Goal: Information Seeking & Learning: Learn about a topic

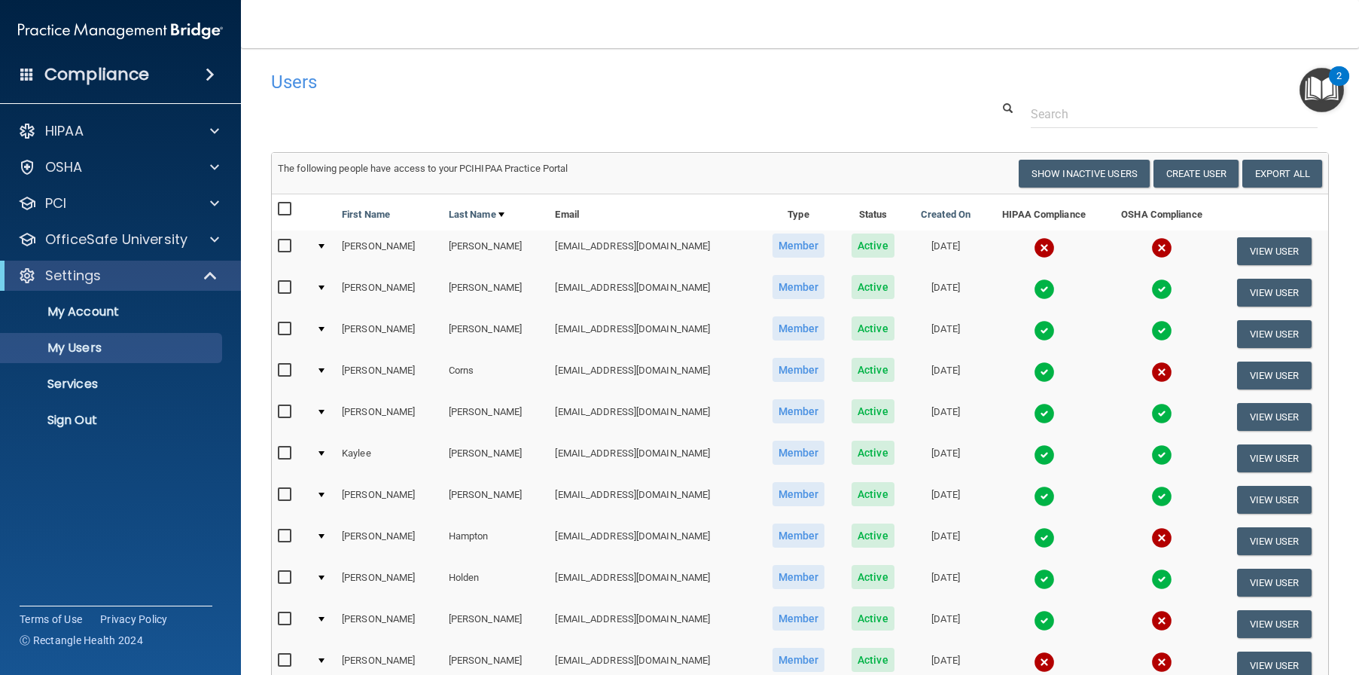
select select "20"
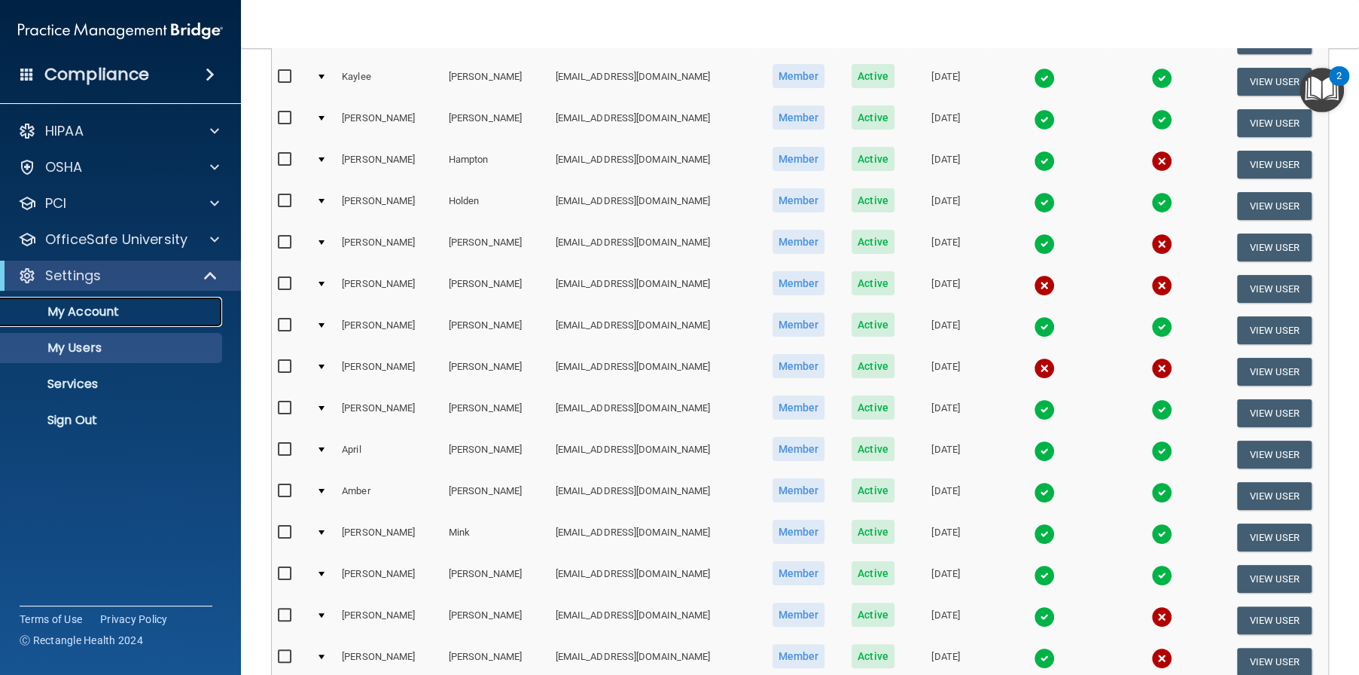
click at [108, 321] on link "My Account" at bounding box center [103, 312] width 237 height 30
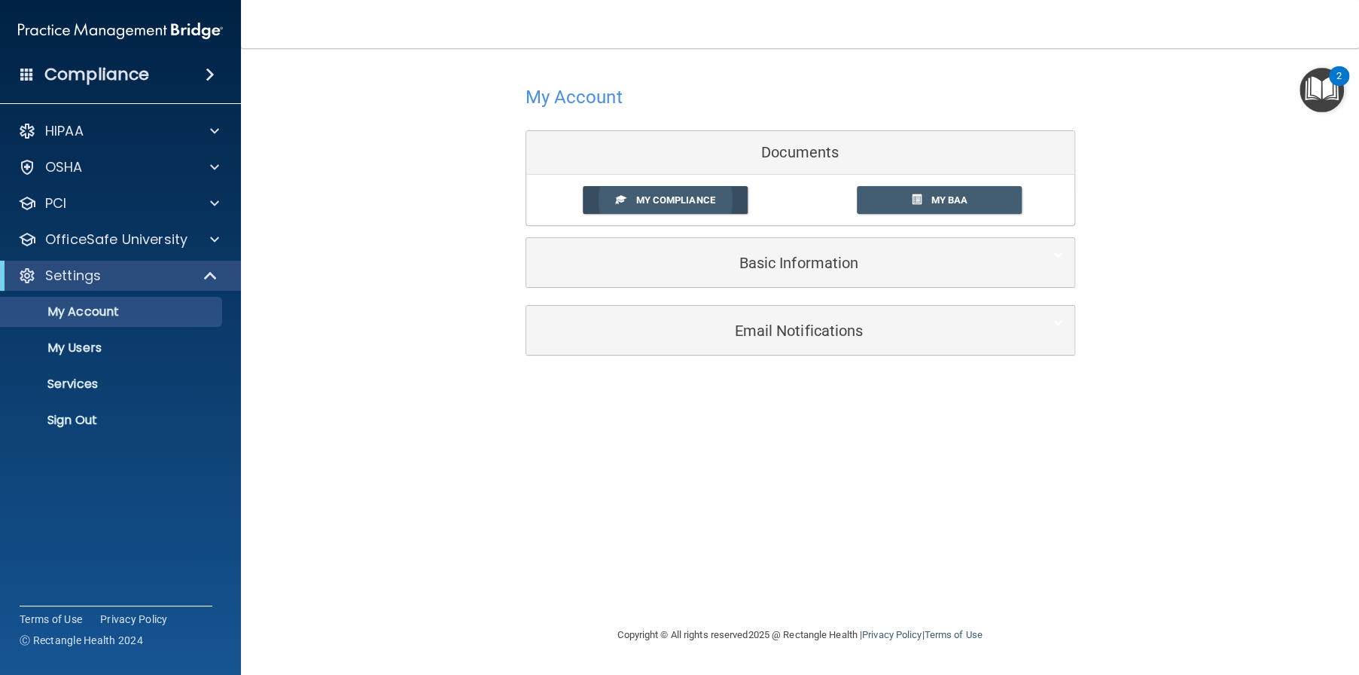
click at [715, 204] on link "My Compliance" at bounding box center [665, 200] width 165 height 28
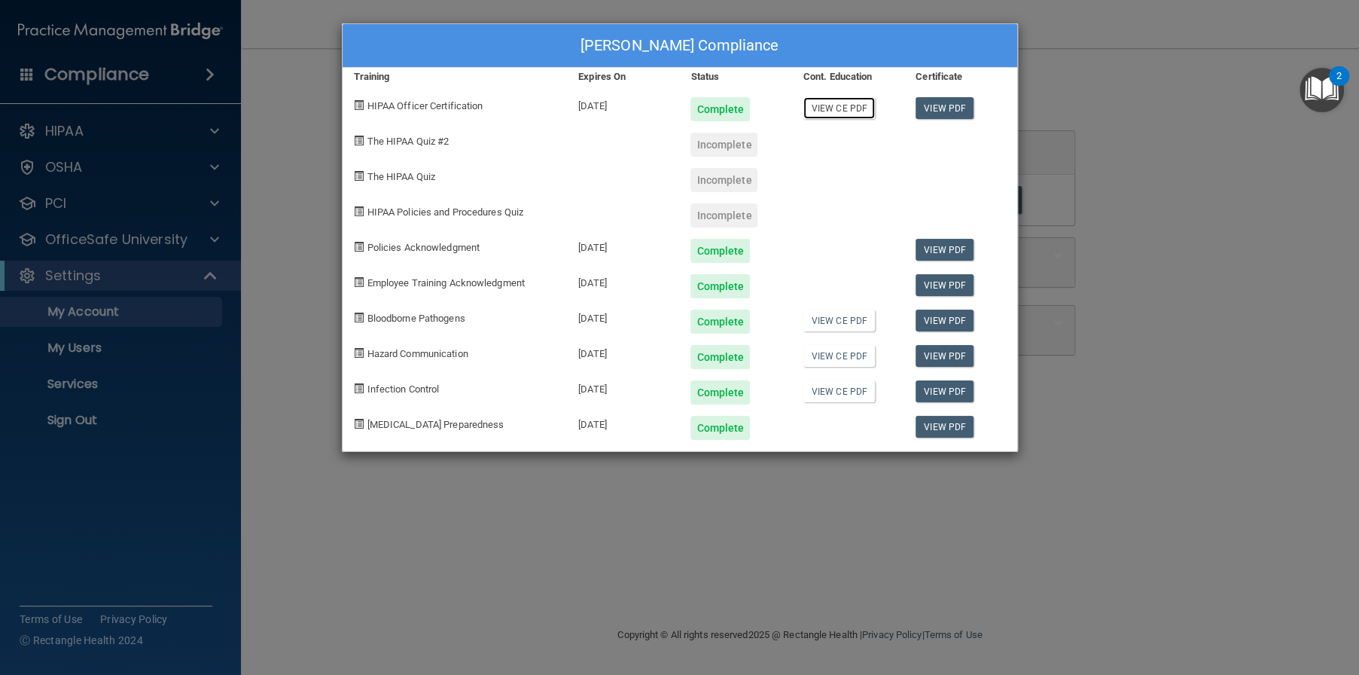
click at [824, 114] on link "View CE PDF" at bounding box center [839, 108] width 72 height 22
click at [947, 142] on div at bounding box center [960, 138] width 112 height 35
click at [825, 437] on div at bounding box center [848, 421] width 112 height 35
click at [724, 221] on div "Incomplete" at bounding box center [724, 215] width 67 height 24
click at [718, 181] on div "Incomplete" at bounding box center [724, 180] width 67 height 24
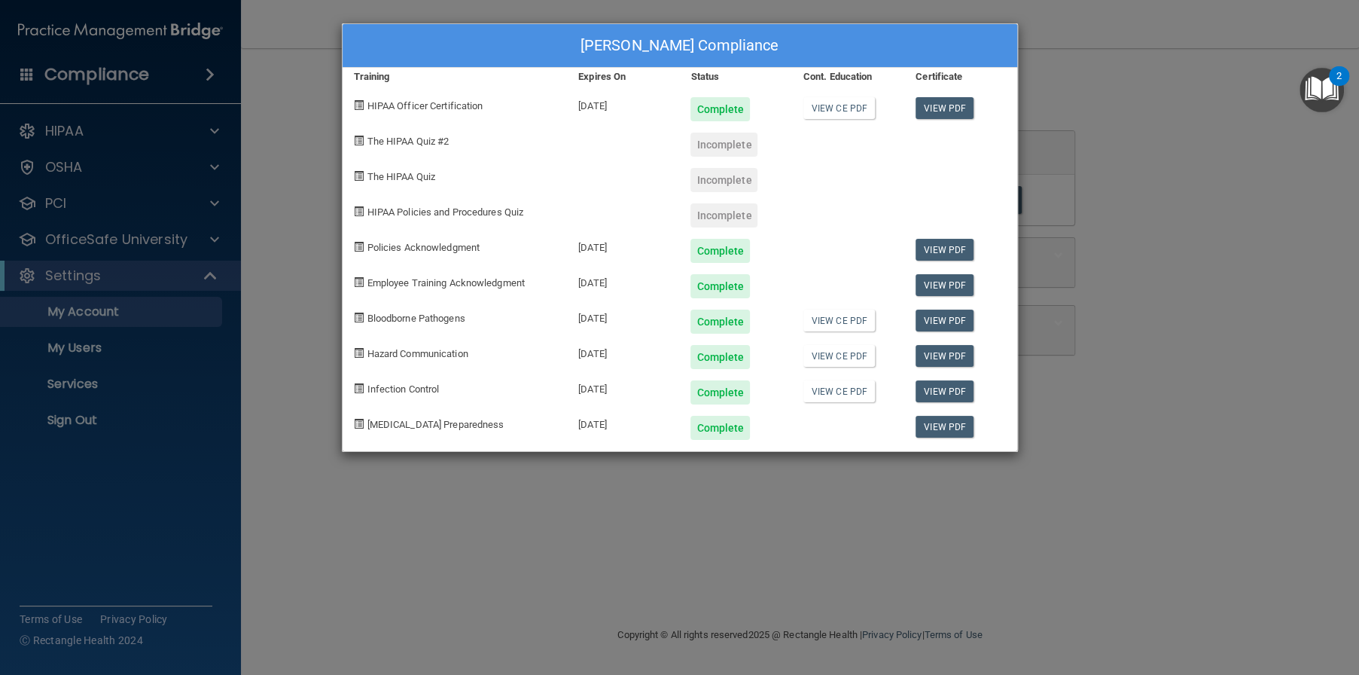
click at [717, 151] on div "Incomplete" at bounding box center [724, 145] width 67 height 24
click at [138, 423] on div "[PERSON_NAME] Compliance Training Expires On Status Cont. Education Certificate…" at bounding box center [679, 337] width 1359 height 675
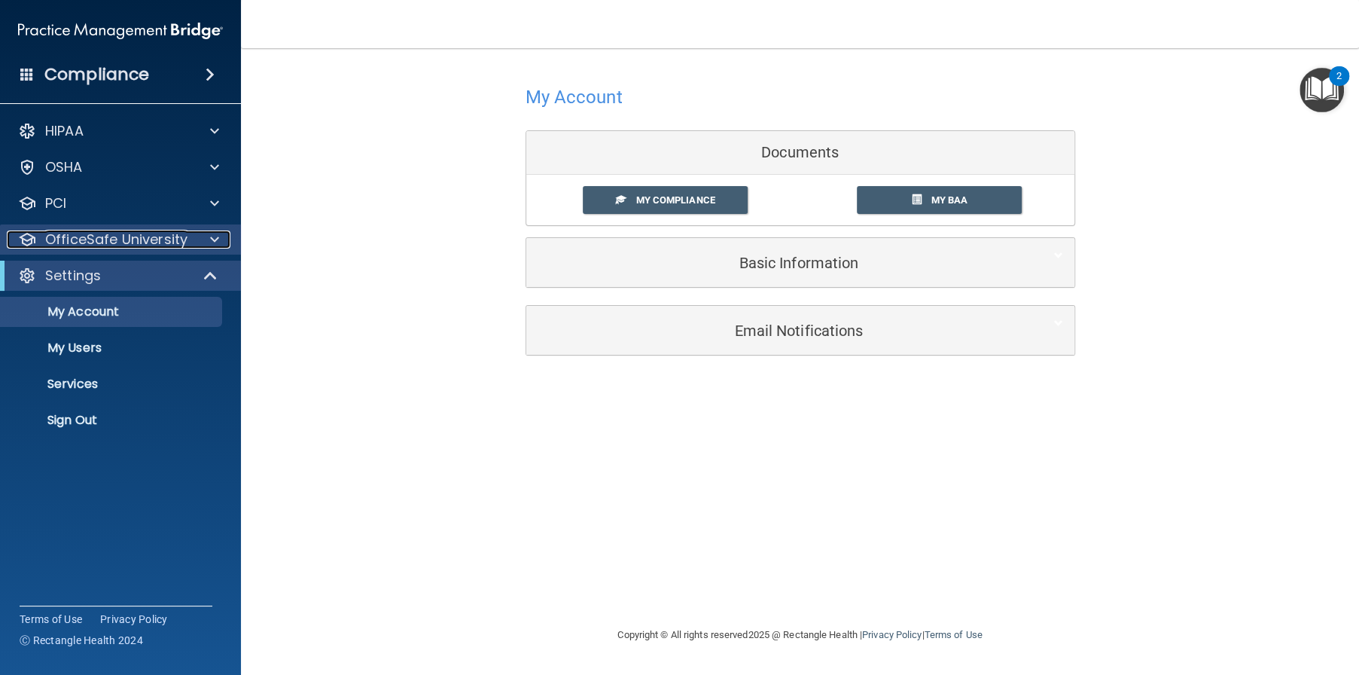
click at [108, 238] on p "OfficeSafe University" at bounding box center [116, 239] width 142 height 18
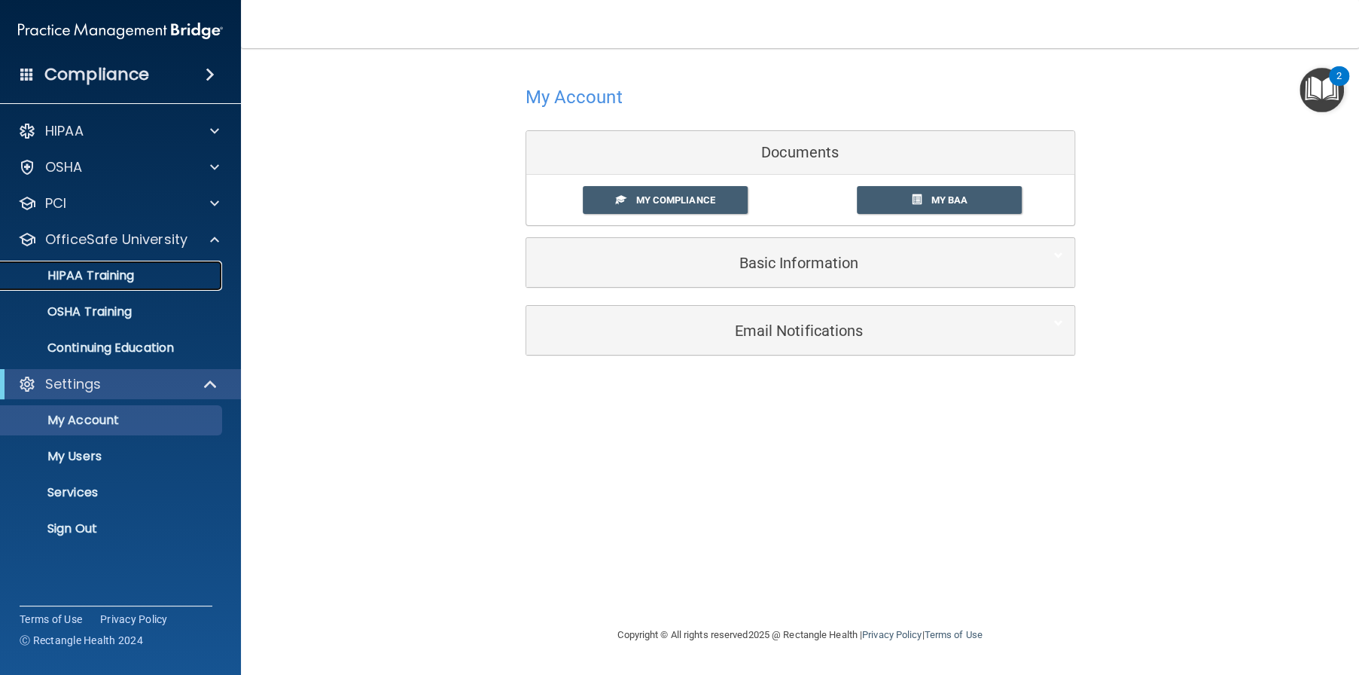
click at [120, 279] on p "HIPAA Training" at bounding box center [72, 275] width 124 height 15
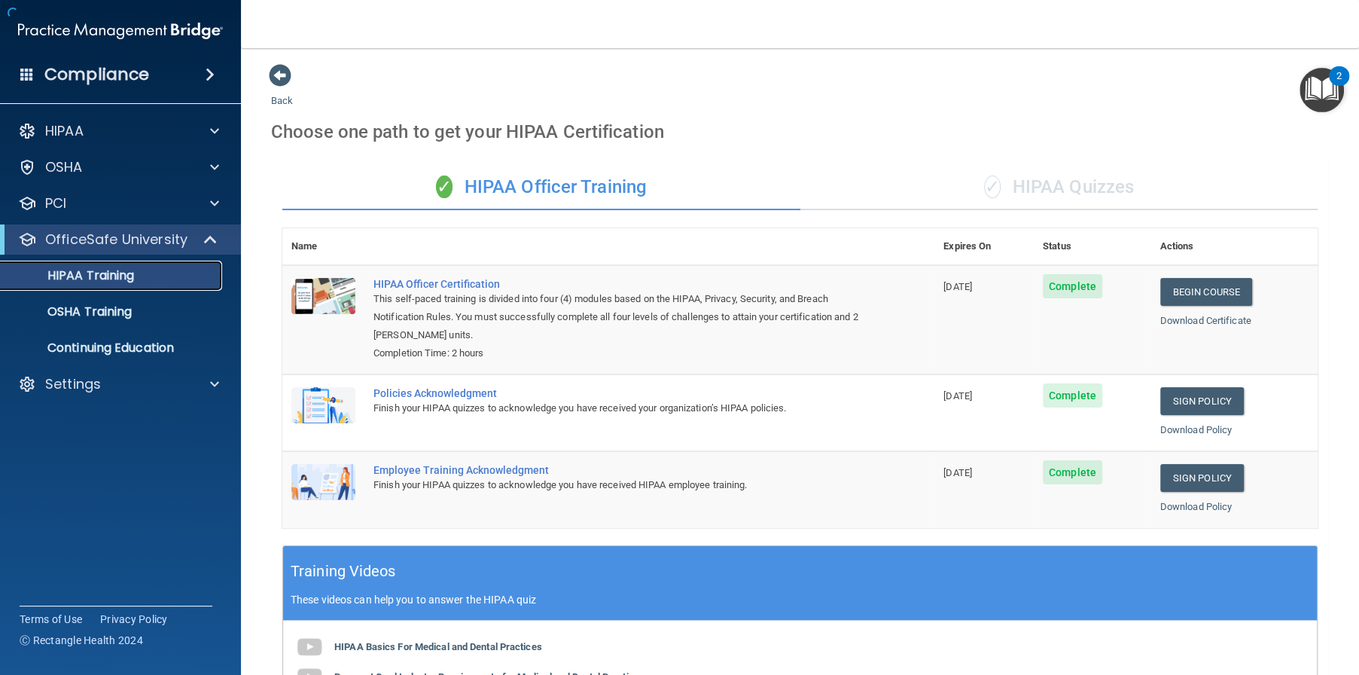
click at [120, 273] on p "HIPAA Training" at bounding box center [72, 275] width 124 height 15
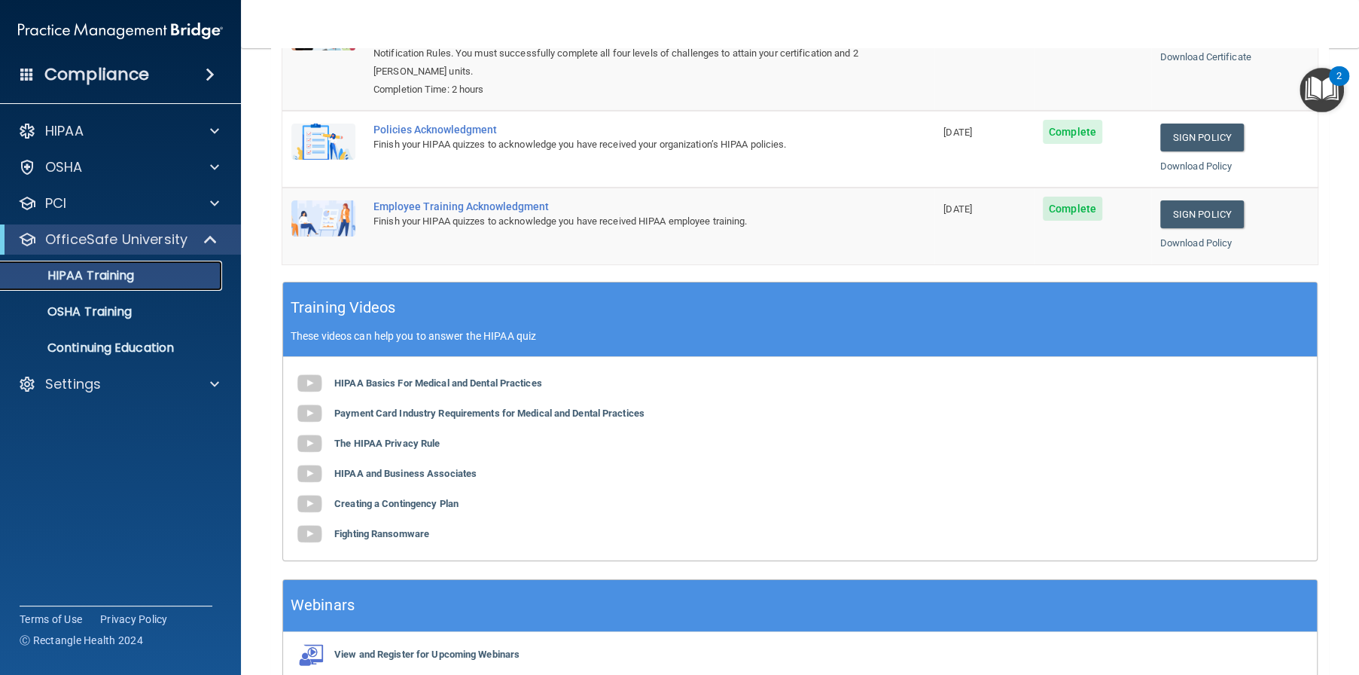
scroll to position [301, 0]
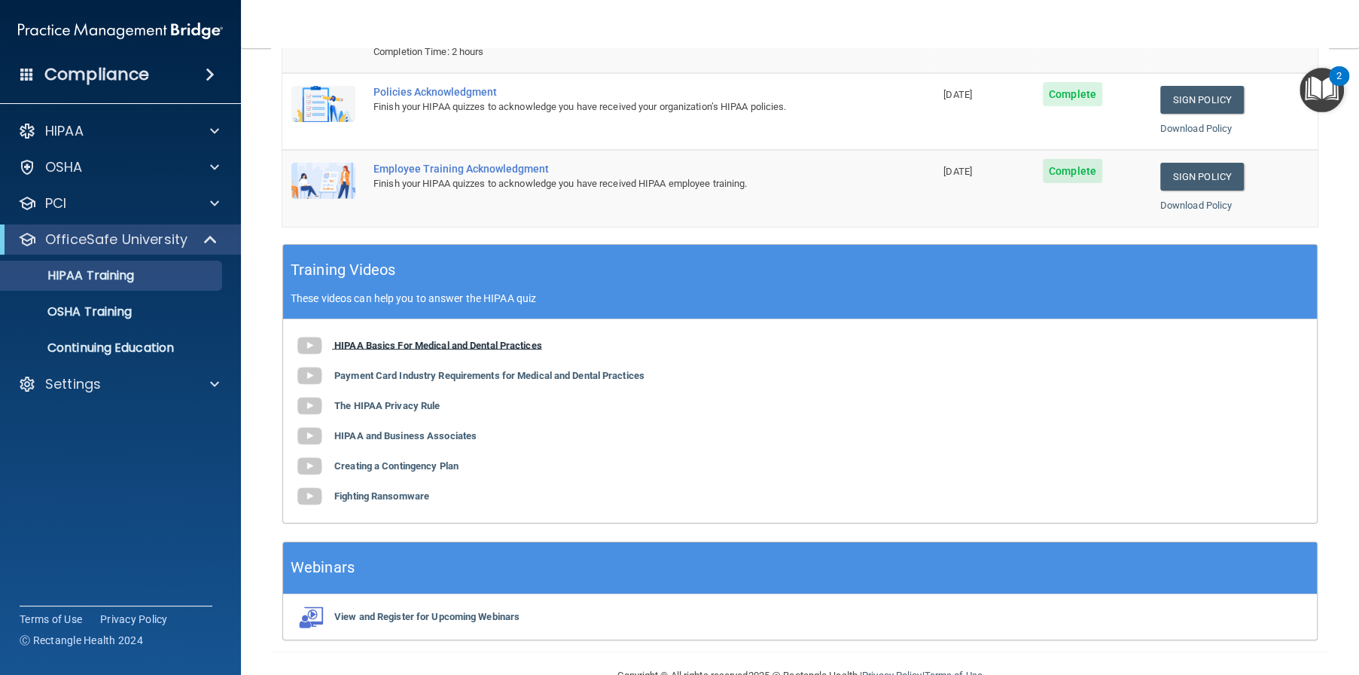
click at [377, 346] on b "HIPAA Basics For Medical and Dental Practices" at bounding box center [438, 344] width 208 height 11
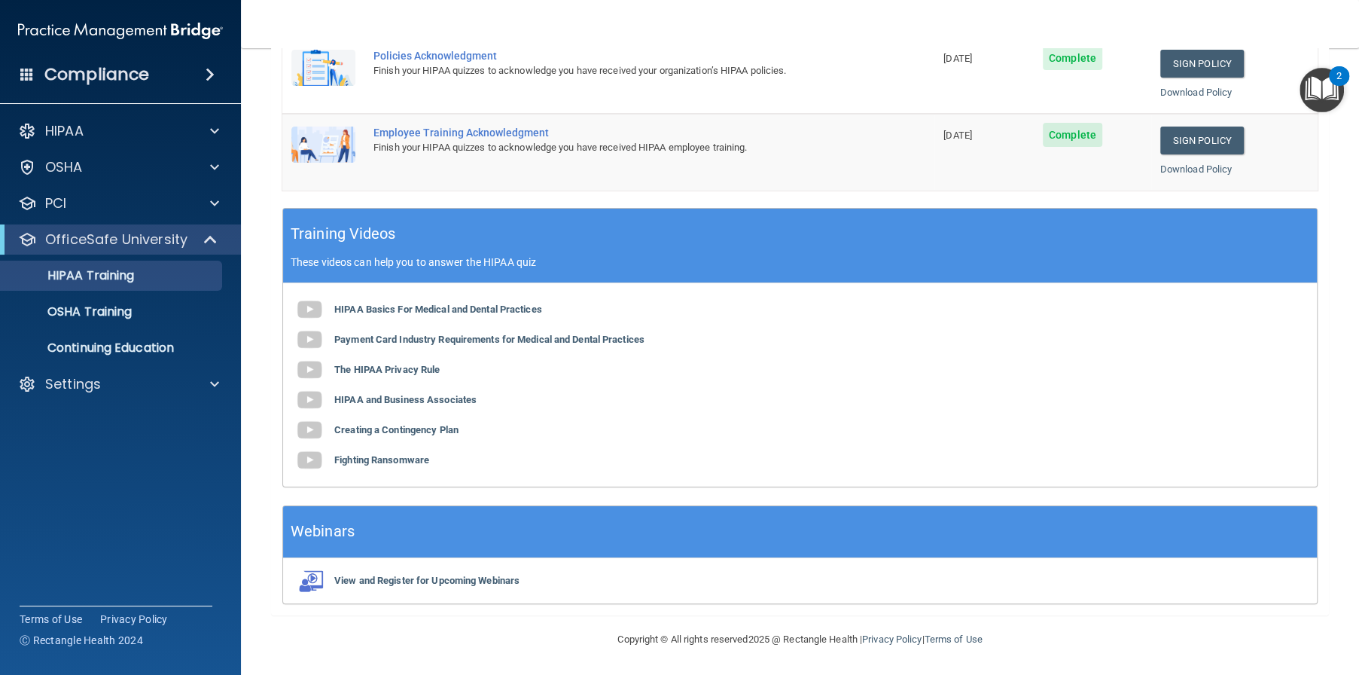
click at [462, 584] on div "View and Register for Upcoming Webinars" at bounding box center [800, 580] width 1034 height 45
click at [1322, 84] on img "Open Resource Center, 2 new notifications" at bounding box center [1322, 90] width 44 height 44
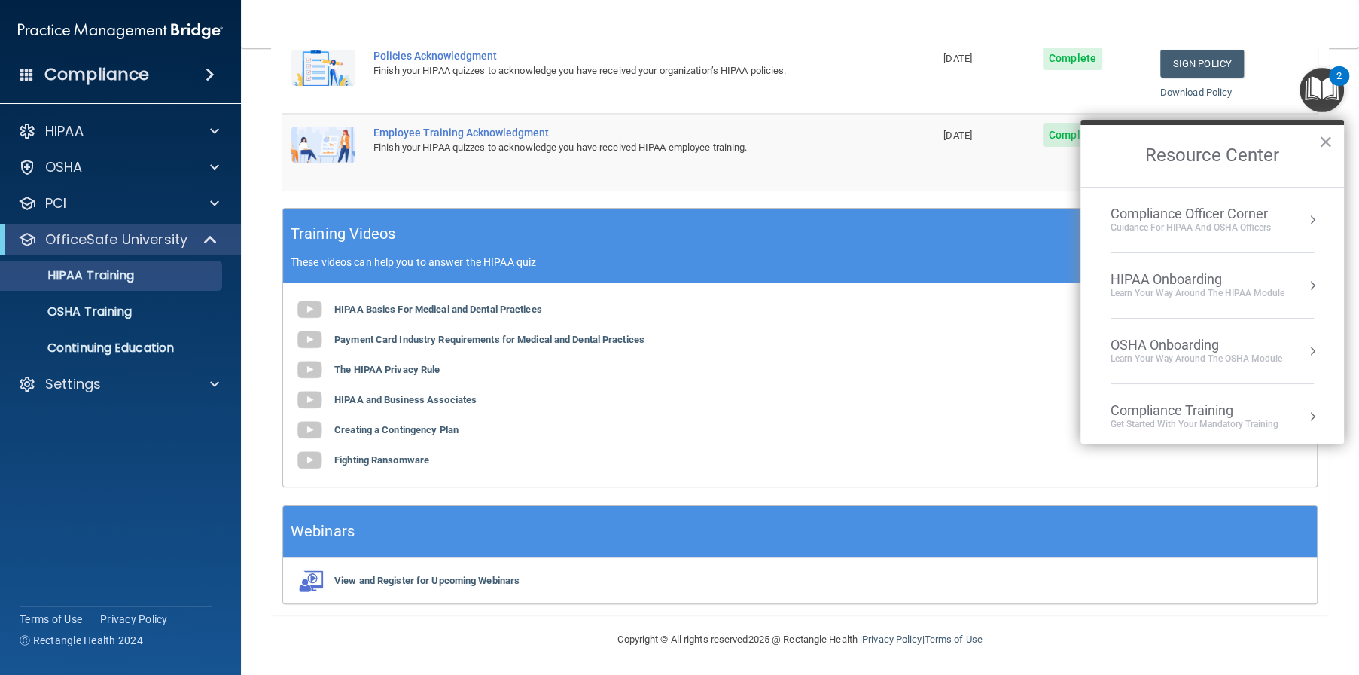
click at [950, 378] on div "HIPAA Basics For Medical and Dental Practices Payment Card Industry Requirement…" at bounding box center [800, 384] width 1034 height 203
click at [922, 313] on div "HIPAA Basics For Medical and Dental Practices Payment Card Industry Requirement…" at bounding box center [800, 384] width 1034 height 203
click at [1144, 279] on div "HIPAA Onboarding" at bounding box center [1198, 279] width 174 height 17
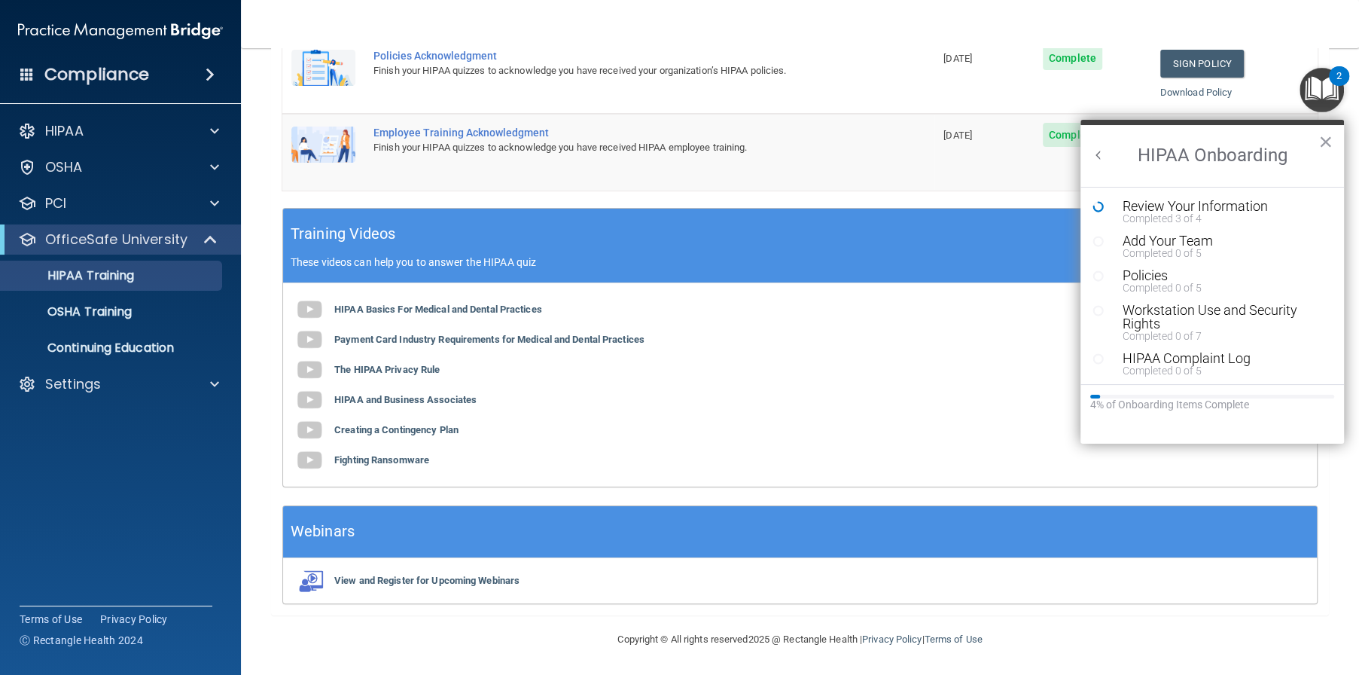
scroll to position [0, 0]
click at [1096, 151] on button "Back to Resource Center Home" at bounding box center [1098, 155] width 15 height 15
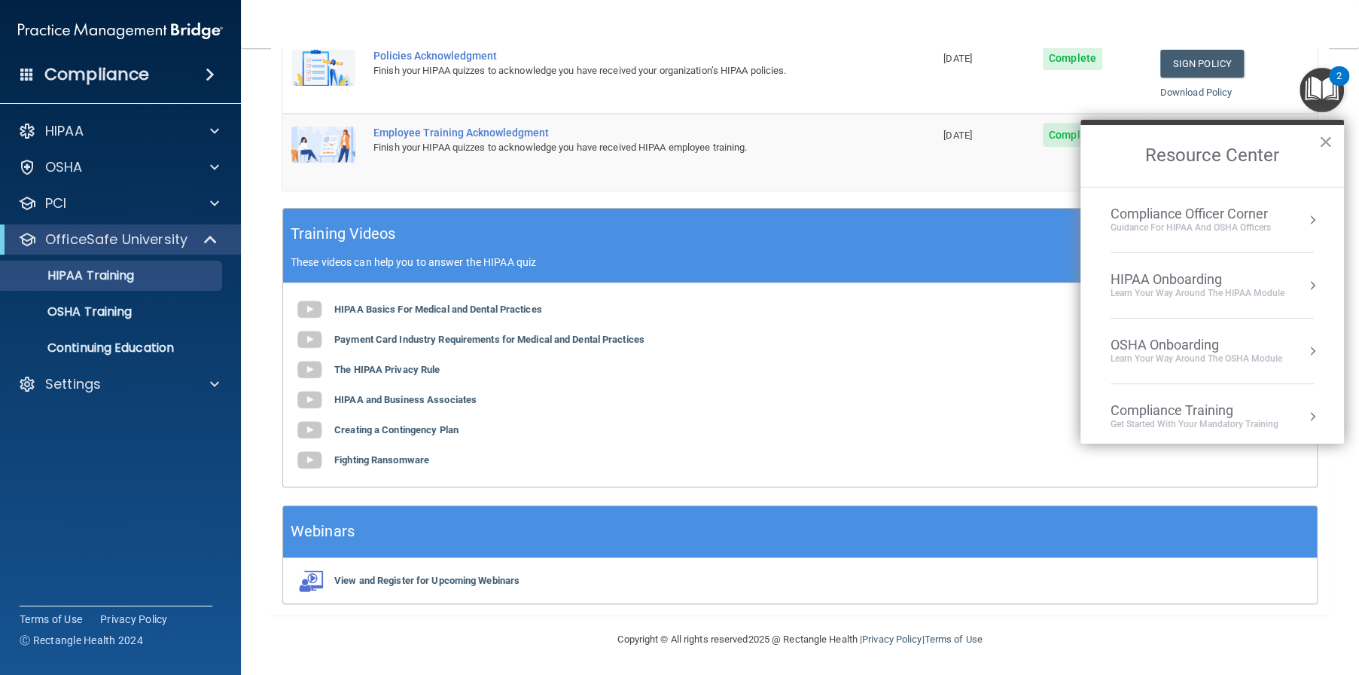
click at [1148, 418] on div "Get Started with your mandatory training" at bounding box center [1195, 424] width 168 height 13
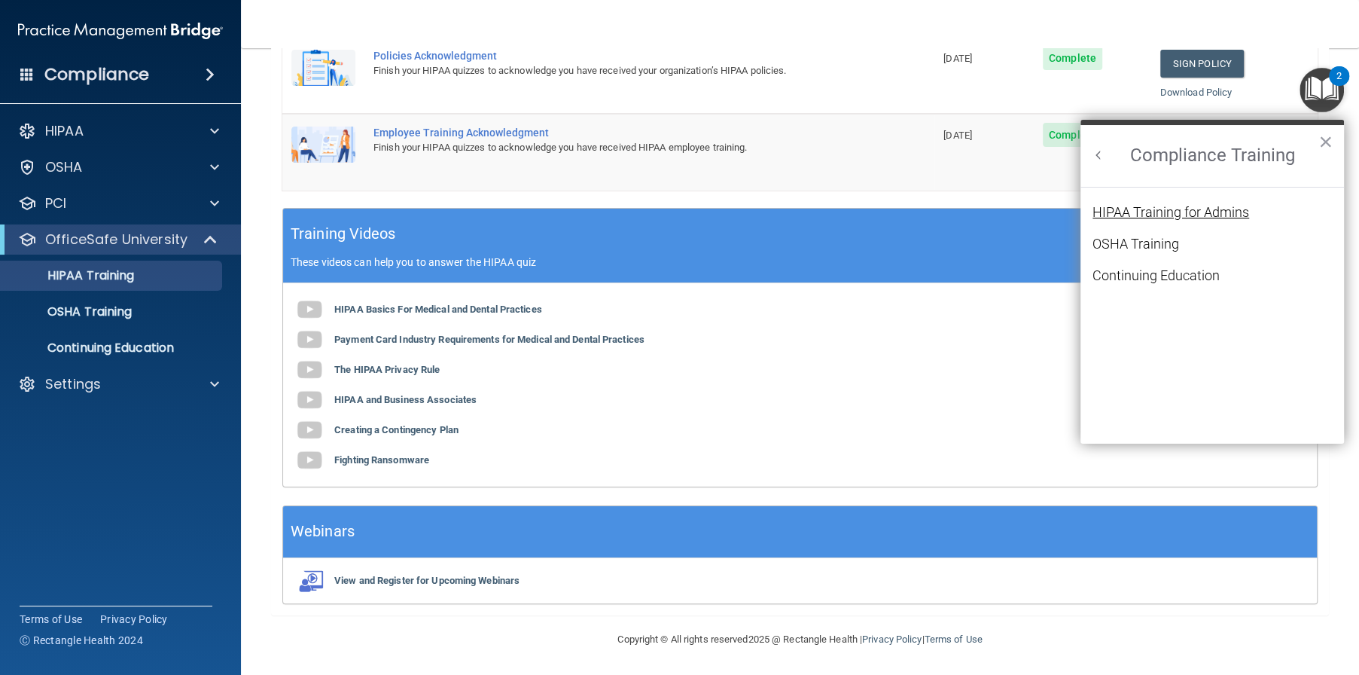
click at [1145, 206] on div "HIPAA Training for Admins" at bounding box center [1171, 213] width 157 height 14
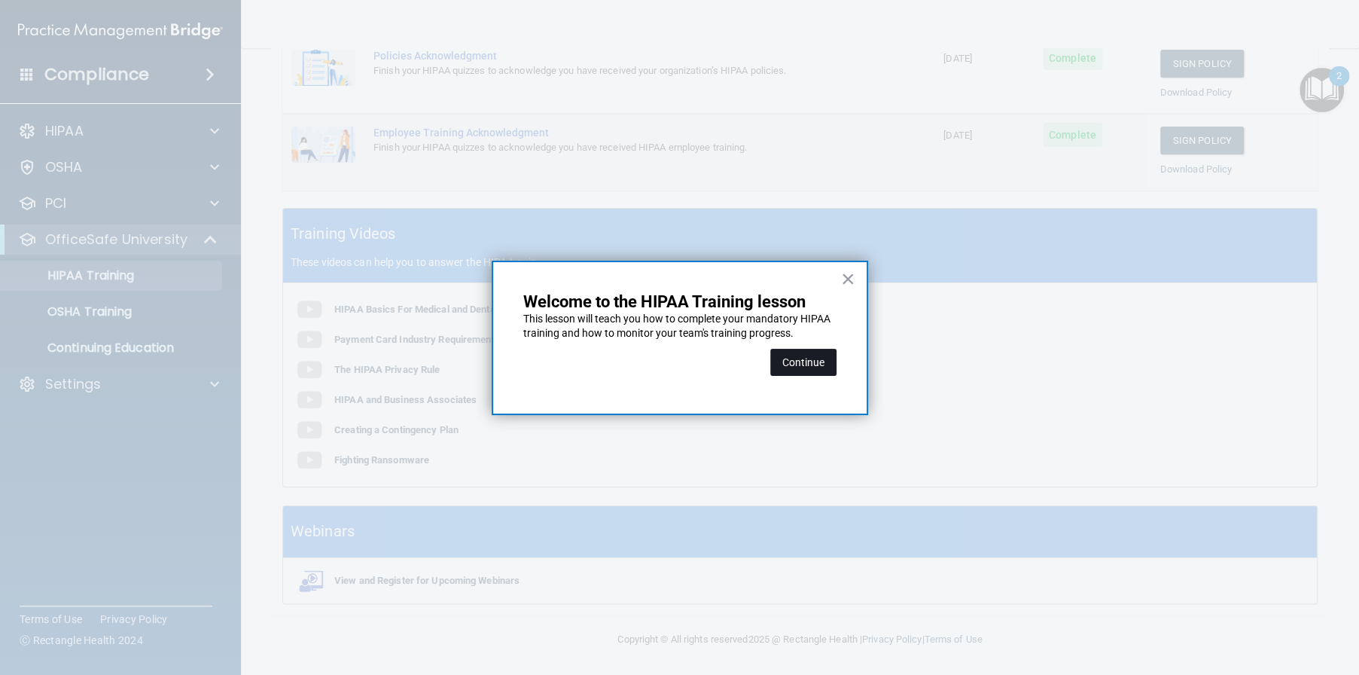
click at [807, 361] on button "Continue" at bounding box center [803, 362] width 66 height 27
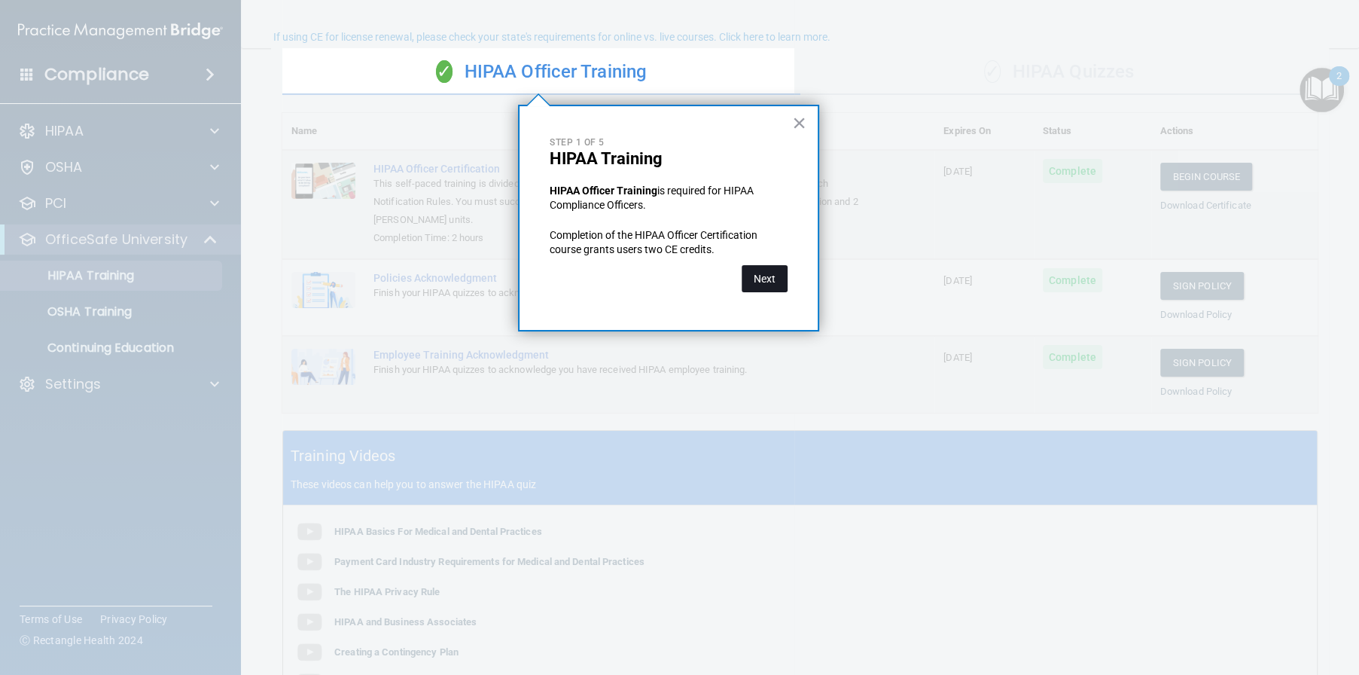
click at [767, 284] on button "Next" at bounding box center [765, 278] width 46 height 27
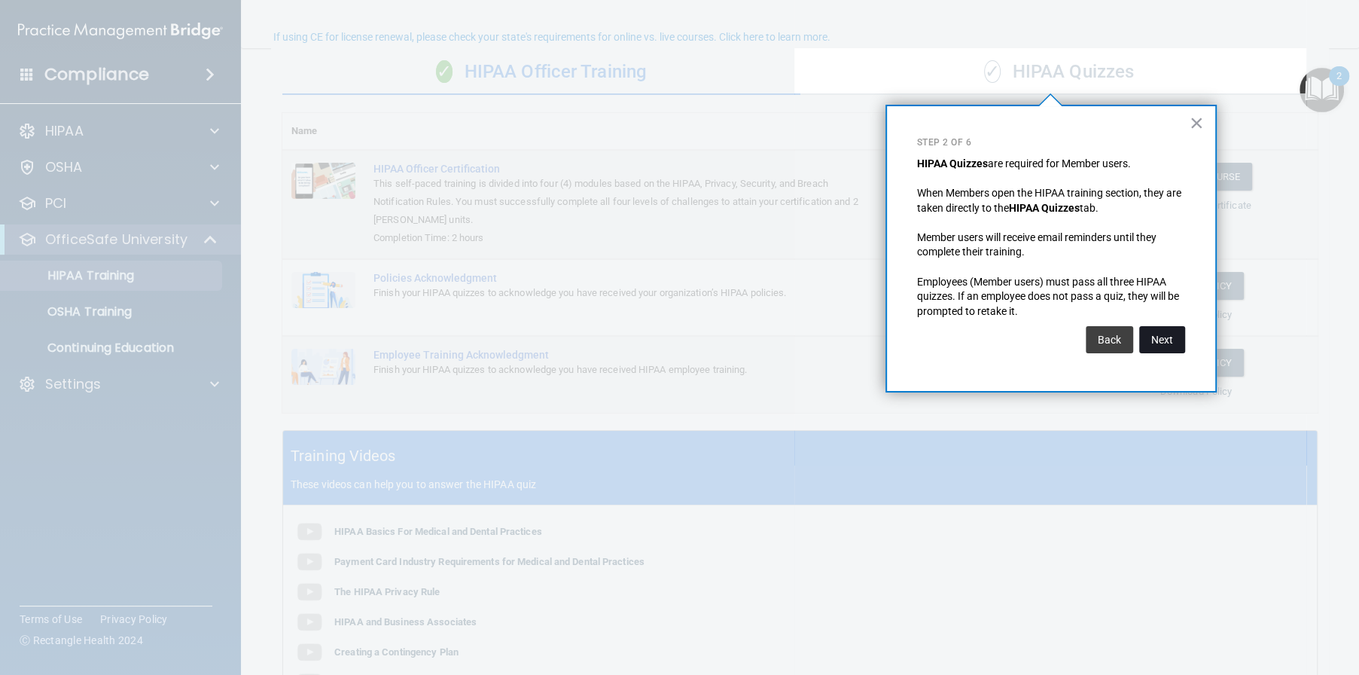
click at [1175, 333] on button "Next" at bounding box center [1162, 339] width 46 height 27
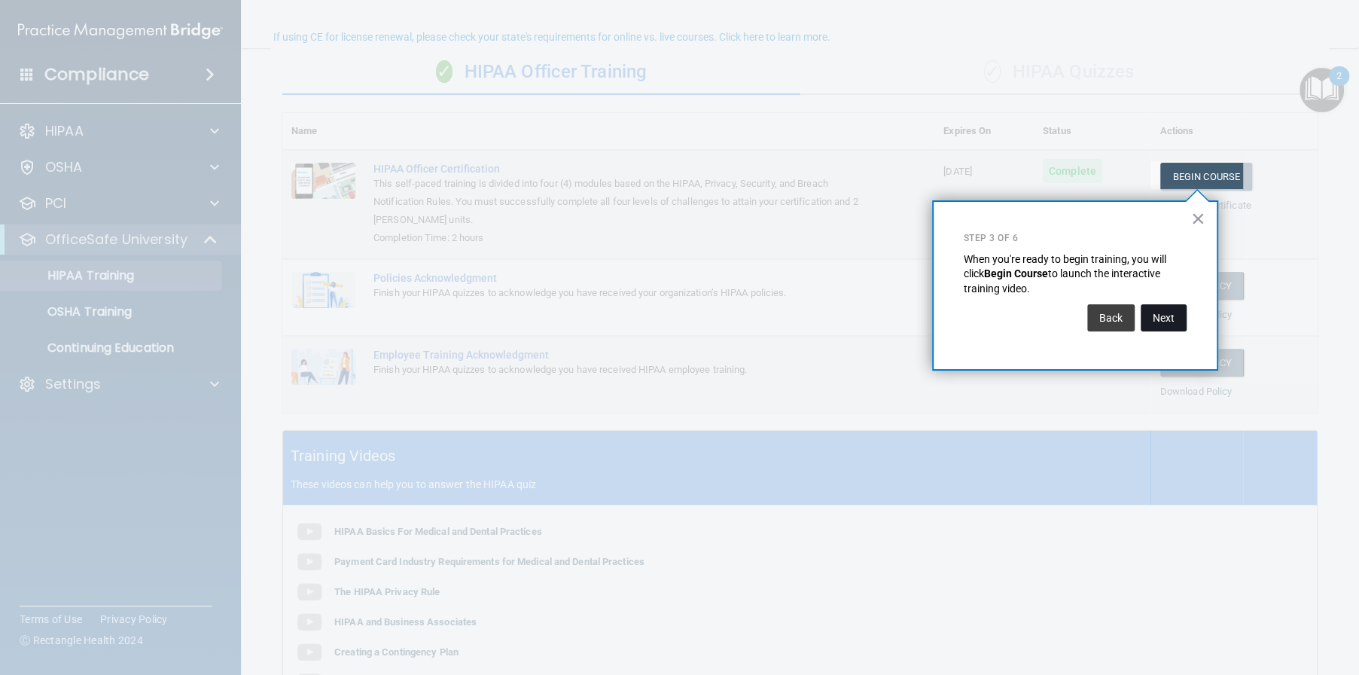
click at [1165, 309] on button "Next" at bounding box center [1164, 317] width 46 height 27
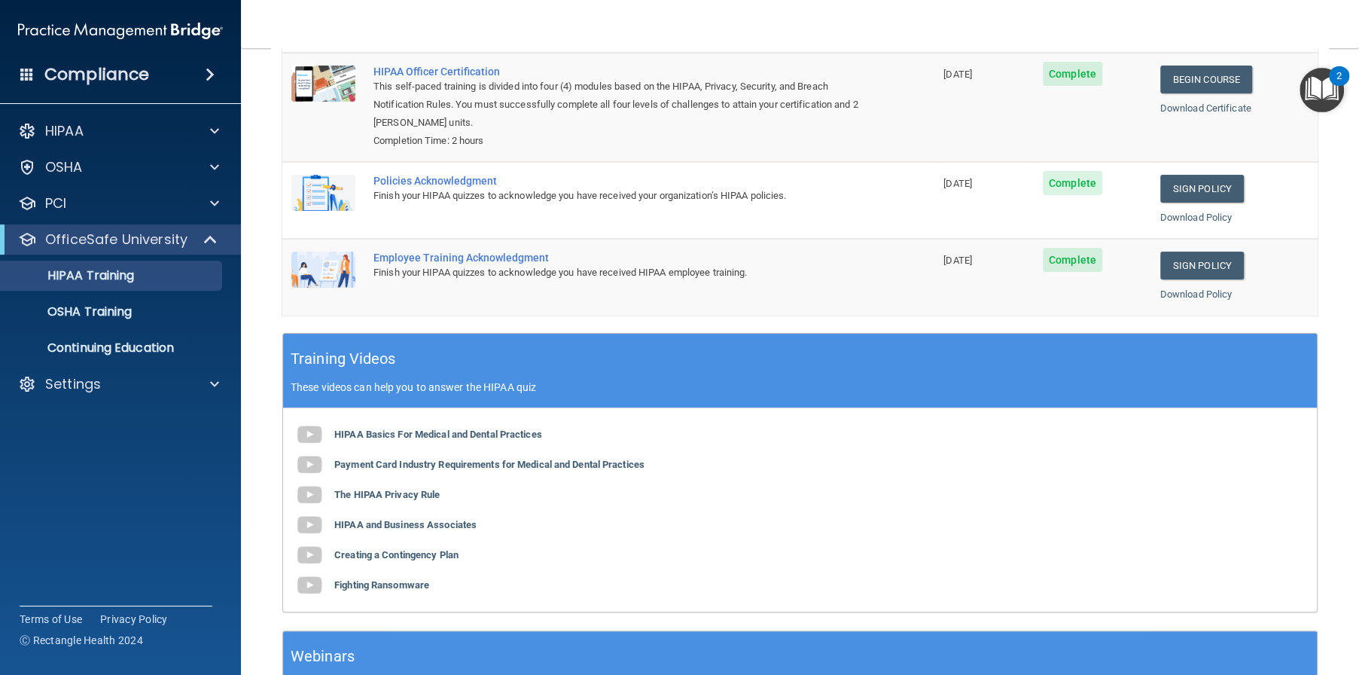
scroll to position [0, 0]
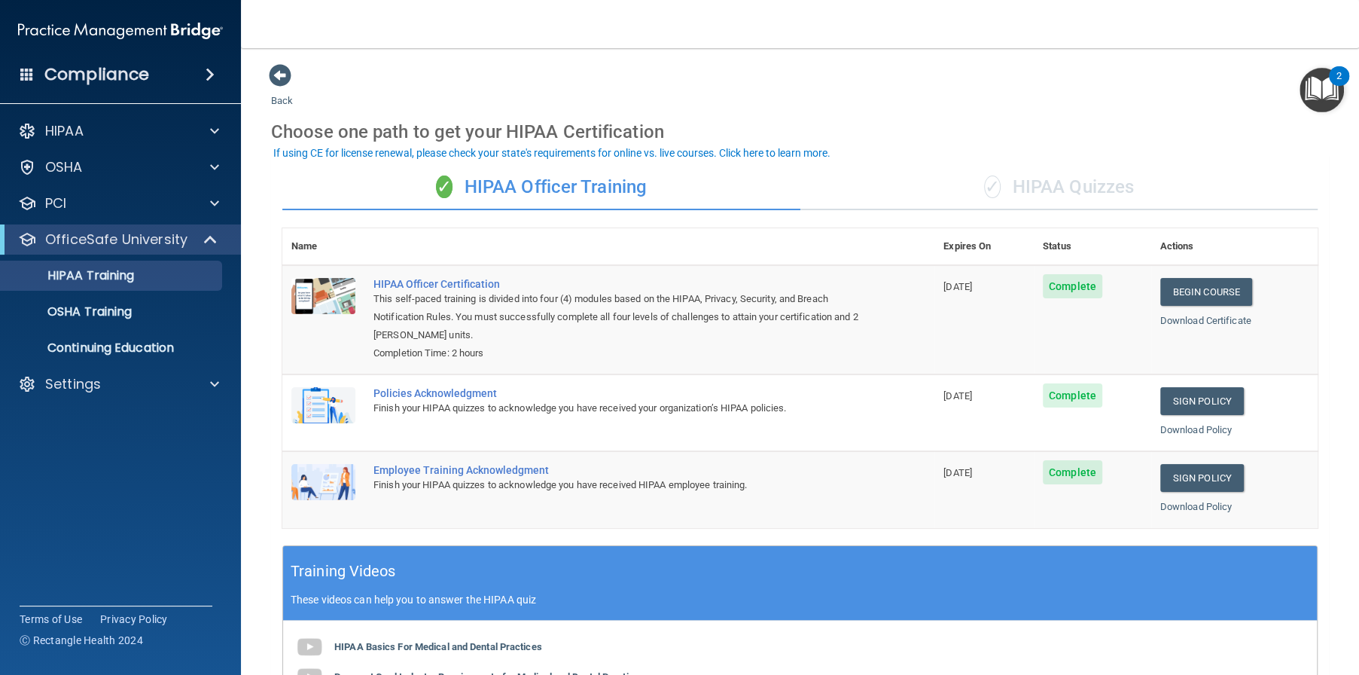
click at [1331, 84] on img "Open Resource Center, 2 new notifications" at bounding box center [1322, 90] width 44 height 44
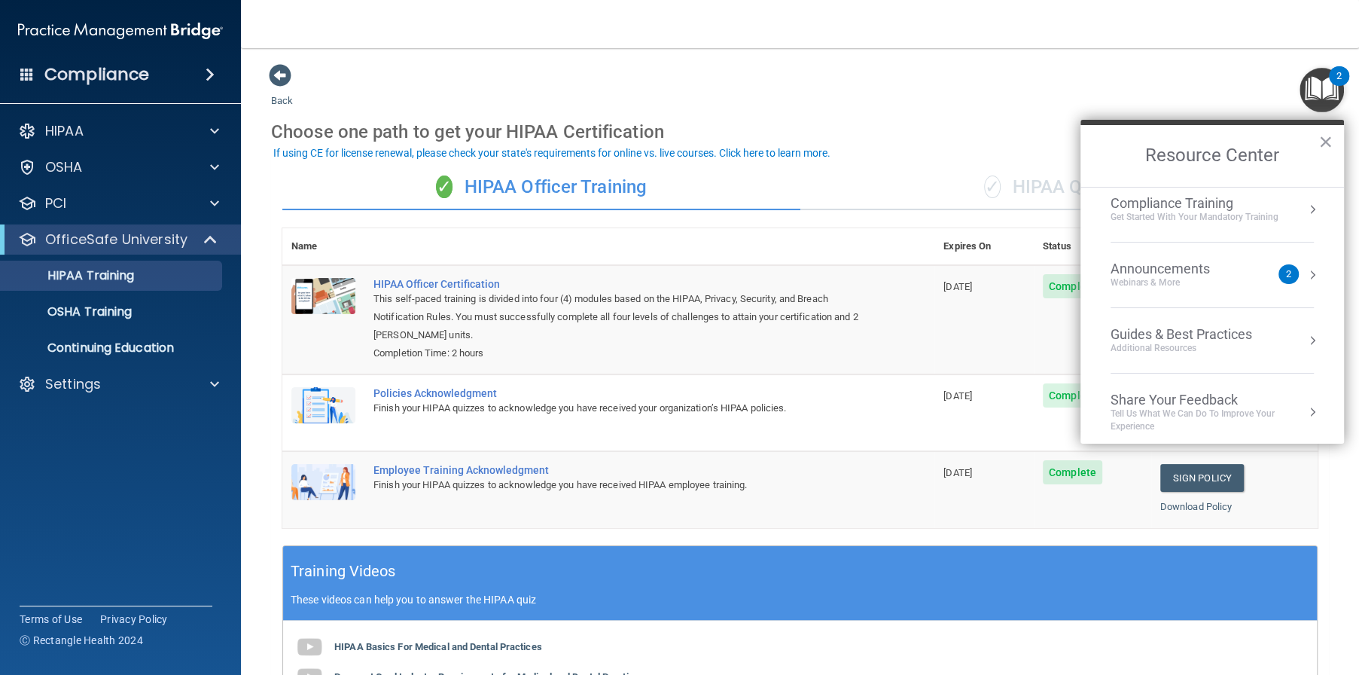
scroll to position [213, 0]
click at [1188, 241] on li "Announcements Webinars & More 2" at bounding box center [1212, 269] width 203 height 66
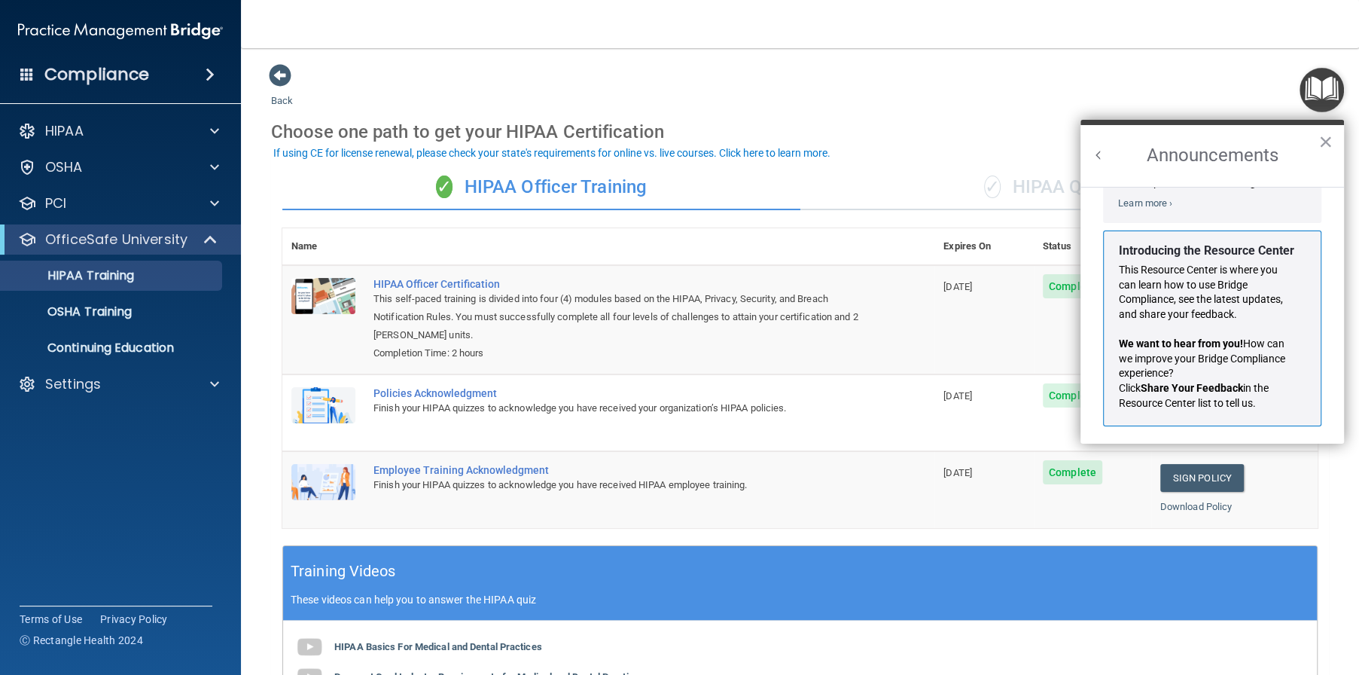
scroll to position [246, 0]
click at [1323, 142] on button "×" at bounding box center [1326, 142] width 14 height 24
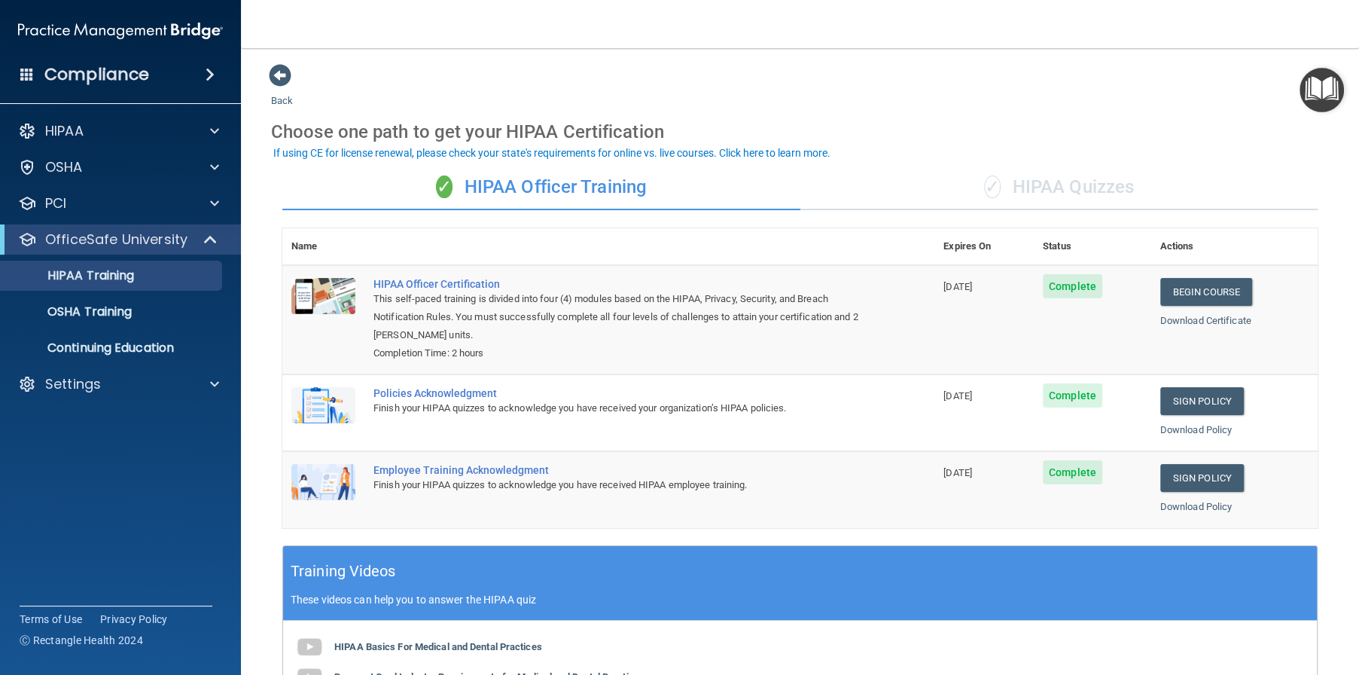
click at [1333, 95] on img "Open Resource Center" at bounding box center [1322, 90] width 44 height 44
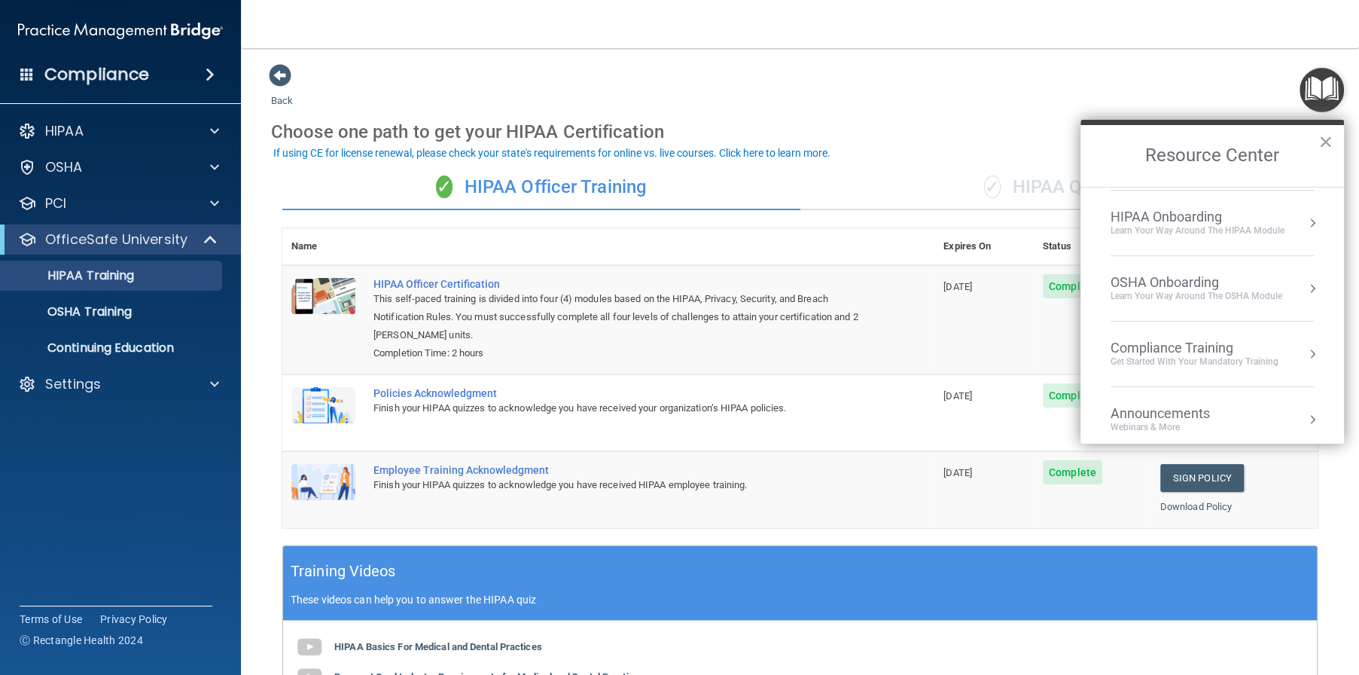
scroll to position [138, 0]
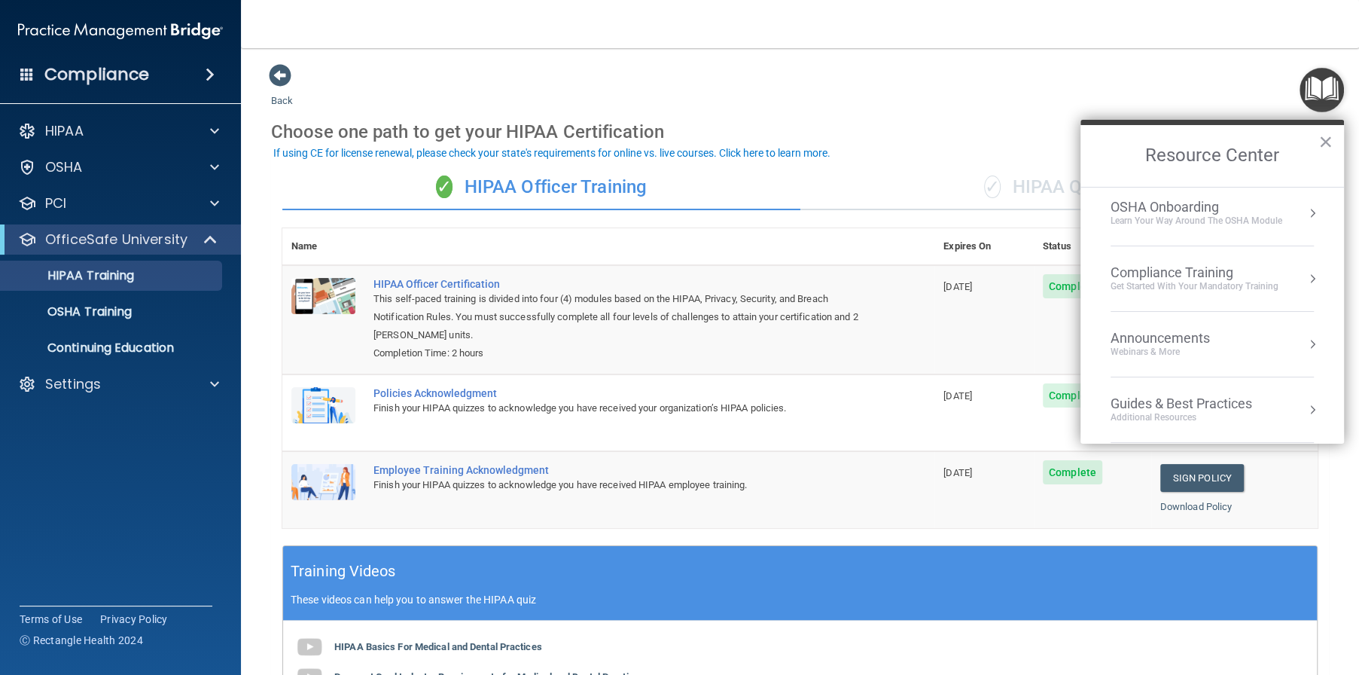
click at [1305, 276] on button "Resource Center" at bounding box center [1312, 278] width 15 height 15
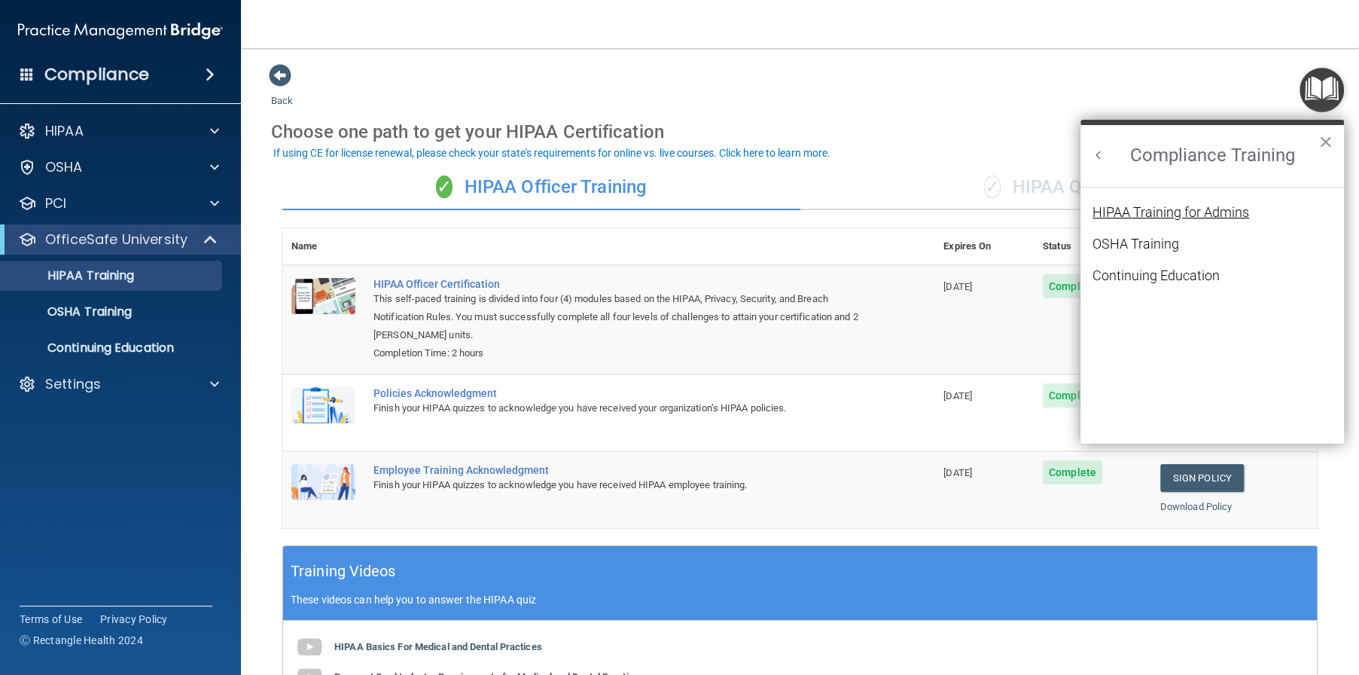
click at [1146, 212] on div "HIPAA Training for Admins" at bounding box center [1171, 213] width 157 height 14
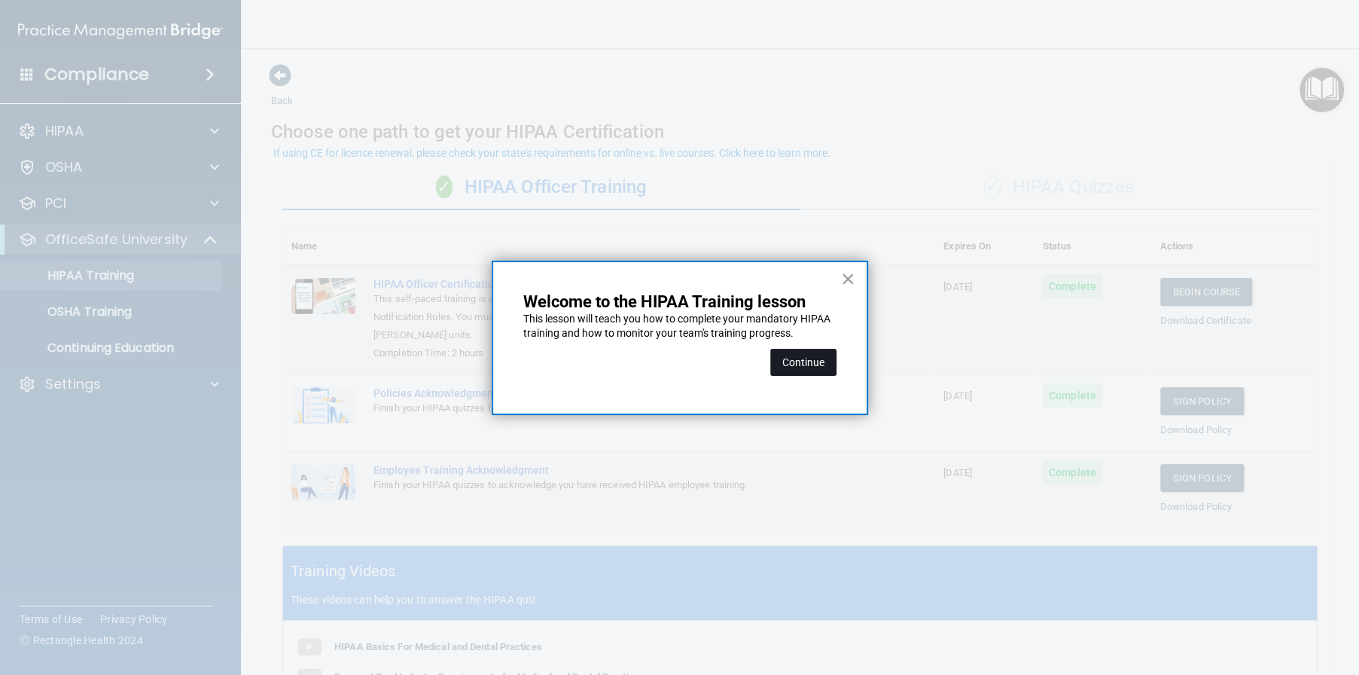
click at [800, 364] on button "Continue" at bounding box center [803, 362] width 66 height 27
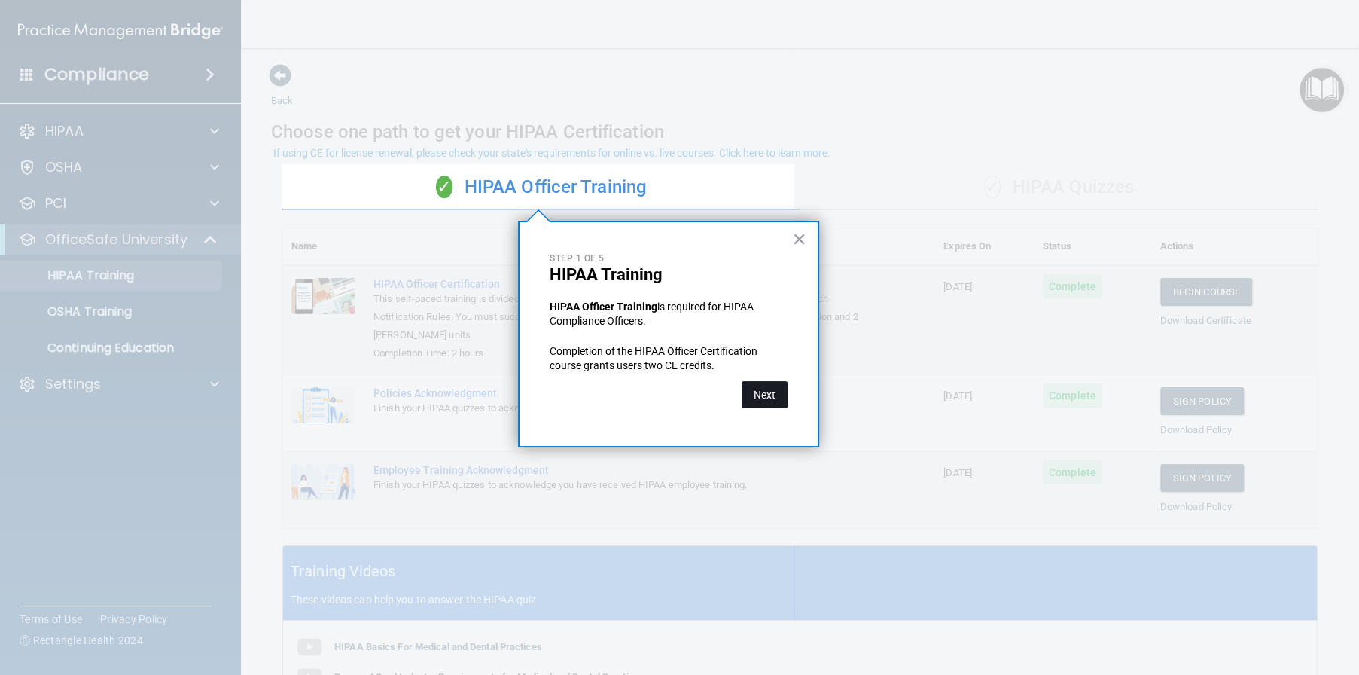
click at [767, 388] on button "Next" at bounding box center [765, 394] width 46 height 27
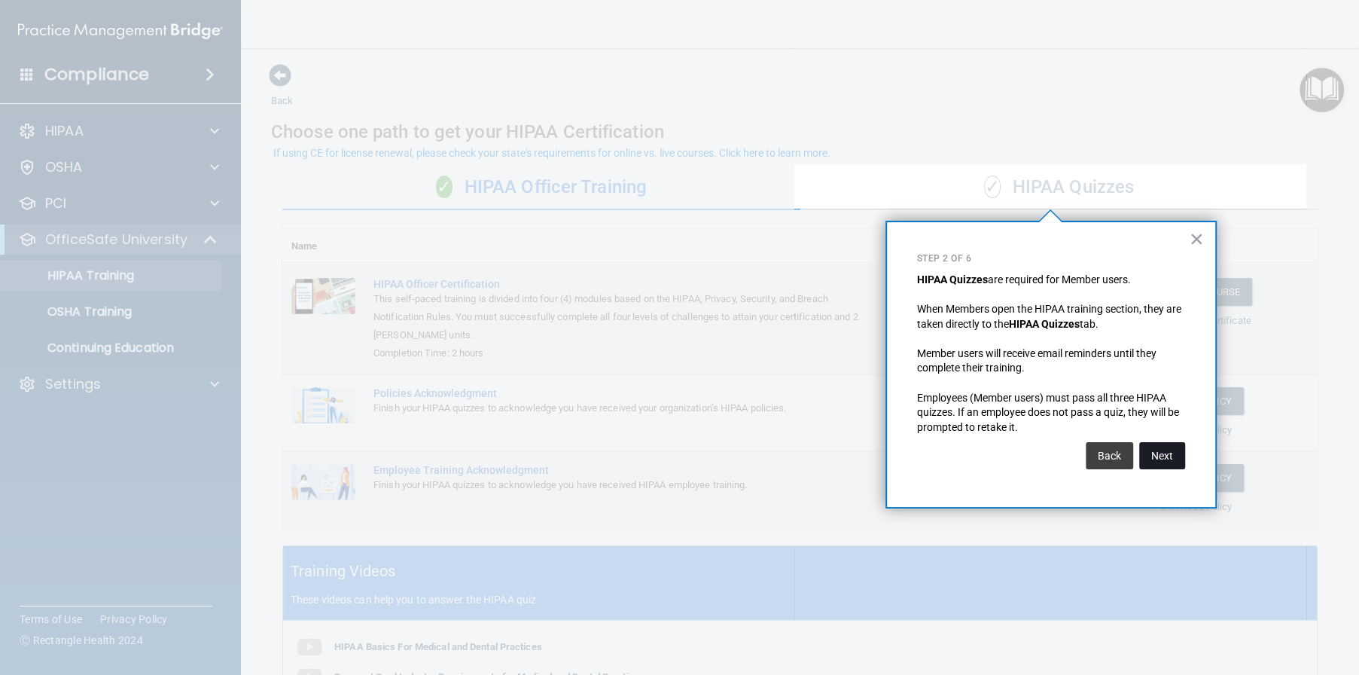
click at [1163, 458] on button "Next" at bounding box center [1162, 455] width 46 height 27
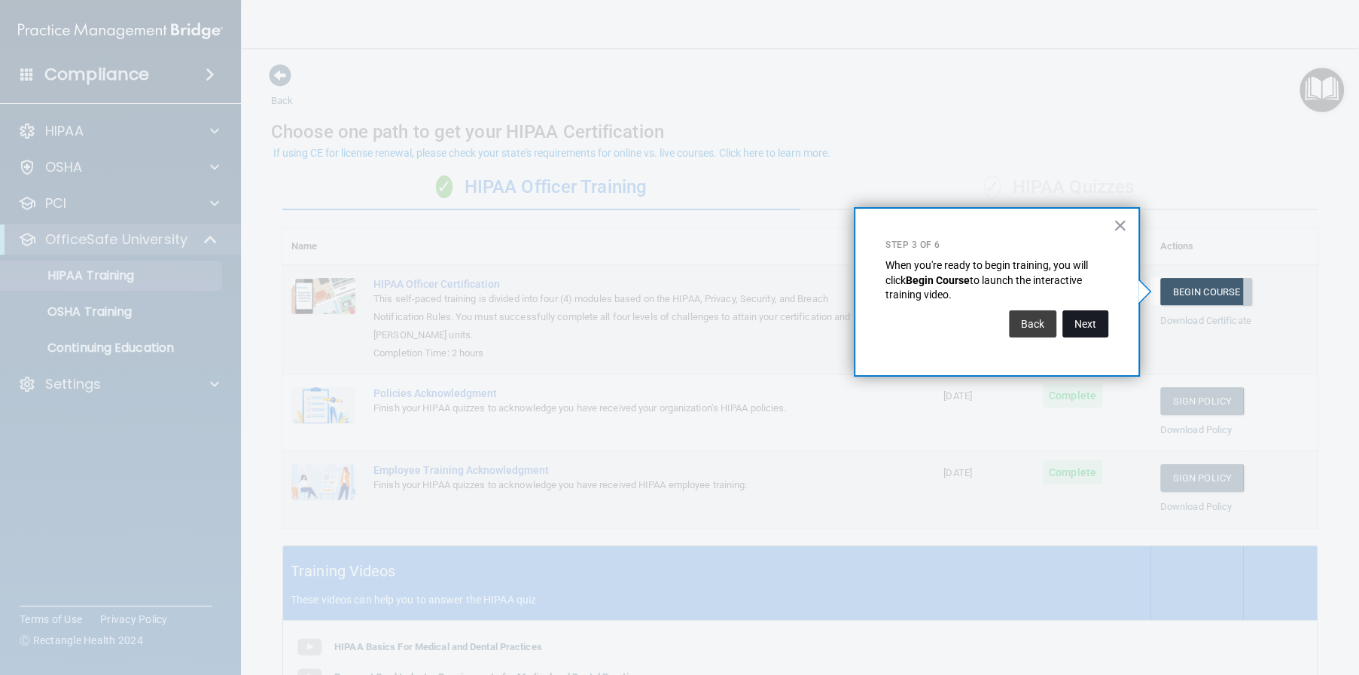
click at [1094, 327] on button "Next" at bounding box center [1086, 323] width 46 height 27
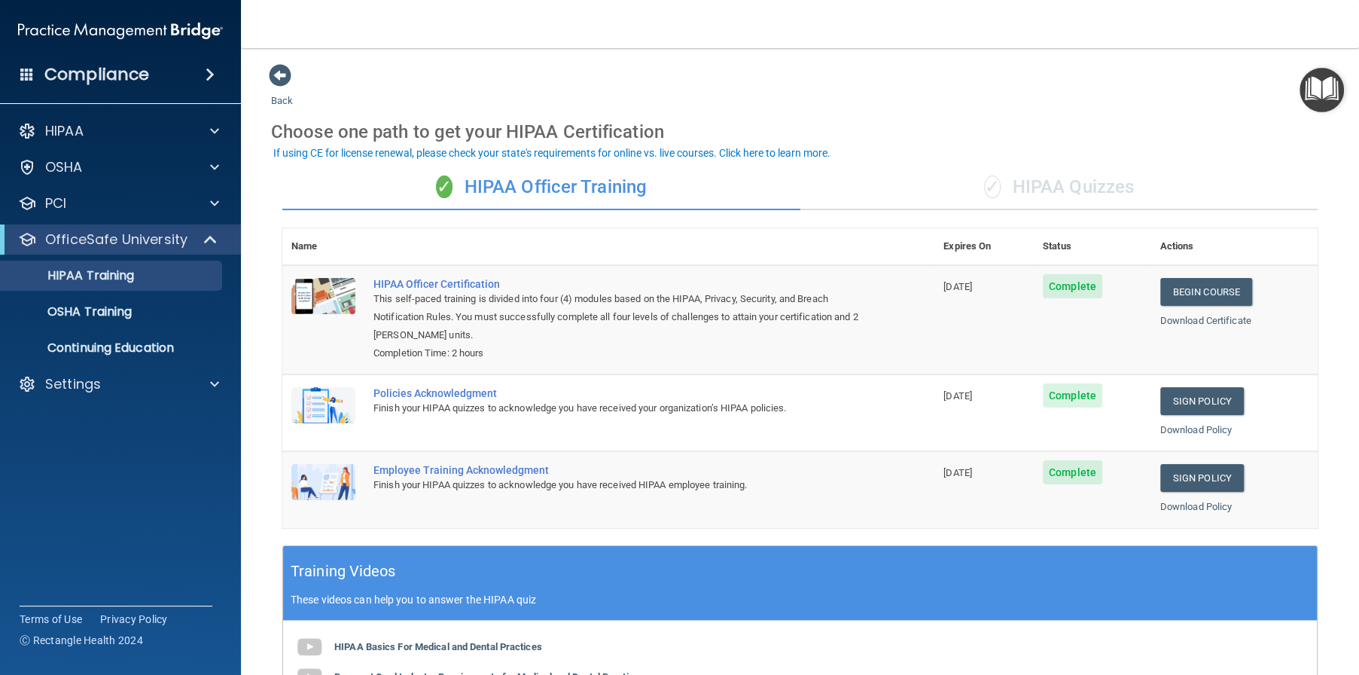
click at [1044, 186] on div "✓ HIPAA Quizzes" at bounding box center [1059, 187] width 518 height 45
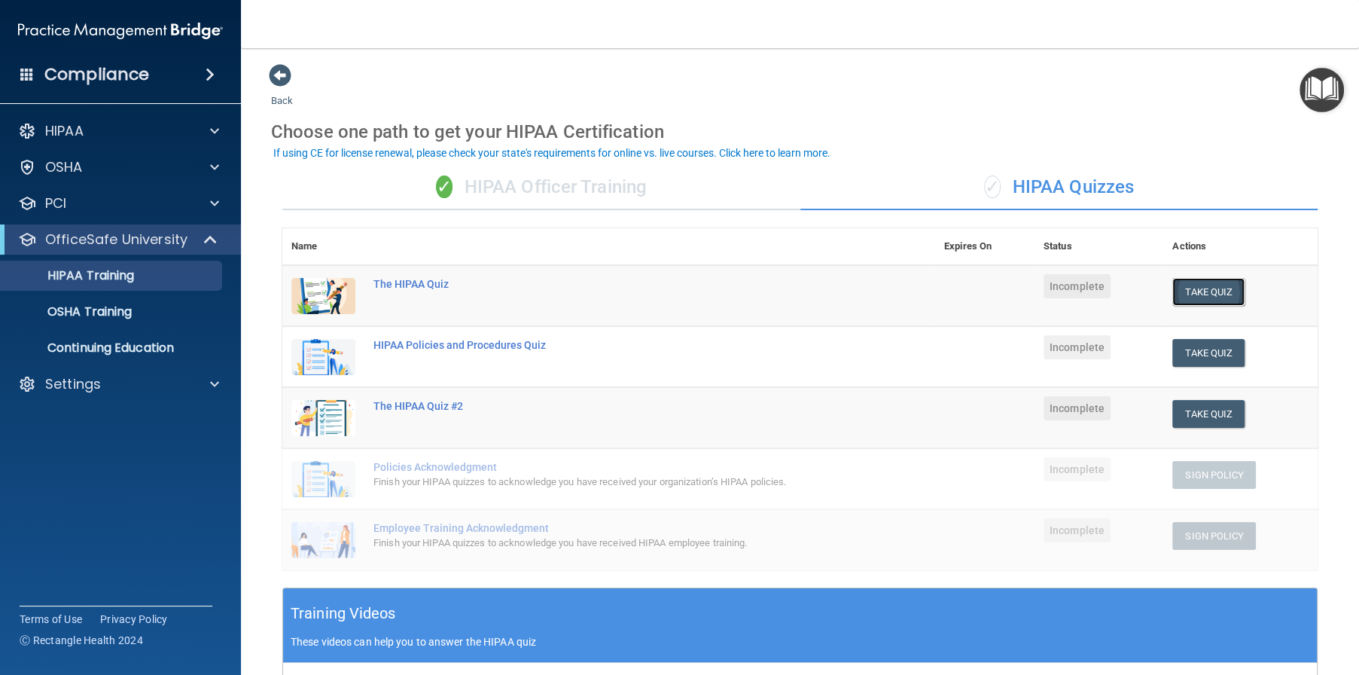
click at [1212, 291] on button "Take Quiz" at bounding box center [1208, 292] width 72 height 28
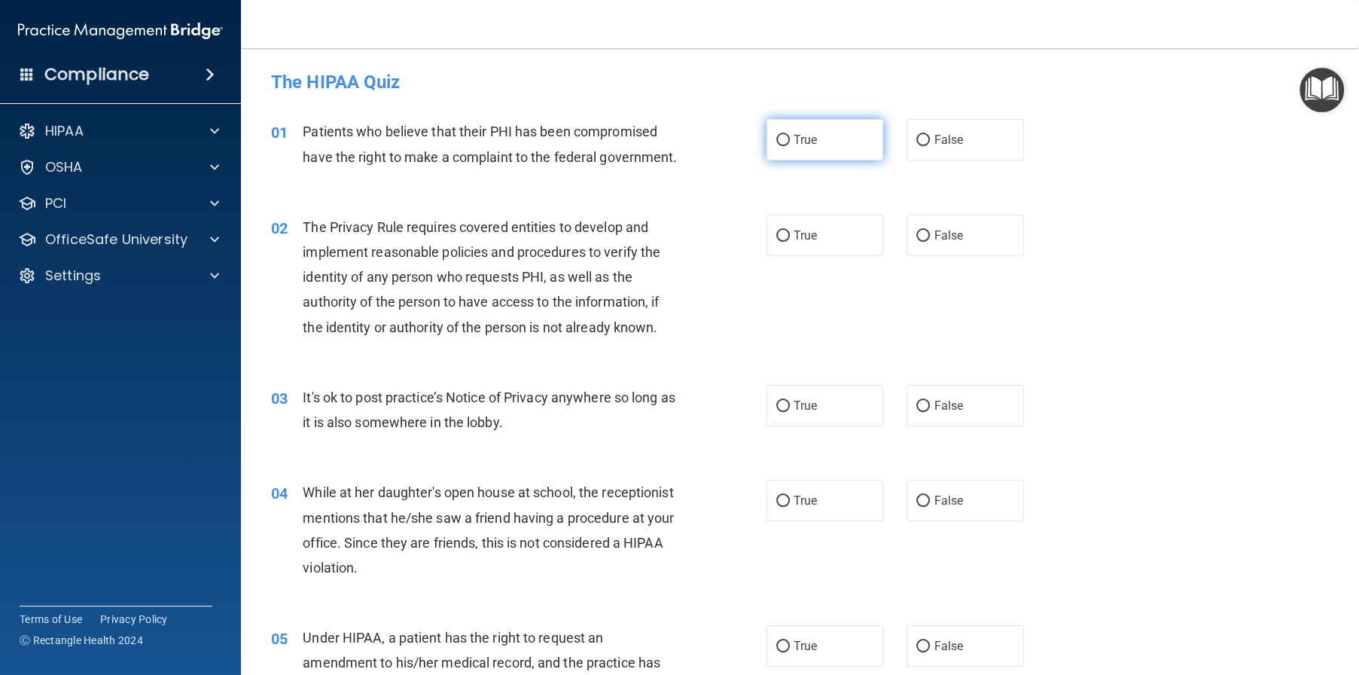
click at [777, 143] on input "True" at bounding box center [783, 140] width 14 height 11
radio input "true"
click at [794, 242] on span "True" at bounding box center [805, 235] width 23 height 14
click at [790, 242] on input "True" at bounding box center [783, 235] width 14 height 11
radio input "true"
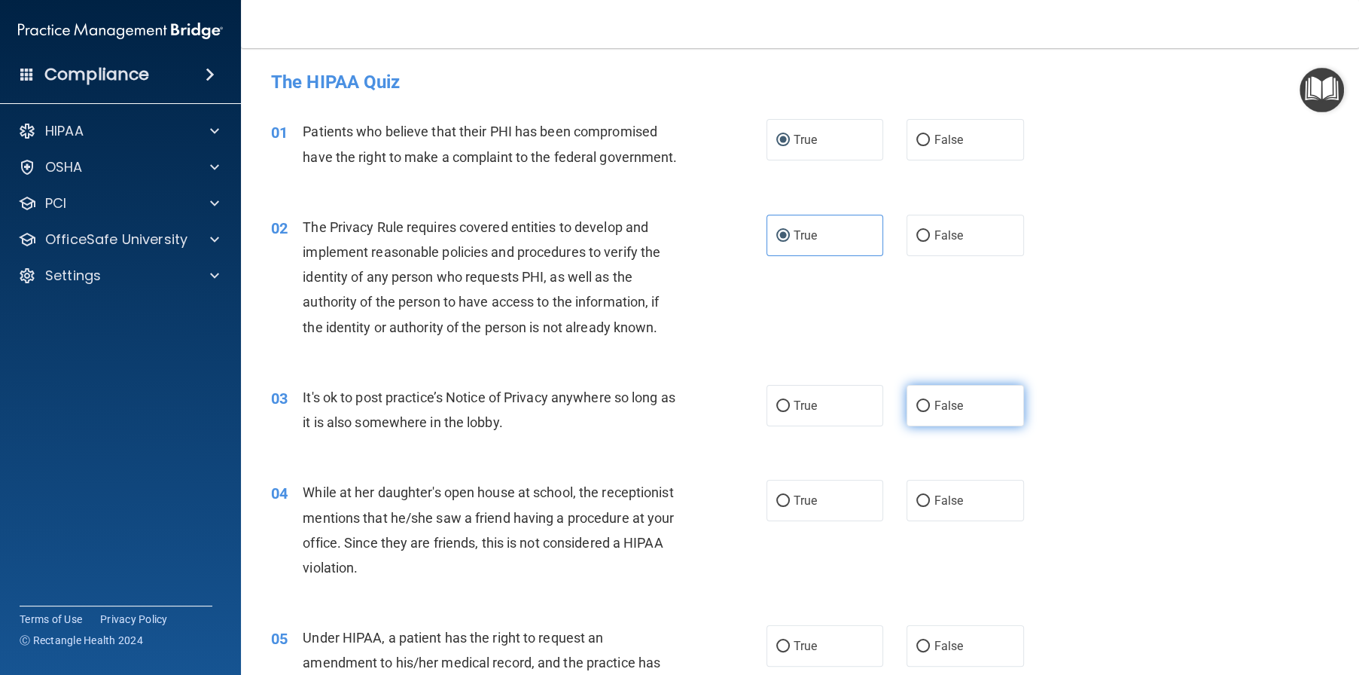
click at [963, 426] on label "False" at bounding box center [965, 405] width 117 height 41
click at [930, 412] on input "False" at bounding box center [923, 406] width 14 height 11
radio input "true"
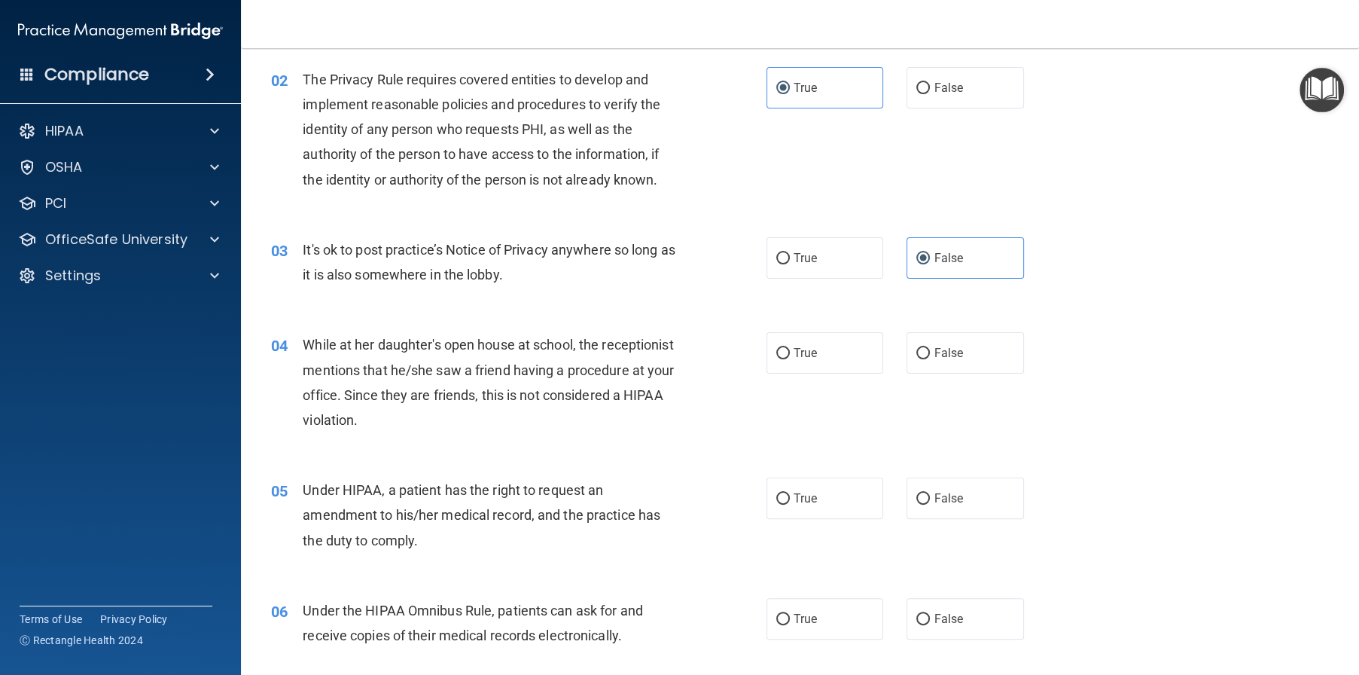
scroll to position [151, 0]
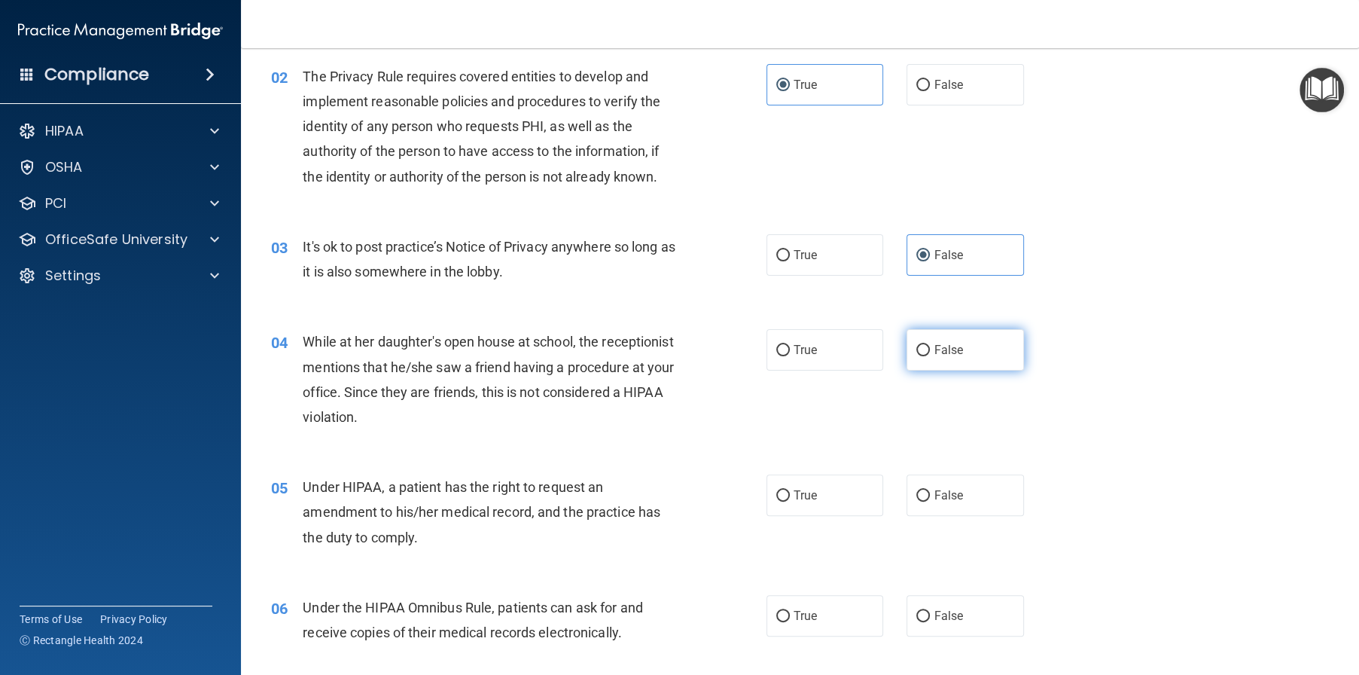
click at [916, 356] on input "False" at bounding box center [923, 350] width 14 height 11
radio input "true"
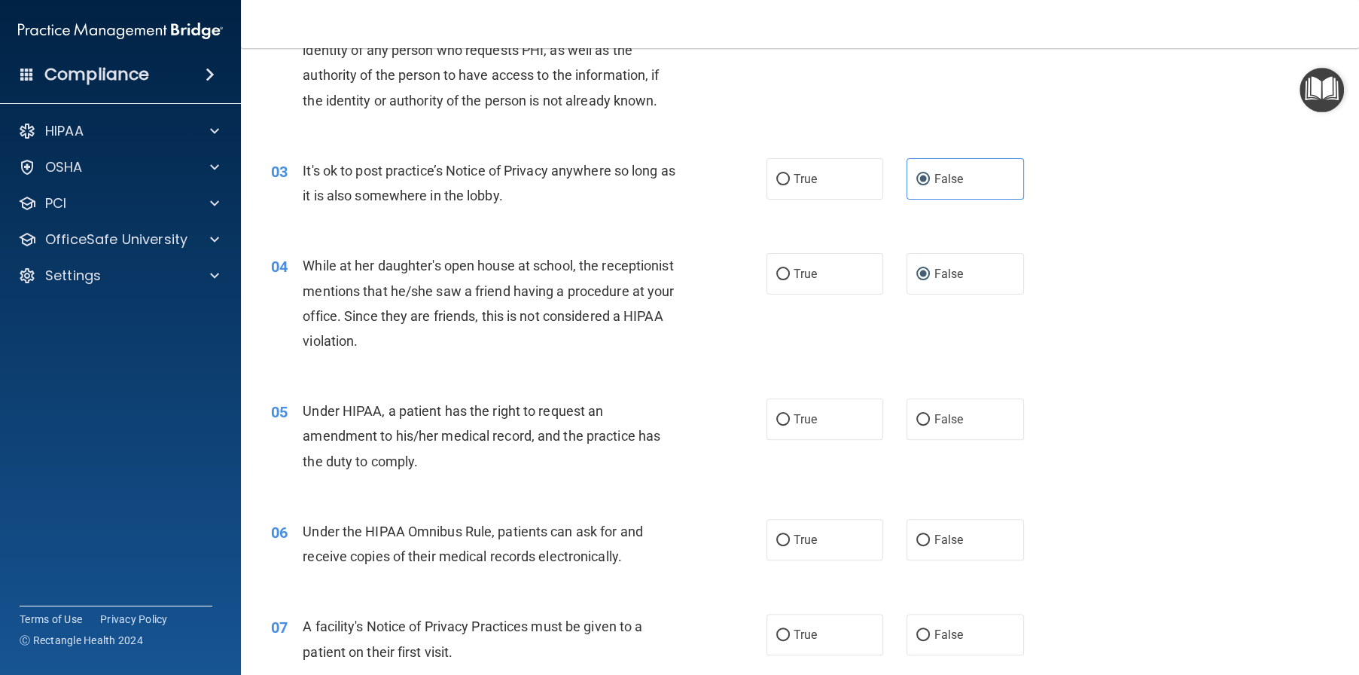
scroll to position [301, 0]
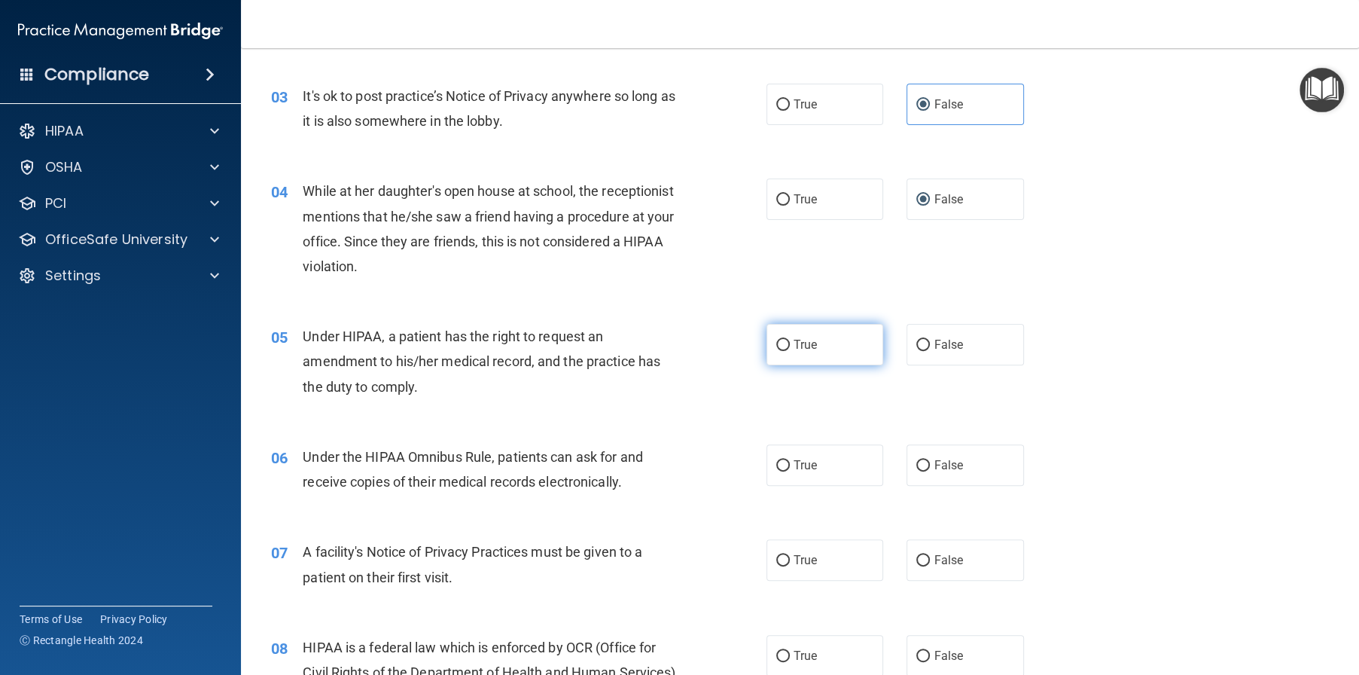
click at [822, 365] on label "True" at bounding box center [825, 344] width 117 height 41
click at [790, 351] on input "True" at bounding box center [783, 345] width 14 height 11
radio input "true"
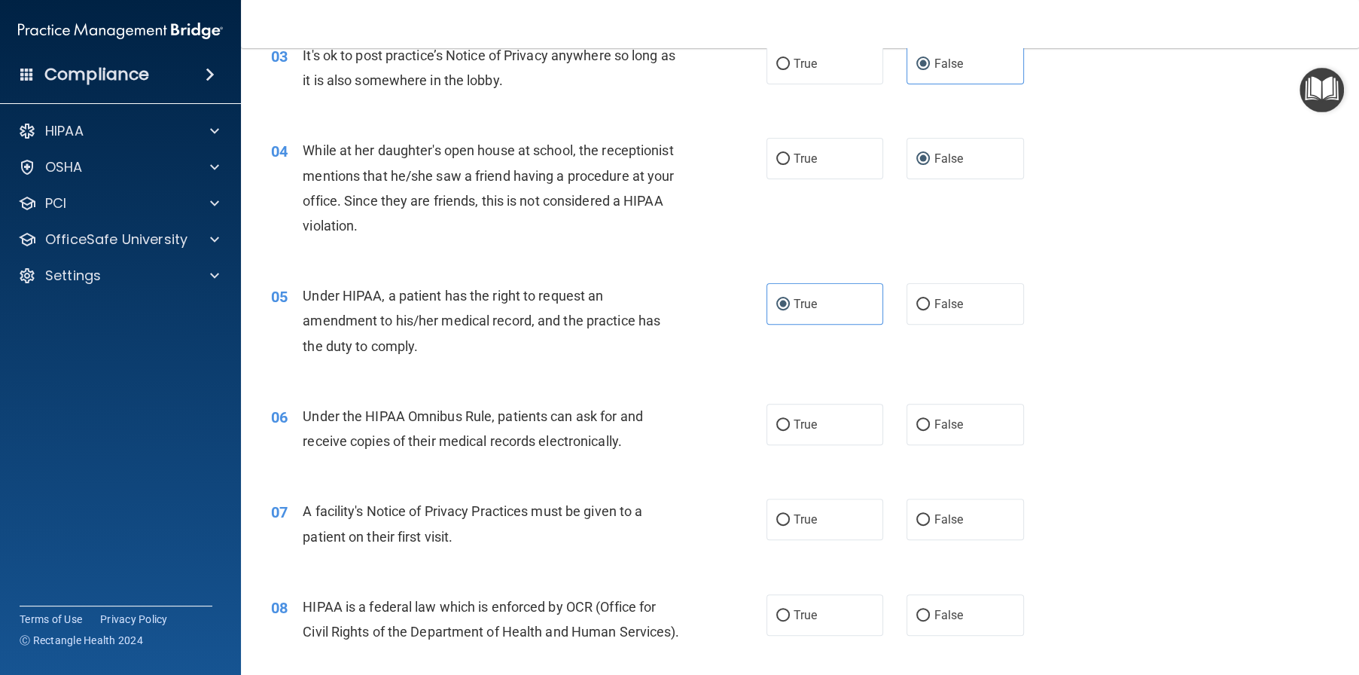
scroll to position [377, 0]
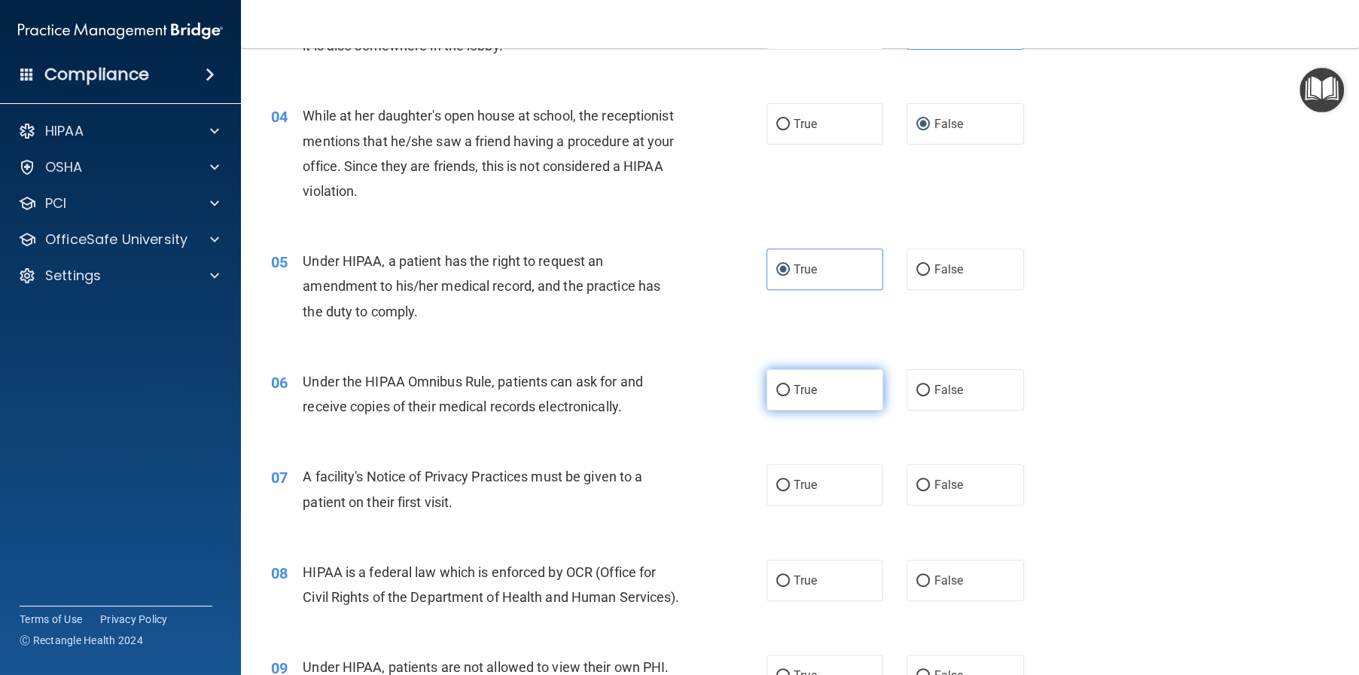
click at [842, 410] on label "True" at bounding box center [825, 389] width 117 height 41
click at [790, 396] on input "True" at bounding box center [783, 390] width 14 height 11
radio input "true"
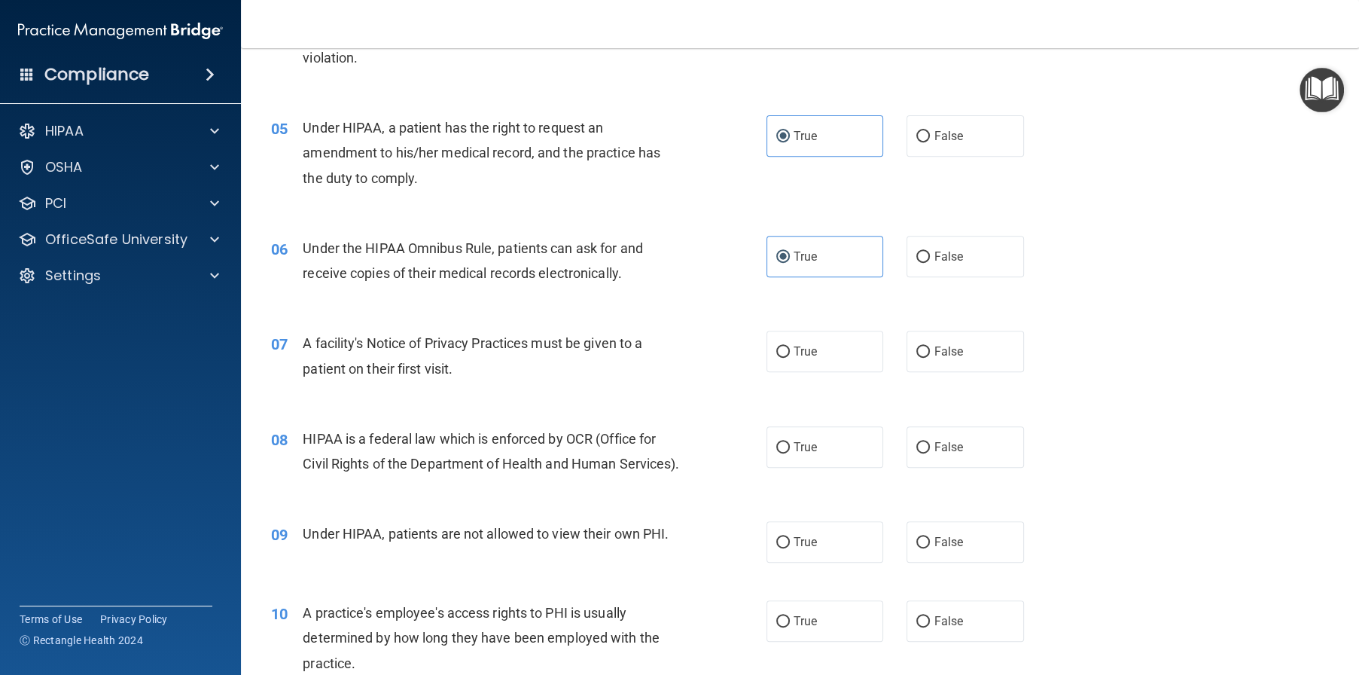
scroll to position [527, 0]
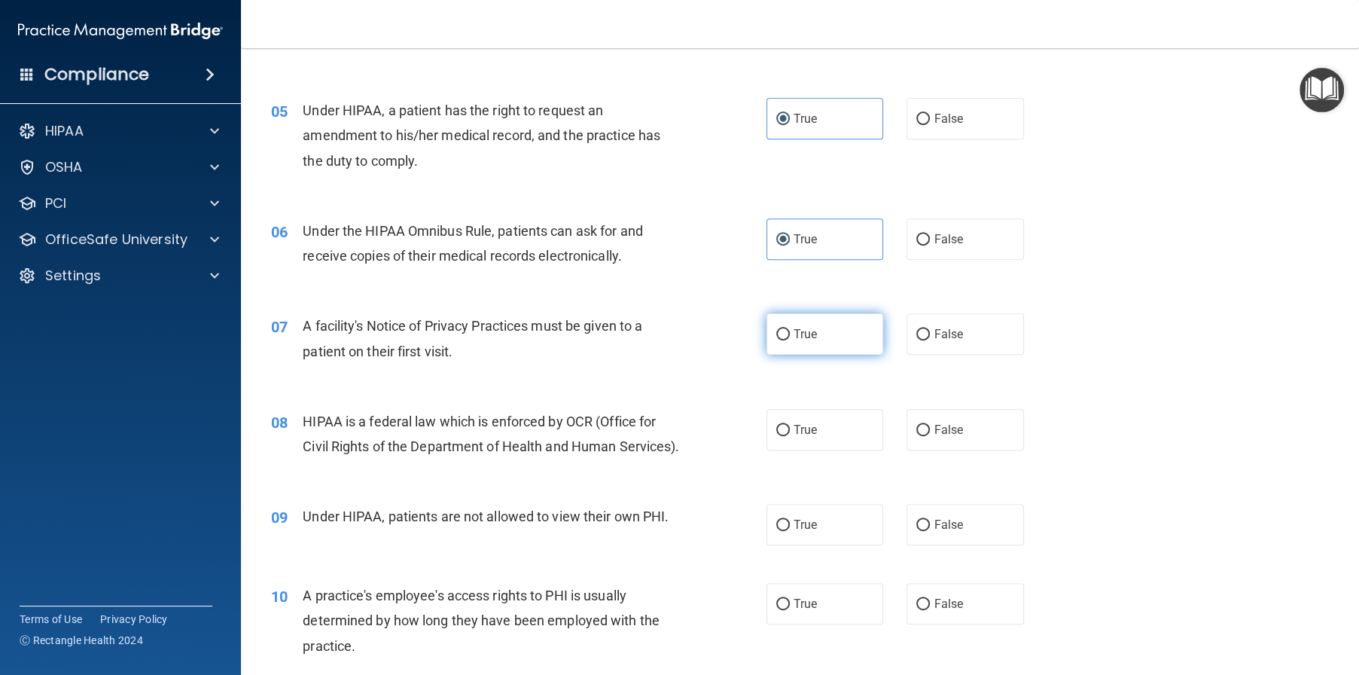
click at [832, 350] on label "True" at bounding box center [825, 333] width 117 height 41
click at [790, 340] on input "True" at bounding box center [783, 334] width 14 height 11
radio input "true"
click at [797, 437] on span "True" at bounding box center [805, 429] width 23 height 14
click at [790, 436] on input "True" at bounding box center [783, 430] width 14 height 11
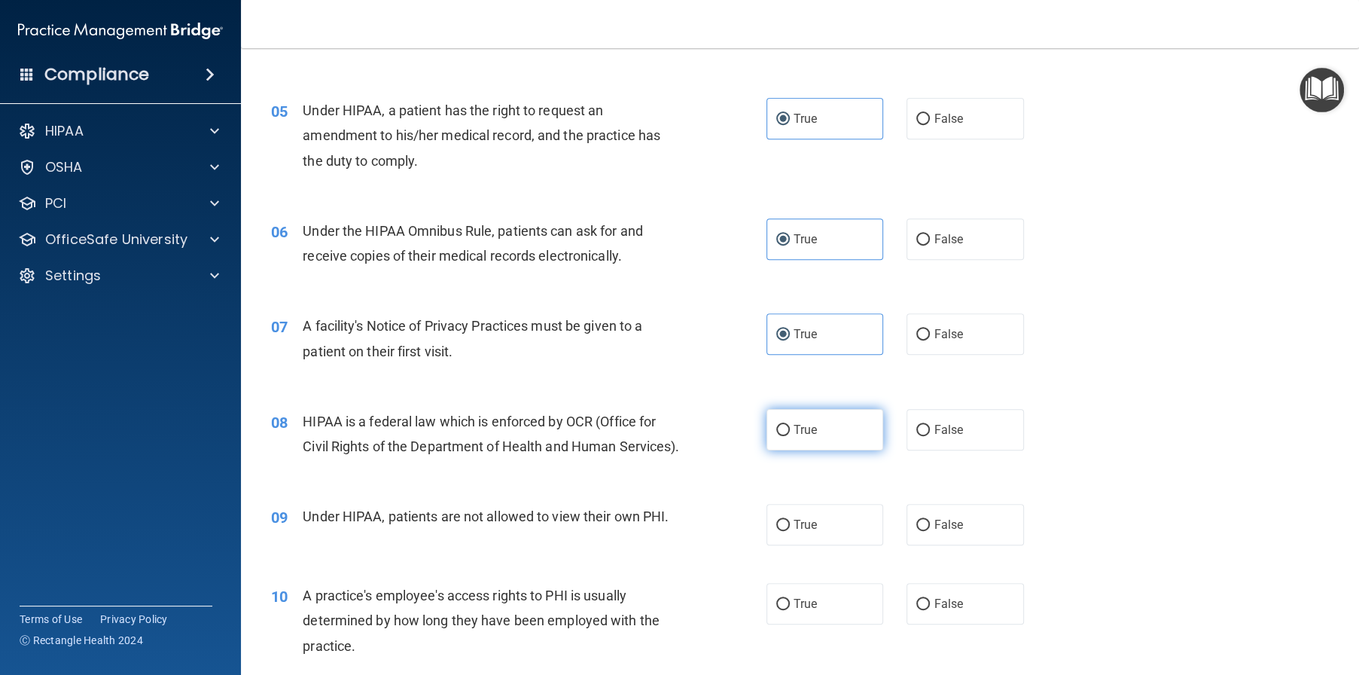
radio input "true"
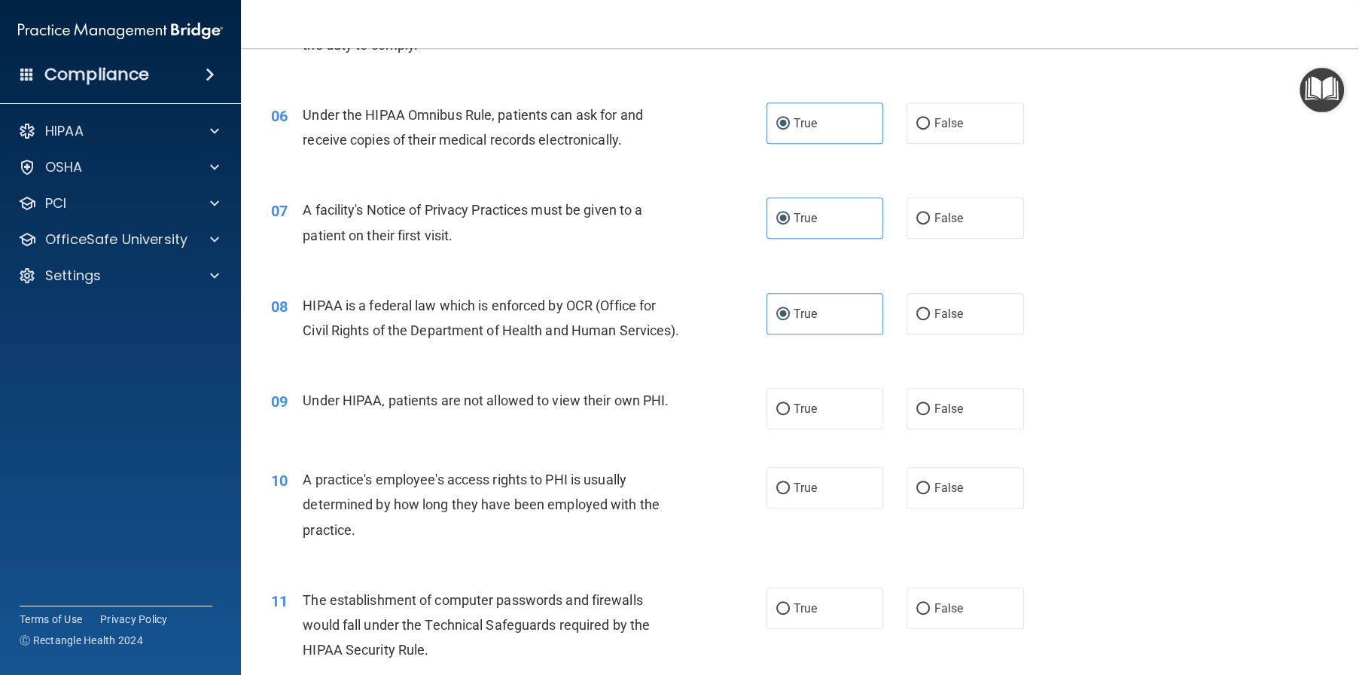
scroll to position [678, 0]
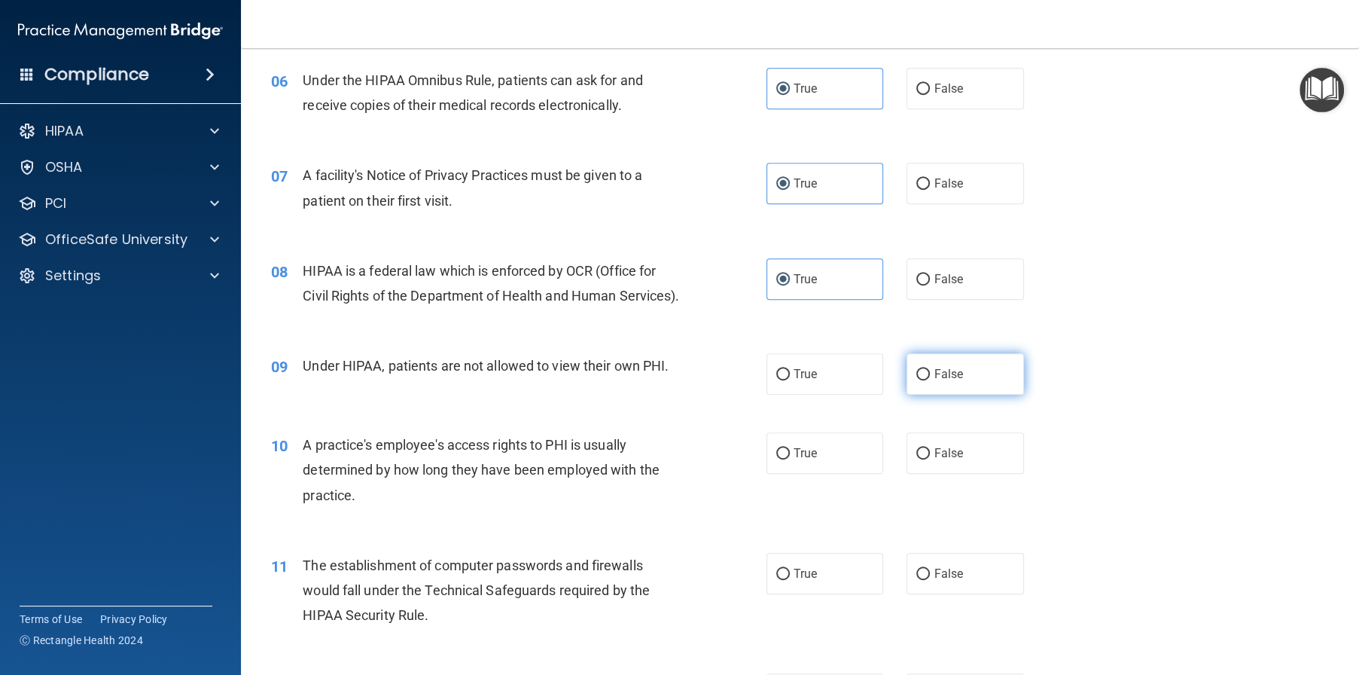
click at [938, 395] on label "False" at bounding box center [965, 373] width 117 height 41
click at [930, 380] on input "False" at bounding box center [923, 374] width 14 height 11
radio input "true"
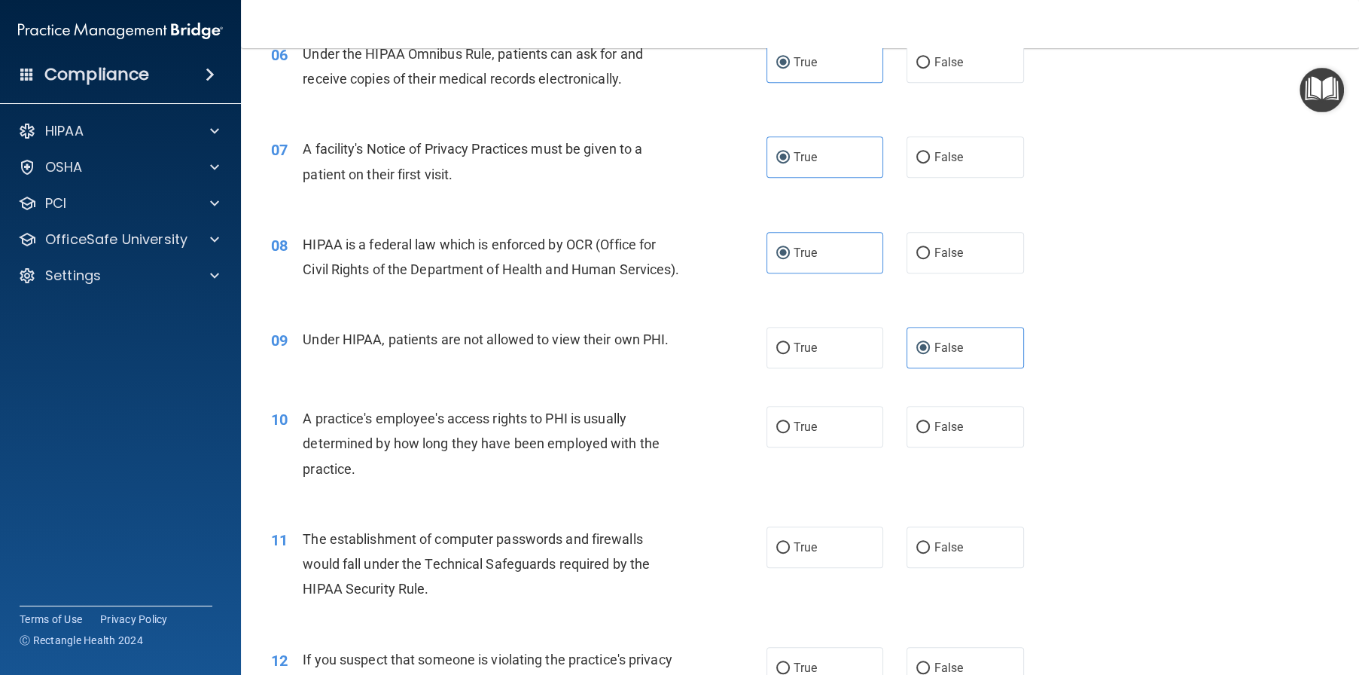
scroll to position [753, 0]
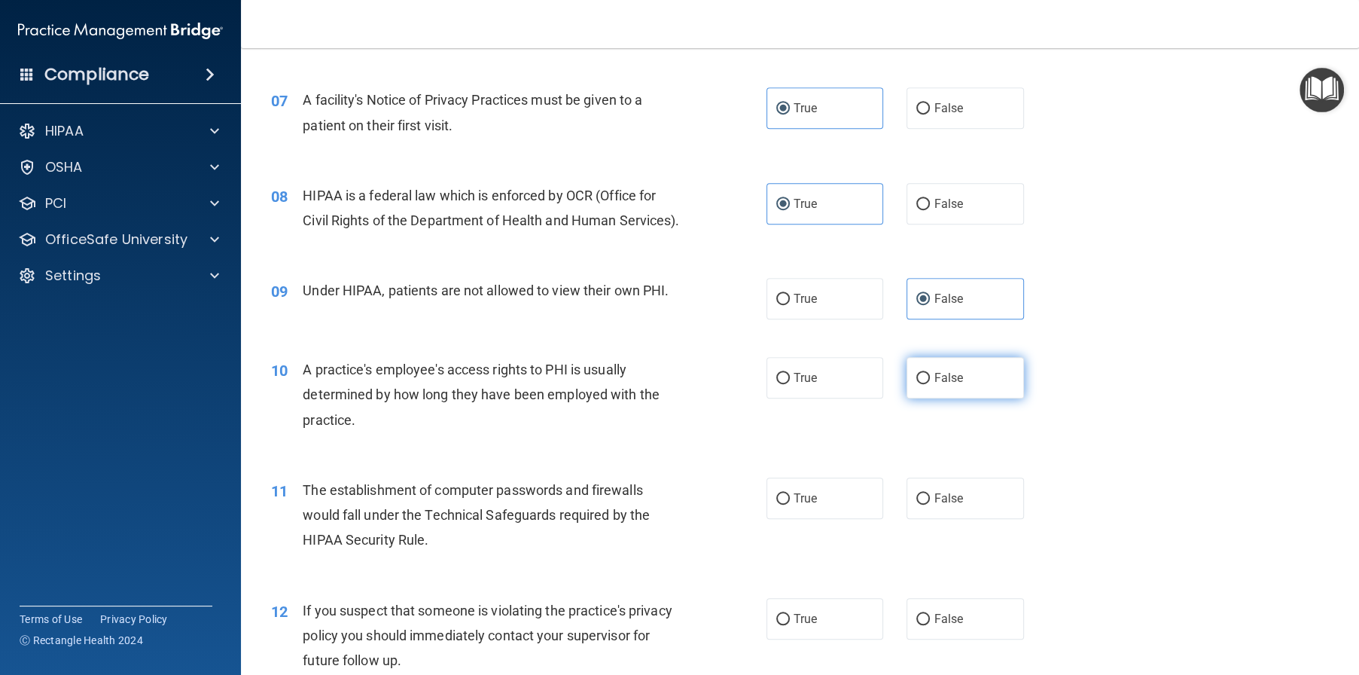
click at [993, 398] on label "False" at bounding box center [965, 377] width 117 height 41
click at [930, 384] on input "False" at bounding box center [923, 378] width 14 height 11
radio input "true"
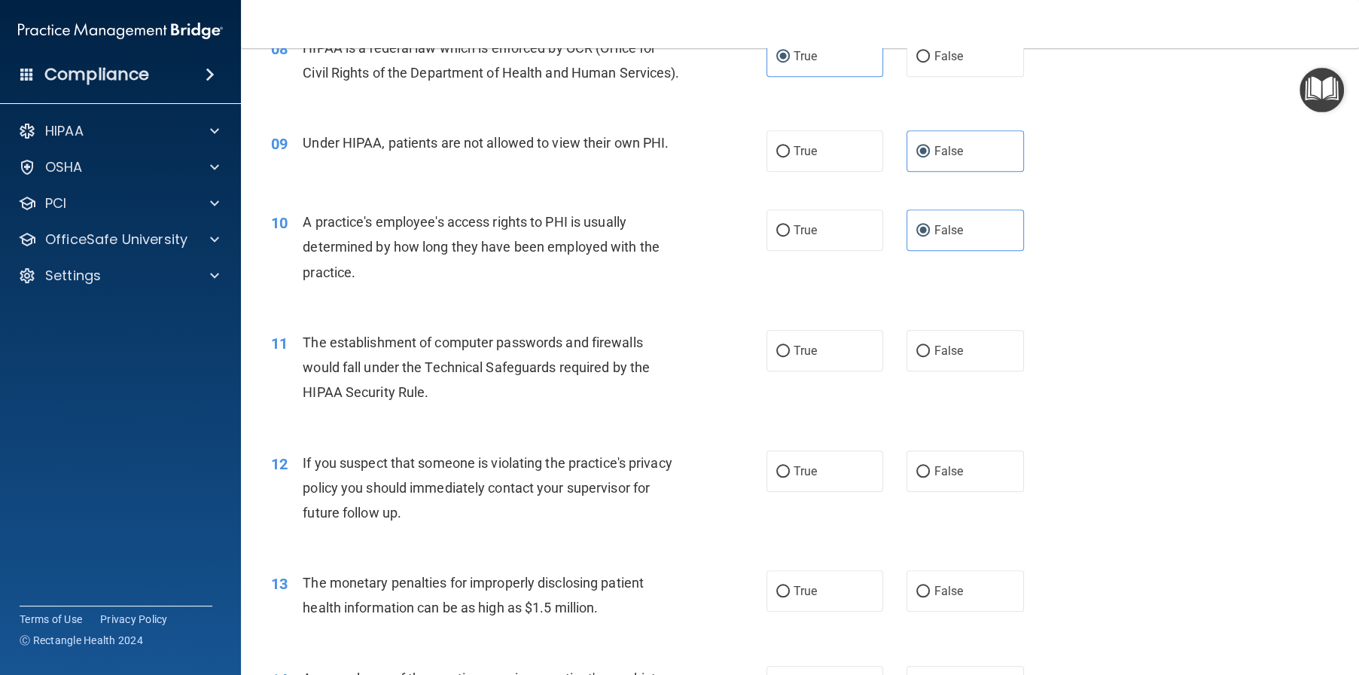
scroll to position [904, 0]
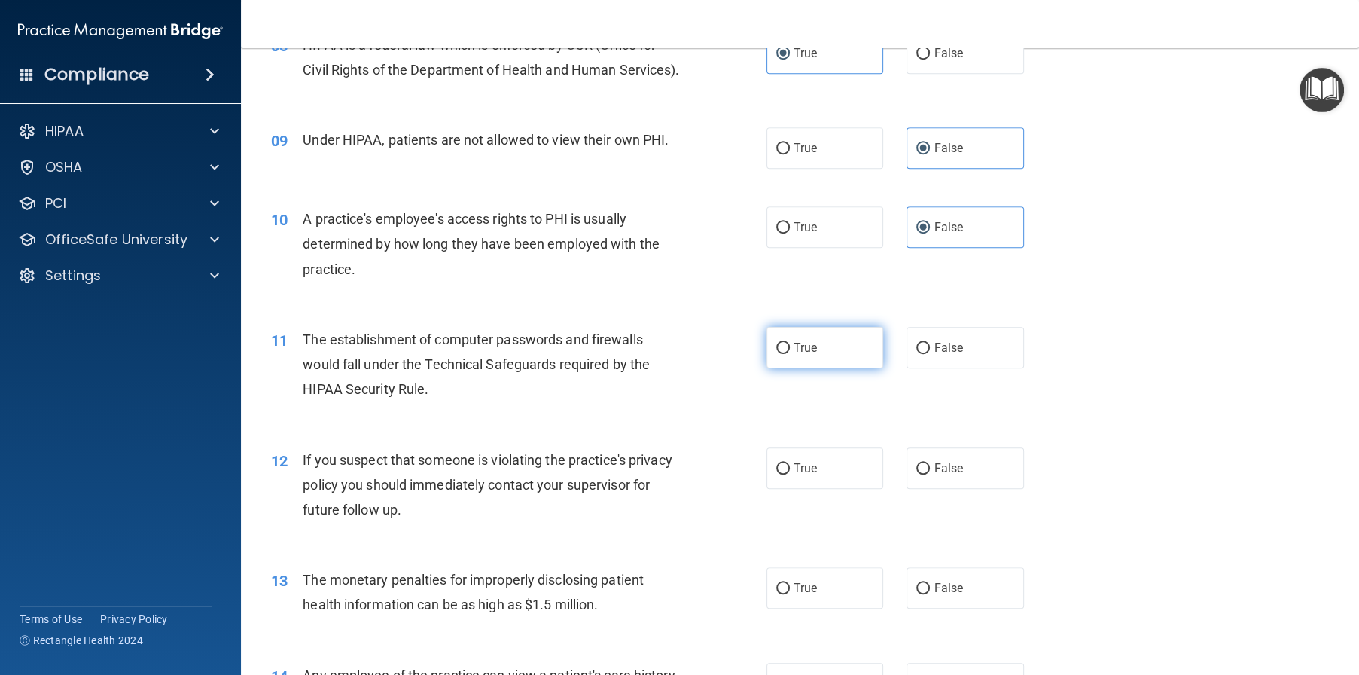
click at [799, 355] on span "True" at bounding box center [805, 347] width 23 height 14
click at [790, 354] on input "True" at bounding box center [783, 348] width 14 height 11
radio input "true"
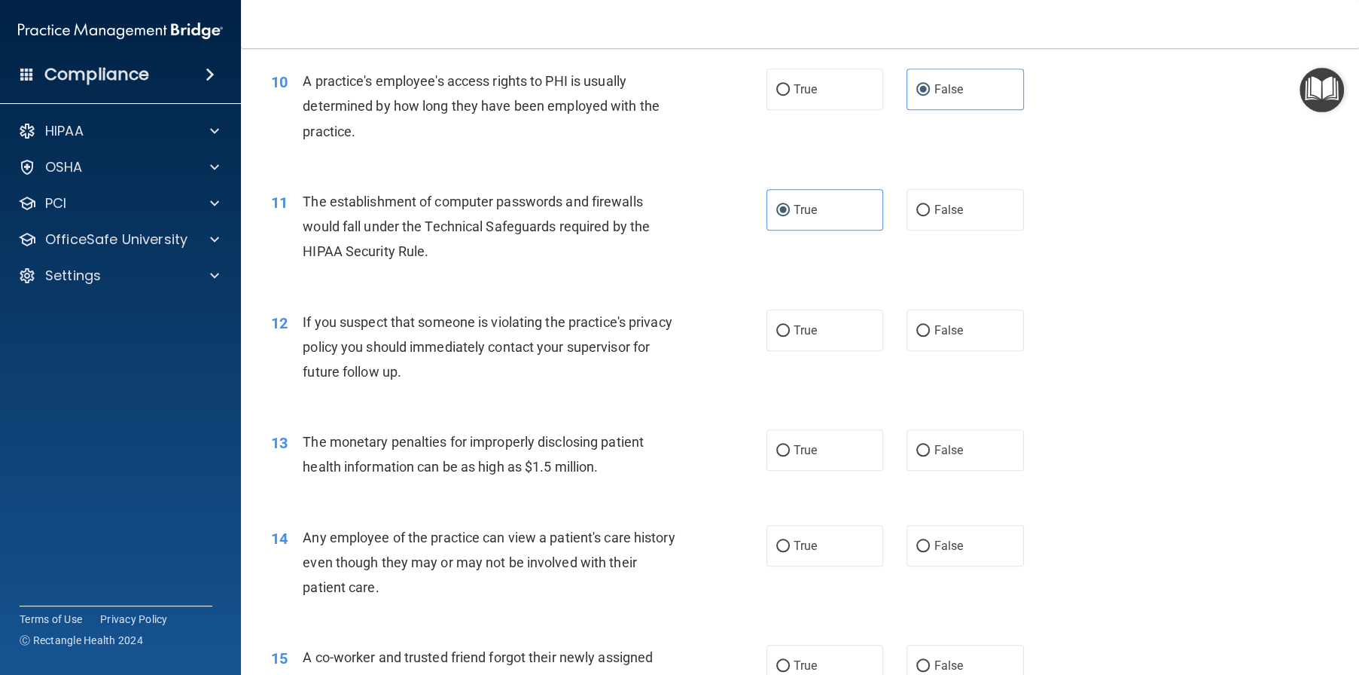
scroll to position [1054, 0]
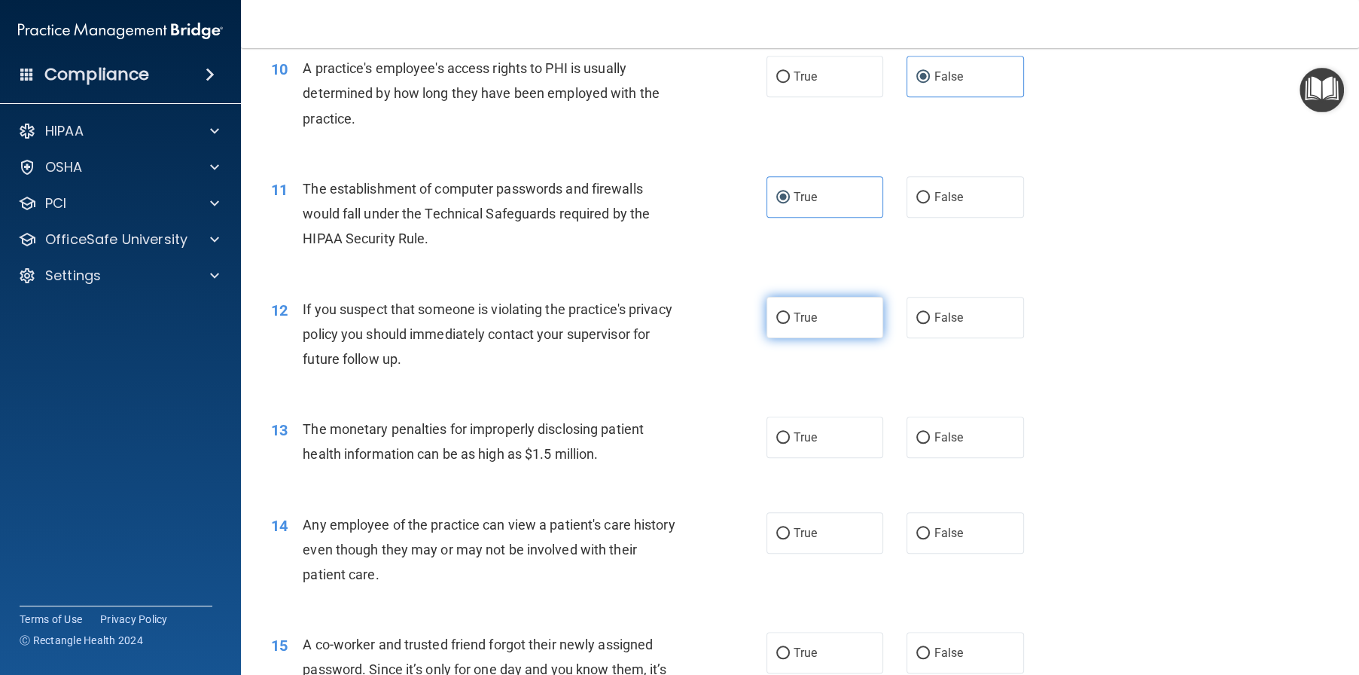
click at [794, 325] on span "True" at bounding box center [805, 317] width 23 height 14
click at [790, 324] on input "True" at bounding box center [783, 318] width 14 height 11
radio input "true"
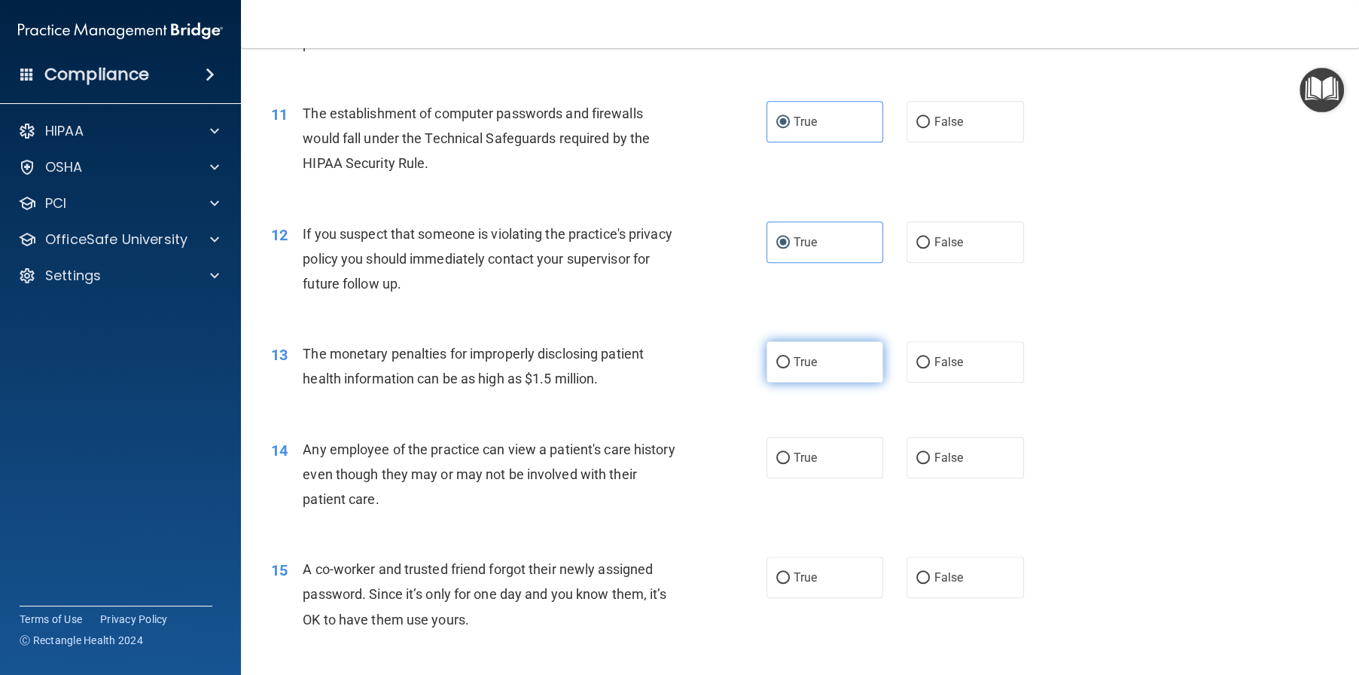
click at [822, 383] on label "True" at bounding box center [825, 361] width 117 height 41
click at [790, 368] on input "True" at bounding box center [783, 362] width 14 height 11
radio input "true"
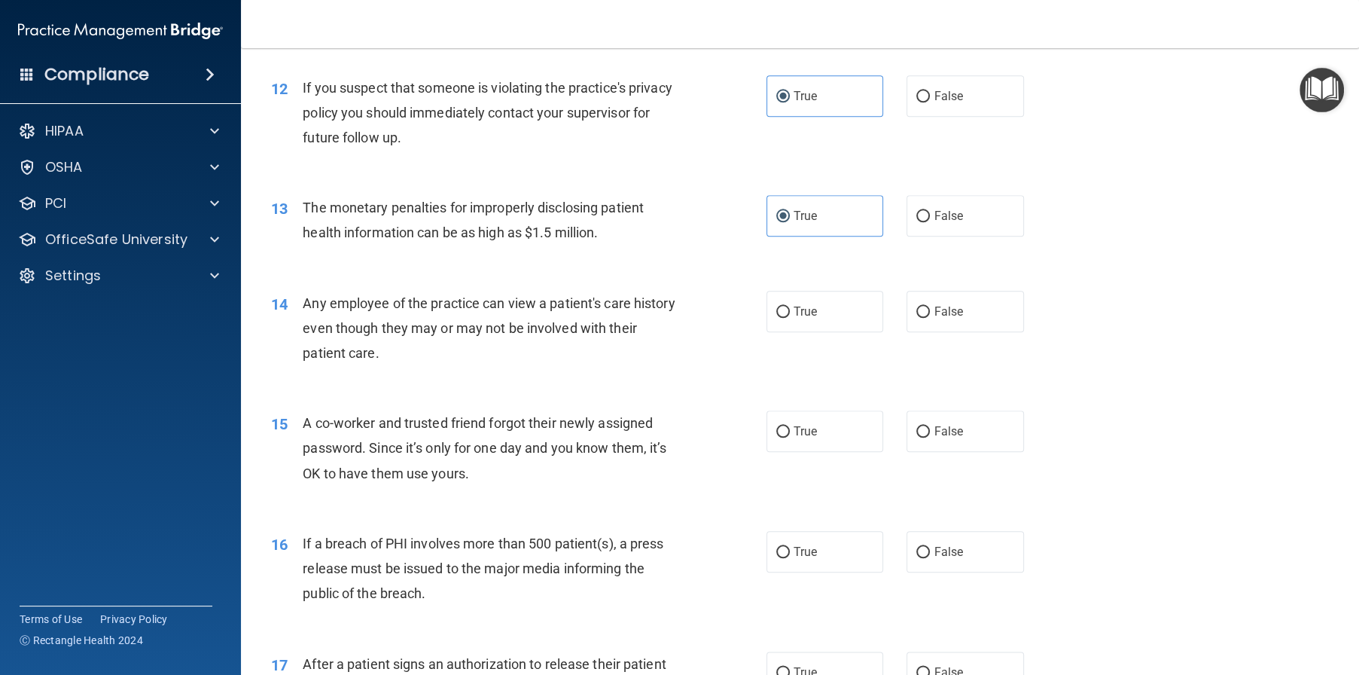
scroll to position [1280, 0]
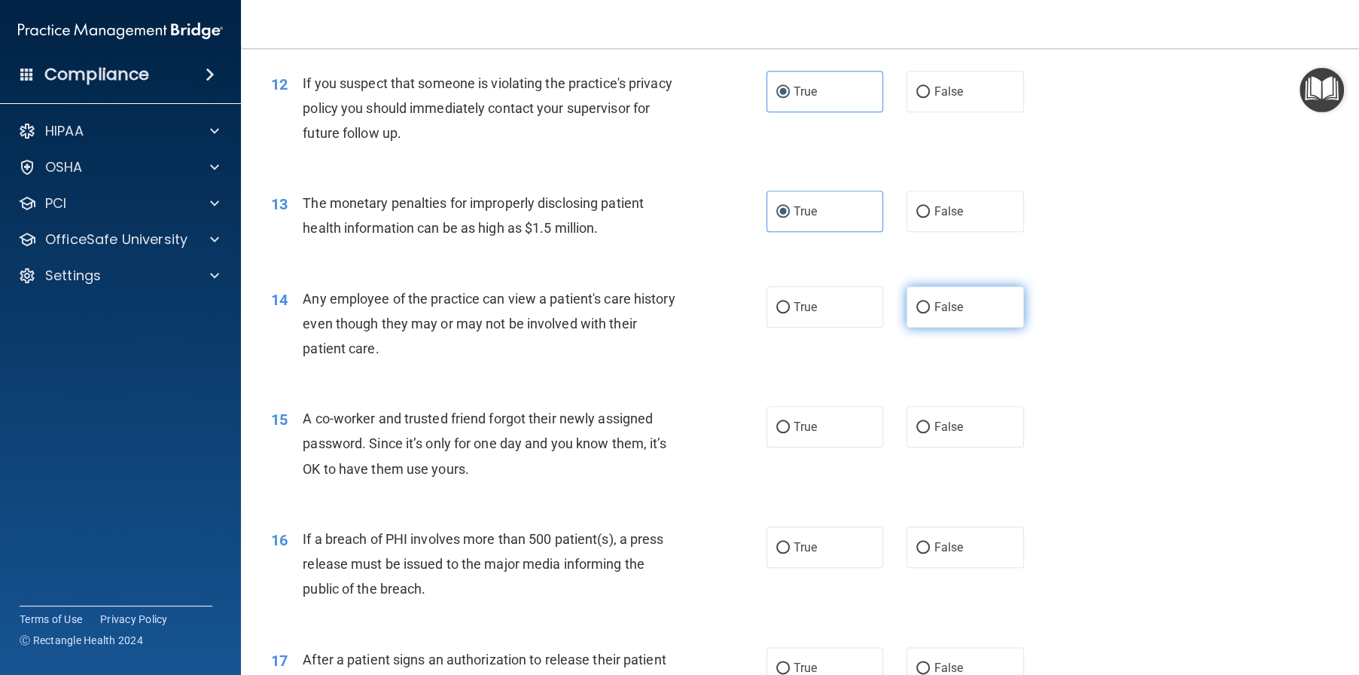
click at [939, 314] on span "False" at bounding box center [948, 307] width 29 height 14
click at [930, 313] on input "False" at bounding box center [923, 307] width 14 height 11
radio input "true"
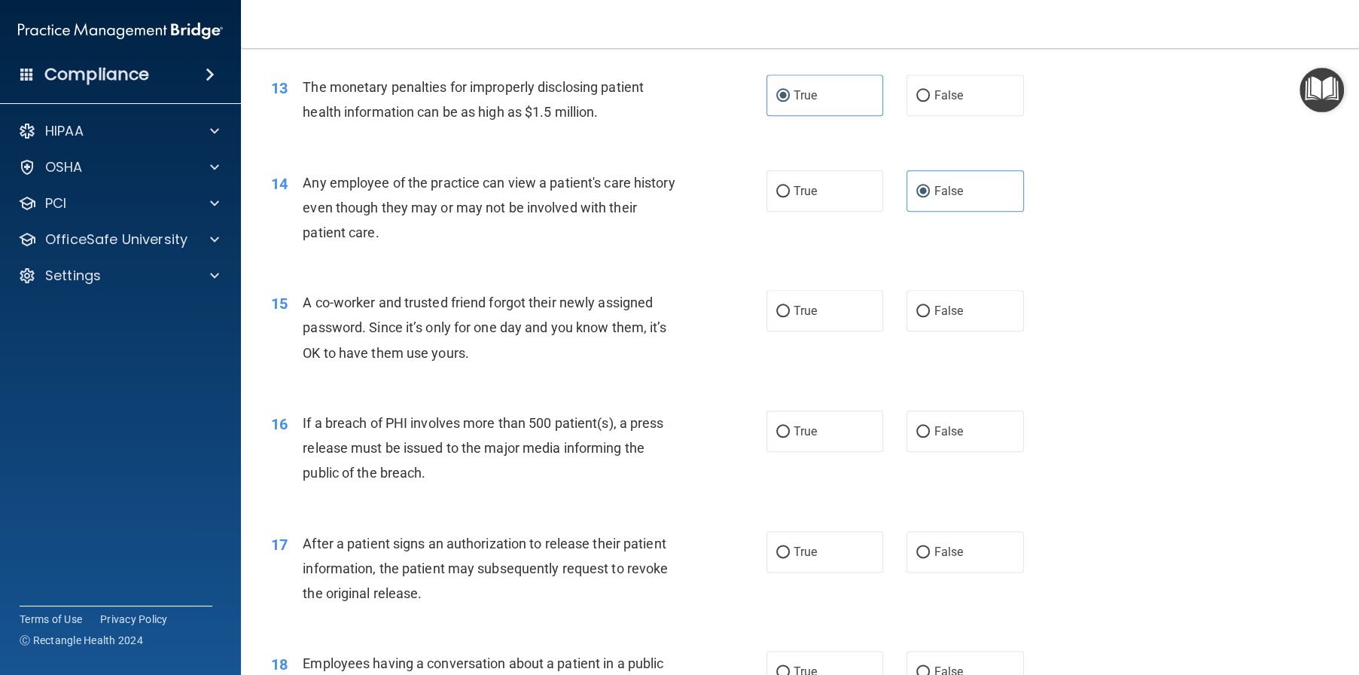
scroll to position [1431, 0]
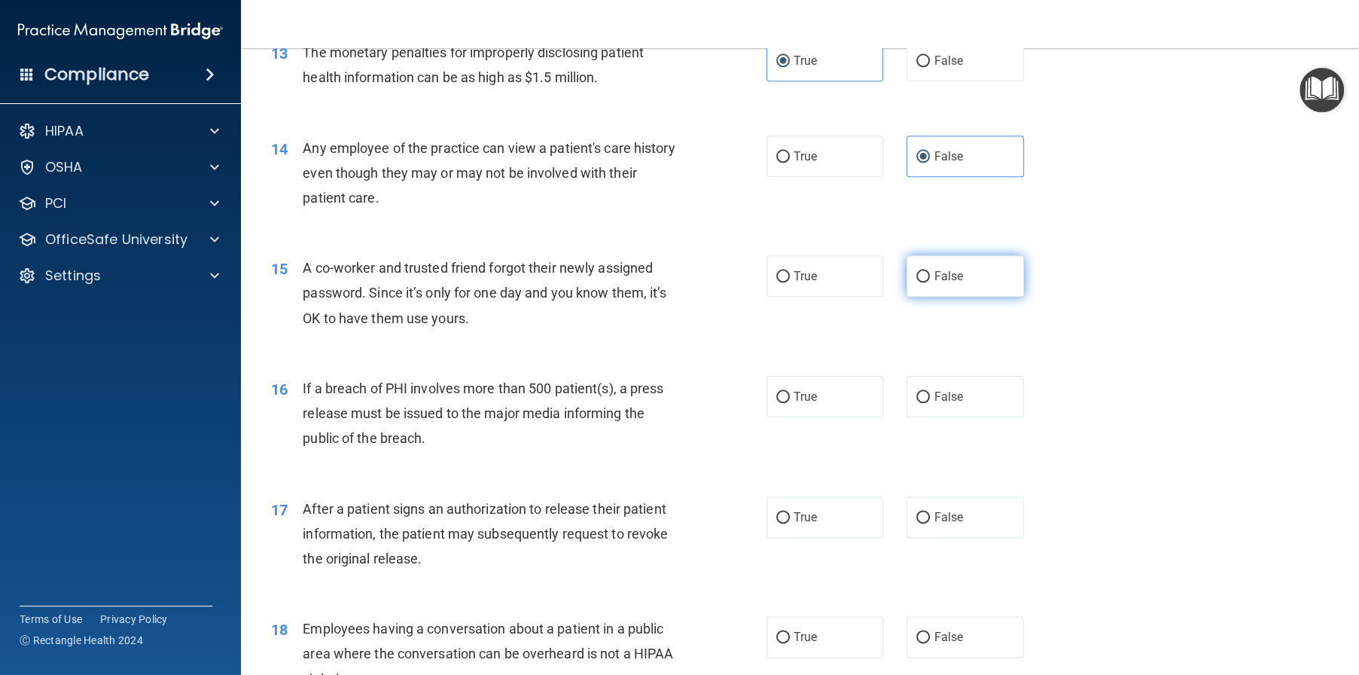
click at [934, 283] on span "False" at bounding box center [948, 276] width 29 height 14
click at [930, 282] on input "False" at bounding box center [923, 276] width 14 height 11
radio input "true"
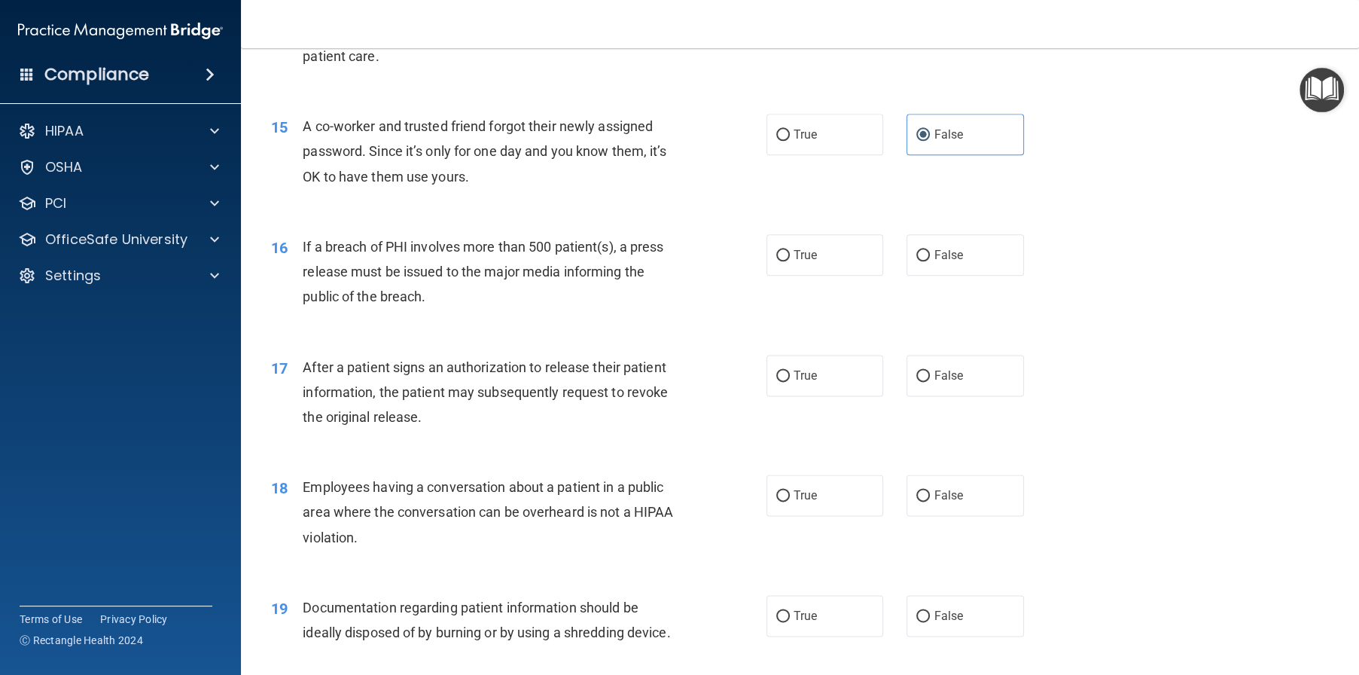
scroll to position [1581, 0]
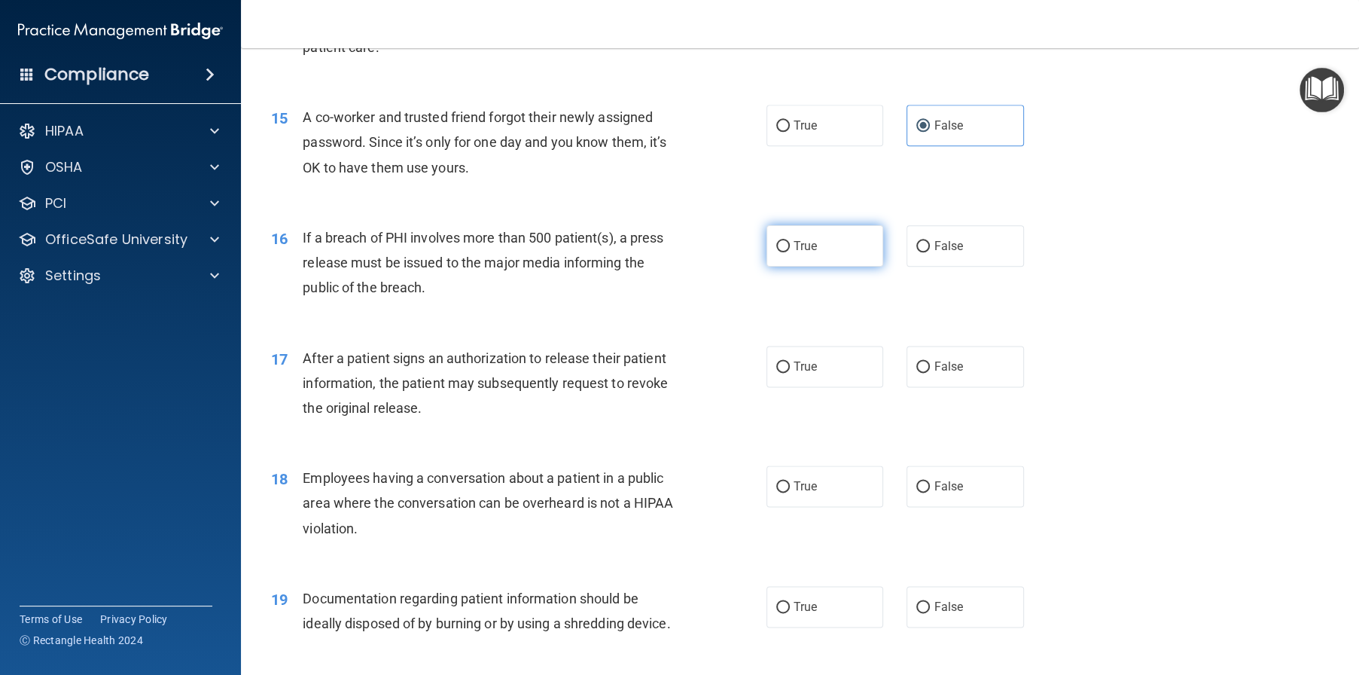
drag, startPoint x: 832, startPoint y: 303, endPoint x: 825, endPoint y: 315, distance: 13.8
click at [830, 267] on label "True" at bounding box center [825, 245] width 117 height 41
click at [790, 252] on input "True" at bounding box center [783, 246] width 14 height 11
radio input "true"
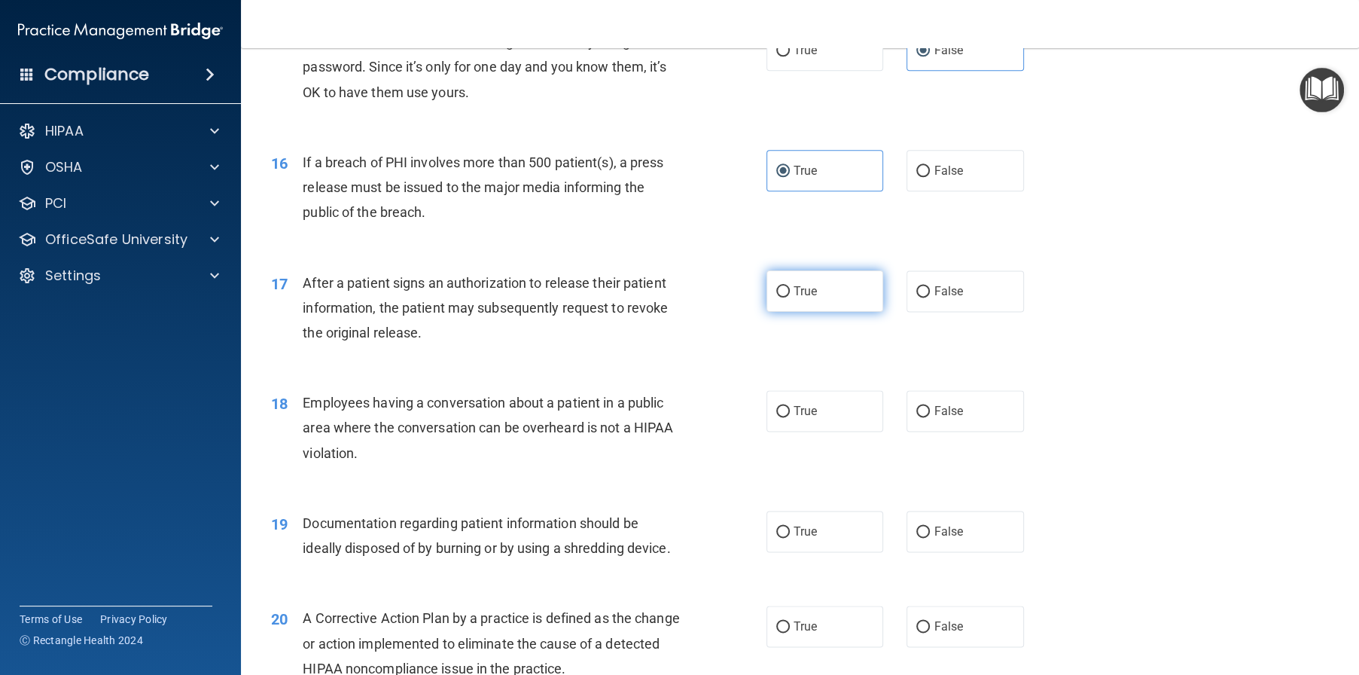
click at [779, 297] on input "True" at bounding box center [783, 291] width 14 height 11
radio input "true"
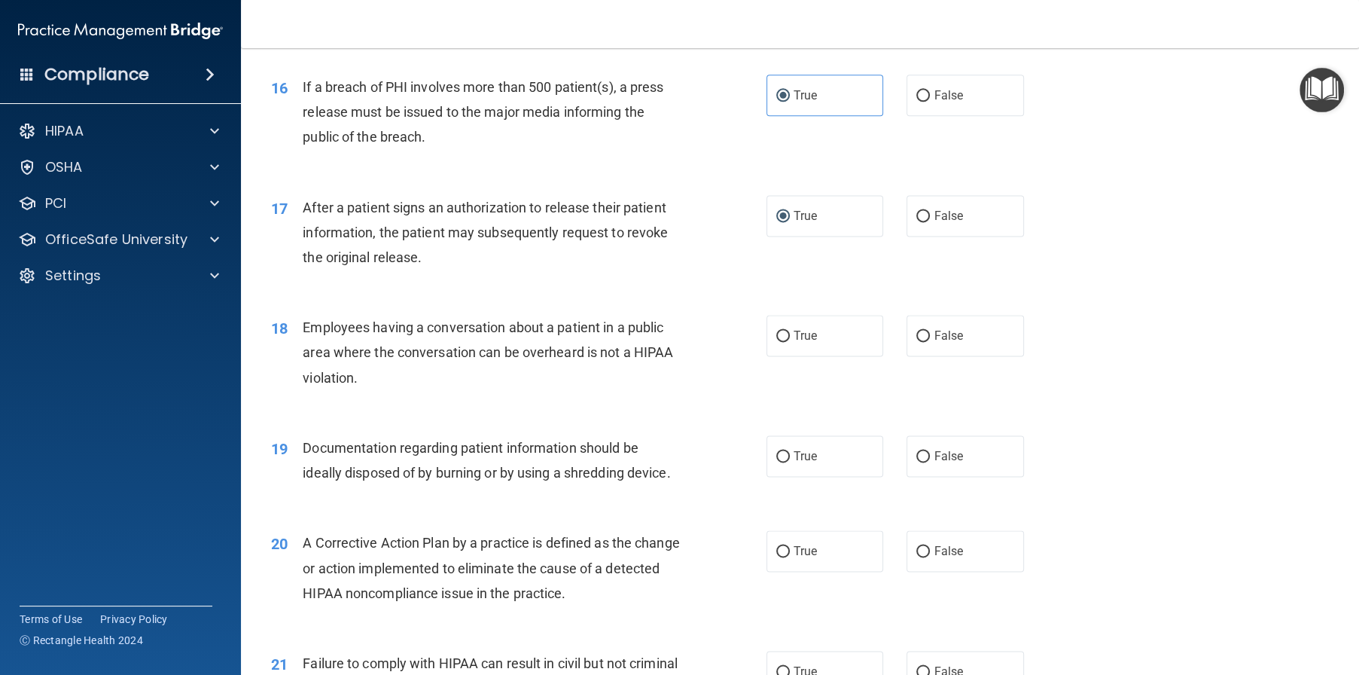
scroll to position [1807, 0]
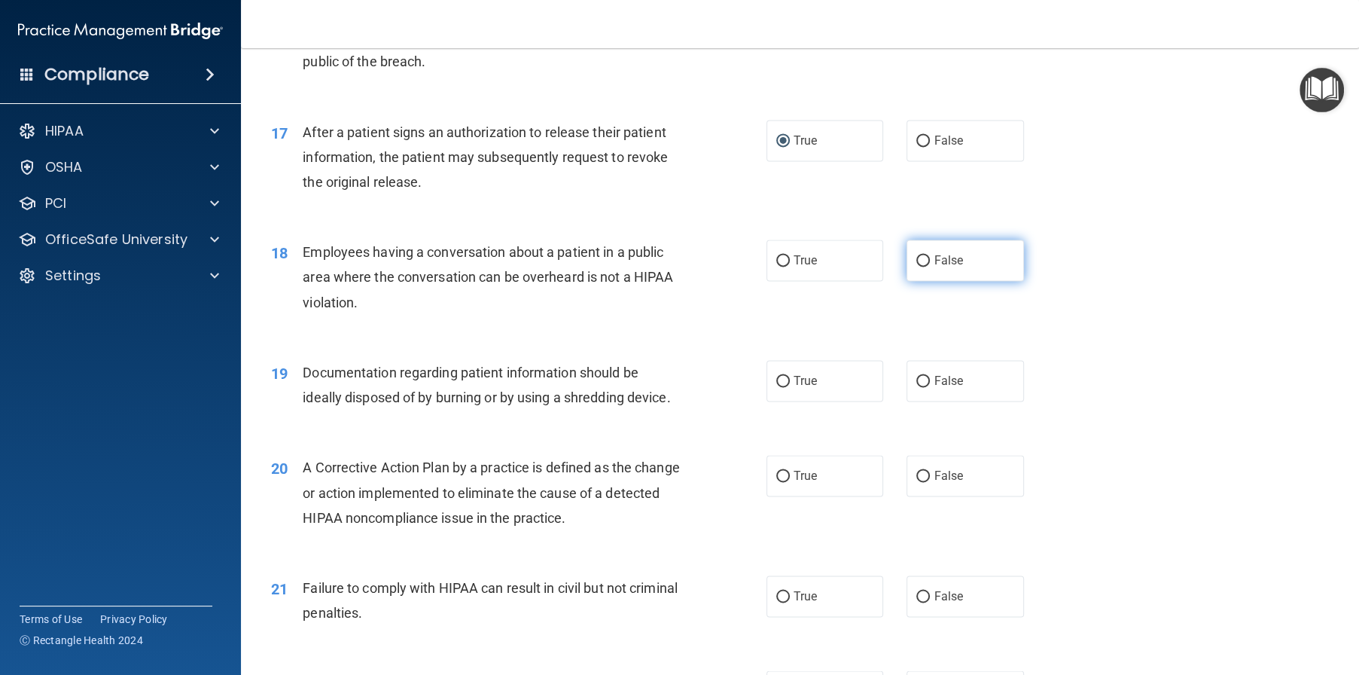
drag, startPoint x: 983, startPoint y: 312, endPoint x: 996, endPoint y: 320, distance: 15.2
click at [983, 281] on label "False" at bounding box center [965, 259] width 117 height 41
click at [930, 267] on input "False" at bounding box center [923, 260] width 14 height 11
radio input "true"
click at [811, 401] on label "True" at bounding box center [825, 380] width 117 height 41
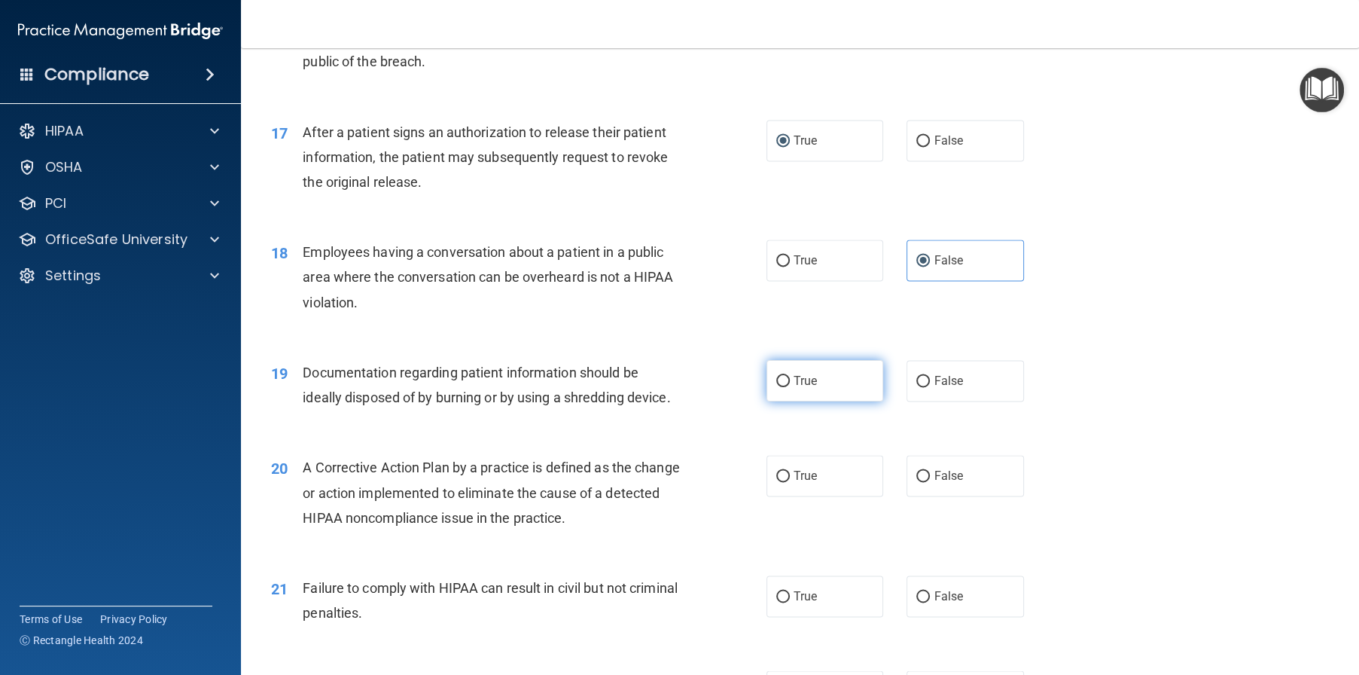
click at [790, 387] on input "True" at bounding box center [783, 381] width 14 height 11
radio input "true"
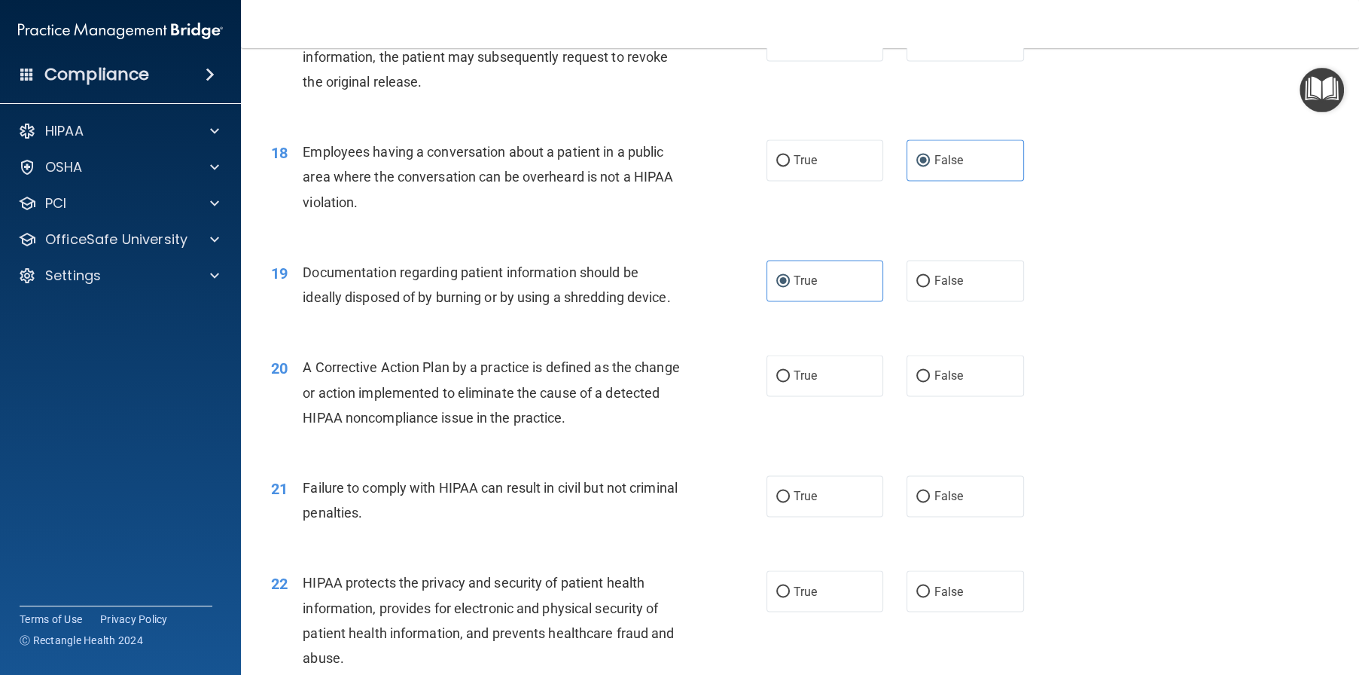
scroll to position [1958, 0]
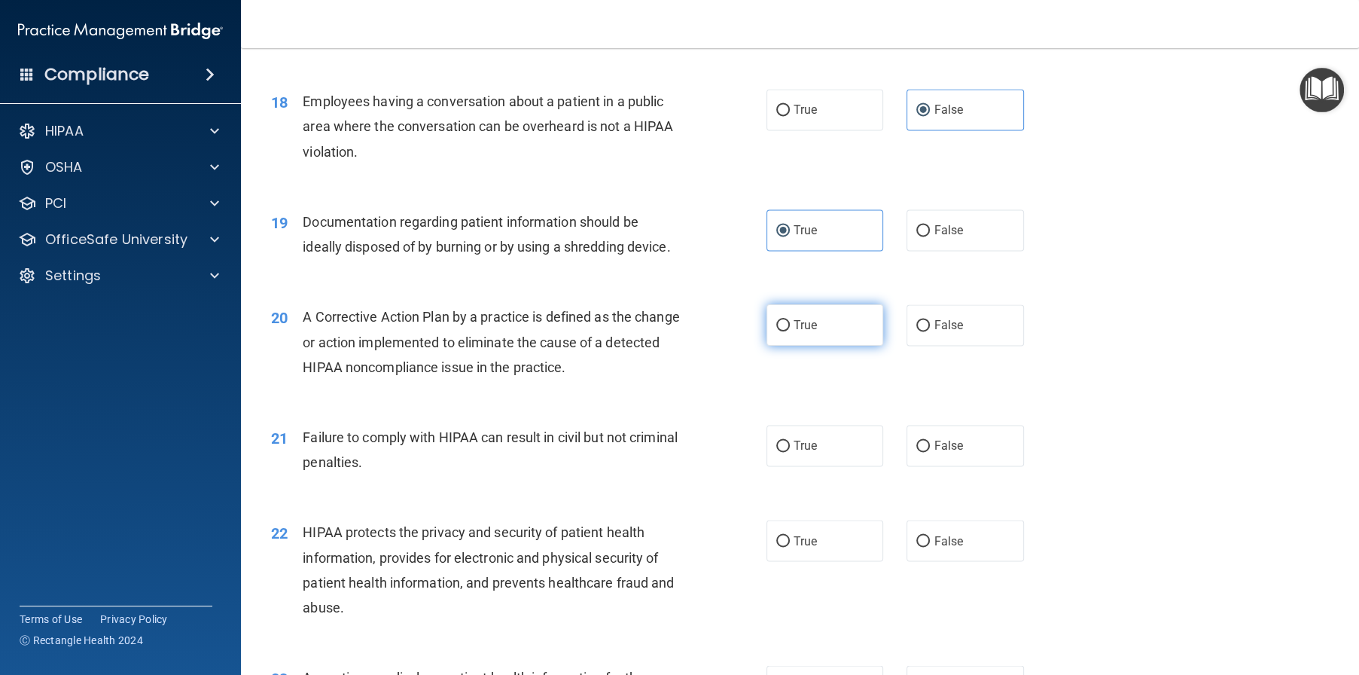
click at [809, 346] on label "True" at bounding box center [825, 324] width 117 height 41
click at [790, 331] on input "True" at bounding box center [783, 325] width 14 height 11
radio input "true"
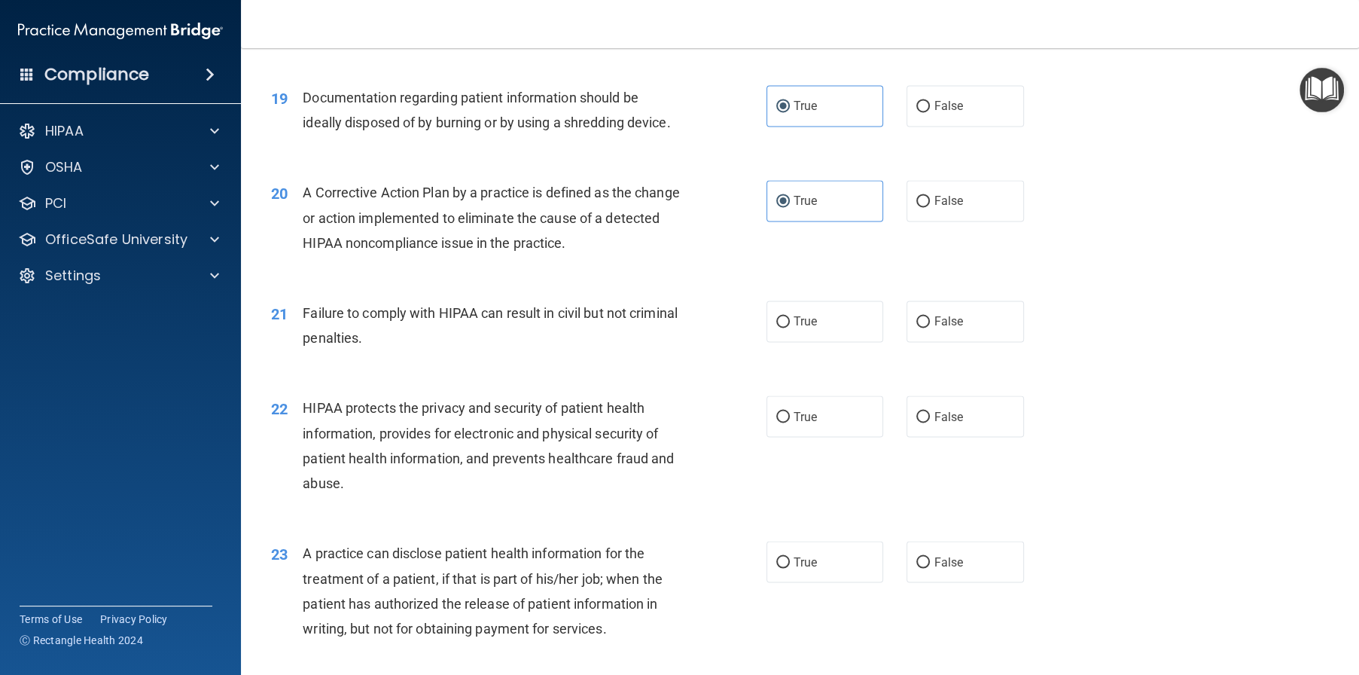
scroll to position [2108, 0]
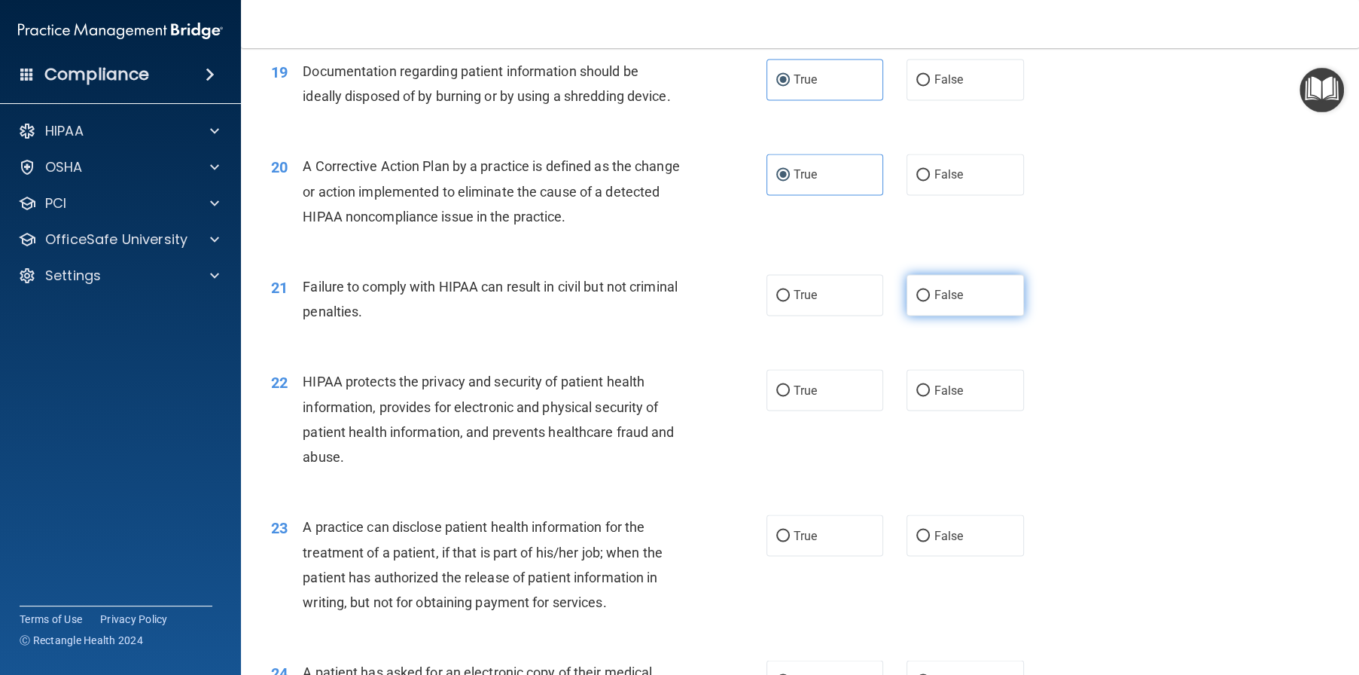
click at [964, 316] on label "False" at bounding box center [965, 294] width 117 height 41
click at [930, 301] on input "False" at bounding box center [923, 295] width 14 height 11
radio input "true"
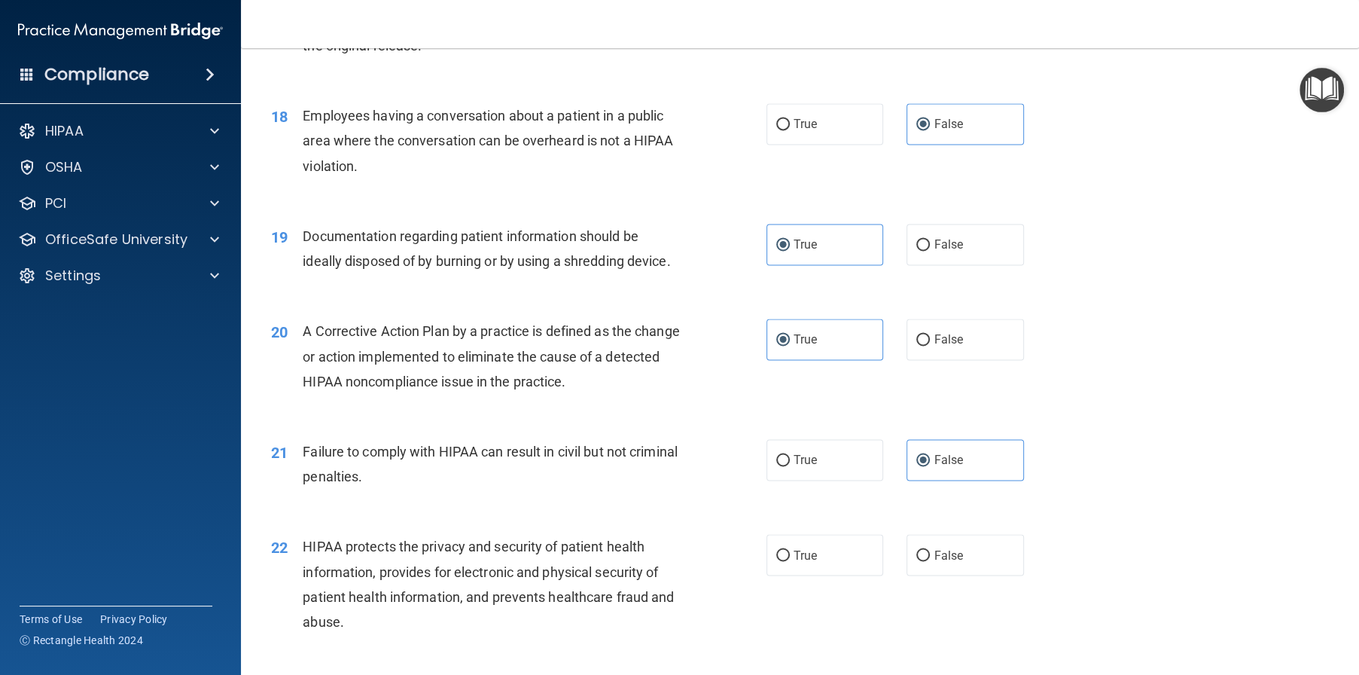
scroll to position [2133, 0]
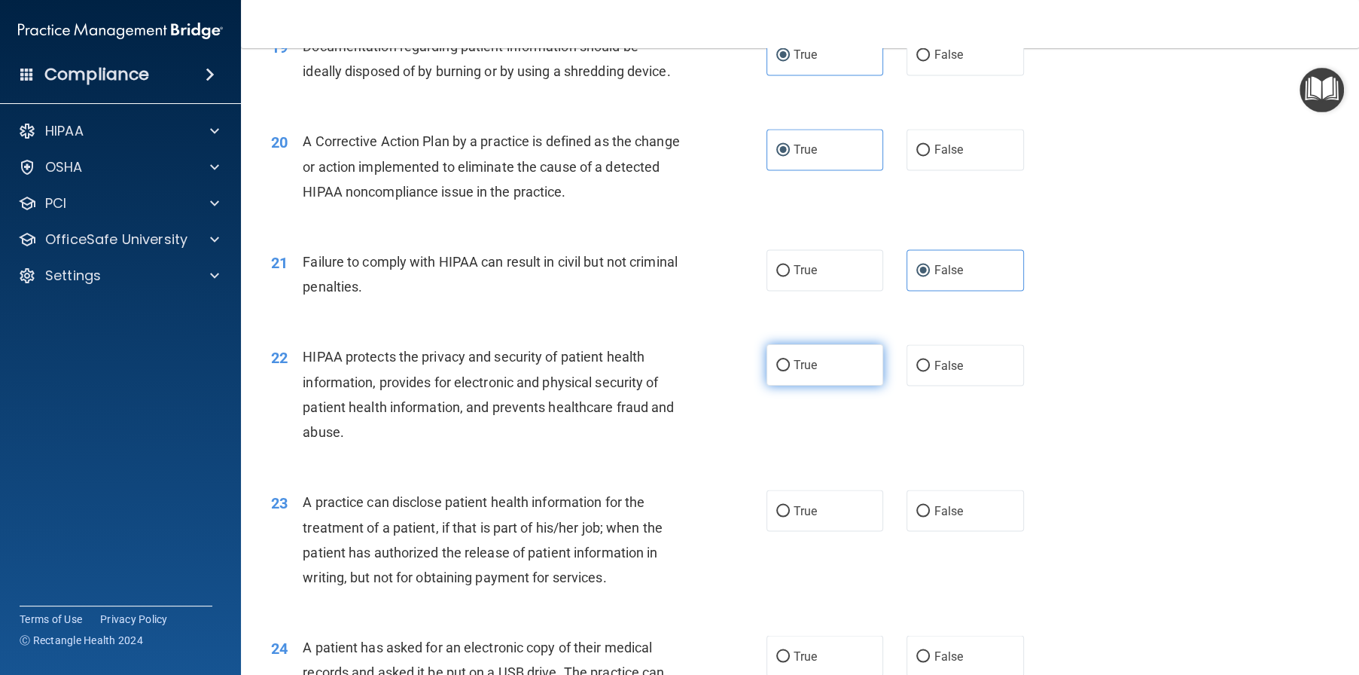
click at [830, 386] on label "True" at bounding box center [825, 364] width 117 height 41
click at [790, 371] on input "True" at bounding box center [783, 365] width 14 height 11
radio input "true"
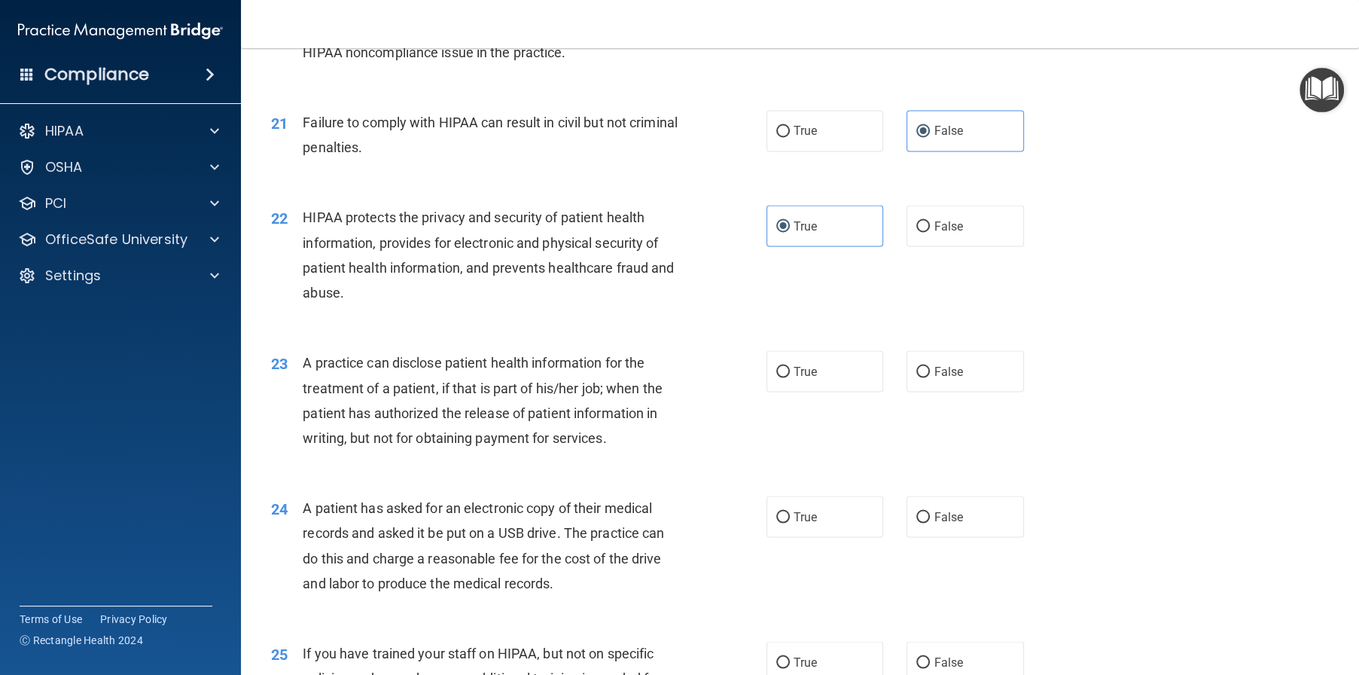
scroll to position [2284, 0]
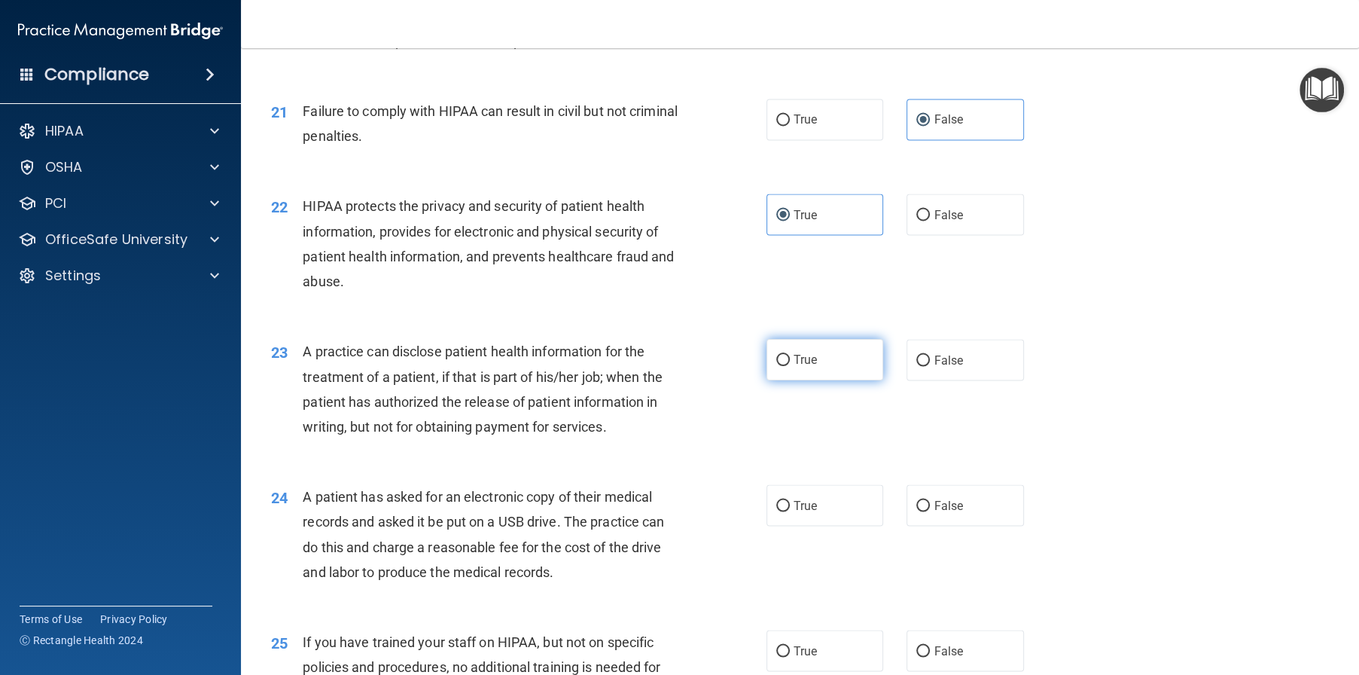
click at [803, 367] on span "True" at bounding box center [805, 359] width 23 height 14
click at [790, 366] on input "True" at bounding box center [783, 360] width 14 height 11
radio input "true"
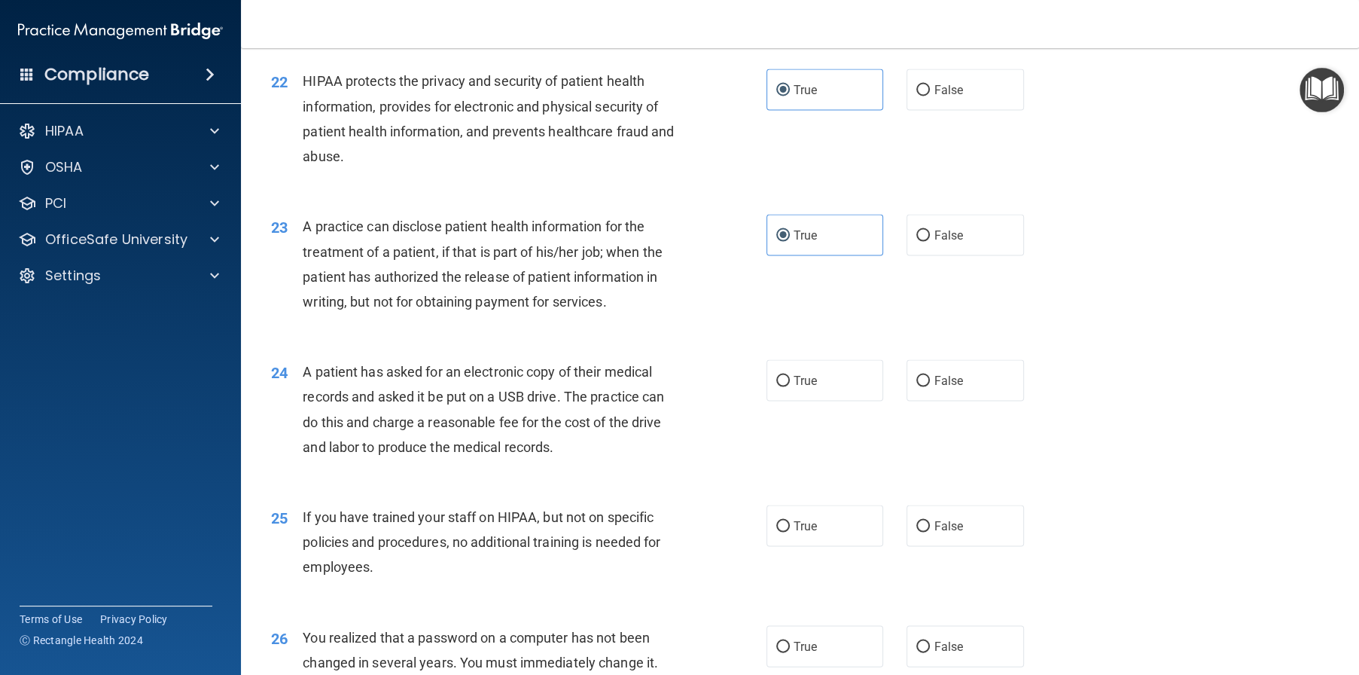
scroll to position [2434, 0]
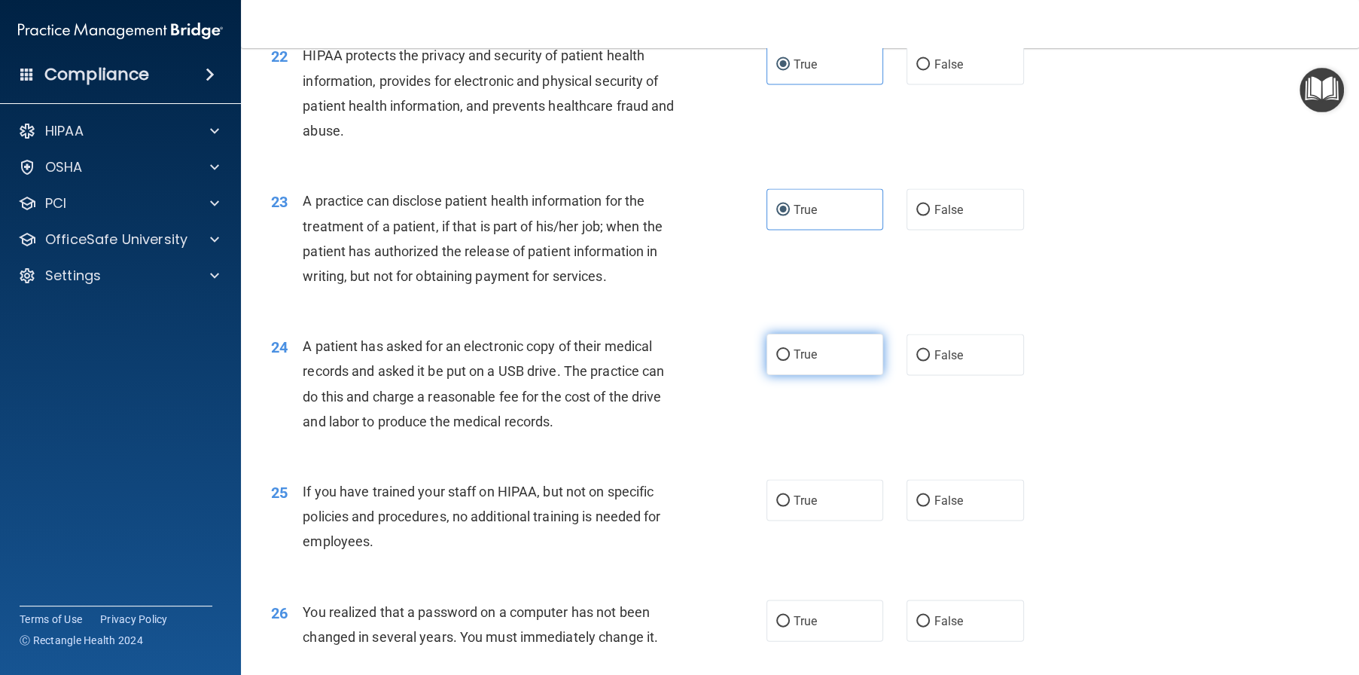
click at [824, 375] on label "True" at bounding box center [825, 354] width 117 height 41
click at [790, 361] on input "True" at bounding box center [783, 354] width 14 height 11
radio input "true"
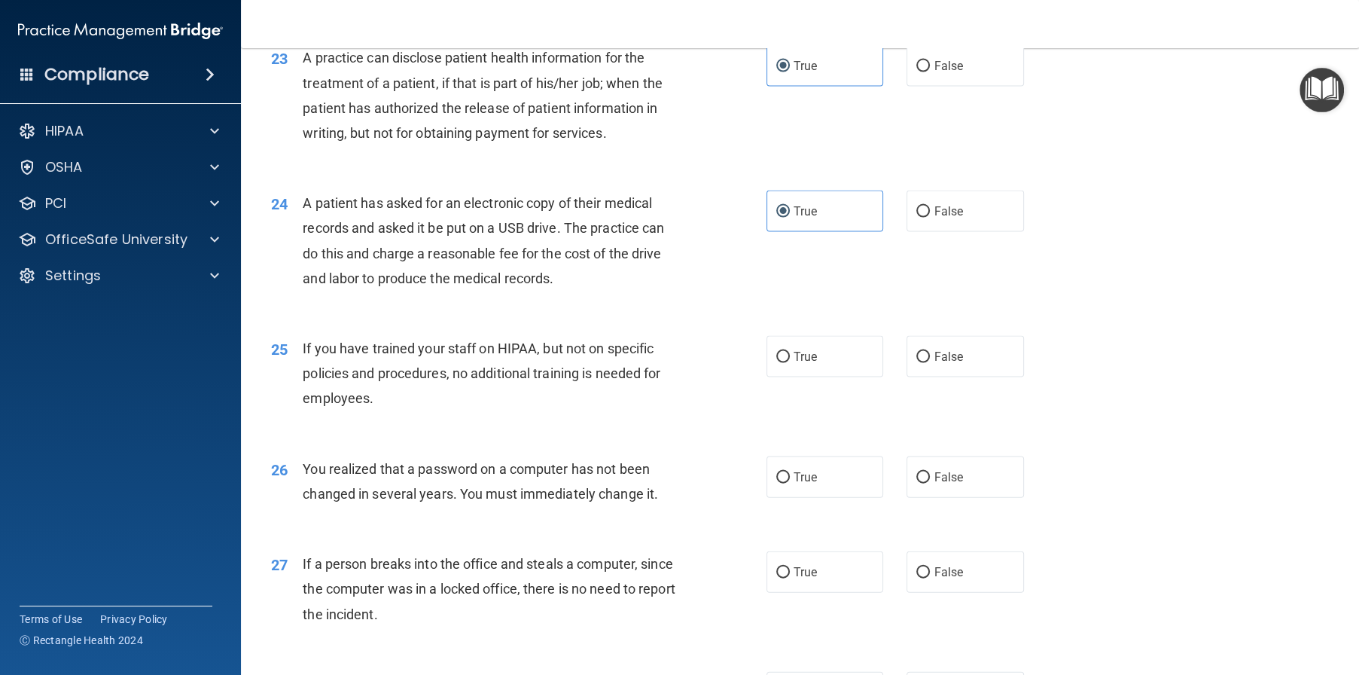
scroll to position [2585, 0]
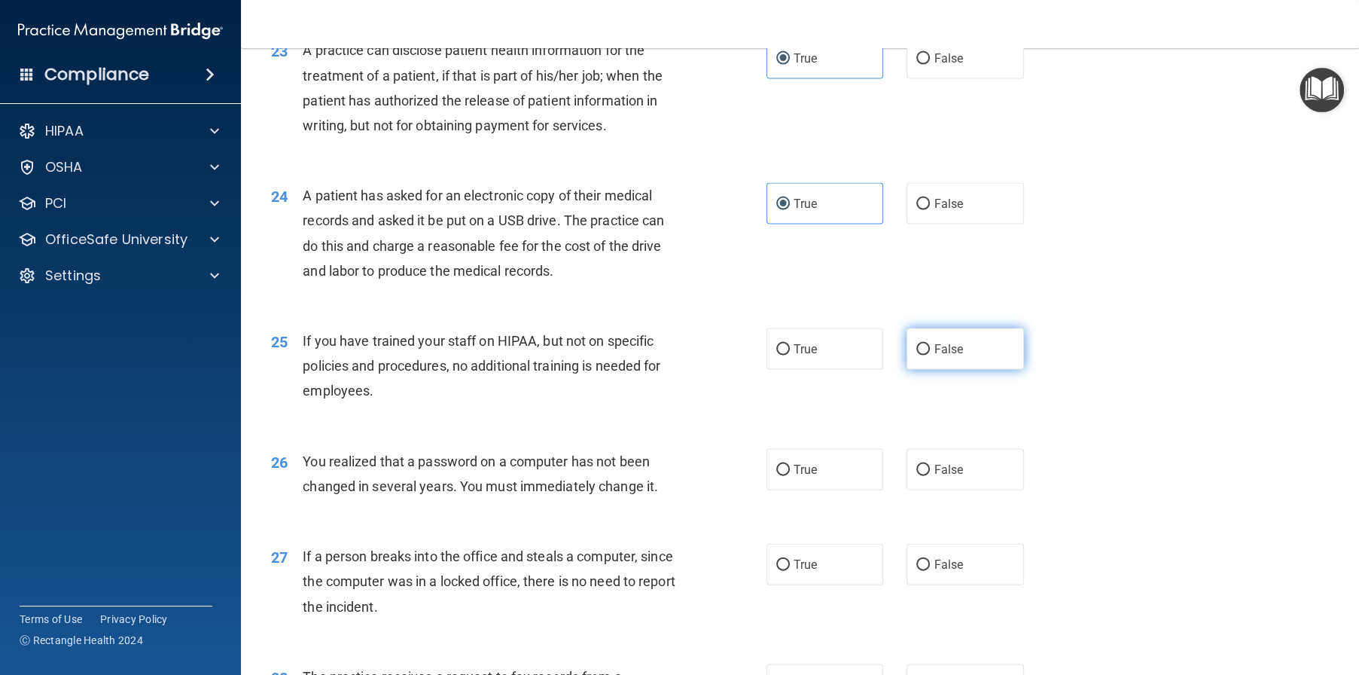
click at [946, 356] on span "False" at bounding box center [948, 349] width 29 height 14
click at [930, 355] on input "False" at bounding box center [923, 349] width 14 height 11
radio input "true"
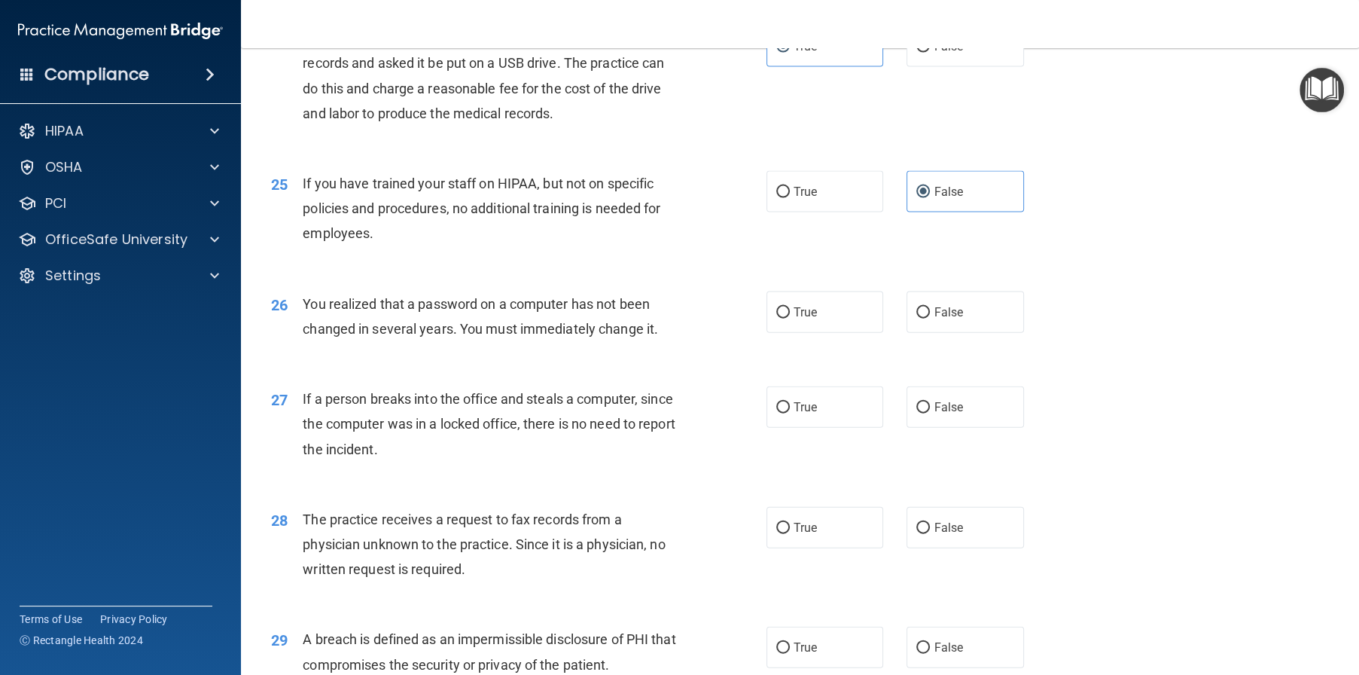
scroll to position [2811, 0]
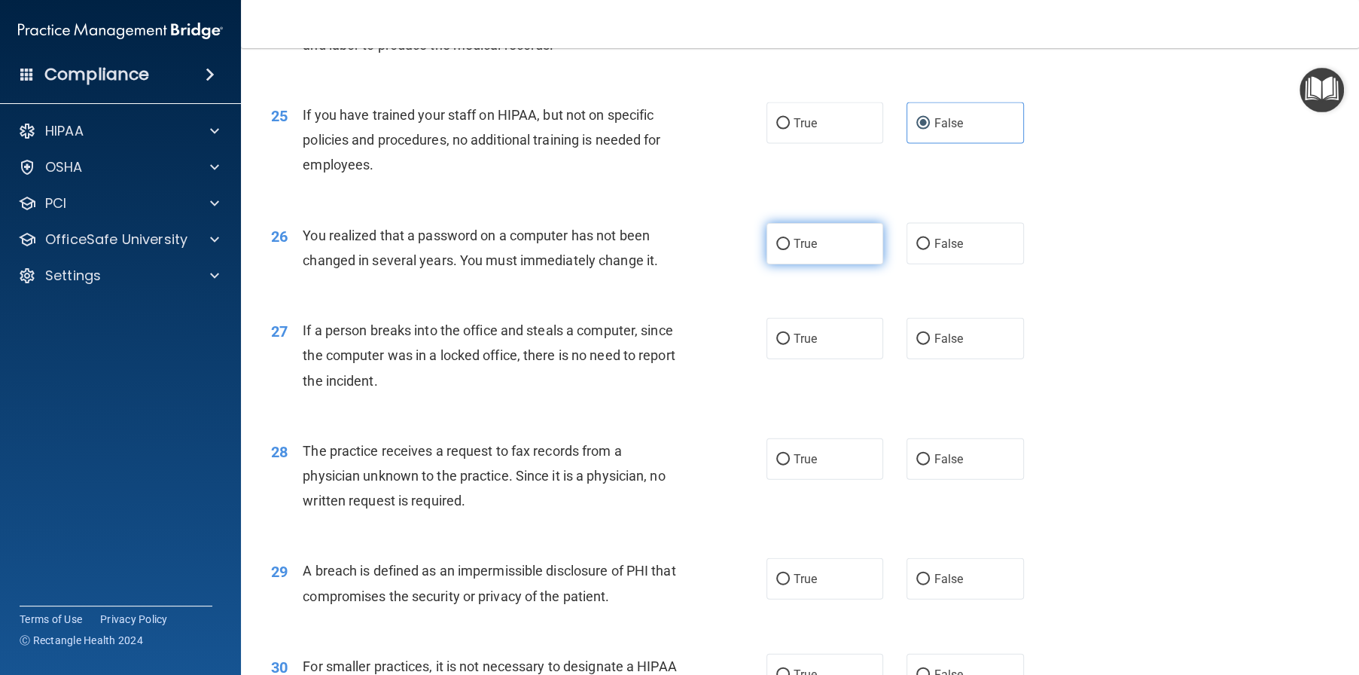
click at [835, 264] on label "True" at bounding box center [825, 243] width 117 height 41
click at [790, 250] on input "True" at bounding box center [783, 244] width 14 height 11
radio input "true"
drag, startPoint x: 944, startPoint y: 389, endPoint x: 991, endPoint y: 381, distance: 48.2
click at [945, 346] on span "False" at bounding box center [948, 338] width 29 height 14
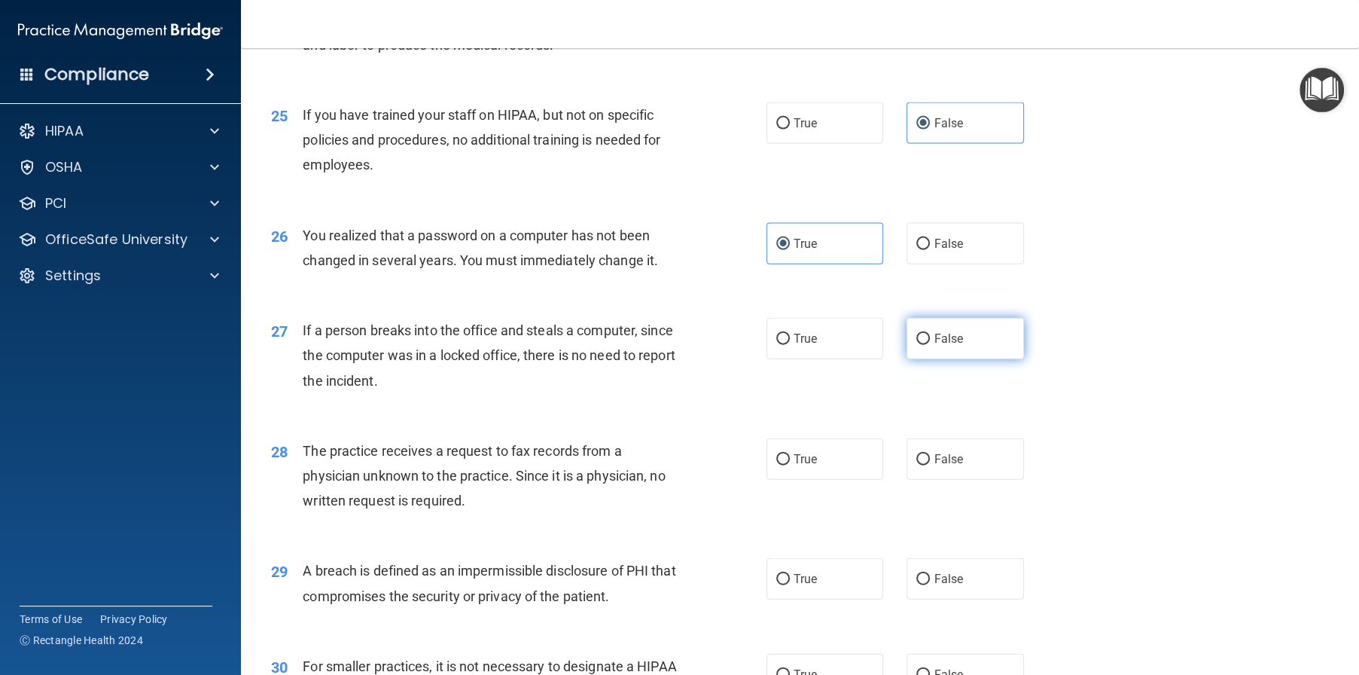
click at [930, 345] on input "False" at bounding box center [923, 339] width 14 height 11
radio input "true"
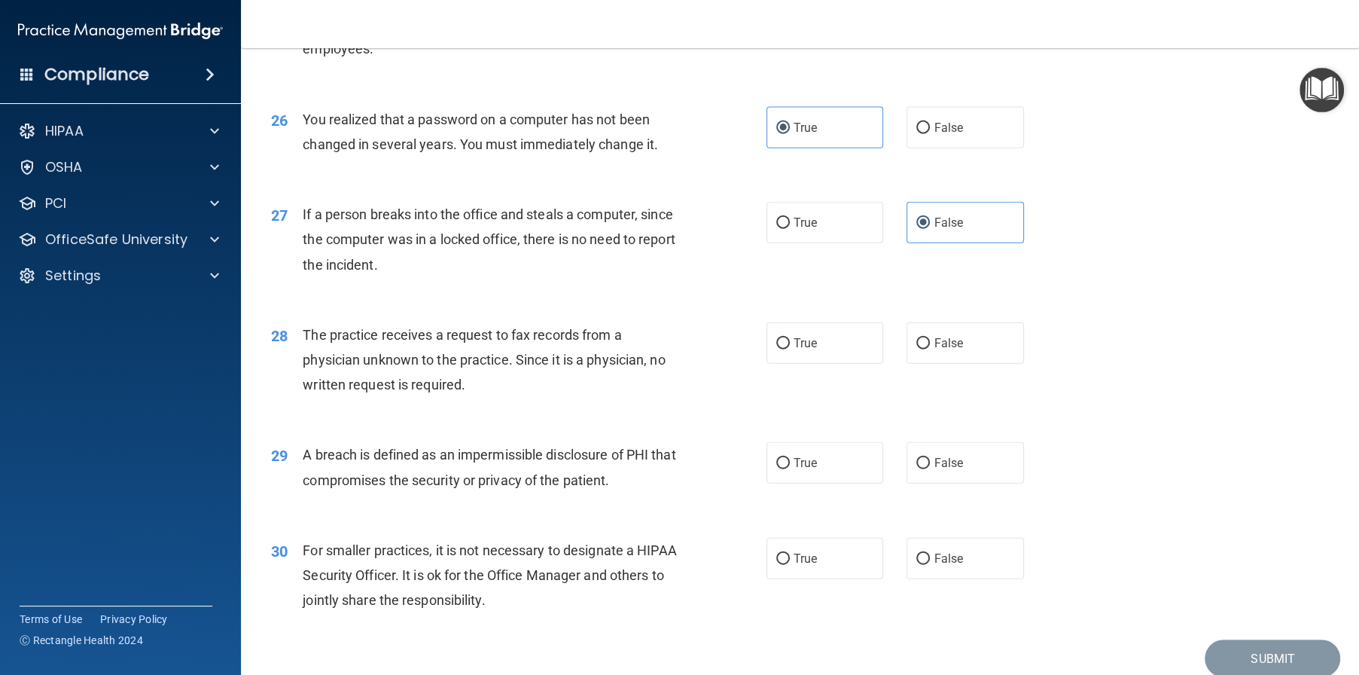
scroll to position [2962, 0]
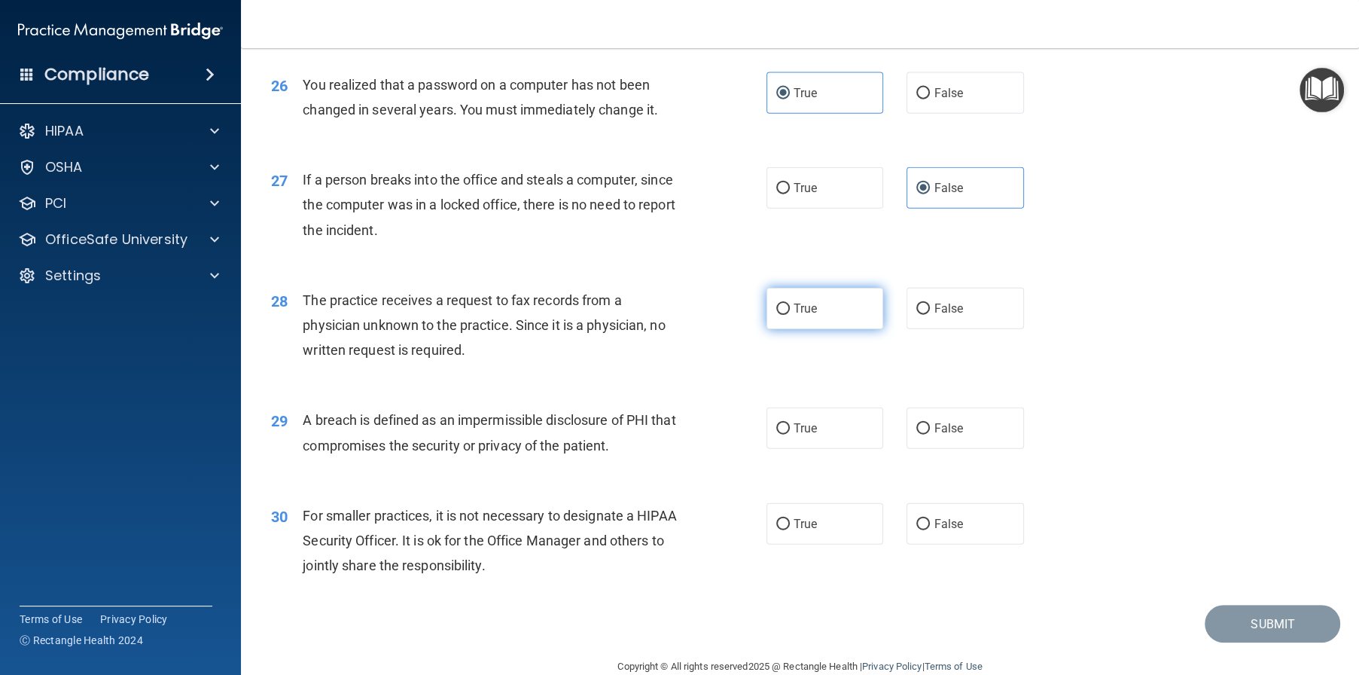
click at [825, 329] on label "True" at bounding box center [825, 308] width 117 height 41
click at [790, 315] on input "True" at bounding box center [783, 308] width 14 height 11
radio input "true"
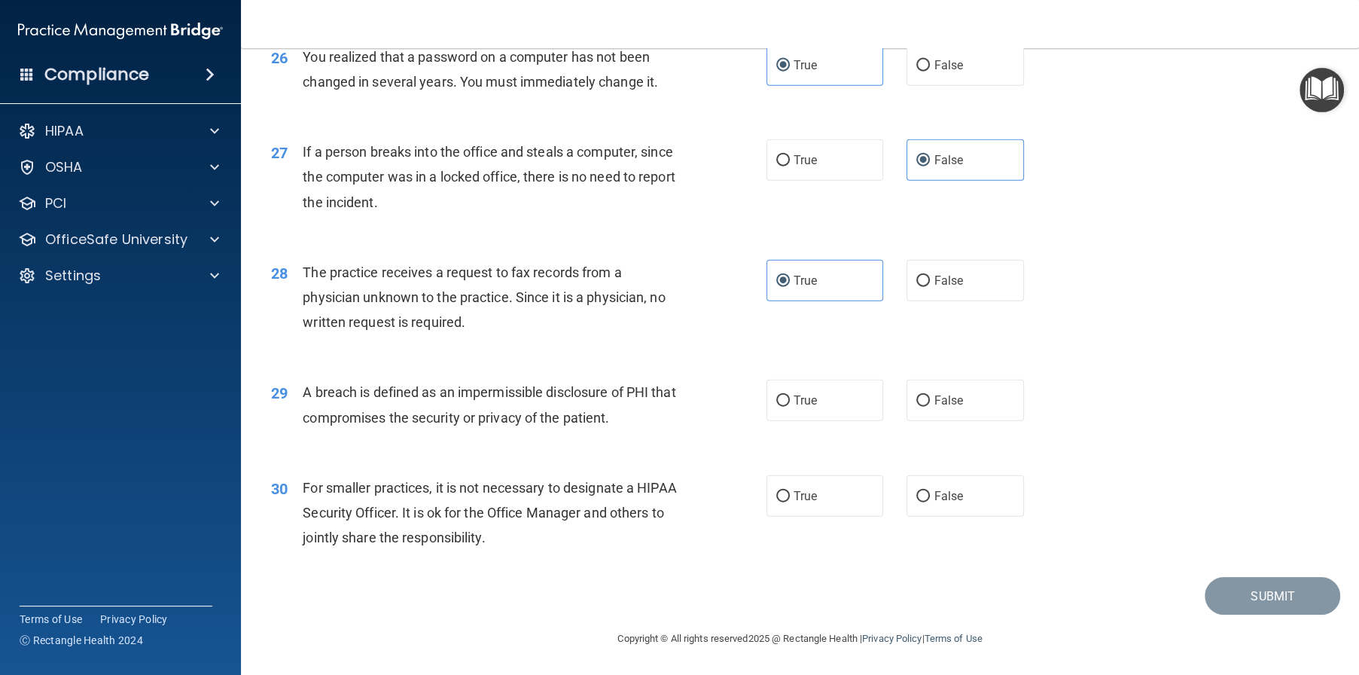
scroll to position [3037, 0]
click at [907, 282] on label "False" at bounding box center [965, 280] width 117 height 41
click at [916, 282] on input "False" at bounding box center [923, 281] width 14 height 11
radio input "true"
radio input "false"
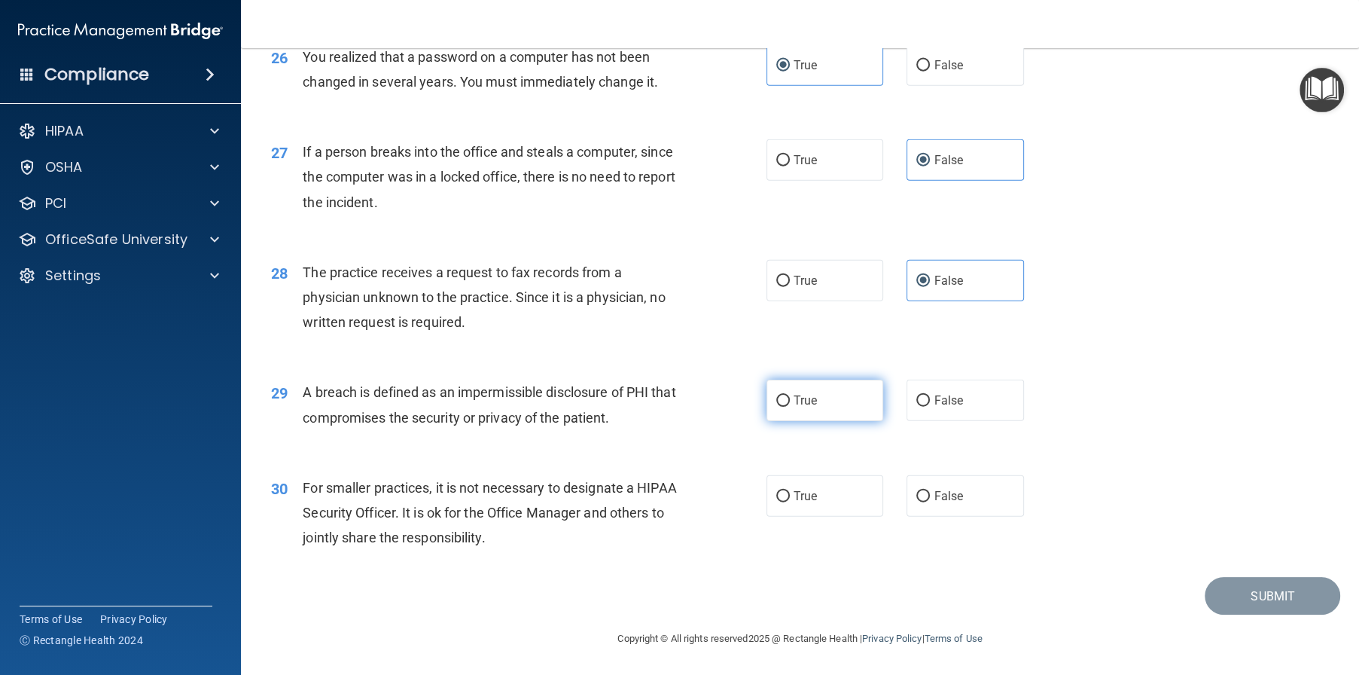
click at [800, 410] on label "True" at bounding box center [825, 400] width 117 height 41
click at [790, 407] on input "True" at bounding box center [783, 400] width 14 height 11
radio input "true"
click at [965, 506] on label "False" at bounding box center [965, 495] width 117 height 41
click at [930, 502] on input "False" at bounding box center [923, 496] width 14 height 11
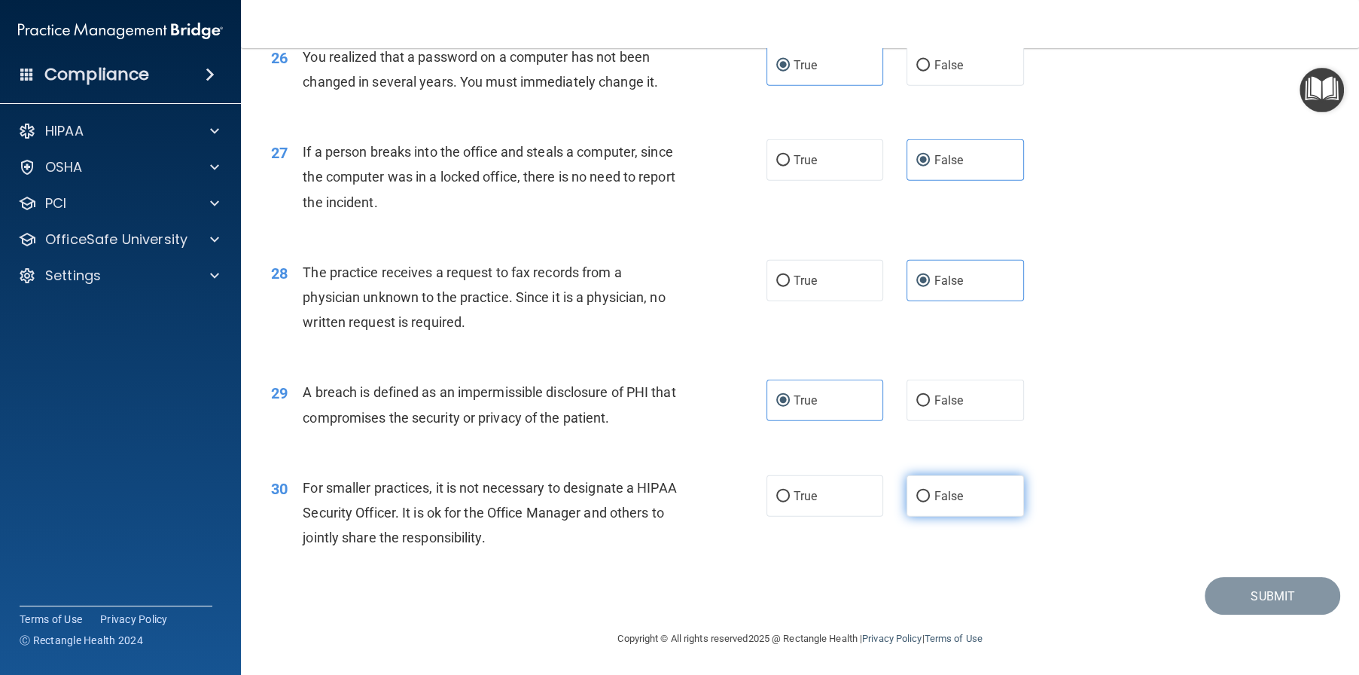
radio input "true"
click at [1239, 602] on button "Submit" at bounding box center [1273, 596] width 136 height 38
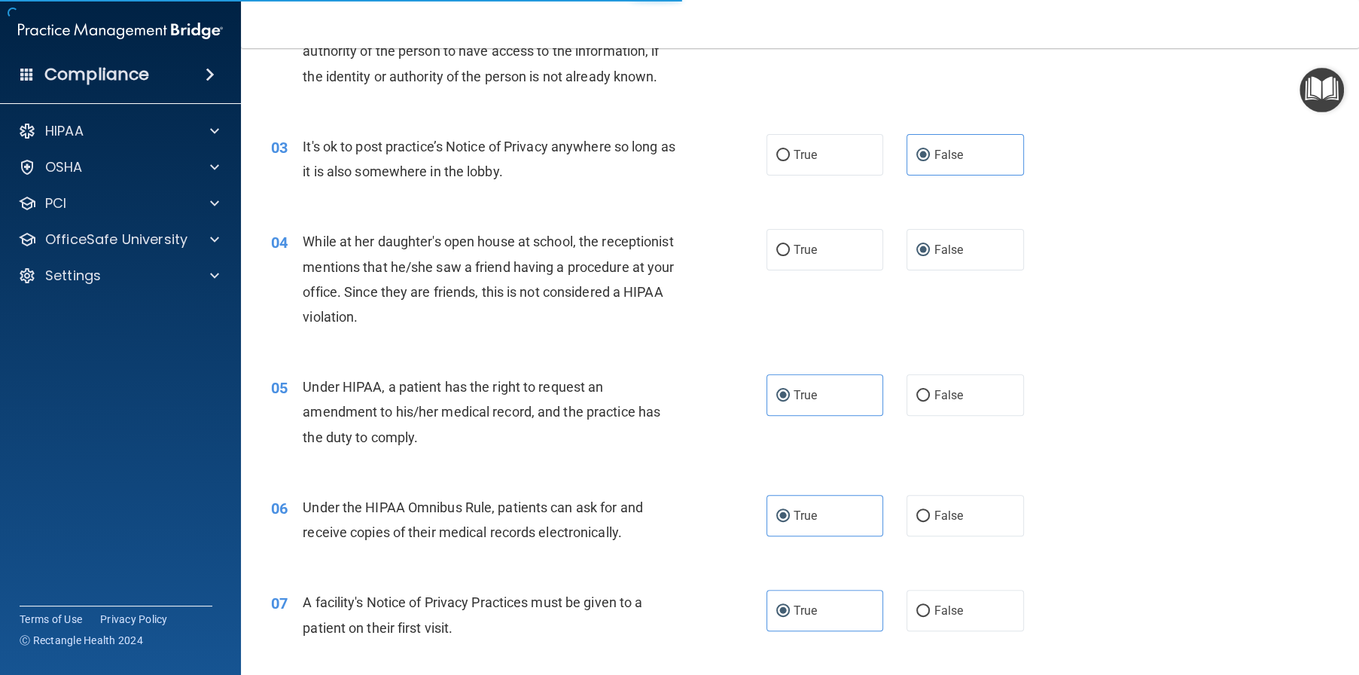
scroll to position [0, 0]
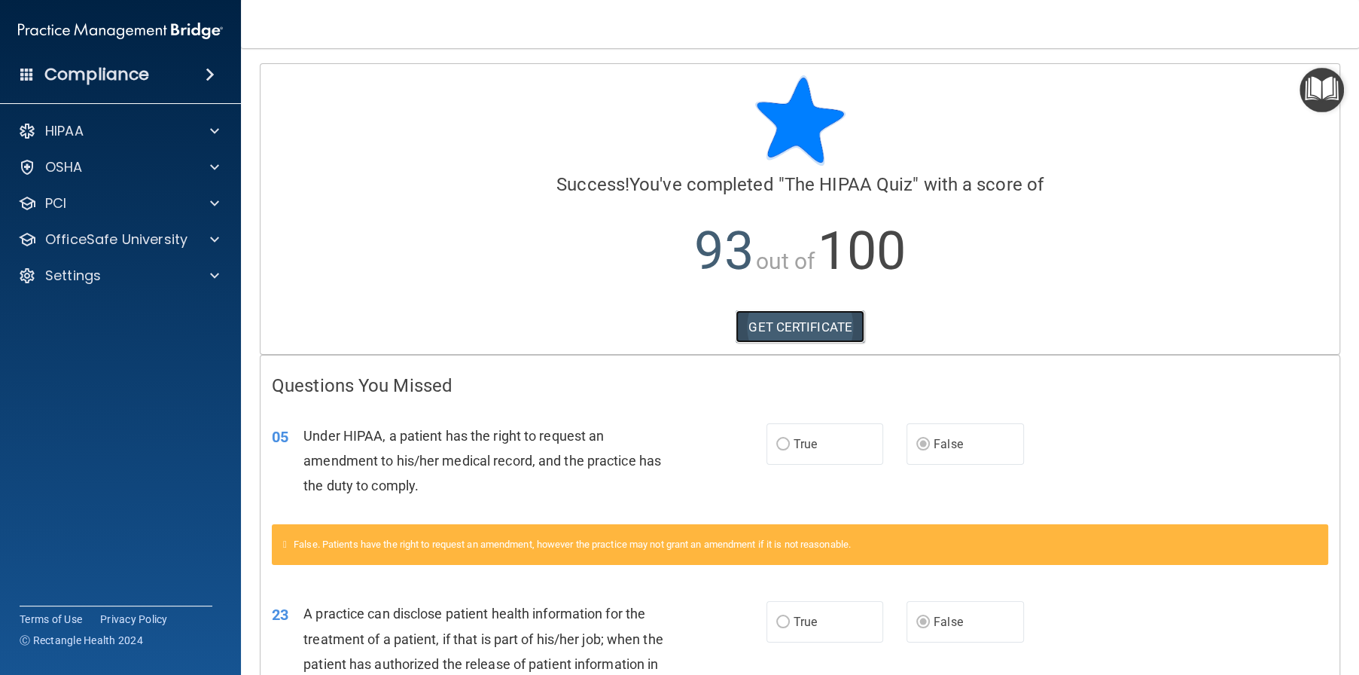
click at [788, 328] on link "GET CERTIFICATE" at bounding box center [800, 326] width 129 height 33
click at [109, 242] on p "OfficeSafe University" at bounding box center [116, 239] width 142 height 18
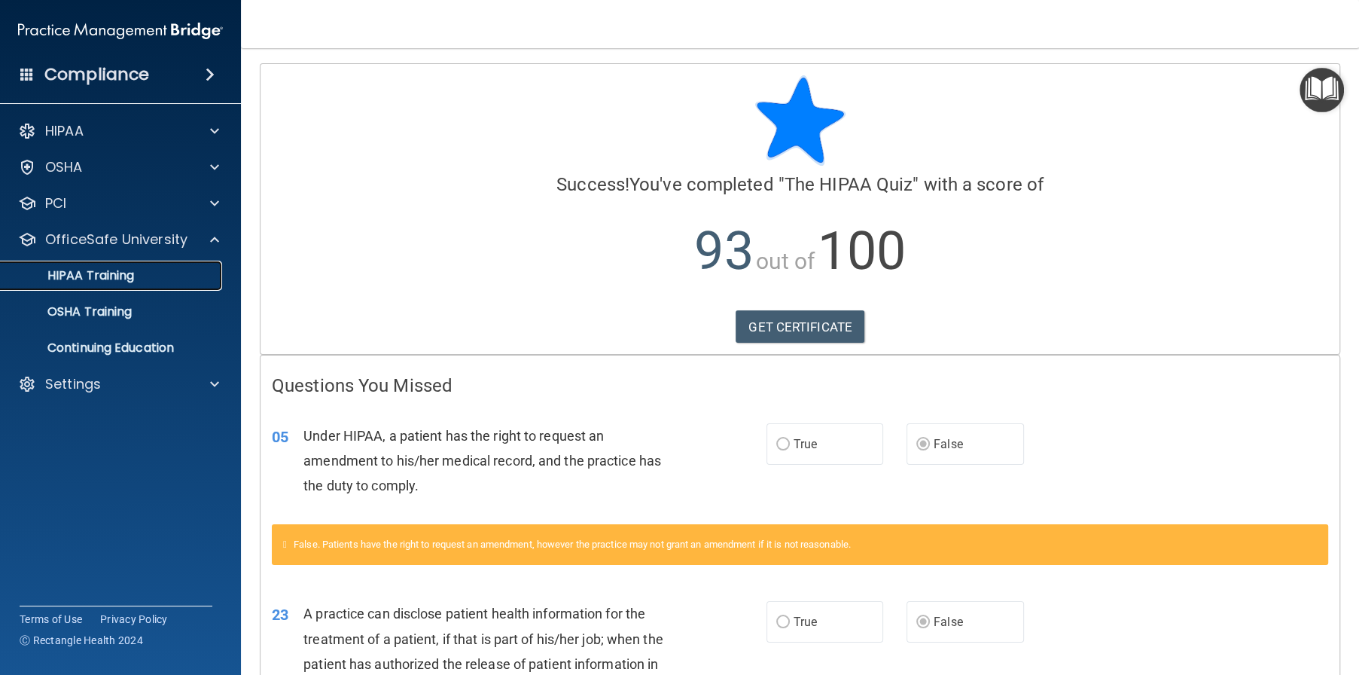
click at [97, 270] on p "HIPAA Training" at bounding box center [72, 275] width 124 height 15
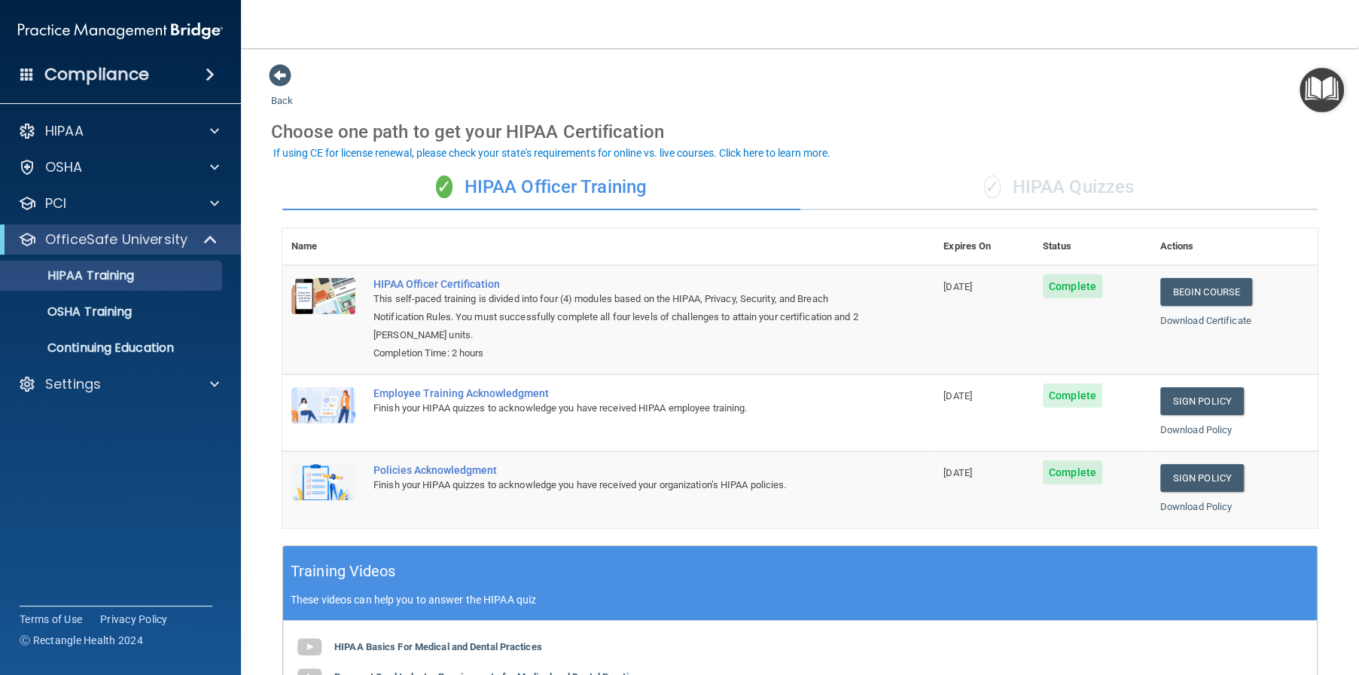
click at [1065, 190] on div "✓ HIPAA Quizzes" at bounding box center [1059, 187] width 518 height 45
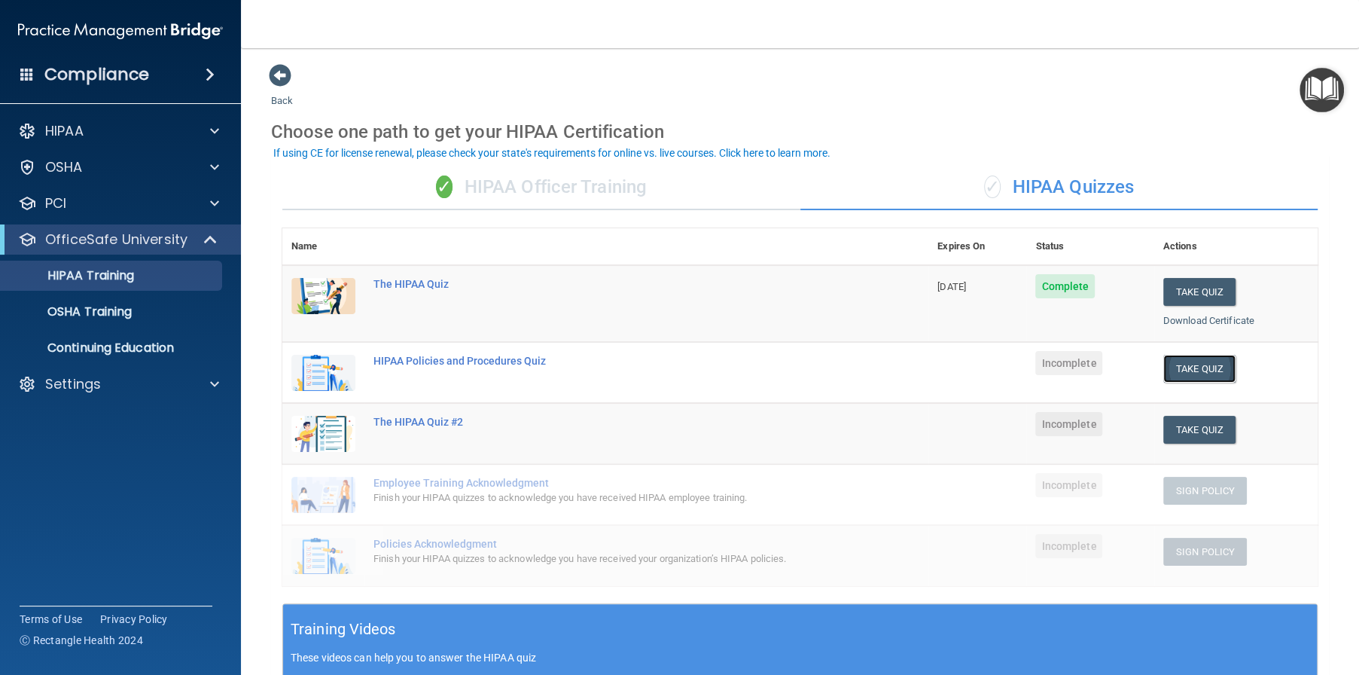
click at [1189, 374] on button "Take Quiz" at bounding box center [1199, 369] width 72 height 28
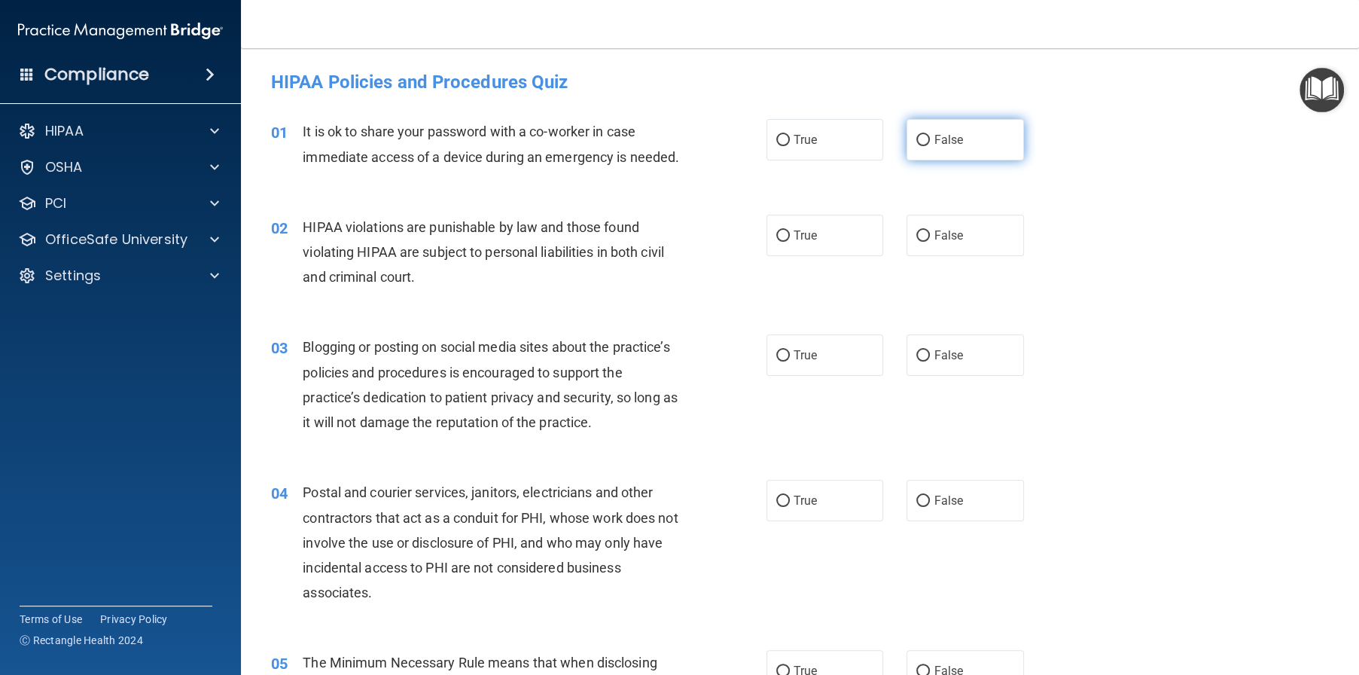
click at [919, 143] on input "False" at bounding box center [923, 140] width 14 height 11
radio input "true"
click at [830, 256] on label "True" at bounding box center [825, 235] width 117 height 41
click at [790, 242] on input "True" at bounding box center [783, 235] width 14 height 11
radio input "true"
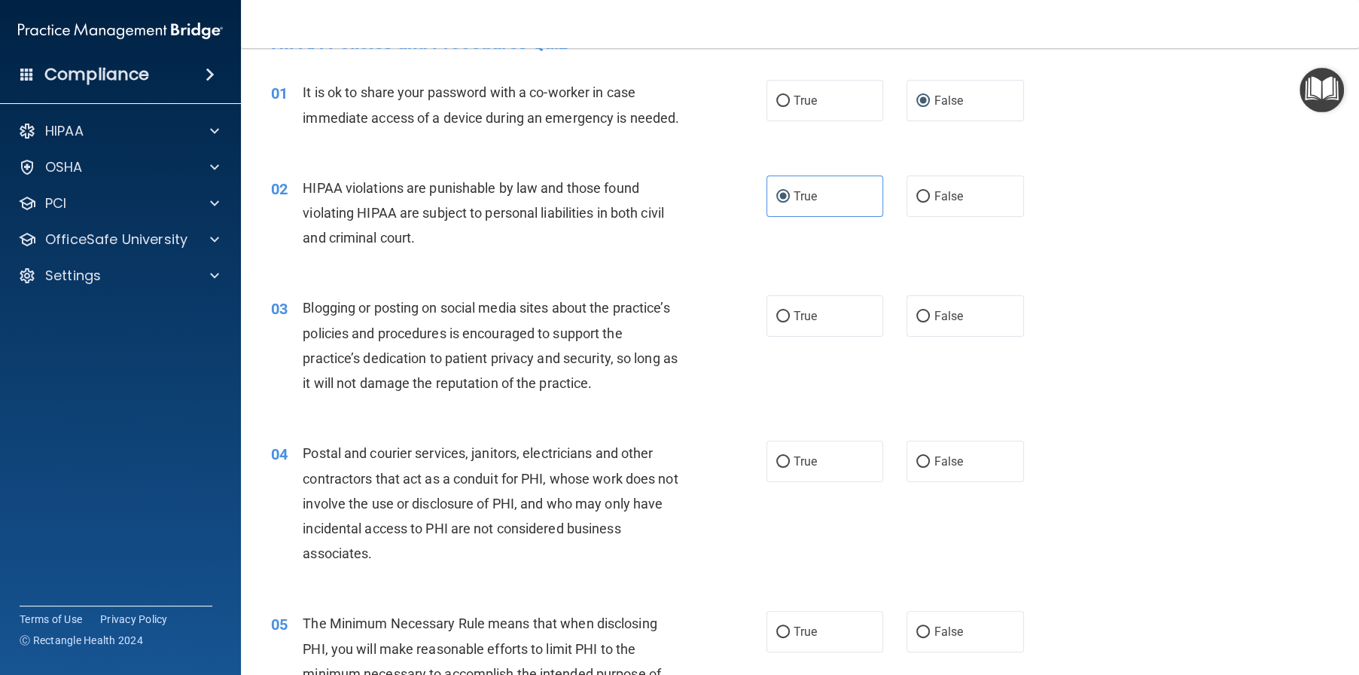
scroll to position [75, 0]
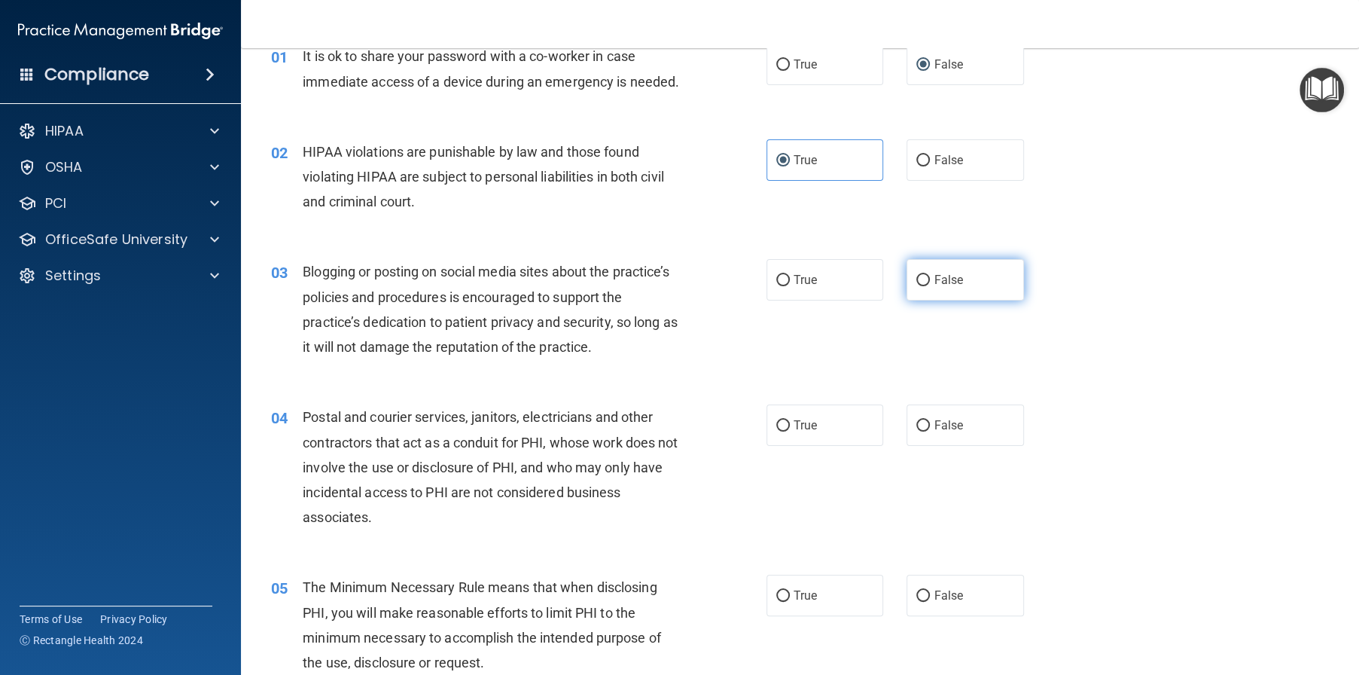
click at [983, 300] on label "False" at bounding box center [965, 279] width 117 height 41
click at [930, 286] on input "False" at bounding box center [923, 280] width 14 height 11
radio input "true"
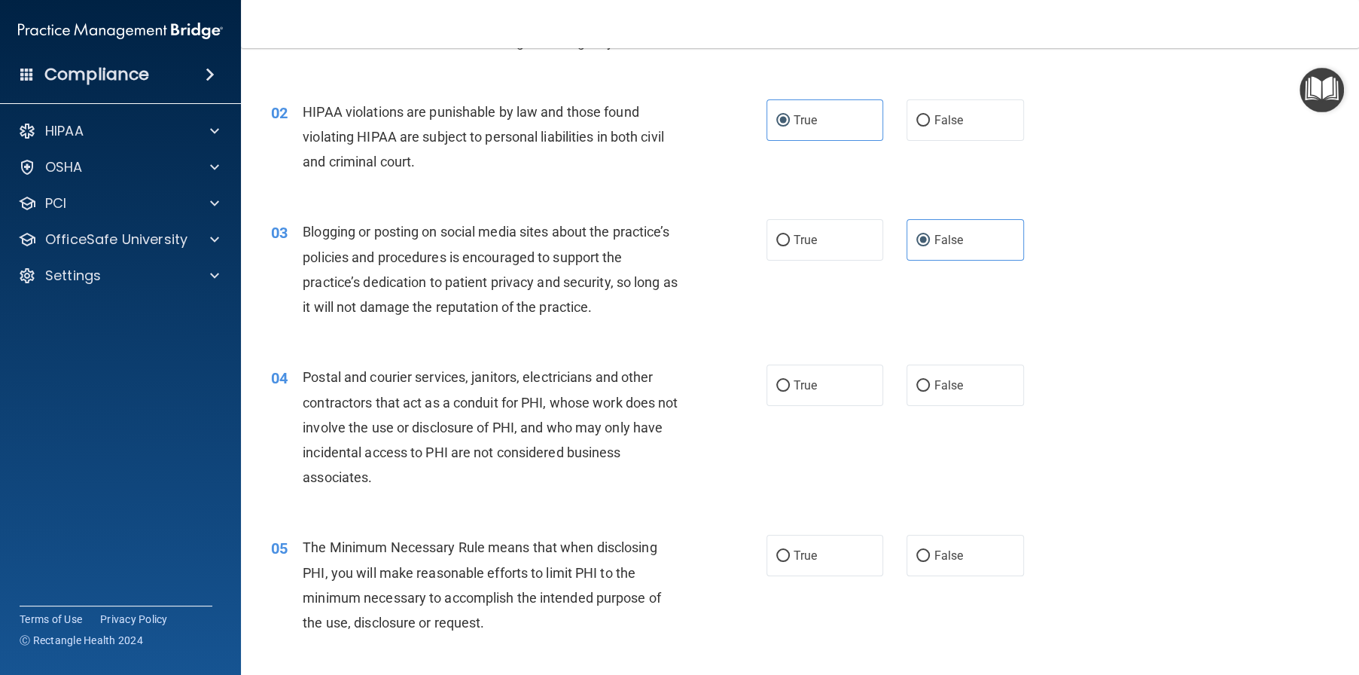
scroll to position [151, 0]
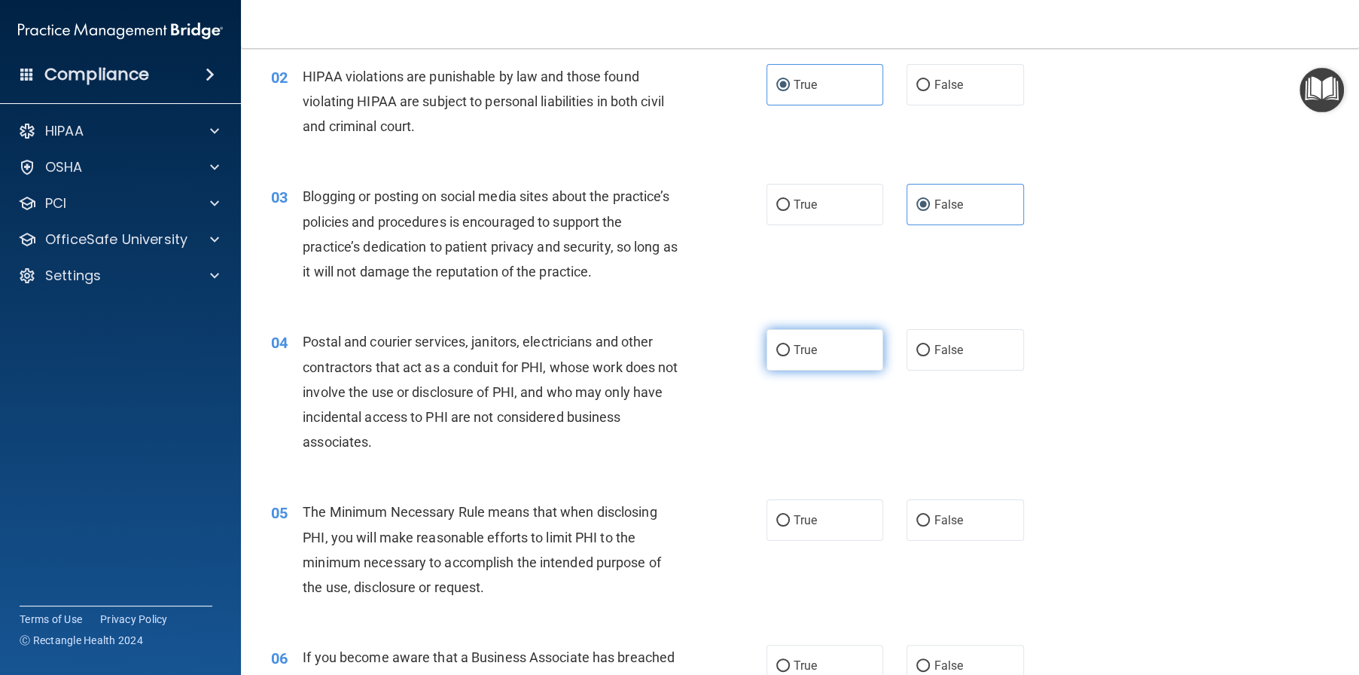
click at [802, 357] on span "True" at bounding box center [805, 350] width 23 height 14
click at [790, 356] on input "True" at bounding box center [783, 350] width 14 height 11
radio input "true"
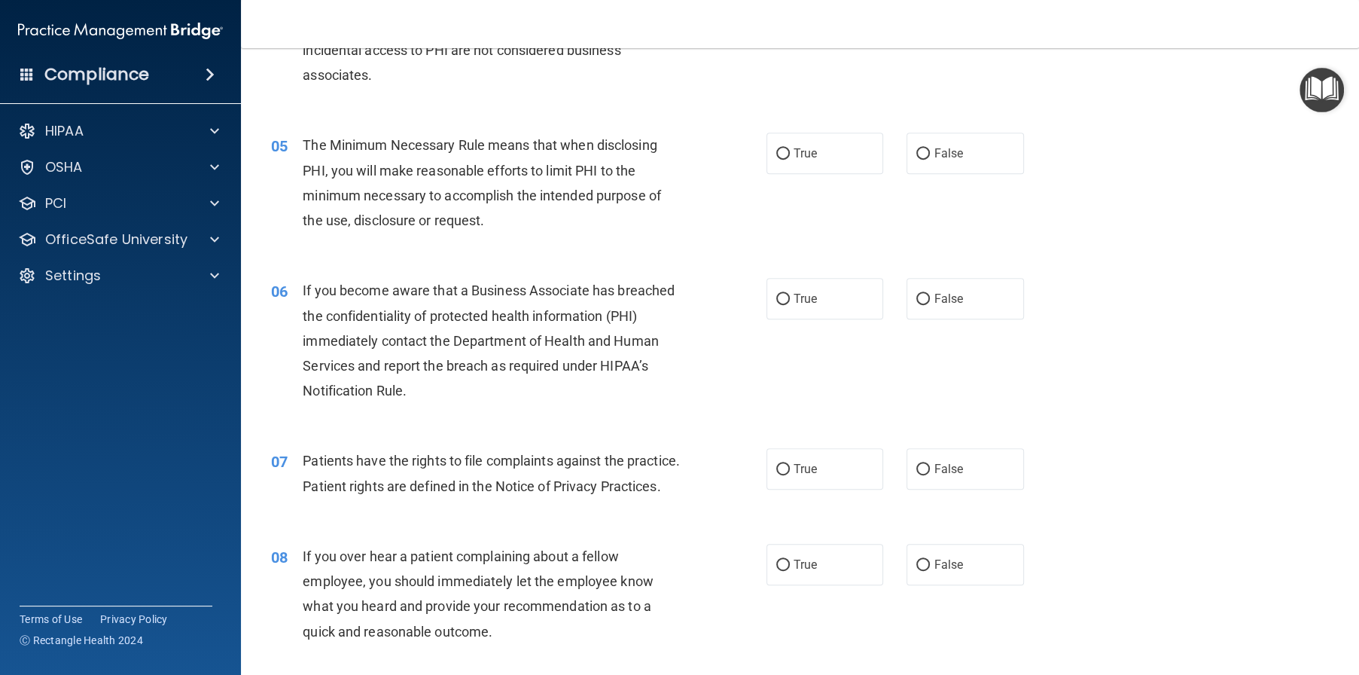
scroll to position [216, 0]
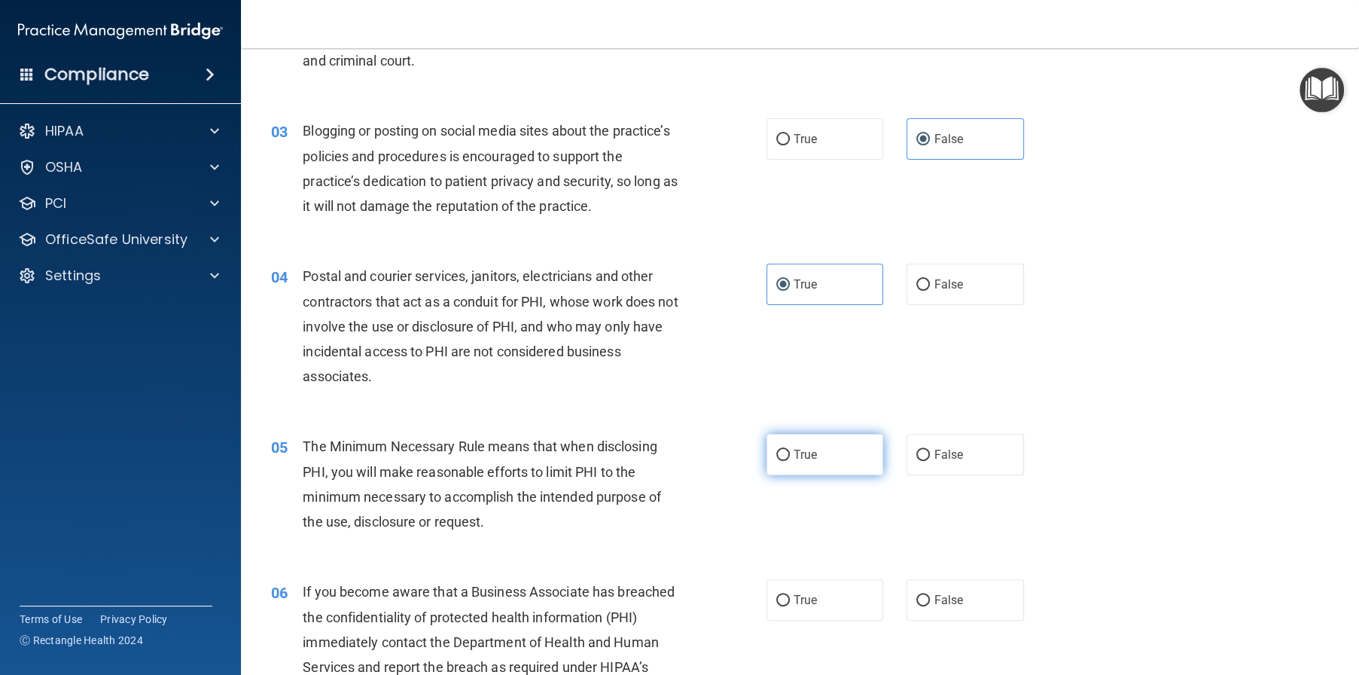
click at [809, 475] on label "True" at bounding box center [825, 454] width 117 height 41
click at [790, 461] on input "True" at bounding box center [783, 455] width 14 height 11
radio input "true"
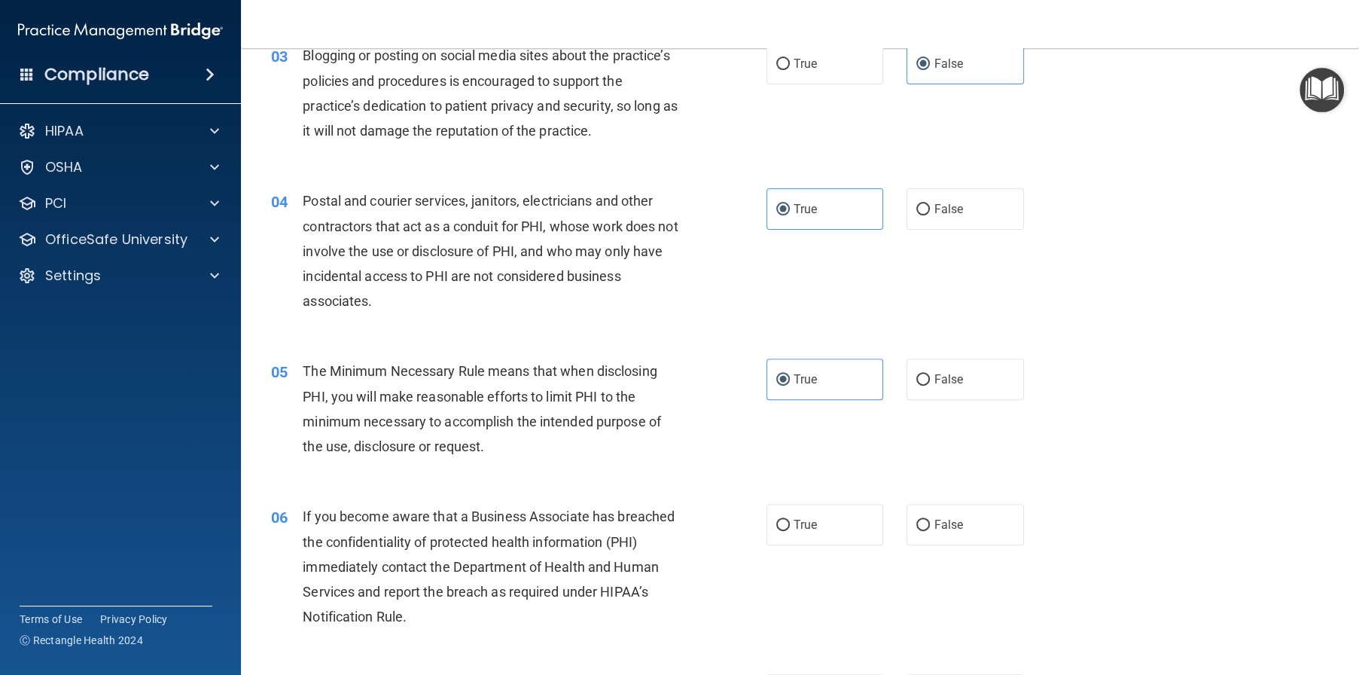
scroll to position [367, 0]
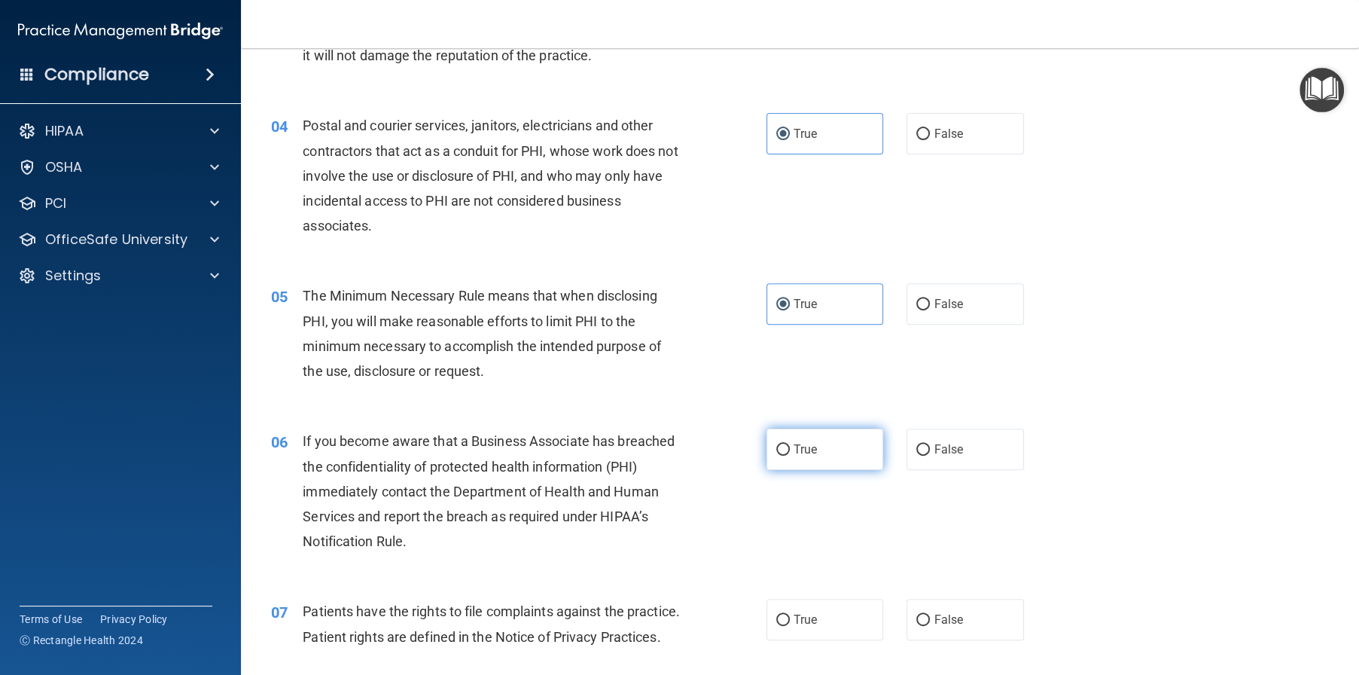
click at [813, 470] on label "True" at bounding box center [825, 448] width 117 height 41
click at [790, 456] on input "True" at bounding box center [783, 449] width 14 height 11
radio input "true"
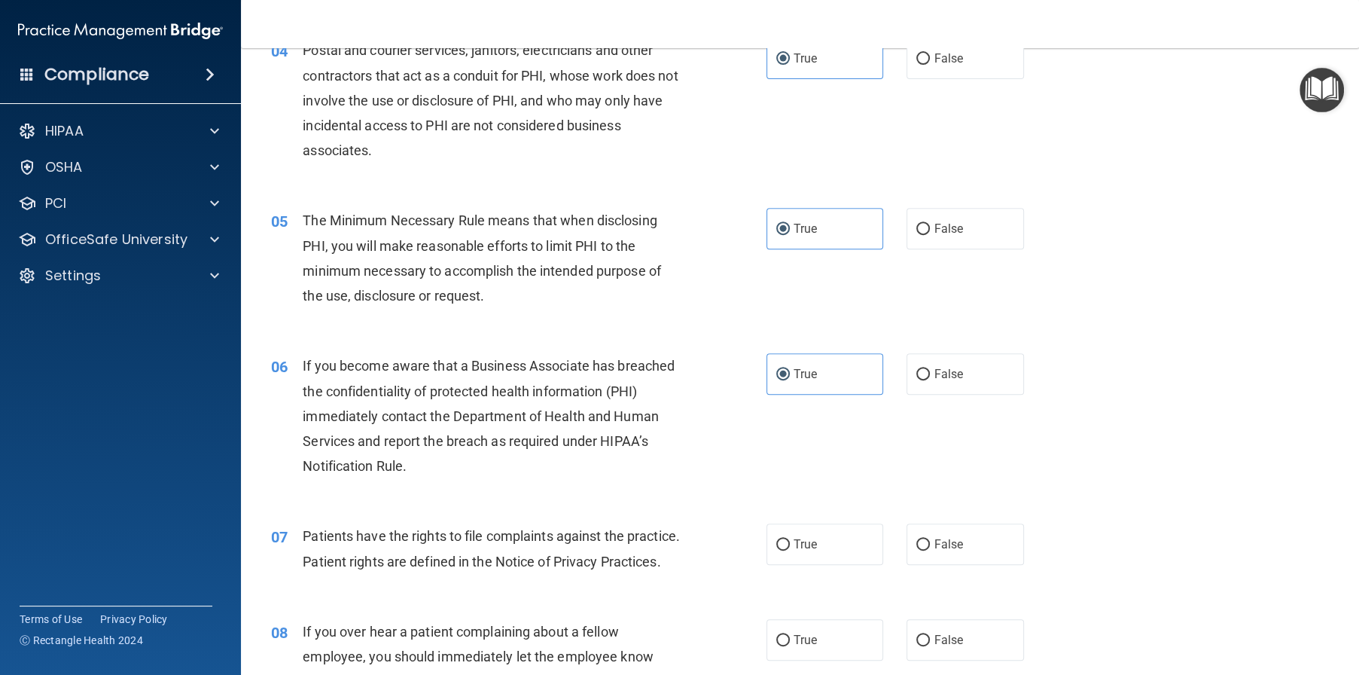
scroll to position [517, 0]
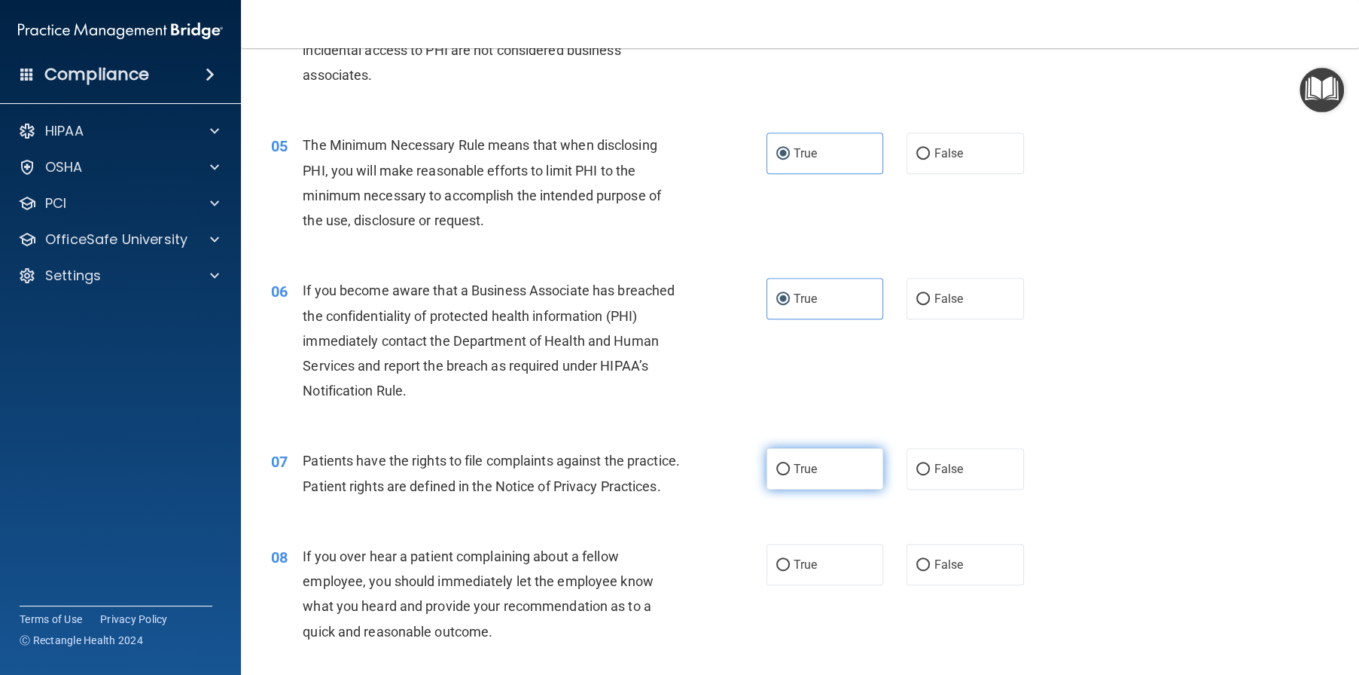
click at [806, 489] on label "True" at bounding box center [825, 468] width 117 height 41
click at [790, 475] on input "True" at bounding box center [783, 469] width 14 height 11
radio input "true"
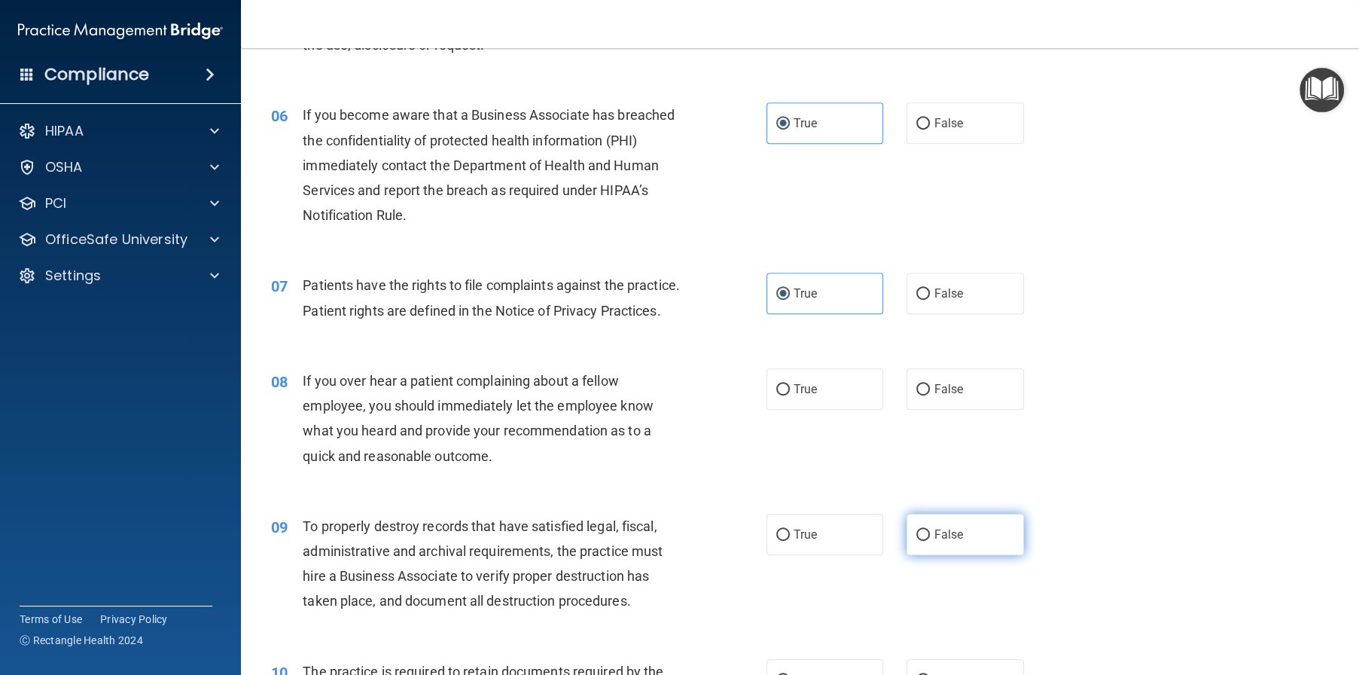
scroll to position [743, 0]
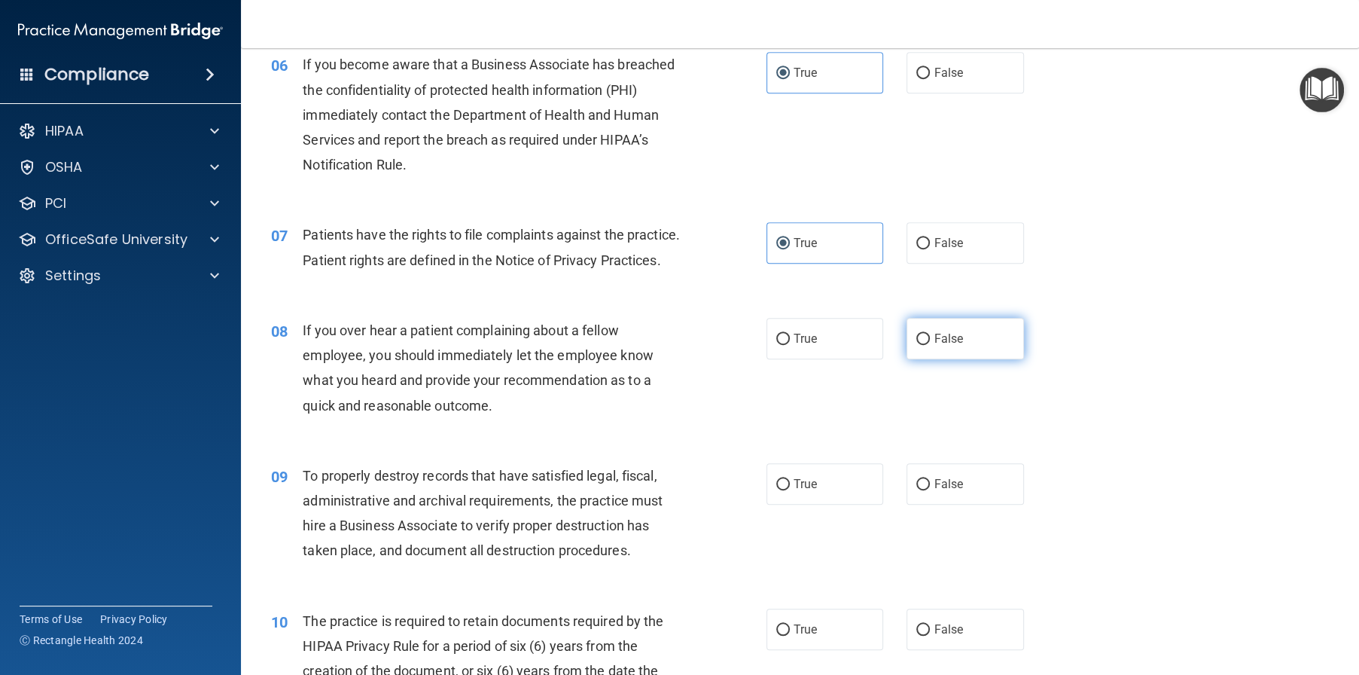
click at [994, 359] on label "False" at bounding box center [965, 338] width 117 height 41
click at [930, 345] on input "False" at bounding box center [923, 339] width 14 height 11
radio input "true"
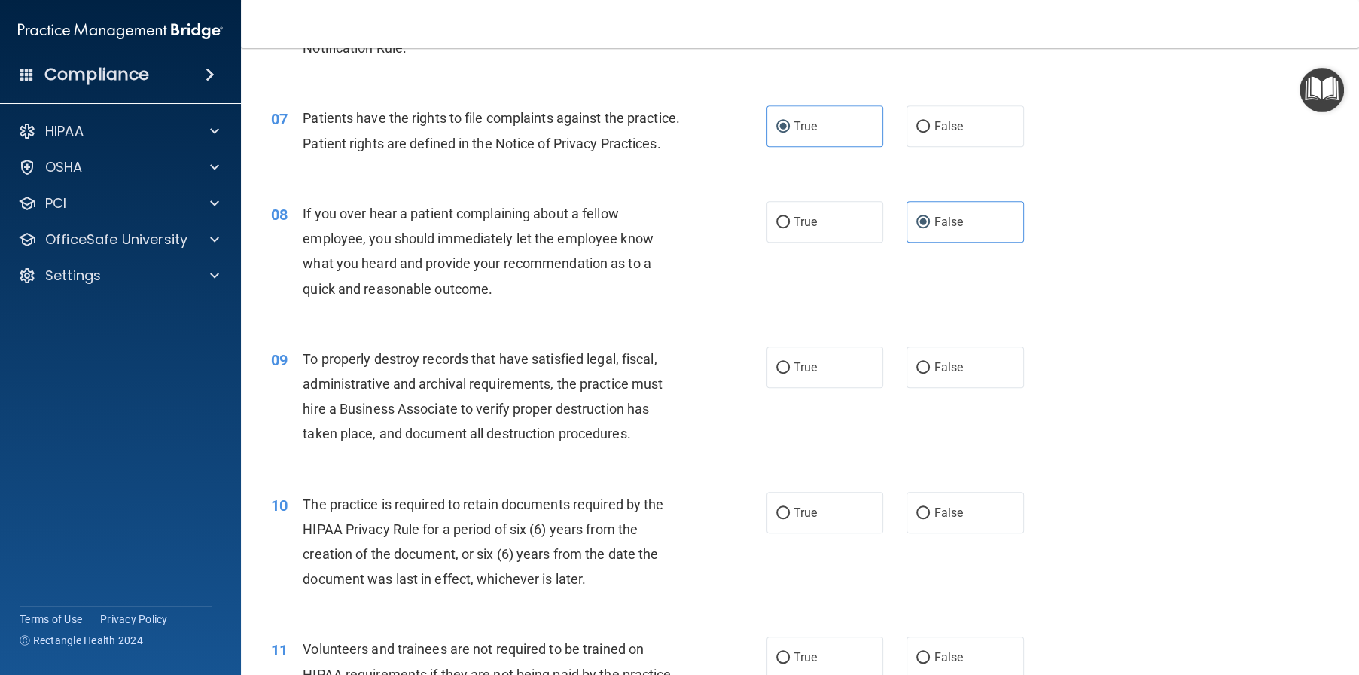
scroll to position [894, 0]
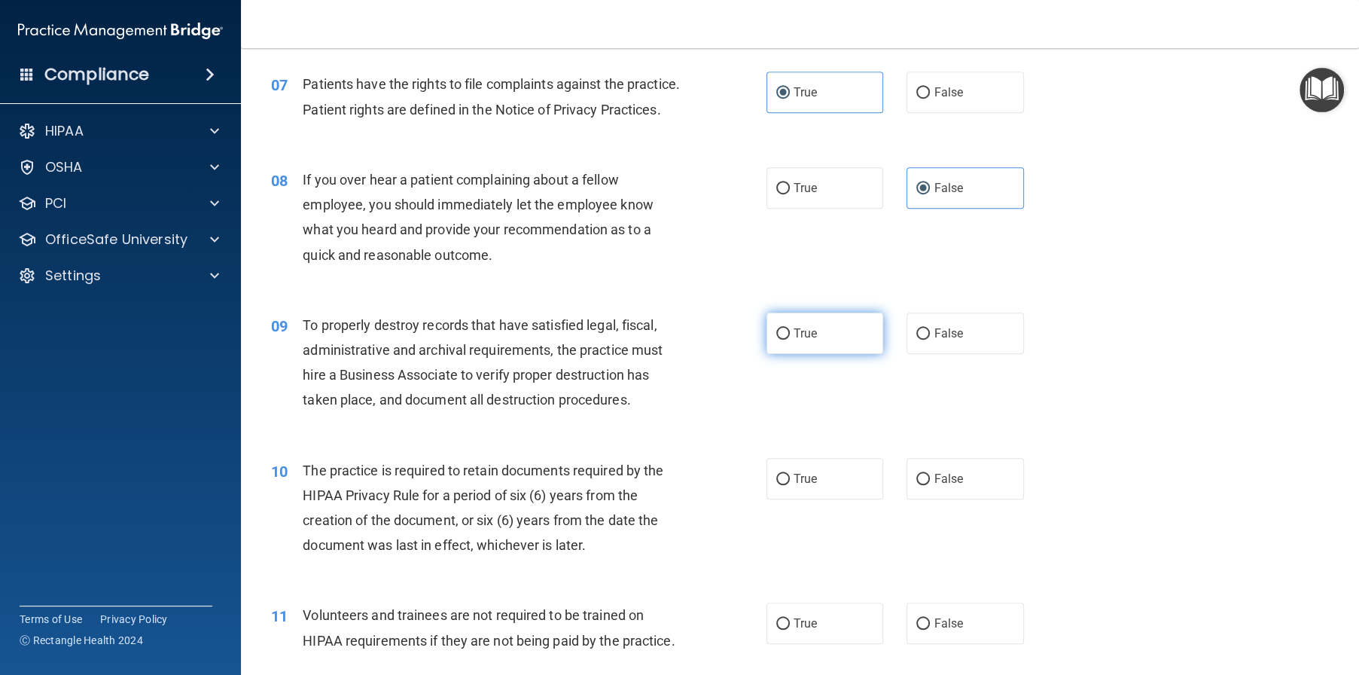
click at [812, 354] on label "True" at bounding box center [825, 333] width 117 height 41
click at [790, 340] on input "True" at bounding box center [783, 333] width 14 height 11
radio input "true"
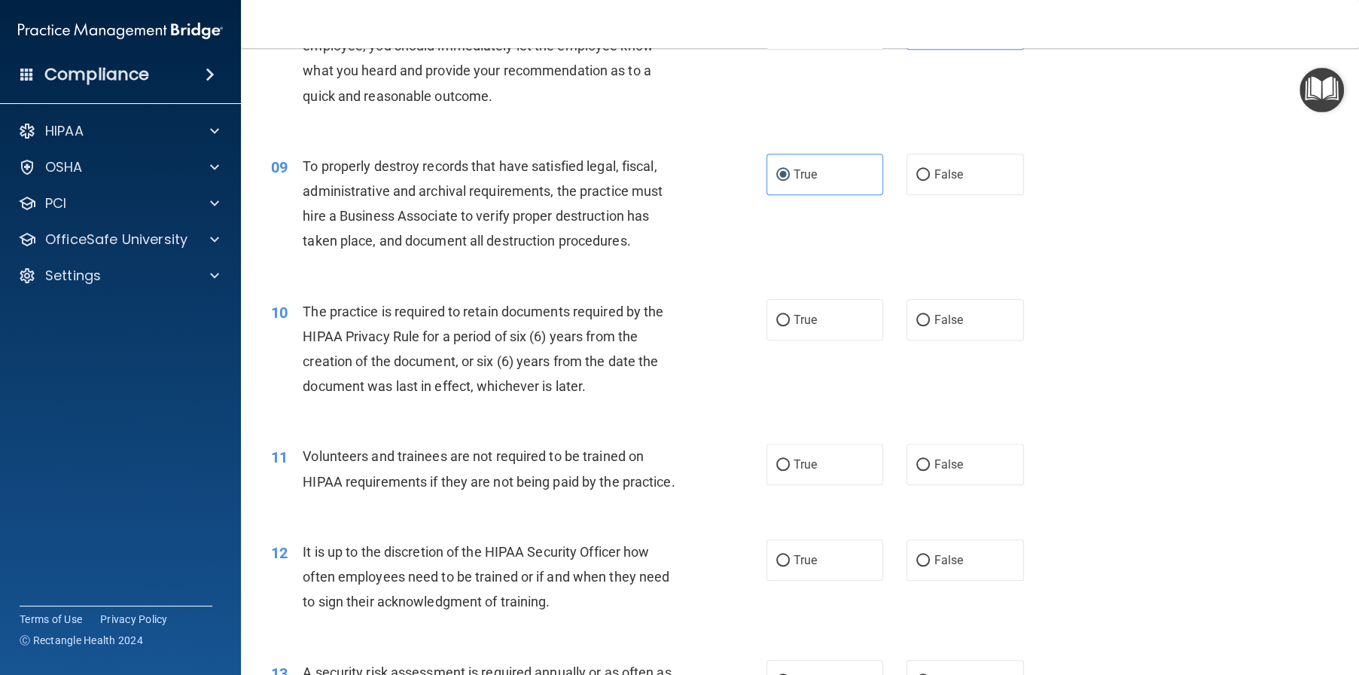
scroll to position [1120, 0]
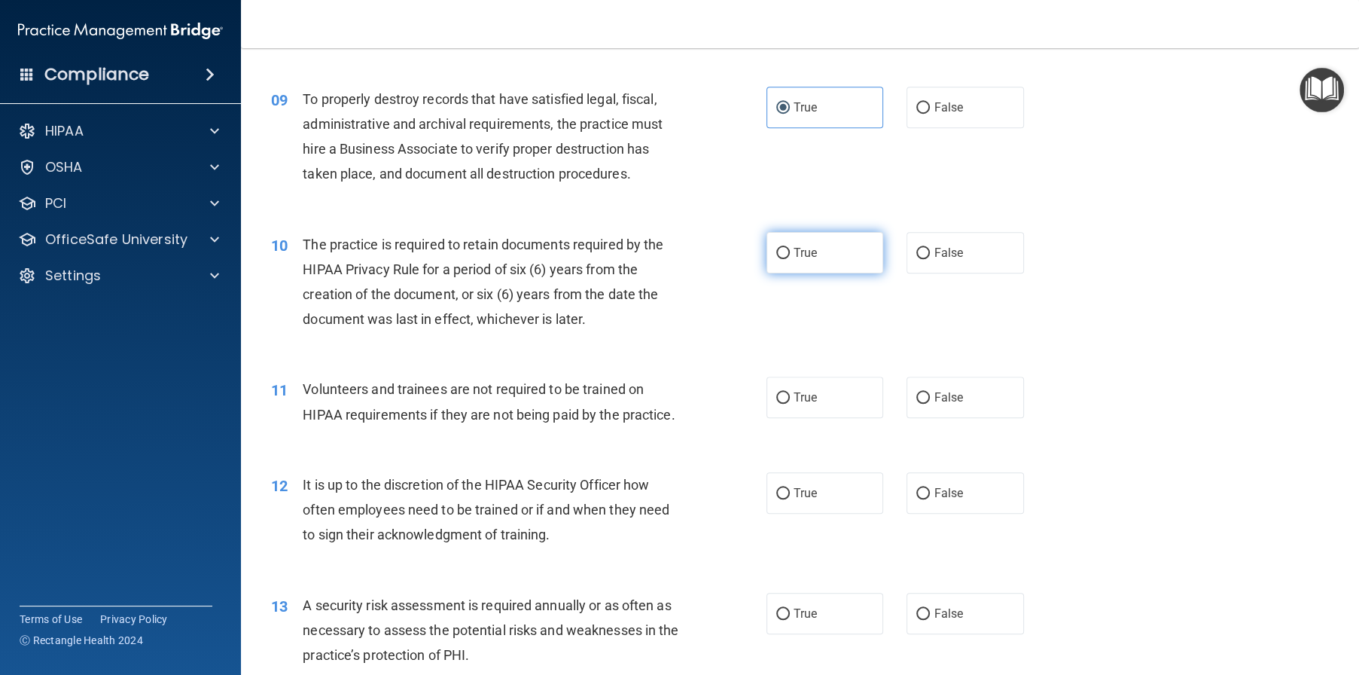
click at [784, 273] on label "True" at bounding box center [825, 252] width 117 height 41
click at [784, 259] on input "True" at bounding box center [783, 253] width 14 height 11
radio input "true"
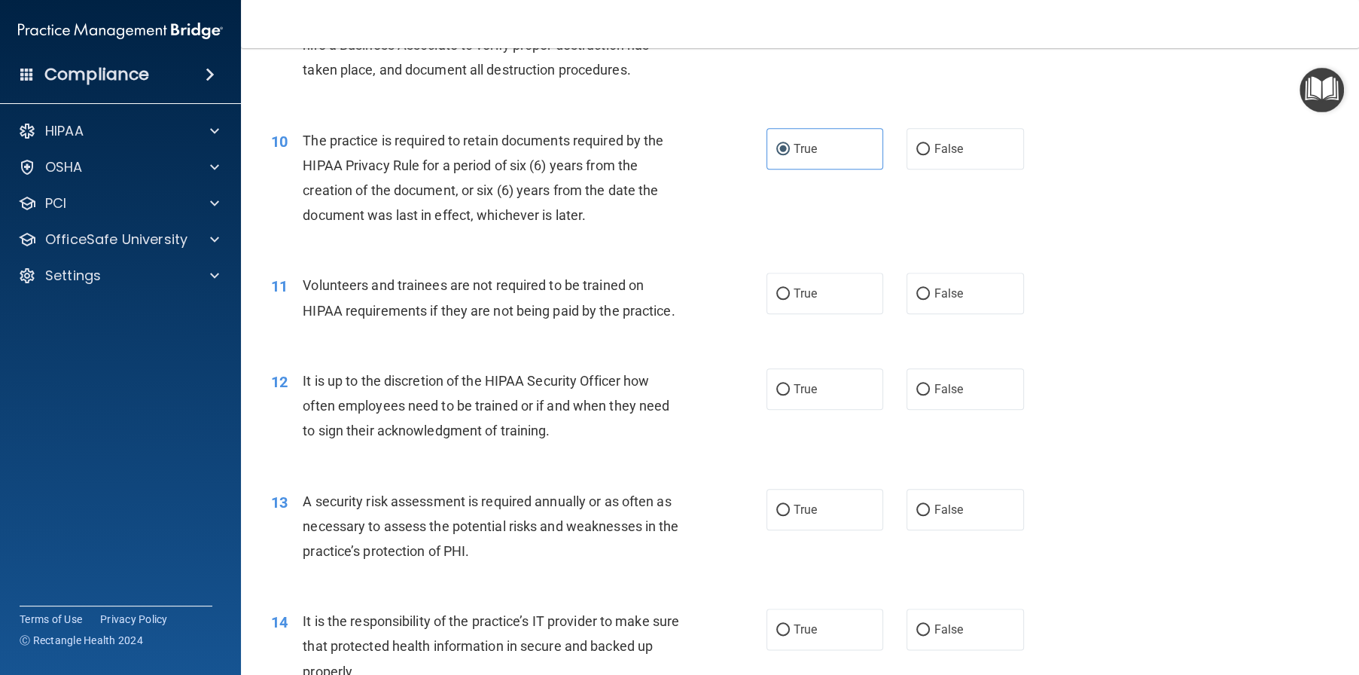
scroll to position [1270, 0]
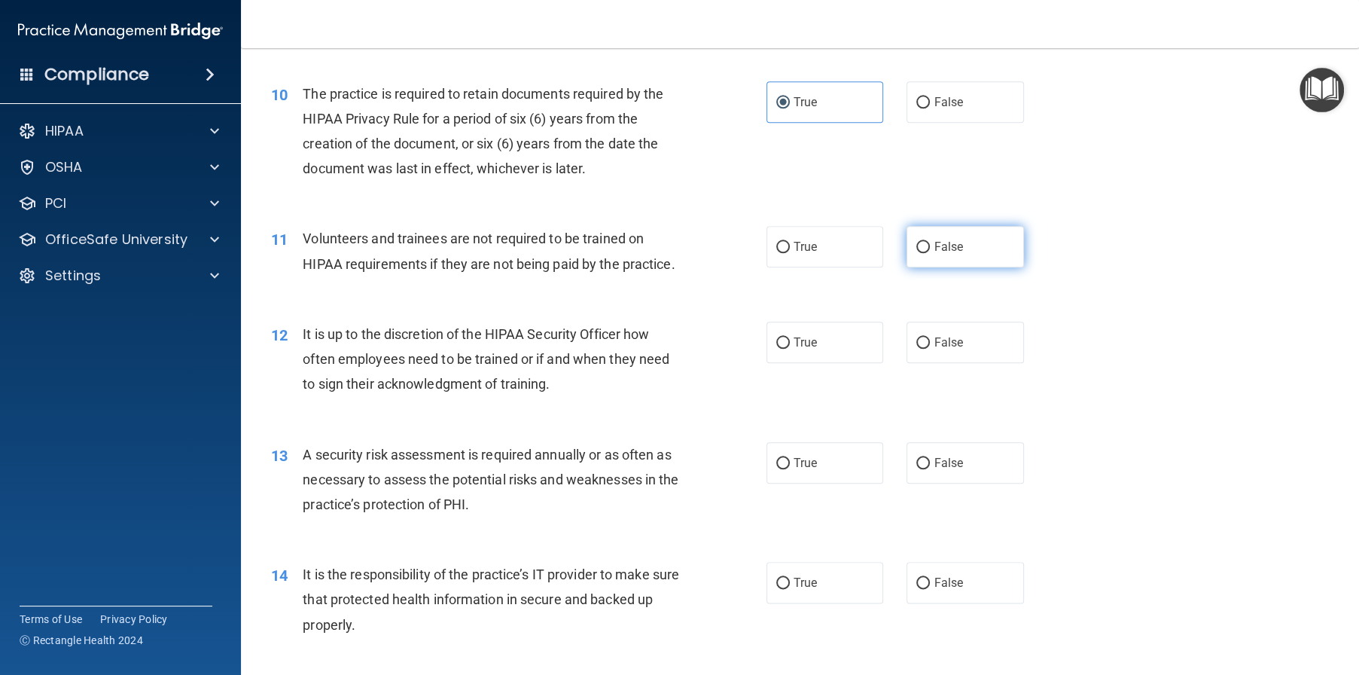
click at [971, 267] on label "False" at bounding box center [965, 246] width 117 height 41
click at [930, 253] on input "False" at bounding box center [923, 247] width 14 height 11
radio input "true"
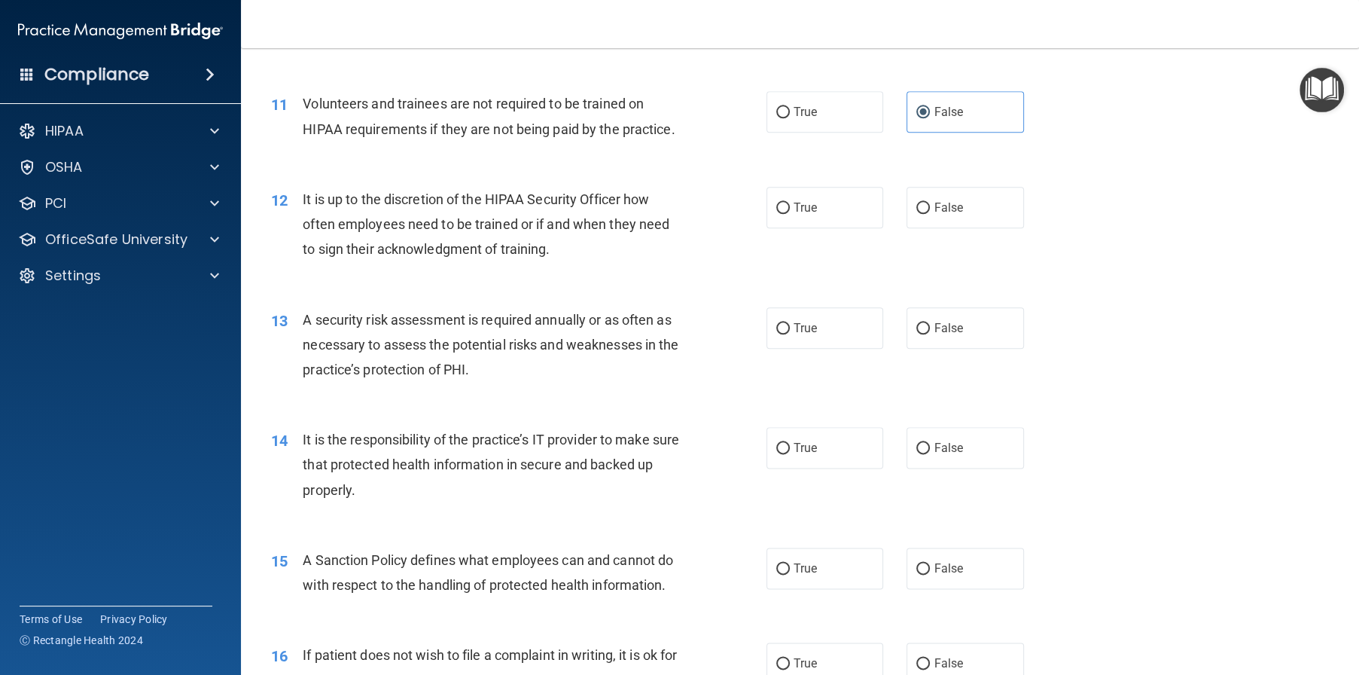
scroll to position [1421, 0]
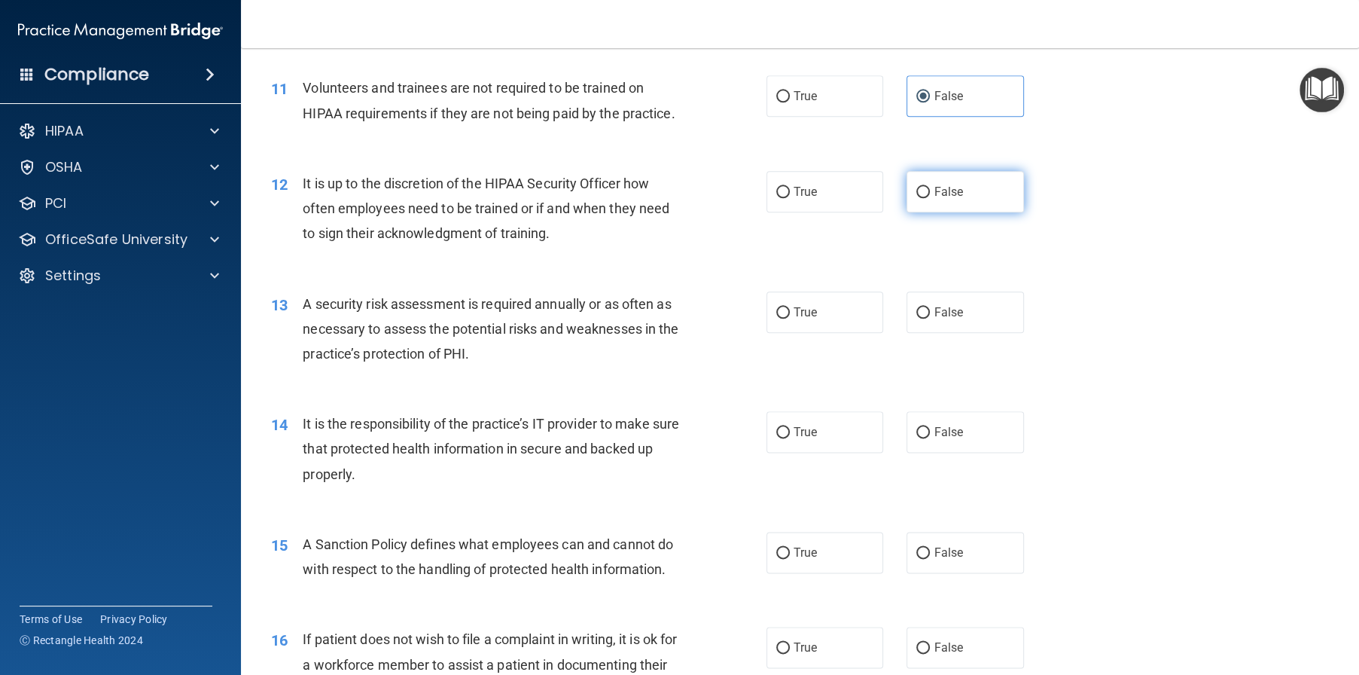
click at [978, 212] on label "False" at bounding box center [965, 191] width 117 height 41
click at [930, 198] on input "False" at bounding box center [923, 192] width 14 height 11
radio input "true"
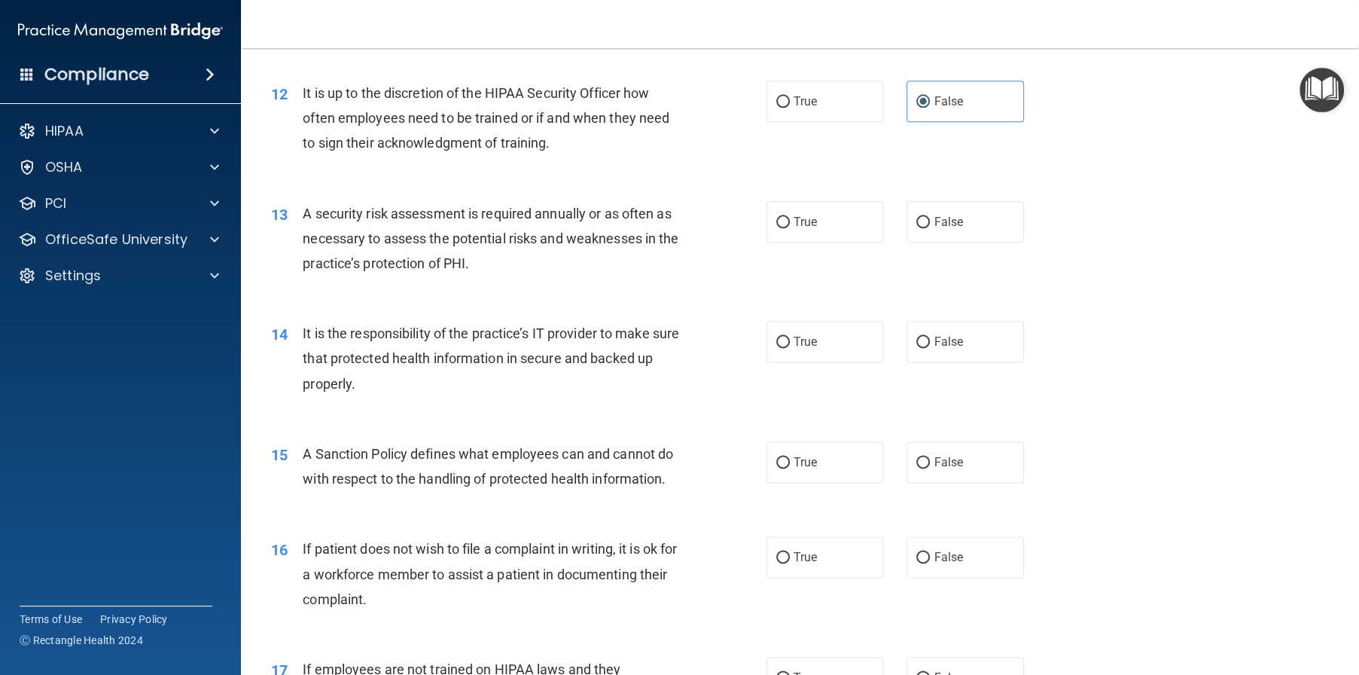
scroll to position [1572, 0]
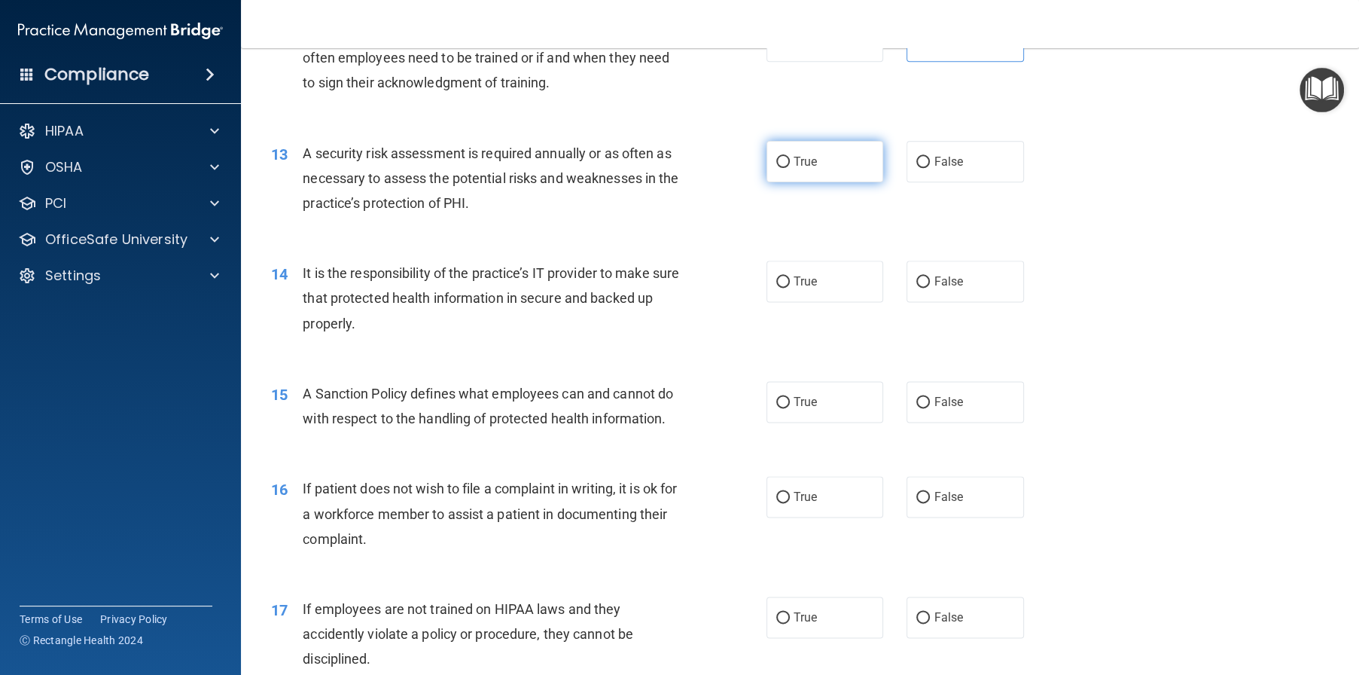
drag, startPoint x: 809, startPoint y: 242, endPoint x: 817, endPoint y: 239, distance: 8.6
click at [813, 182] on label "True" at bounding box center [825, 161] width 117 height 41
click at [790, 168] on input "True" at bounding box center [783, 162] width 14 height 11
radio input "true"
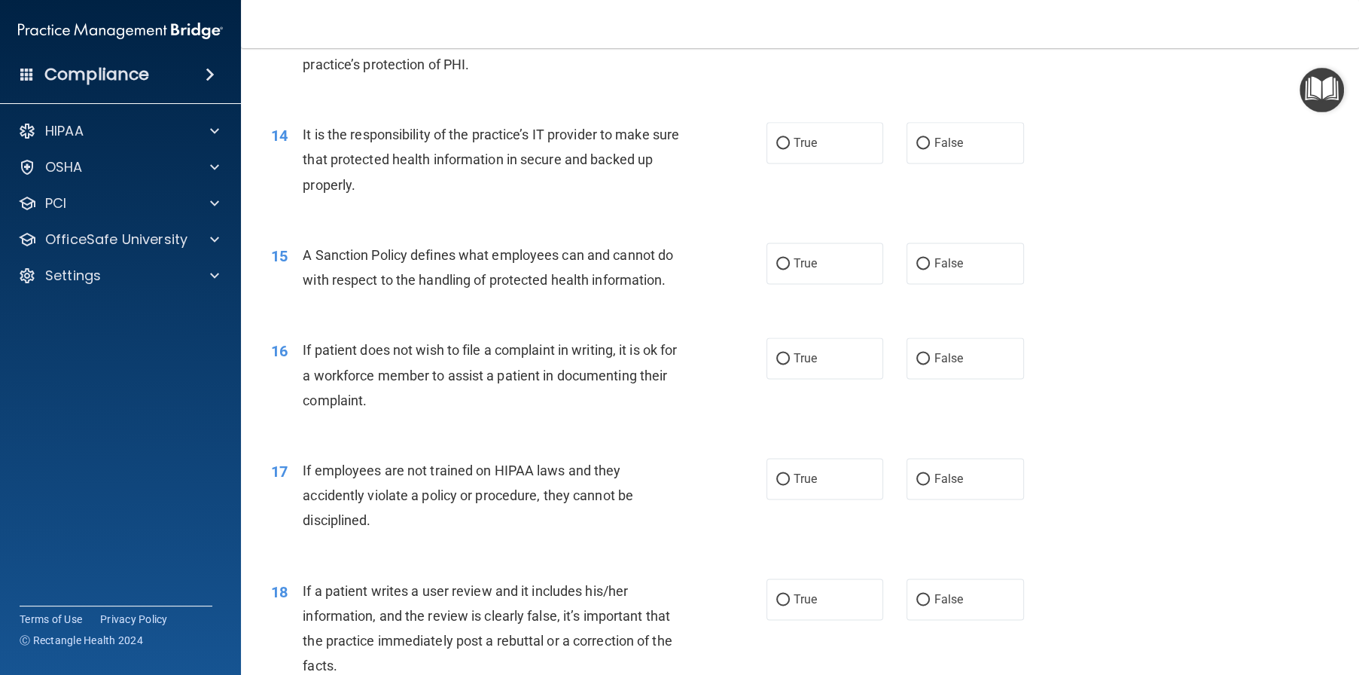
scroll to position [1722, 0]
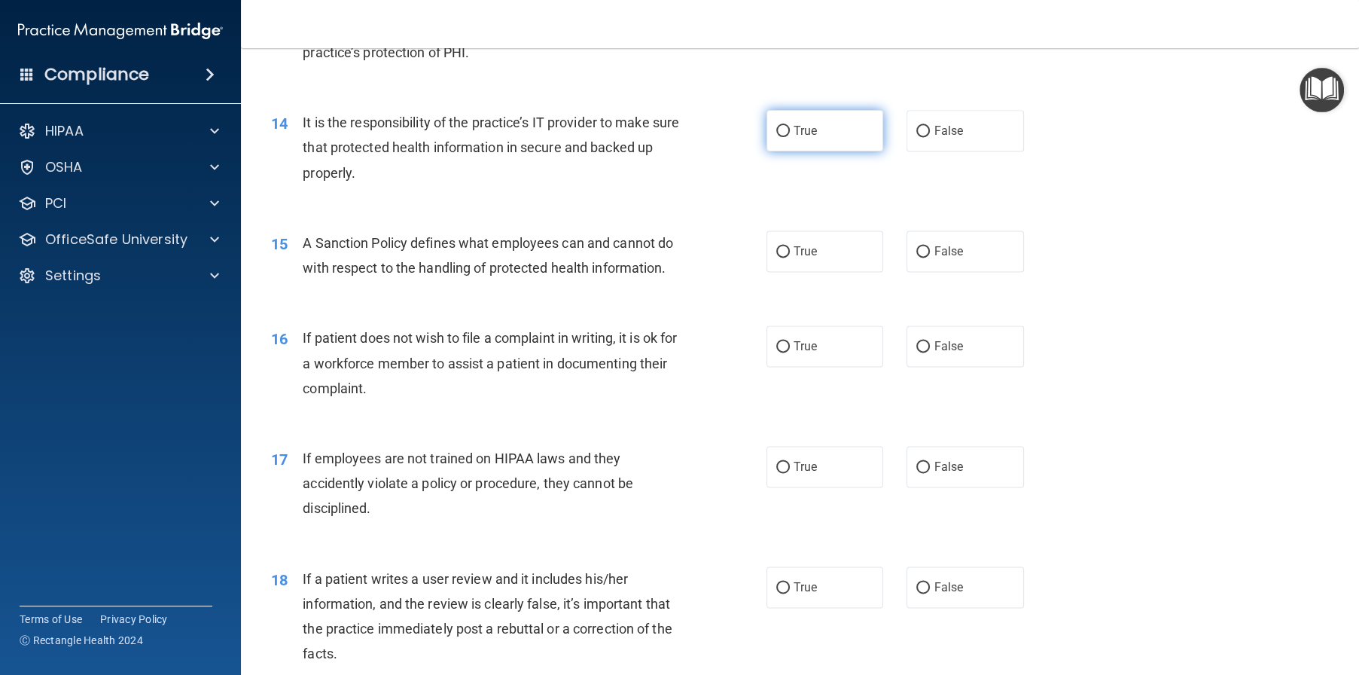
click at [795, 151] on label "True" at bounding box center [825, 130] width 117 height 41
click at [790, 137] on input "True" at bounding box center [783, 131] width 14 height 11
radio input "true"
drag, startPoint x: 843, startPoint y: 339, endPoint x: 873, endPoint y: 340, distance: 30.9
click at [846, 272] on label "True" at bounding box center [825, 250] width 117 height 41
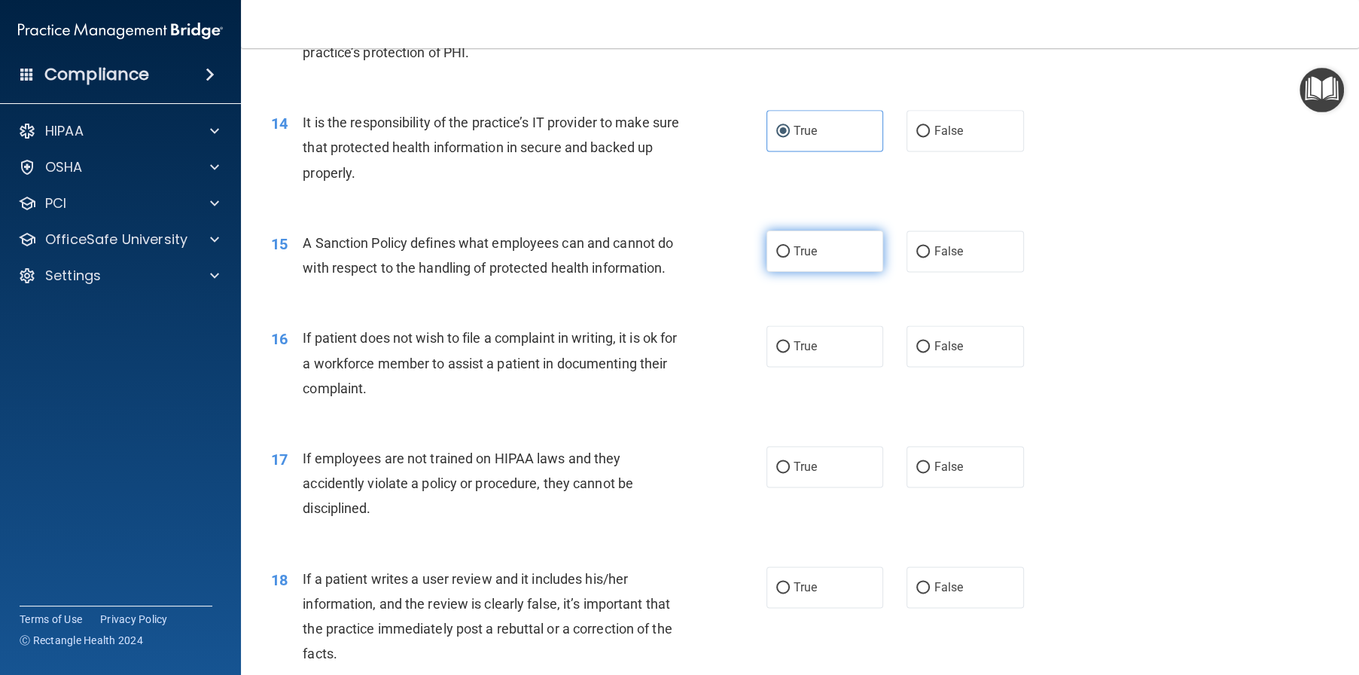
click at [790, 258] on input "True" at bounding box center [783, 251] width 14 height 11
radio input "true"
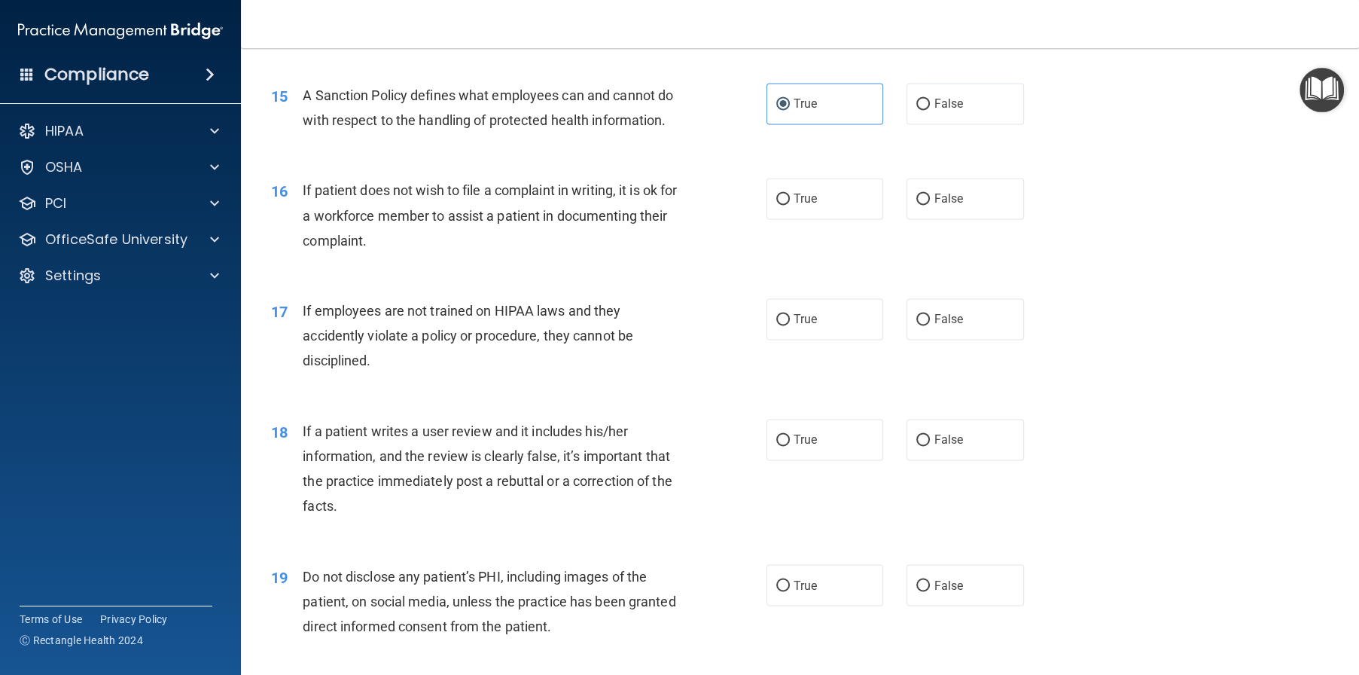
scroll to position [1873, 0]
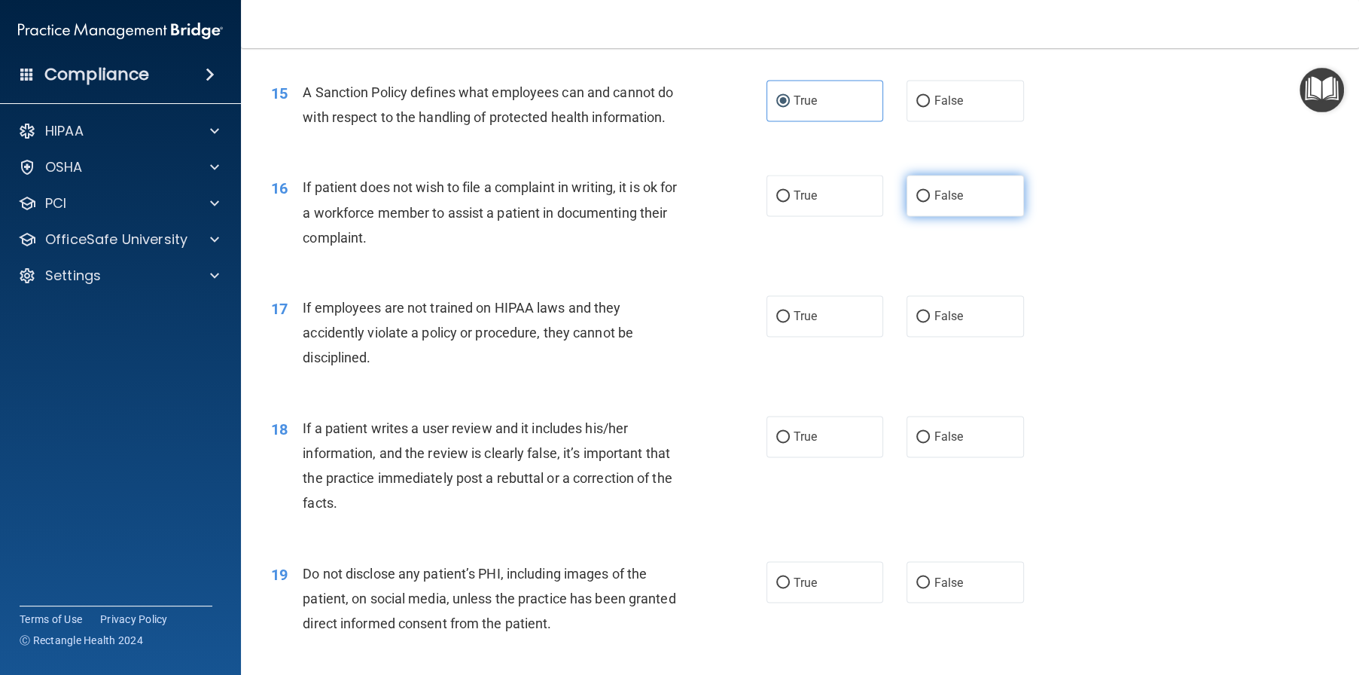
click at [949, 216] on label "False" at bounding box center [965, 195] width 117 height 41
click at [930, 202] on input "False" at bounding box center [923, 196] width 14 height 11
radio input "true"
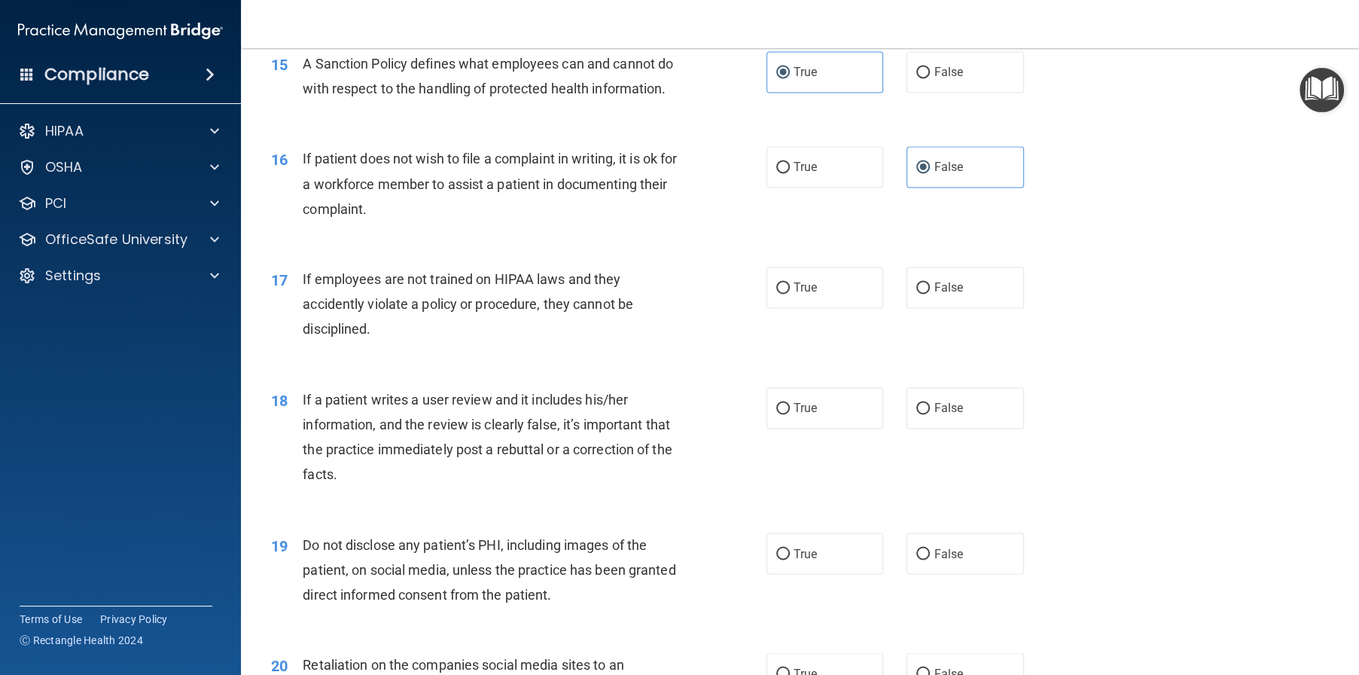
scroll to position [2099, 0]
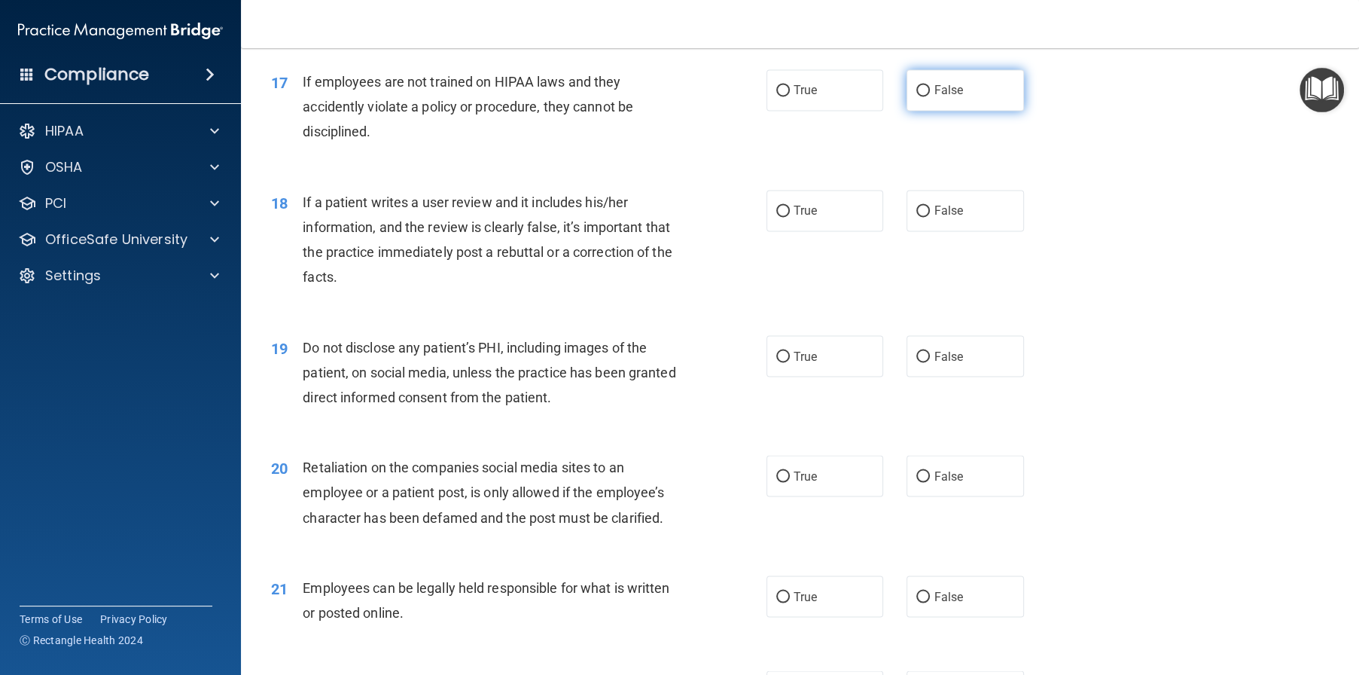
click at [965, 111] on label "False" at bounding box center [965, 89] width 117 height 41
click at [930, 96] on input "False" at bounding box center [923, 90] width 14 height 11
radio input "true"
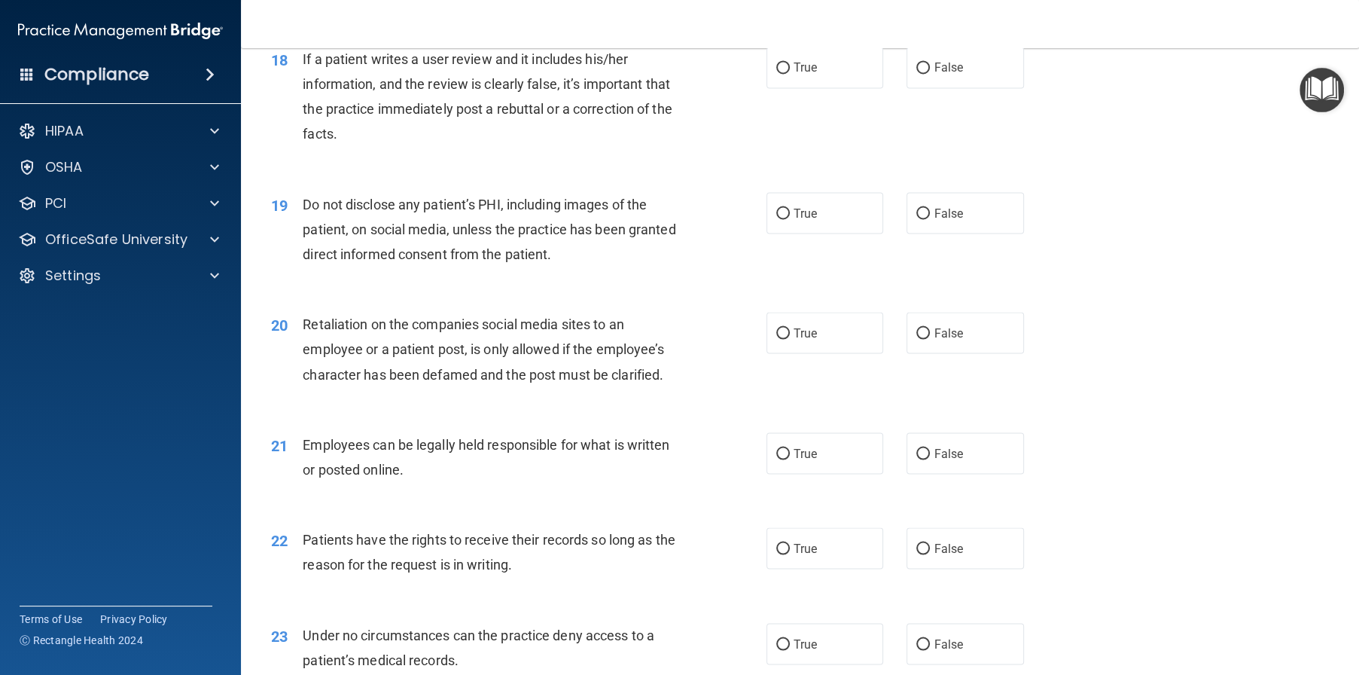
scroll to position [2249, 0]
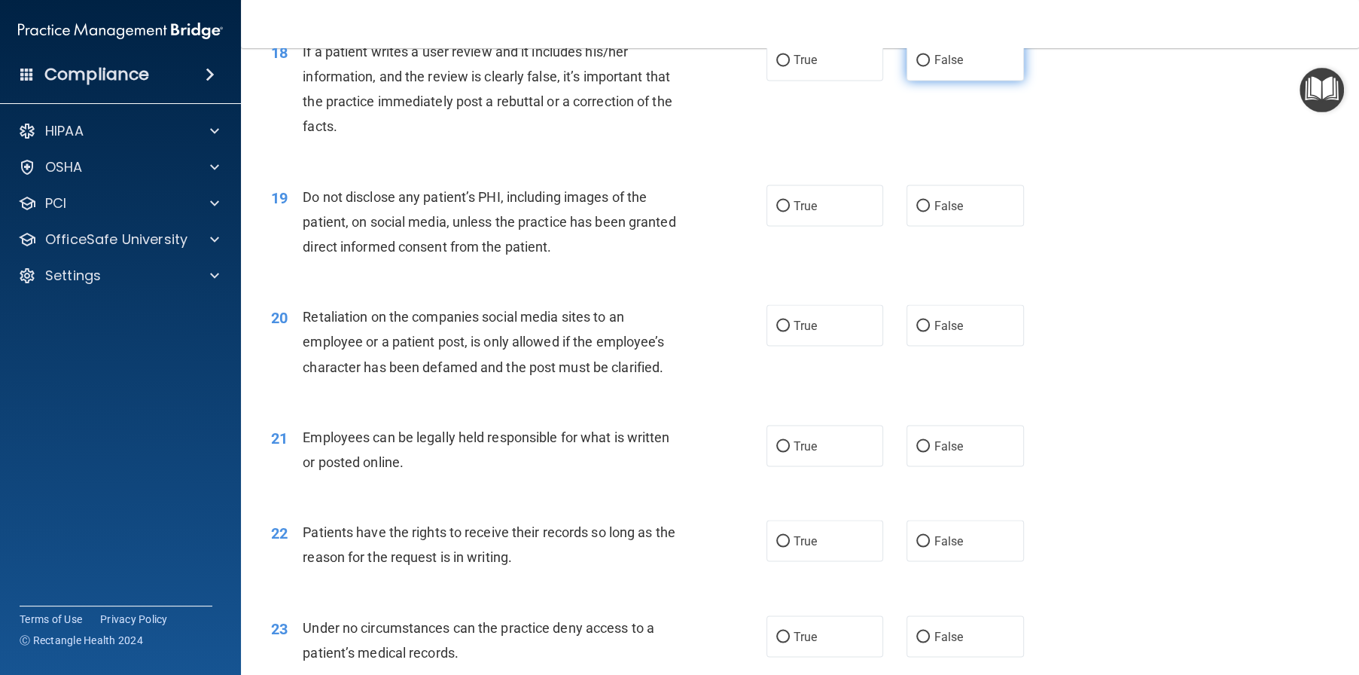
click at [950, 81] on label "False" at bounding box center [965, 59] width 117 height 41
click at [930, 66] on input "False" at bounding box center [923, 60] width 14 height 11
radio input "true"
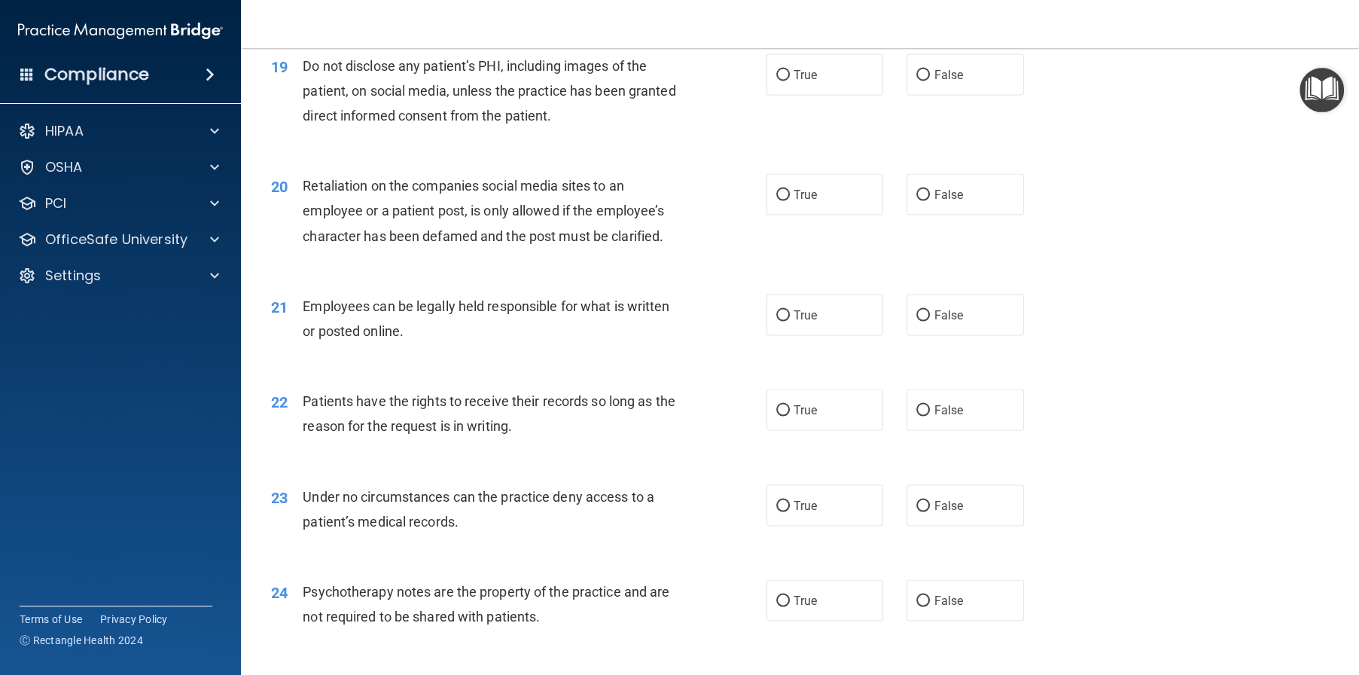
scroll to position [2400, 0]
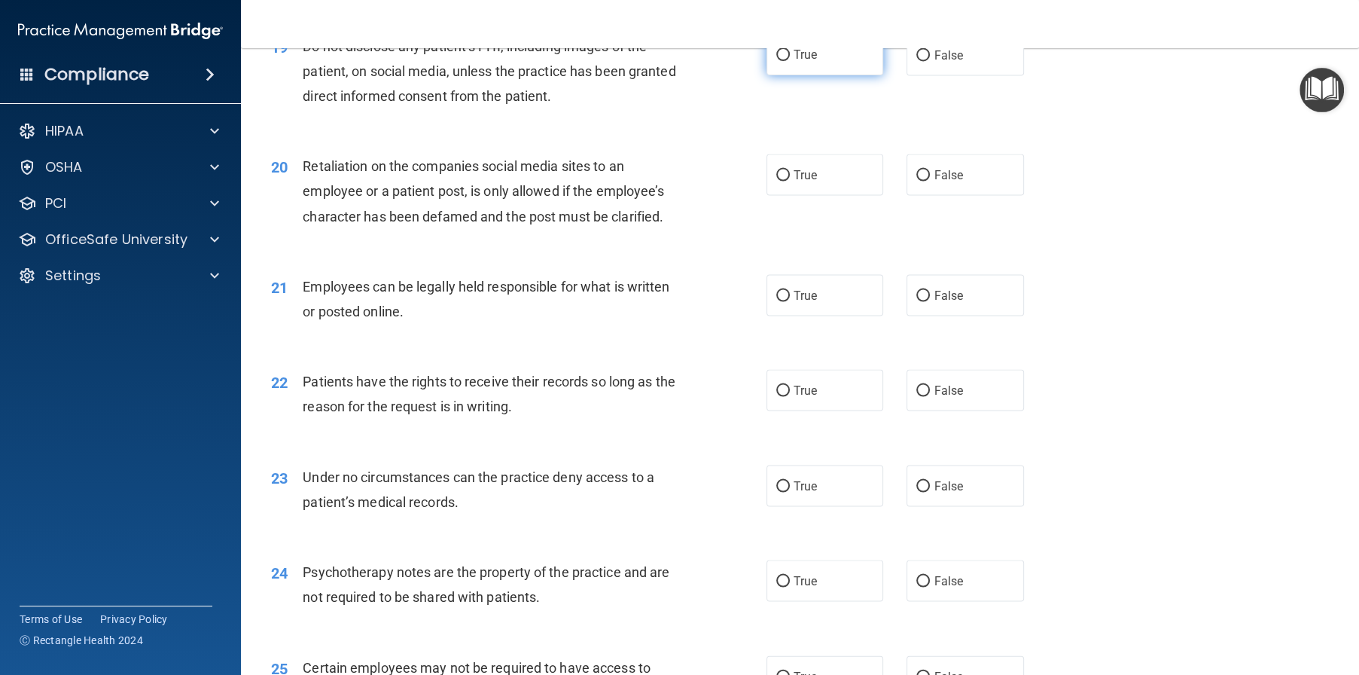
click at [818, 75] on label "True" at bounding box center [825, 54] width 117 height 41
click at [790, 61] on input "True" at bounding box center [783, 55] width 14 height 11
radio input "true"
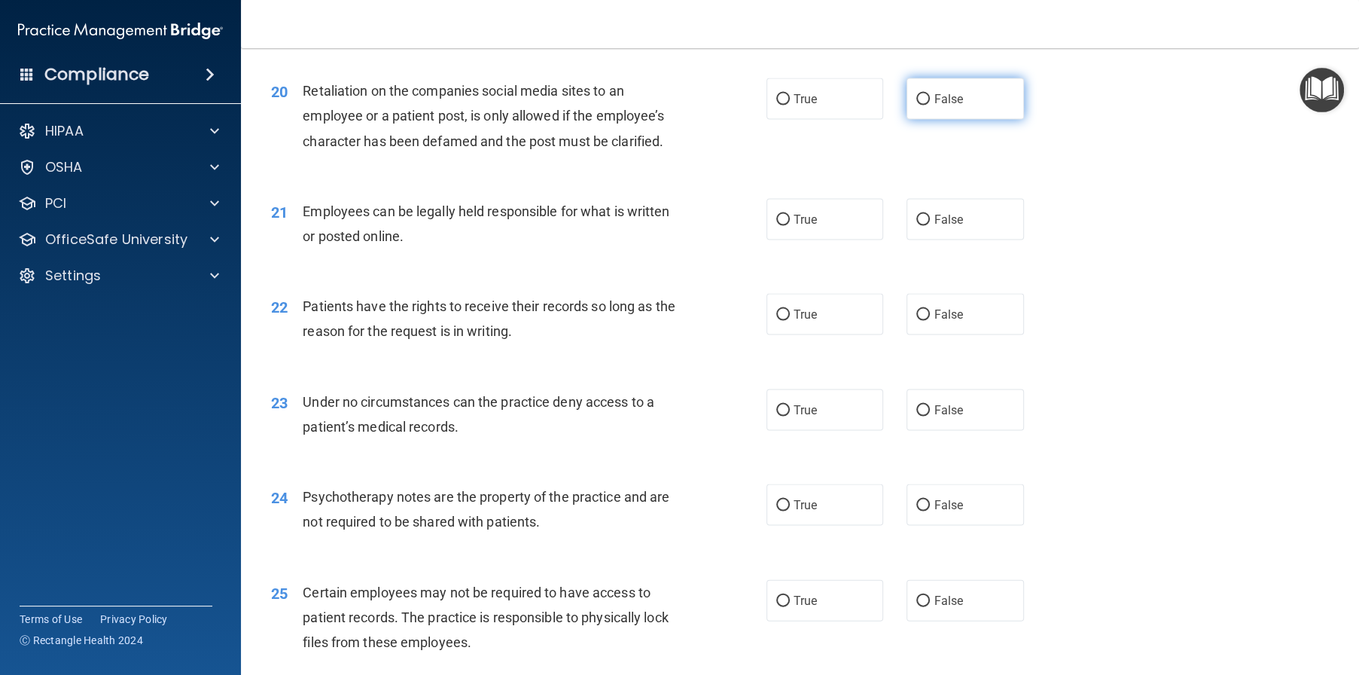
click at [955, 106] on span "False" at bounding box center [948, 99] width 29 height 14
click at [930, 105] on input "False" at bounding box center [923, 99] width 14 height 11
radio input "true"
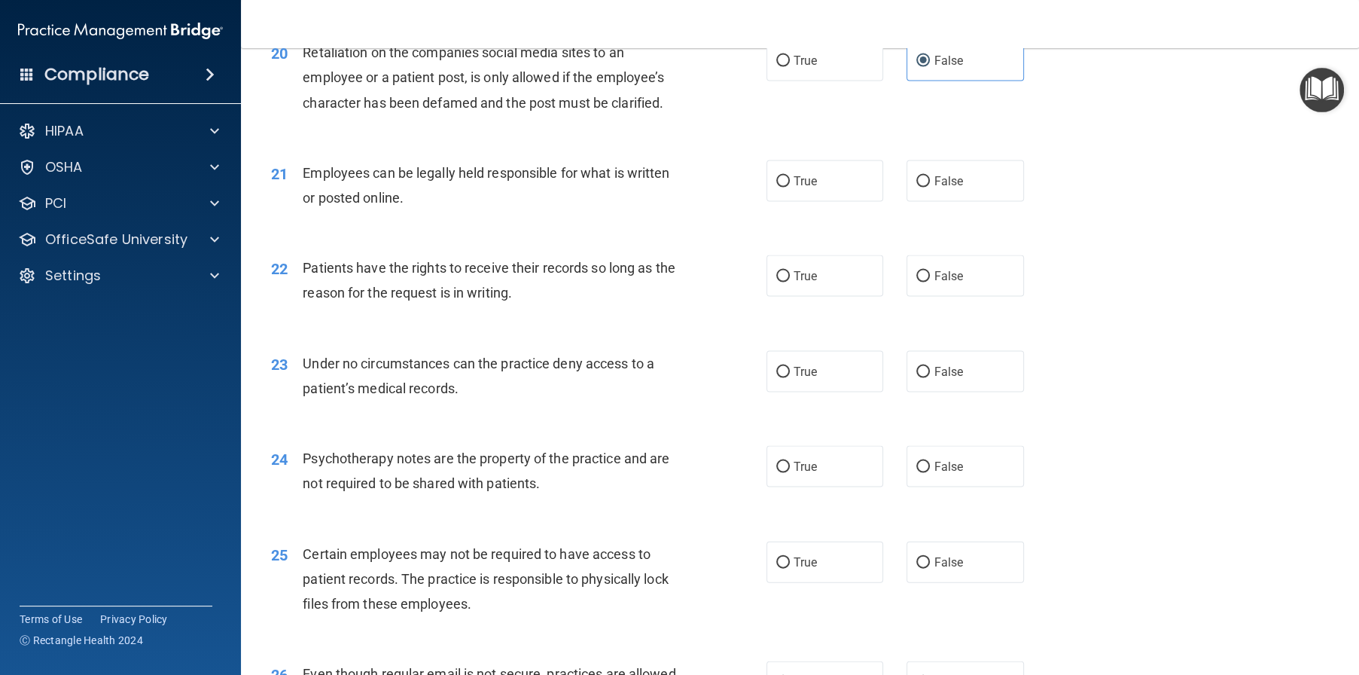
scroll to position [2550, 0]
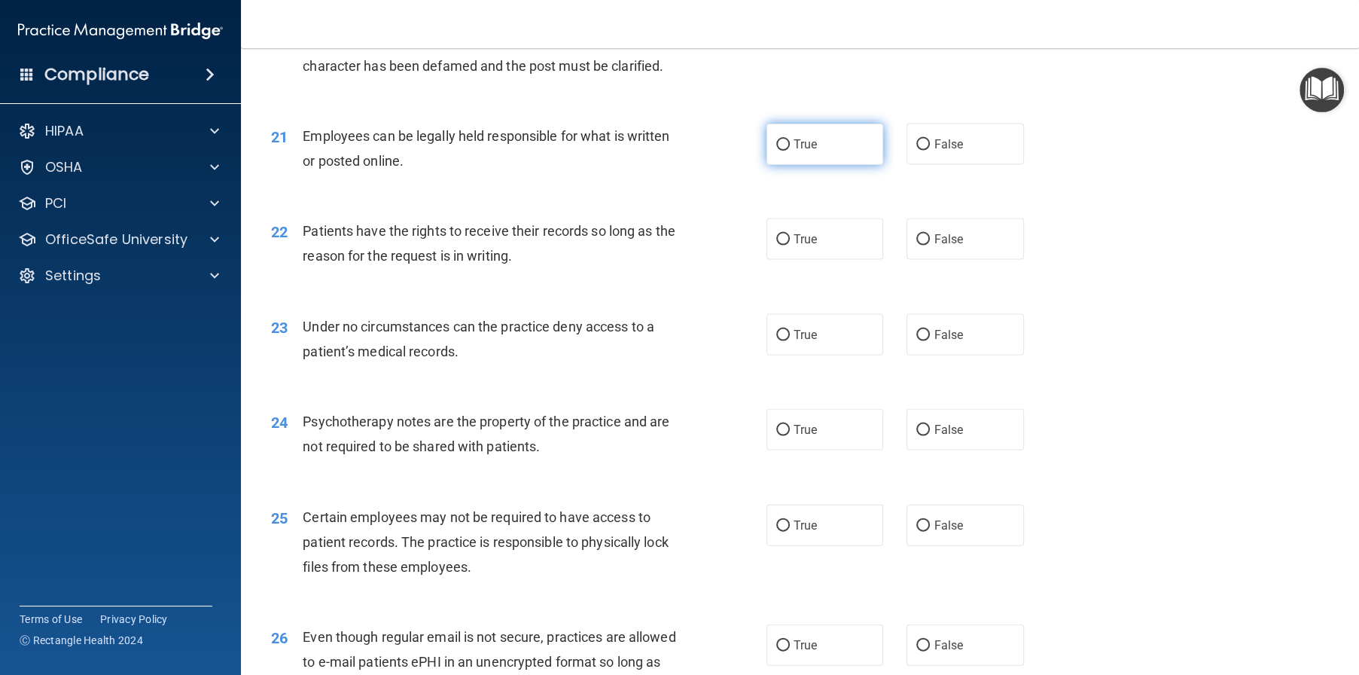
click at [803, 165] on label "True" at bounding box center [825, 143] width 117 height 41
click at [790, 151] on input "True" at bounding box center [783, 144] width 14 height 11
radio input "true"
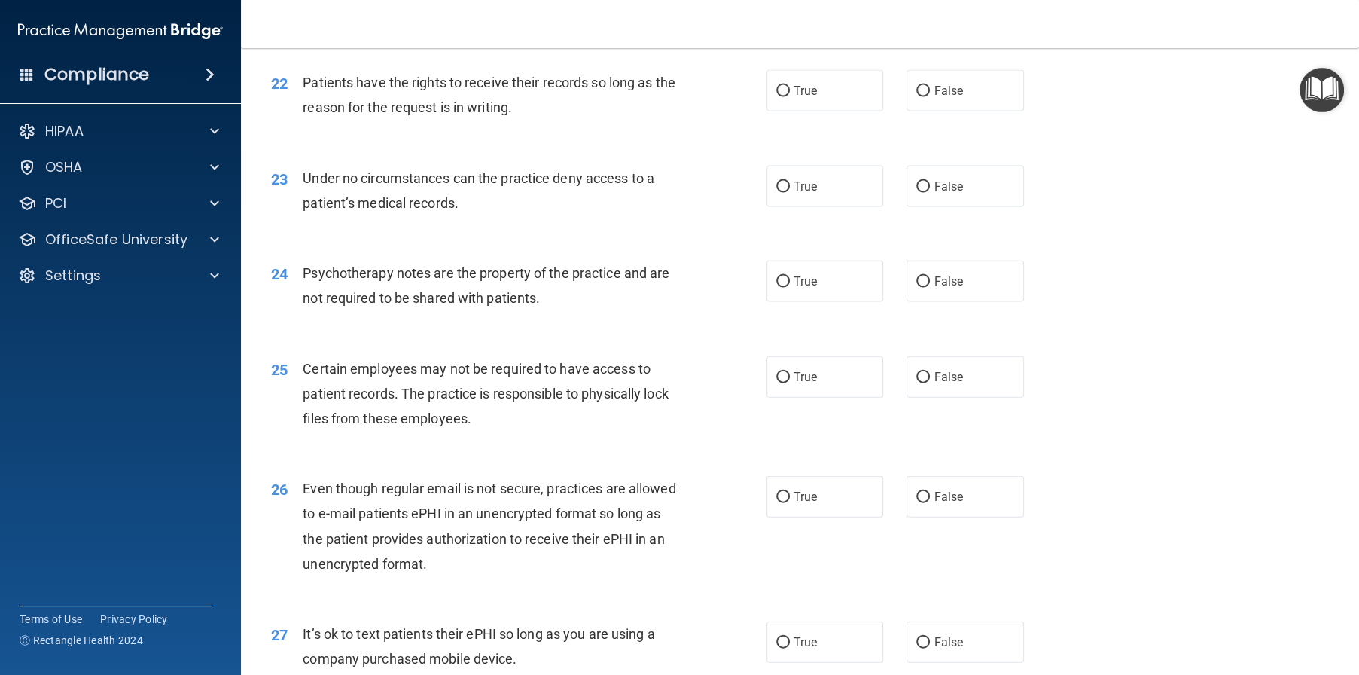
scroll to position [2701, 0]
drag, startPoint x: 834, startPoint y: 194, endPoint x: 843, endPoint y: 196, distance: 10.0
click at [835, 109] on label "True" at bounding box center [825, 88] width 117 height 41
click at [790, 95] on input "True" at bounding box center [783, 89] width 14 height 11
radio input "true"
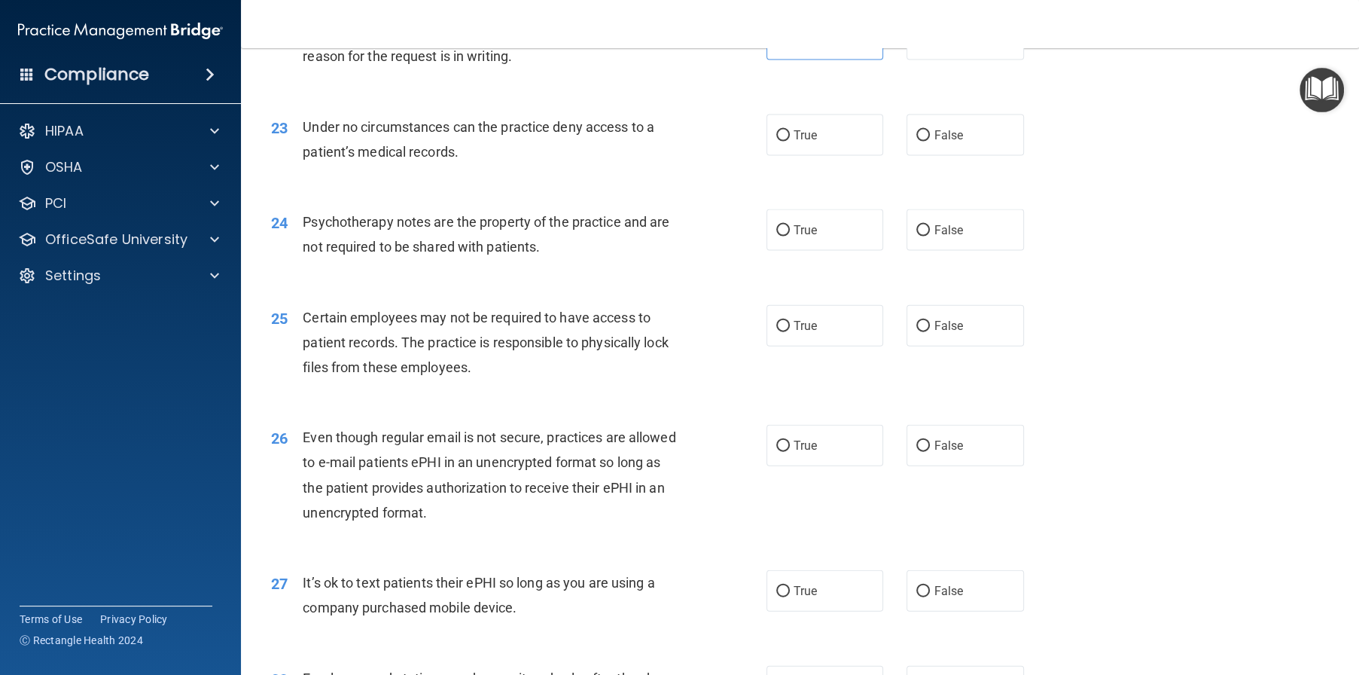
scroll to position [2776, 0]
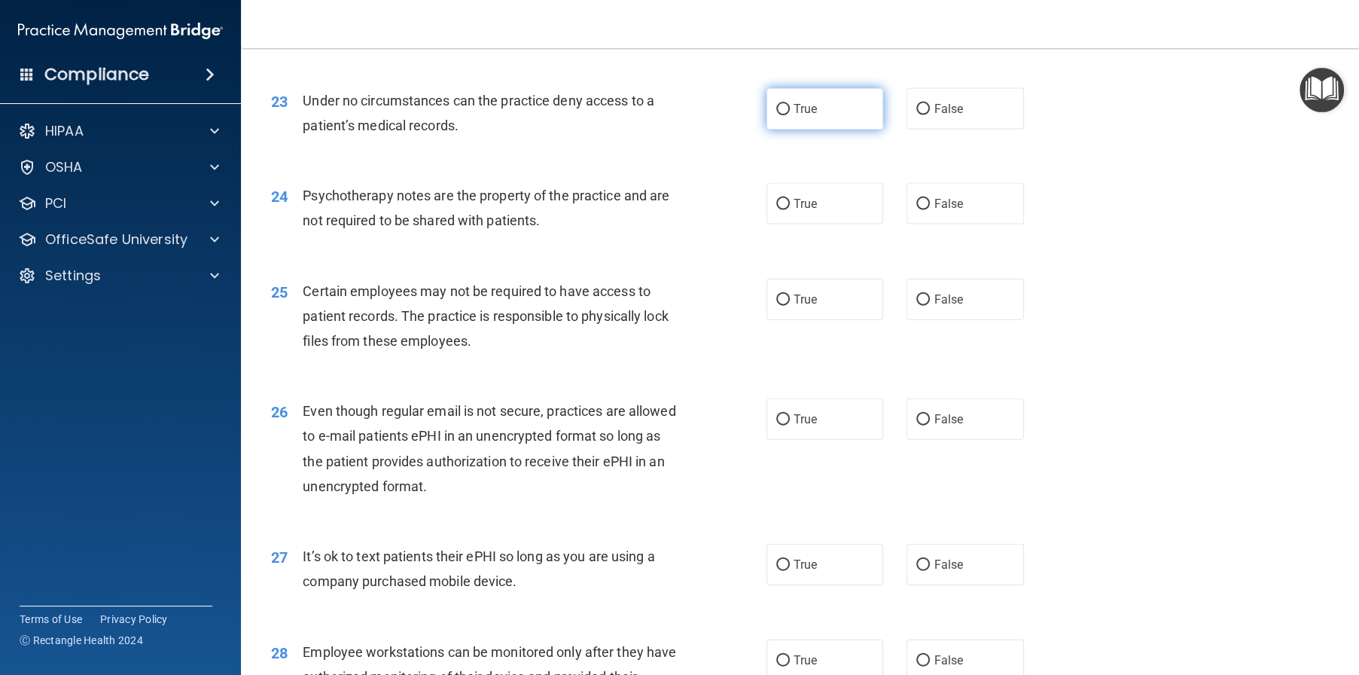
click at [824, 130] on label "True" at bounding box center [825, 108] width 117 height 41
click at [790, 115] on input "True" at bounding box center [783, 109] width 14 height 11
radio input "true"
click at [953, 130] on label "False" at bounding box center [965, 108] width 117 height 41
click at [930, 115] on input "False" at bounding box center [923, 109] width 14 height 11
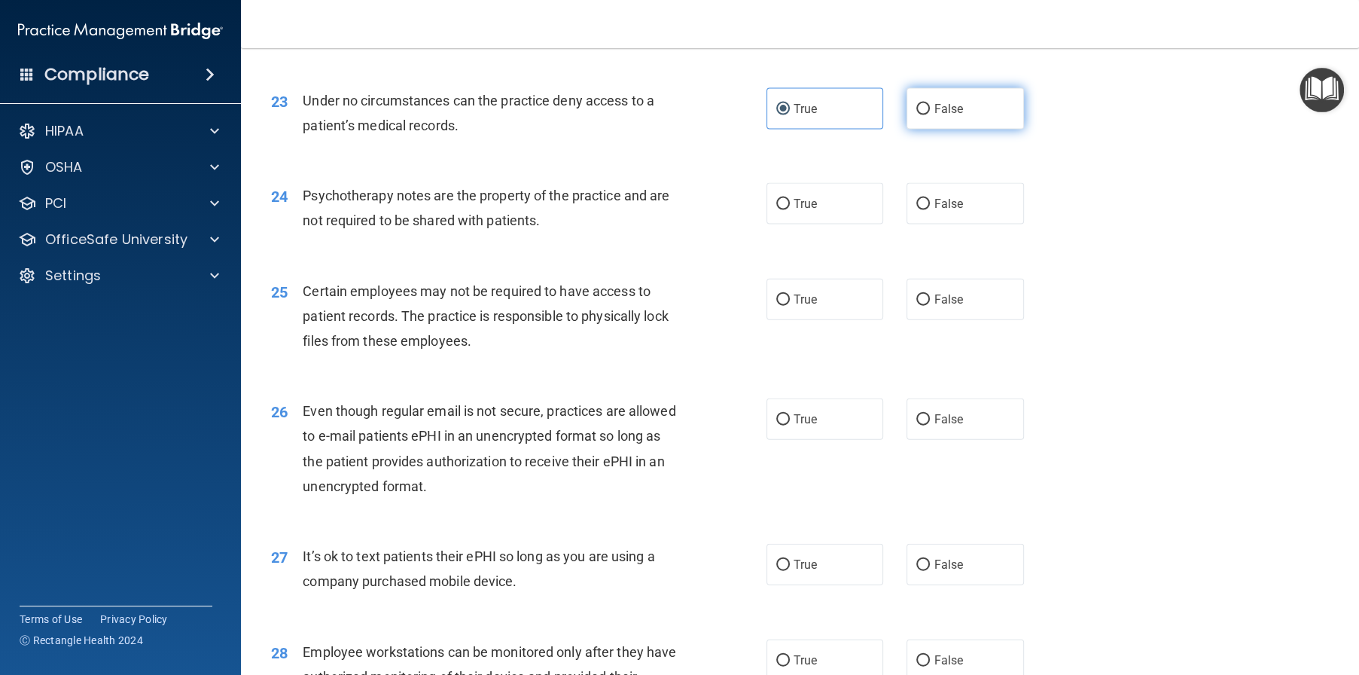
radio input "true"
radio input "false"
click at [859, 224] on label "True" at bounding box center [825, 203] width 117 height 41
click at [790, 210] on input "True" at bounding box center [783, 204] width 14 height 11
radio input "true"
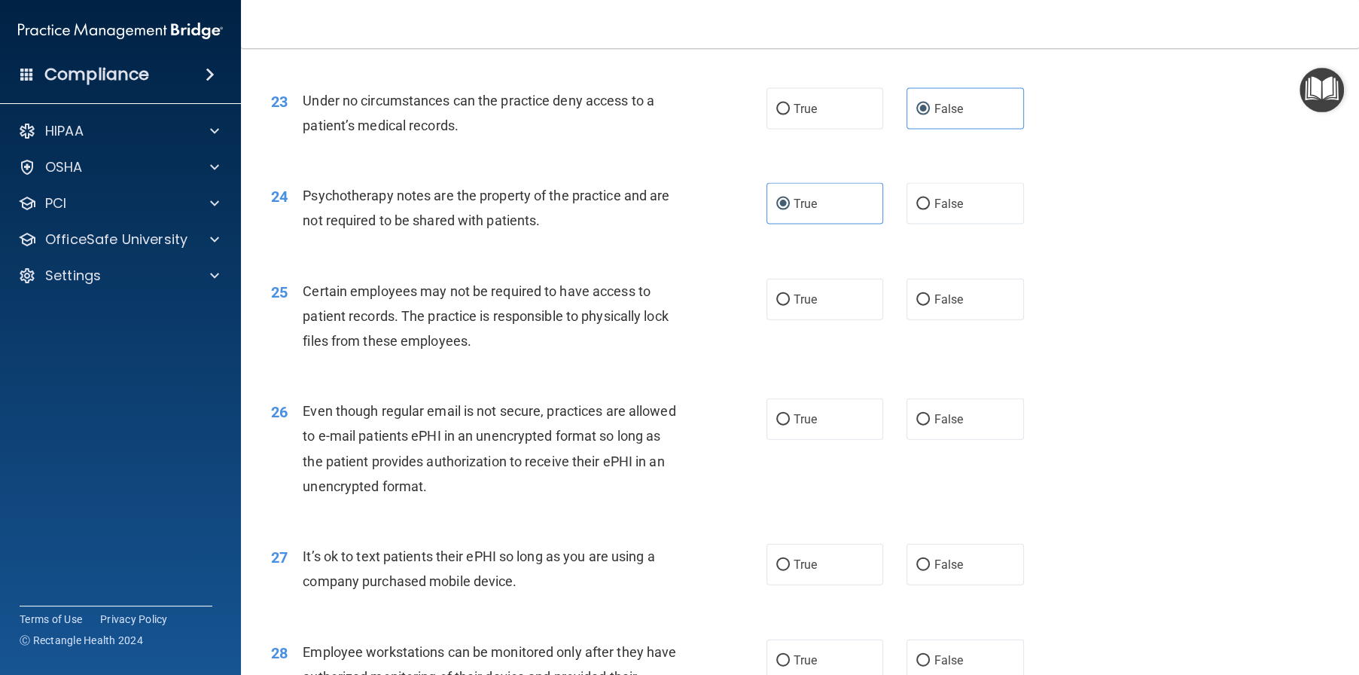
drag, startPoint x: 964, startPoint y: 302, endPoint x: 925, endPoint y: 259, distance: 57.6
click at [964, 224] on label "False" at bounding box center [965, 203] width 117 height 41
click at [930, 210] on input "False" at bounding box center [923, 204] width 14 height 11
radio input "true"
radio input "false"
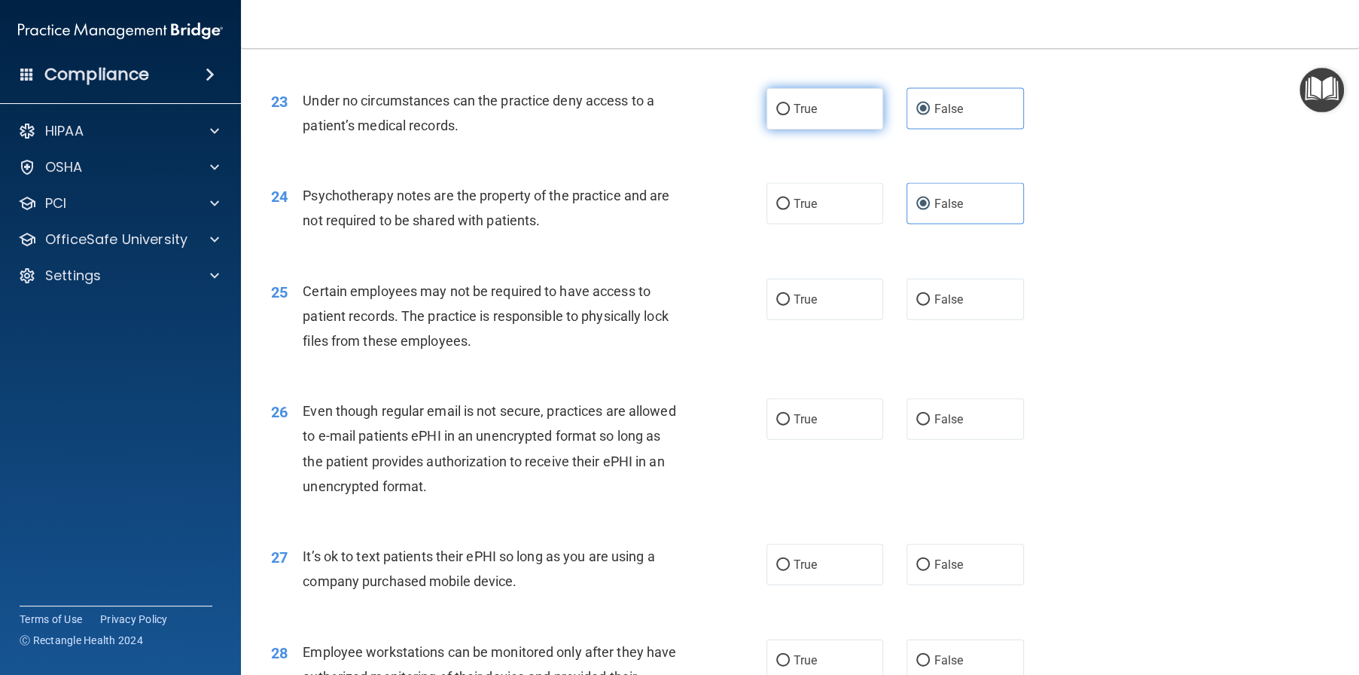
click at [852, 130] on label "True" at bounding box center [825, 108] width 117 height 41
click at [790, 115] on input "True" at bounding box center [783, 109] width 14 height 11
radio input "true"
radio input "false"
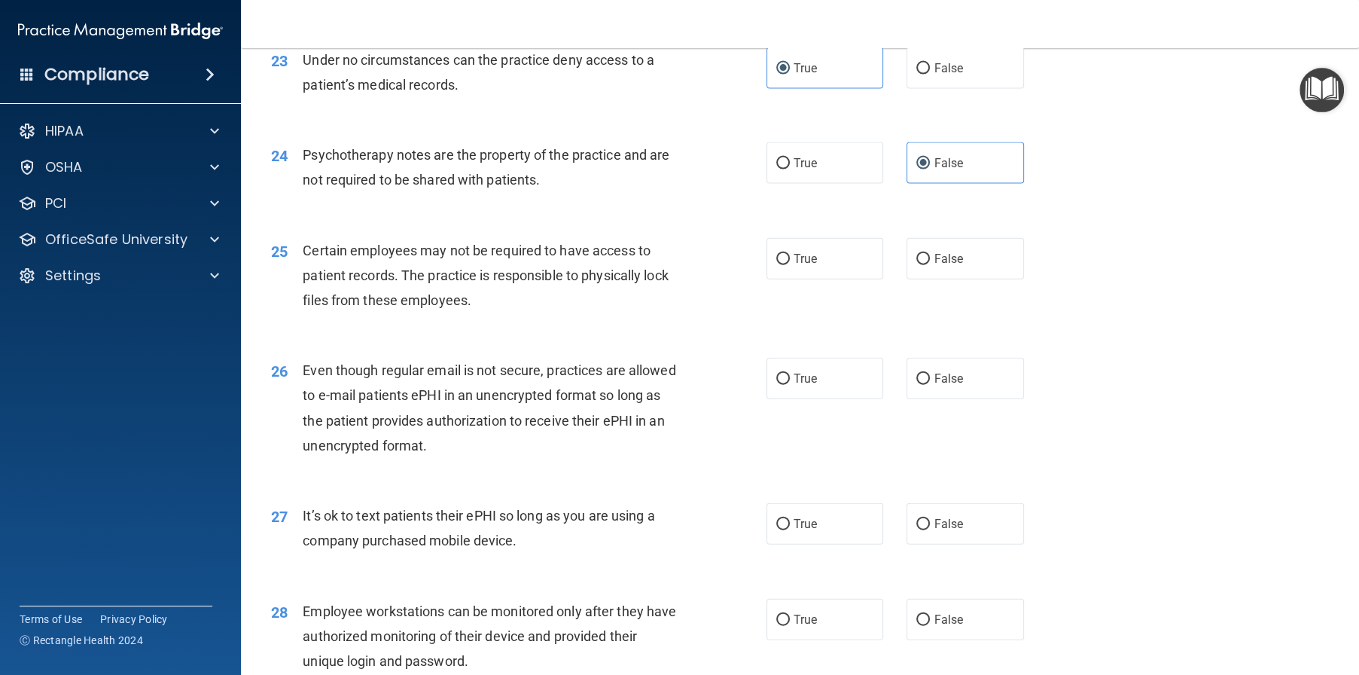
scroll to position [2852, 0]
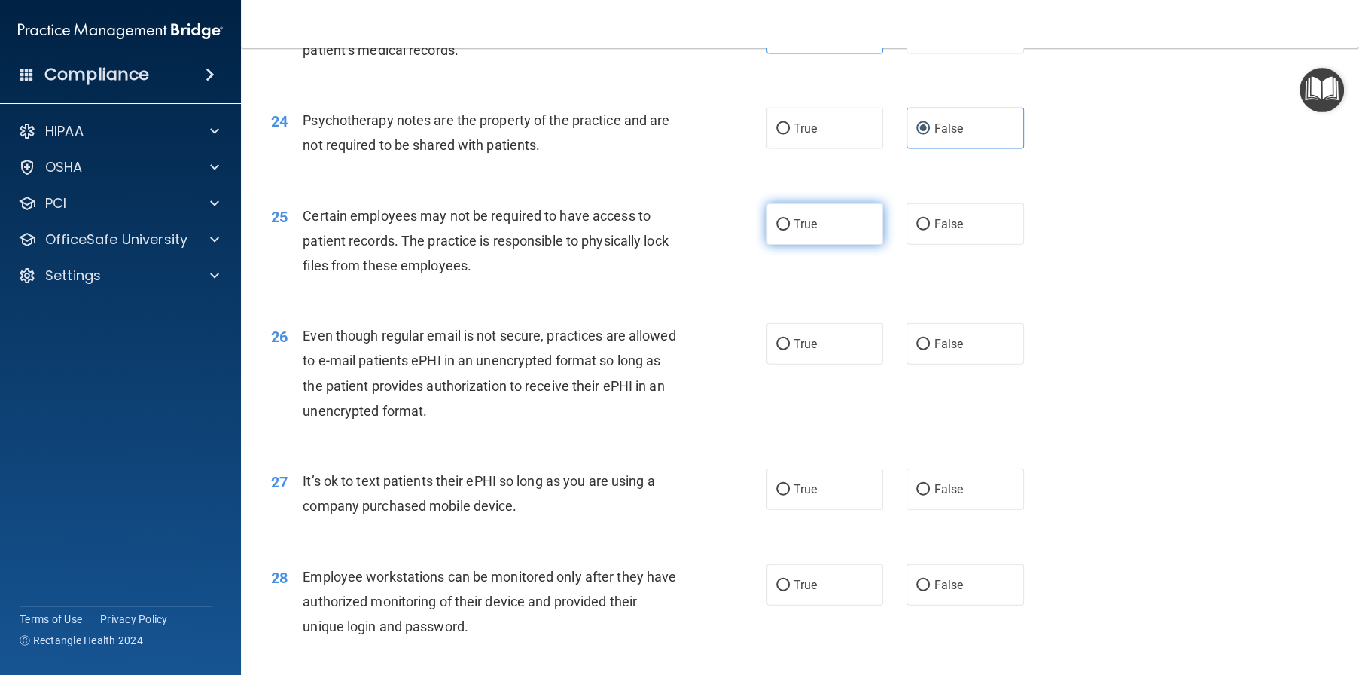
click at [799, 231] on span "True" at bounding box center [805, 224] width 23 height 14
click at [790, 230] on input "True" at bounding box center [783, 224] width 14 height 11
radio input "true"
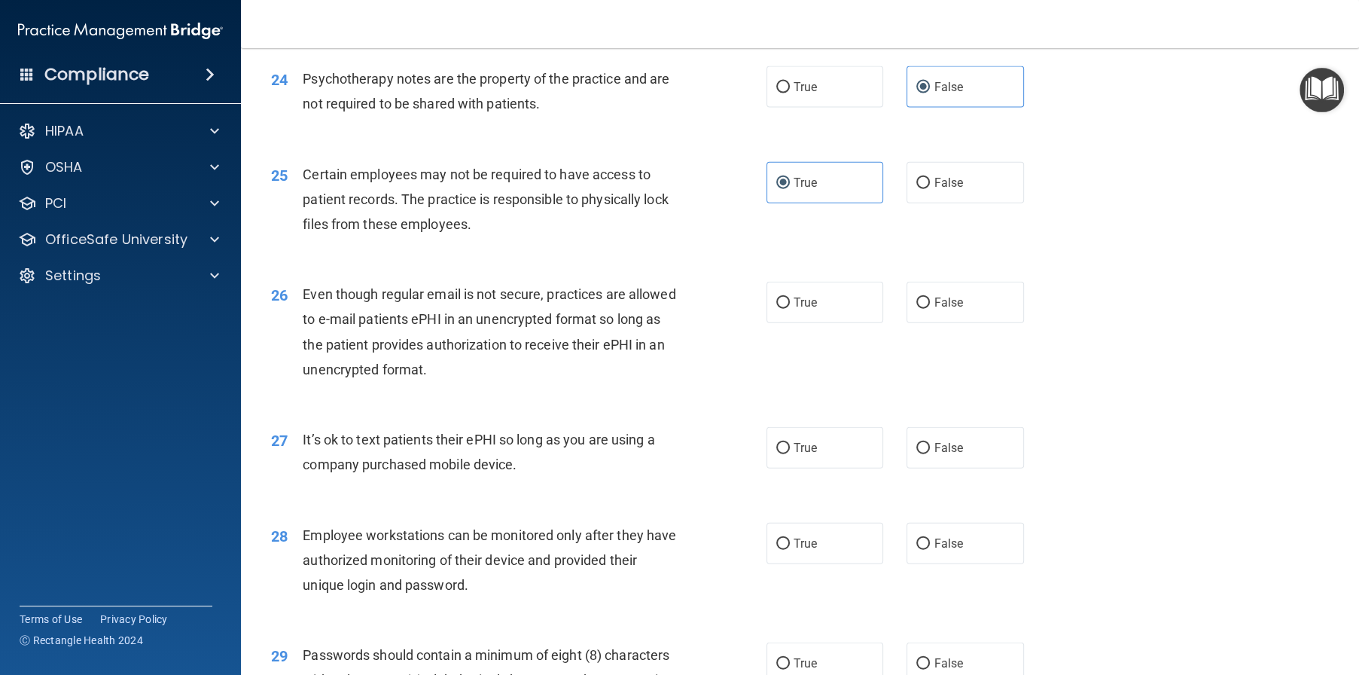
scroll to position [2927, 0]
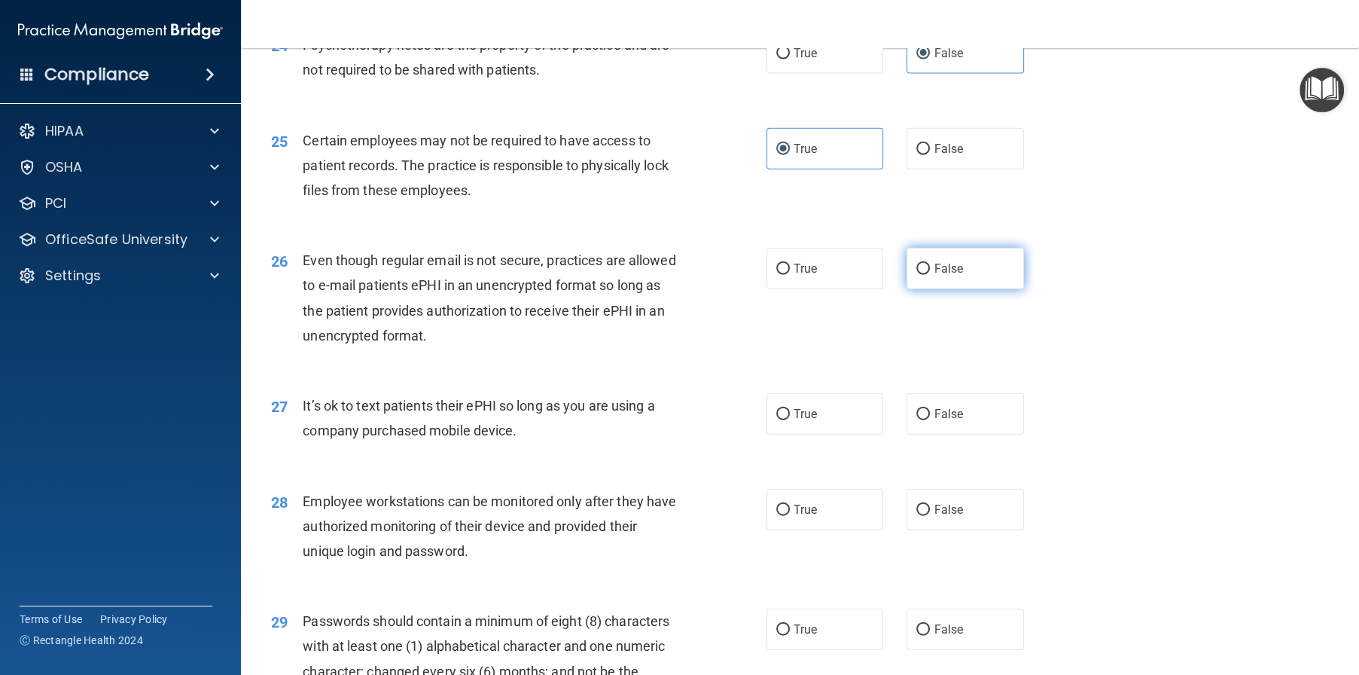
click at [944, 276] on span "False" at bounding box center [948, 268] width 29 height 14
click at [930, 275] on input "False" at bounding box center [923, 269] width 14 height 11
radio input "true"
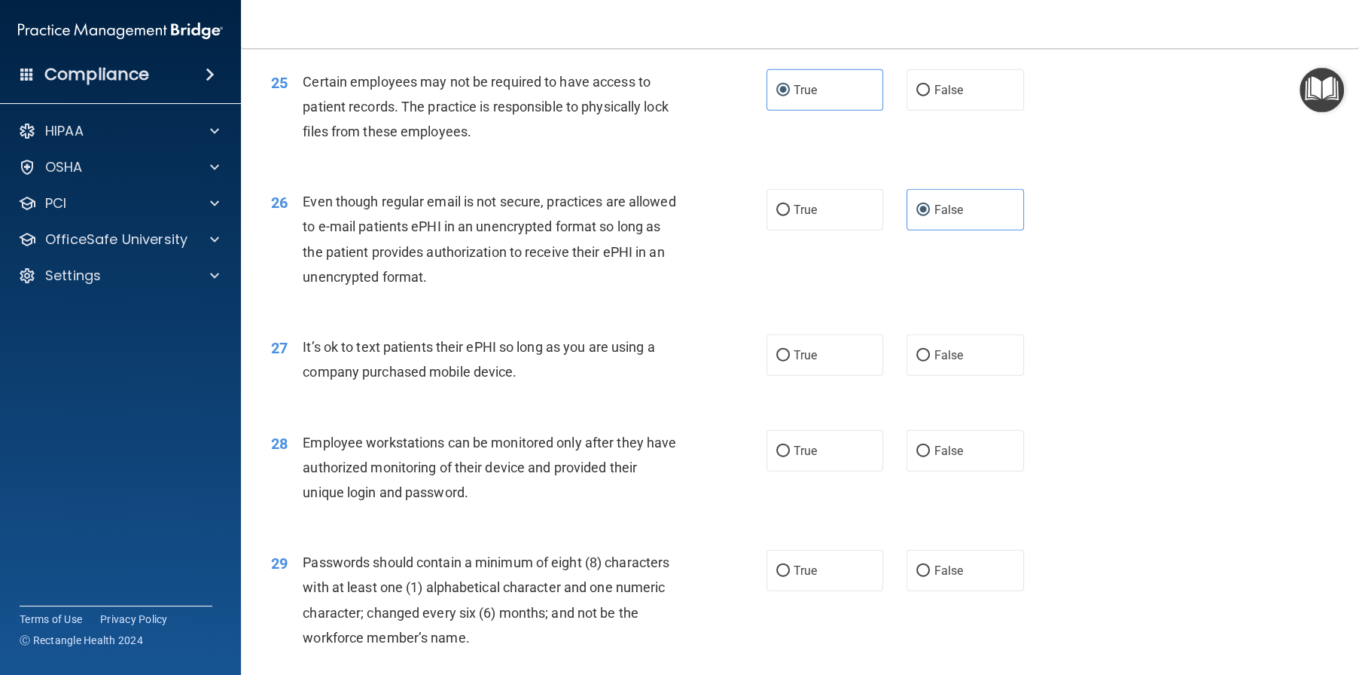
scroll to position [3153, 0]
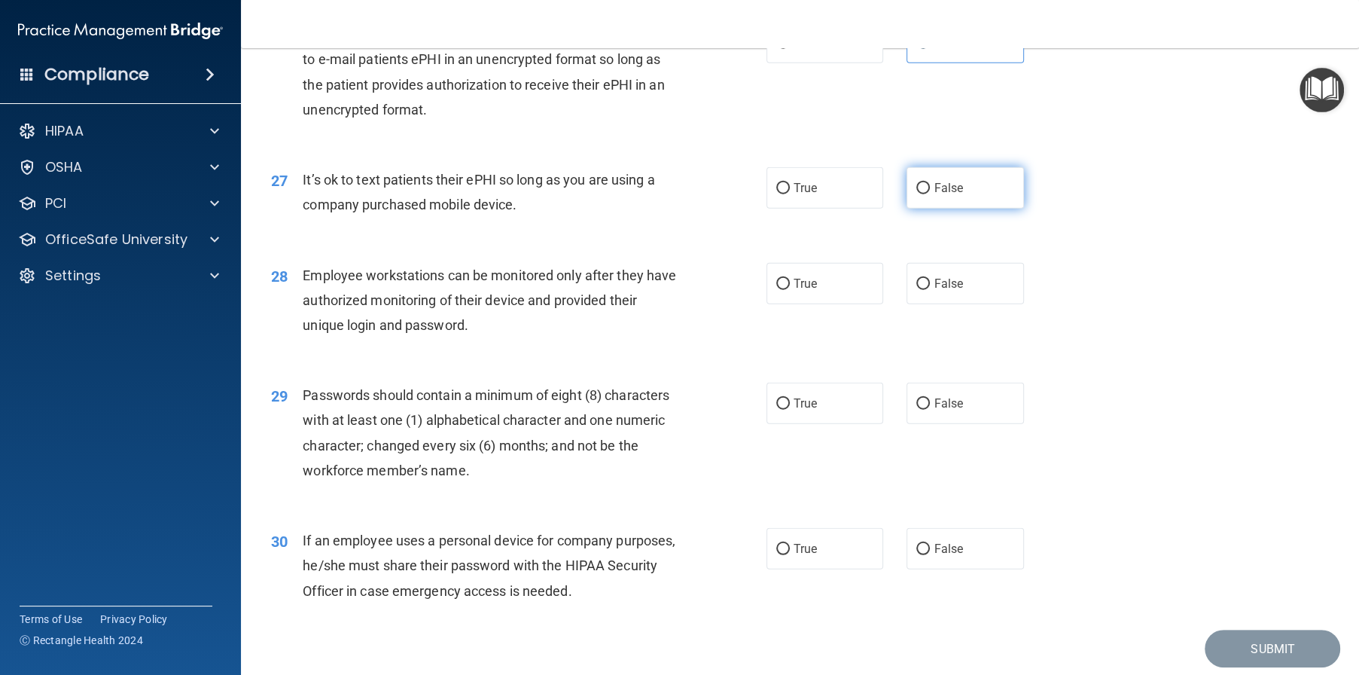
click at [988, 209] on label "False" at bounding box center [965, 187] width 117 height 41
click at [930, 194] on input "False" at bounding box center [923, 188] width 14 height 11
radio input "true"
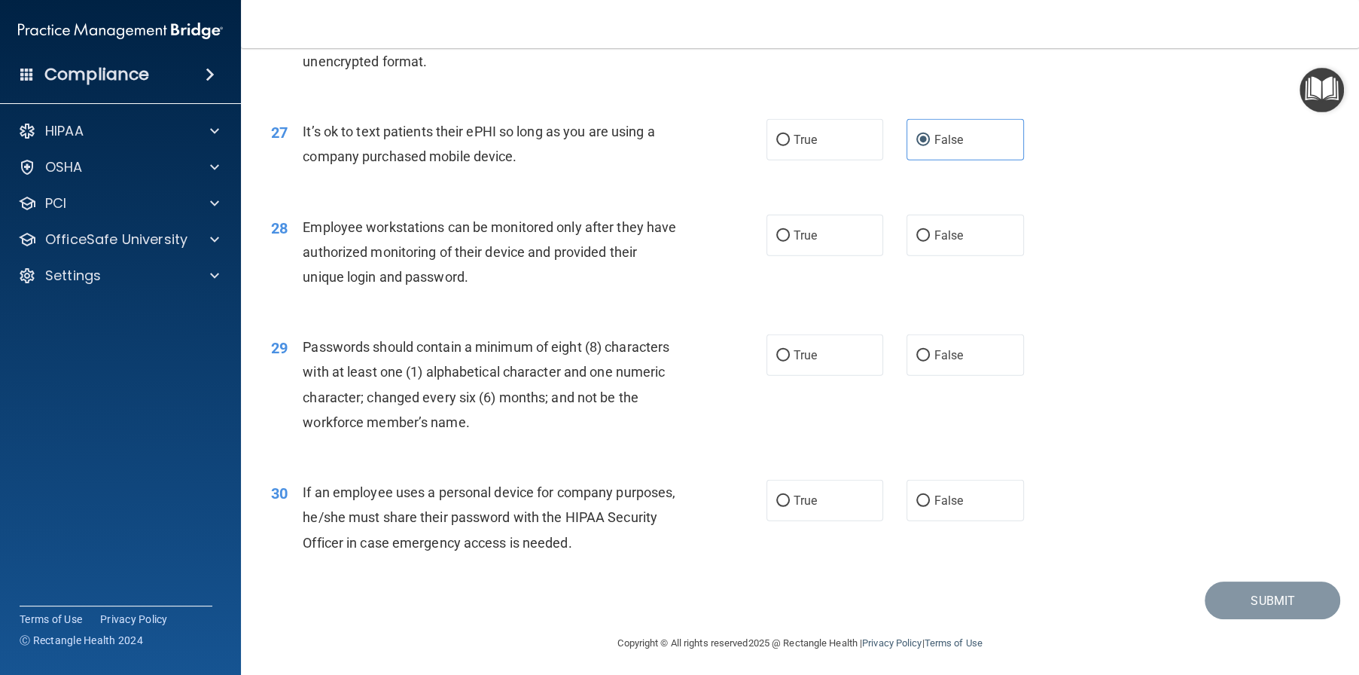
scroll to position [3228, 0]
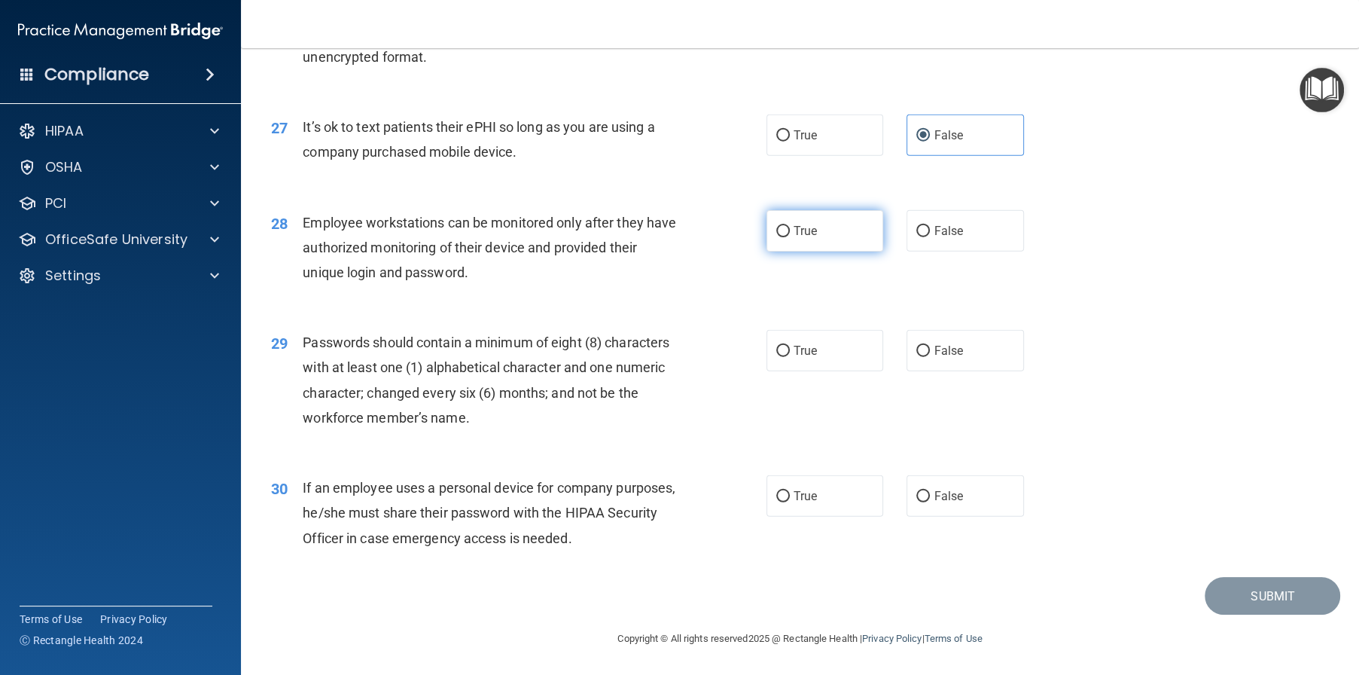
click at [816, 252] on label "True" at bounding box center [825, 230] width 117 height 41
click at [790, 237] on input "True" at bounding box center [783, 231] width 14 height 11
radio input "true"
click at [803, 358] on label "True" at bounding box center [825, 350] width 117 height 41
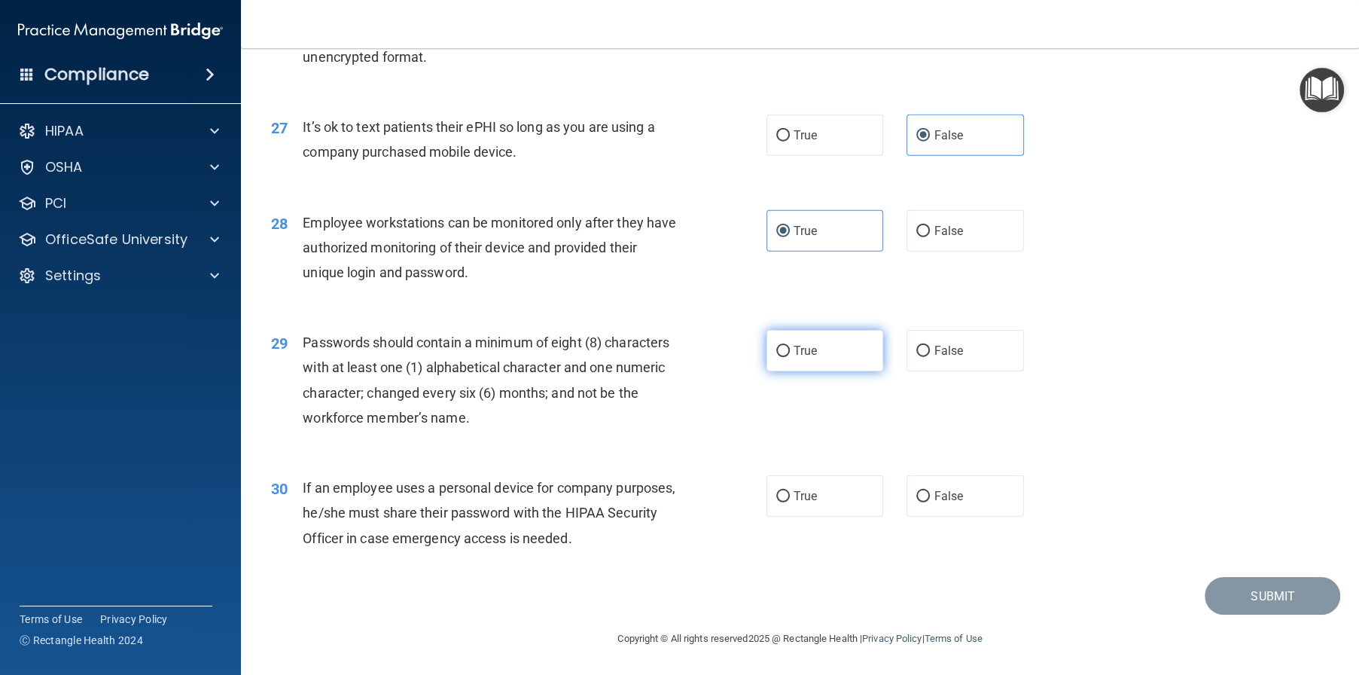
click at [790, 357] on input "True" at bounding box center [783, 351] width 14 height 11
radio input "true"
click at [832, 498] on label "True" at bounding box center [825, 495] width 117 height 41
click at [790, 498] on input "True" at bounding box center [783, 496] width 14 height 11
radio input "true"
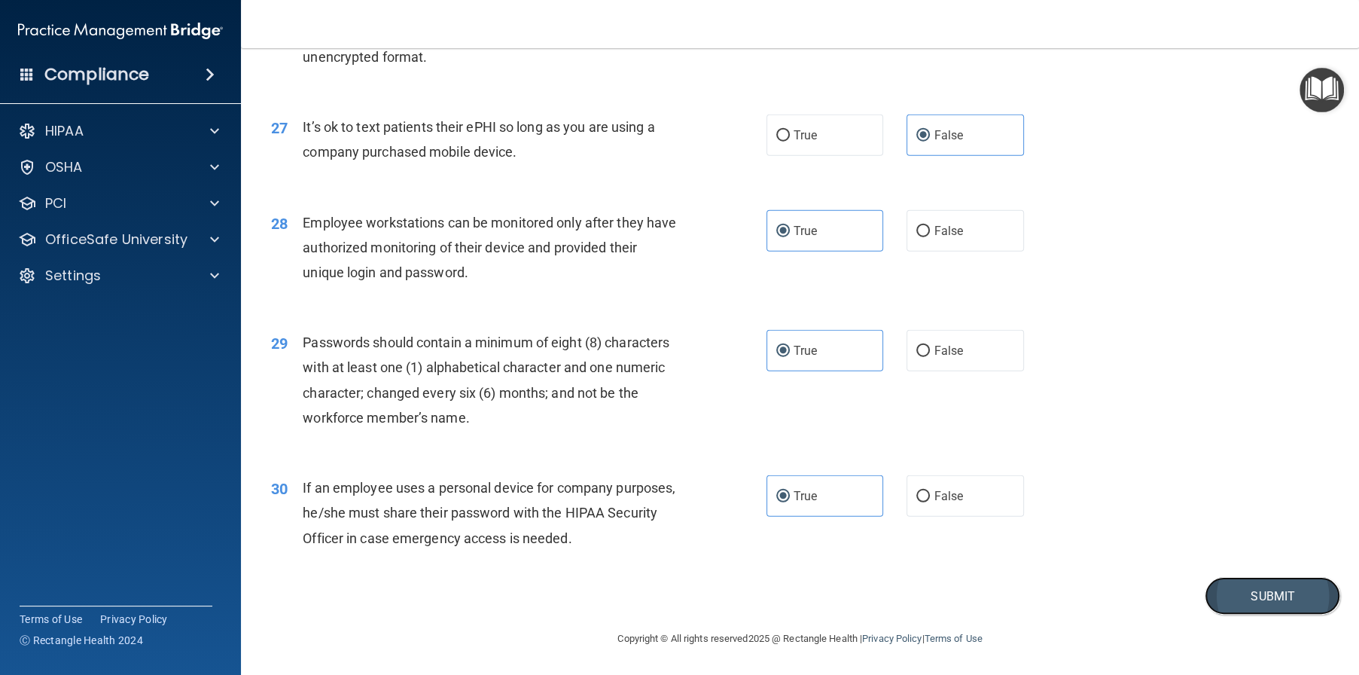
click at [1244, 596] on button "Submit" at bounding box center [1273, 596] width 136 height 38
click at [1263, 596] on button "Submit" at bounding box center [1273, 596] width 136 height 38
click at [1239, 590] on button "Submit" at bounding box center [1273, 596] width 136 height 38
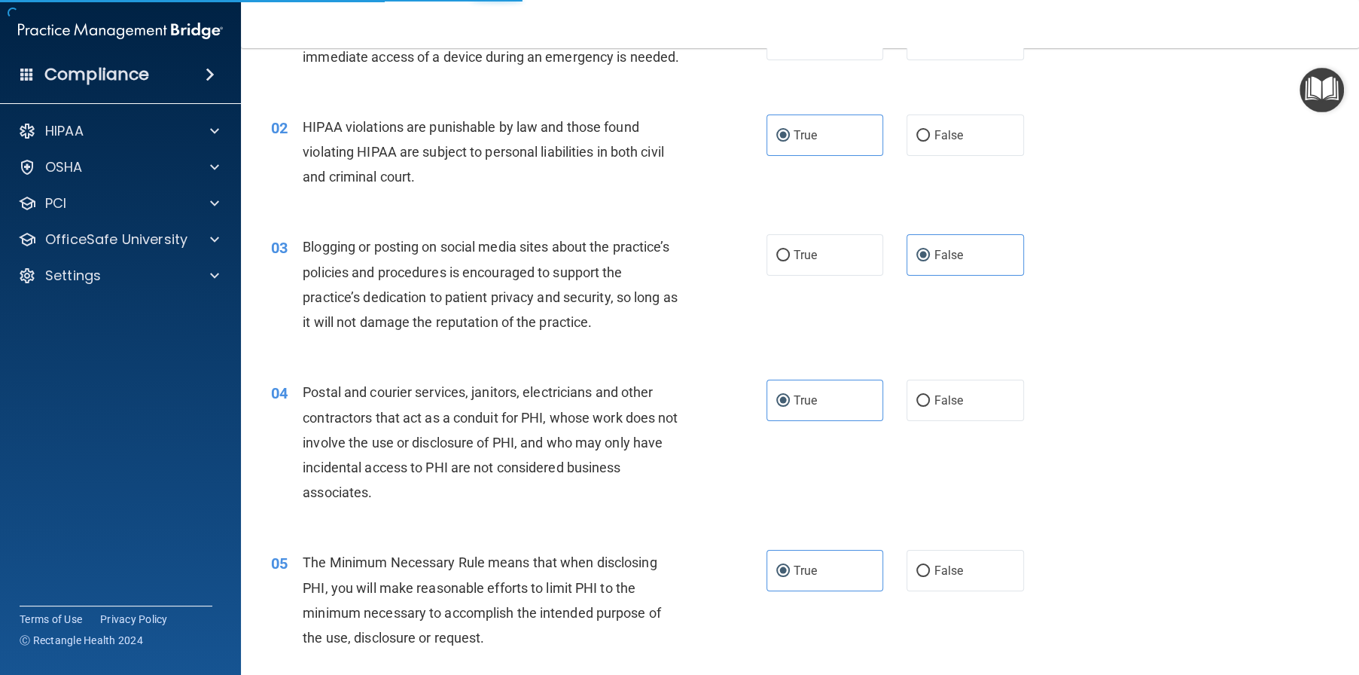
scroll to position [0, 0]
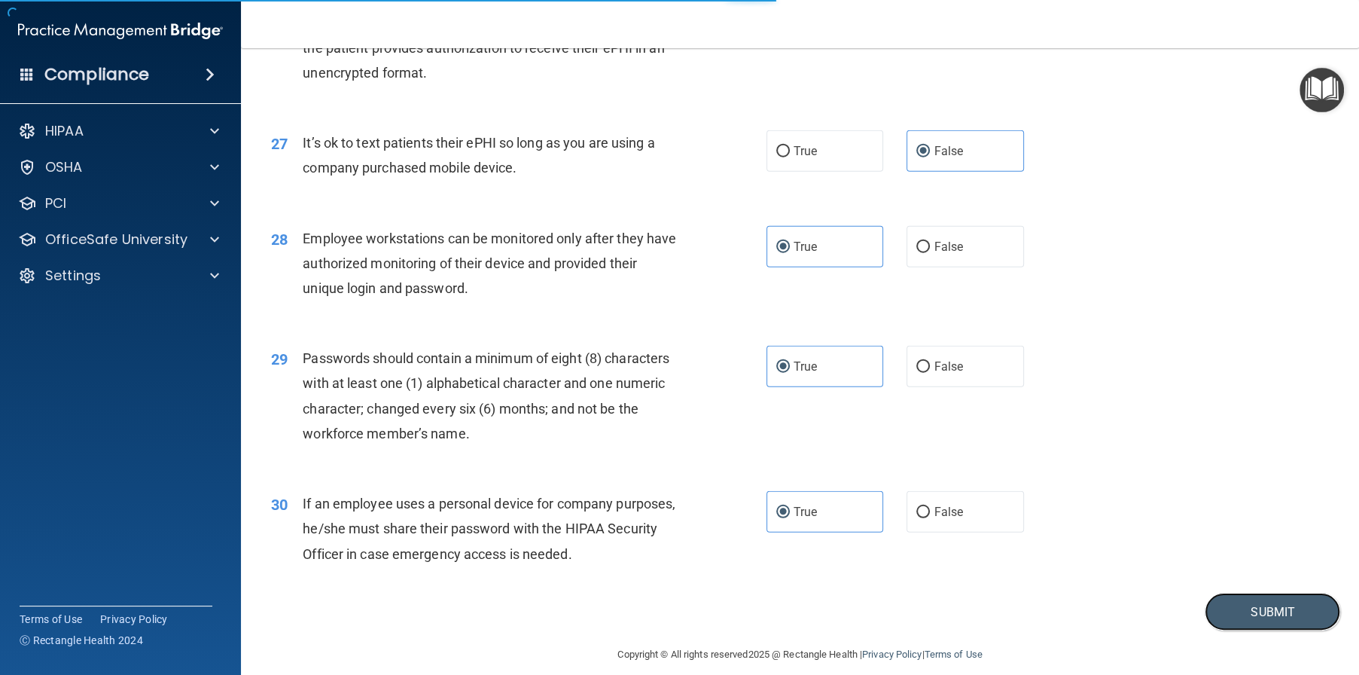
scroll to position [3303, 0]
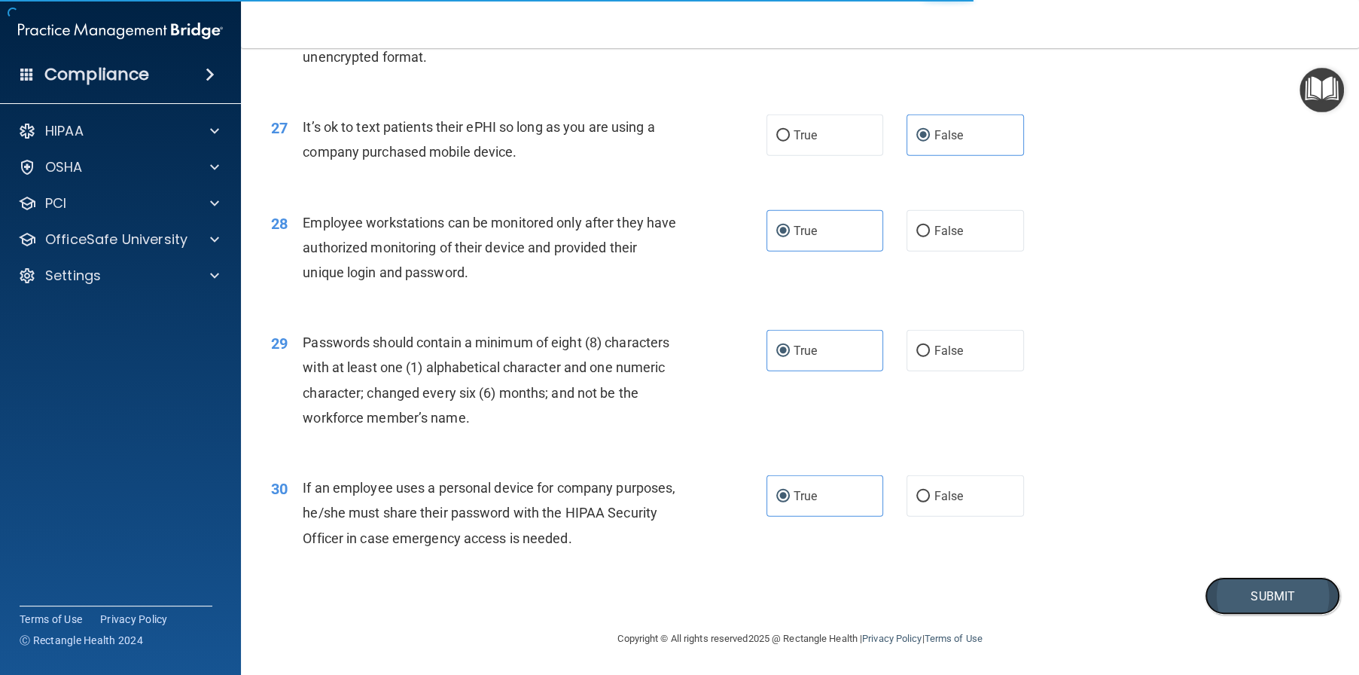
click at [1238, 591] on button "Submit" at bounding box center [1273, 596] width 136 height 38
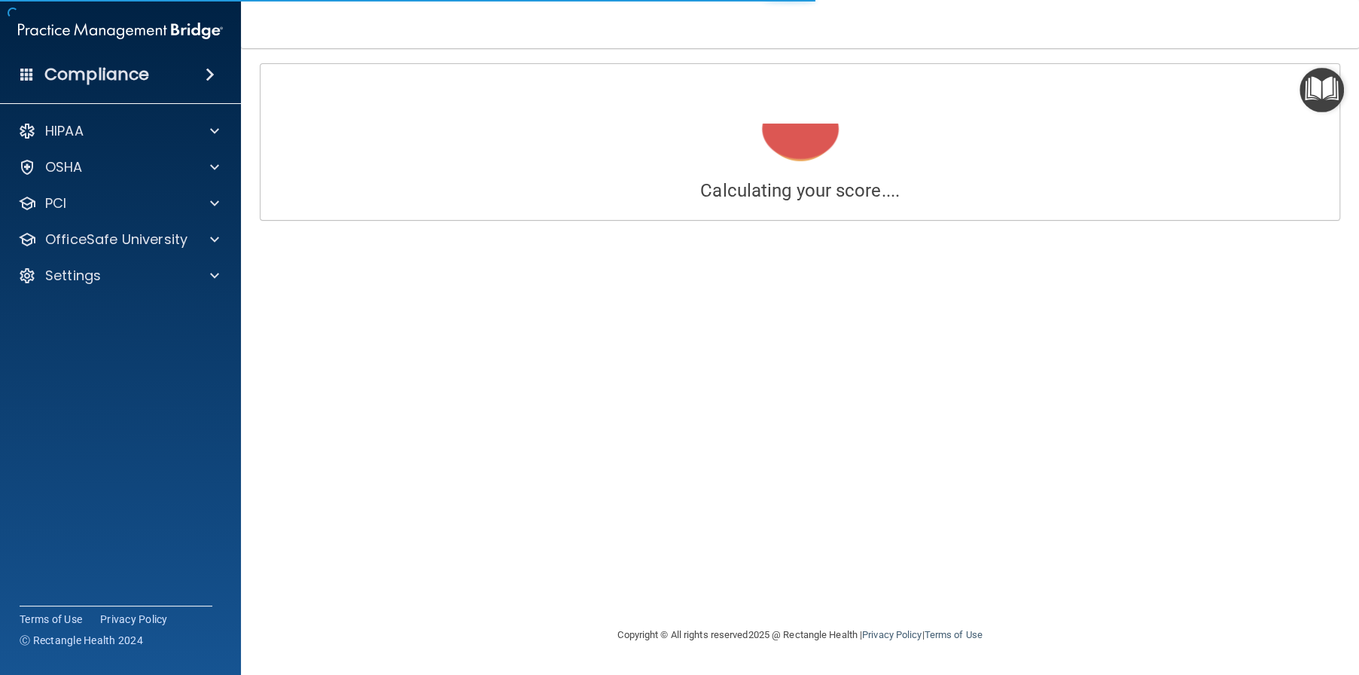
scroll to position [0, 0]
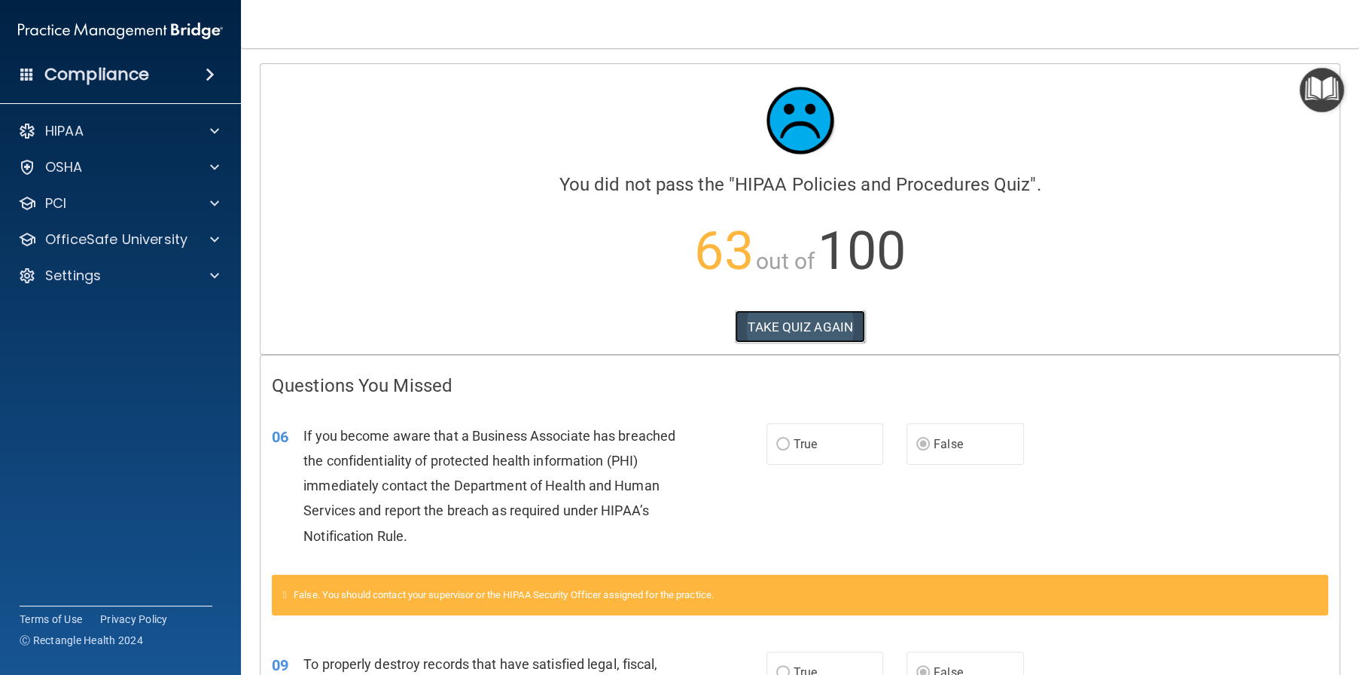
click at [801, 319] on button "TAKE QUIZ AGAIN" at bounding box center [800, 326] width 130 height 33
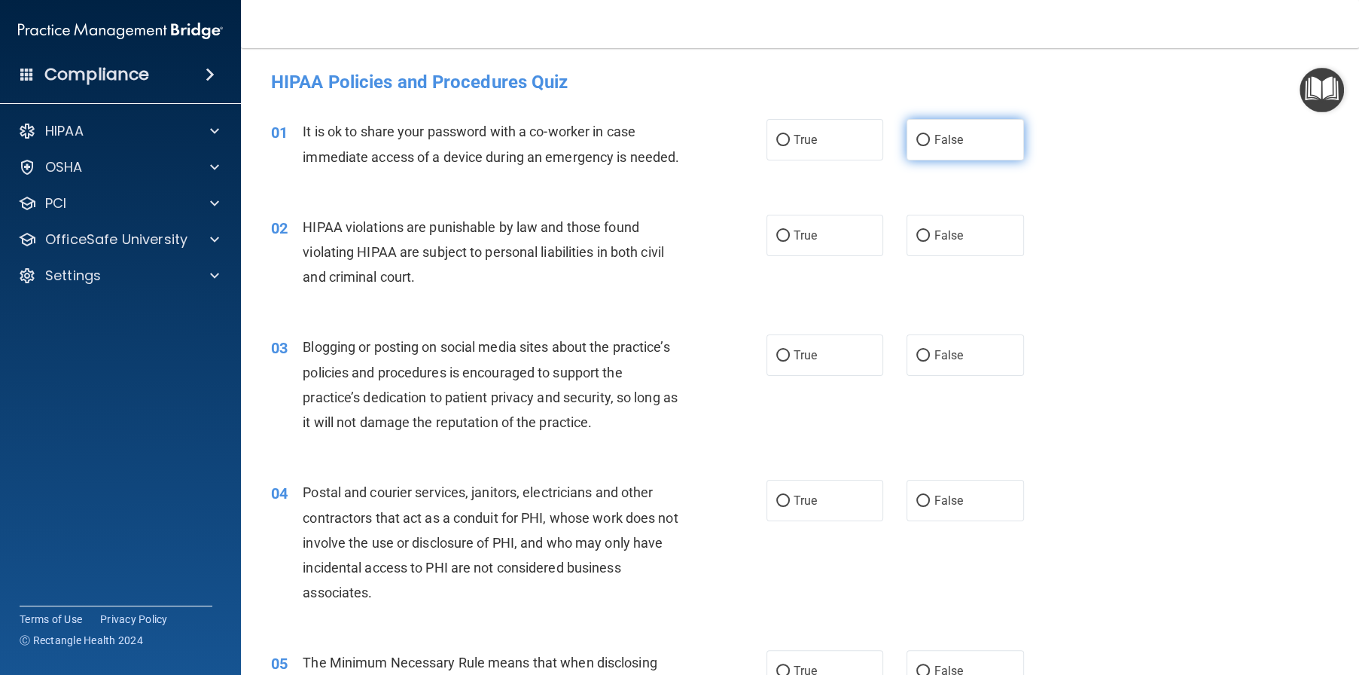
click at [924, 151] on label "False" at bounding box center [965, 139] width 117 height 41
click at [924, 146] on input "False" at bounding box center [923, 140] width 14 height 11
radio input "true"
click at [804, 242] on span "True" at bounding box center [805, 235] width 23 height 14
click at [790, 242] on input "True" at bounding box center [783, 235] width 14 height 11
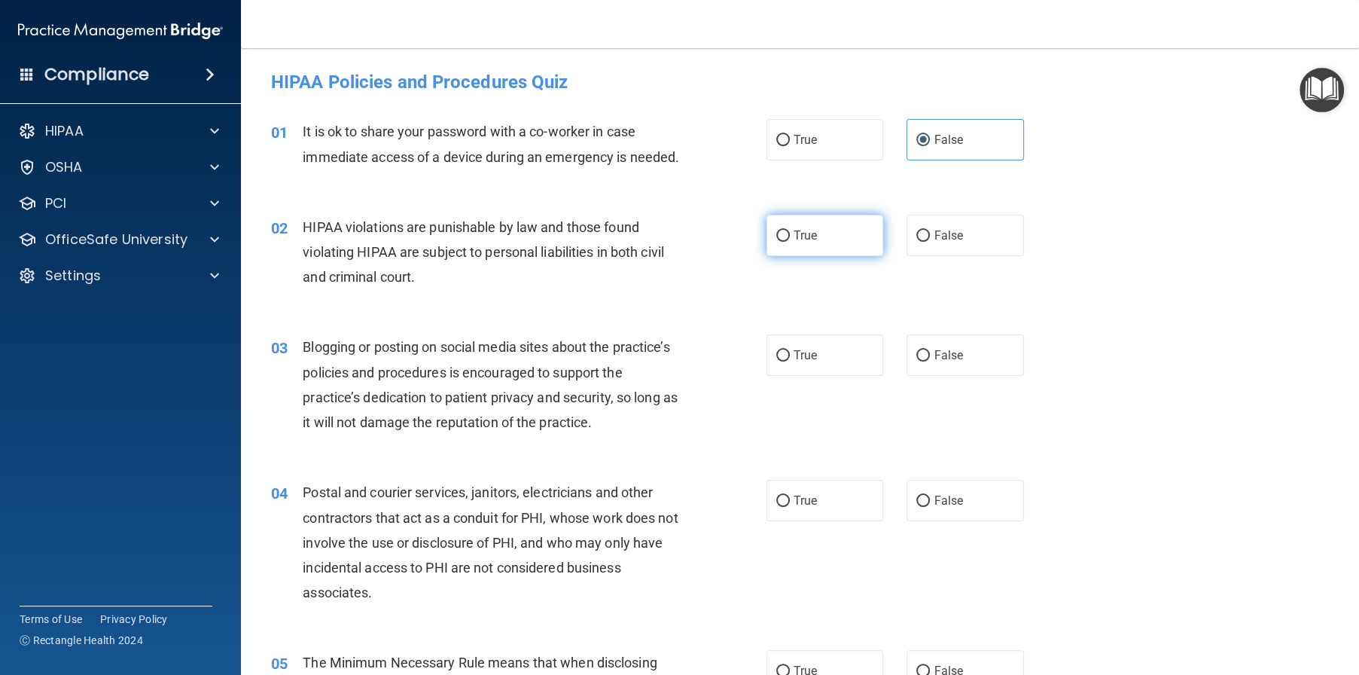
radio input "true"
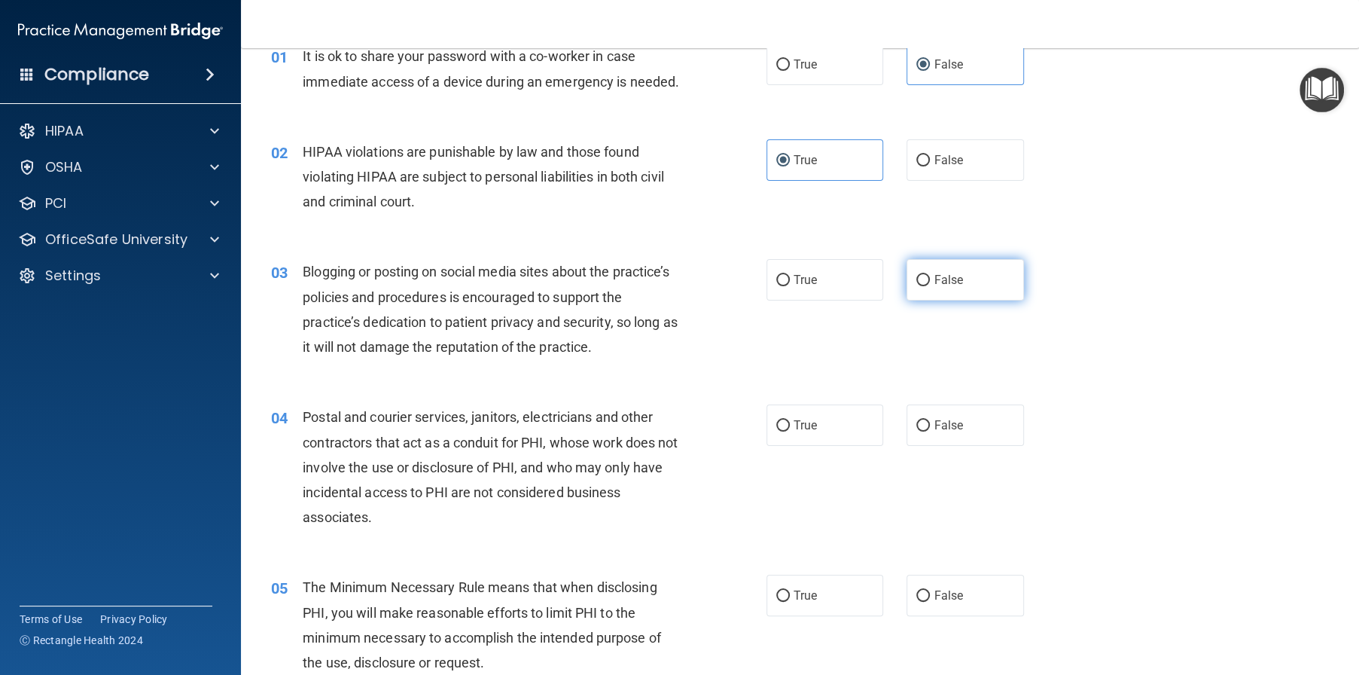
click at [921, 286] on input "False" at bounding box center [923, 280] width 14 height 11
radio input "true"
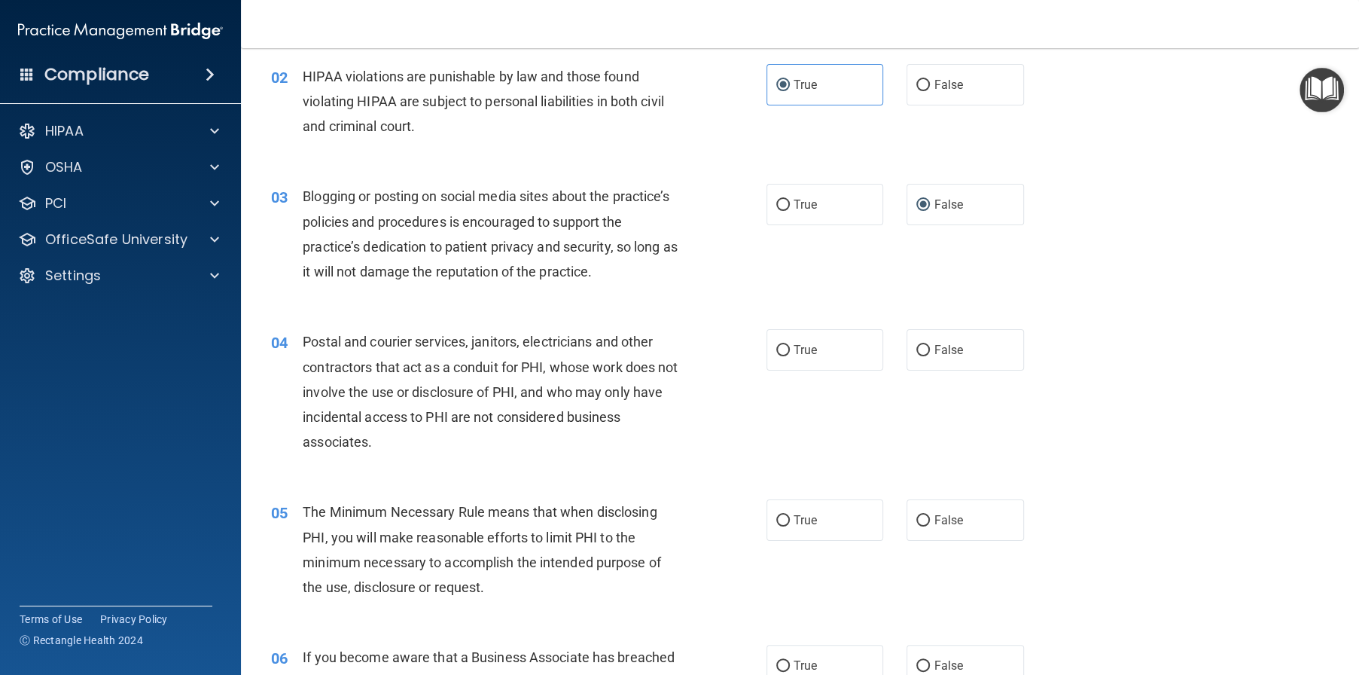
scroll to position [226, 0]
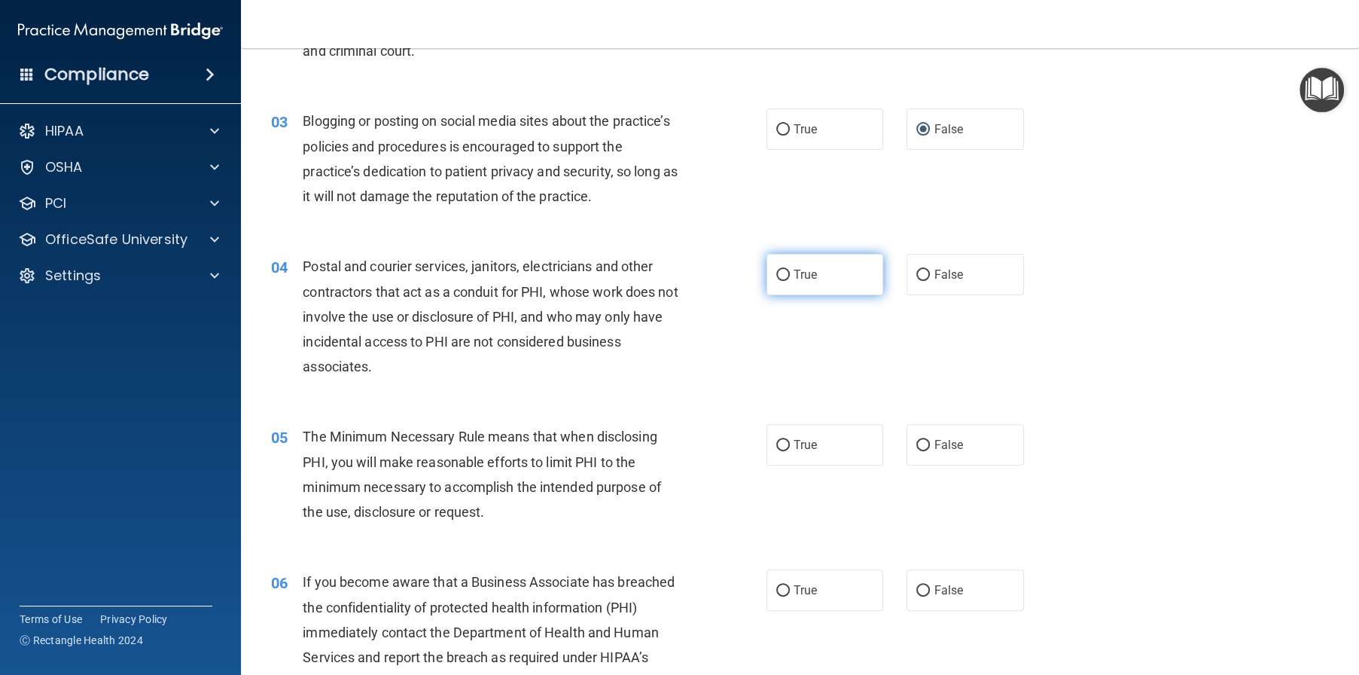
click at [796, 282] on span "True" at bounding box center [805, 274] width 23 height 14
click at [790, 281] on input "True" at bounding box center [783, 275] width 14 height 11
radio input "true"
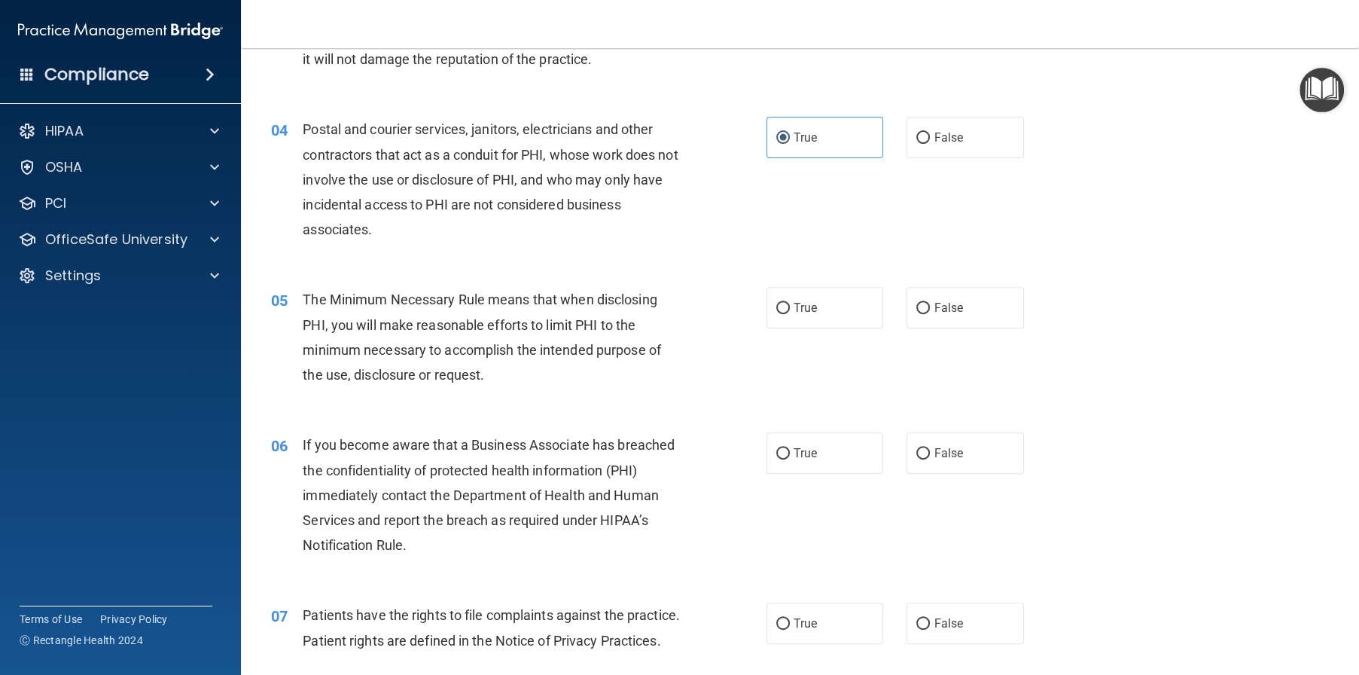
scroll to position [377, 0]
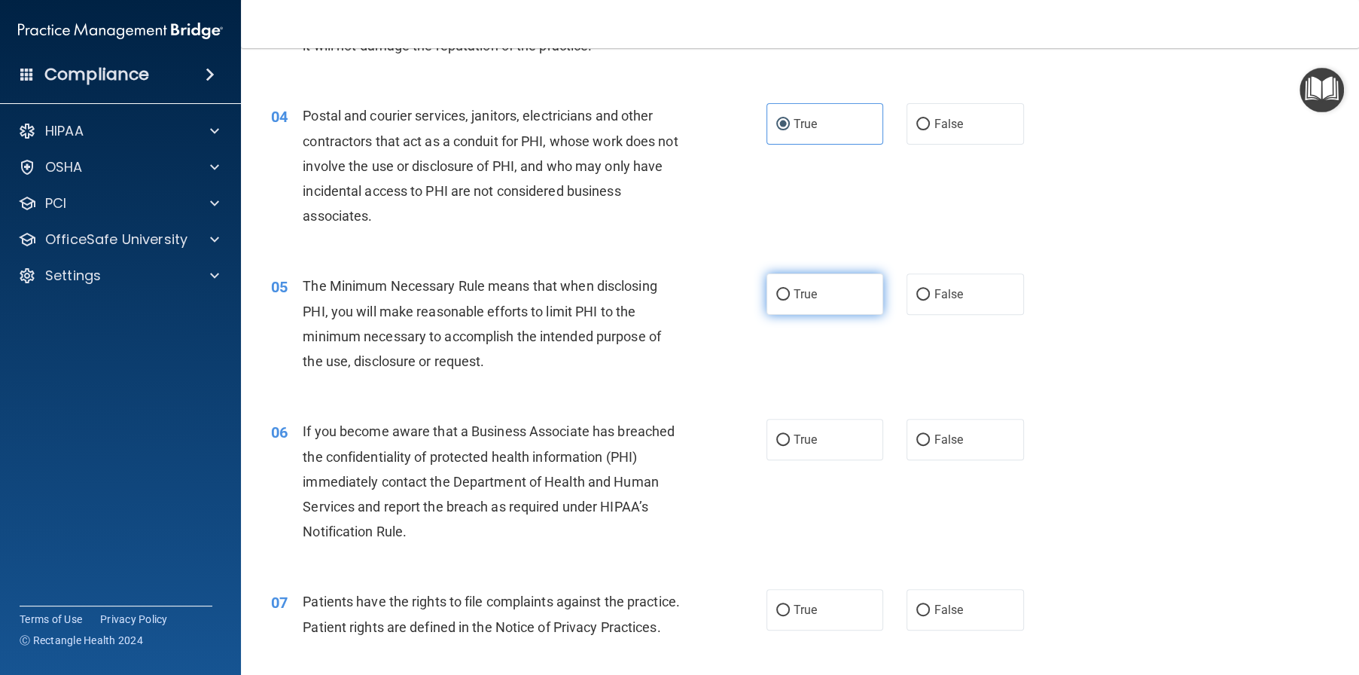
click at [807, 301] on span "True" at bounding box center [805, 294] width 23 height 14
click at [790, 300] on input "True" at bounding box center [783, 294] width 14 height 11
radio input "true"
click at [807, 460] on label "True" at bounding box center [825, 439] width 117 height 41
click at [790, 446] on input "True" at bounding box center [783, 439] width 14 height 11
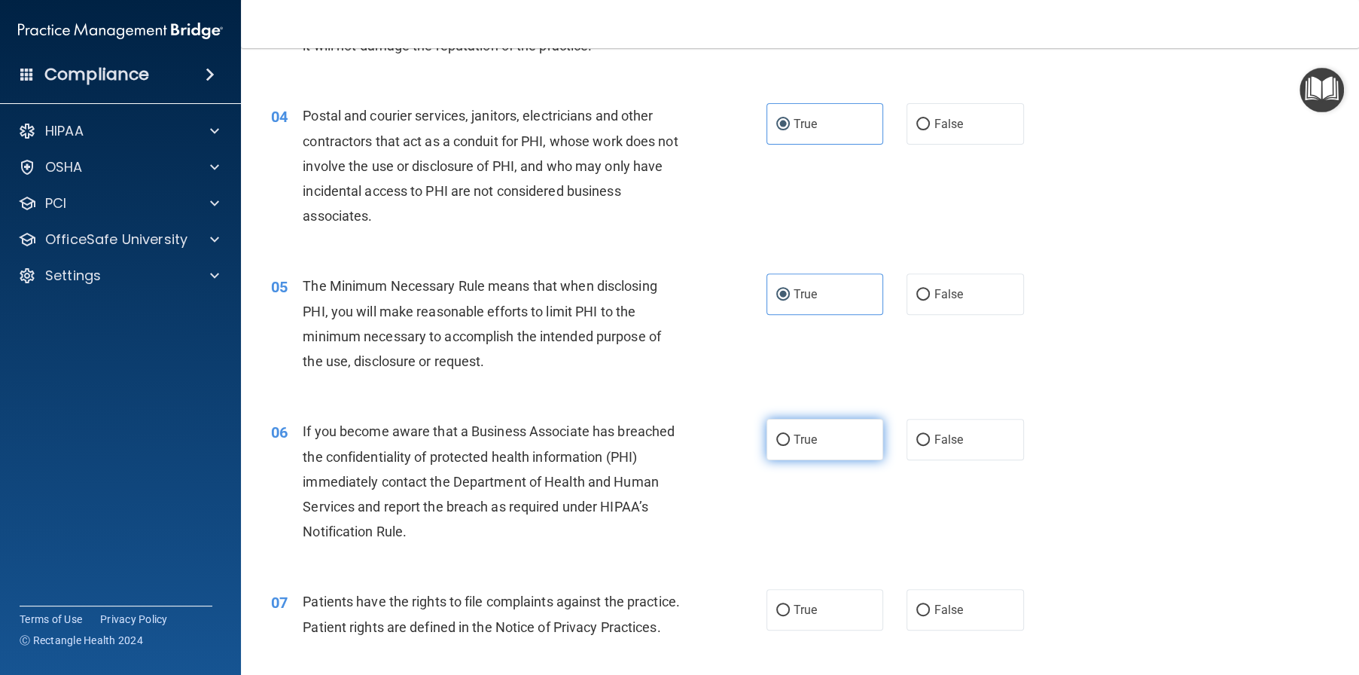
radio input "true"
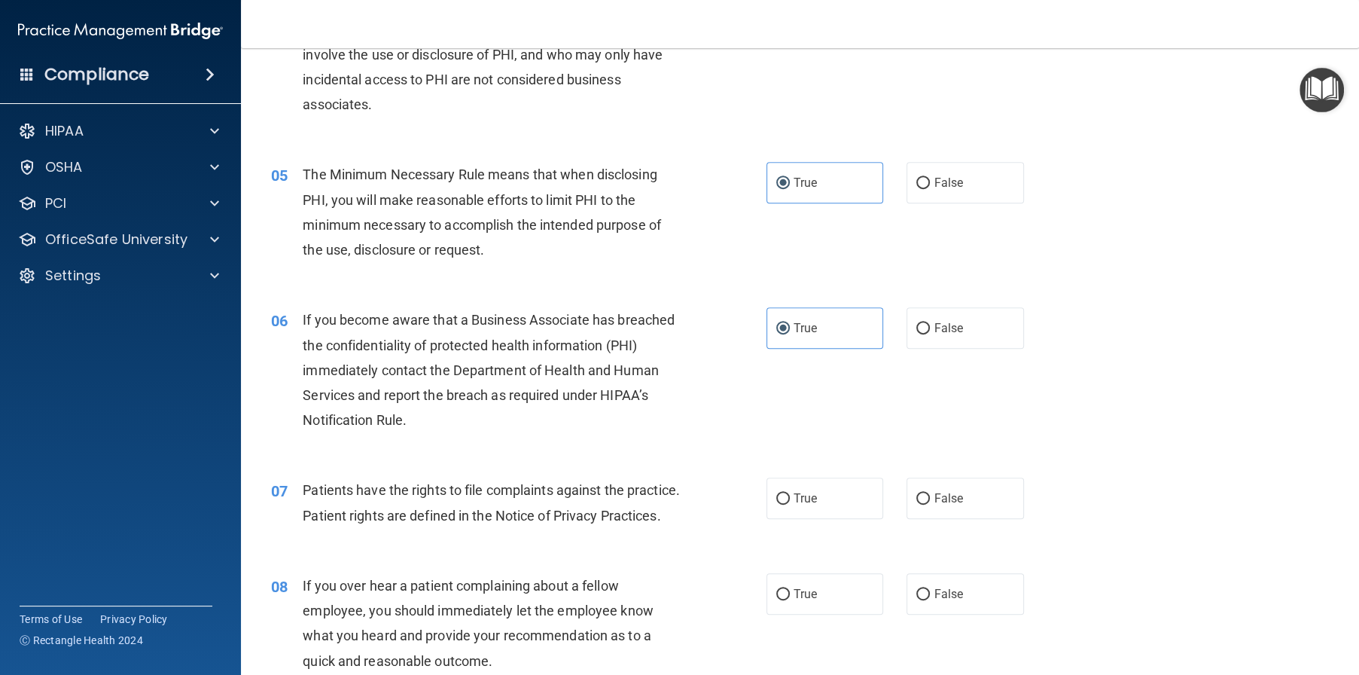
scroll to position [527, 0]
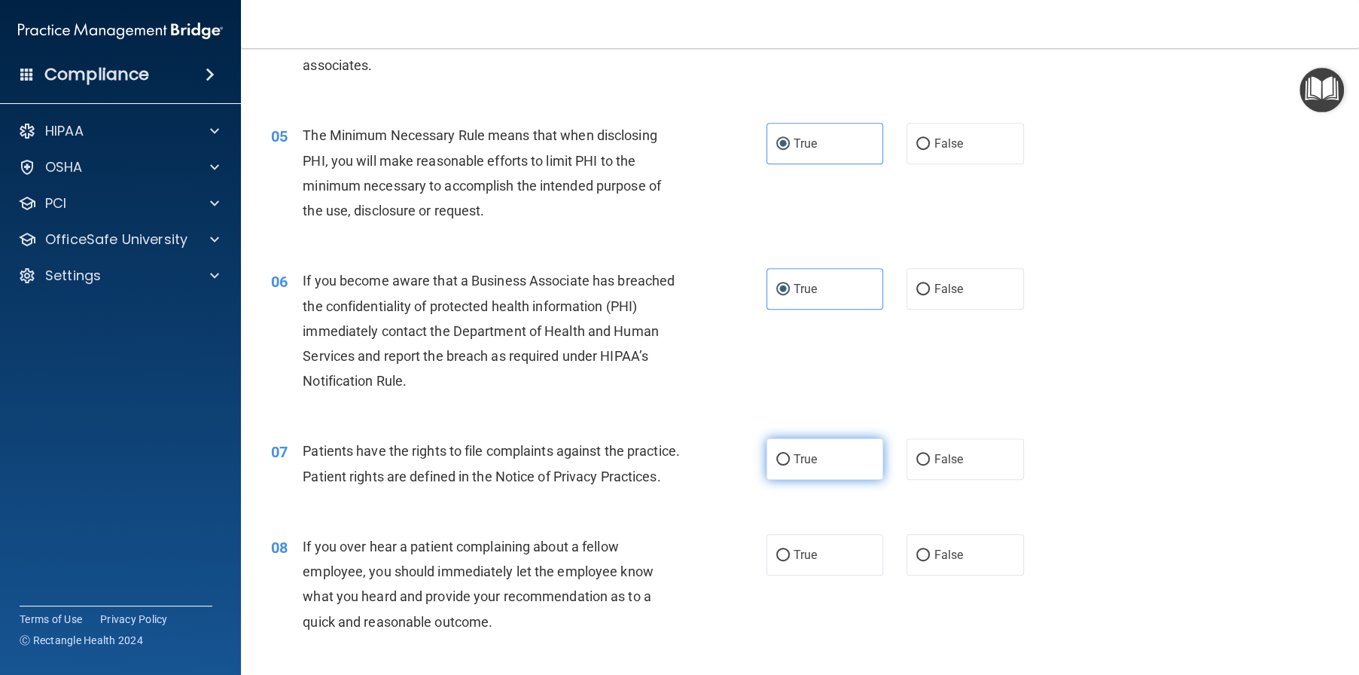
click at [837, 480] on label "True" at bounding box center [825, 458] width 117 height 41
click at [790, 465] on input "True" at bounding box center [783, 459] width 14 height 11
radio input "true"
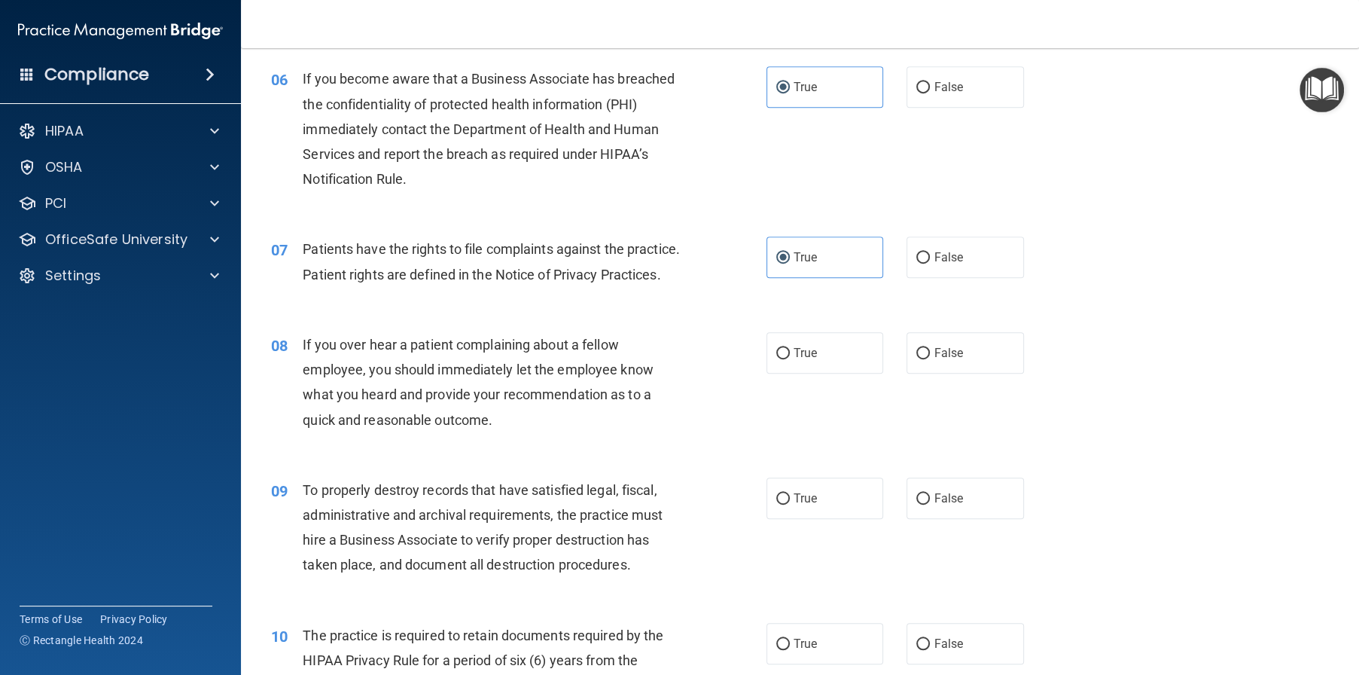
scroll to position [753, 0]
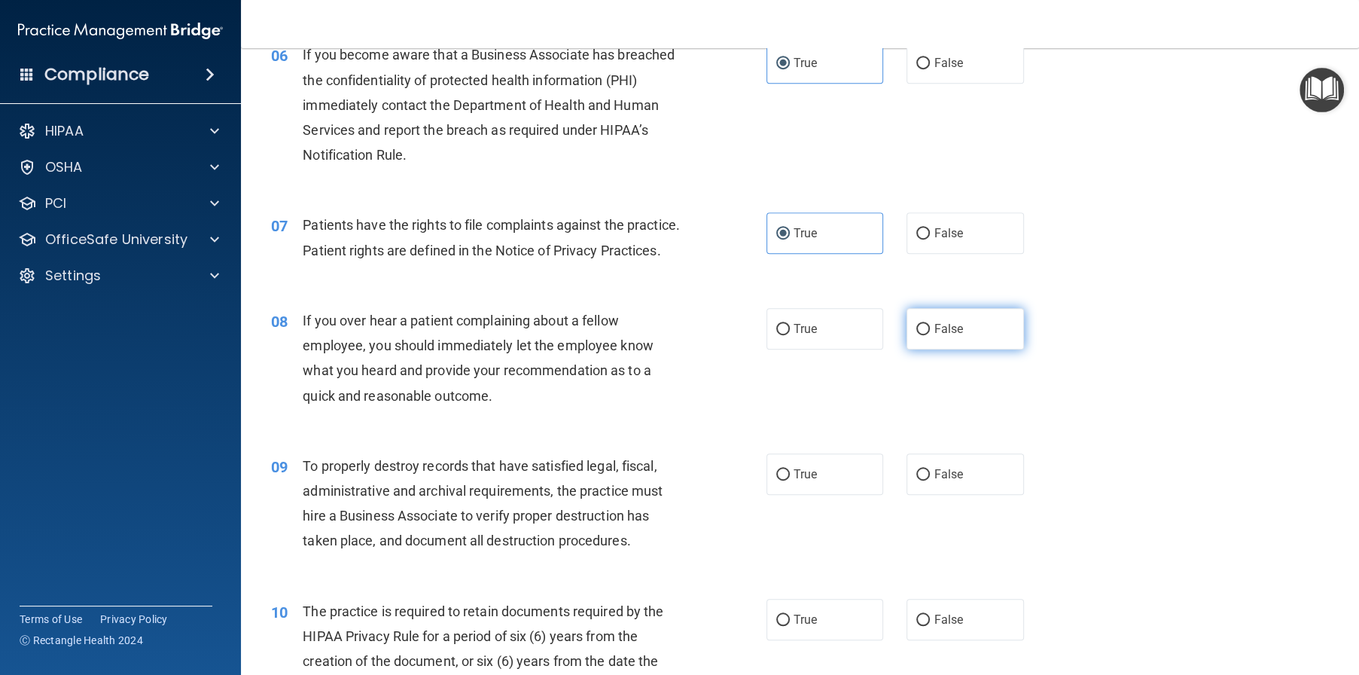
click at [965, 349] on label "False" at bounding box center [965, 328] width 117 height 41
click at [930, 335] on input "False" at bounding box center [923, 329] width 14 height 11
radio input "true"
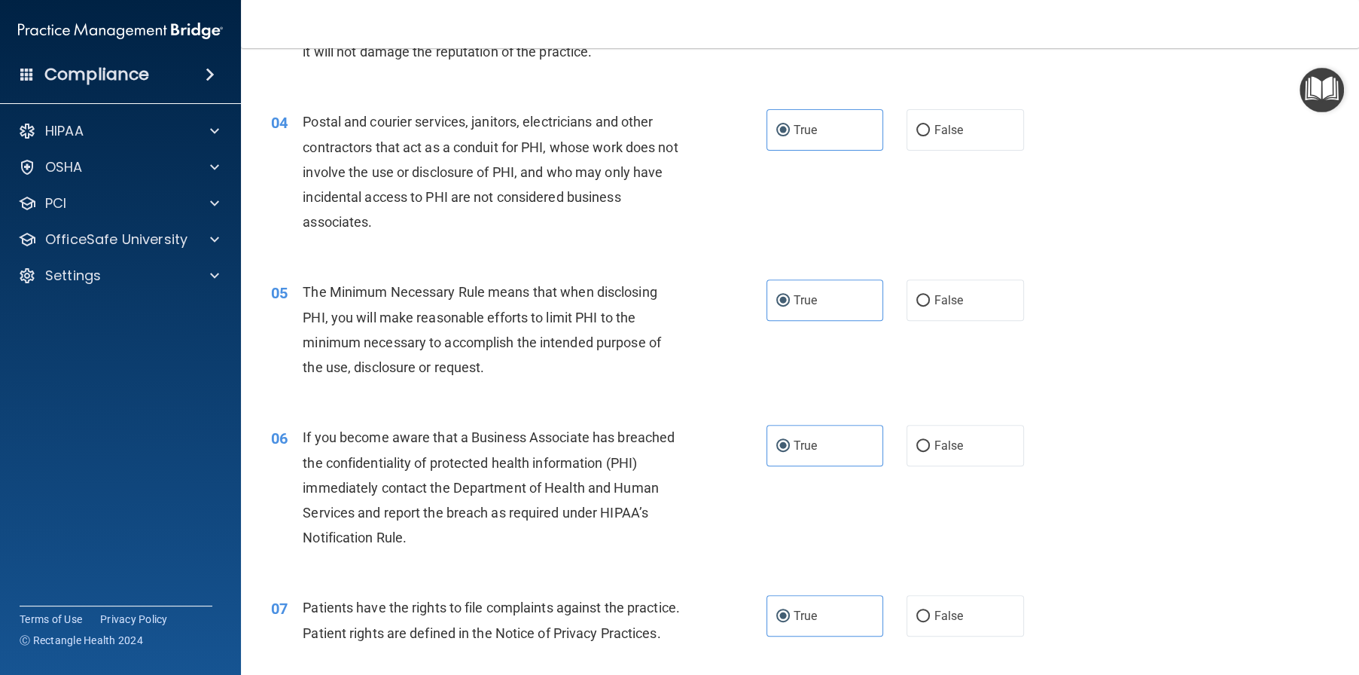
scroll to position [377, 0]
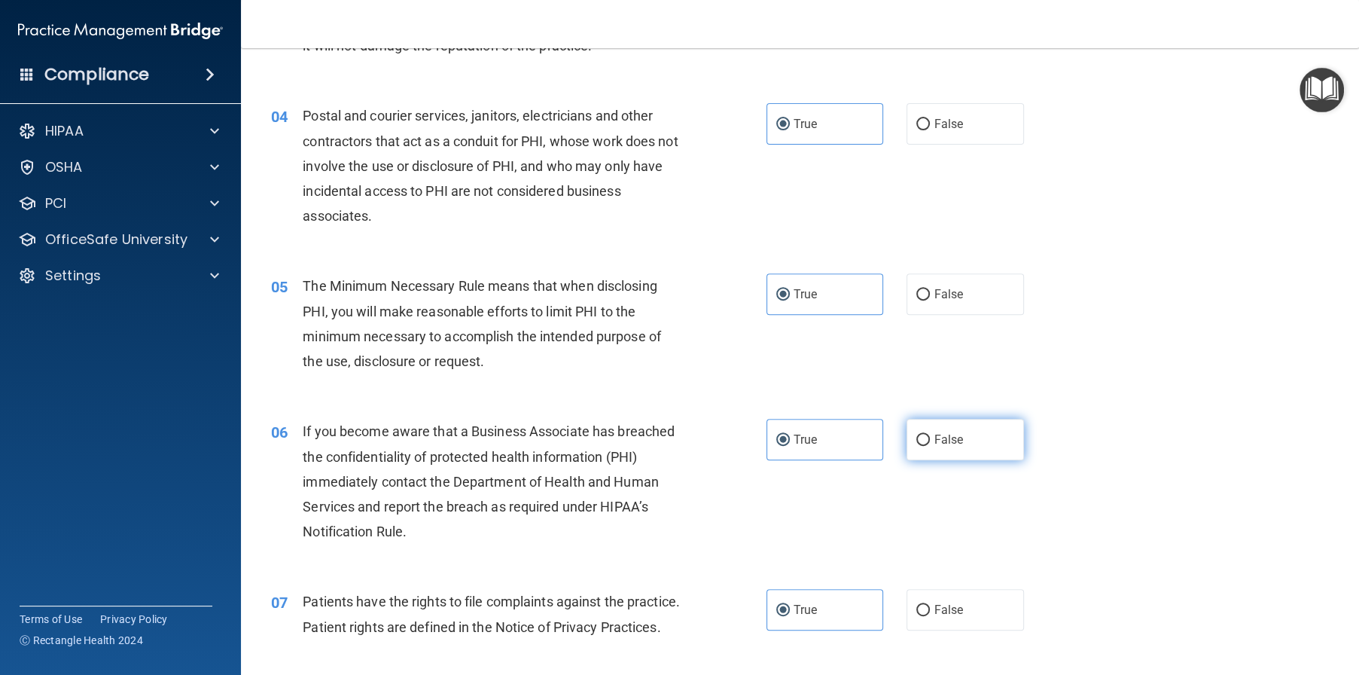
click at [908, 460] on label "False" at bounding box center [965, 439] width 117 height 41
click at [916, 446] on input "False" at bounding box center [923, 439] width 14 height 11
radio input "true"
radio input "false"
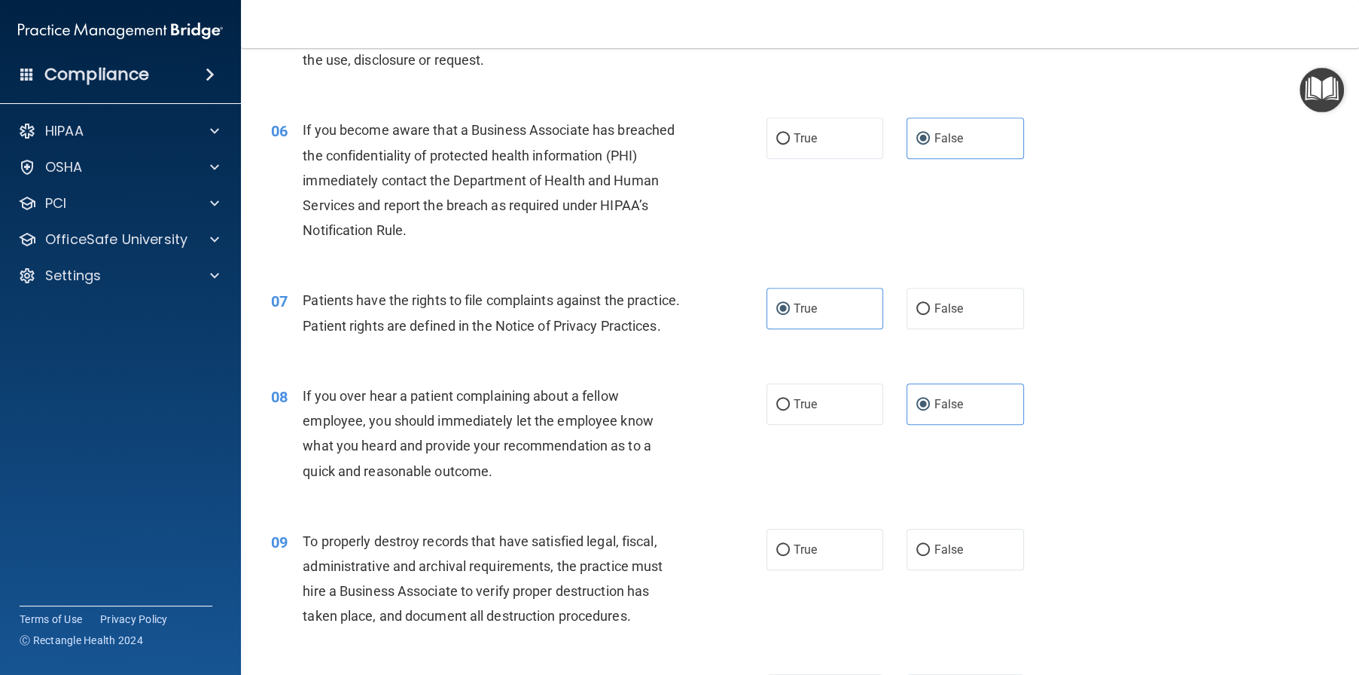
scroll to position [828, 0]
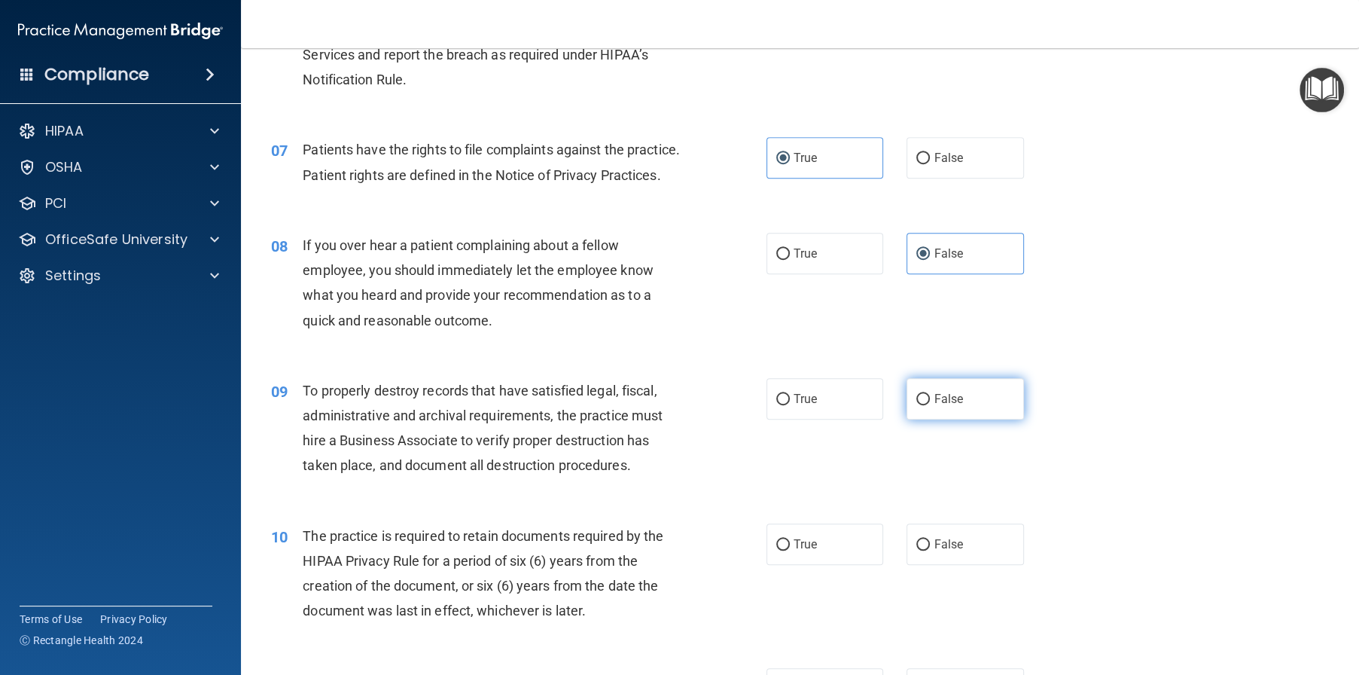
click at [916, 405] on input "False" at bounding box center [923, 399] width 14 height 11
radio input "true"
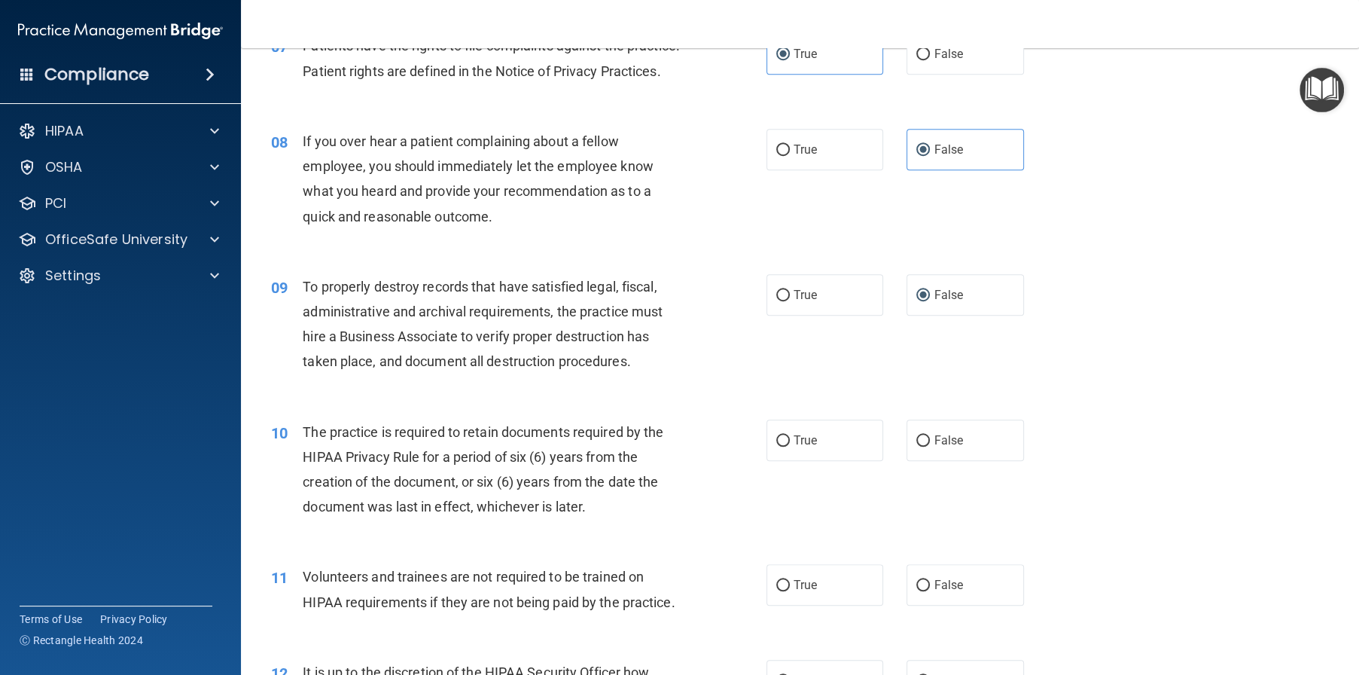
scroll to position [979, 0]
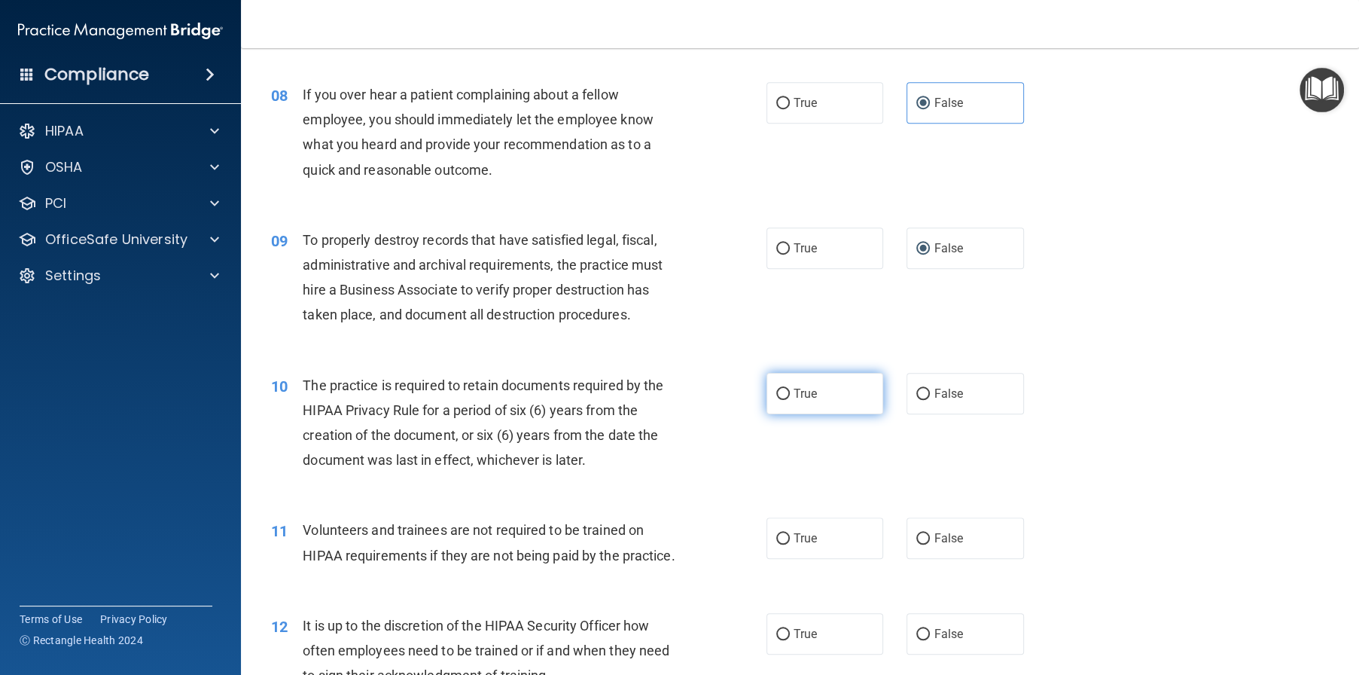
click at [817, 414] on label "True" at bounding box center [825, 393] width 117 height 41
click at [790, 400] on input "True" at bounding box center [783, 394] width 14 height 11
radio input "true"
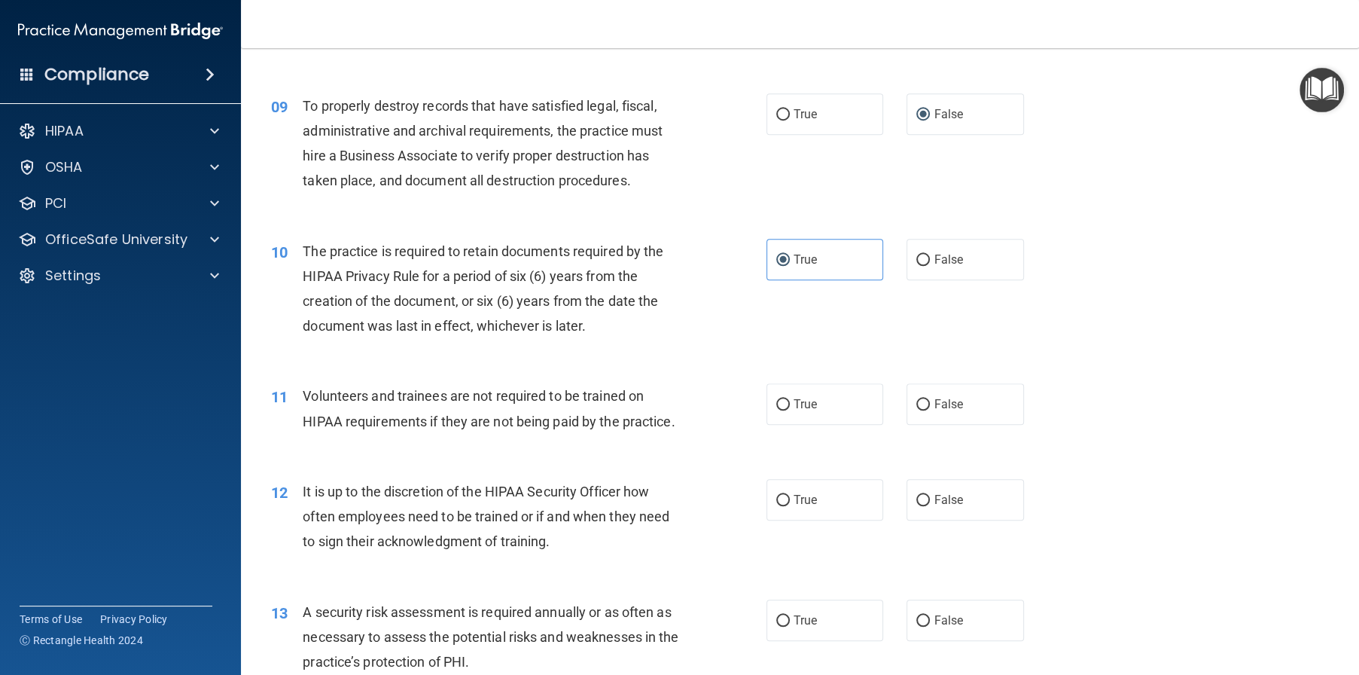
scroll to position [1130, 0]
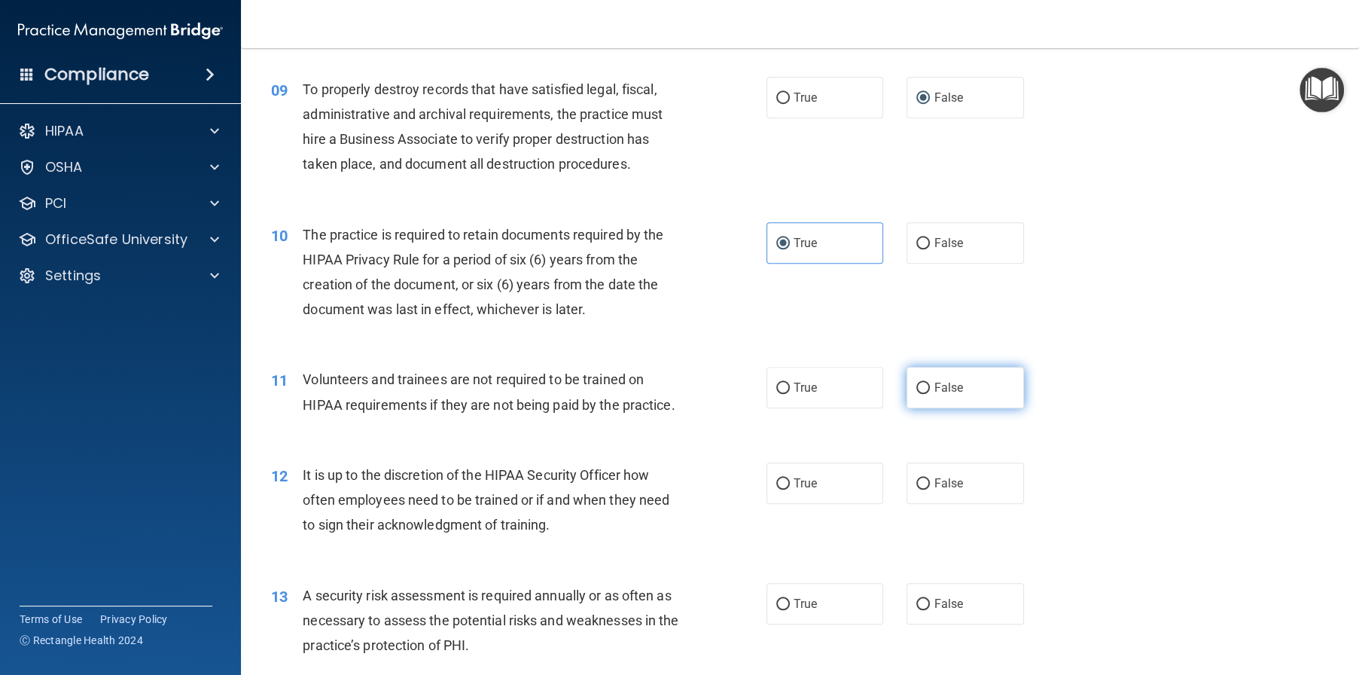
click at [962, 408] on label "False" at bounding box center [965, 387] width 117 height 41
click at [930, 394] on input "False" at bounding box center [923, 388] width 14 height 11
radio input "true"
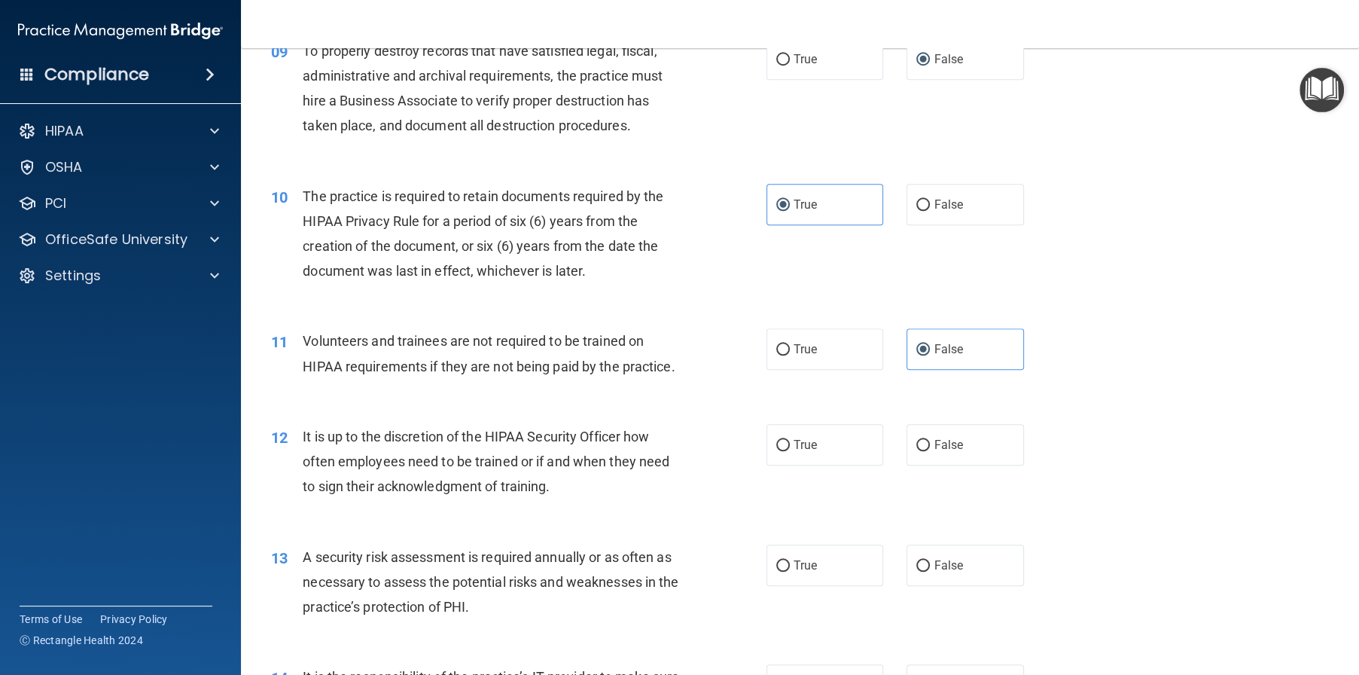
scroll to position [1205, 0]
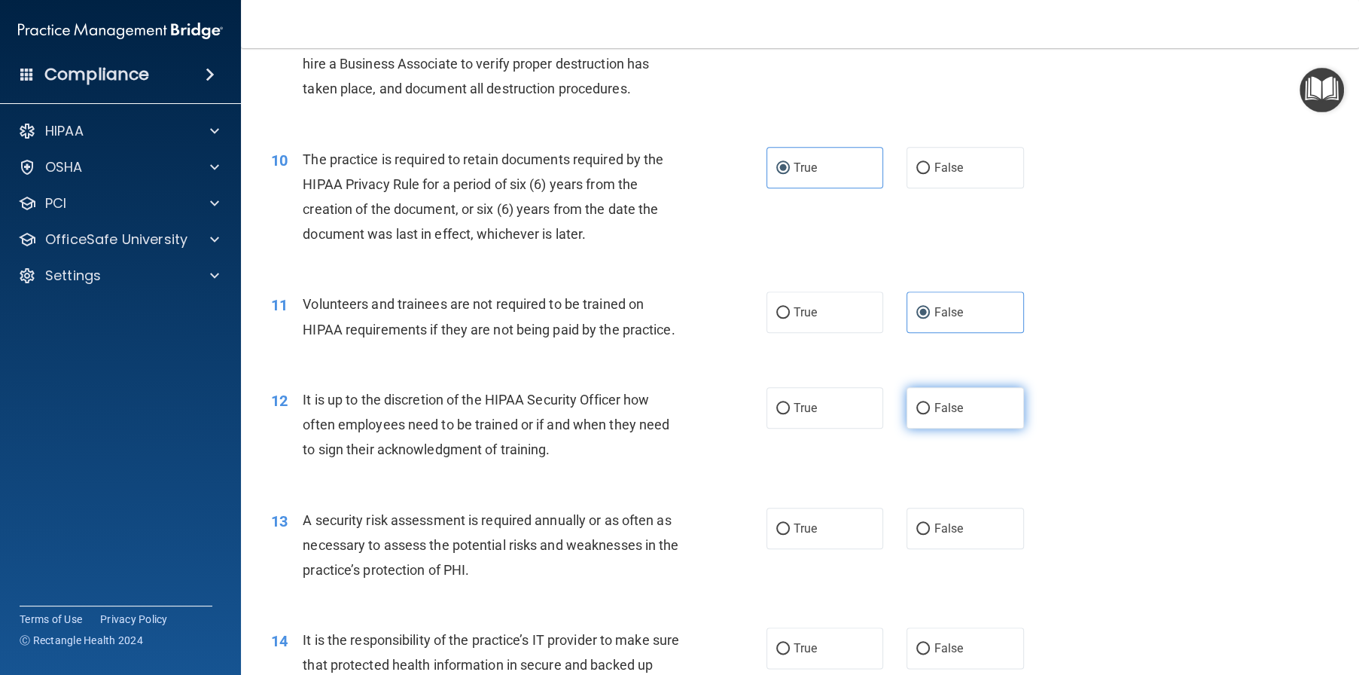
drag, startPoint x: 940, startPoint y: 484, endPoint x: 925, endPoint y: 483, distance: 15.1
click at [939, 415] on span "False" at bounding box center [948, 408] width 29 height 14
click at [930, 414] on input "False" at bounding box center [923, 408] width 14 height 11
radio input "true"
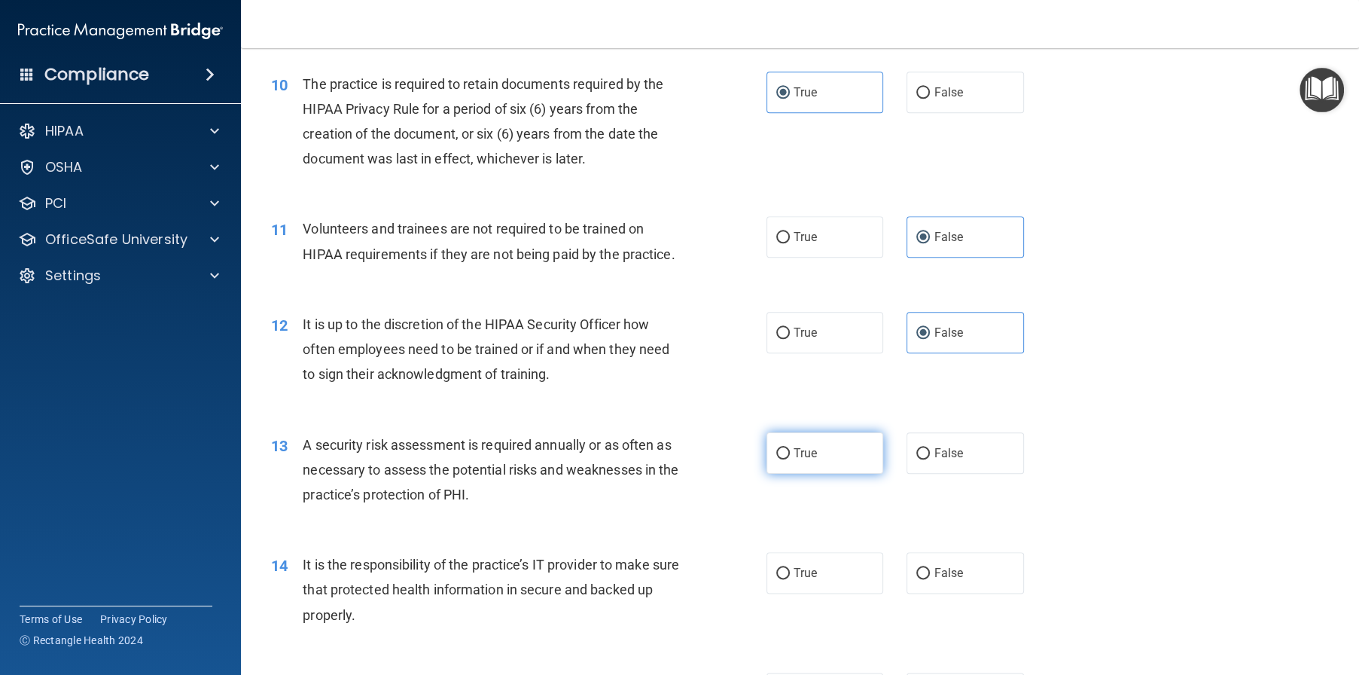
click at [789, 474] on label "True" at bounding box center [825, 452] width 117 height 41
click at [789, 459] on input "True" at bounding box center [783, 453] width 14 height 11
radio input "true"
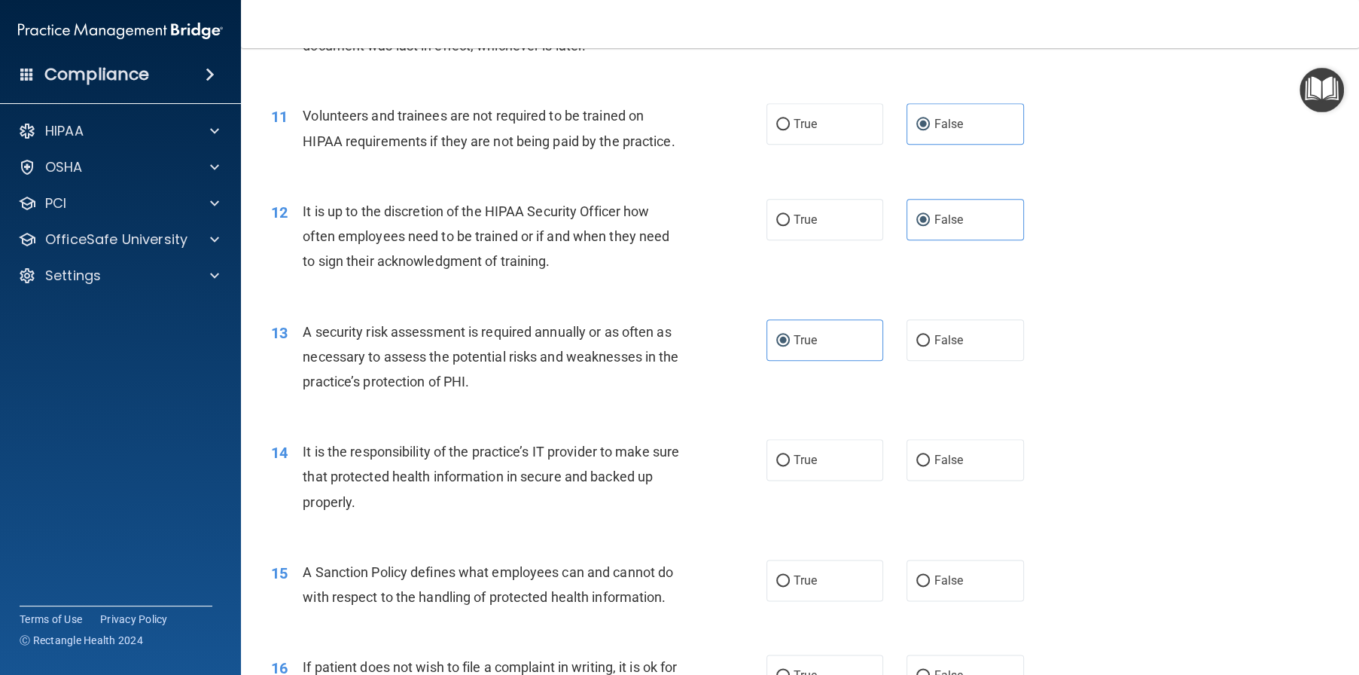
scroll to position [1431, 0]
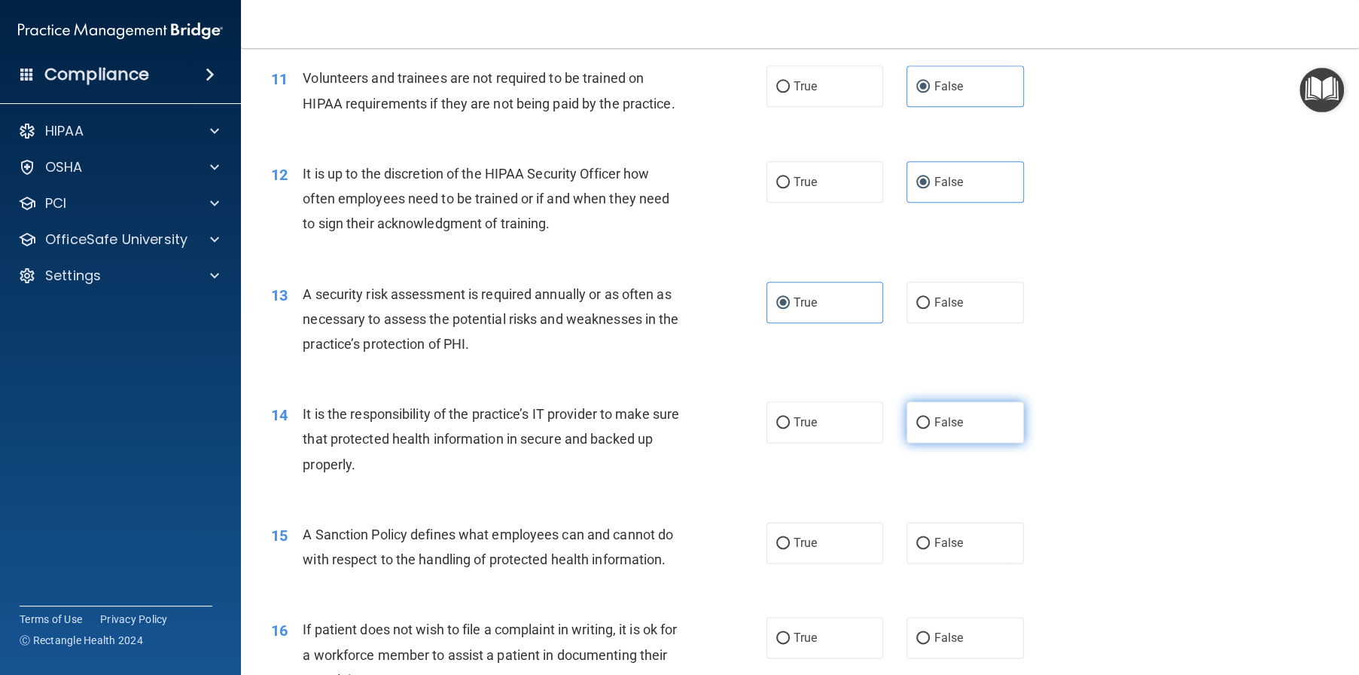
click at [934, 429] on span "False" at bounding box center [948, 422] width 29 height 14
click at [930, 428] on input "False" at bounding box center [923, 422] width 14 height 11
radio input "true"
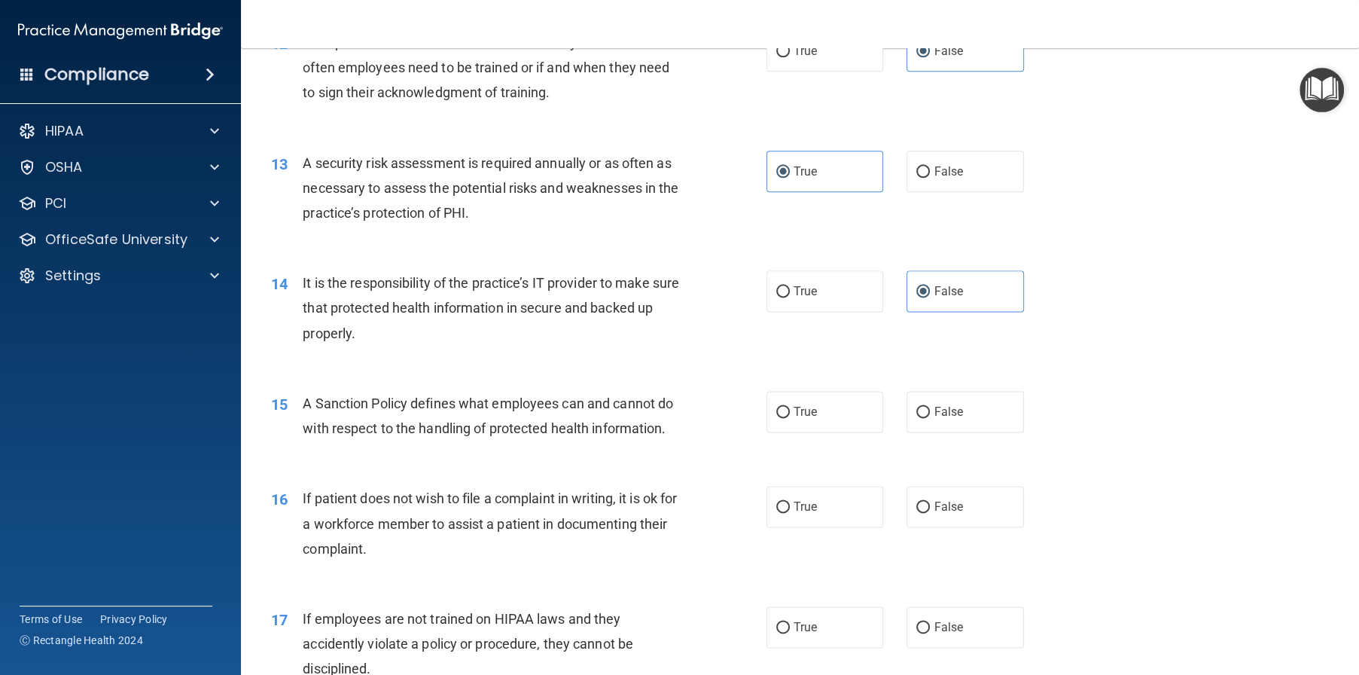
scroll to position [1581, 0]
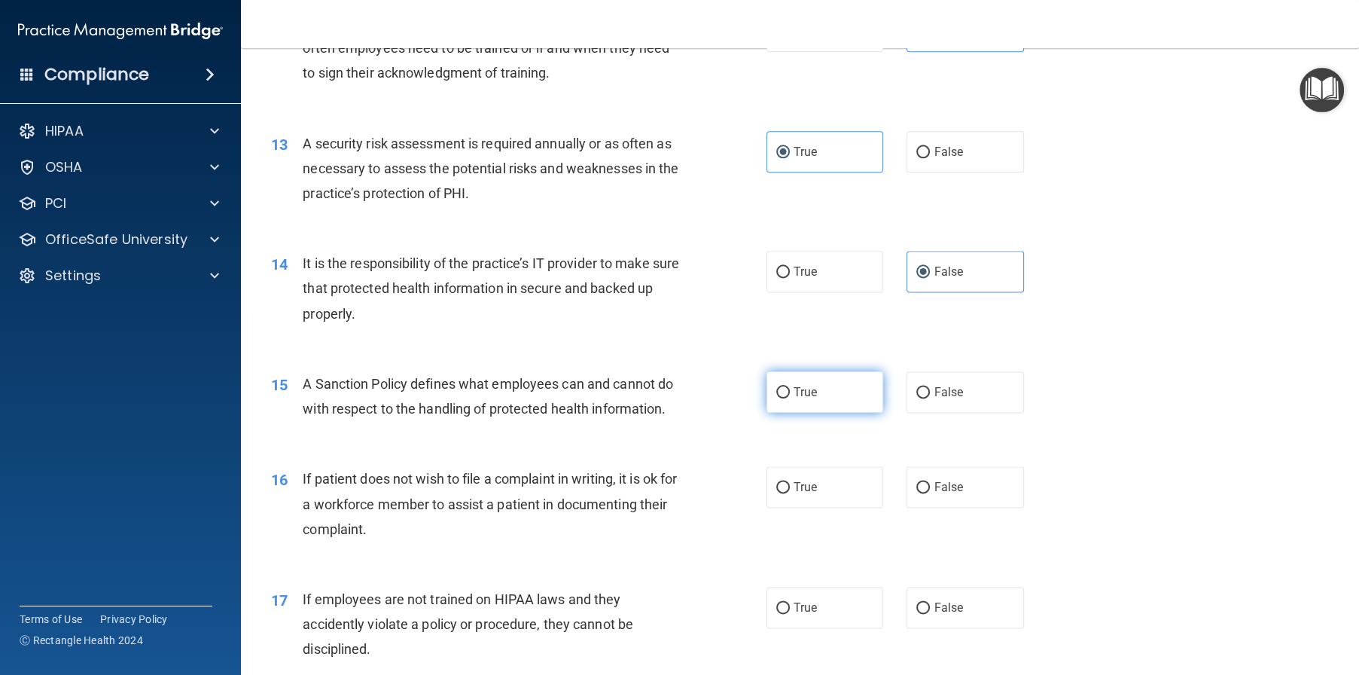
click at [813, 413] on label "True" at bounding box center [825, 391] width 117 height 41
click at [790, 398] on input "True" at bounding box center [783, 392] width 14 height 11
radio input "true"
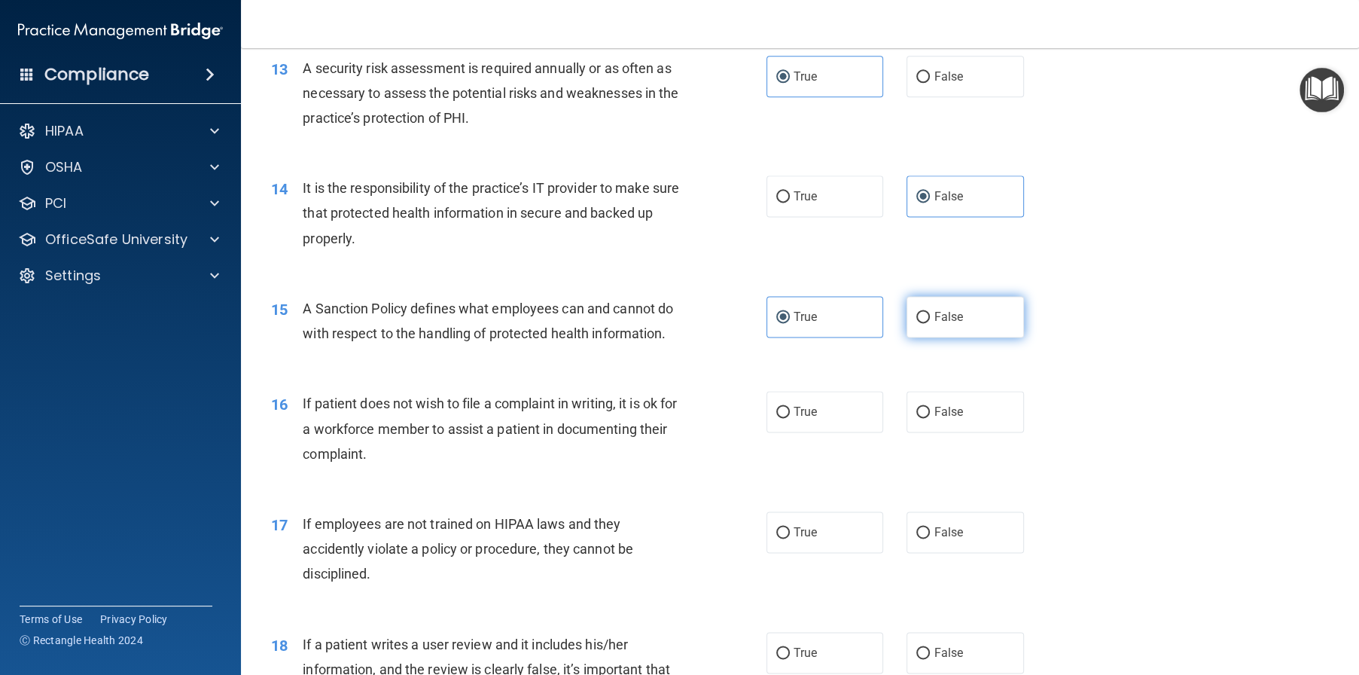
click at [953, 324] on span "False" at bounding box center [948, 316] width 29 height 14
click at [930, 323] on input "False" at bounding box center [923, 317] width 14 height 11
radio input "true"
radio input "false"
click at [805, 419] on span "True" at bounding box center [805, 411] width 23 height 14
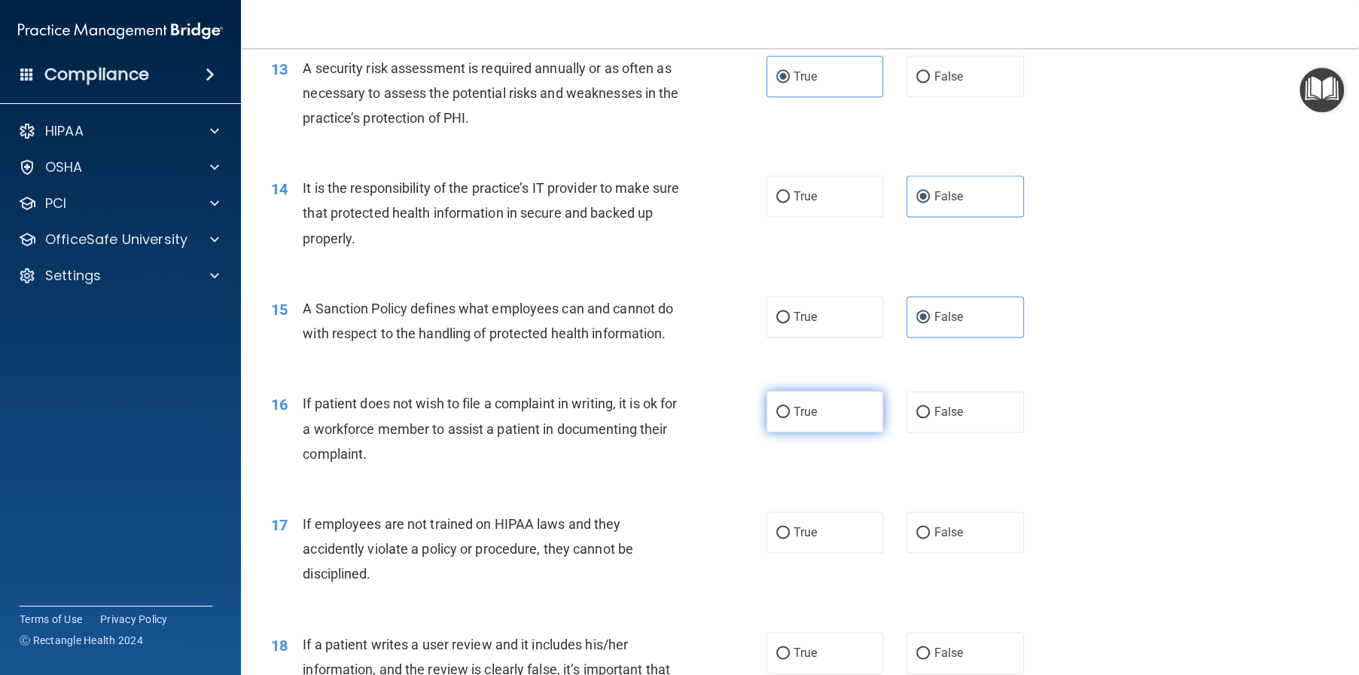
click at [790, 418] on input "True" at bounding box center [783, 412] width 14 height 11
radio input "true"
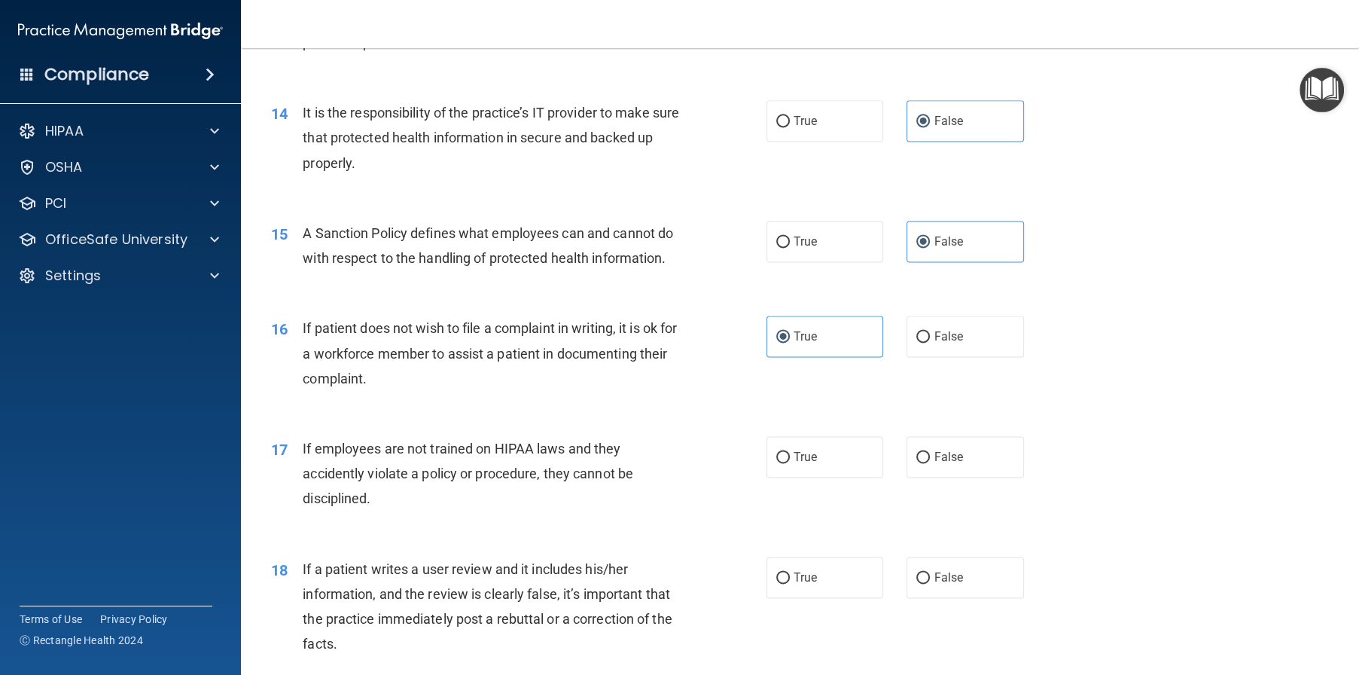
scroll to position [1807, 0]
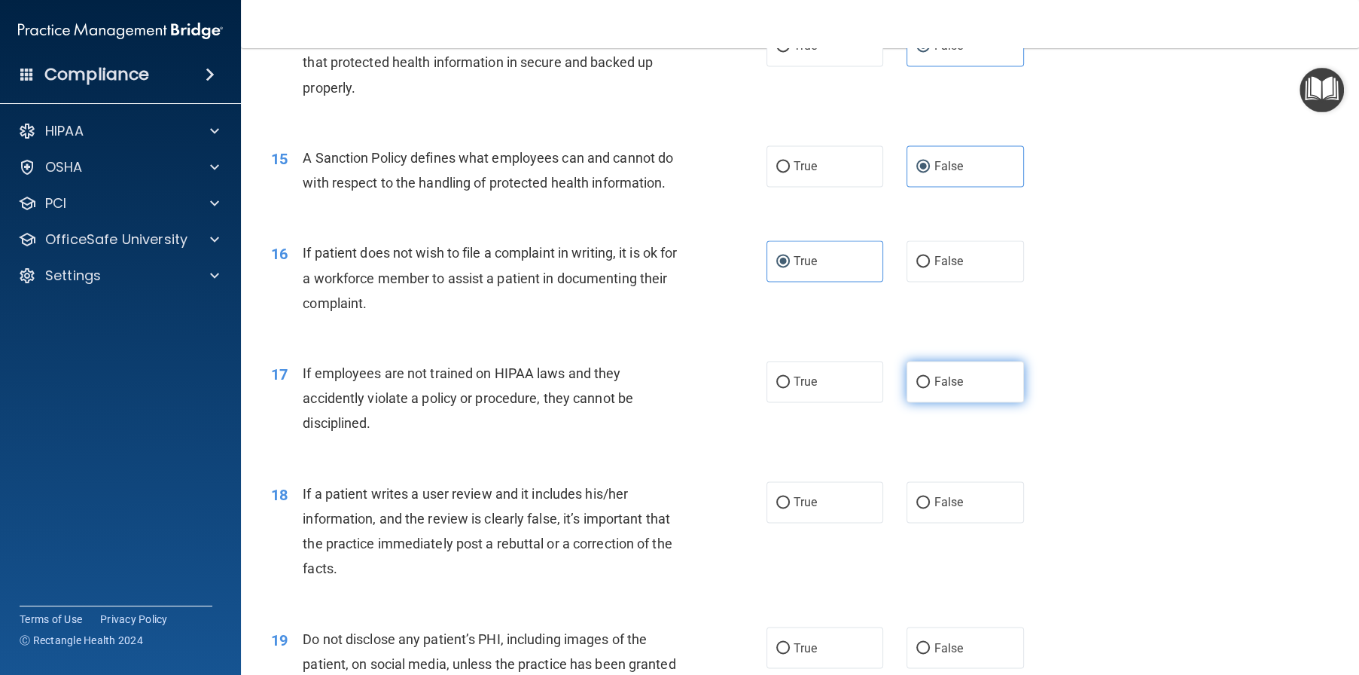
click at [971, 402] on label "False" at bounding box center [965, 381] width 117 height 41
click at [930, 388] on input "False" at bounding box center [923, 382] width 14 height 11
radio input "true"
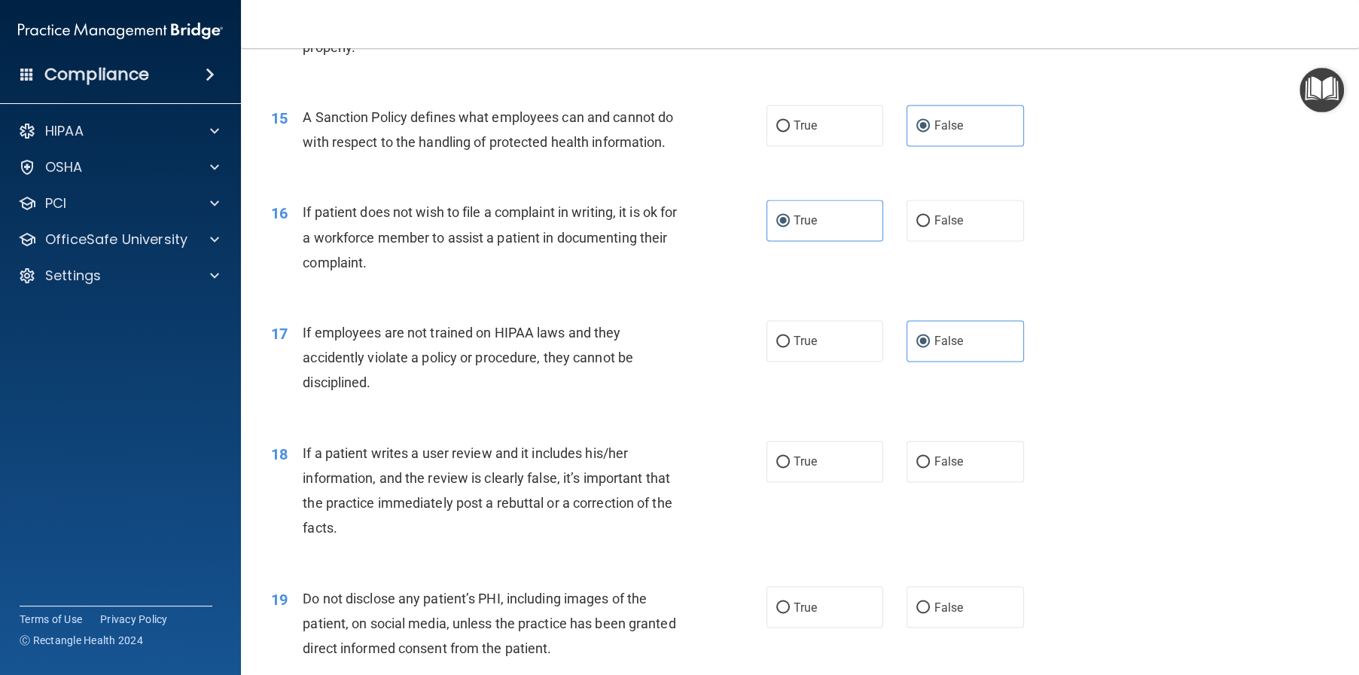
scroll to position [1958, 0]
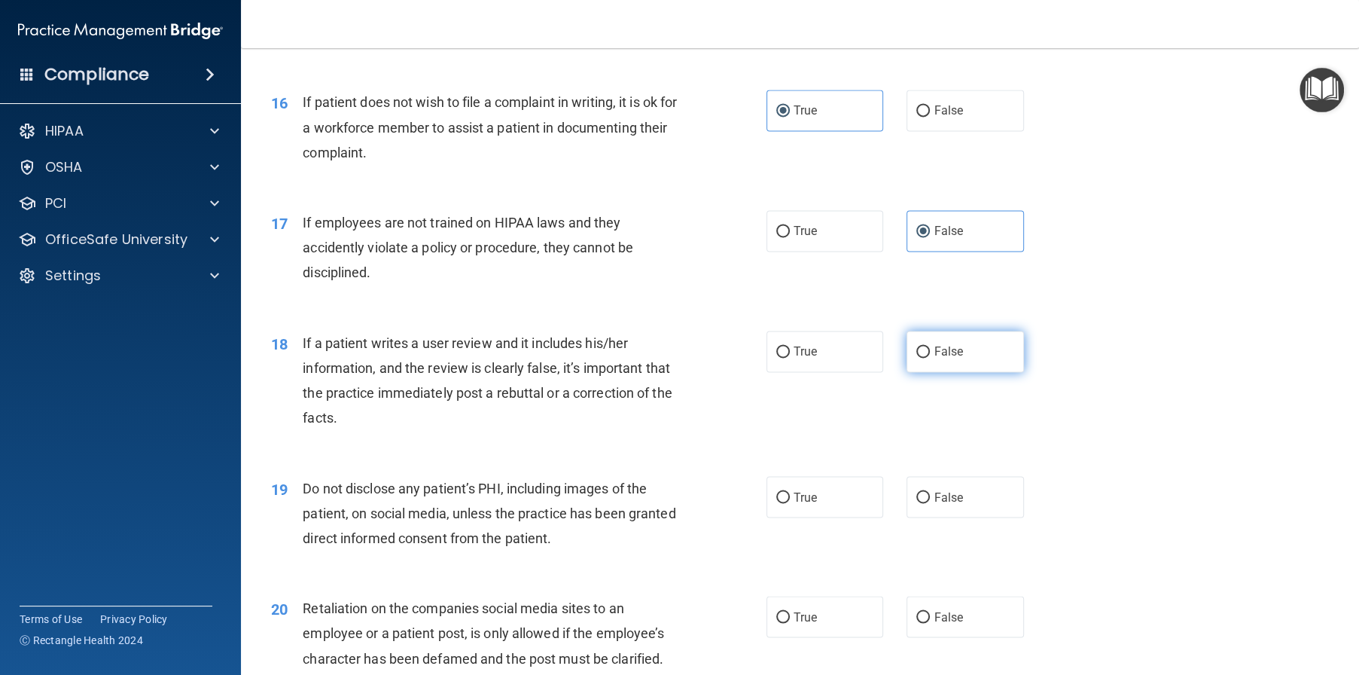
click at [950, 372] on label "False" at bounding box center [965, 351] width 117 height 41
click at [930, 358] on input "False" at bounding box center [923, 351] width 14 height 11
radio input "true"
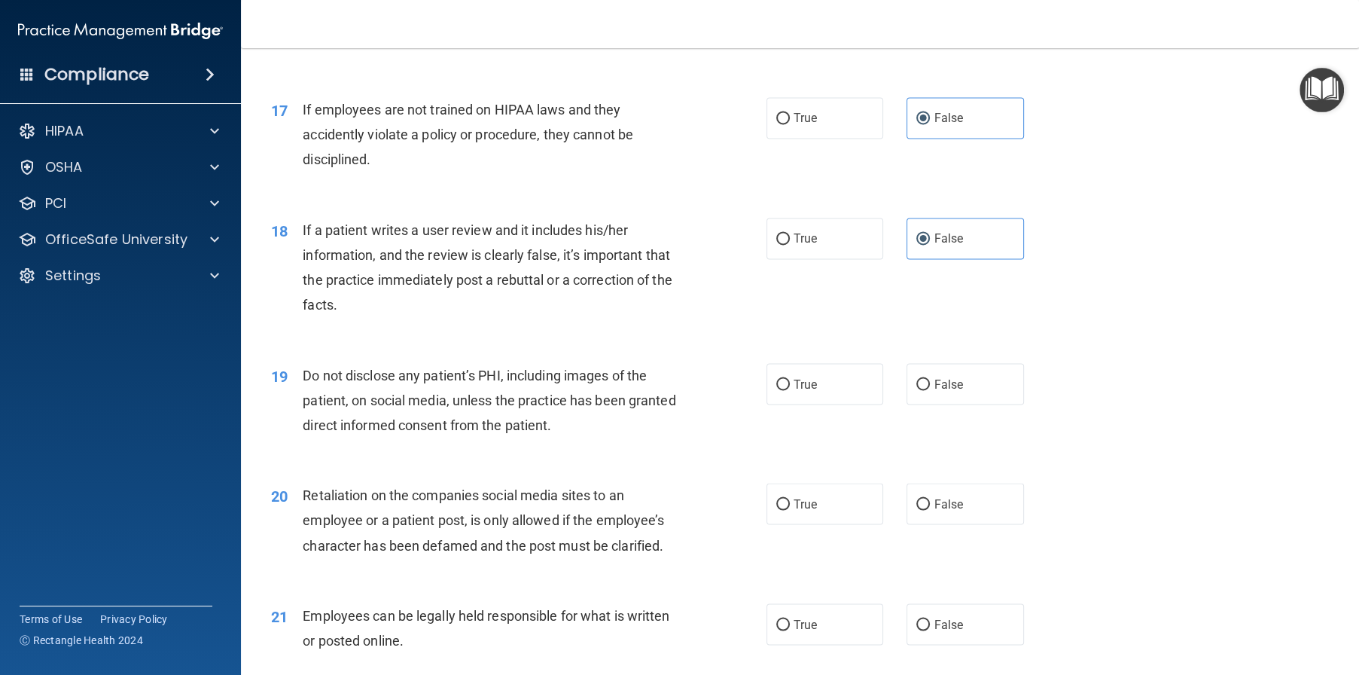
scroll to position [2108, 0]
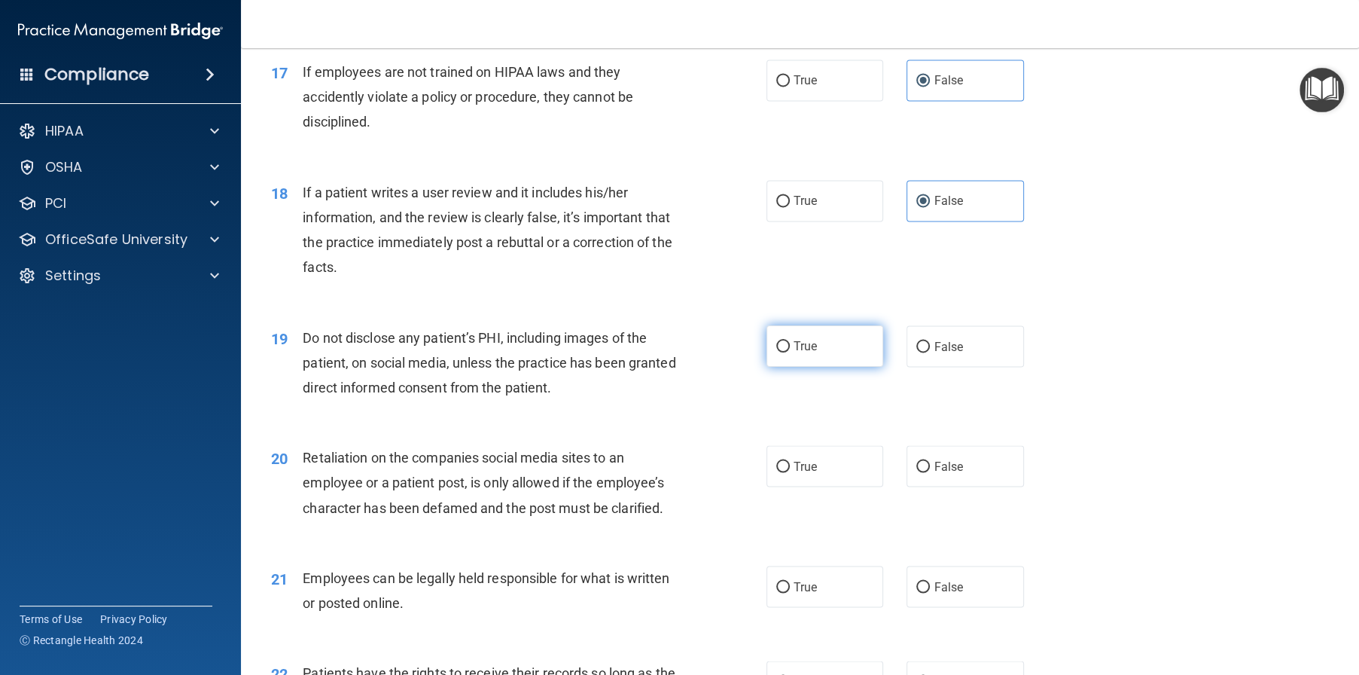
click at [807, 367] on label "True" at bounding box center [825, 345] width 117 height 41
click at [790, 352] on input "True" at bounding box center [783, 346] width 14 height 11
radio input "true"
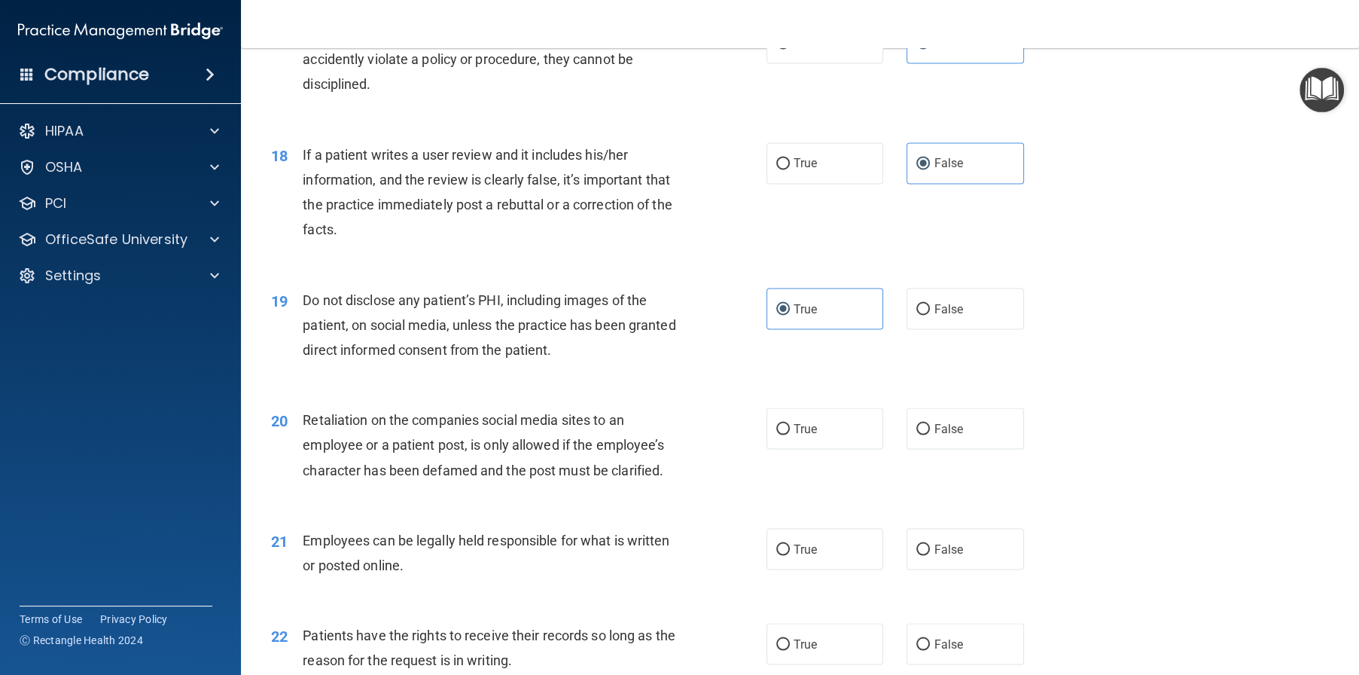
scroll to position [2184, 0]
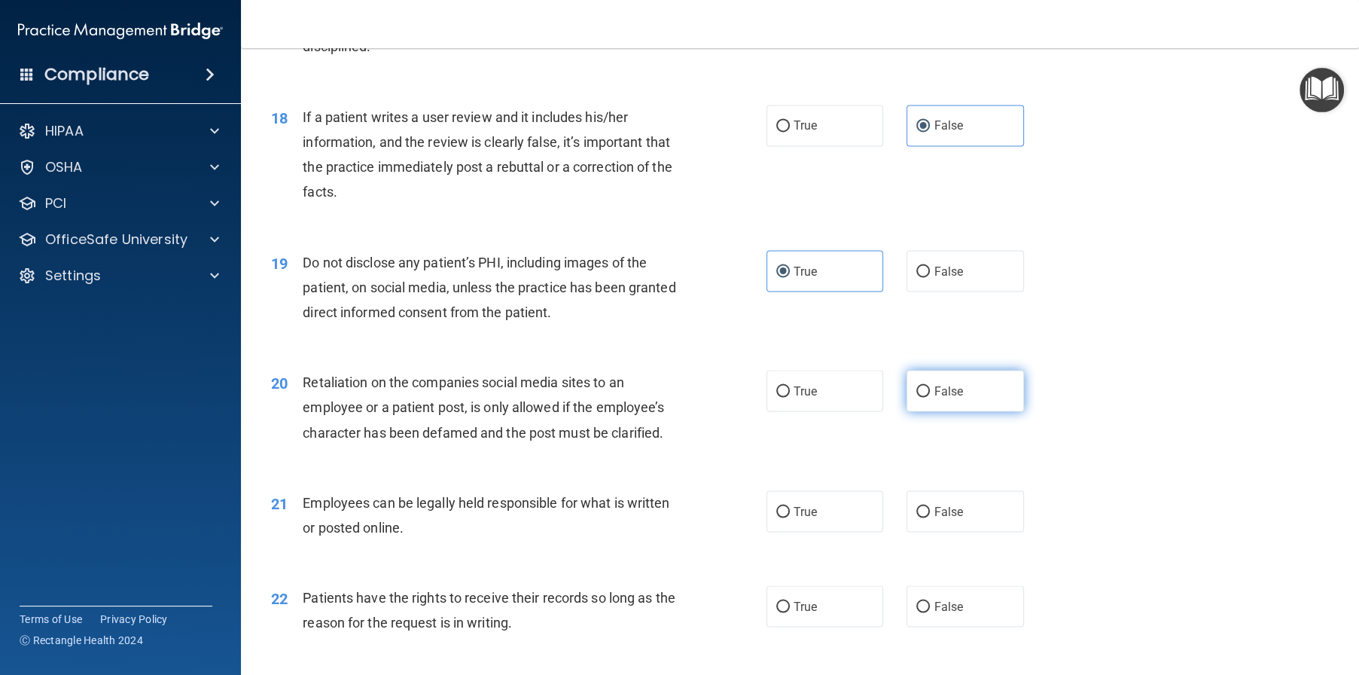
click at [939, 398] on span "False" at bounding box center [948, 390] width 29 height 14
click at [930, 397] on input "False" at bounding box center [923, 391] width 14 height 11
radio input "true"
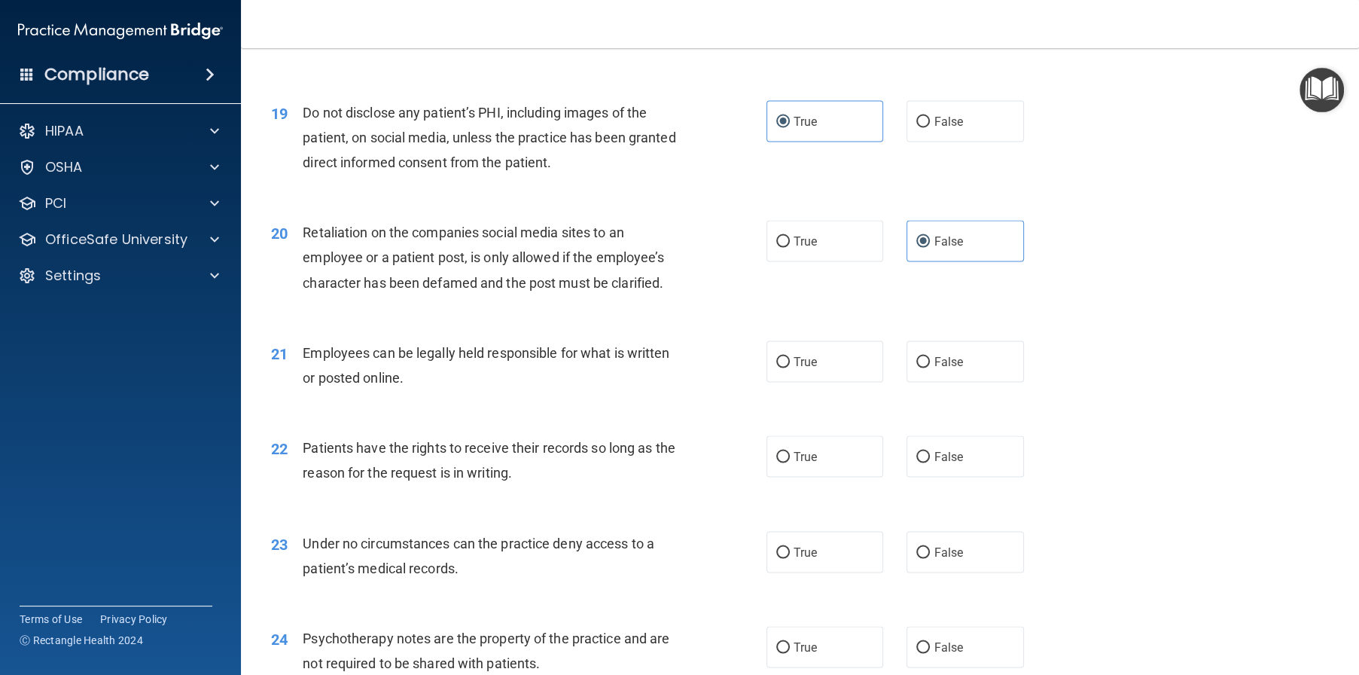
scroll to position [2334, 0]
click at [828, 381] on label "True" at bounding box center [825, 360] width 117 height 41
click at [790, 367] on input "True" at bounding box center [783, 360] width 14 height 11
radio input "true"
click at [954, 476] on label "False" at bounding box center [965, 454] width 117 height 41
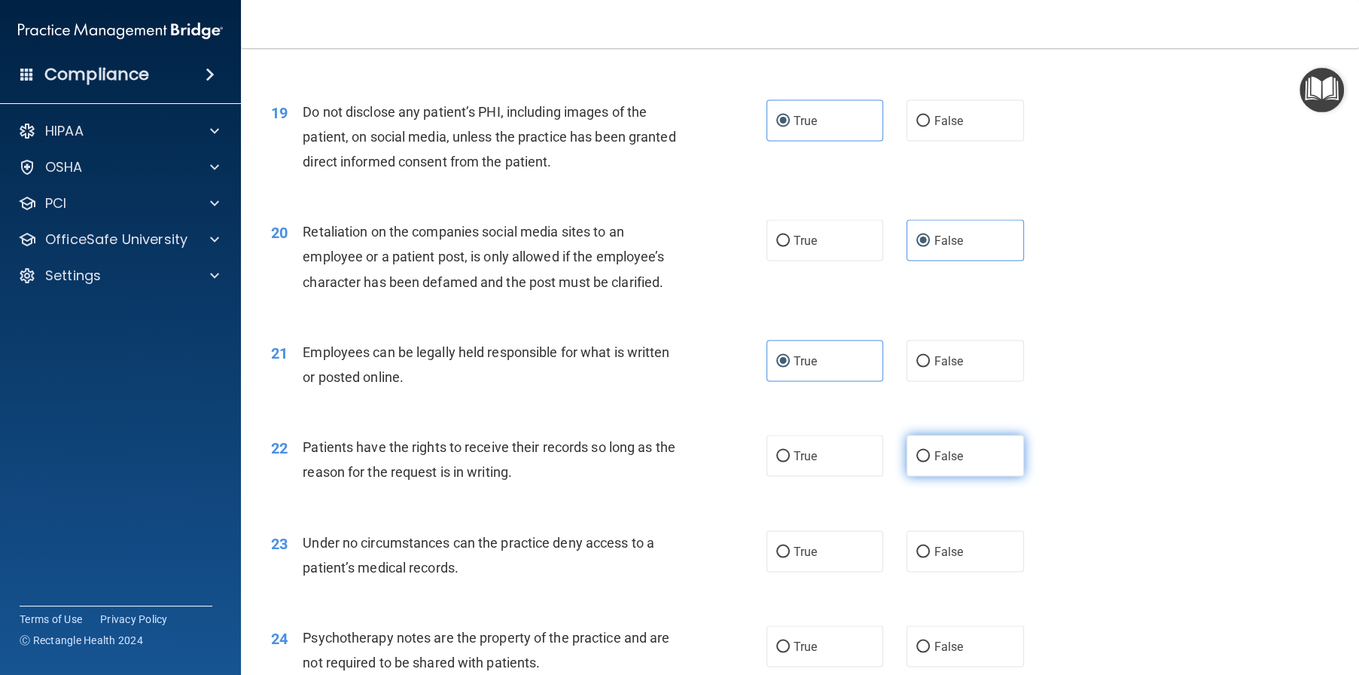
click at [930, 462] on input "False" at bounding box center [923, 455] width 14 height 11
radio input "true"
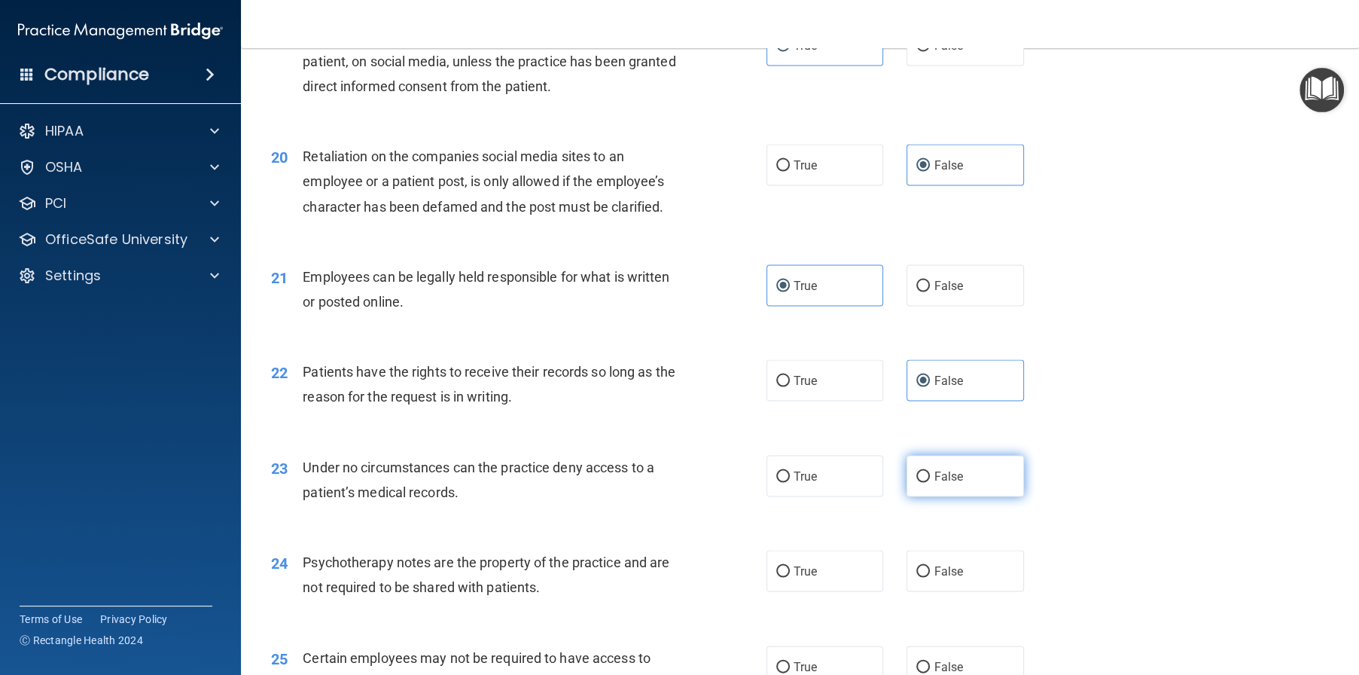
click at [959, 496] on label "False" at bounding box center [965, 475] width 117 height 41
click at [930, 482] on input "False" at bounding box center [923, 476] width 14 height 11
radio input "true"
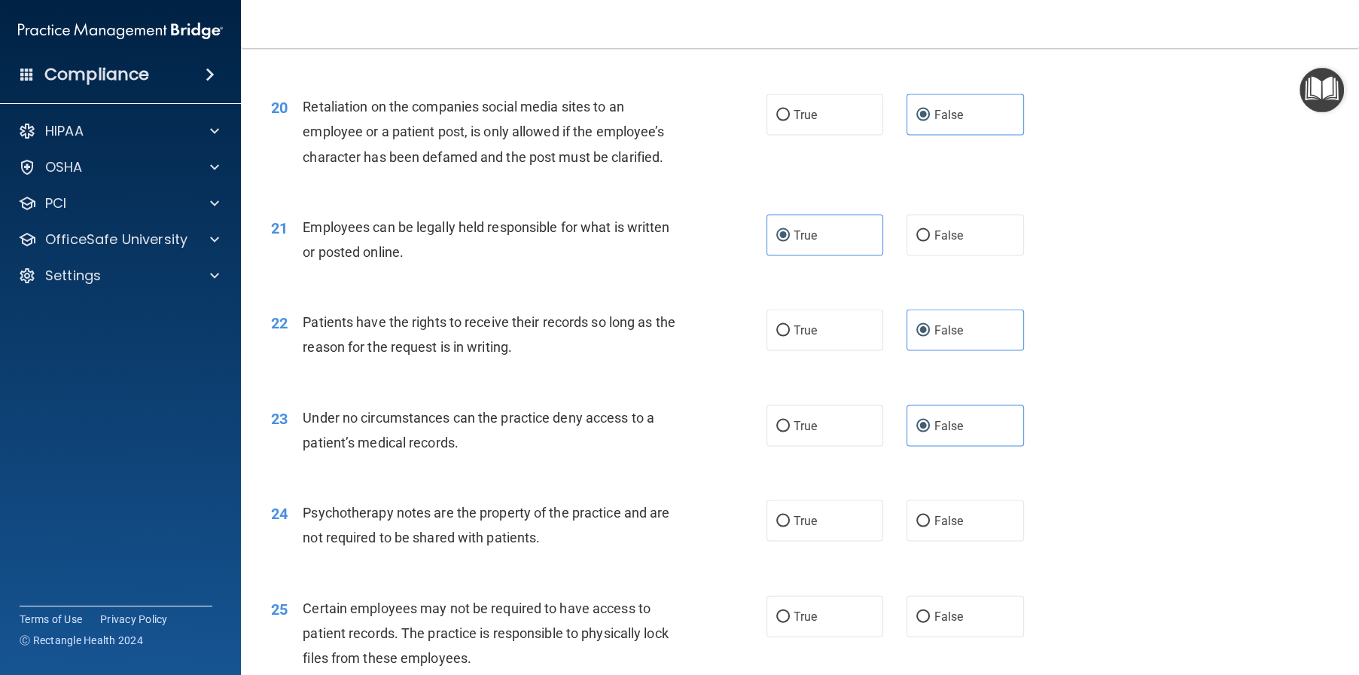
scroll to position [2560, 0]
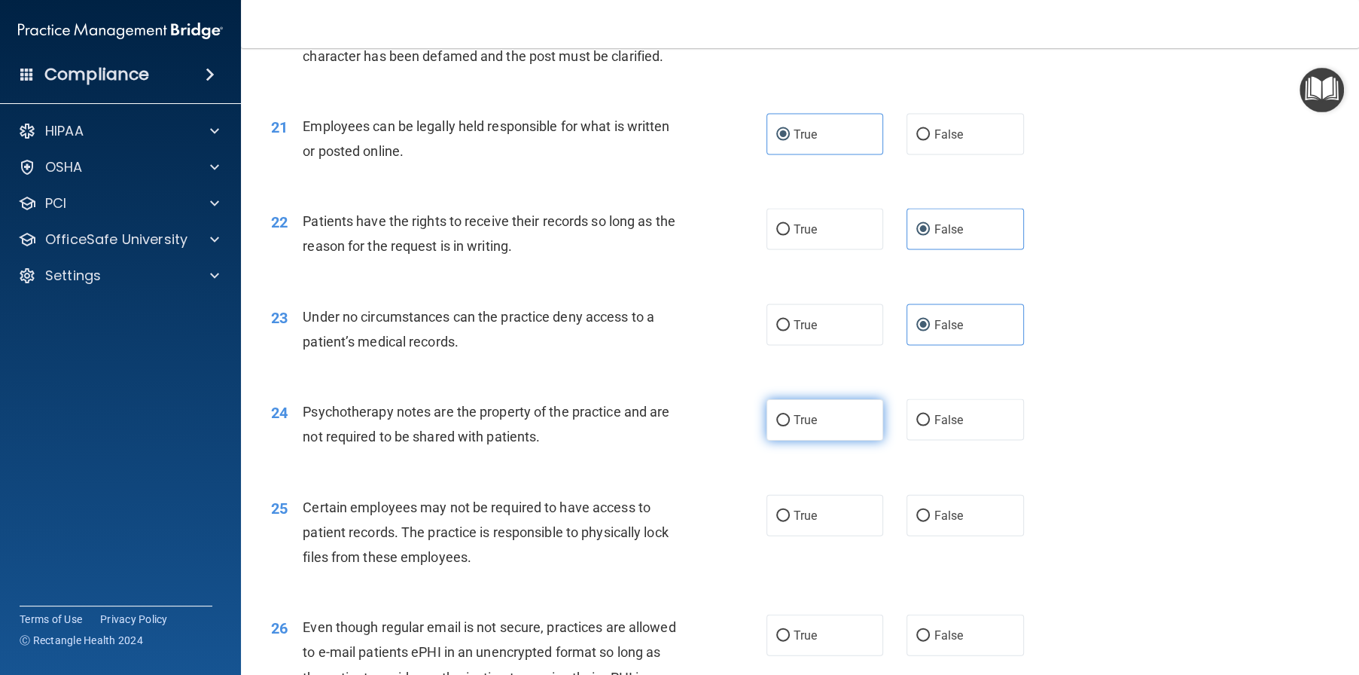
click at [814, 441] on label "True" at bounding box center [825, 419] width 117 height 41
click at [790, 426] on input "True" at bounding box center [783, 420] width 14 height 11
radio input "true"
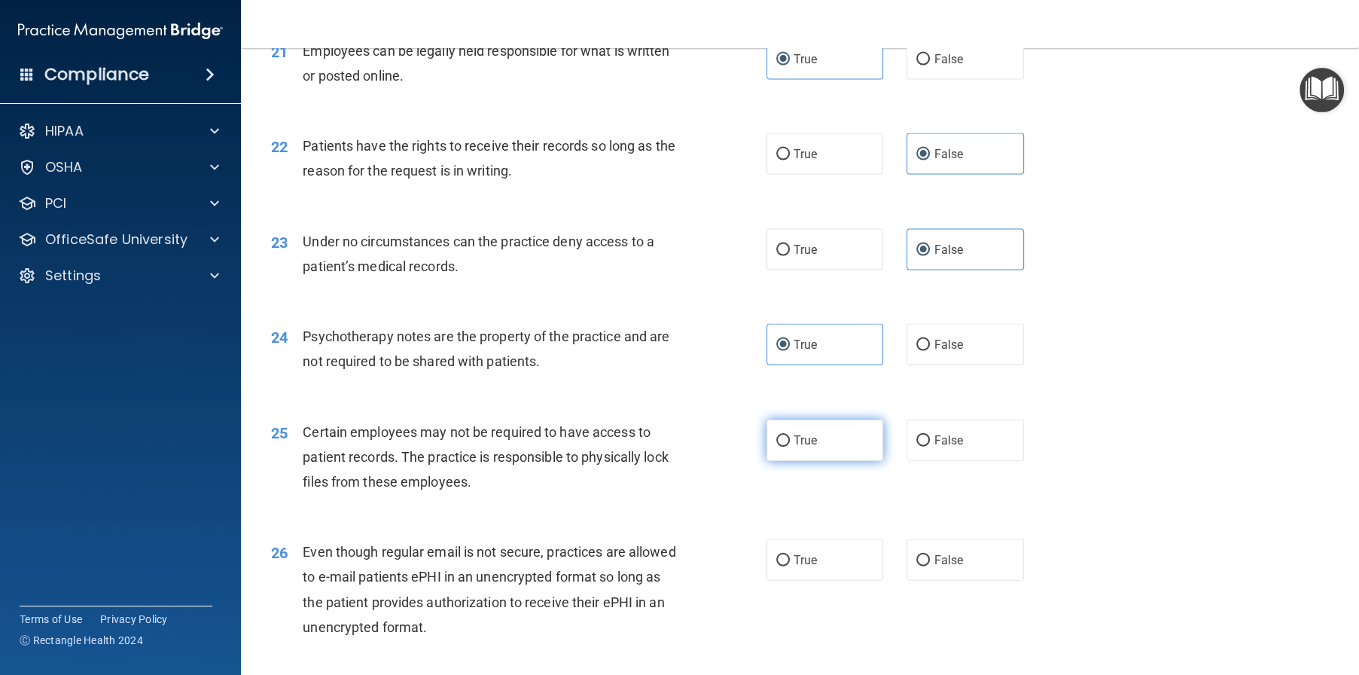
click at [794, 447] on span "True" at bounding box center [805, 440] width 23 height 14
click at [789, 447] on input "True" at bounding box center [783, 440] width 14 height 11
radio input "true"
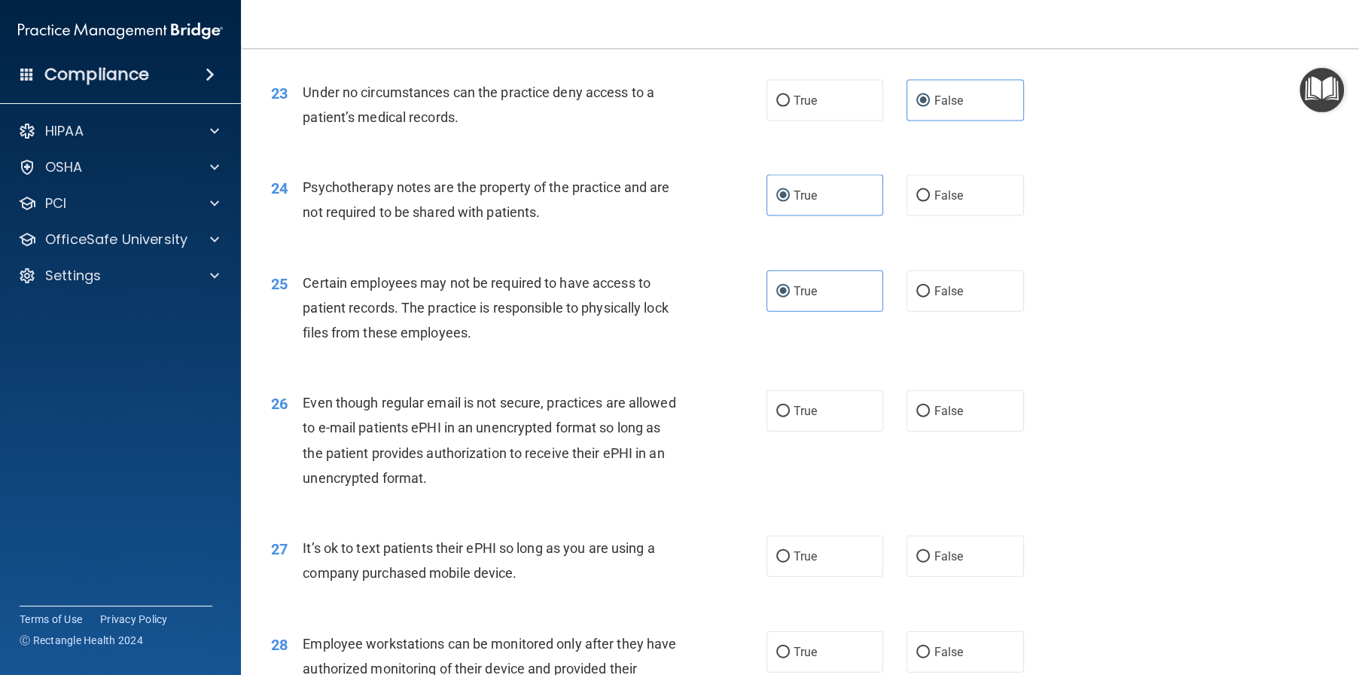
scroll to position [2786, 0]
click at [788, 430] on label "True" at bounding box center [825, 409] width 117 height 41
click at [788, 416] on input "True" at bounding box center [783, 409] width 14 height 11
radio input "true"
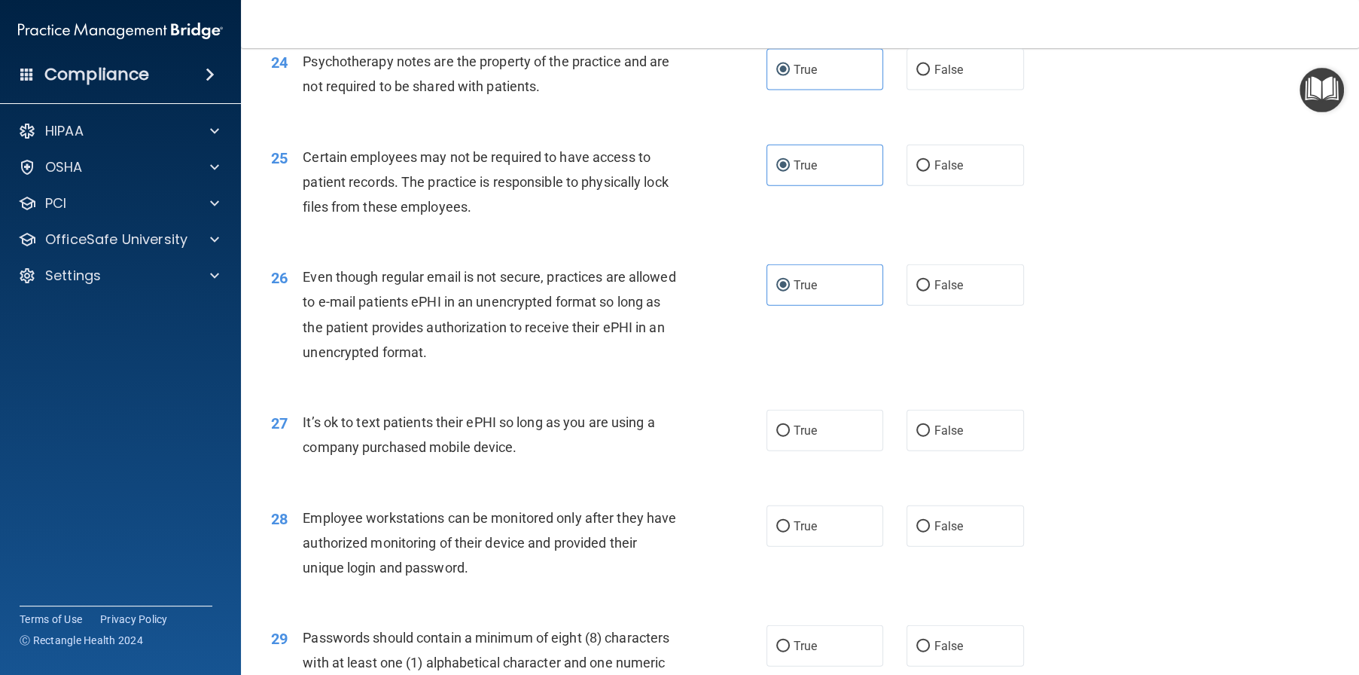
scroll to position [2937, 0]
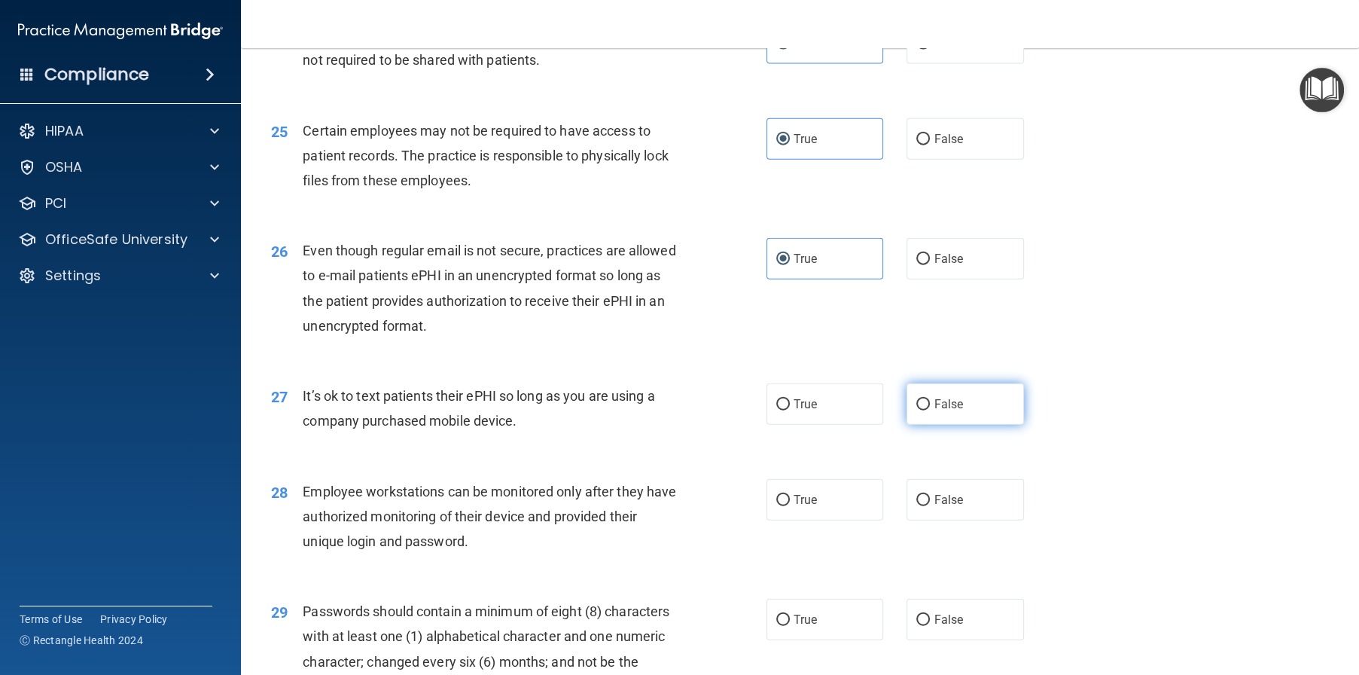
click at [945, 411] on span "False" at bounding box center [948, 404] width 29 height 14
click at [930, 410] on input "False" at bounding box center [923, 404] width 14 height 11
radio input "true"
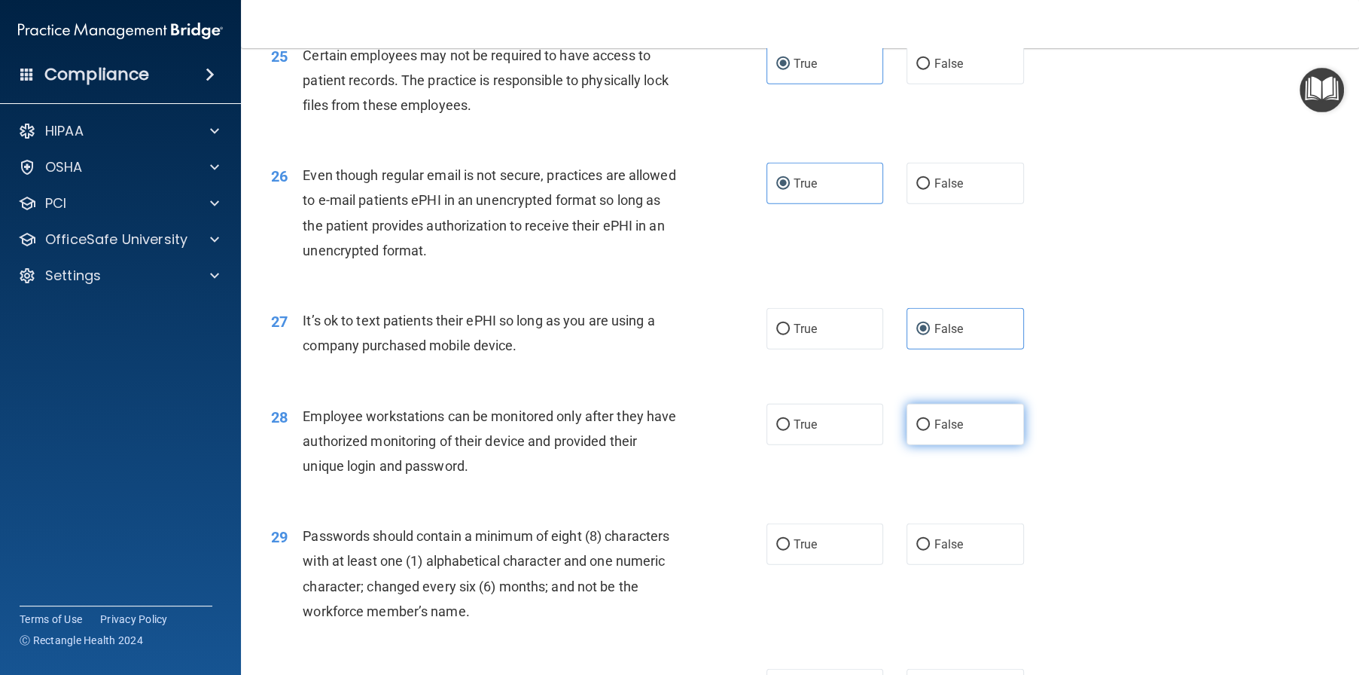
click at [948, 431] on span "False" at bounding box center [948, 424] width 29 height 14
click at [930, 431] on input "False" at bounding box center [923, 424] width 14 height 11
radio input "true"
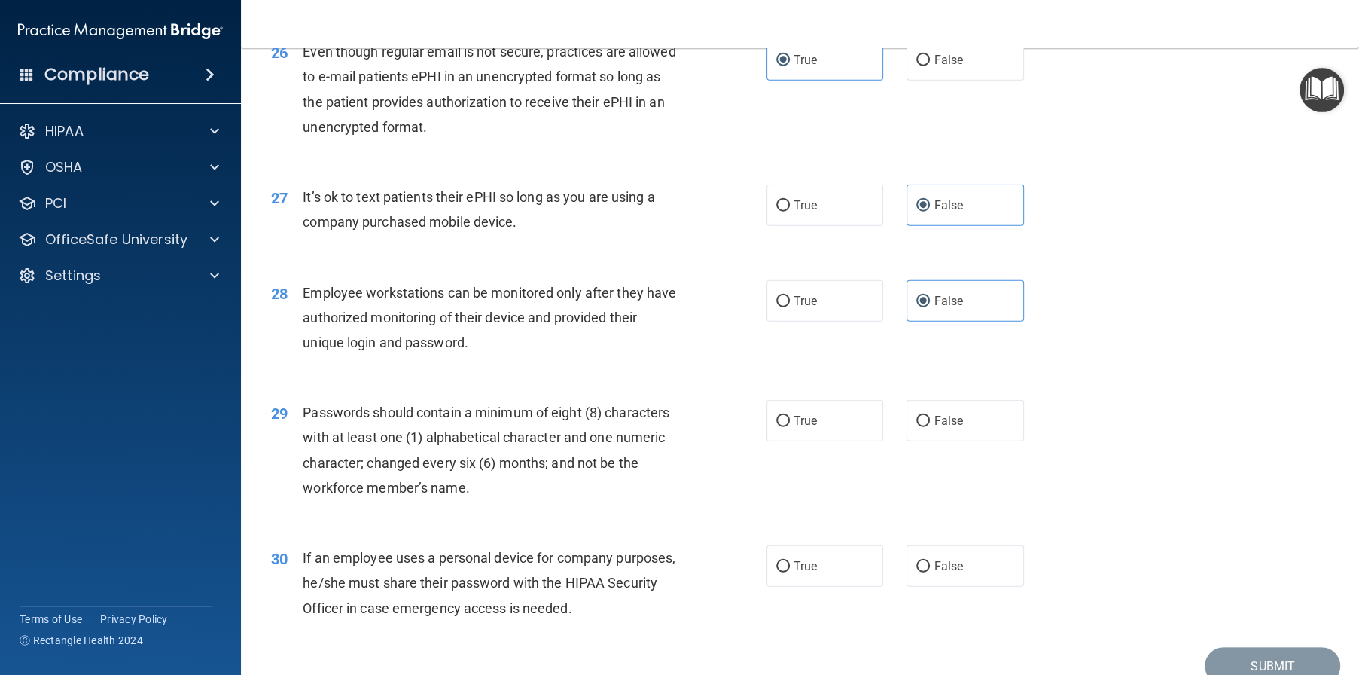
scroll to position [3163, 0]
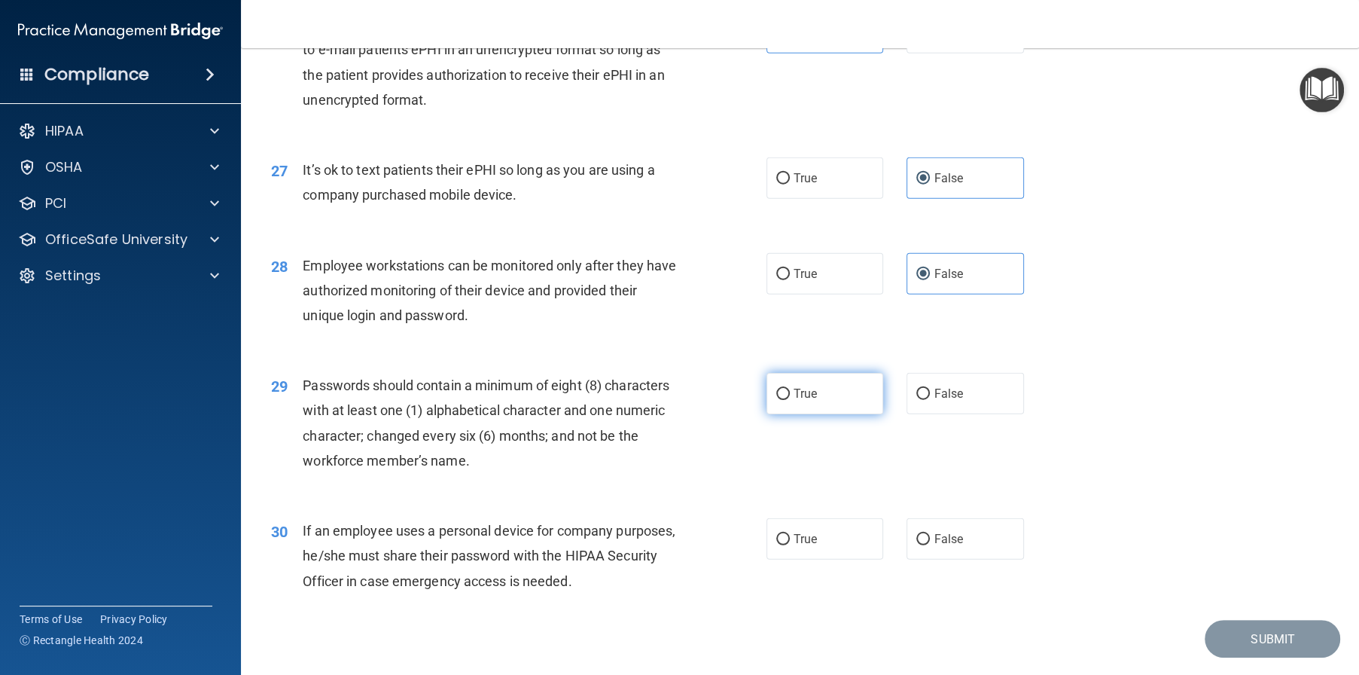
click at [822, 414] on label "True" at bounding box center [825, 393] width 117 height 41
click at [790, 400] on input "True" at bounding box center [783, 394] width 14 height 11
radio input "true"
click at [941, 546] on span "False" at bounding box center [948, 539] width 29 height 14
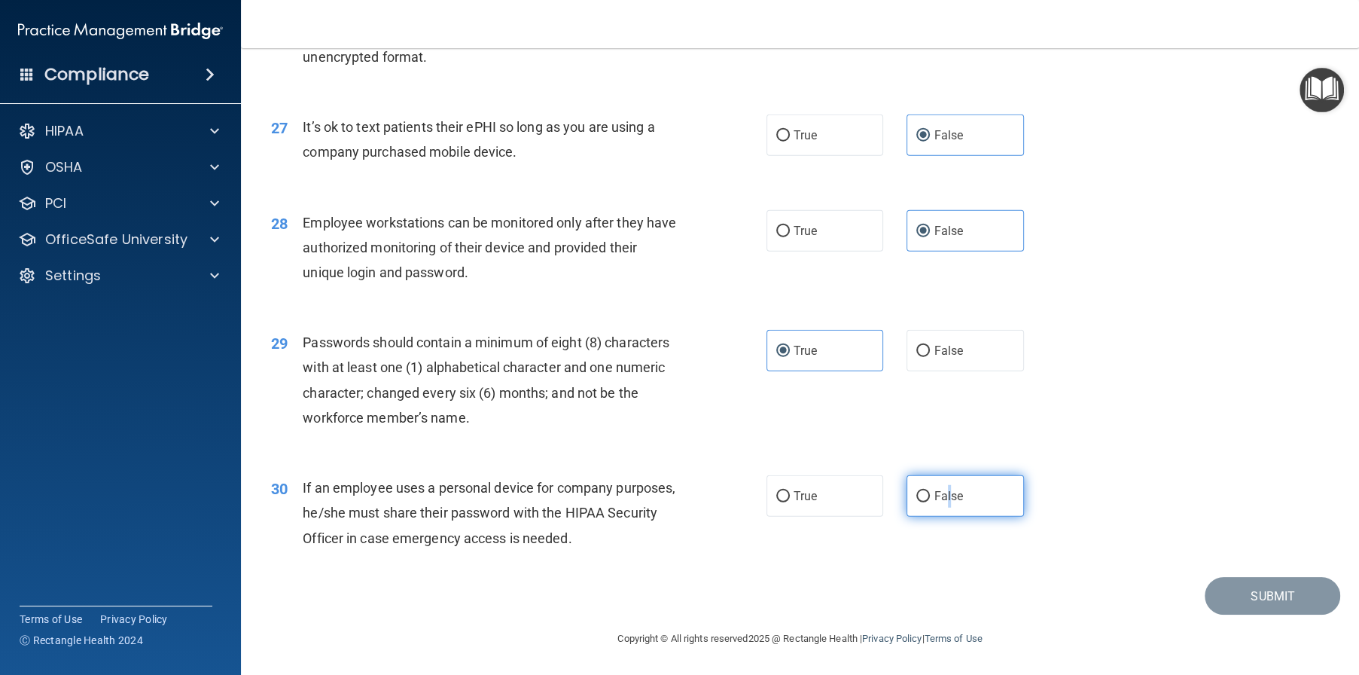
click at [922, 502] on input "False" at bounding box center [923, 496] width 14 height 11
radio input "true"
click at [1042, 550] on div "30 If an employee uses a personal device for company purposes, he/she must shar…" at bounding box center [800, 516] width 1081 height 120
click at [1260, 603] on button "Submit" at bounding box center [1273, 596] width 136 height 38
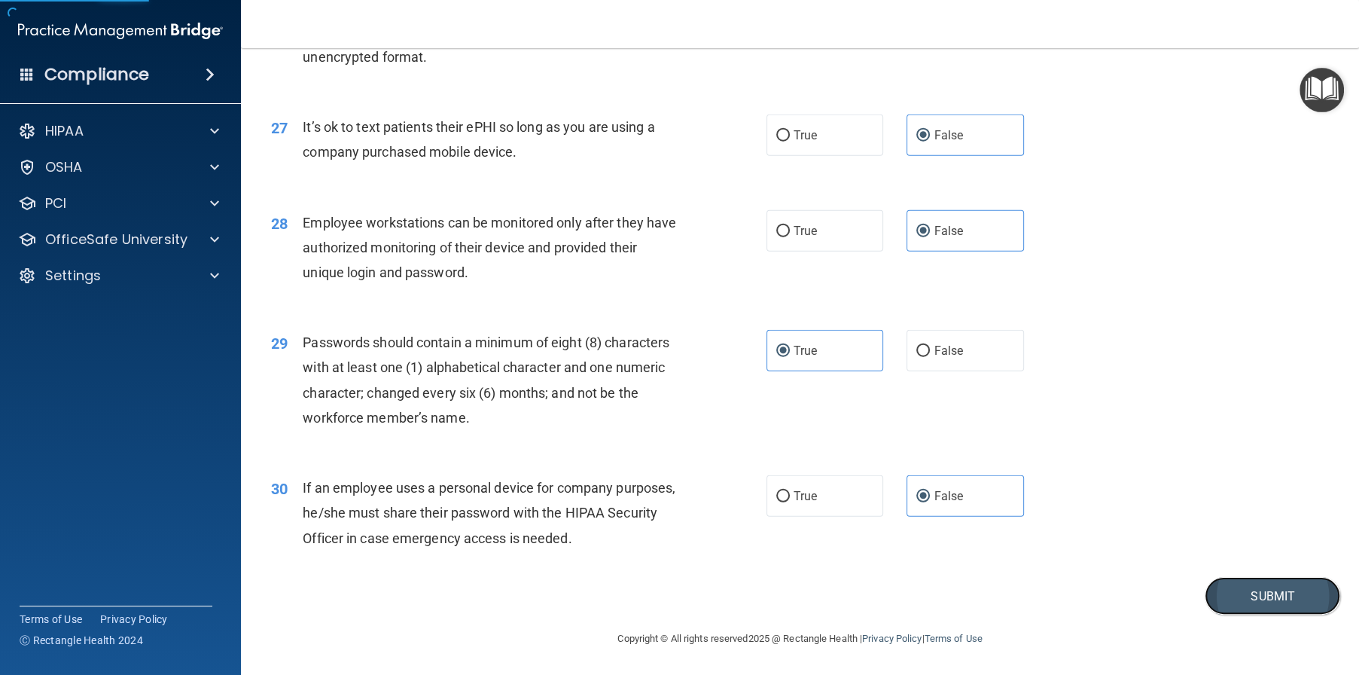
click at [1258, 600] on button "Submit" at bounding box center [1273, 596] width 136 height 38
click at [1253, 585] on button "Submit" at bounding box center [1273, 596] width 136 height 38
click at [1112, 559] on div "30 If an employee uses a personal device for company purposes, he/she must shar…" at bounding box center [800, 516] width 1081 height 120
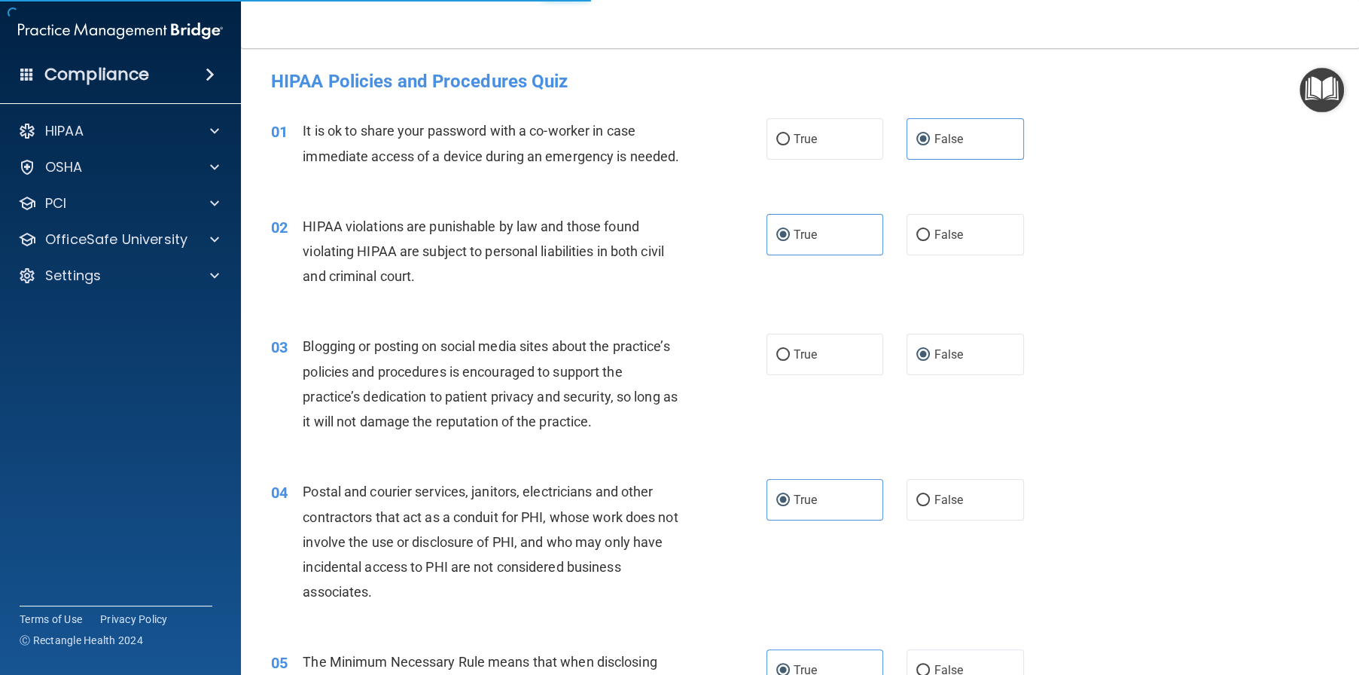
scroll to position [0, 0]
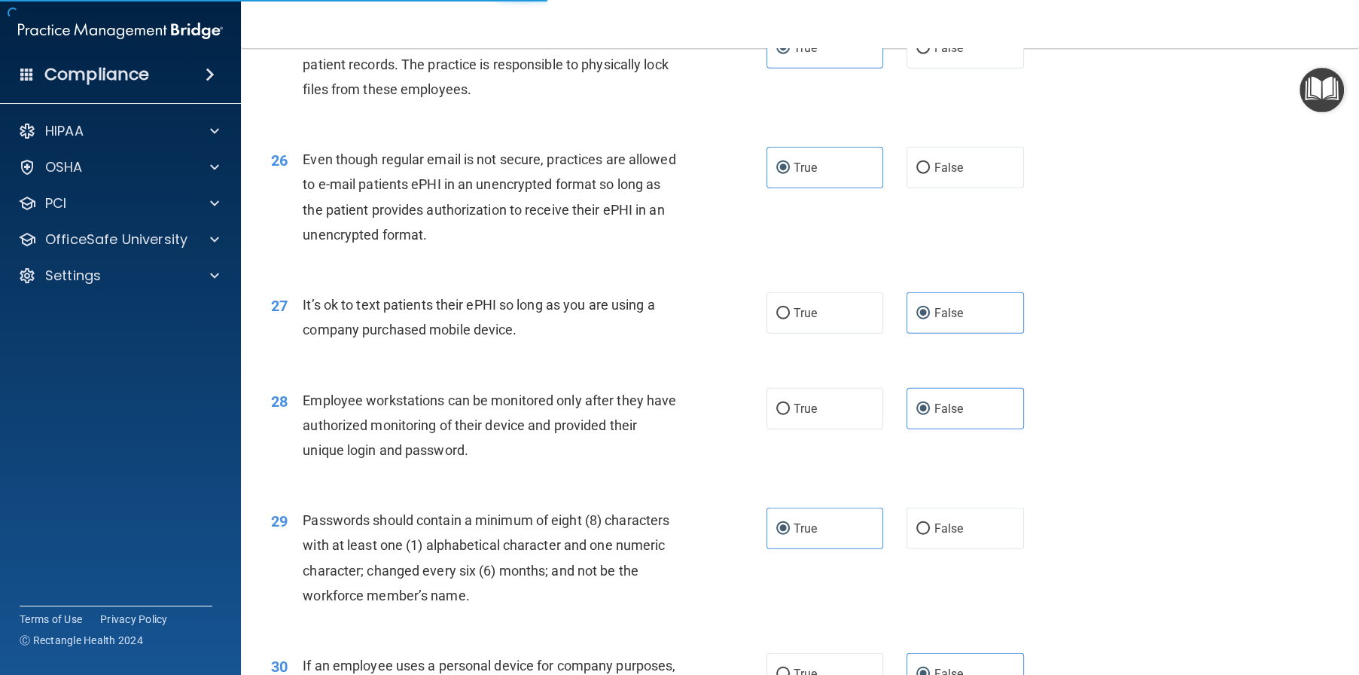
scroll to position [3303, 0]
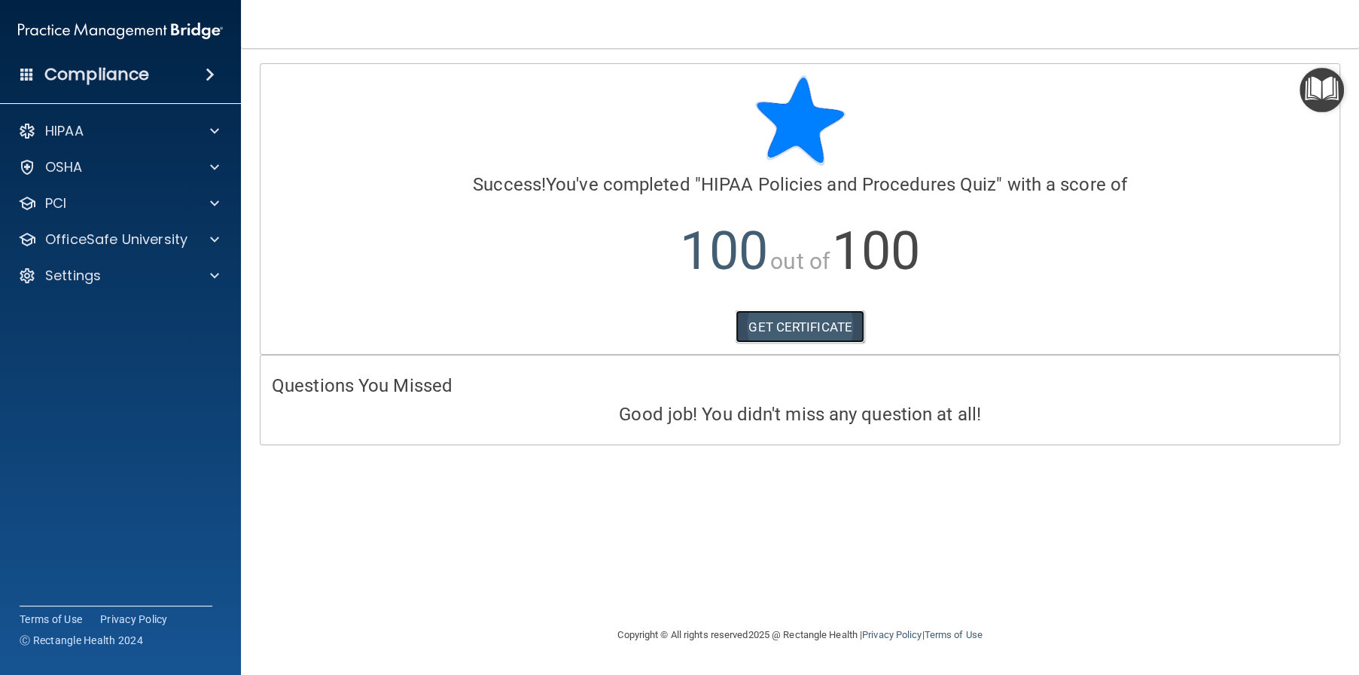
click at [794, 325] on link "GET CERTIFICATE" at bounding box center [800, 326] width 129 height 33
click at [81, 126] on p "HIPAA" at bounding box center [64, 131] width 38 height 18
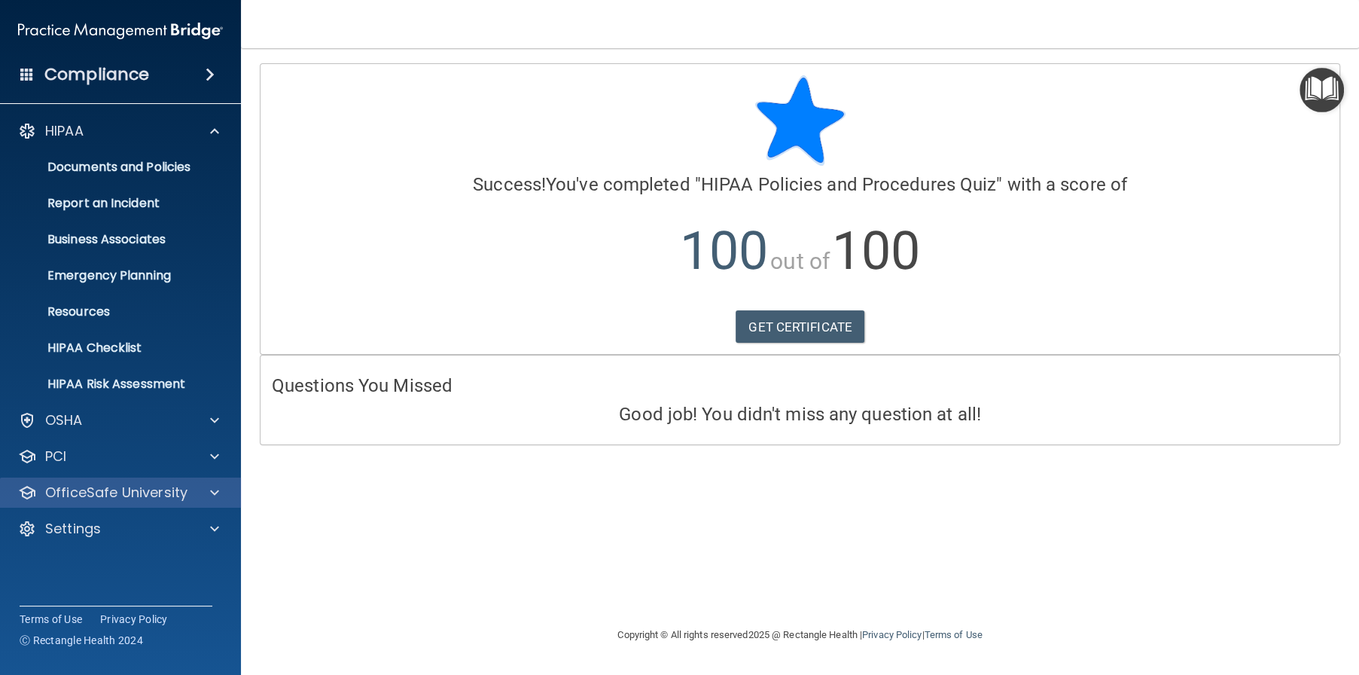
click at [63, 499] on div "OfficeSafe University" at bounding box center [121, 492] width 242 height 30
click at [61, 496] on p "OfficeSafe University" at bounding box center [116, 492] width 142 height 18
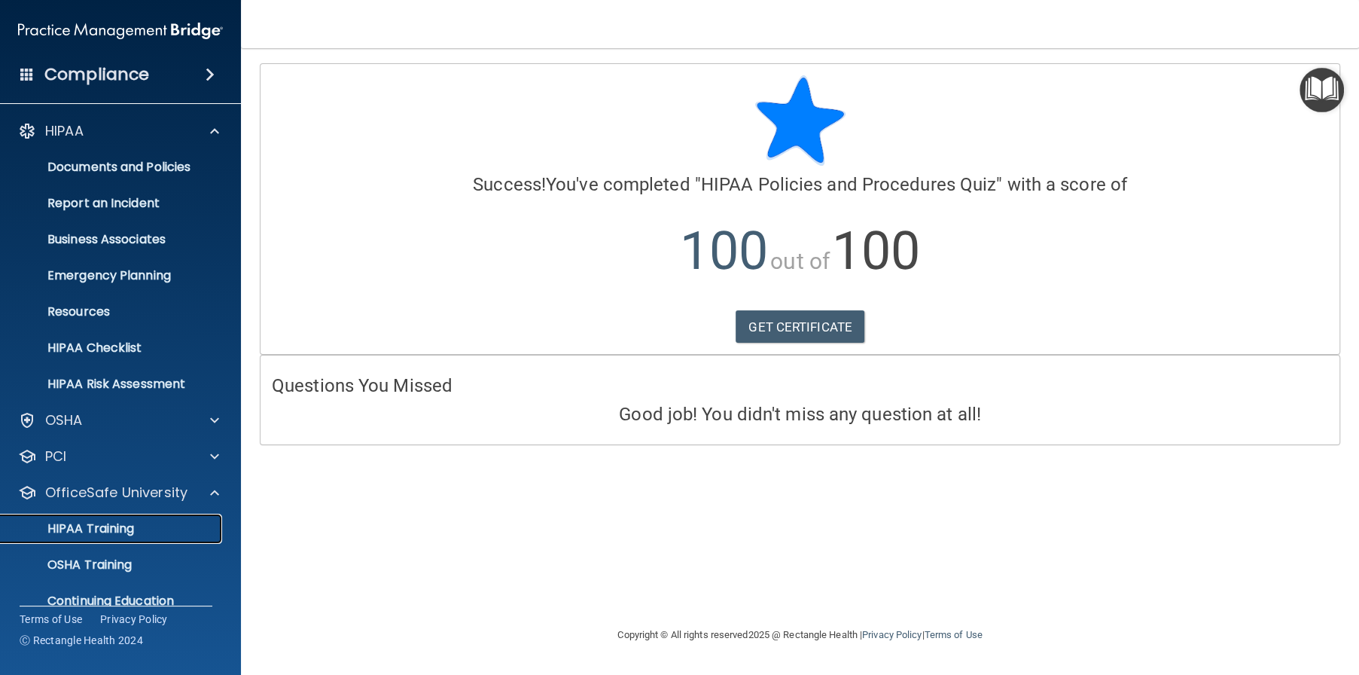
click at [128, 536] on link "HIPAA Training" at bounding box center [103, 529] width 237 height 30
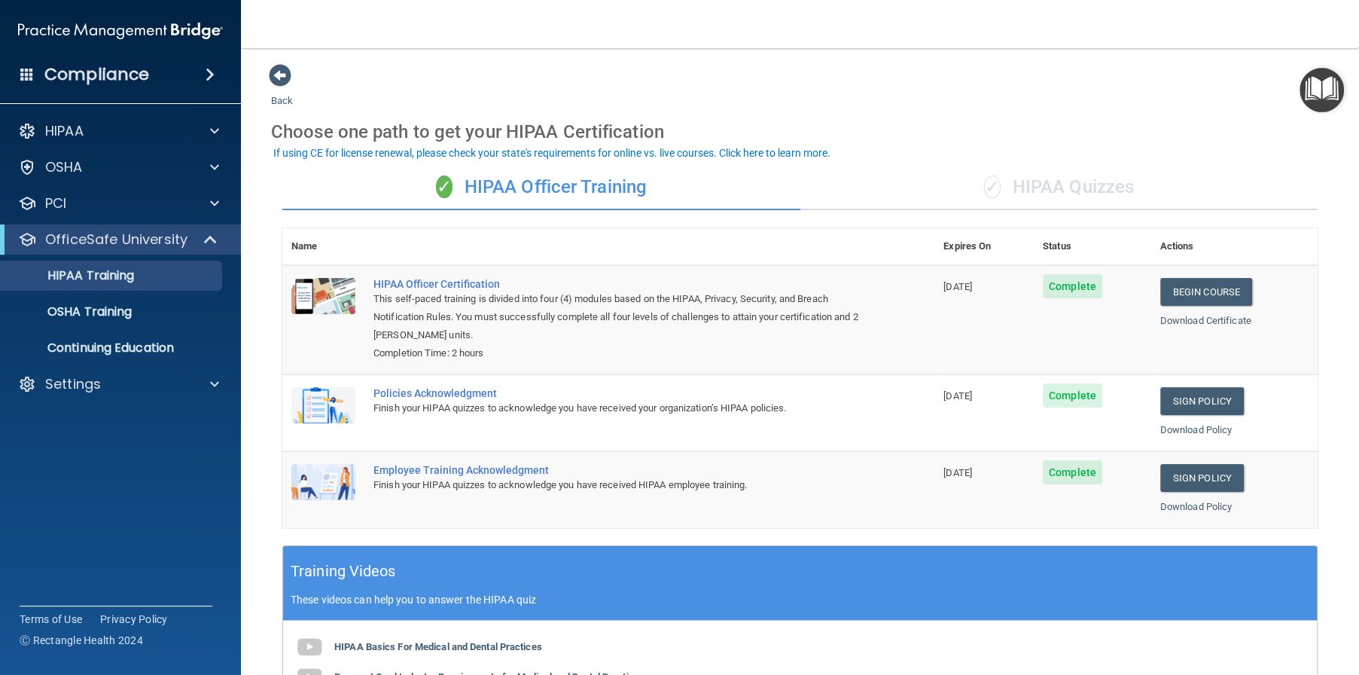
click at [1044, 176] on div "✓ HIPAA Quizzes" at bounding box center [1059, 187] width 518 height 45
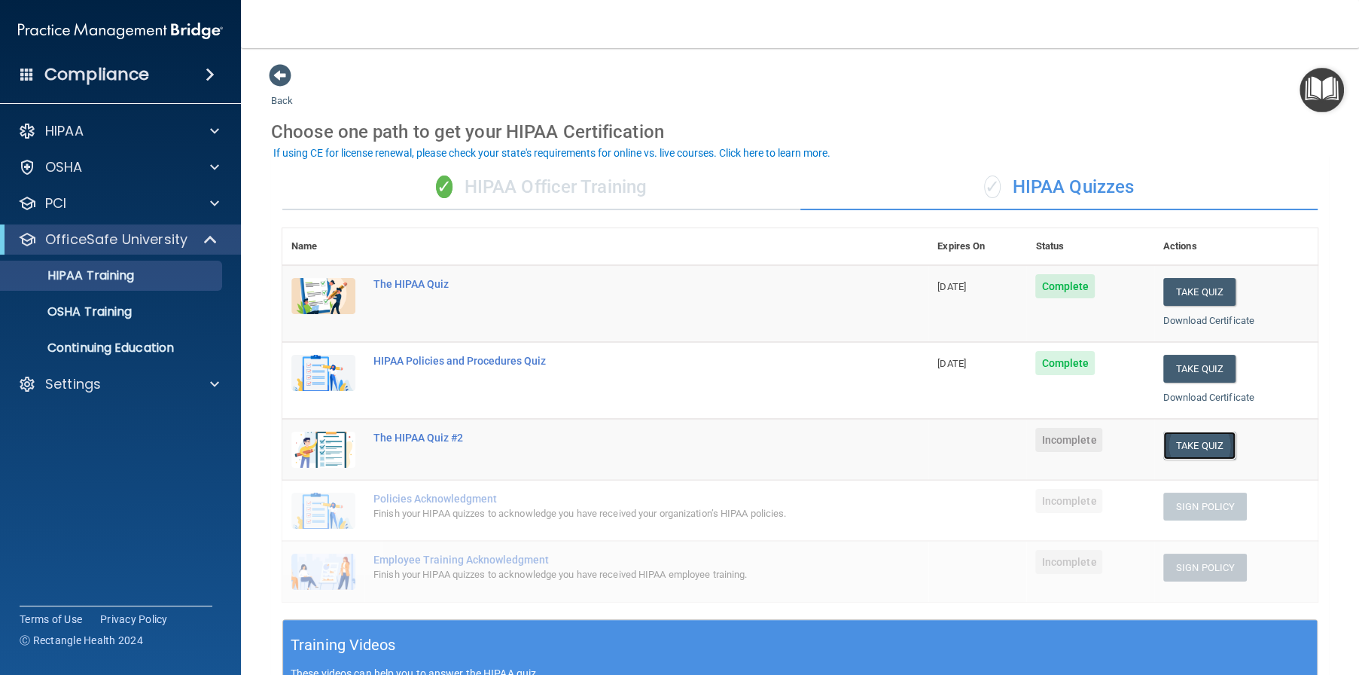
click at [1199, 445] on button "Take Quiz" at bounding box center [1199, 445] width 72 height 28
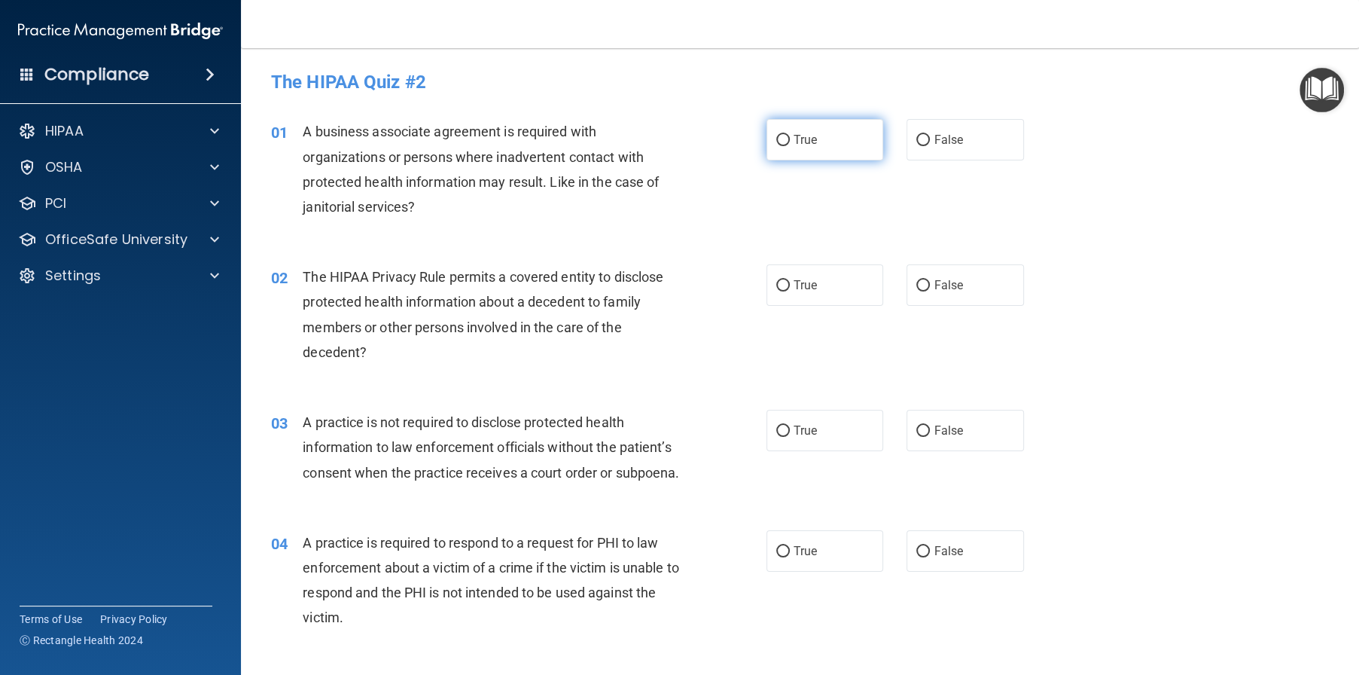
click at [803, 137] on span "True" at bounding box center [805, 140] width 23 height 14
click at [790, 137] on input "True" at bounding box center [783, 140] width 14 height 11
radio input "true"
click at [919, 285] on input "False" at bounding box center [923, 285] width 14 height 11
radio input "true"
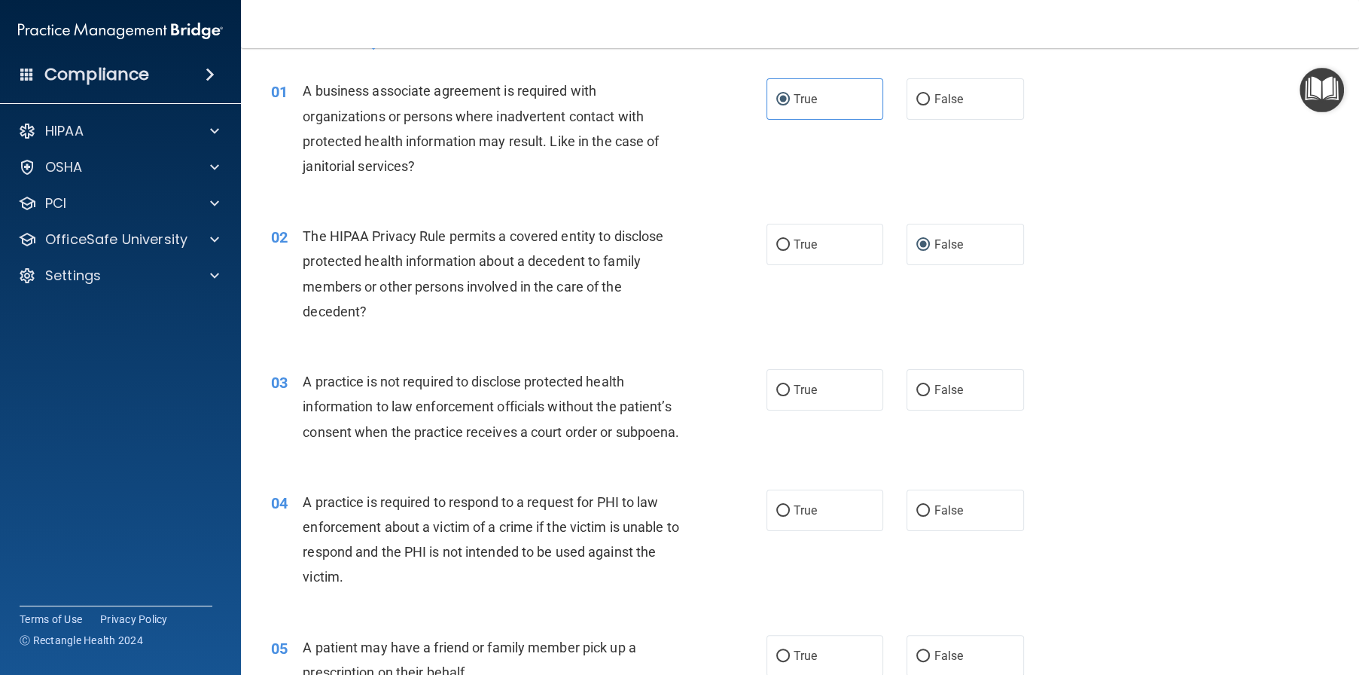
scroll to position [75, 0]
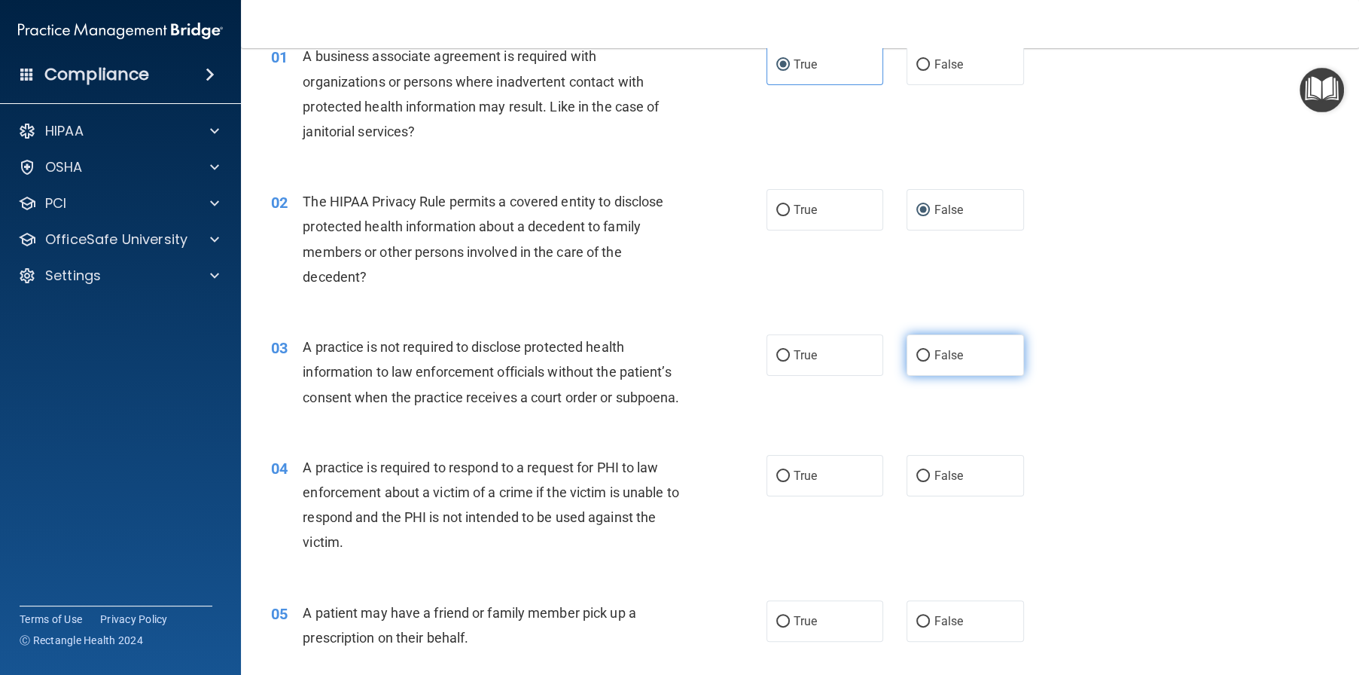
click at [921, 358] on input "False" at bounding box center [923, 355] width 14 height 11
radio input "true"
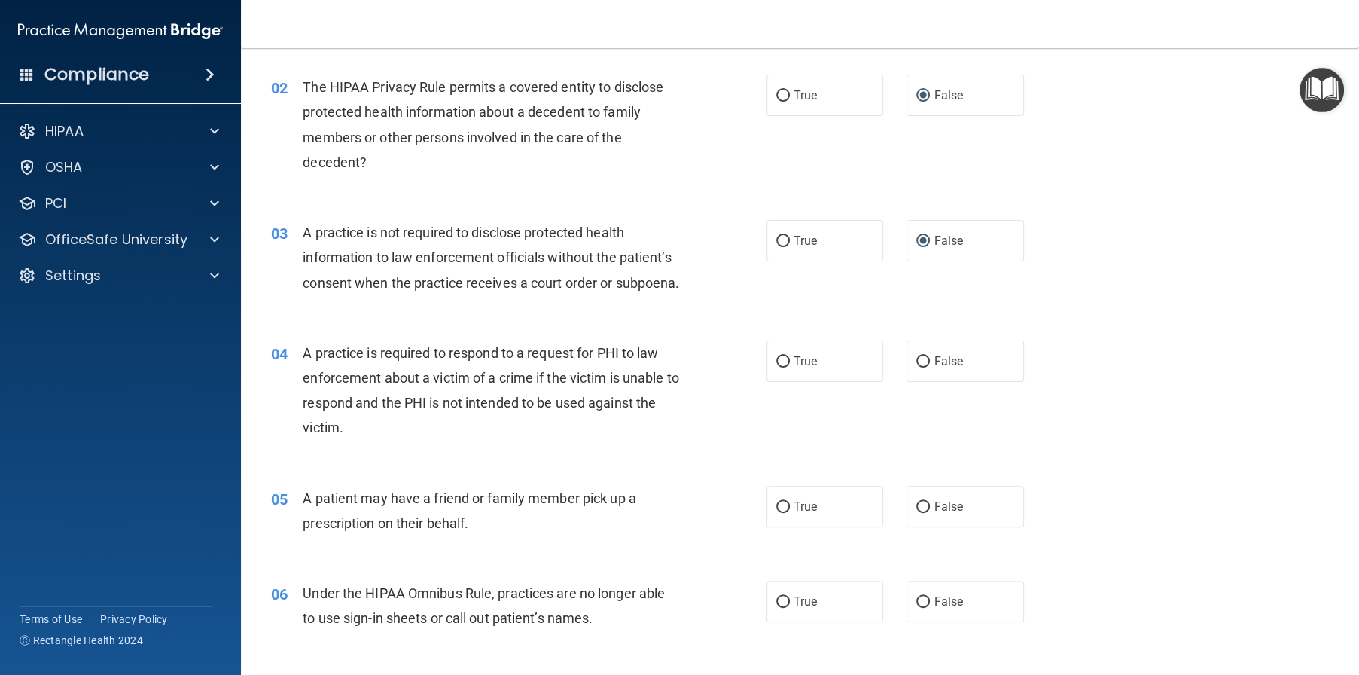
scroll to position [226, 0]
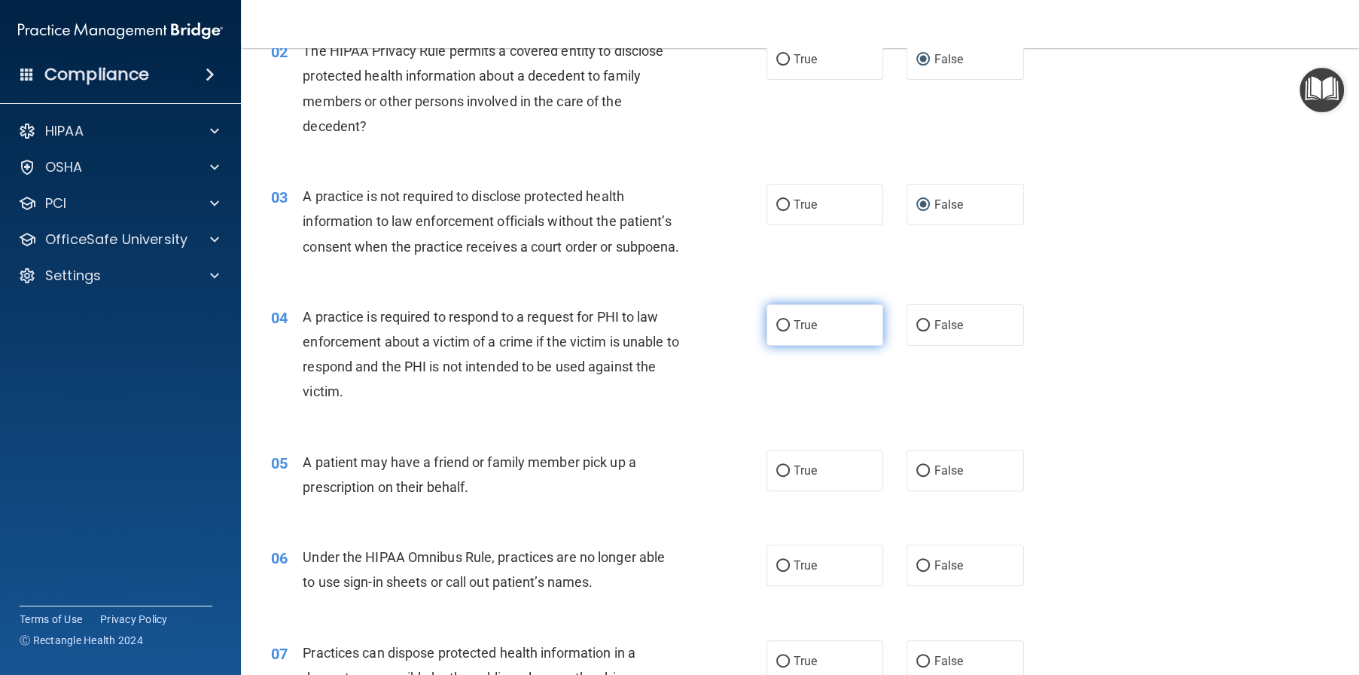
click at [808, 346] on label "True" at bounding box center [825, 324] width 117 height 41
click at [790, 331] on input "True" at bounding box center [783, 325] width 14 height 11
radio input "true"
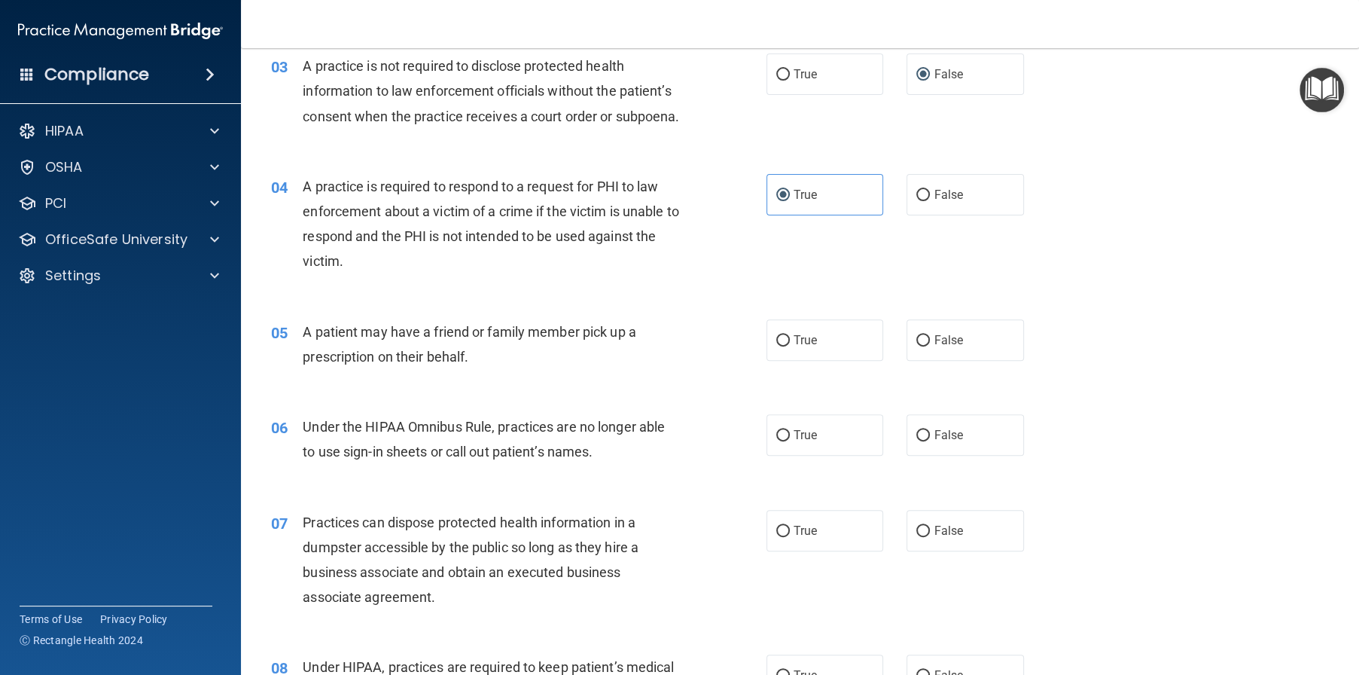
scroll to position [377, 0]
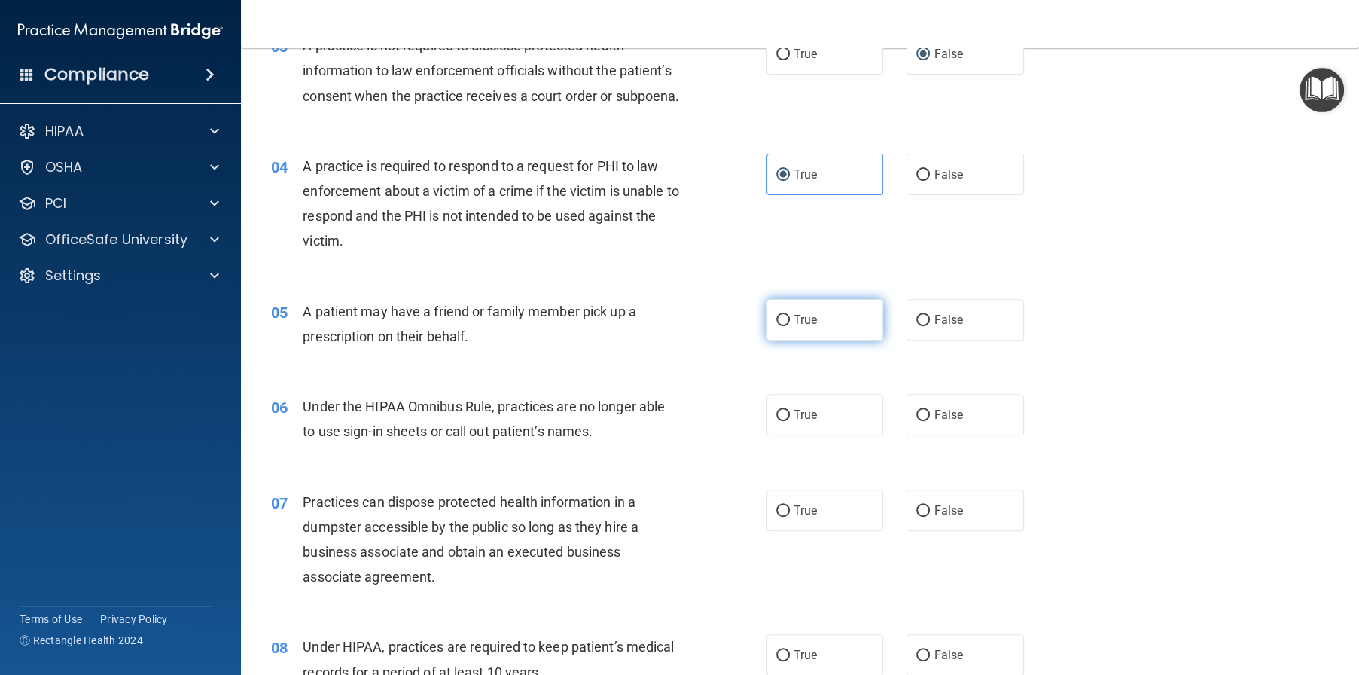
click at [823, 340] on label "True" at bounding box center [825, 319] width 117 height 41
click at [790, 326] on input "True" at bounding box center [783, 320] width 14 height 11
radio input "true"
click at [934, 422] on span "False" at bounding box center [948, 414] width 29 height 14
click at [927, 421] on input "False" at bounding box center [923, 415] width 14 height 11
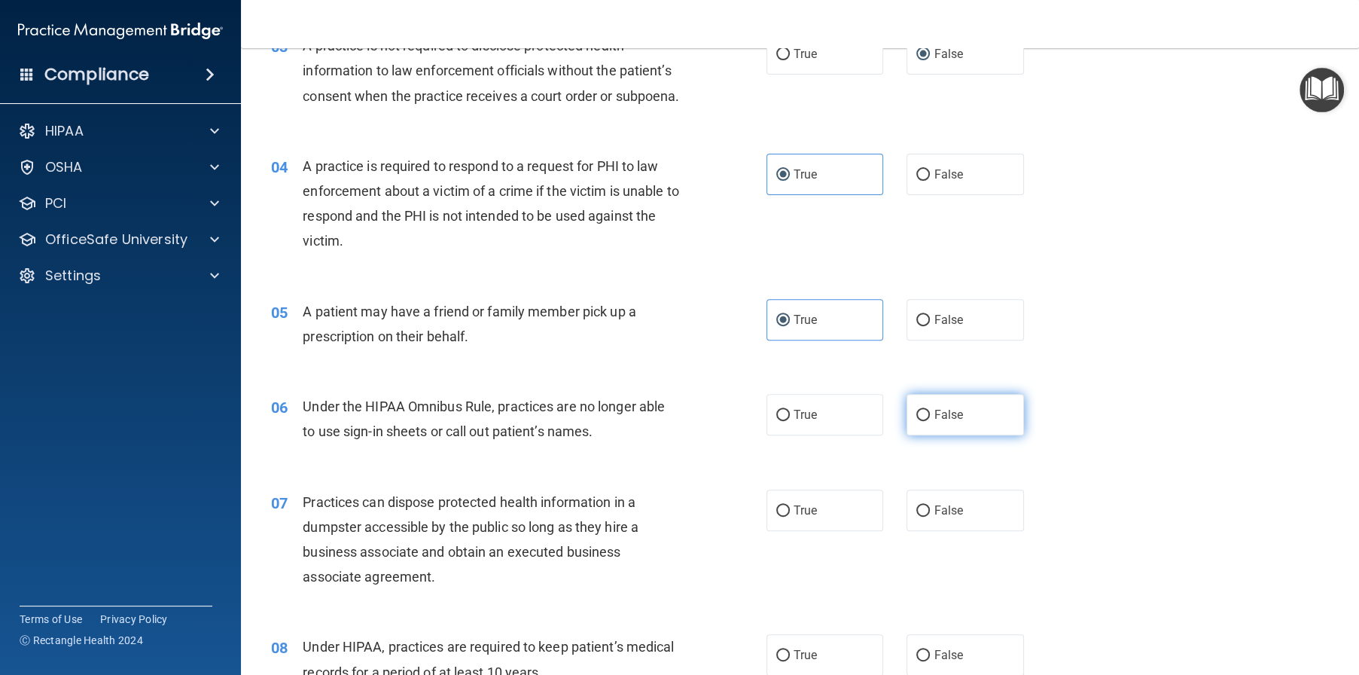
radio input "true"
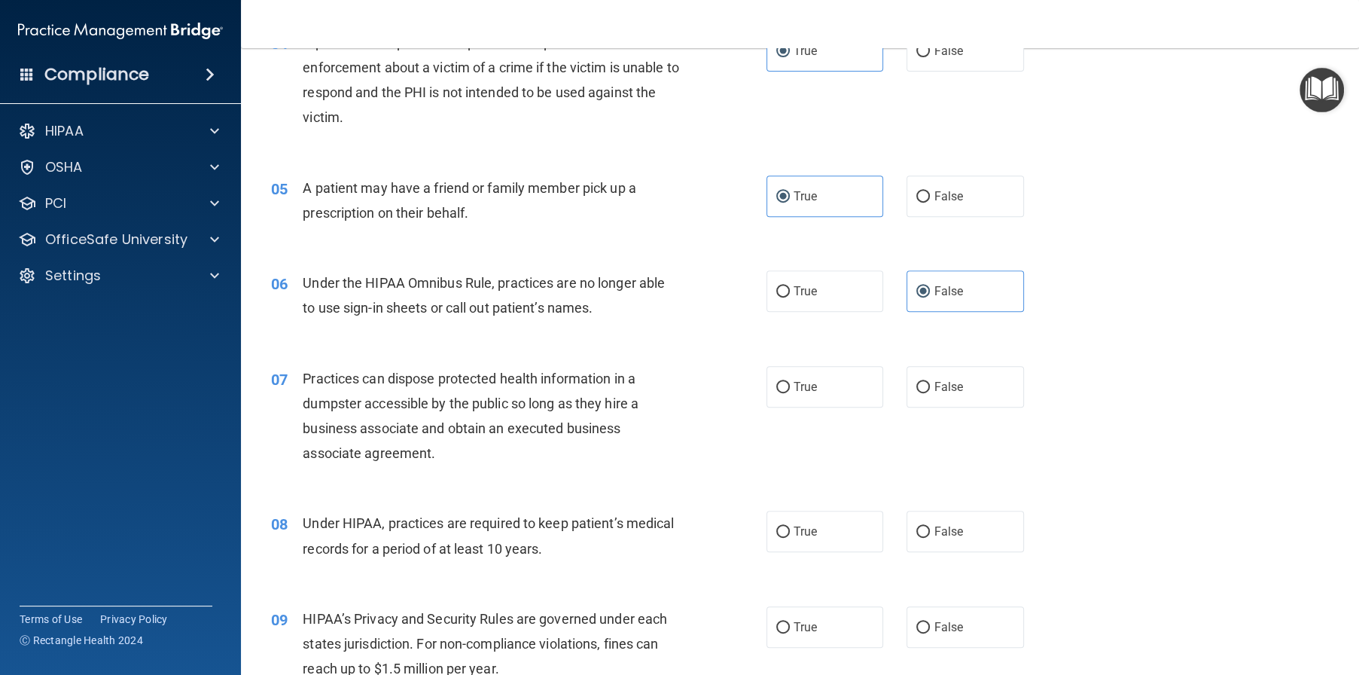
scroll to position [527, 0]
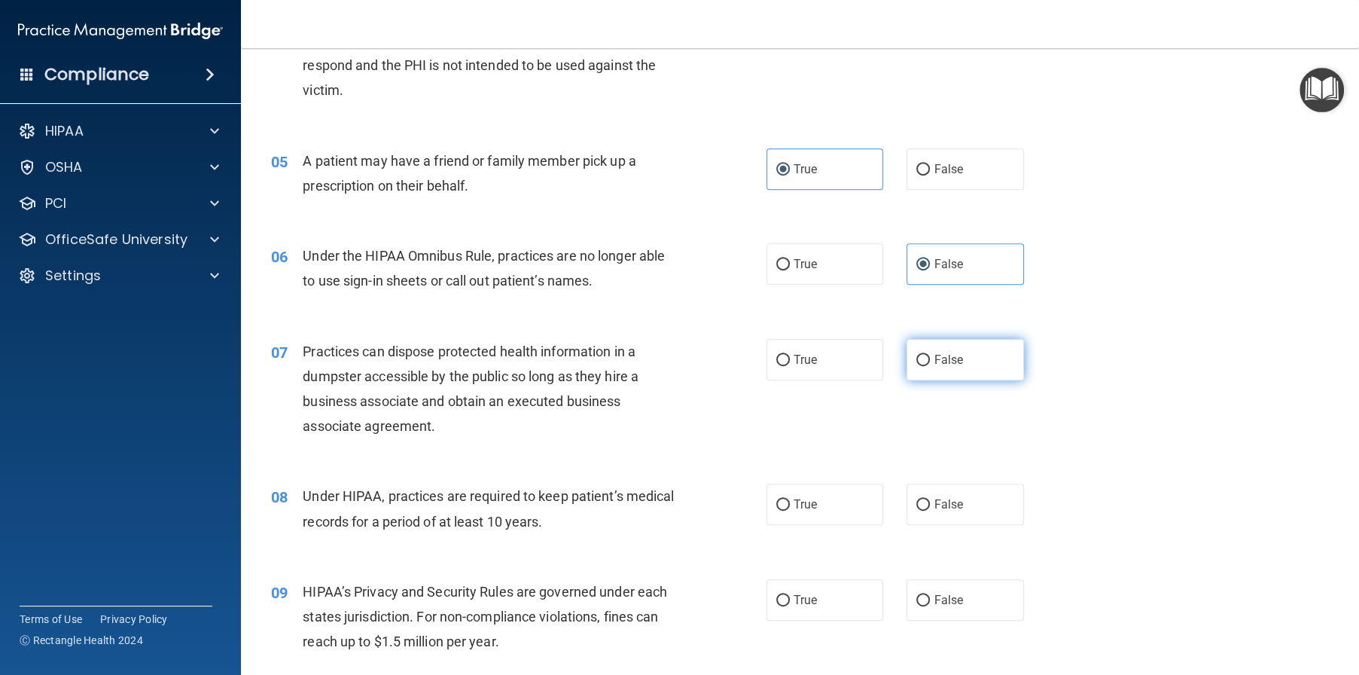
click at [957, 380] on label "False" at bounding box center [965, 359] width 117 height 41
click at [930, 366] on input "False" at bounding box center [923, 360] width 14 height 11
radio input "true"
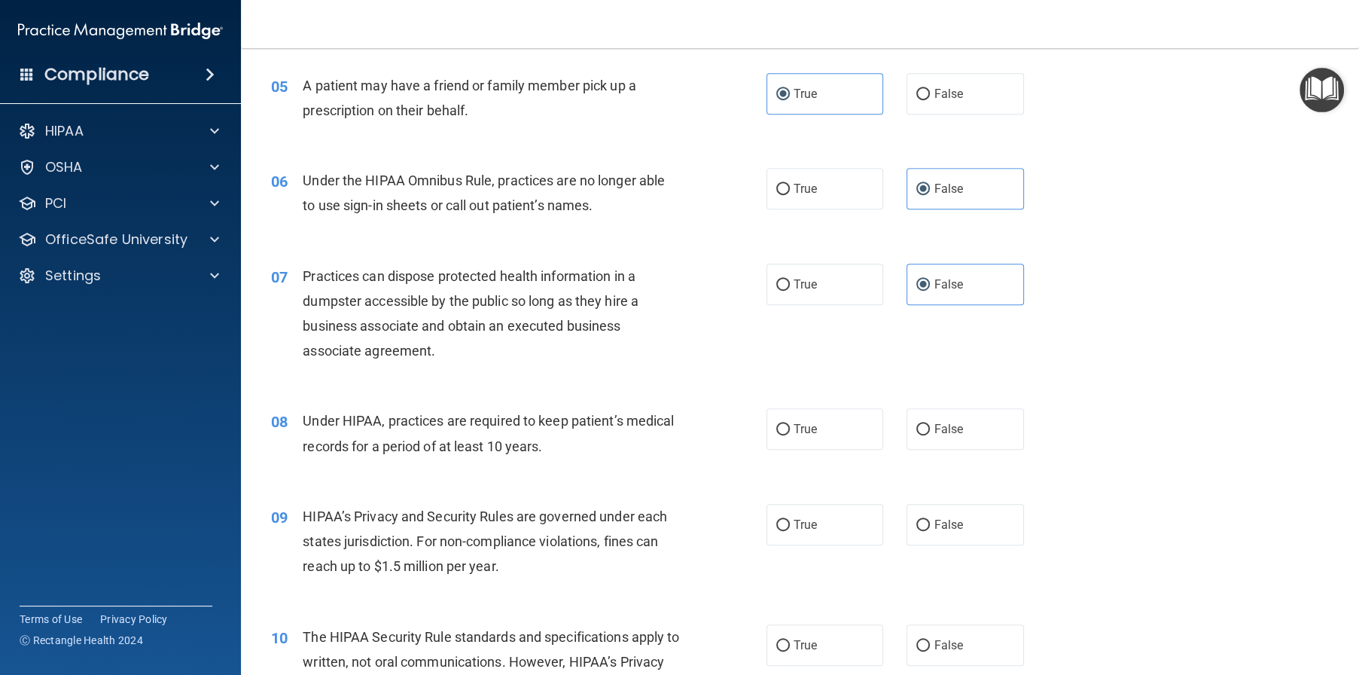
scroll to position [678, 0]
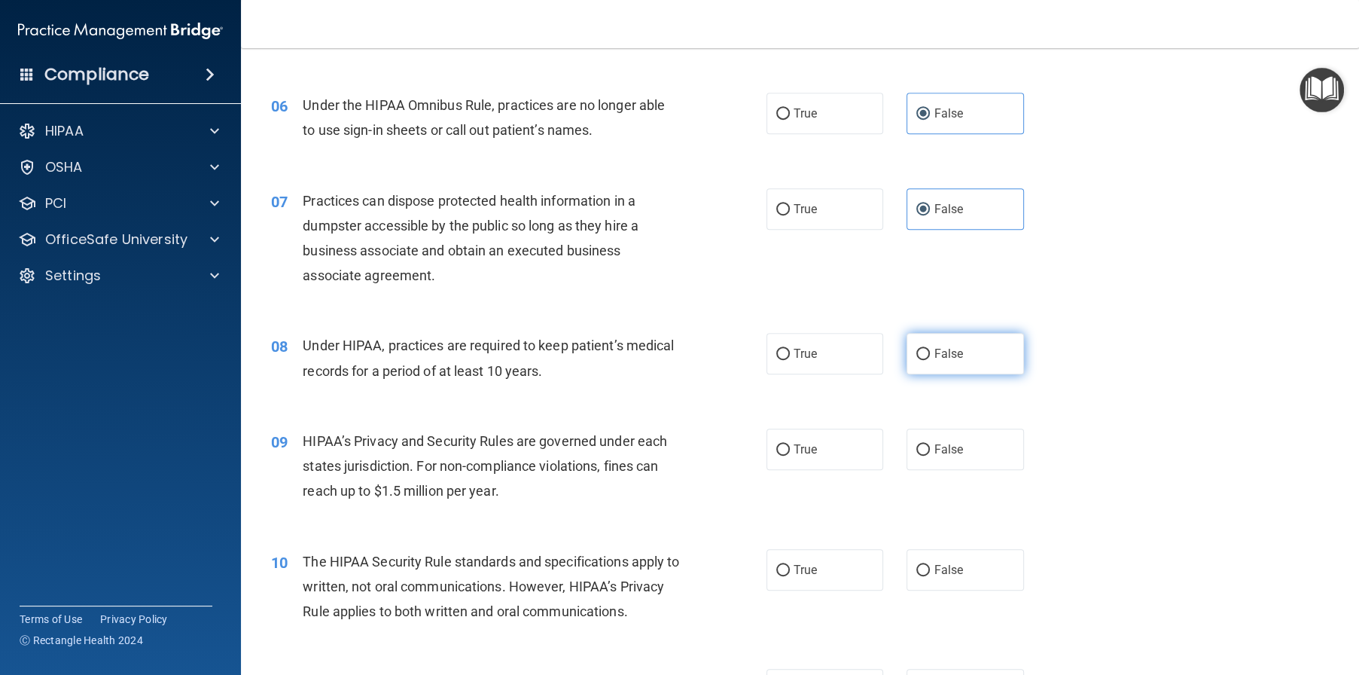
click at [984, 374] on label "False" at bounding box center [965, 353] width 117 height 41
click at [930, 360] on input "False" at bounding box center [923, 354] width 14 height 11
radio input "true"
click at [833, 374] on label "True" at bounding box center [825, 353] width 117 height 41
click at [790, 360] on input "True" at bounding box center [783, 354] width 14 height 11
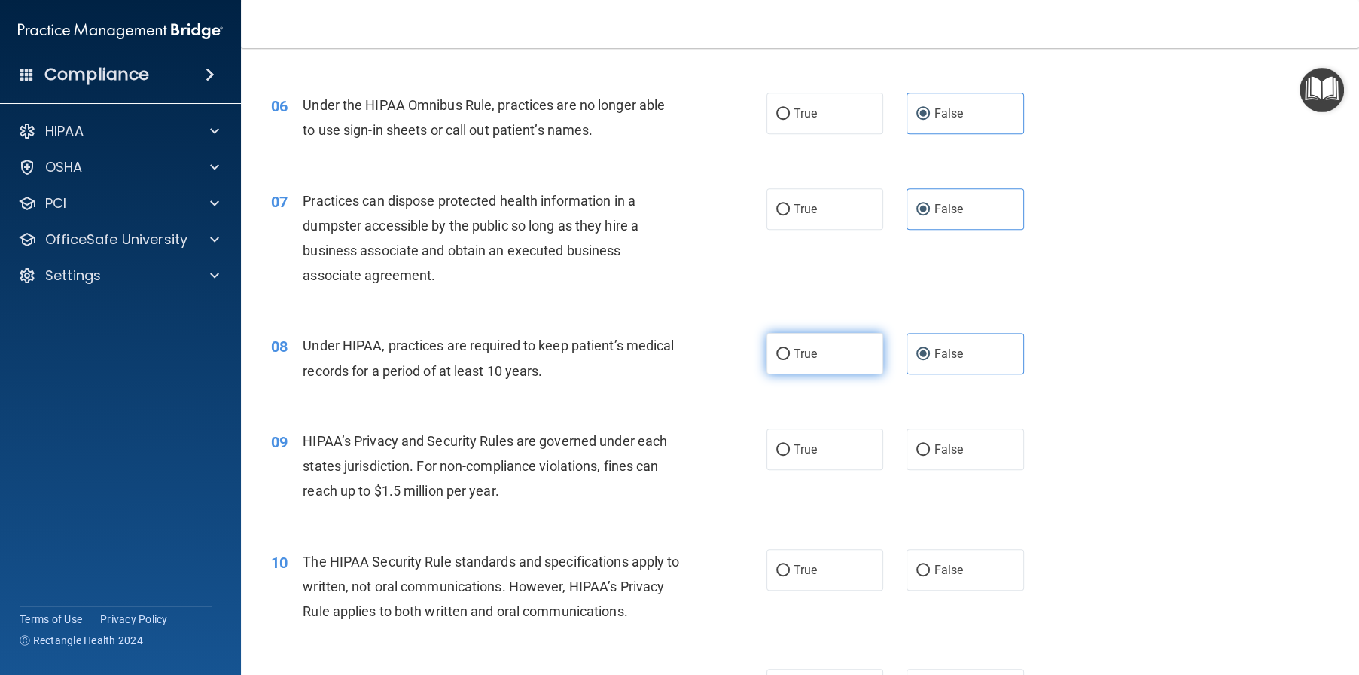
radio input "true"
click at [989, 374] on label "False" at bounding box center [965, 353] width 117 height 41
click at [930, 360] on input "False" at bounding box center [923, 354] width 14 height 11
radio input "true"
radio input "false"
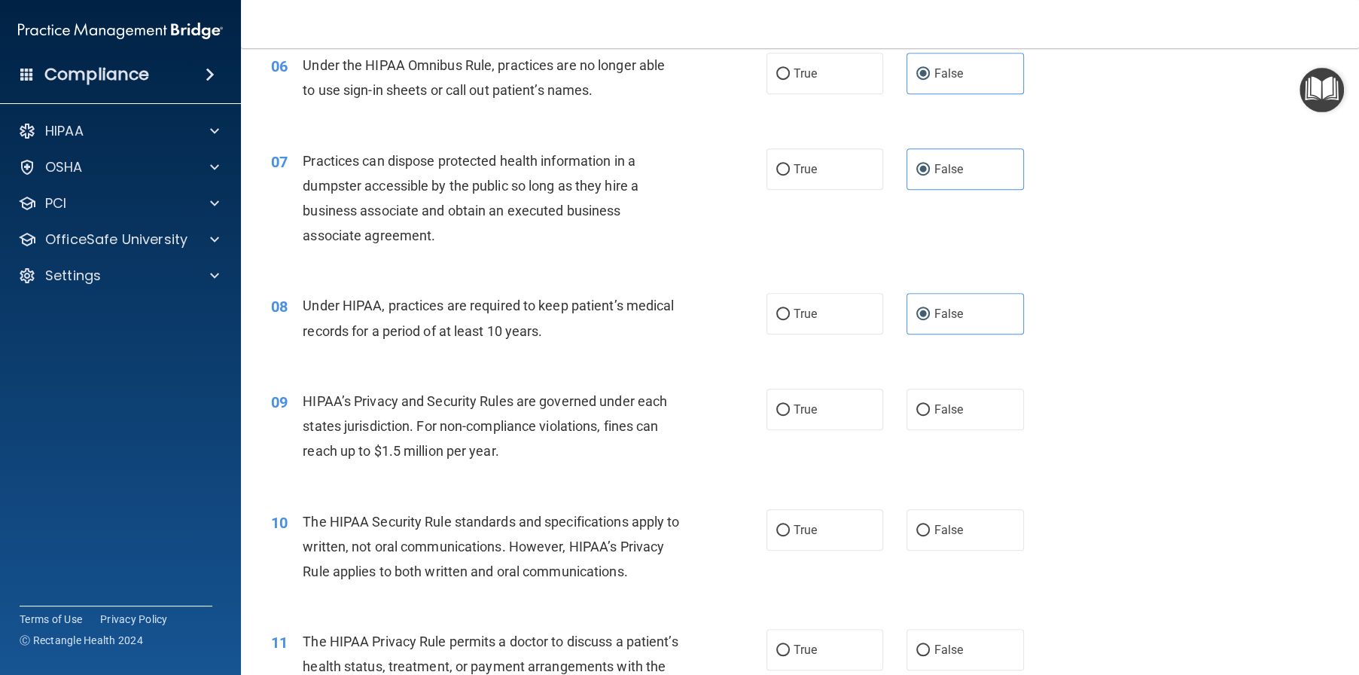
scroll to position [753, 0]
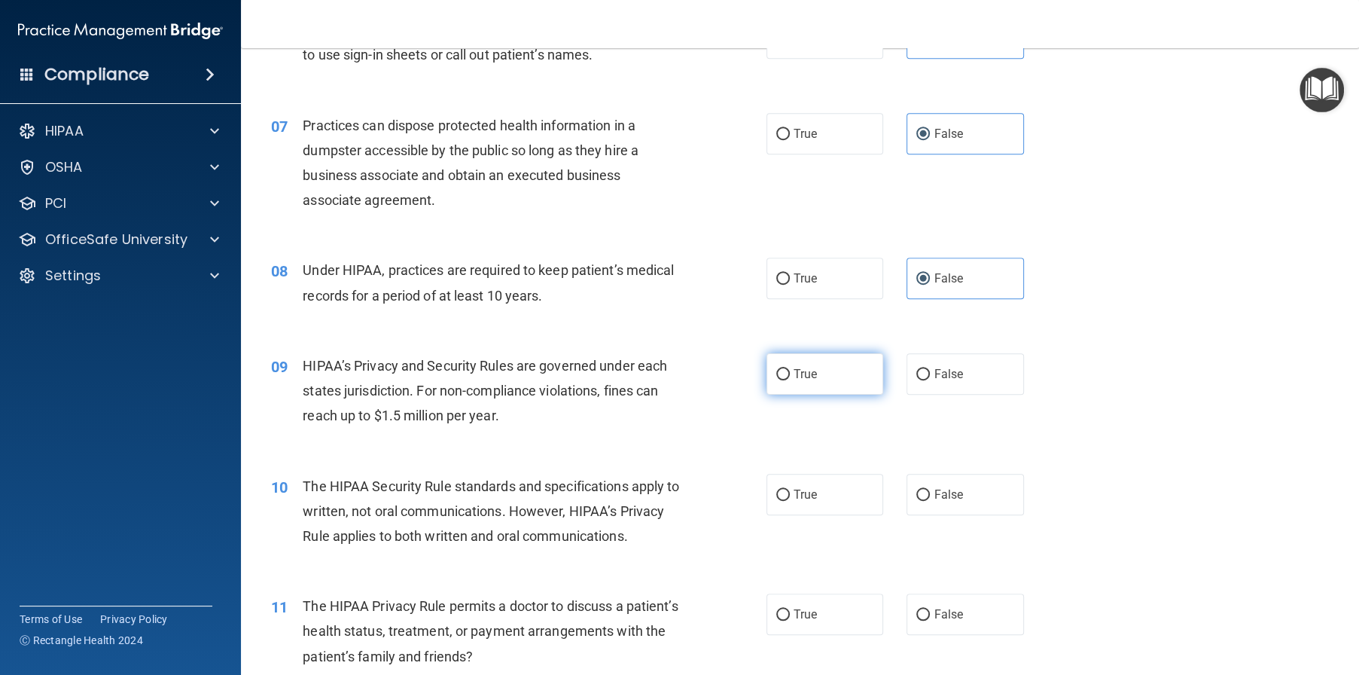
click at [819, 395] on label "True" at bounding box center [825, 373] width 117 height 41
click at [790, 380] on input "True" at bounding box center [783, 374] width 14 height 11
radio input "true"
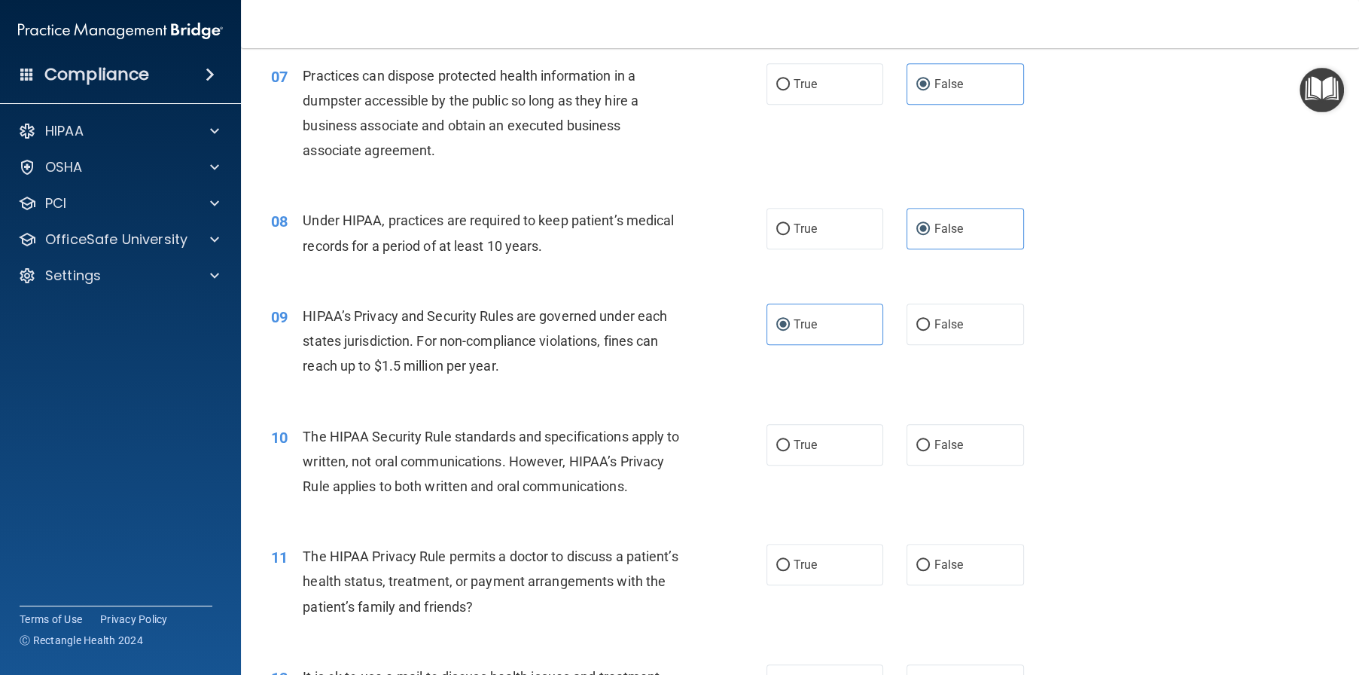
scroll to position [904, 0]
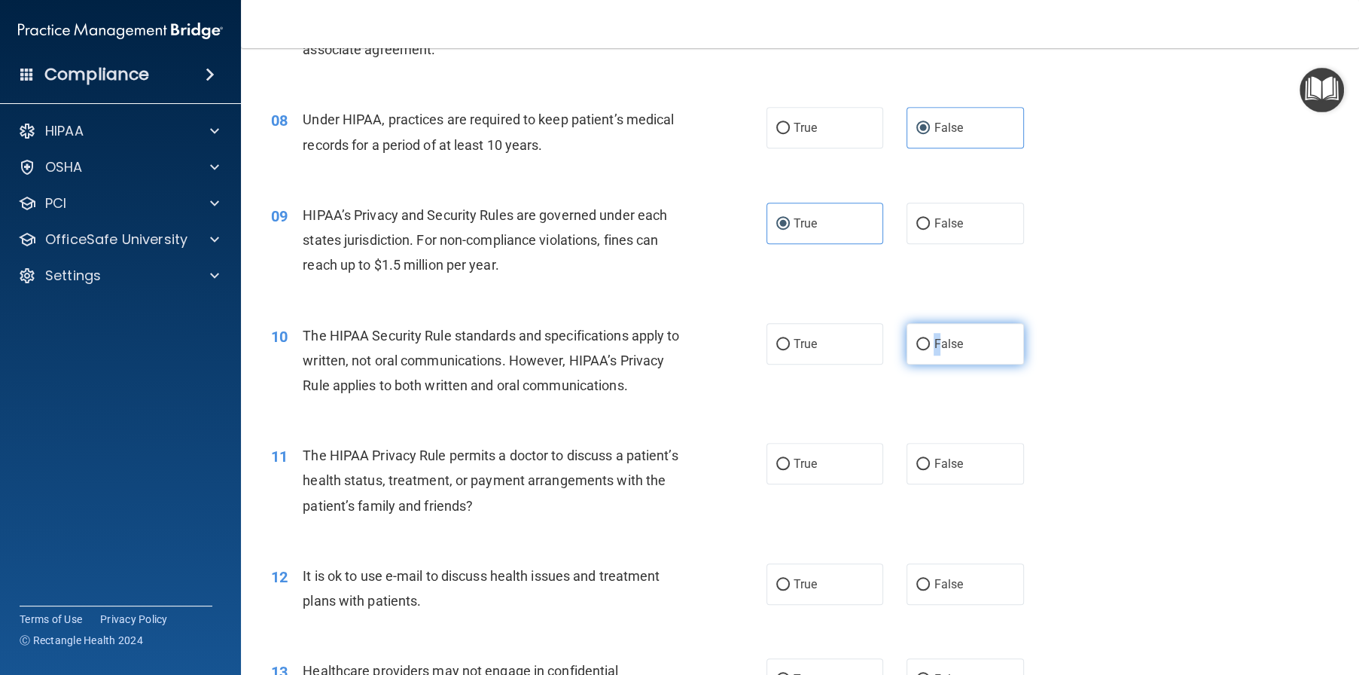
click at [929, 364] on label "False" at bounding box center [965, 343] width 117 height 41
click at [776, 350] on input "True" at bounding box center [783, 344] width 14 height 11
radio input "true"
click at [686, 496] on div "The HIPAA Privacy Rule permits a doctor to discuss a patient’s health status, t…" at bounding box center [497, 480] width 389 height 75
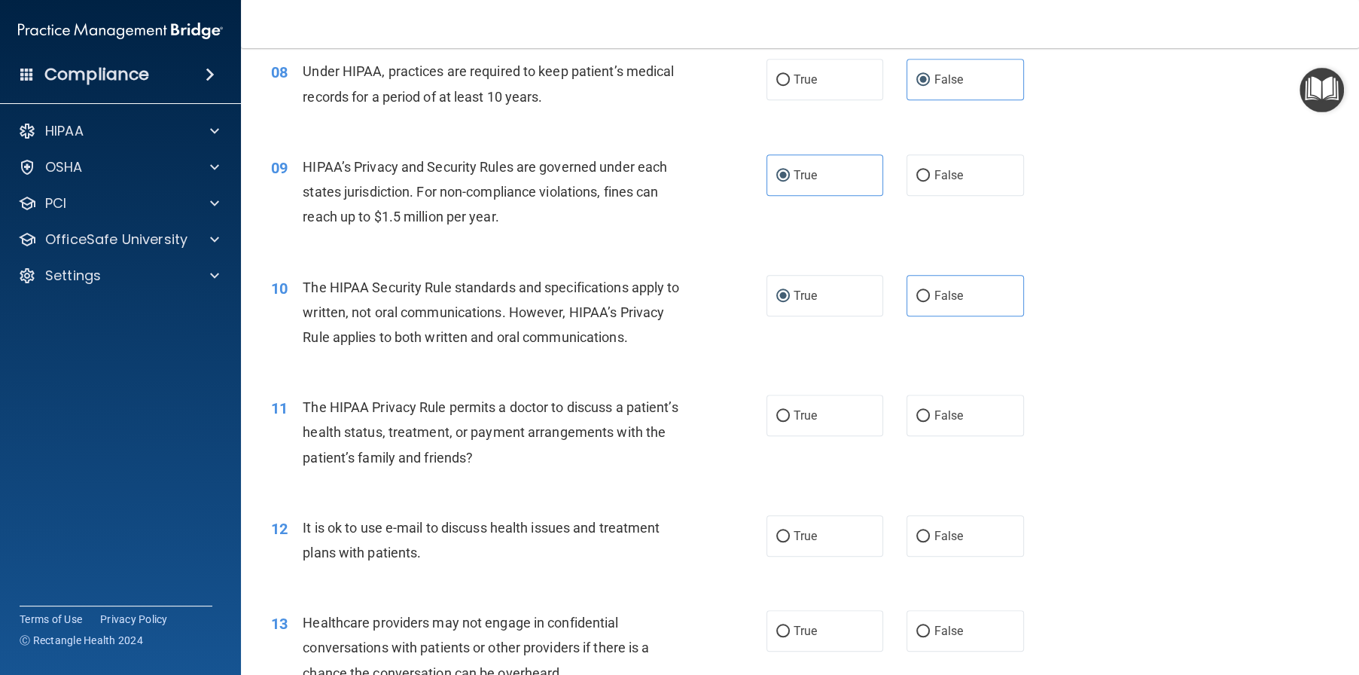
scroll to position [1054, 0]
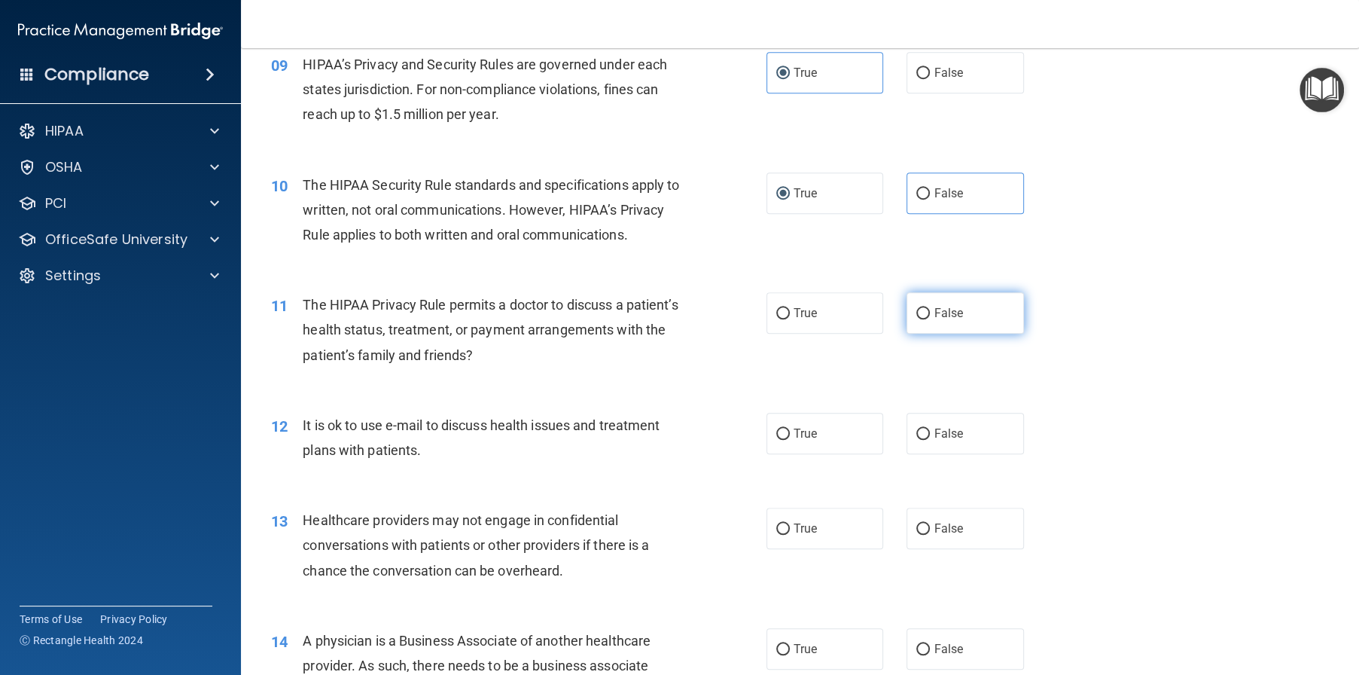
click at [925, 334] on label "False" at bounding box center [965, 312] width 117 height 41
click at [925, 319] on input "False" at bounding box center [923, 313] width 14 height 11
radio input "true"
click at [776, 440] on input "True" at bounding box center [783, 433] width 14 height 11
radio input "true"
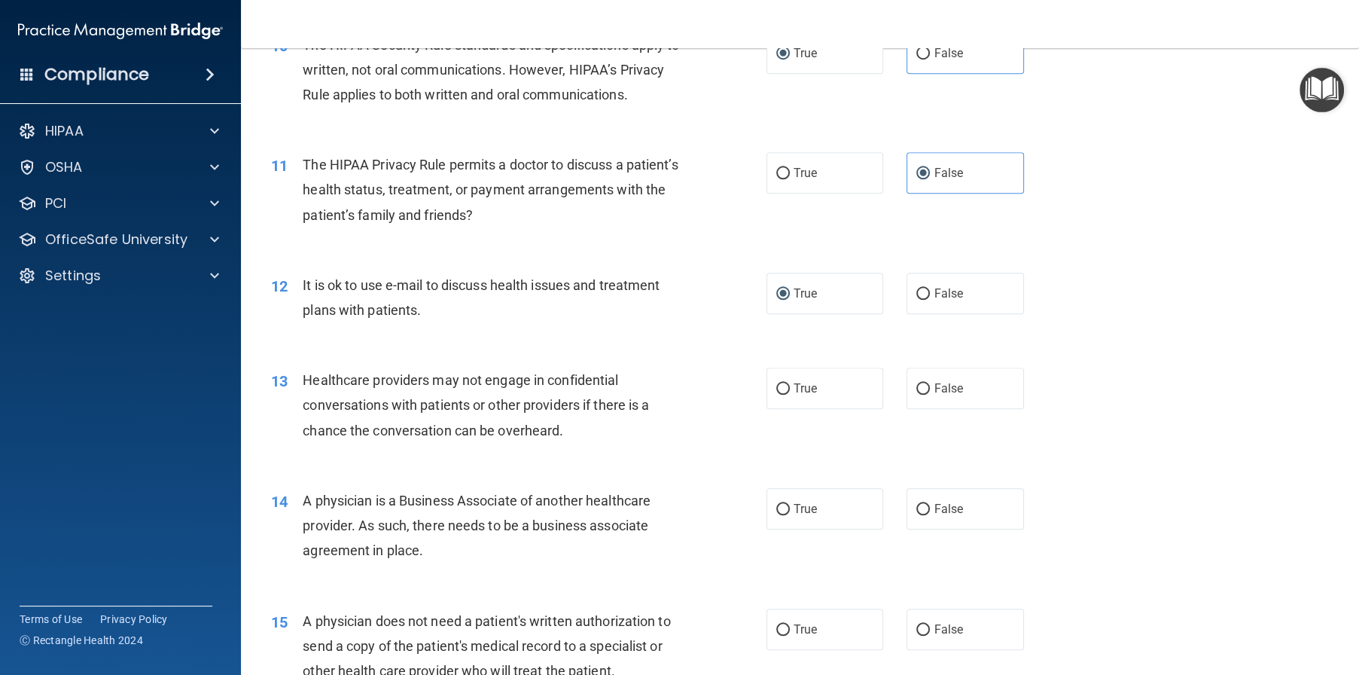
scroll to position [1205, 0]
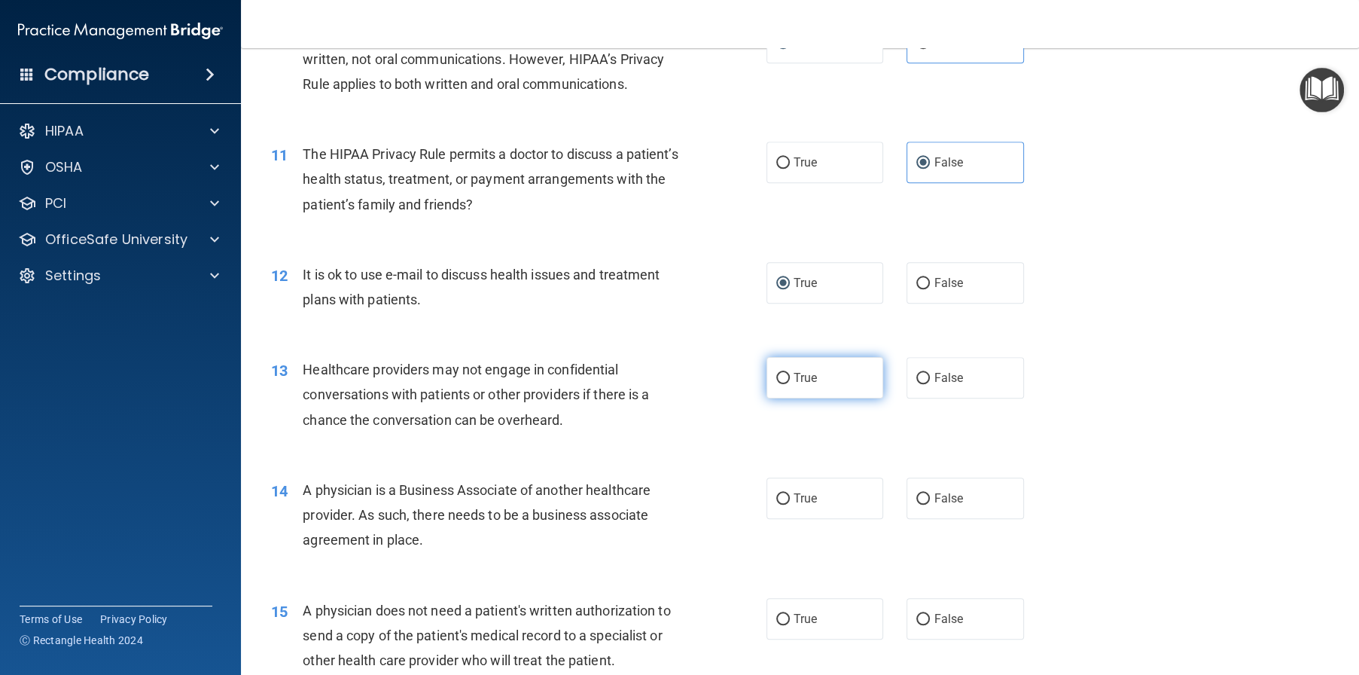
click at [776, 384] on input "True" at bounding box center [783, 378] width 14 height 11
radio input "true"
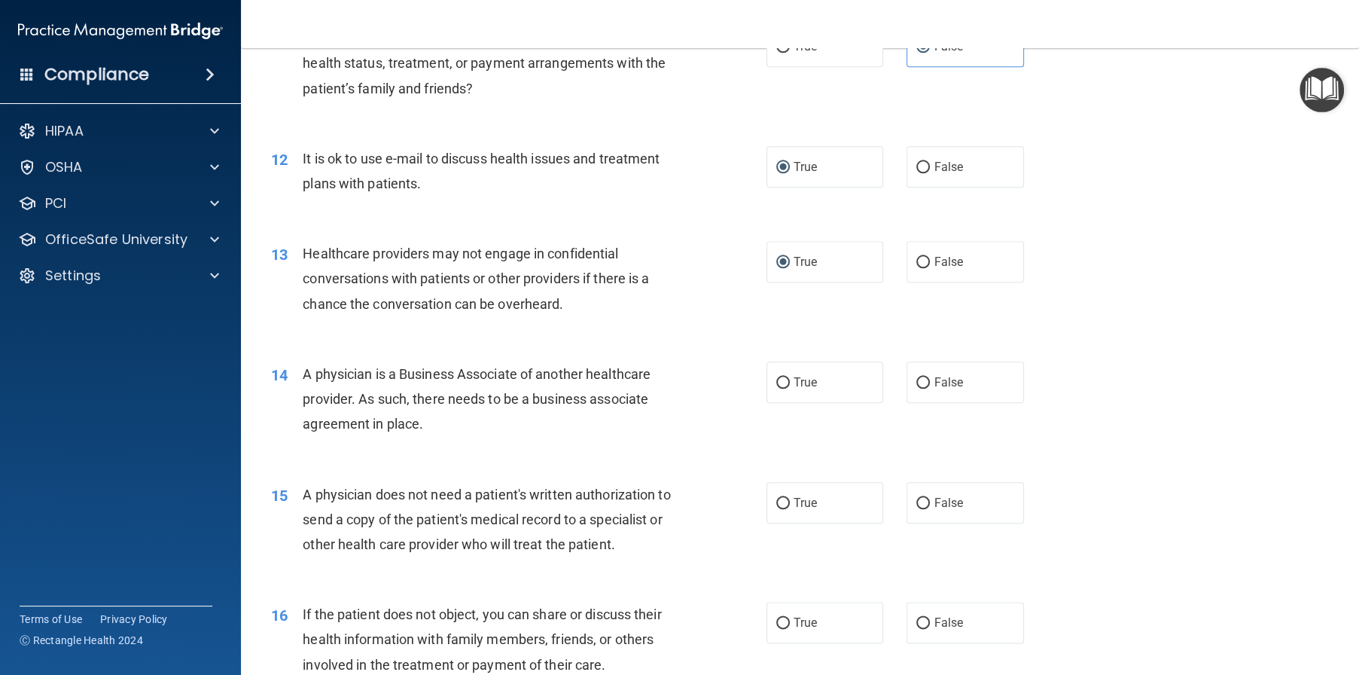
scroll to position [1355, 0]
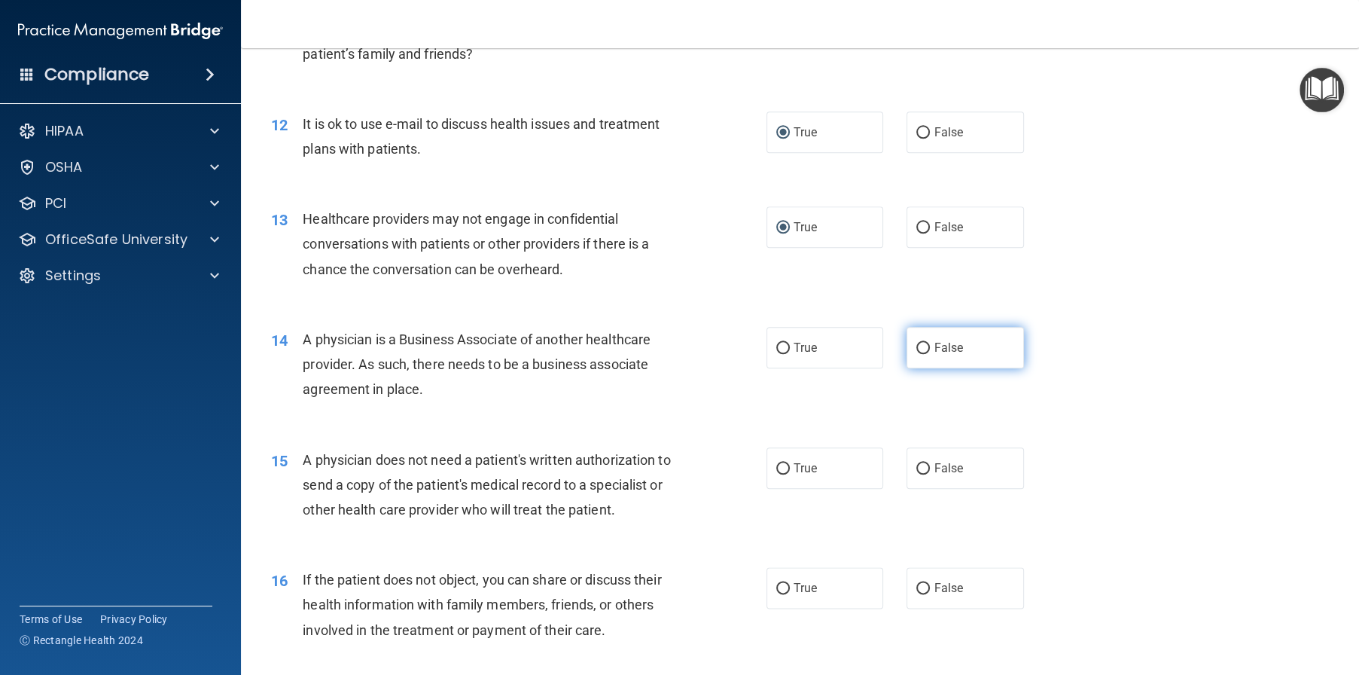
click at [961, 368] on label "False" at bounding box center [965, 347] width 117 height 41
click at [930, 354] on input "False" at bounding box center [923, 348] width 14 height 11
radio input "true"
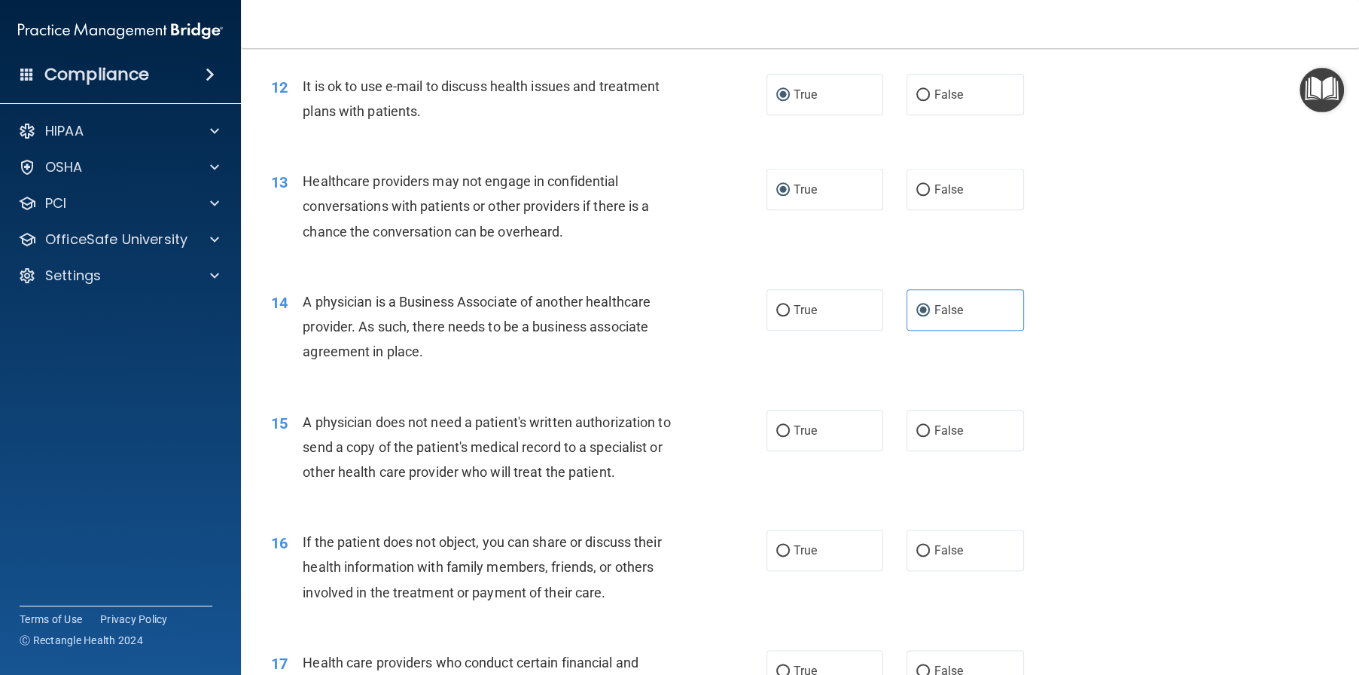
scroll to position [1431, 0]
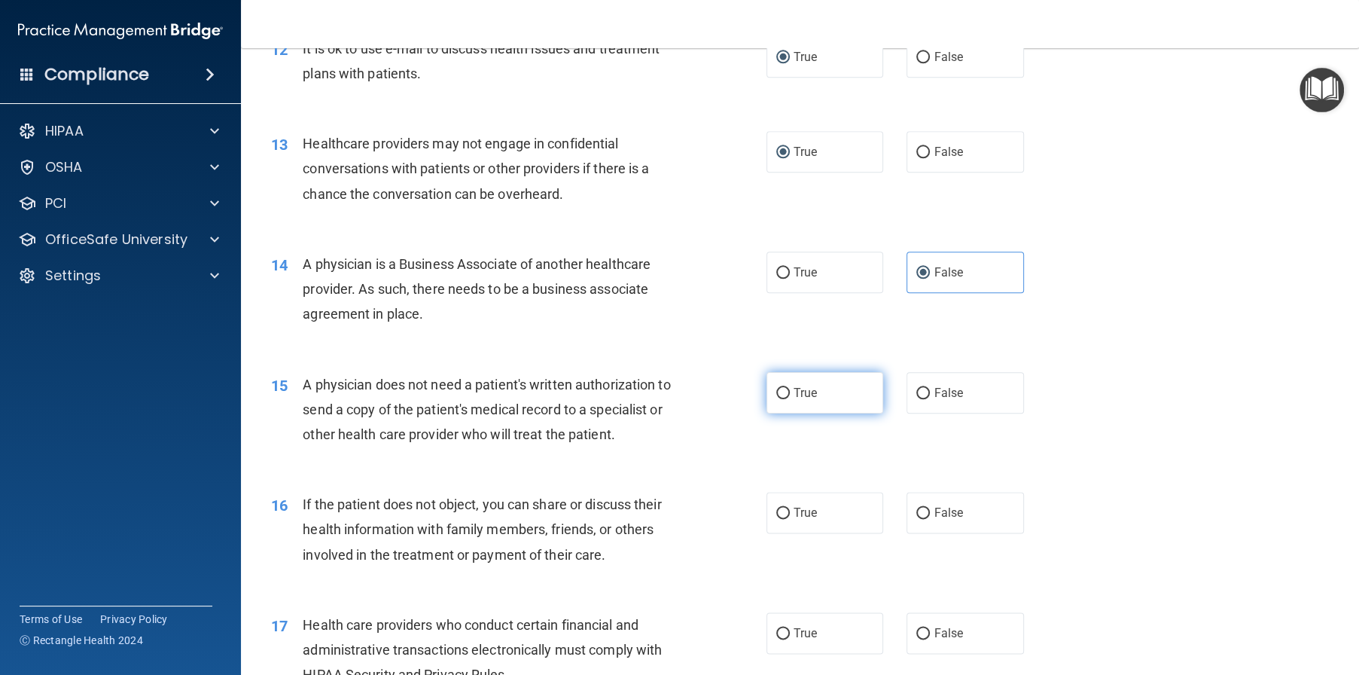
click at [780, 399] on input "True" at bounding box center [783, 393] width 14 height 11
radio input "true"
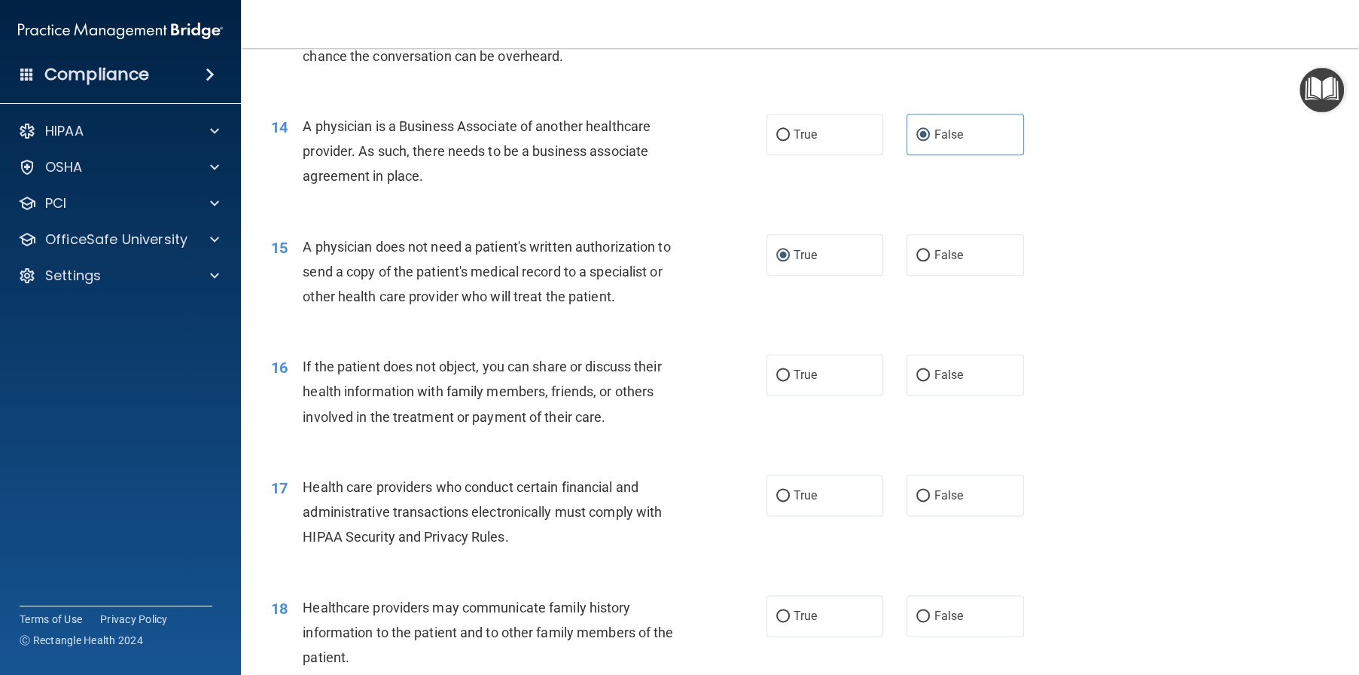
scroll to position [1581, 0]
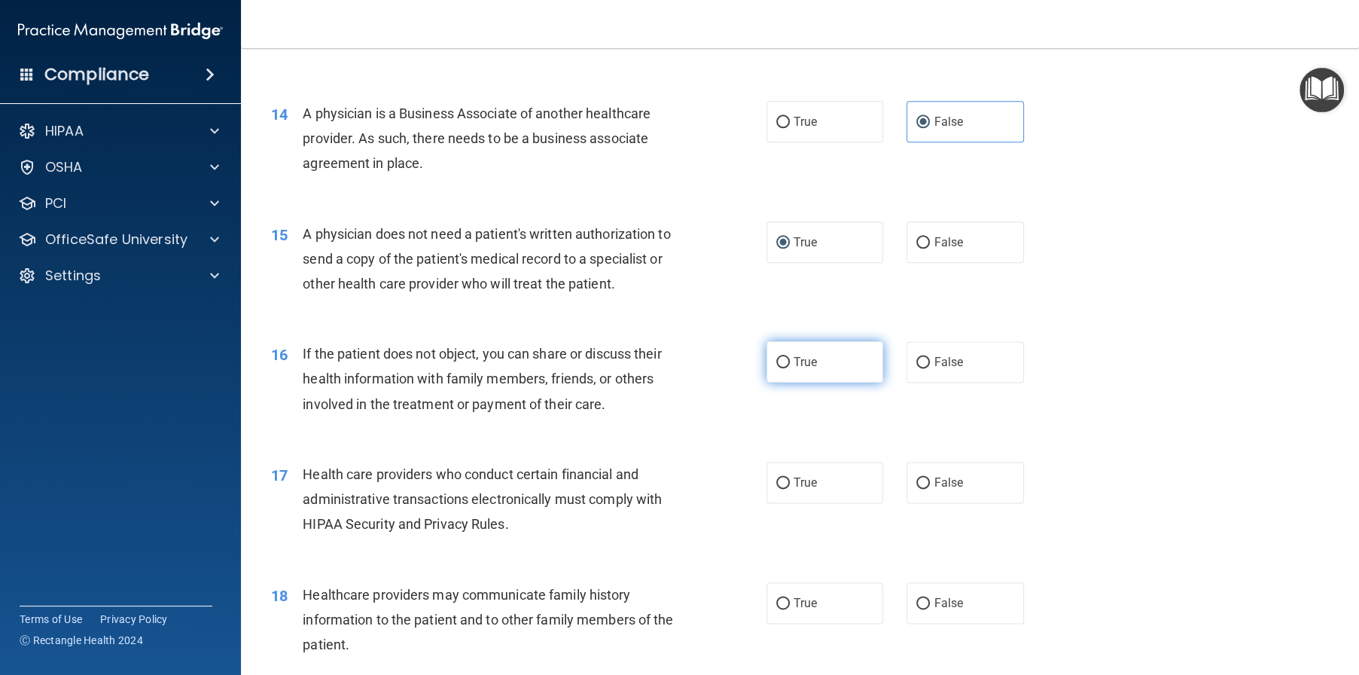
click at [776, 368] on input "True" at bounding box center [783, 362] width 14 height 11
radio input "true"
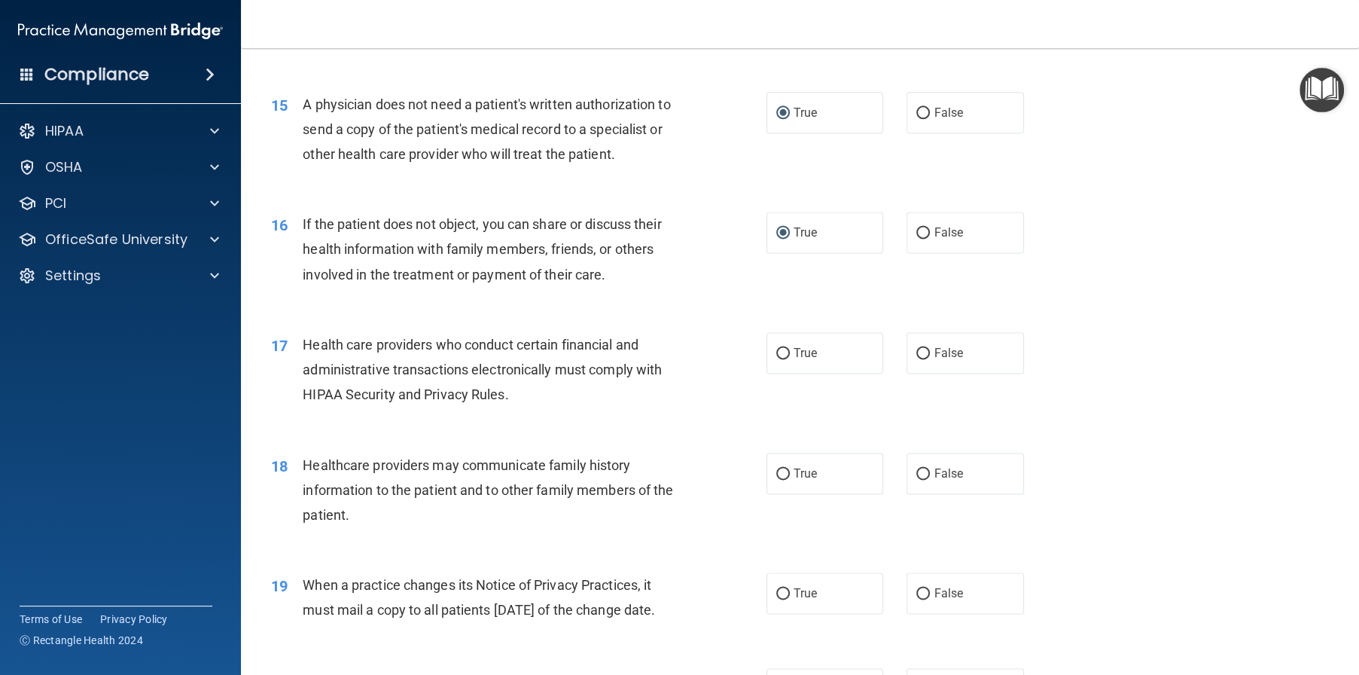
scroll to position [1732, 0]
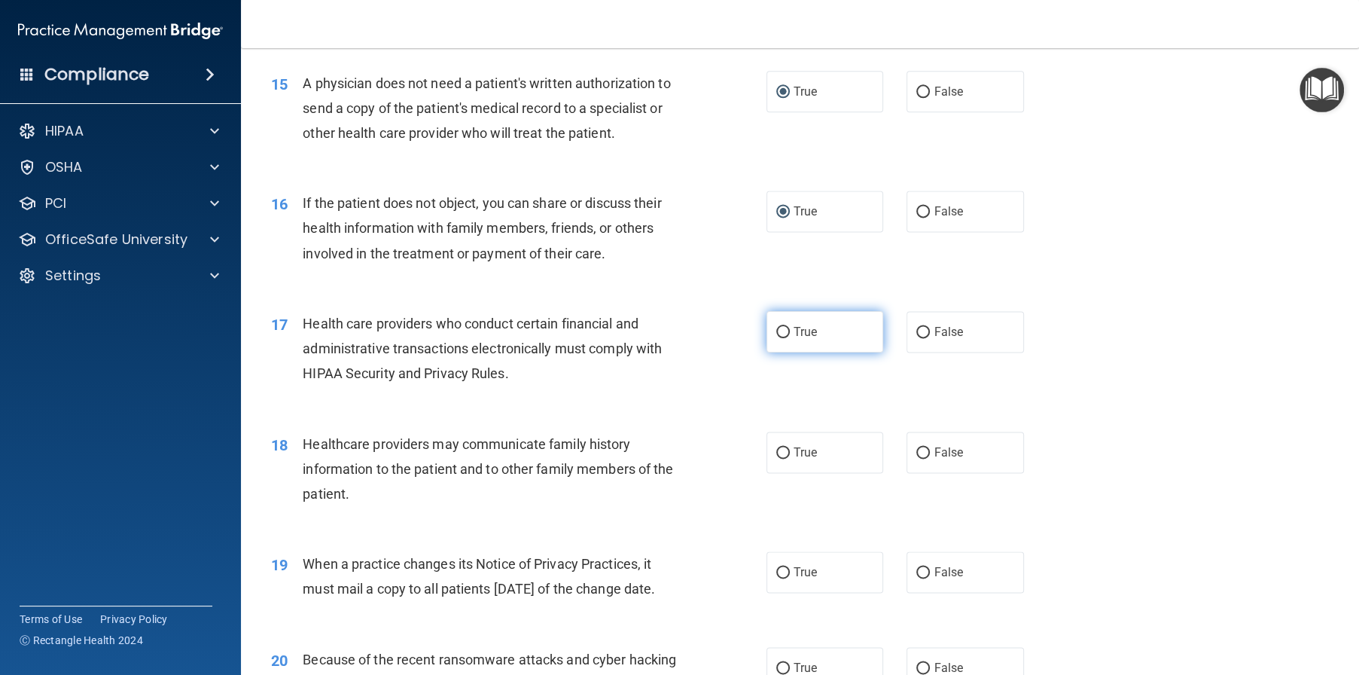
click at [782, 338] on input "True" at bounding box center [783, 332] width 14 height 11
radio input "true"
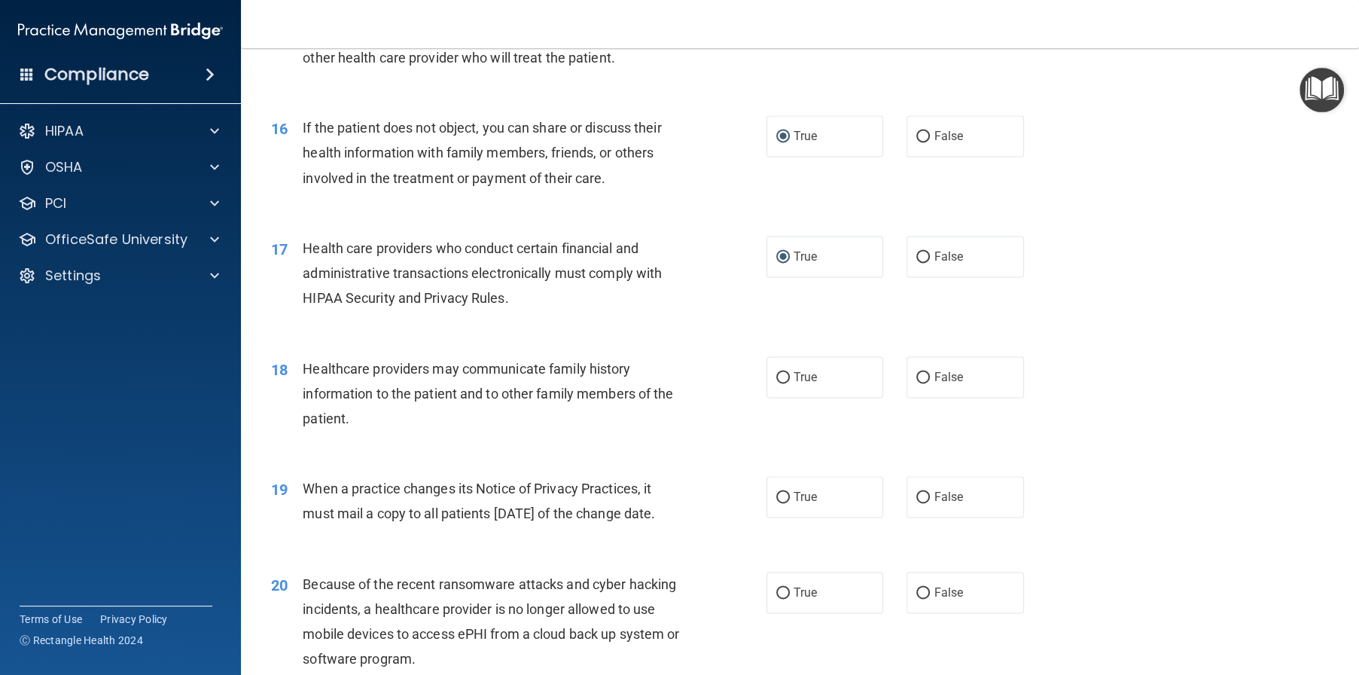
scroll to position [1883, 0]
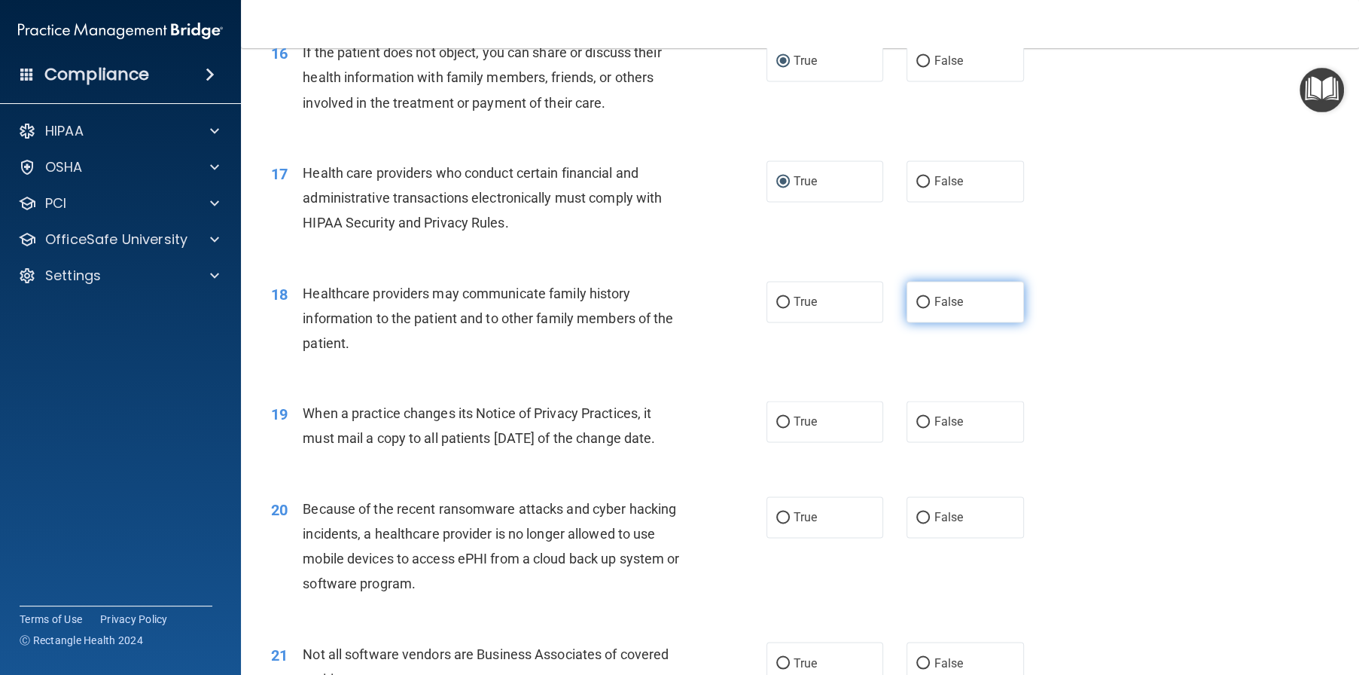
click at [919, 308] on input "False" at bounding box center [923, 302] width 14 height 11
radio input "true"
click at [937, 442] on label "False" at bounding box center [965, 421] width 117 height 41
click at [930, 428] on input "False" at bounding box center [923, 421] width 14 height 11
radio input "true"
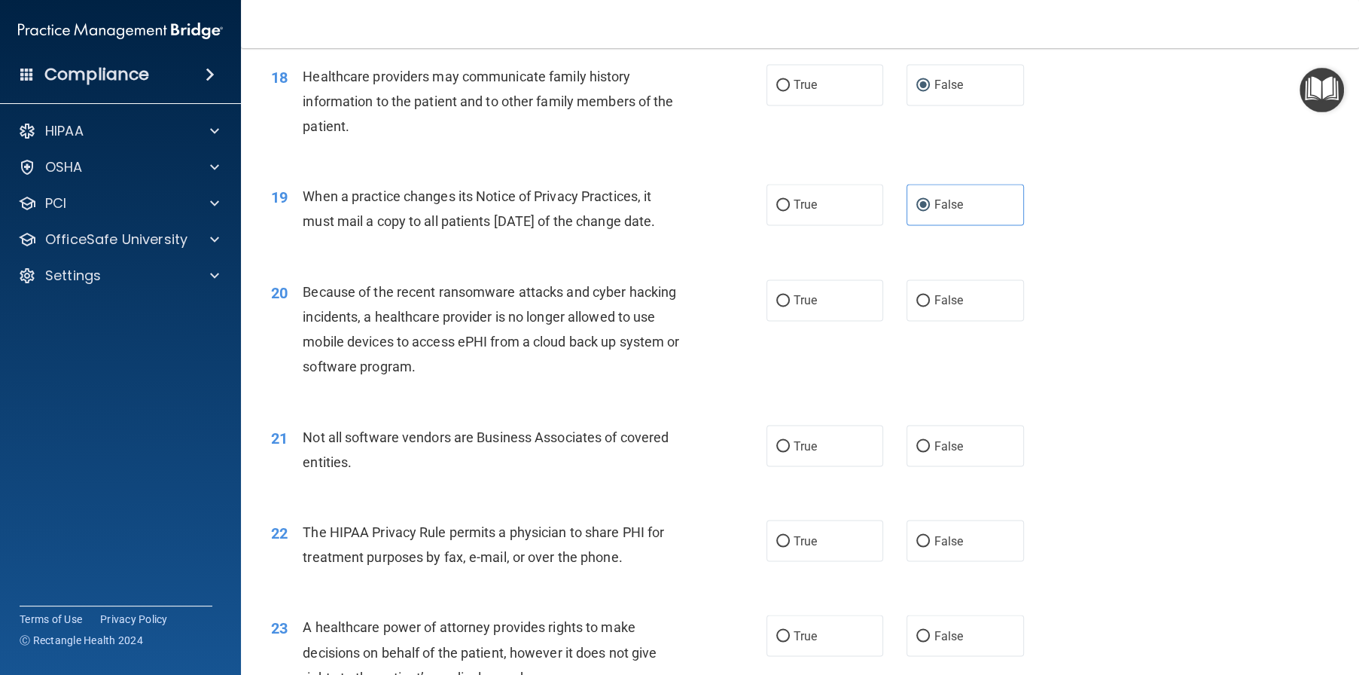
scroll to position [2108, 0]
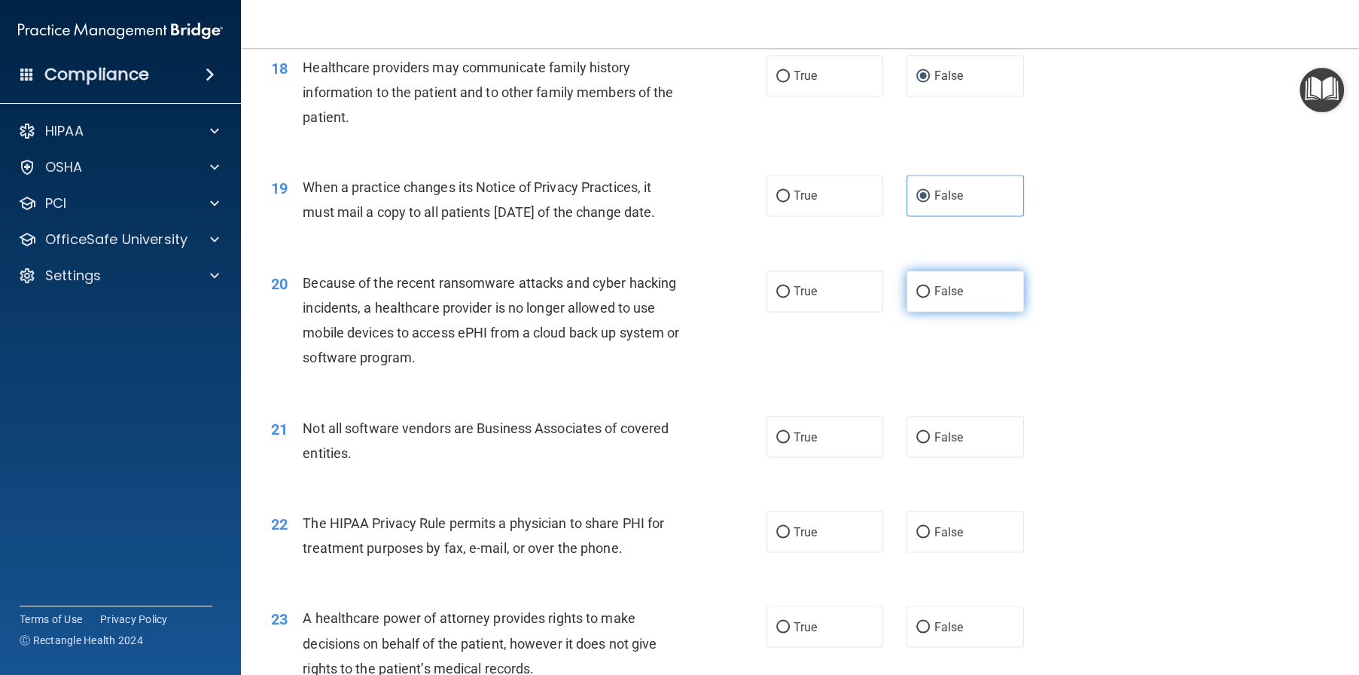
click at [919, 297] on input "False" at bounding box center [923, 291] width 14 height 11
radio input "true"
click at [782, 443] on input "True" at bounding box center [783, 436] width 14 height 11
radio input "true"
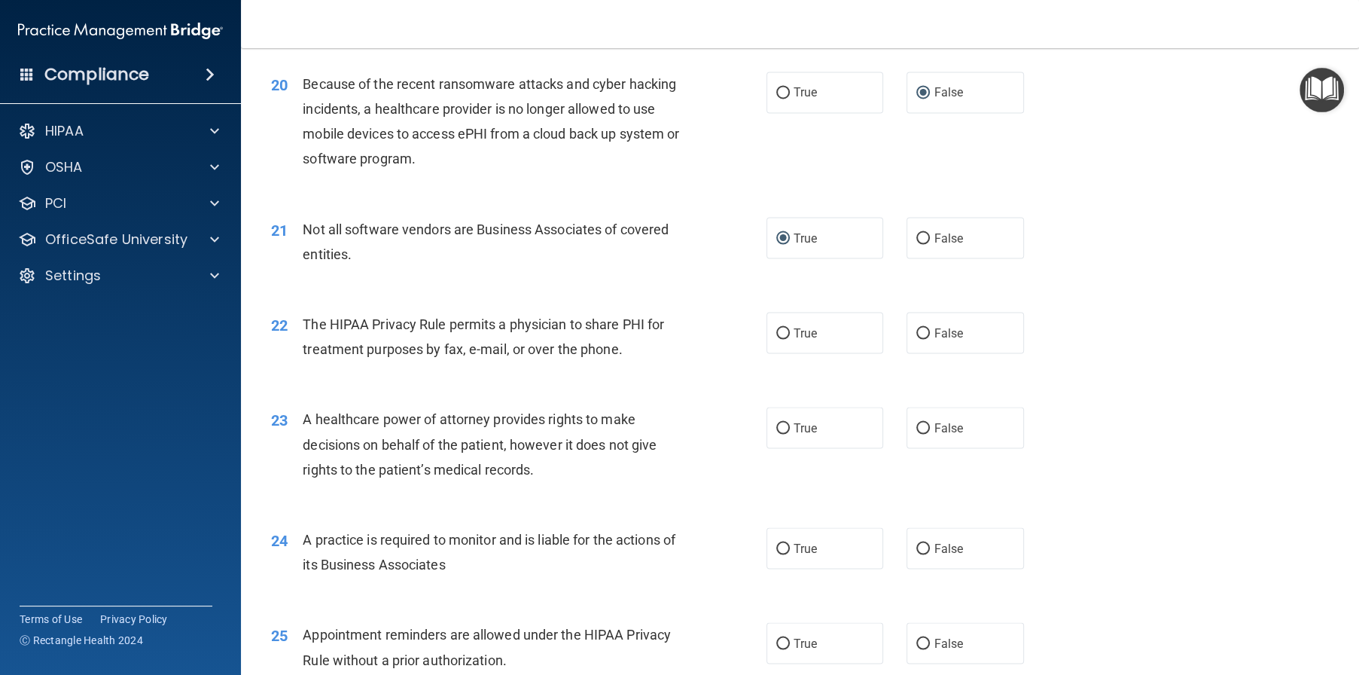
scroll to position [2334, 0]
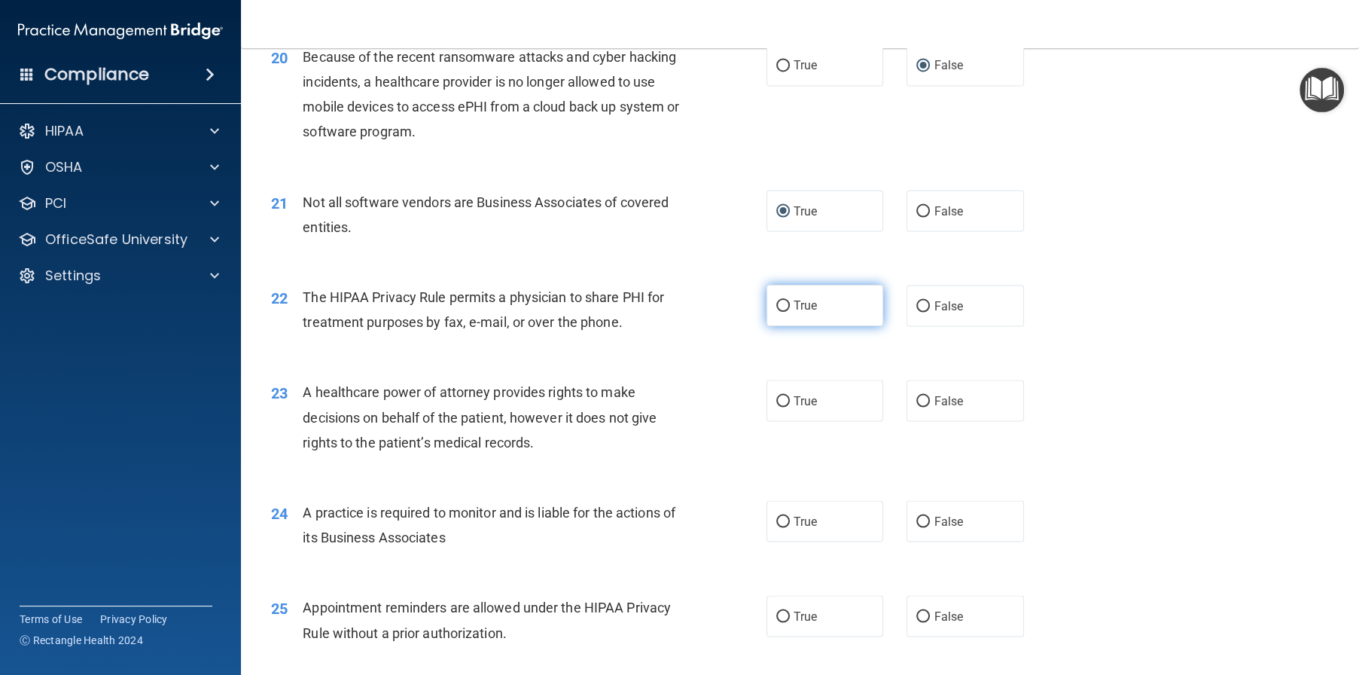
click at [776, 312] on input "True" at bounding box center [783, 305] width 14 height 11
radio input "true"
click at [910, 326] on label "False" at bounding box center [965, 305] width 117 height 41
click at [916, 312] on input "False" at bounding box center [923, 305] width 14 height 11
radio input "true"
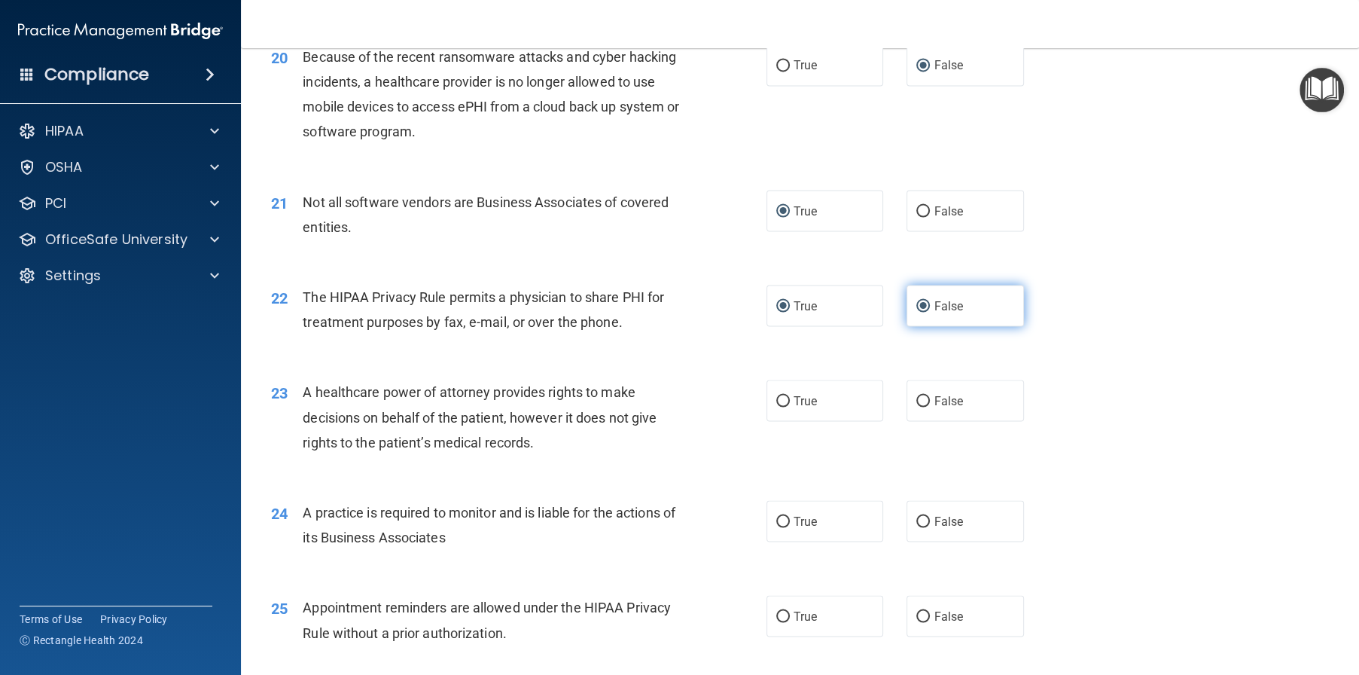
radio input "false"
click at [776, 407] on input "True" at bounding box center [783, 400] width 14 height 11
radio input "true"
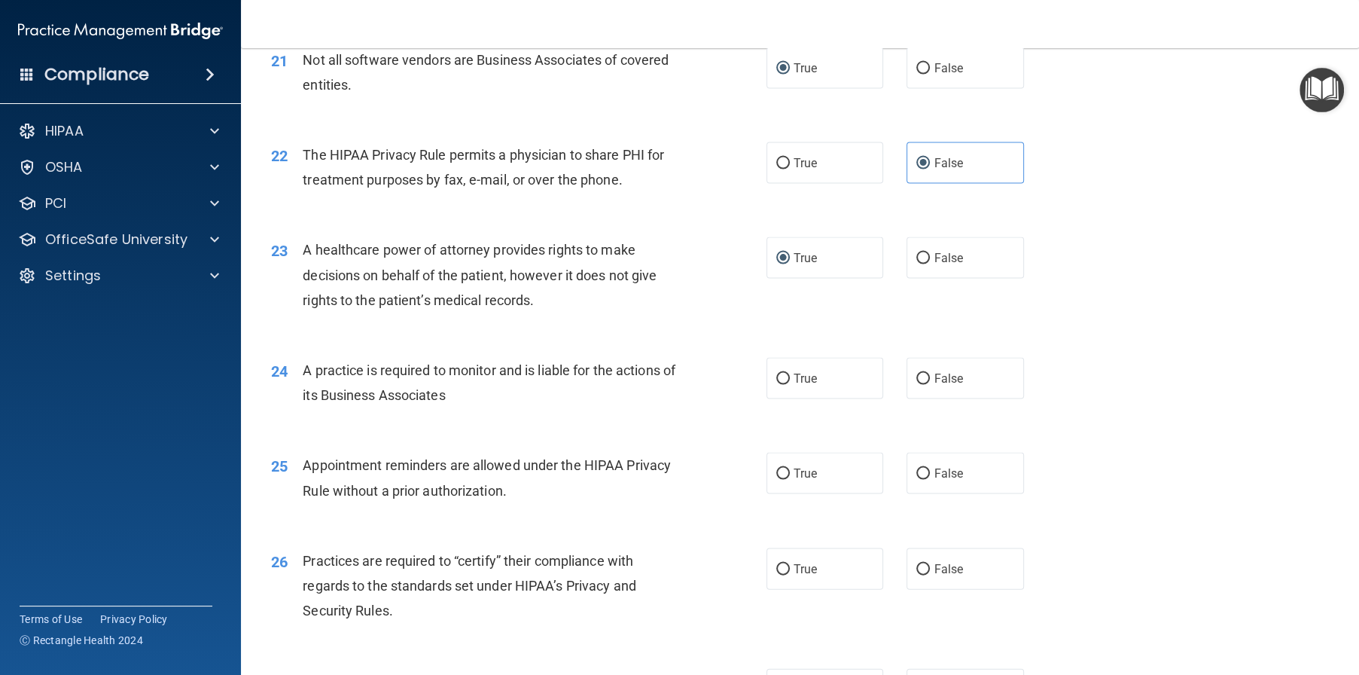
scroll to position [2485, 0]
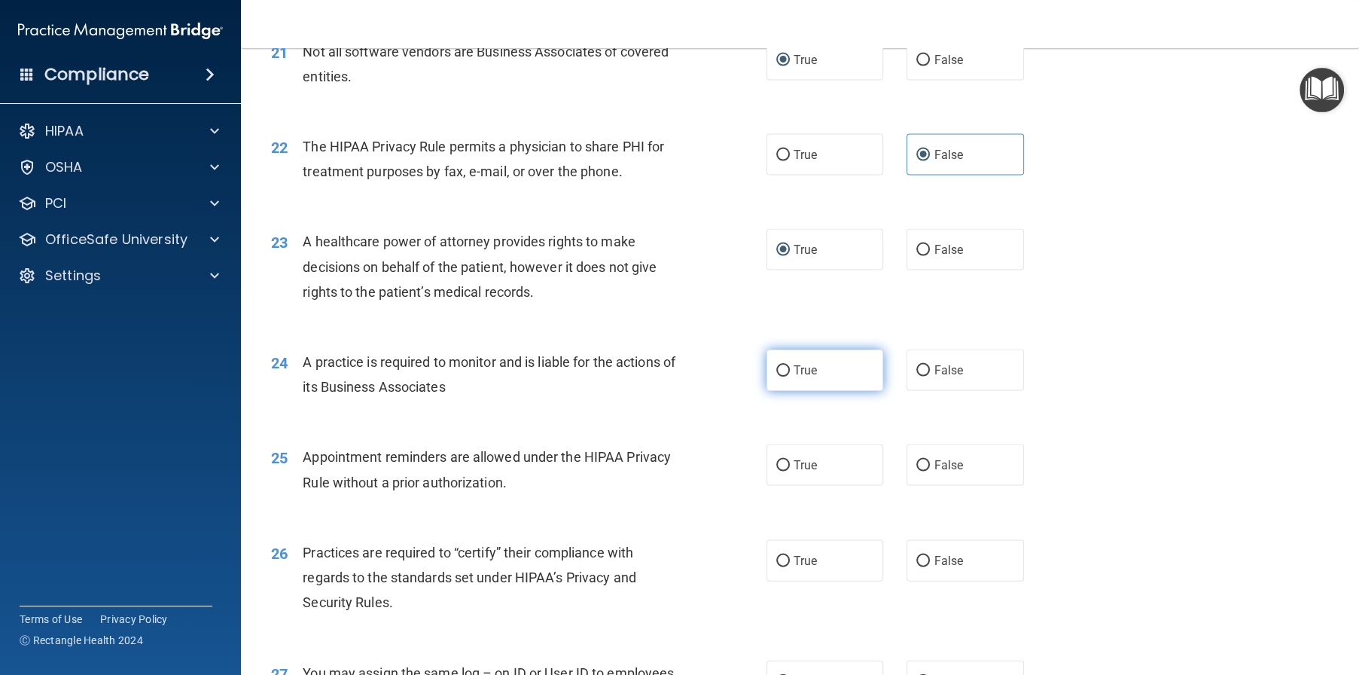
click at [770, 391] on label "True" at bounding box center [825, 369] width 117 height 41
click at [776, 377] on input "True" at bounding box center [783, 370] width 14 height 11
radio input "true"
click at [916, 471] on input "False" at bounding box center [923, 465] width 14 height 11
radio input "true"
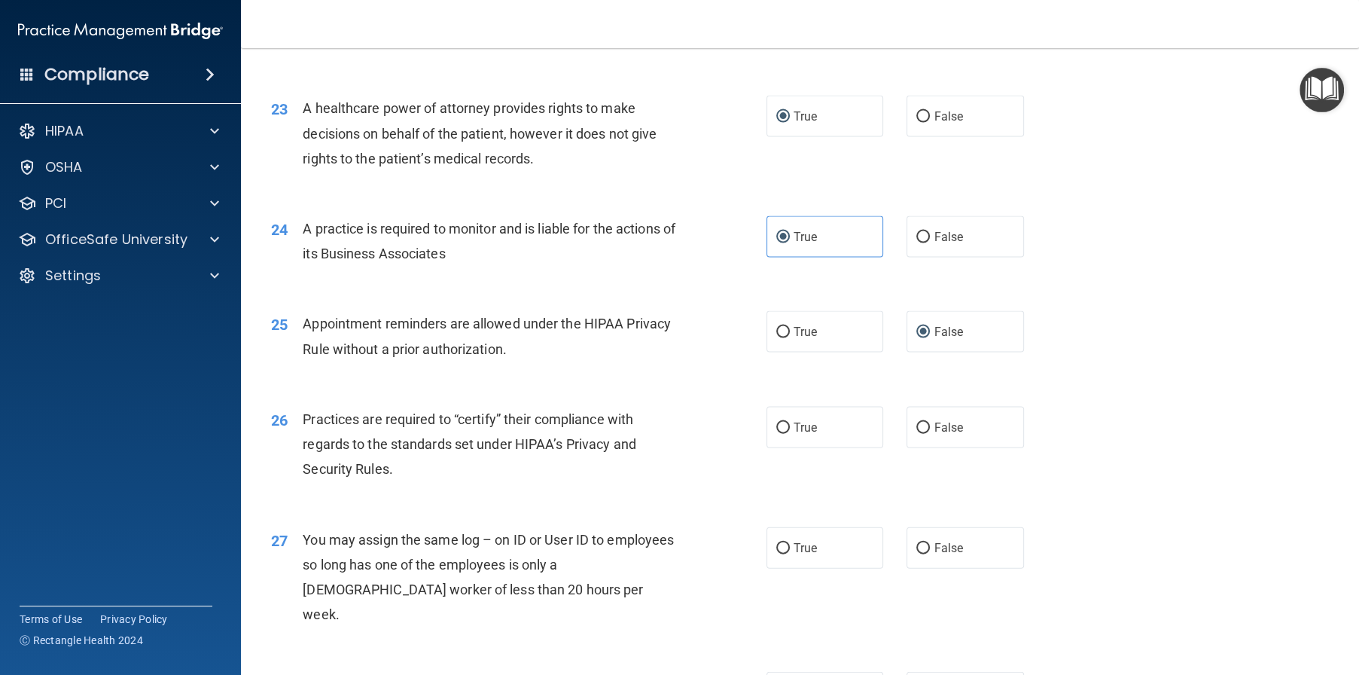
scroll to position [2636, 0]
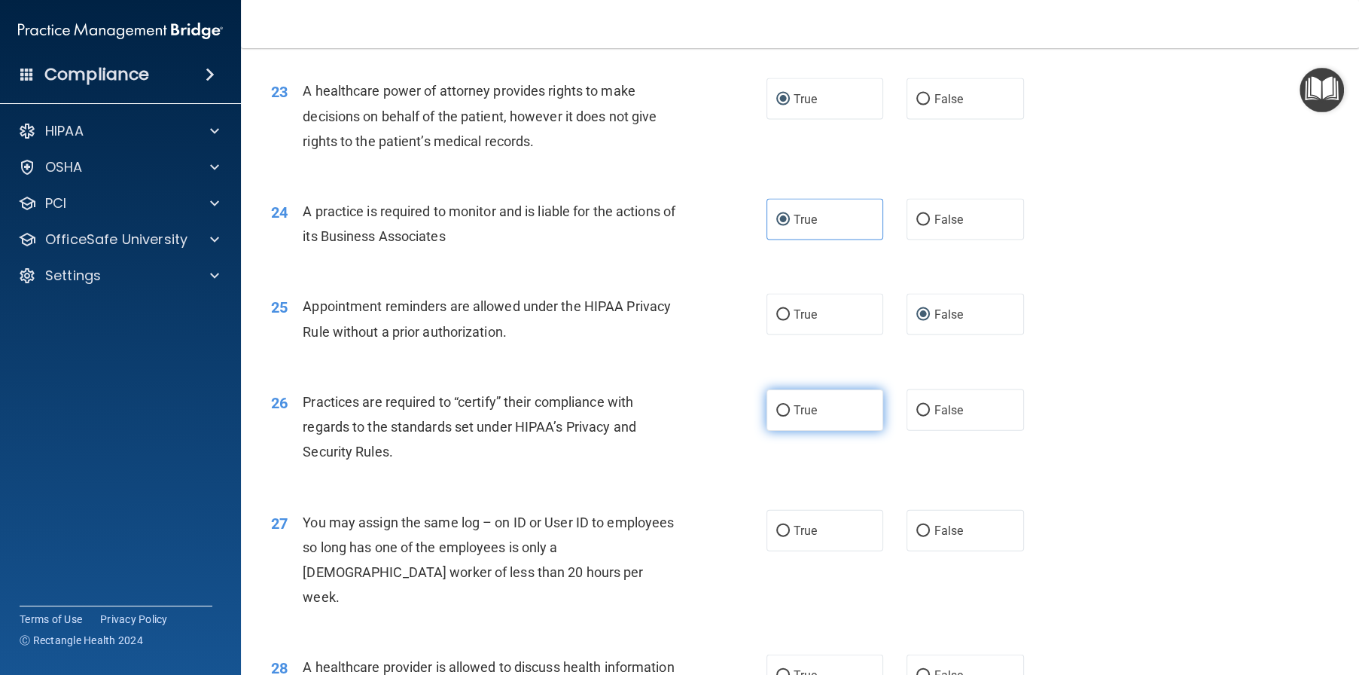
click at [794, 417] on span "True" at bounding box center [805, 410] width 23 height 14
click at [788, 416] on input "True" at bounding box center [783, 410] width 14 height 11
radio input "true"
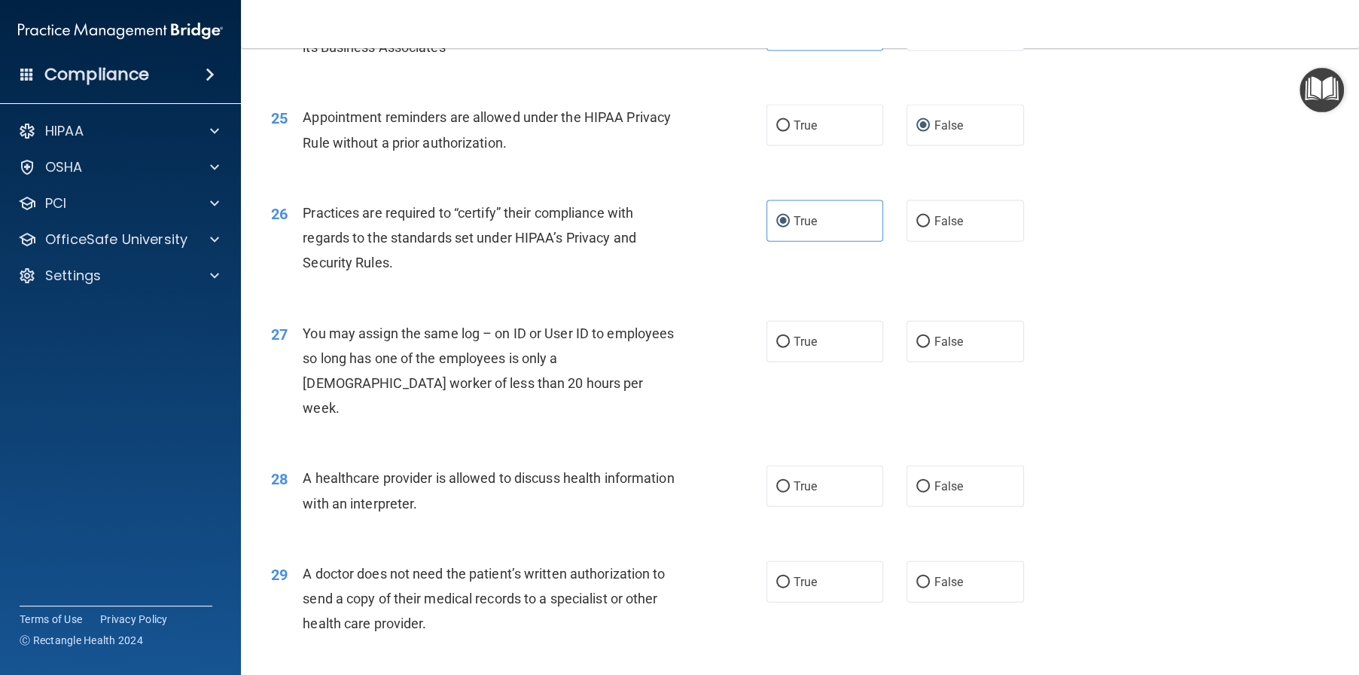
scroll to position [2861, 0]
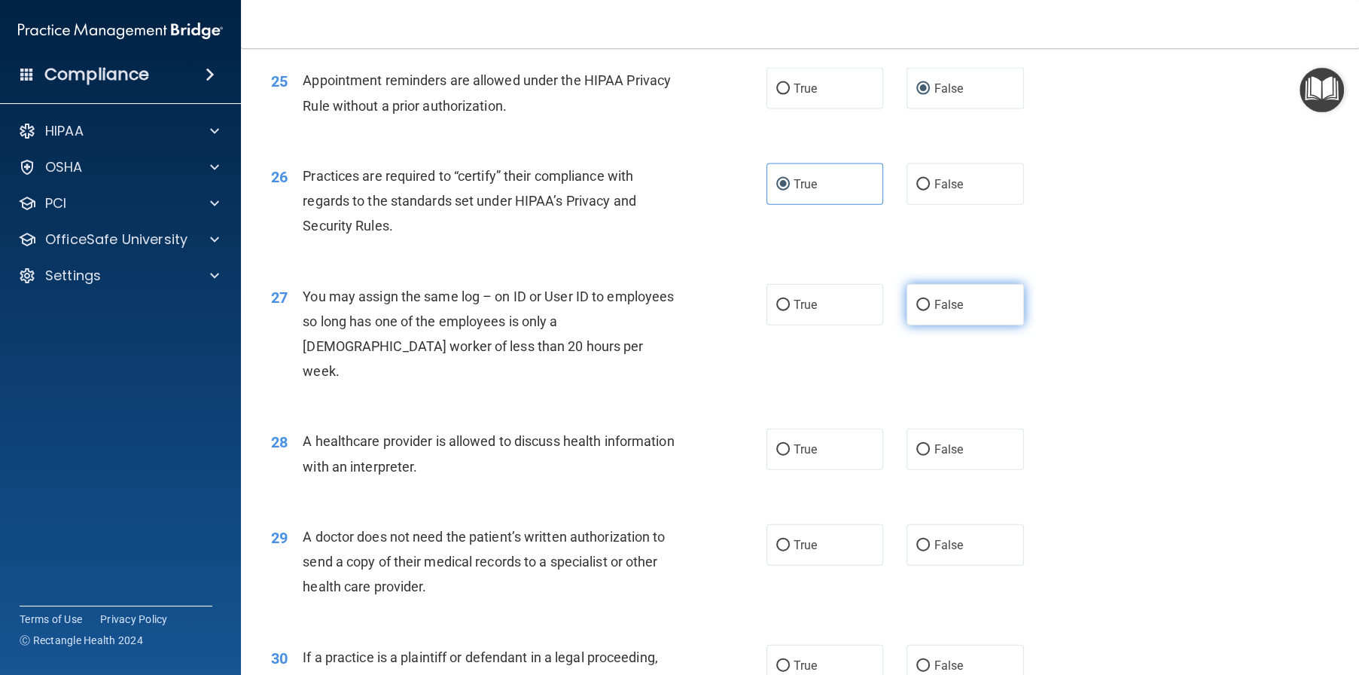
drag, startPoint x: 915, startPoint y: 377, endPoint x: 902, endPoint y: 390, distance: 18.1
click at [916, 311] on input "False" at bounding box center [923, 305] width 14 height 11
radio input "true"
click at [785, 470] on label "True" at bounding box center [825, 448] width 117 height 41
click at [785, 456] on input "True" at bounding box center [783, 449] width 14 height 11
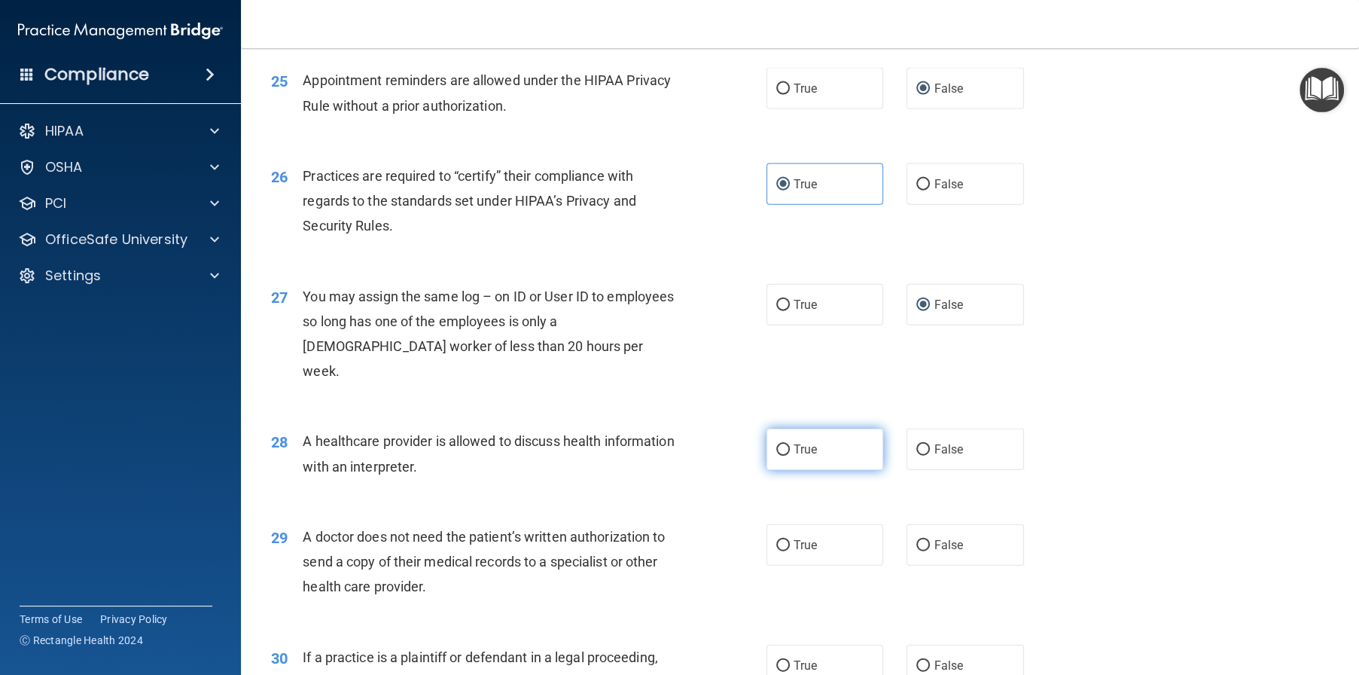
radio input "true"
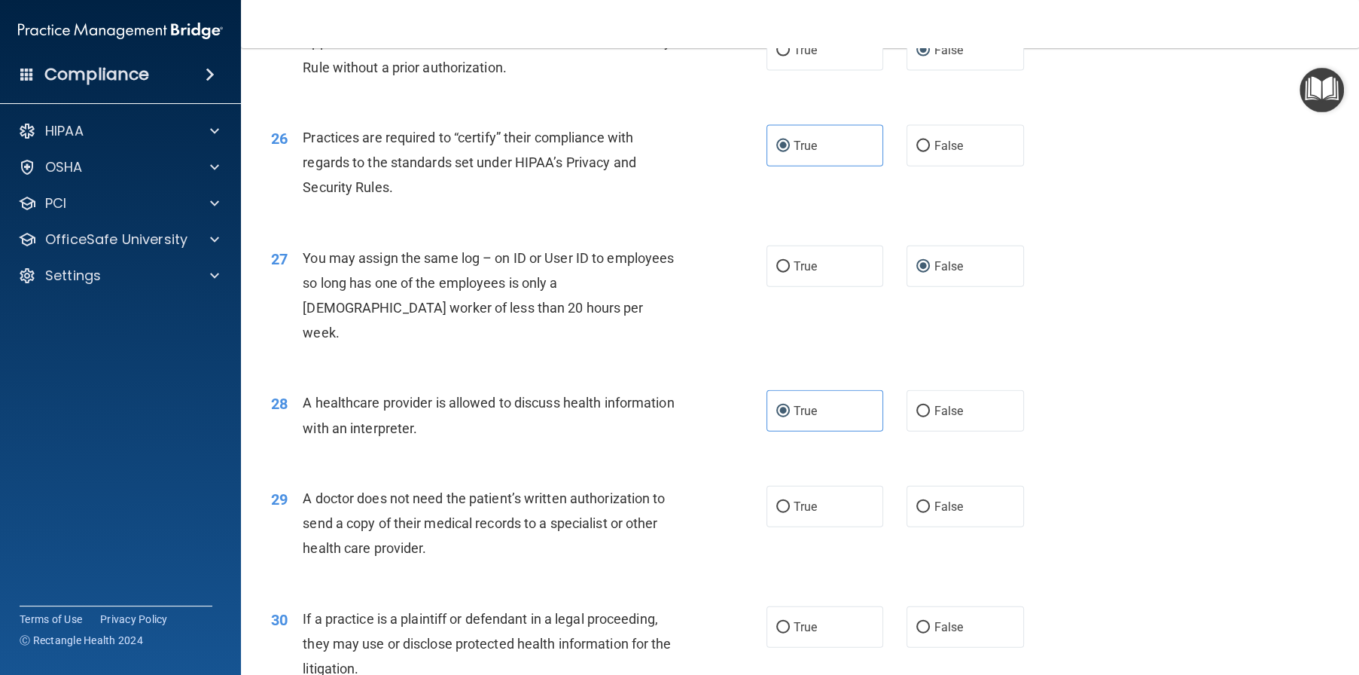
scroll to position [3078, 0]
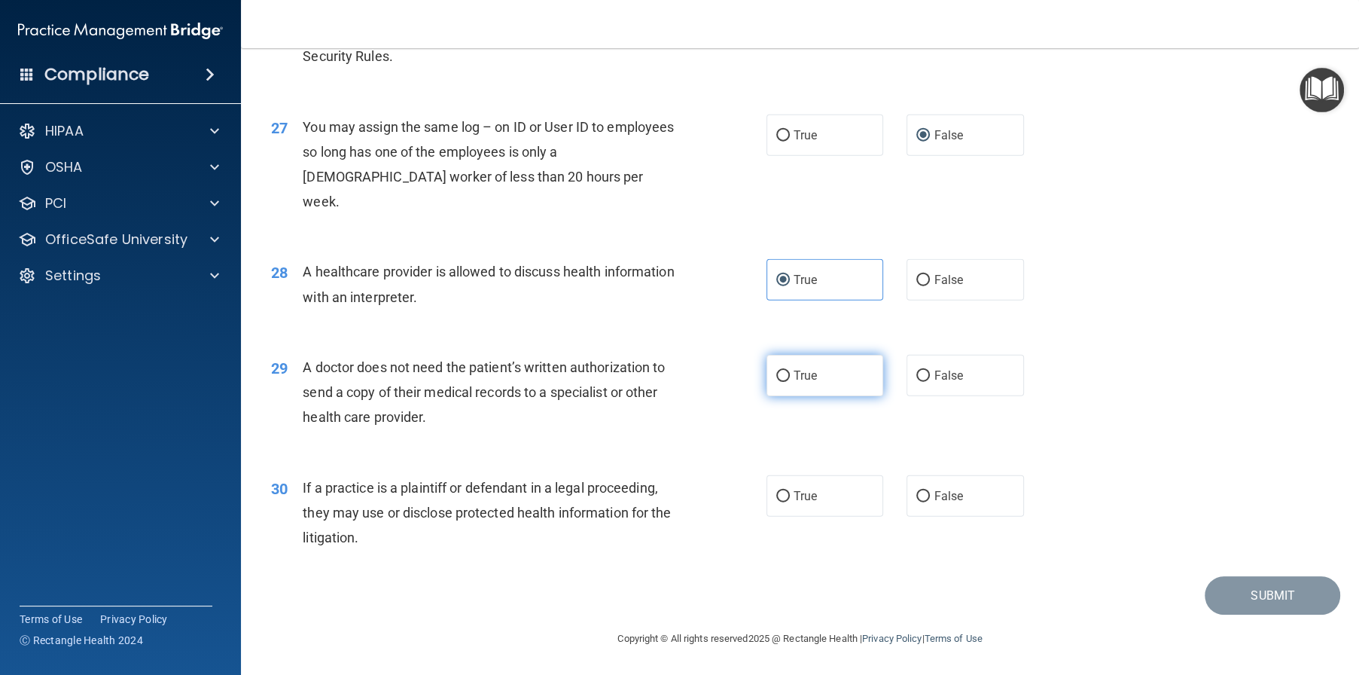
click at [806, 389] on label "True" at bounding box center [825, 375] width 117 height 41
click at [790, 382] on input "True" at bounding box center [783, 375] width 14 height 11
radio input "true"
click at [776, 495] on input "True" at bounding box center [783, 496] width 14 height 11
radio input "true"
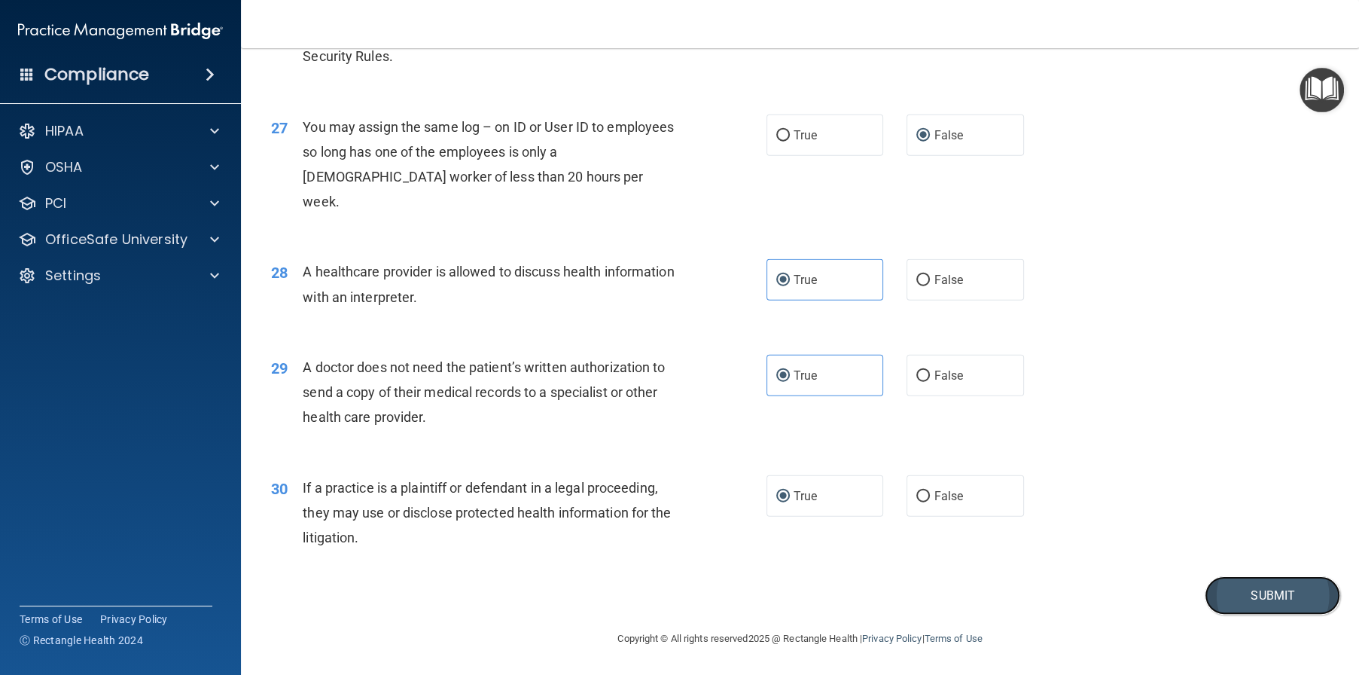
click at [1258, 599] on button "Submit" at bounding box center [1273, 595] width 136 height 38
click at [1252, 598] on button "Submit" at bounding box center [1273, 595] width 136 height 38
click at [1216, 594] on button "Submit" at bounding box center [1273, 595] width 136 height 38
click at [1259, 597] on button "Submit" at bounding box center [1273, 595] width 136 height 38
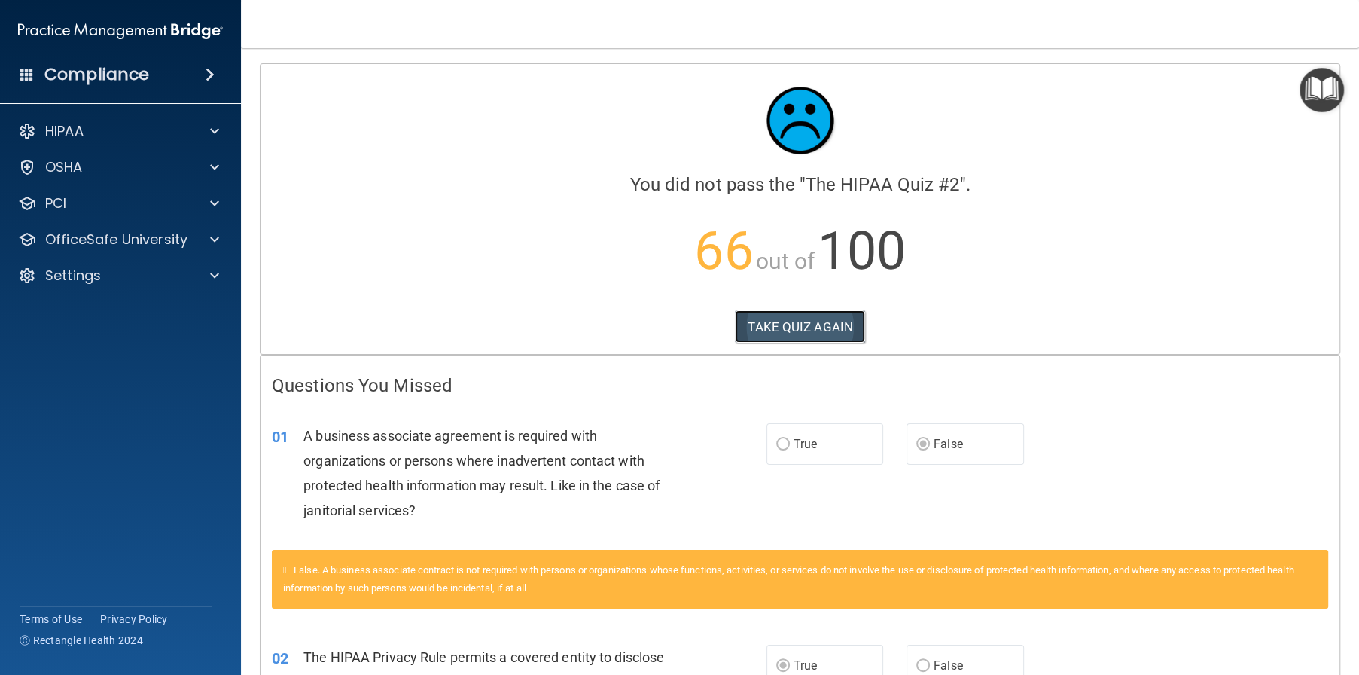
click at [771, 317] on button "TAKE QUIZ AGAIN" at bounding box center [800, 326] width 130 height 33
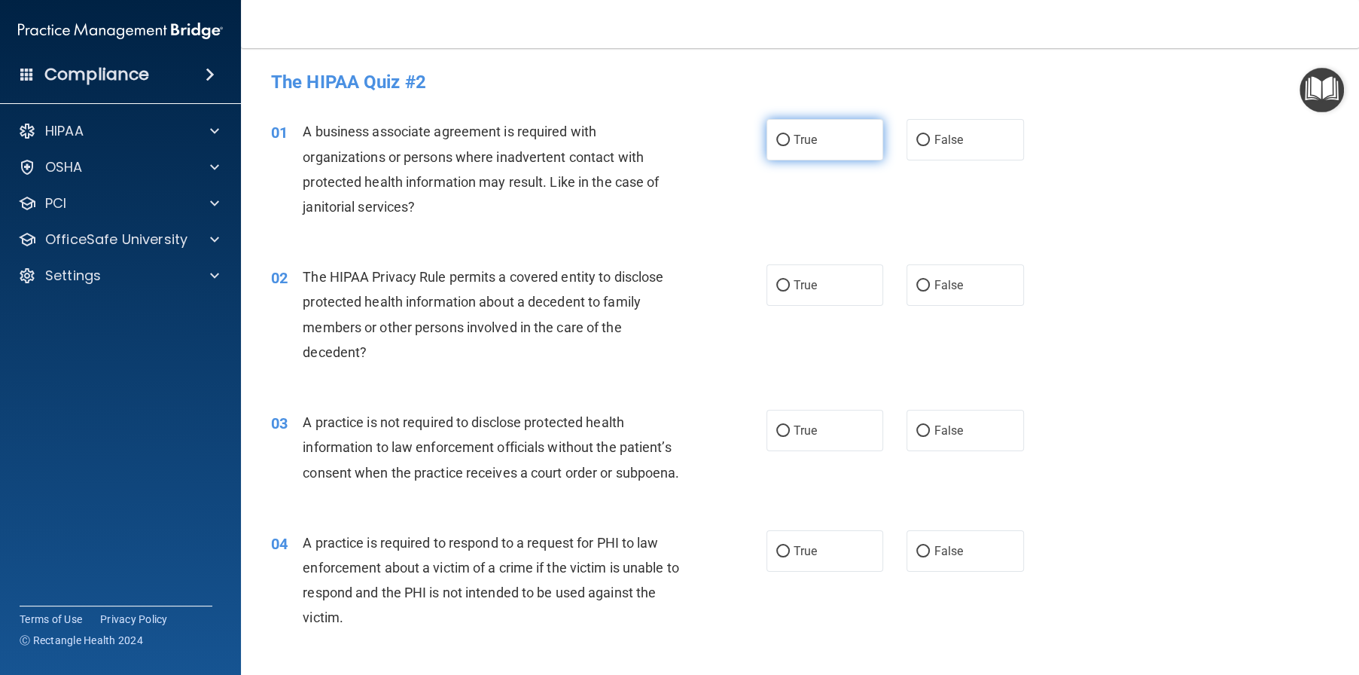
click at [806, 151] on label "True" at bounding box center [825, 139] width 117 height 41
click at [790, 146] on input "True" at bounding box center [783, 140] width 14 height 11
radio input "true"
click at [934, 282] on span "False" at bounding box center [948, 285] width 29 height 14
click at [930, 282] on input "False" at bounding box center [923, 285] width 14 height 11
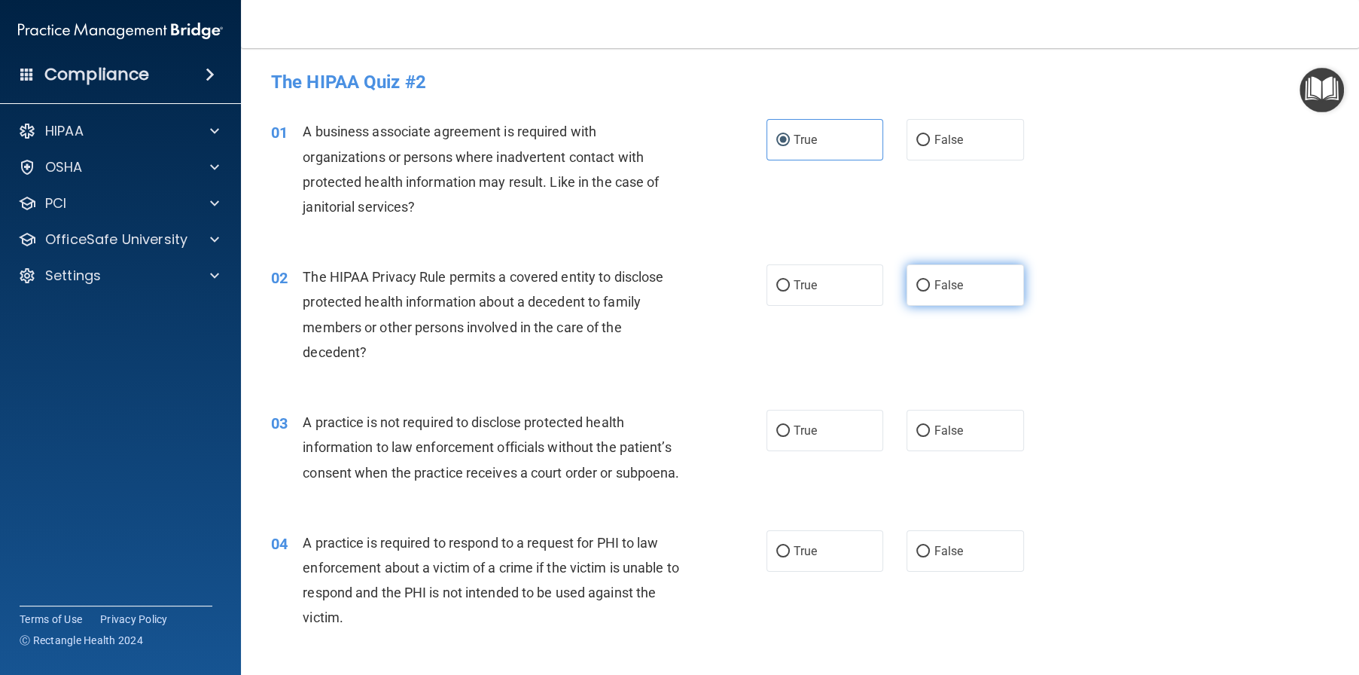
radio input "true"
click at [794, 434] on span "True" at bounding box center [805, 430] width 23 height 14
click at [788, 434] on input "True" at bounding box center [783, 430] width 14 height 11
radio input "true"
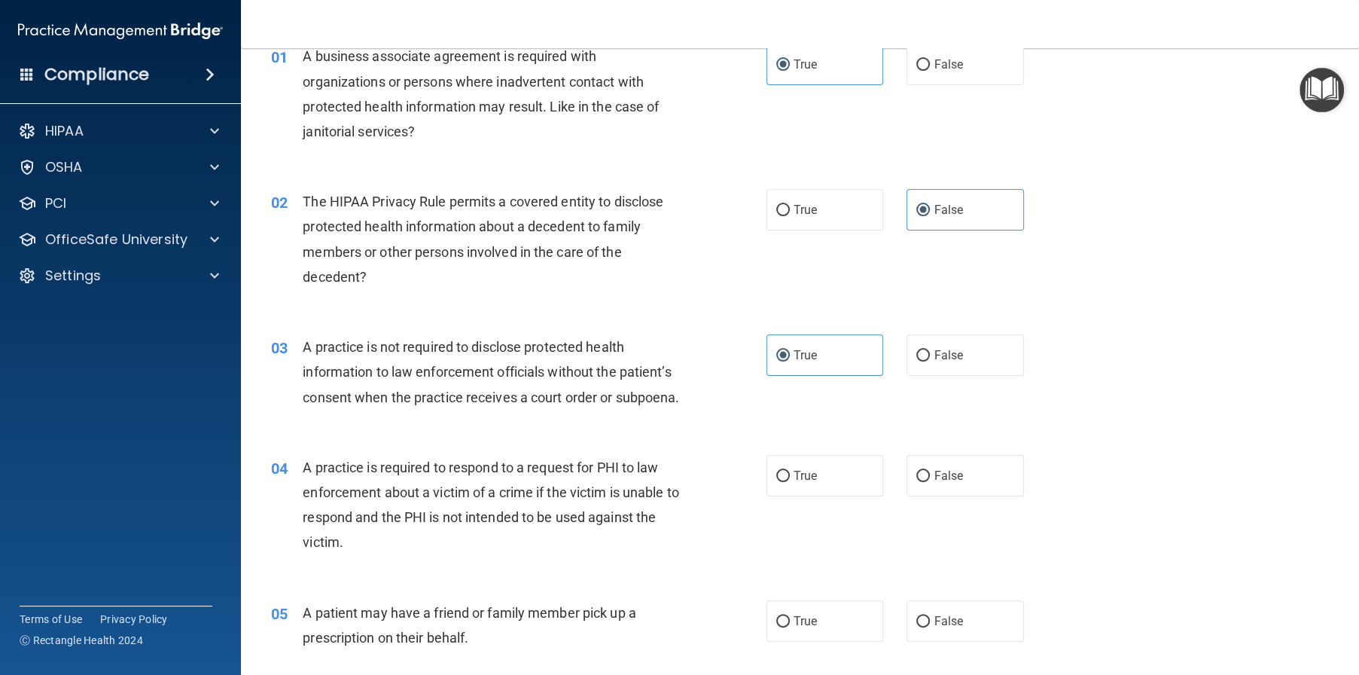
scroll to position [151, 0]
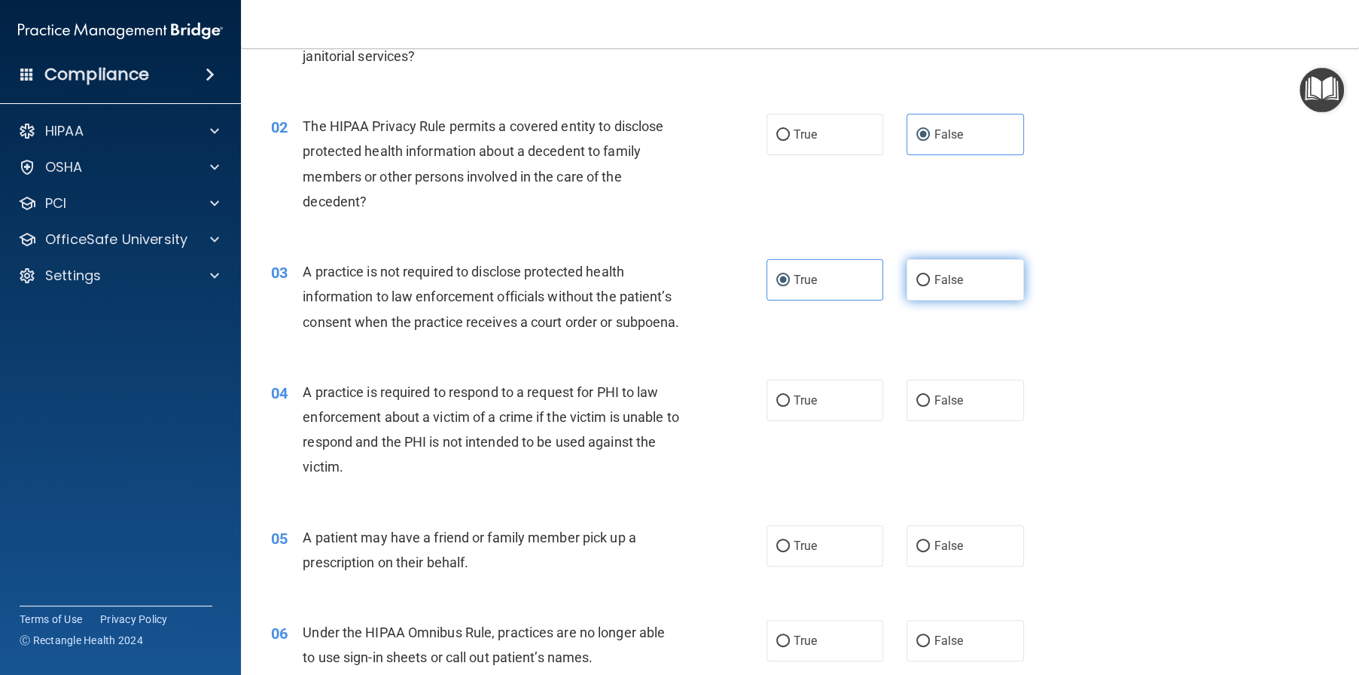
click at [947, 283] on span "False" at bounding box center [948, 280] width 29 height 14
click at [922, 279] on input "False" at bounding box center [923, 280] width 14 height 11
radio input "true"
radio input "false"
click at [756, 438] on div "04 A practice is required to respond to a request for PHI to law enforcement ab…" at bounding box center [518, 434] width 541 height 108
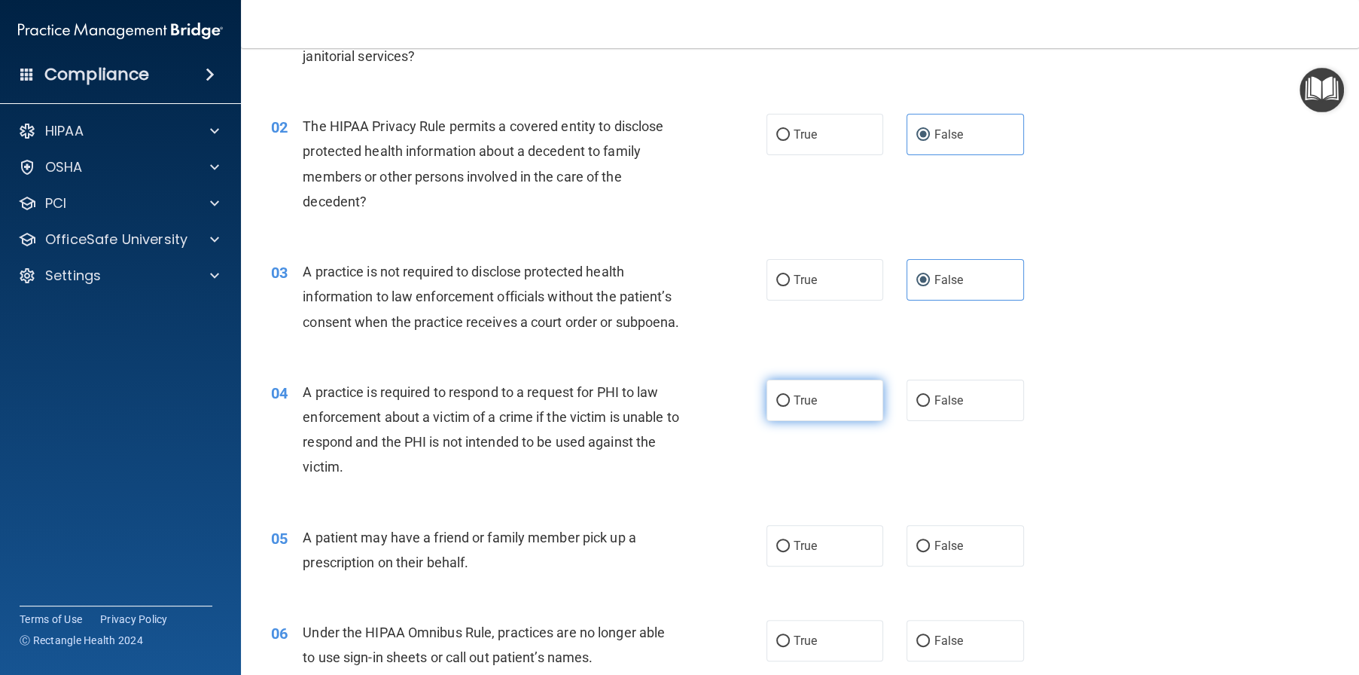
click at [794, 407] on span "True" at bounding box center [805, 400] width 23 height 14
click at [788, 407] on input "True" at bounding box center [783, 400] width 14 height 11
radio input "true"
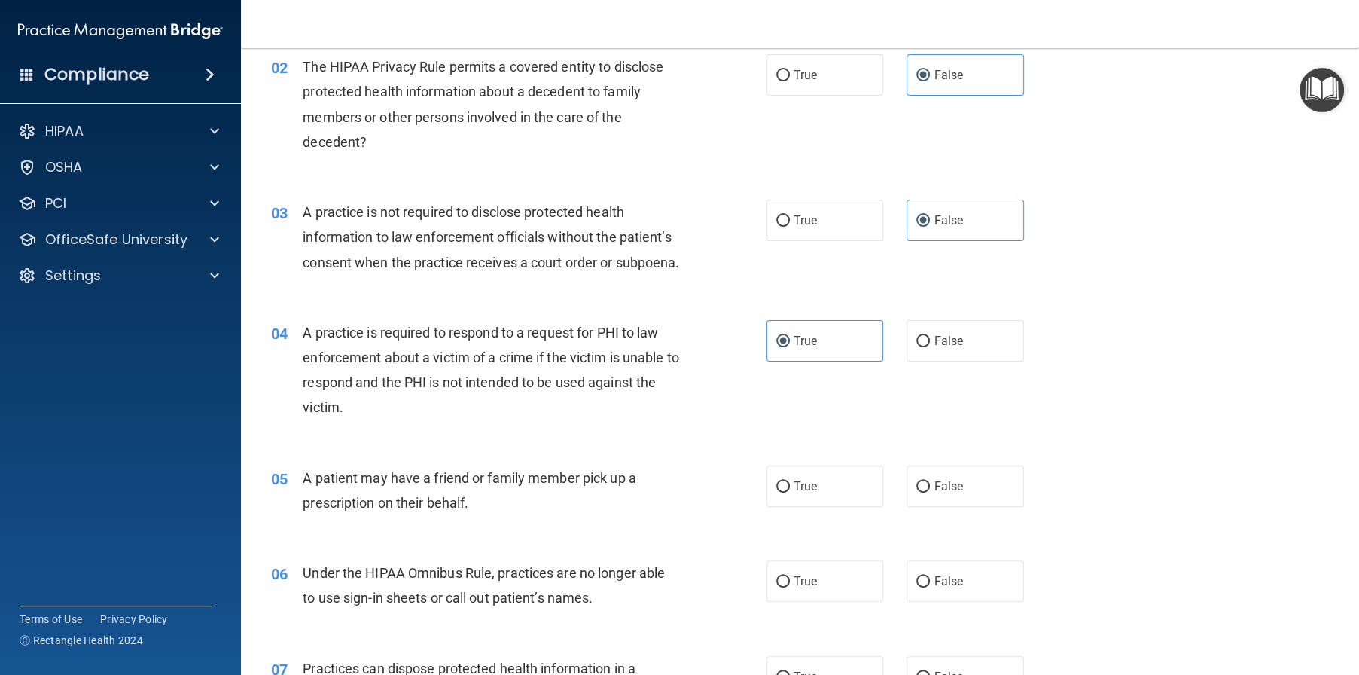
scroll to position [301, 0]
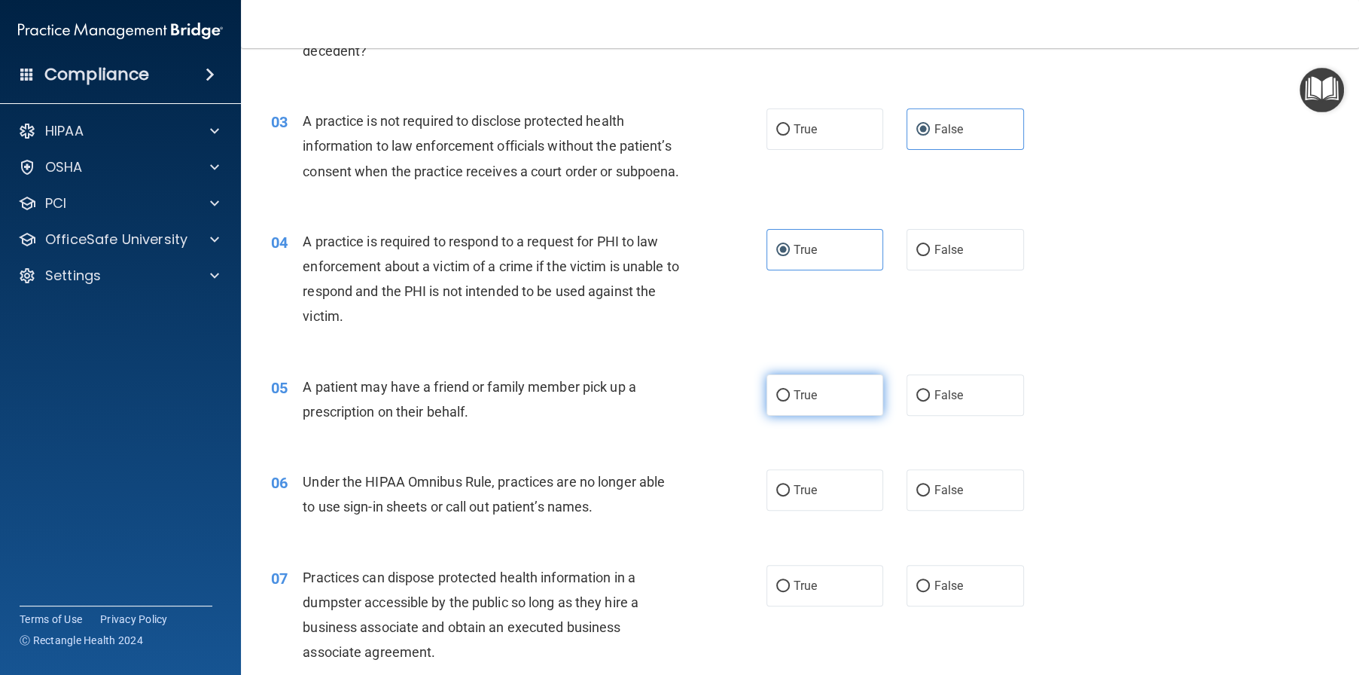
click at [777, 401] on input "True" at bounding box center [783, 395] width 14 height 11
radio input "true"
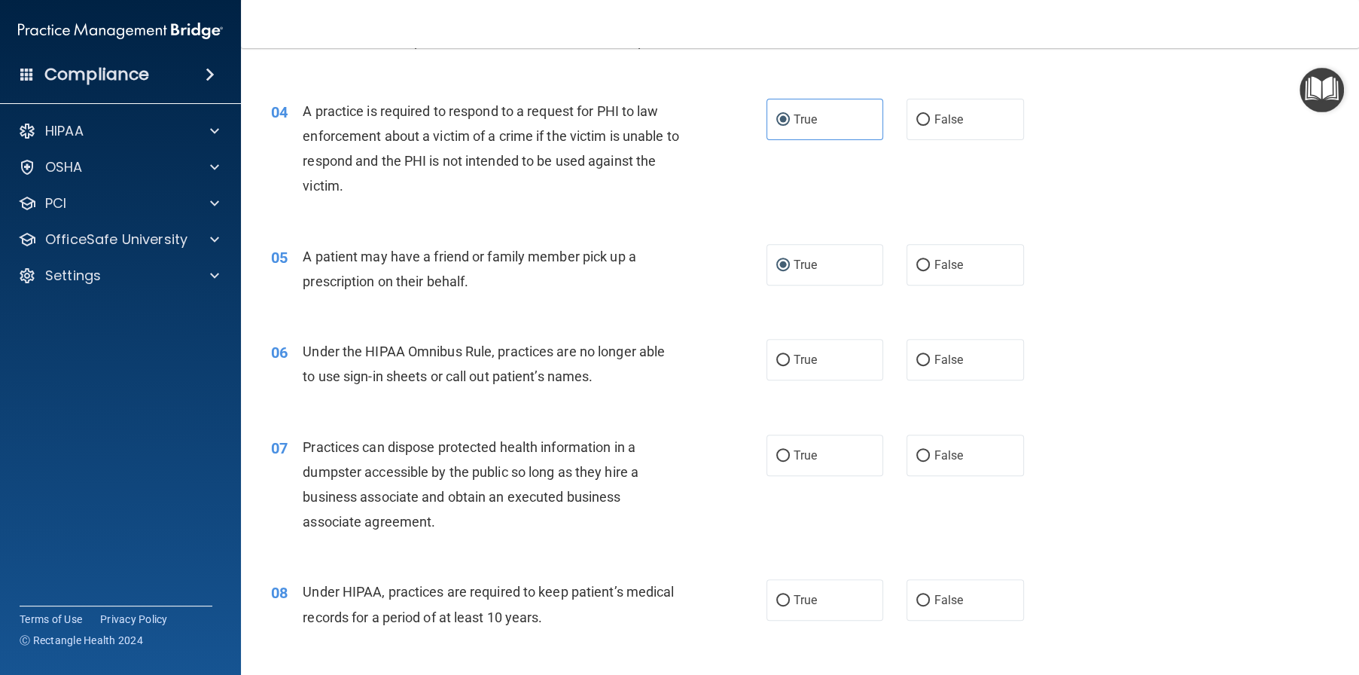
scroll to position [452, 0]
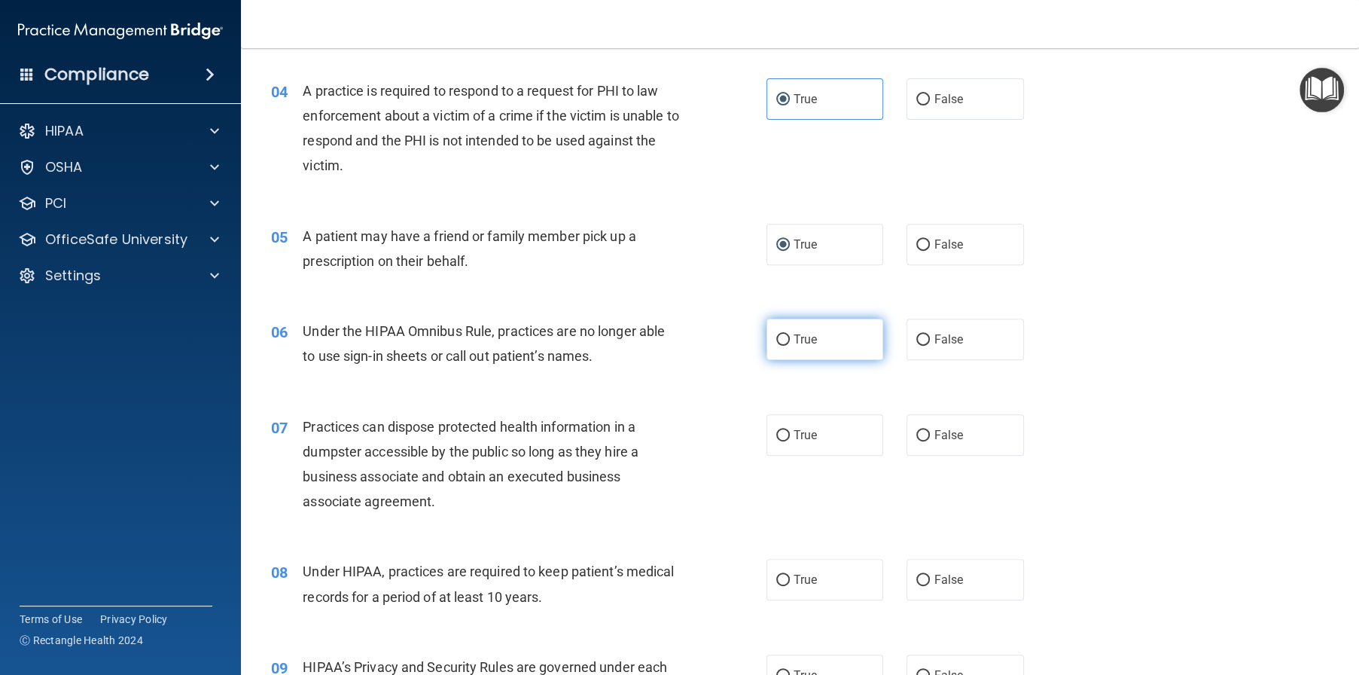
click at [776, 346] on input "True" at bounding box center [783, 339] width 14 height 11
radio input "true"
click at [786, 360] on label "True" at bounding box center [825, 339] width 117 height 41
click at [786, 346] on input "True" at bounding box center [783, 339] width 14 height 11
click at [937, 346] on span "False" at bounding box center [948, 339] width 29 height 14
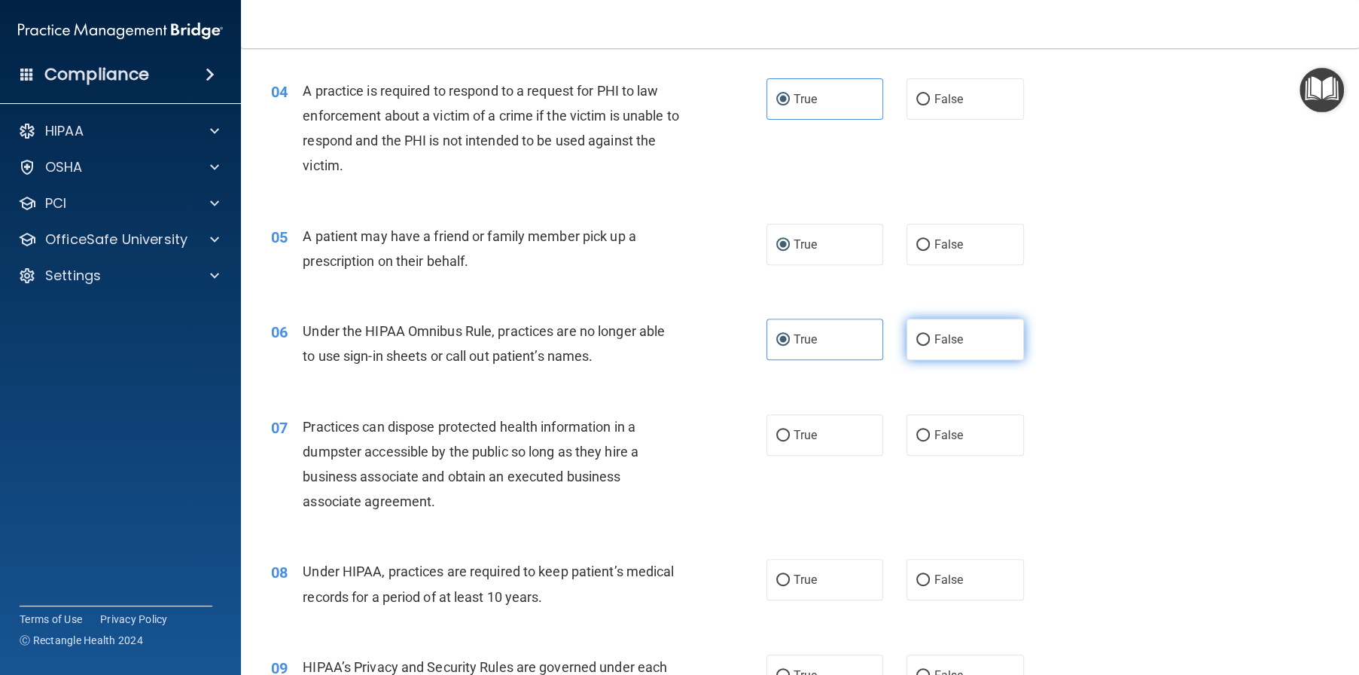
click at [930, 346] on input "False" at bounding box center [923, 339] width 14 height 11
radio input "true"
radio input "false"
click at [949, 442] on span "False" at bounding box center [948, 435] width 29 height 14
click at [930, 441] on input "False" at bounding box center [923, 435] width 14 height 11
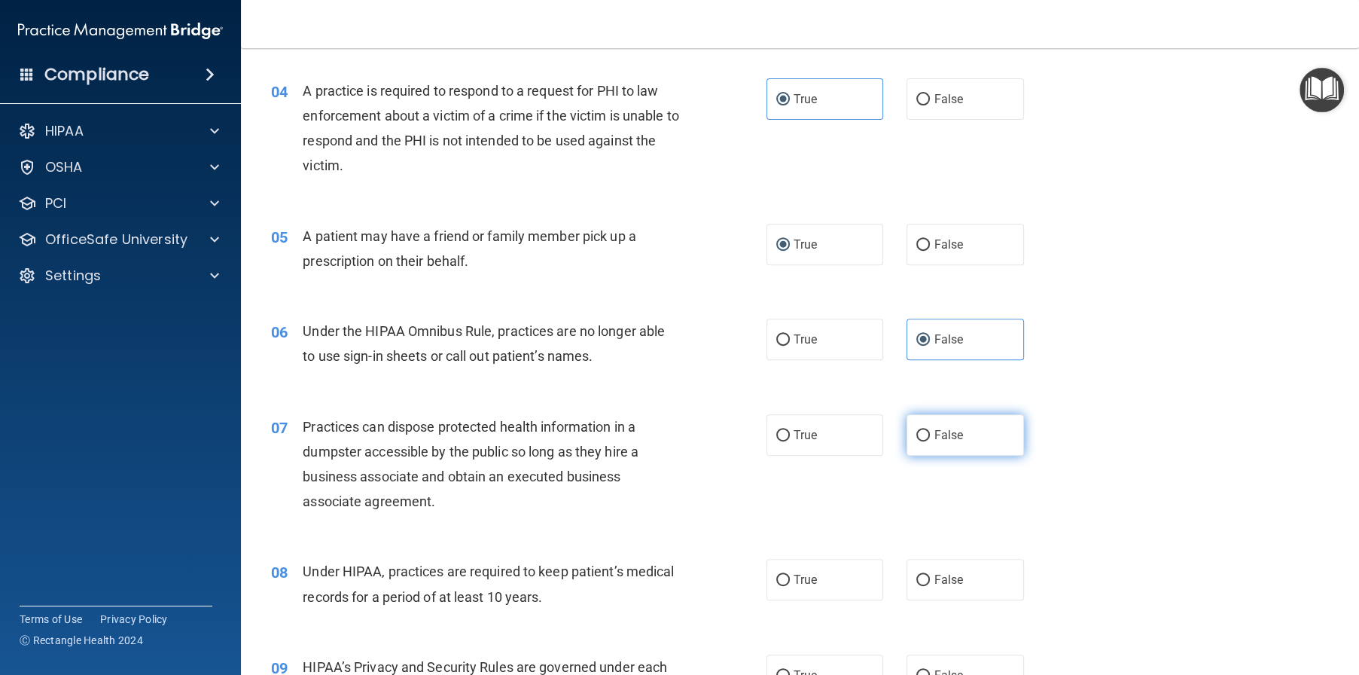
radio input "true"
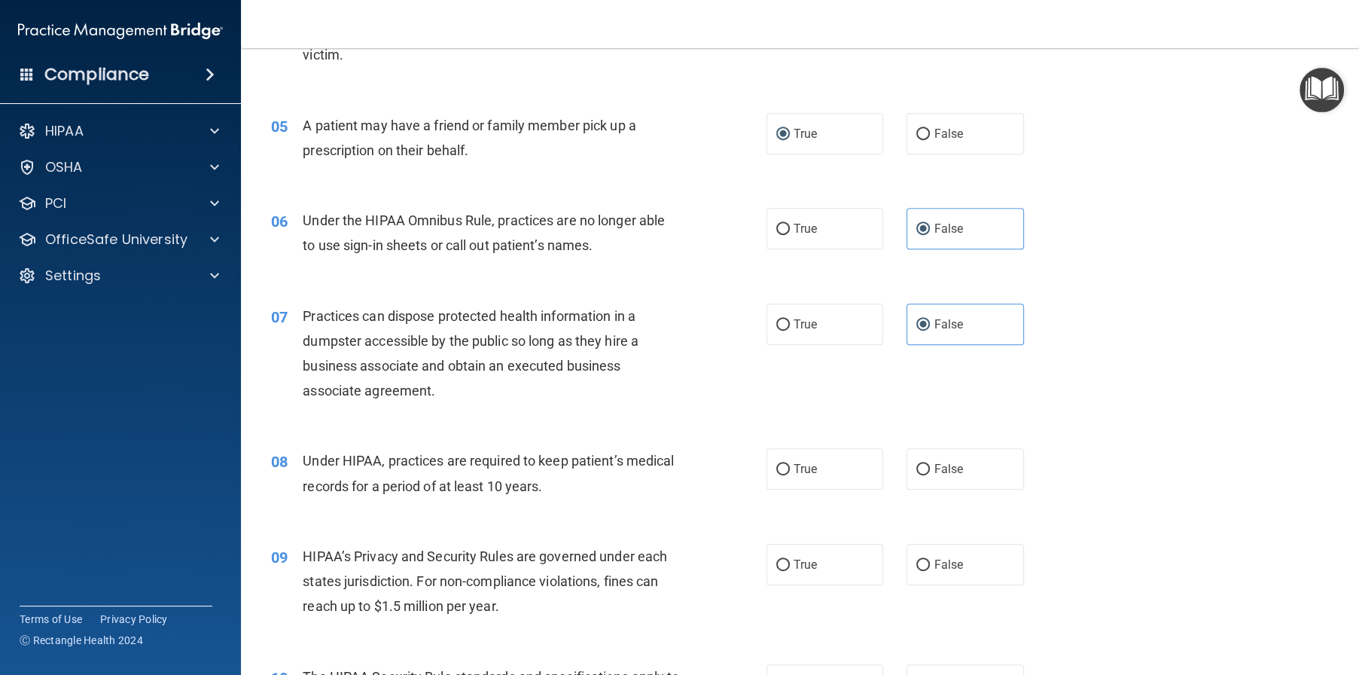
scroll to position [602, 0]
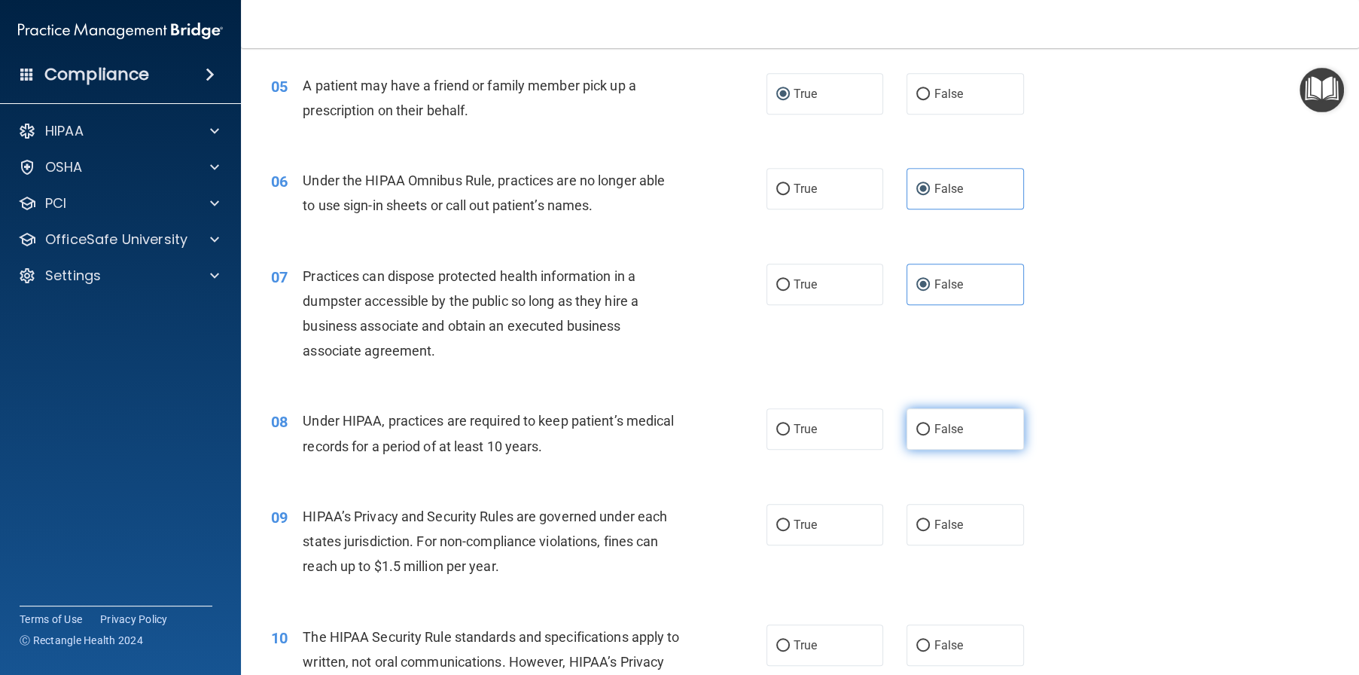
click at [944, 436] on span "False" at bounding box center [948, 429] width 29 height 14
click at [930, 435] on input "False" at bounding box center [923, 429] width 14 height 11
radio input "true"
click at [797, 532] on span "True" at bounding box center [805, 524] width 23 height 14
click at [790, 531] on input "True" at bounding box center [783, 525] width 14 height 11
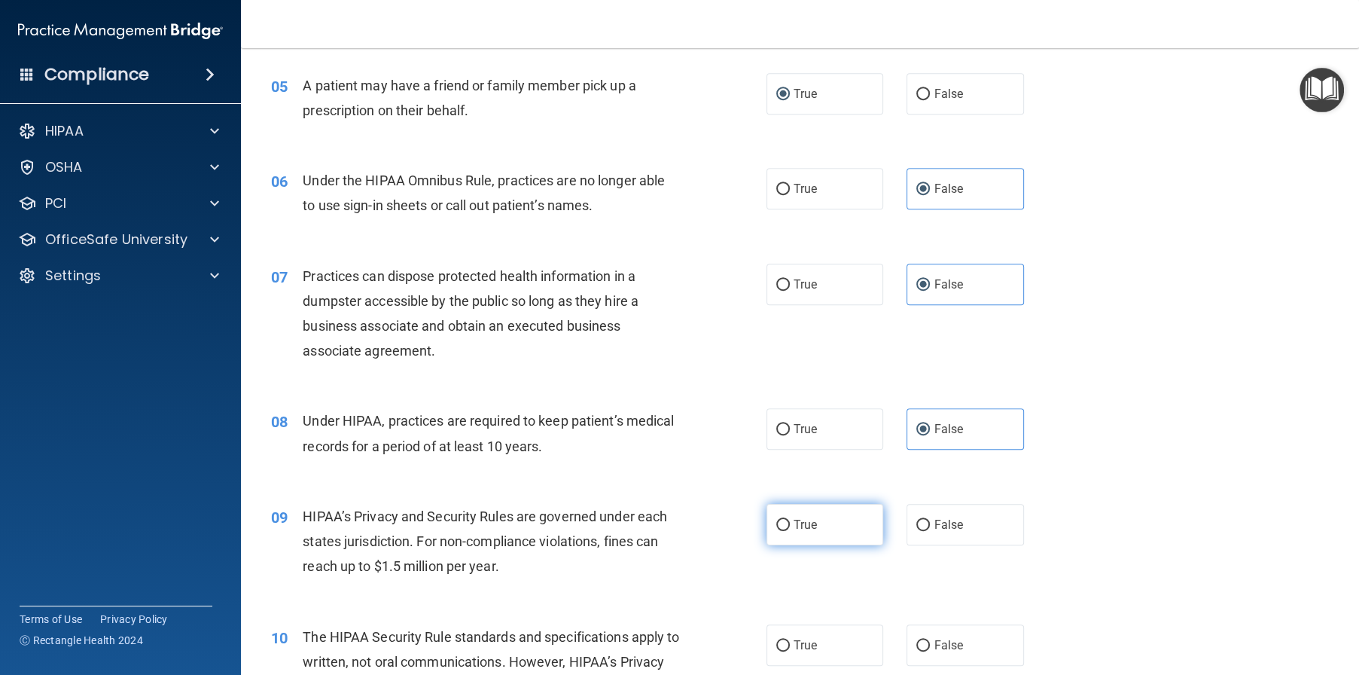
radio input "true"
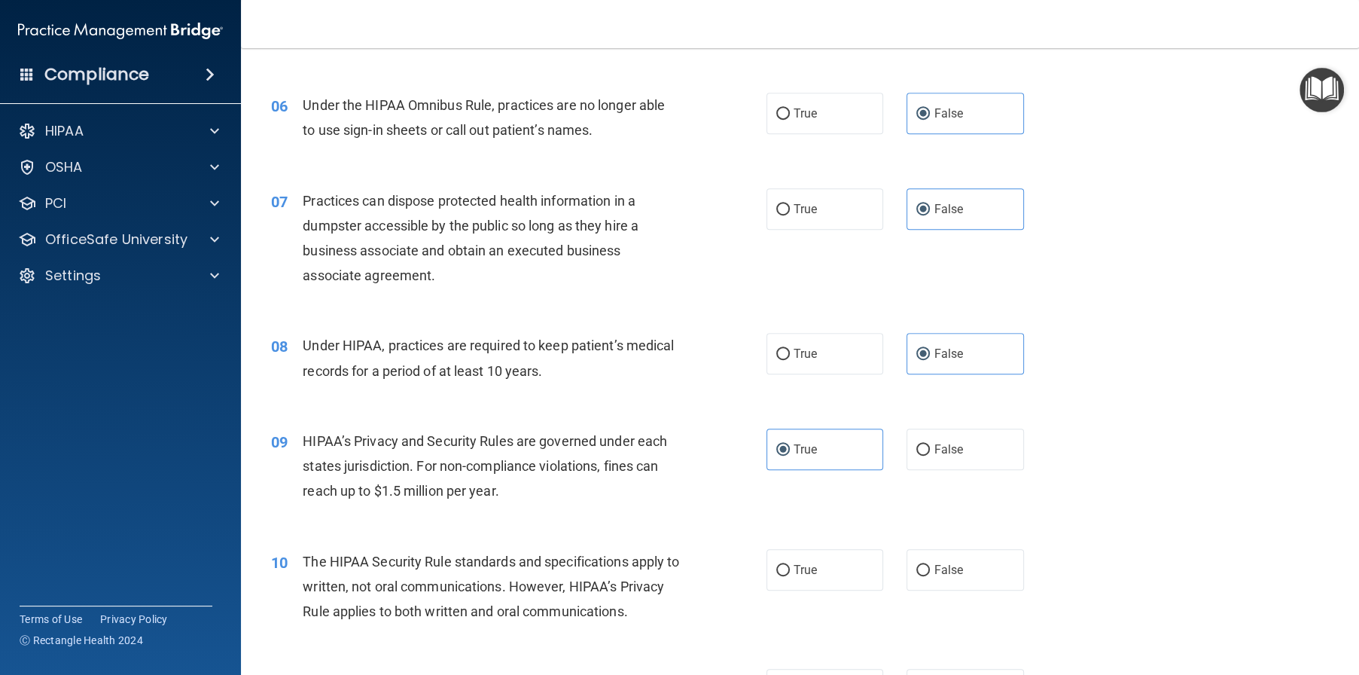
scroll to position [753, 0]
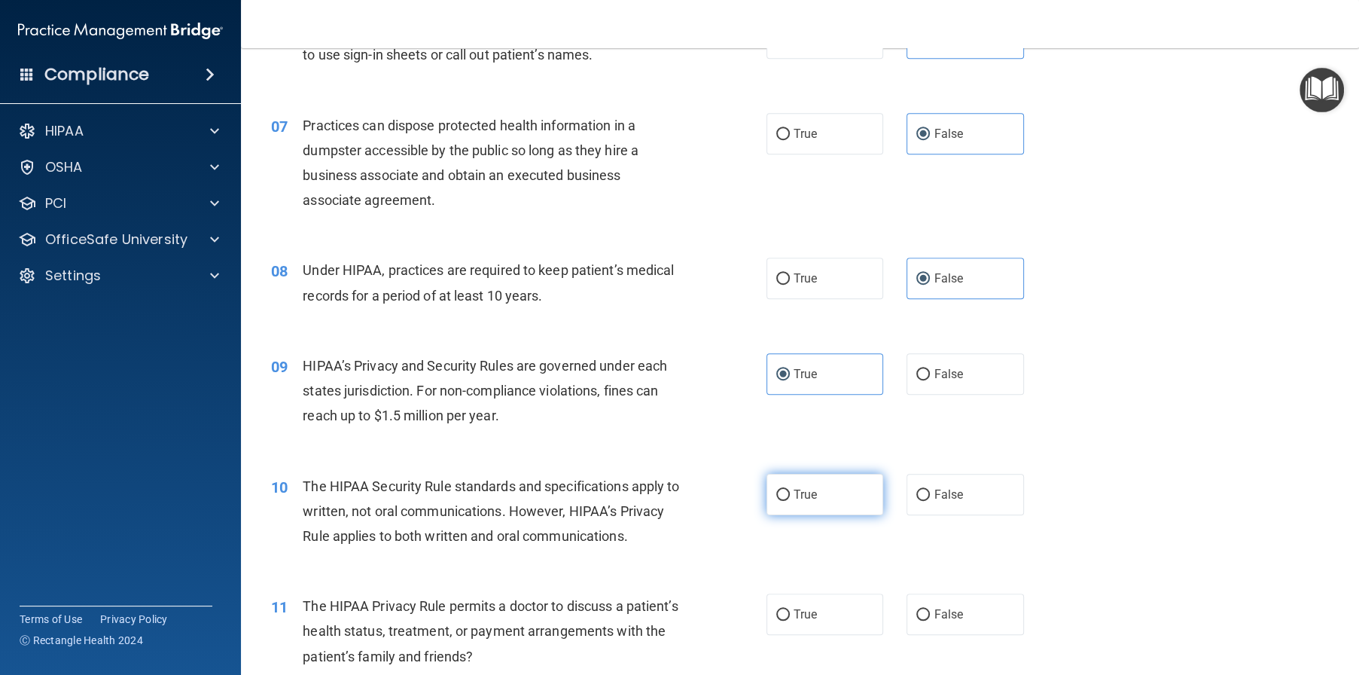
click at [781, 515] on label "True" at bounding box center [825, 494] width 117 height 41
click at [781, 501] on input "True" at bounding box center [783, 494] width 14 height 11
radio input "true"
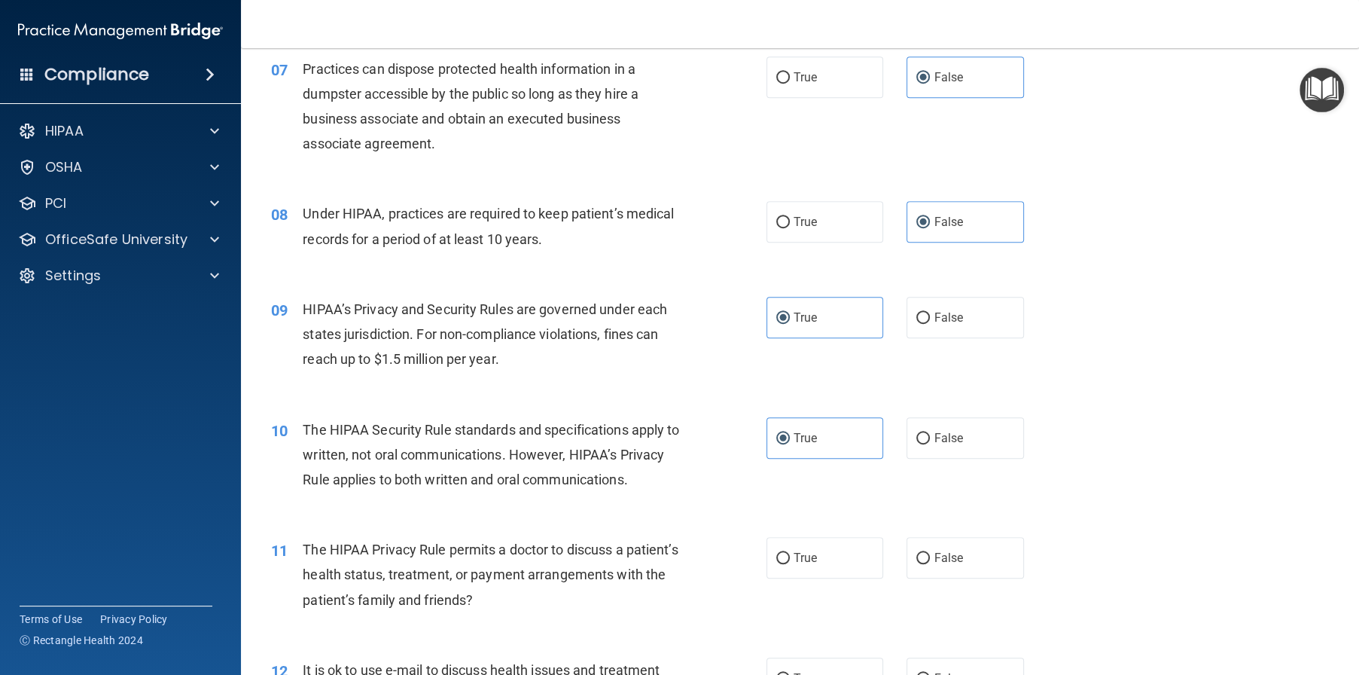
scroll to position [979, 0]
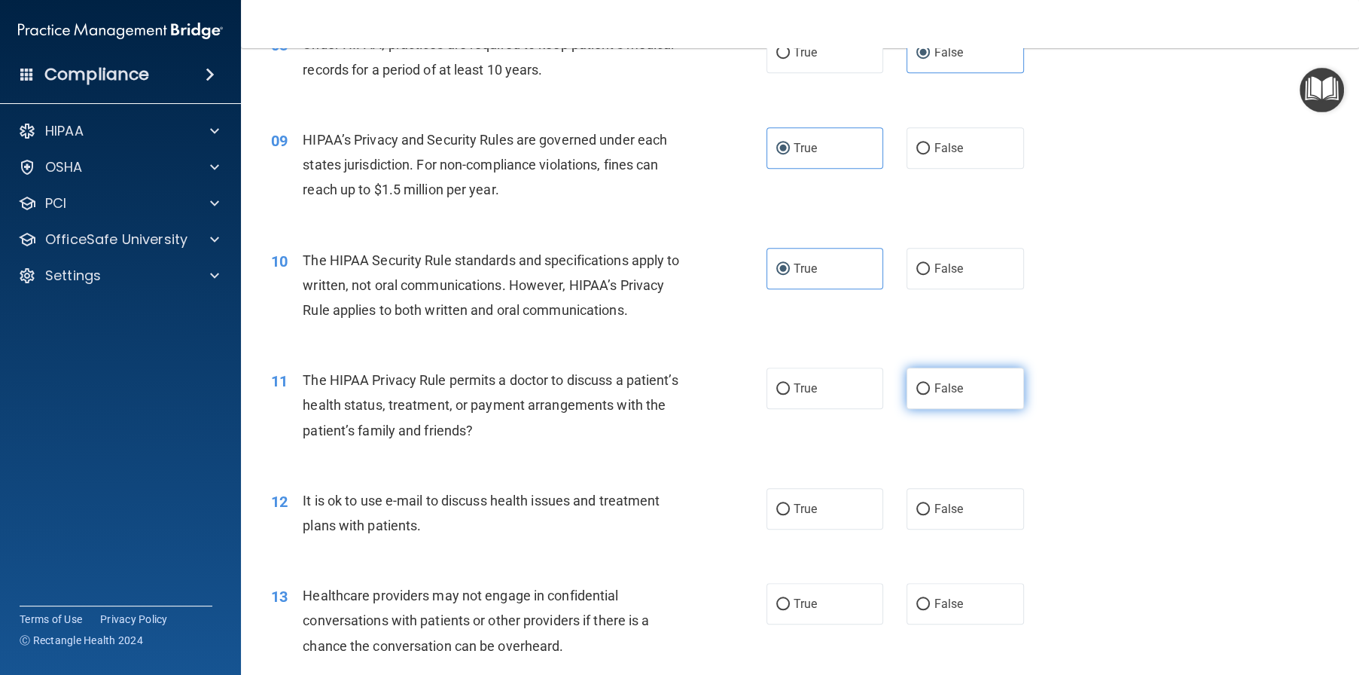
click at [916, 395] on input "False" at bounding box center [923, 388] width 14 height 11
radio input "true"
click at [782, 515] on input "True" at bounding box center [783, 509] width 14 height 11
radio input "true"
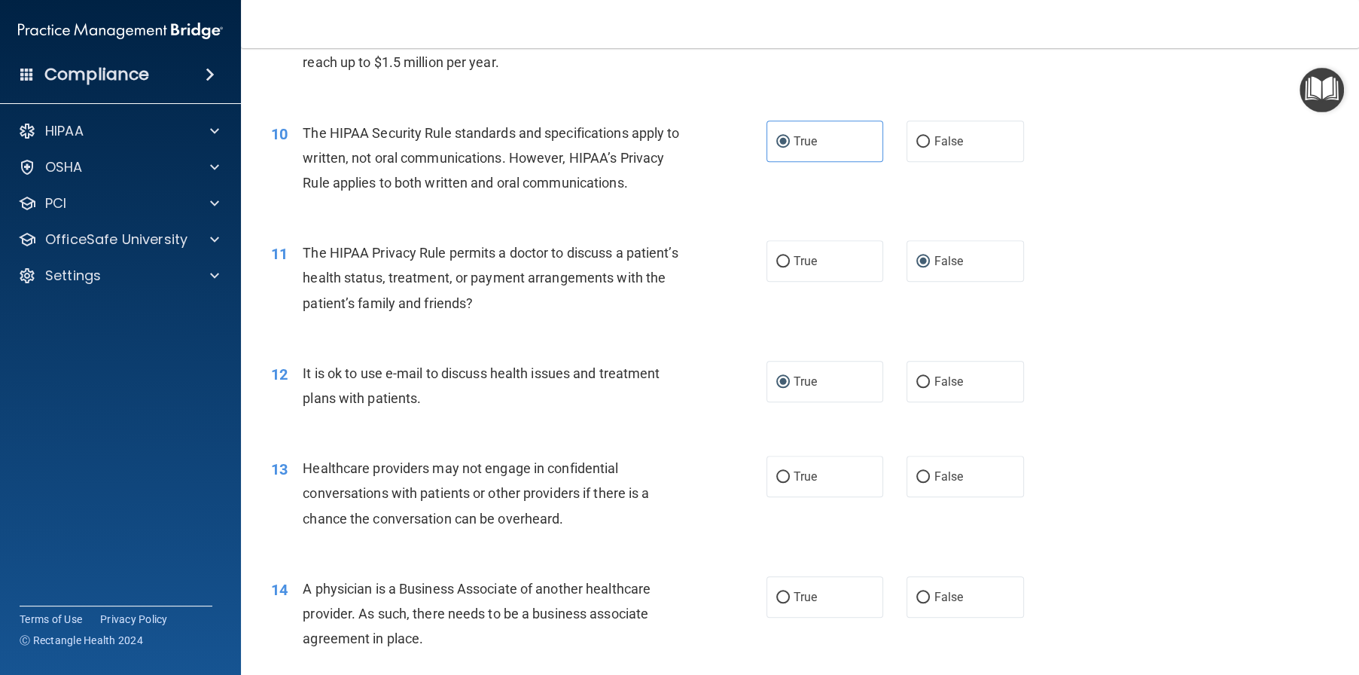
scroll to position [1130, 0]
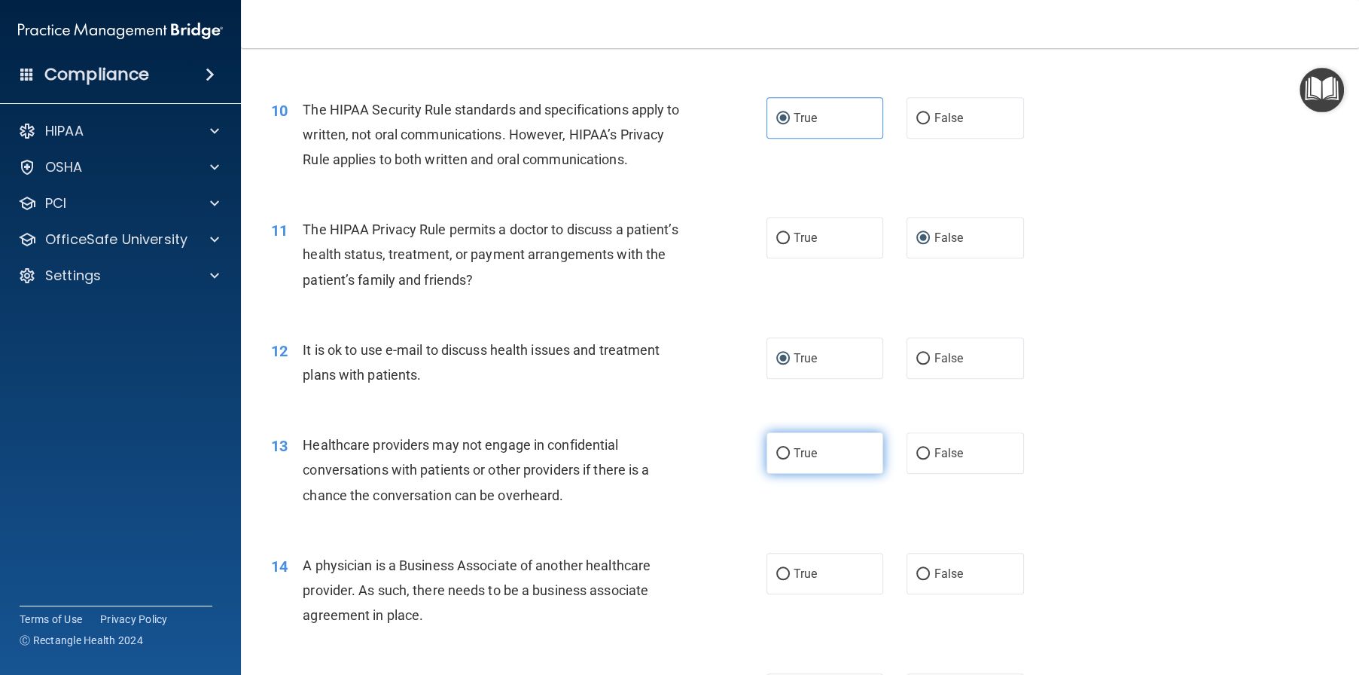
click at [779, 459] on input "True" at bounding box center [783, 453] width 14 height 11
radio input "true"
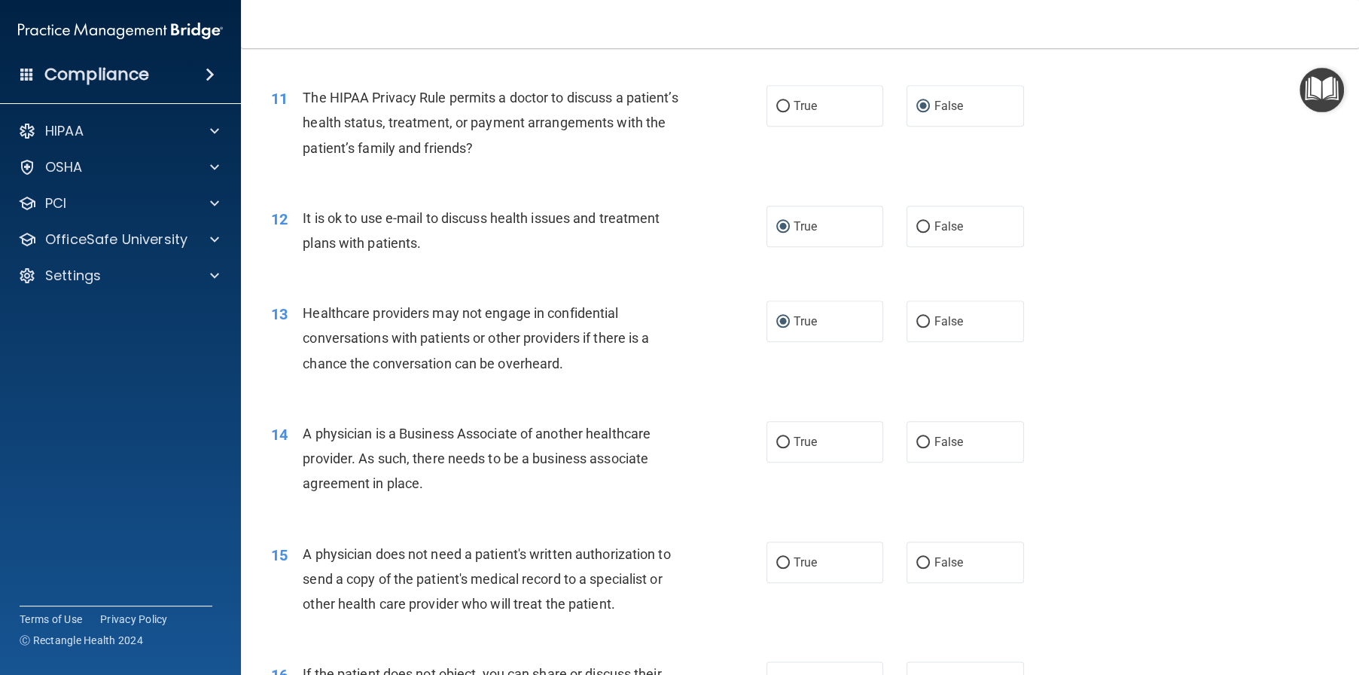
scroll to position [1280, 0]
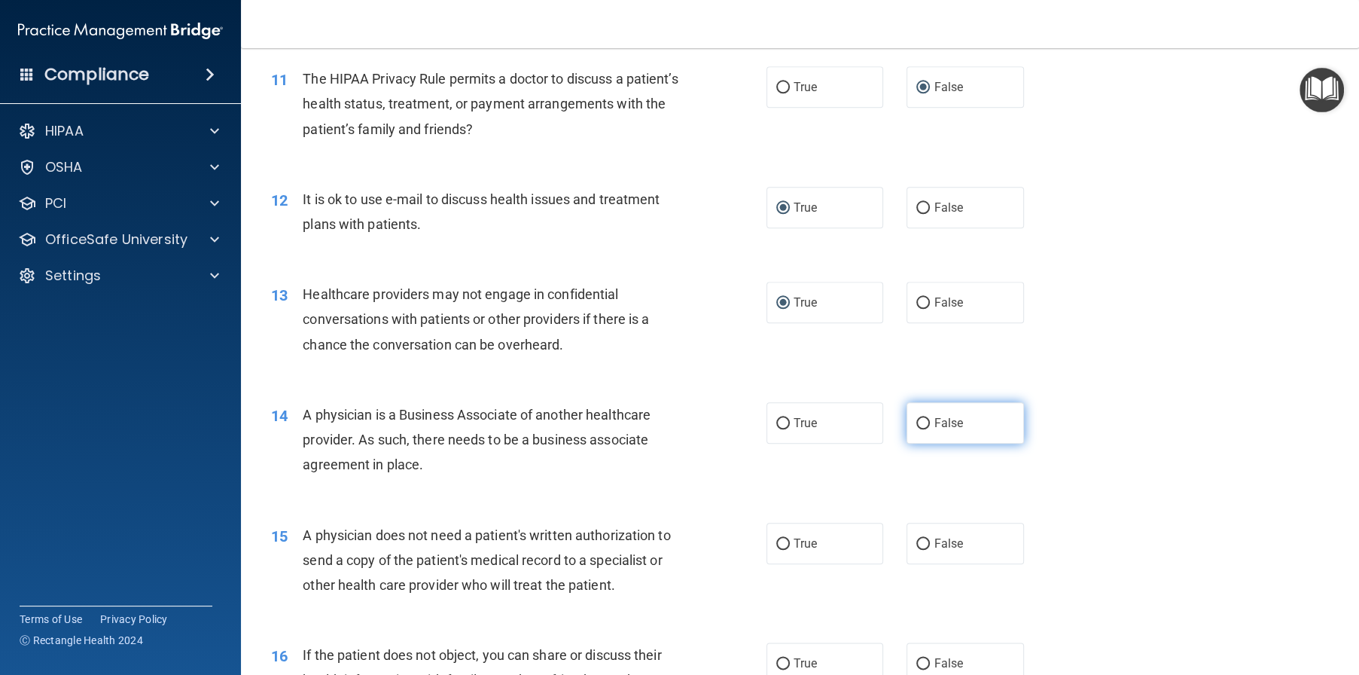
click at [921, 429] on input "False" at bounding box center [923, 423] width 14 height 11
radio input "true"
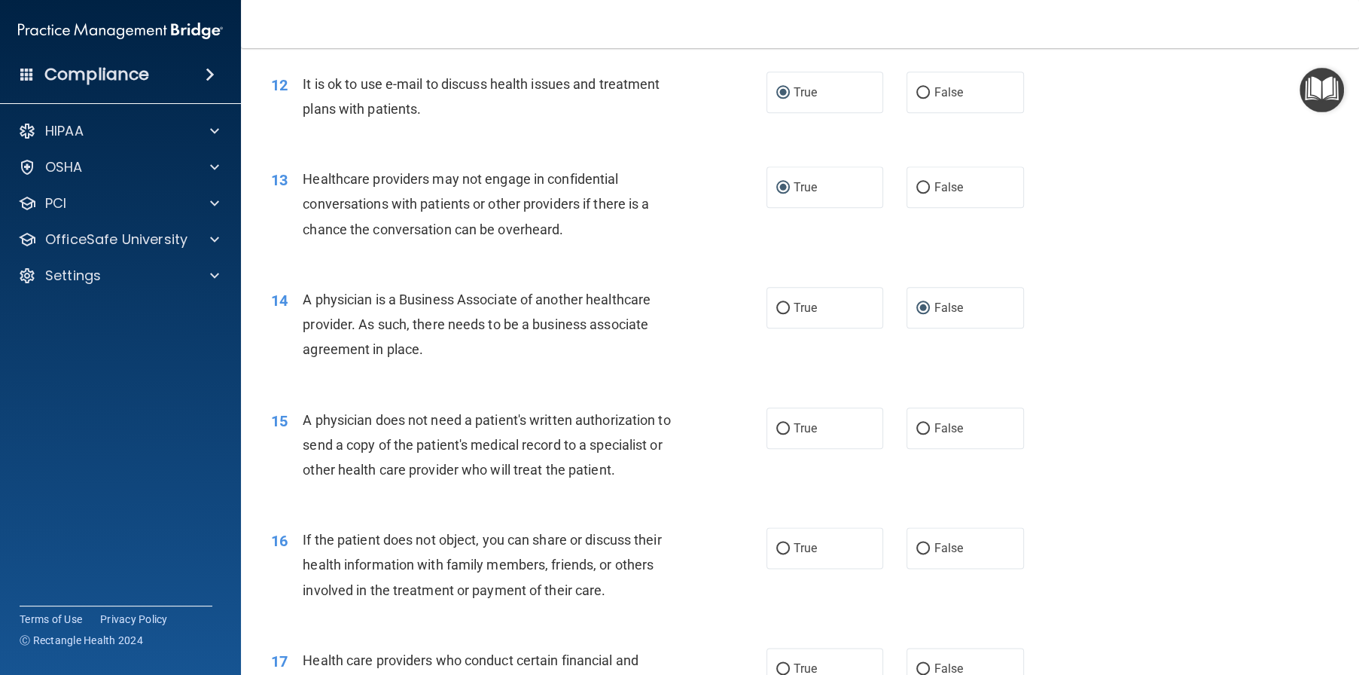
scroll to position [1431, 0]
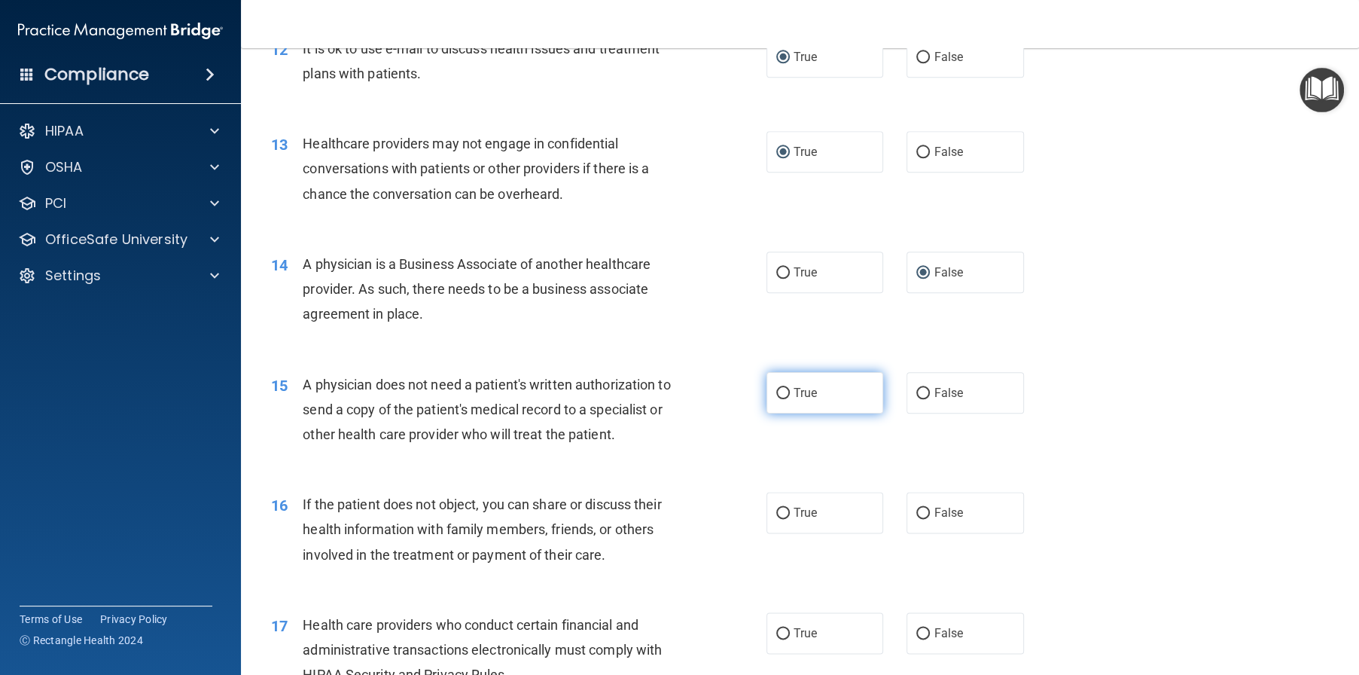
click at [776, 399] on input "True" at bounding box center [783, 393] width 14 height 11
radio input "true"
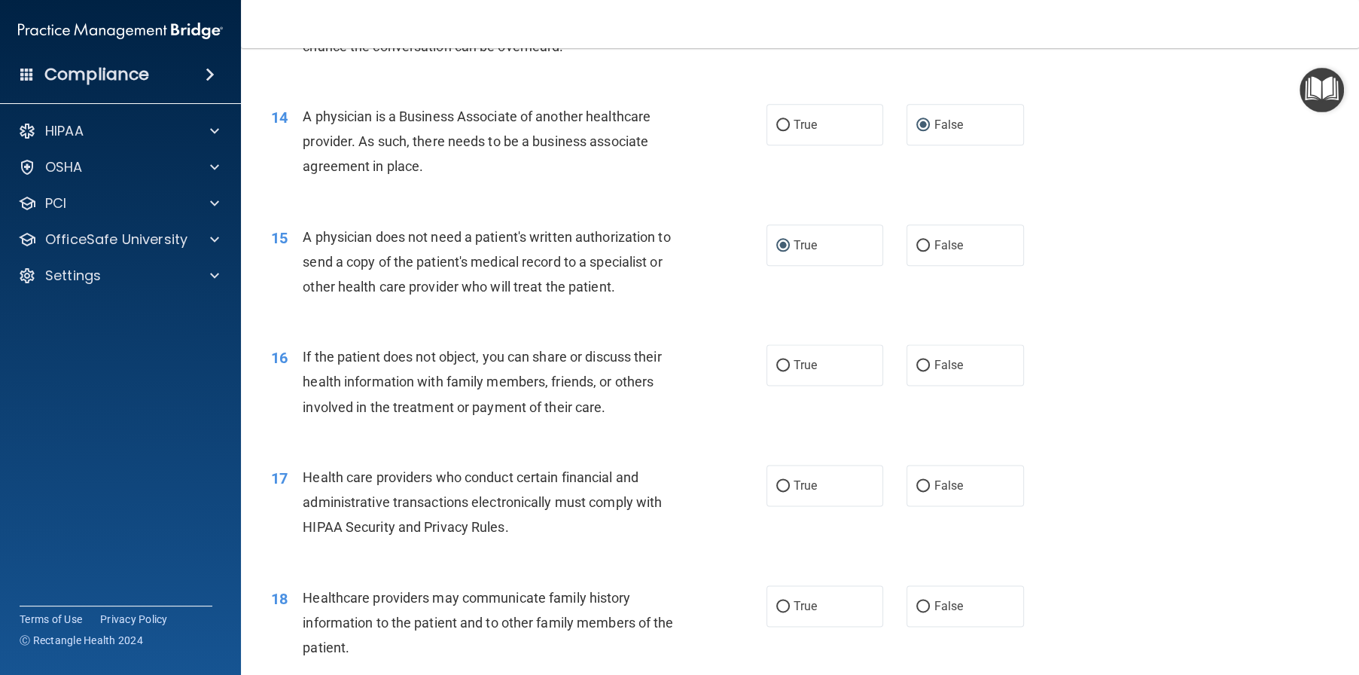
scroll to position [1581, 0]
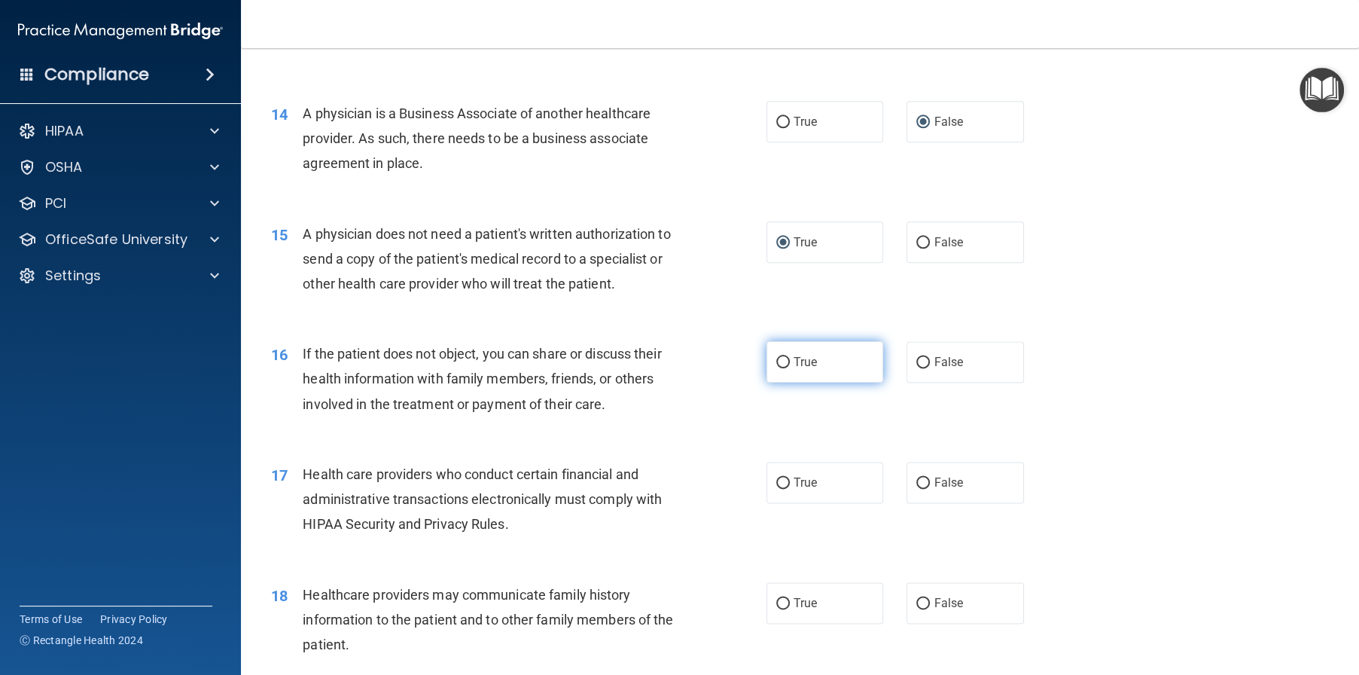
click at [770, 383] on label "True" at bounding box center [825, 361] width 117 height 41
click at [776, 368] on input "True" at bounding box center [783, 362] width 14 height 11
radio input "true"
click at [783, 503] on label "True" at bounding box center [825, 482] width 117 height 41
click at [783, 489] on input "True" at bounding box center [783, 482] width 14 height 11
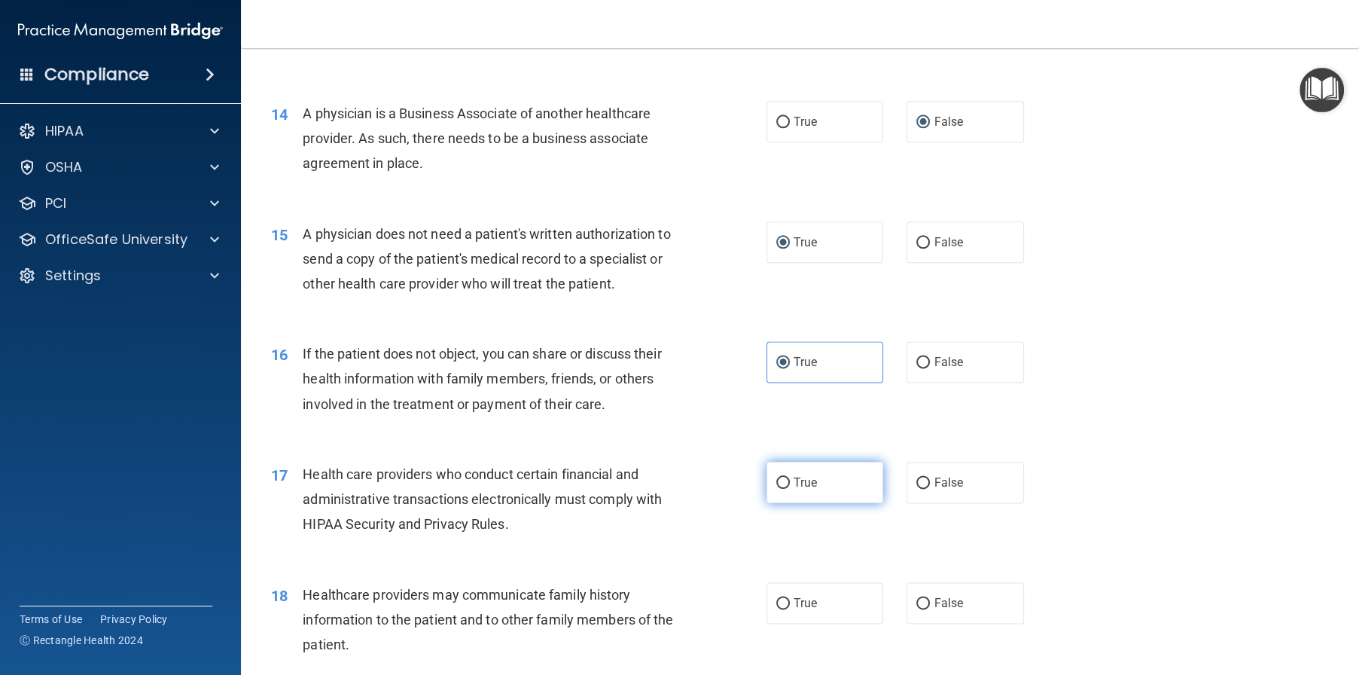
radio input "true"
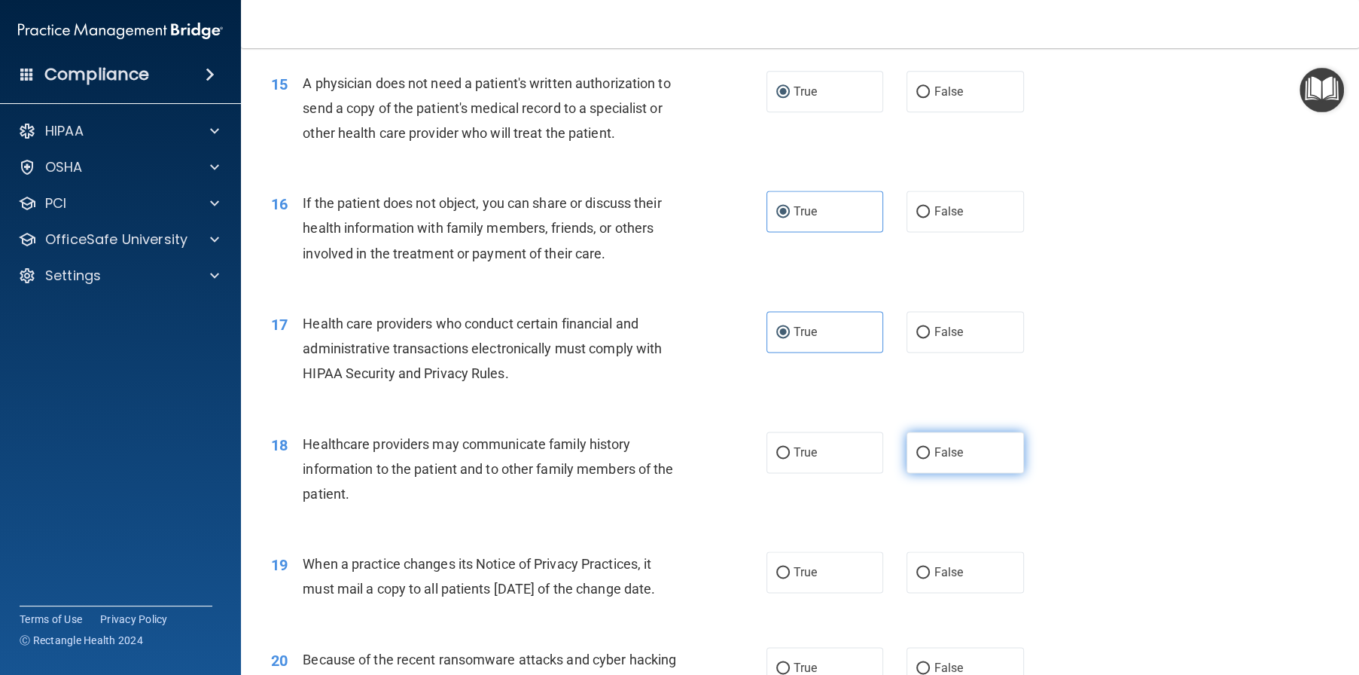
click at [924, 473] on label "False" at bounding box center [965, 451] width 117 height 41
click at [924, 459] on input "False" at bounding box center [923, 452] width 14 height 11
radio input "true"
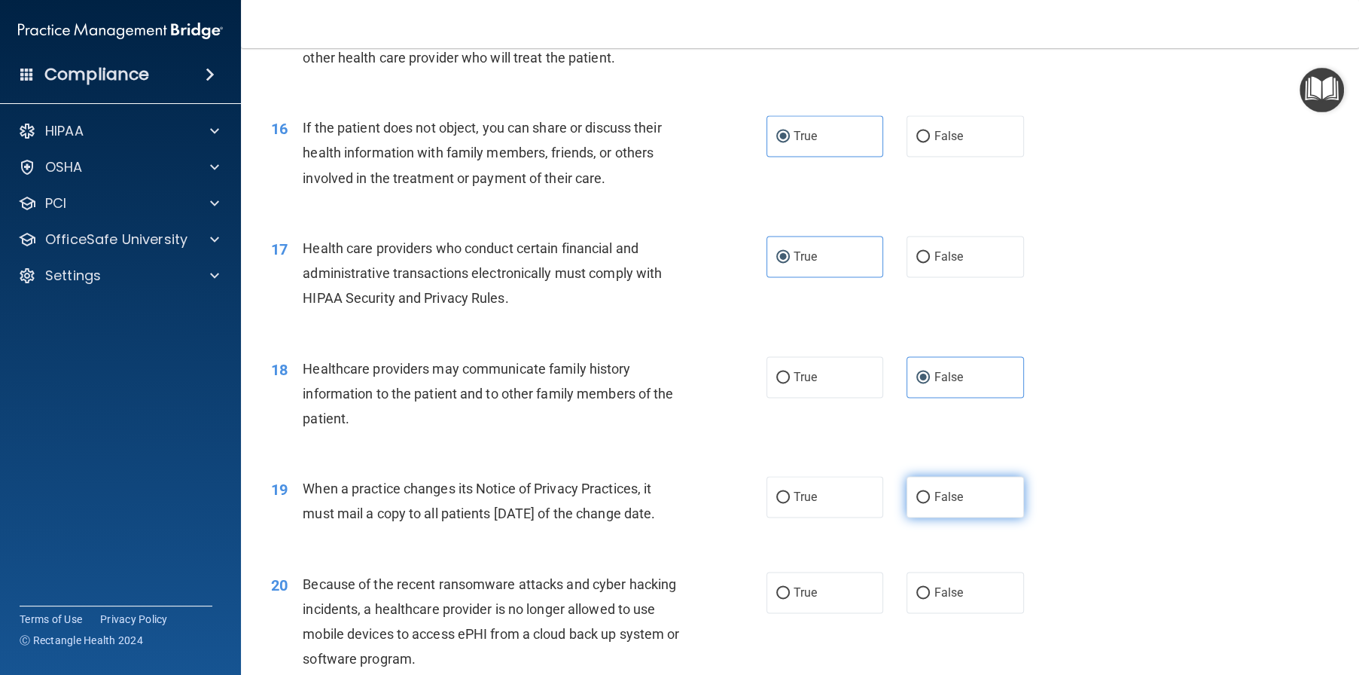
click at [919, 517] on label "False" at bounding box center [965, 496] width 117 height 41
click at [919, 503] on input "False" at bounding box center [923, 497] width 14 height 11
radio input "true"
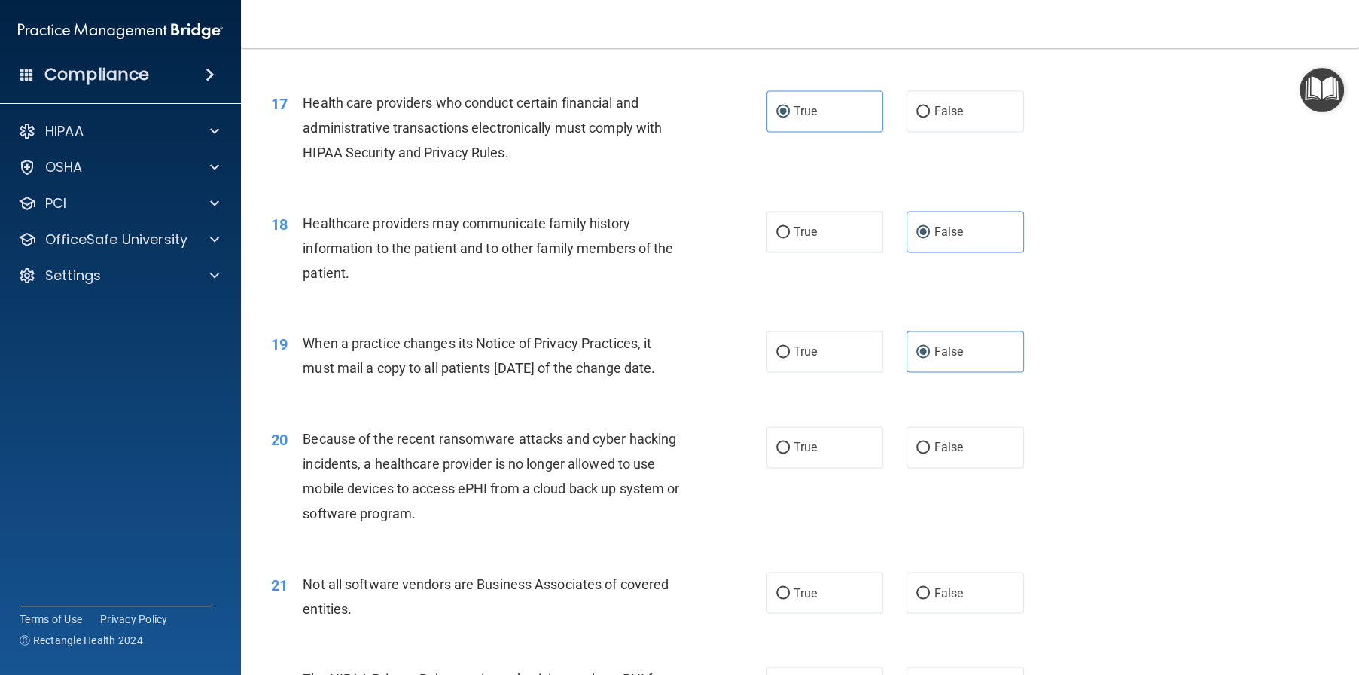
scroll to position [1958, 0]
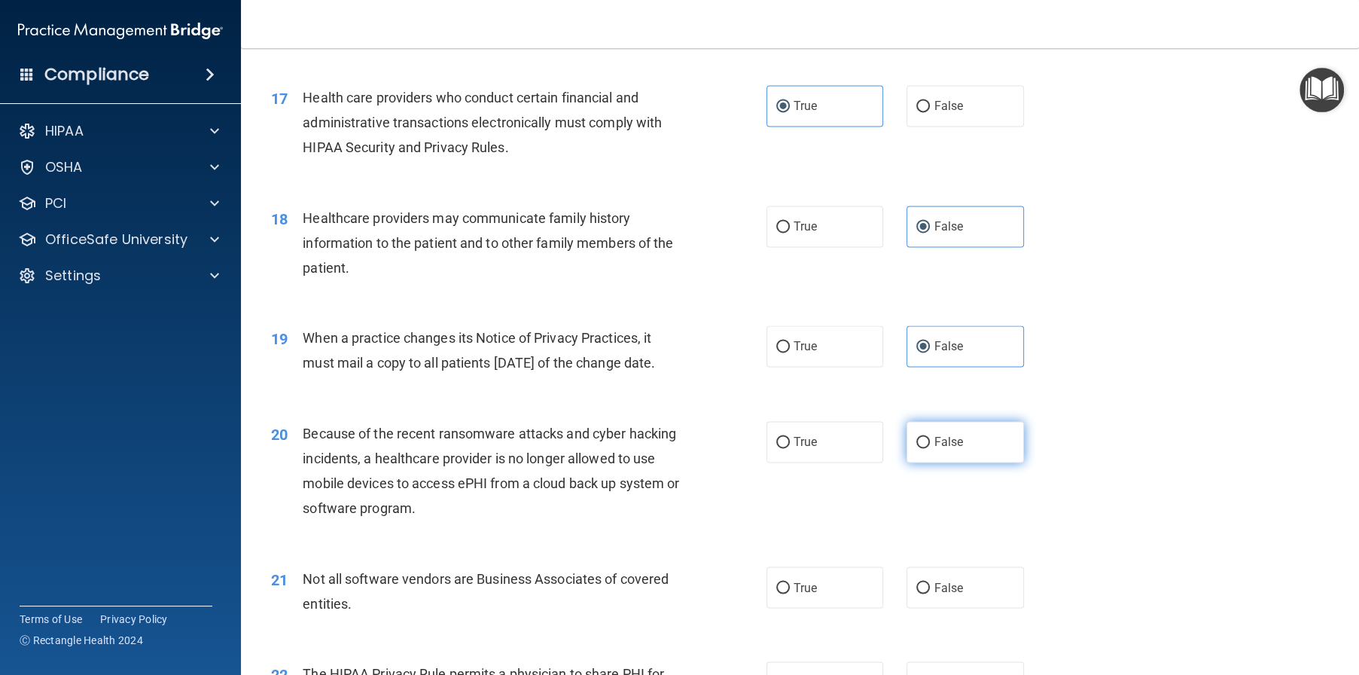
click at [934, 449] on span "False" at bounding box center [948, 441] width 29 height 14
click at [928, 448] on input "False" at bounding box center [923, 442] width 14 height 11
radio input "true"
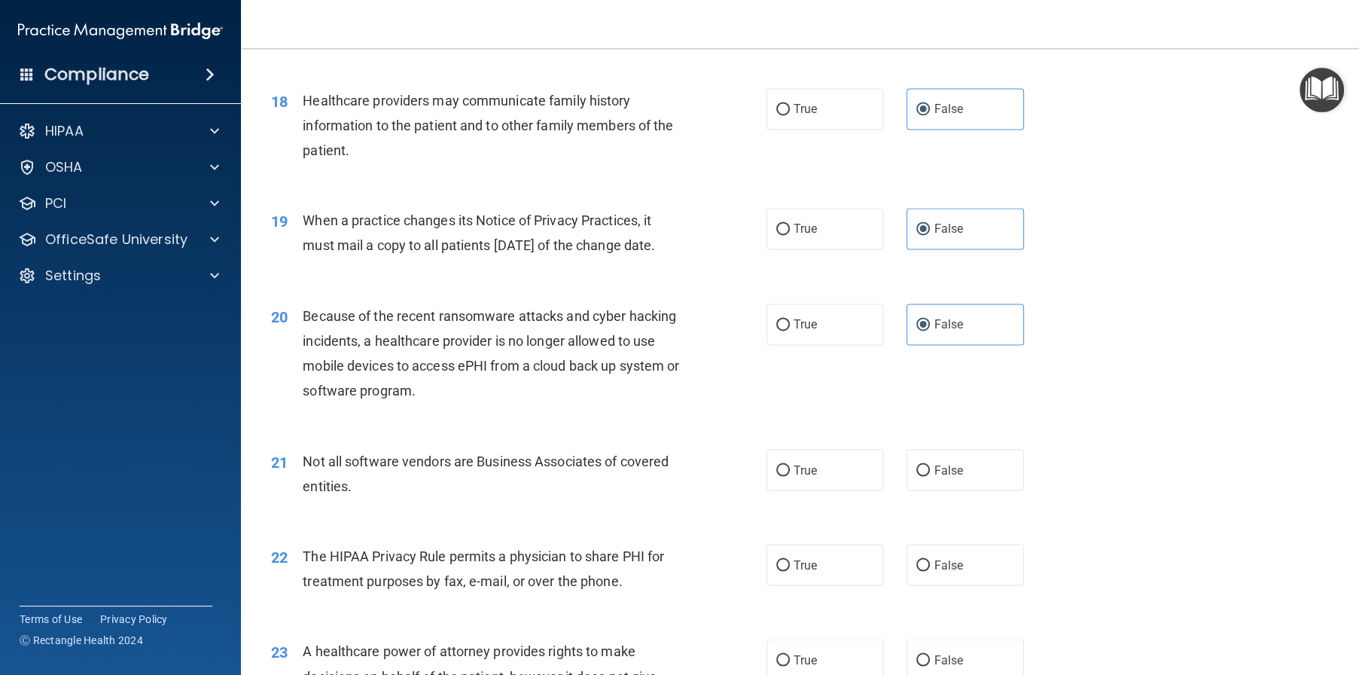
scroll to position [2108, 0]
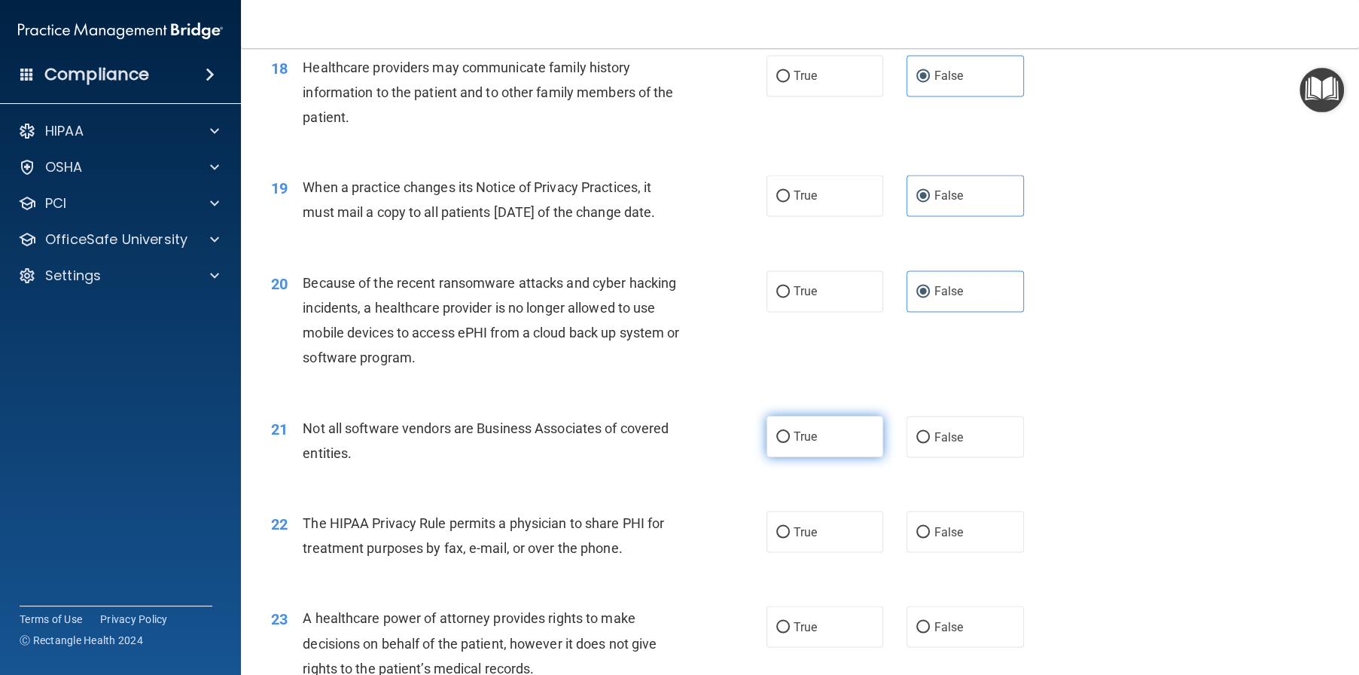
click at [780, 443] on input "True" at bounding box center [783, 436] width 14 height 11
radio input "true"
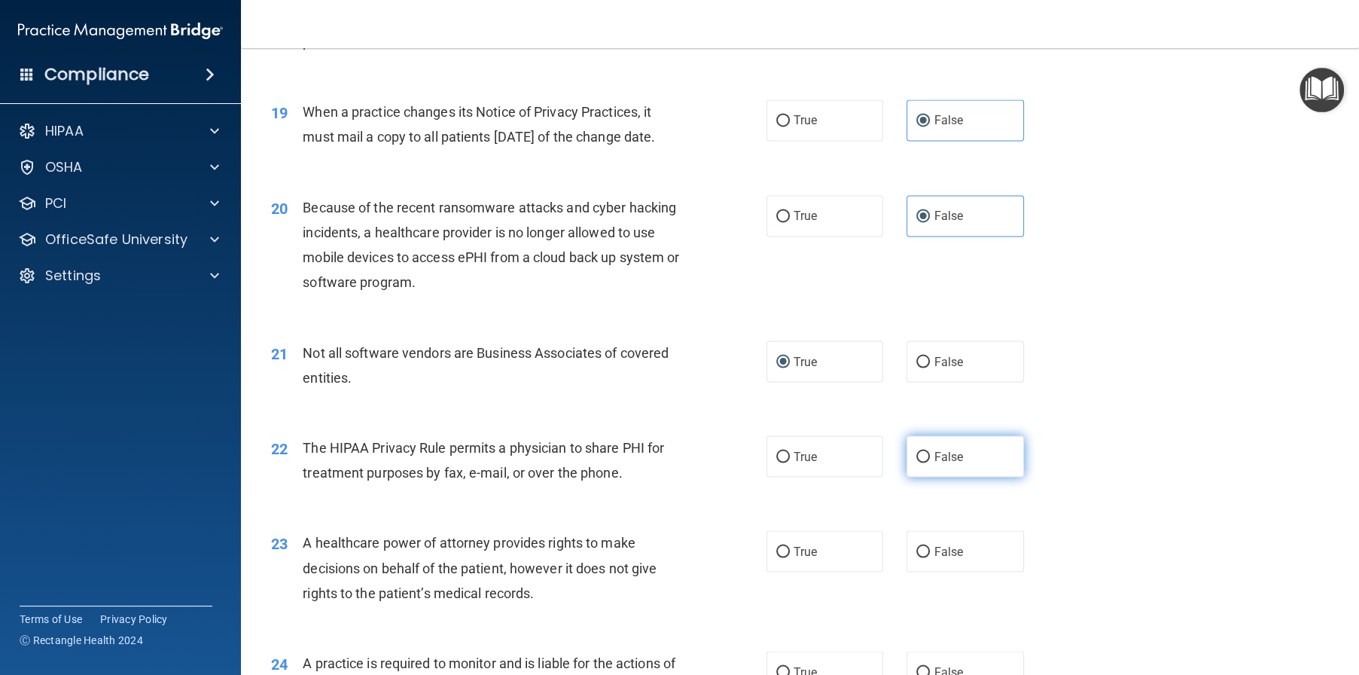
click at [920, 462] on input "False" at bounding box center [923, 456] width 14 height 11
radio input "true"
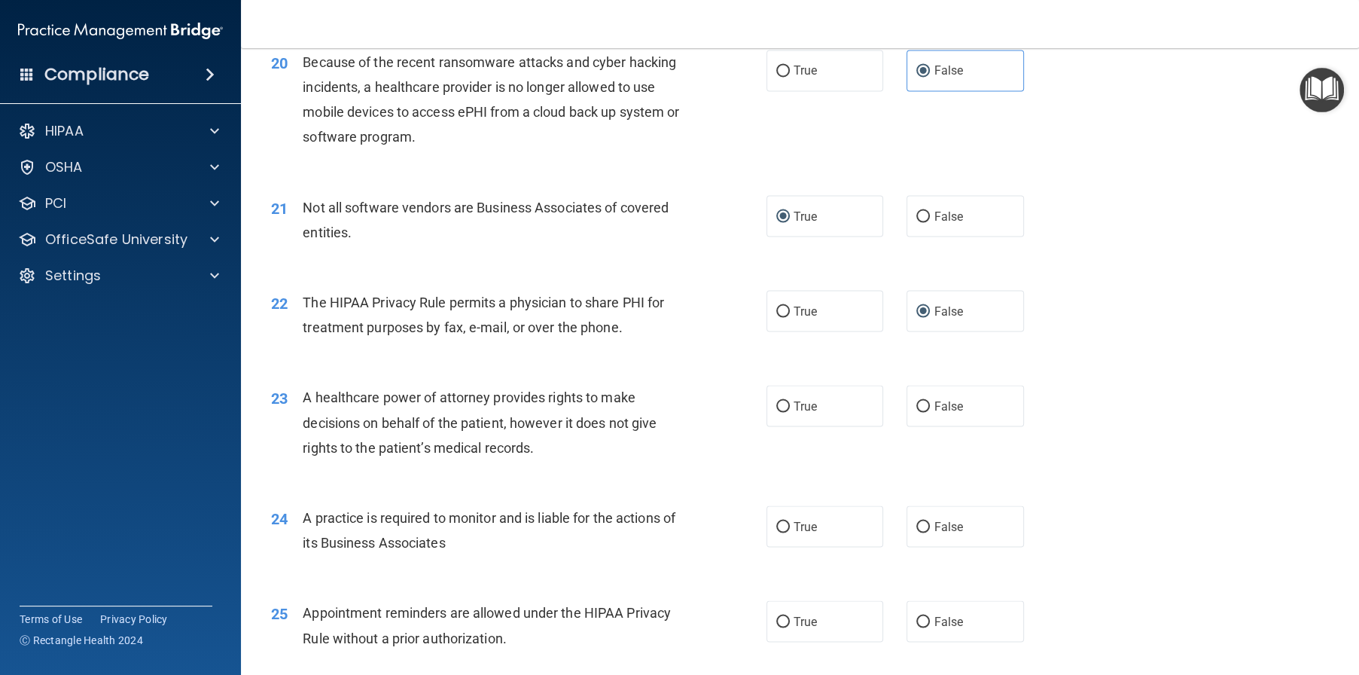
scroll to position [2334, 0]
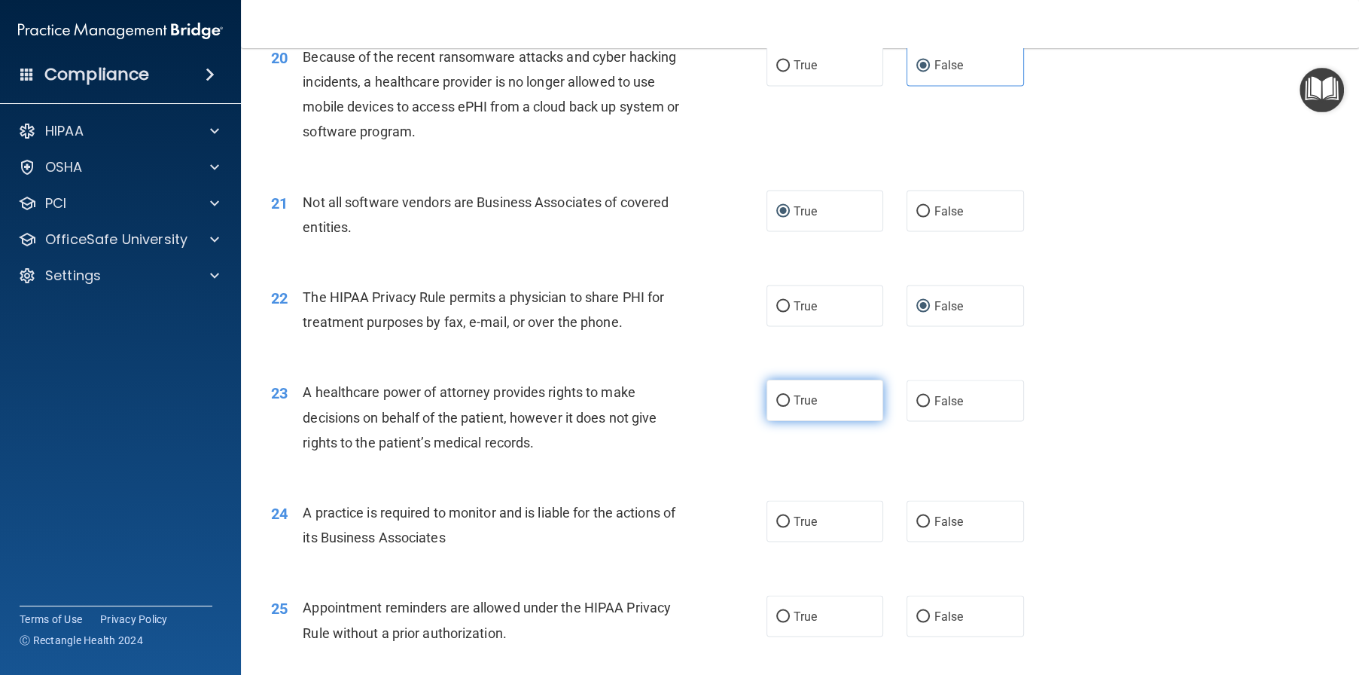
click at [779, 407] on input "True" at bounding box center [783, 400] width 14 height 11
radio input "true"
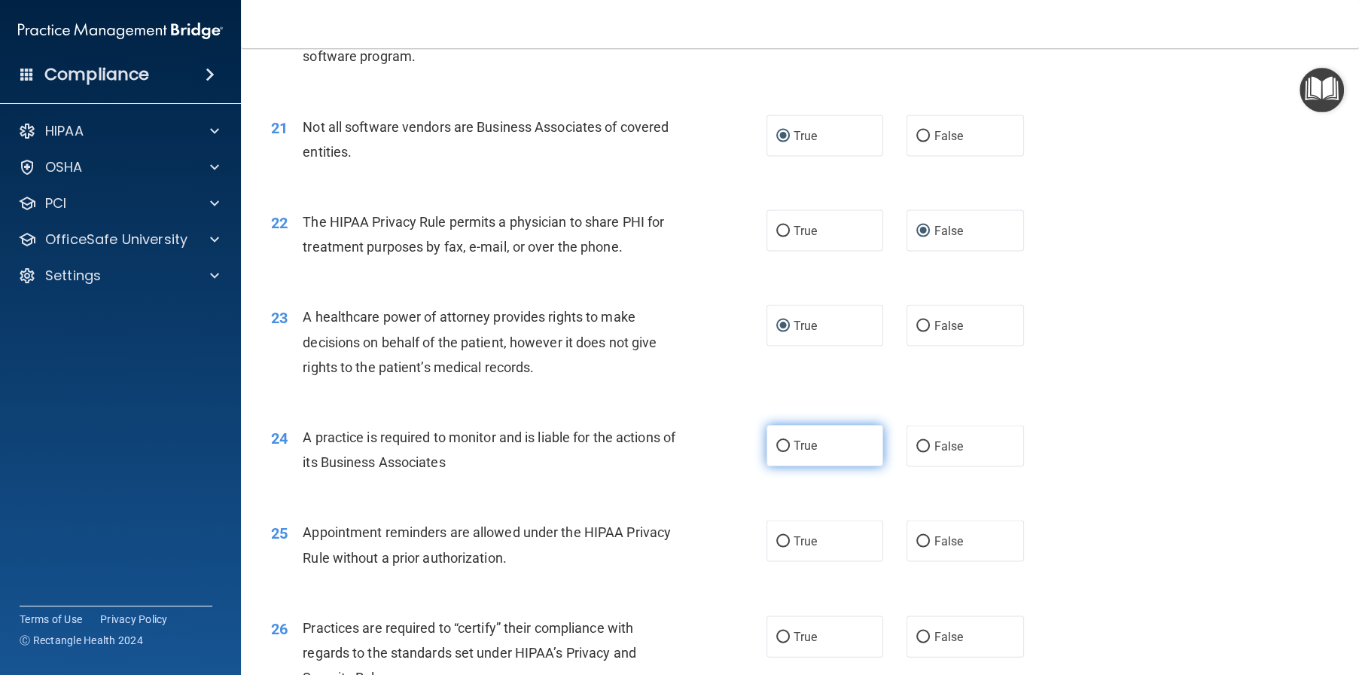
click at [781, 452] on input "True" at bounding box center [783, 446] width 14 height 11
radio input "true"
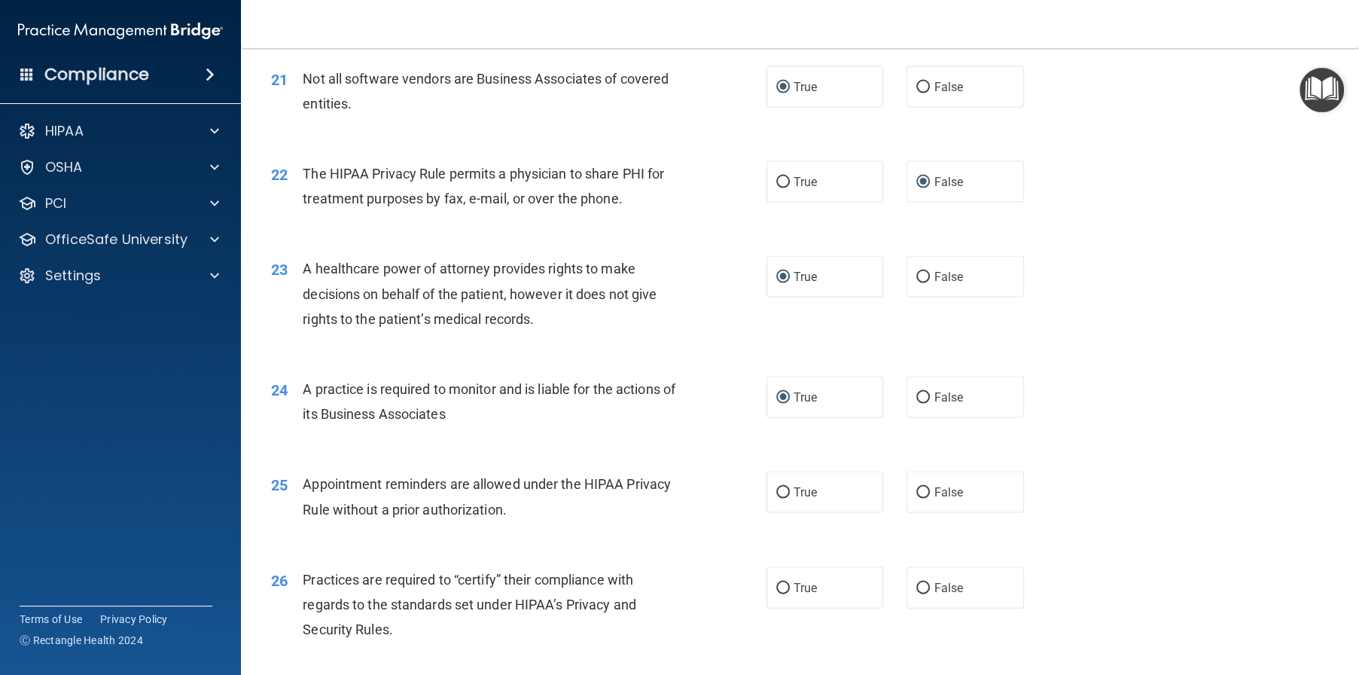
scroll to position [2485, 0]
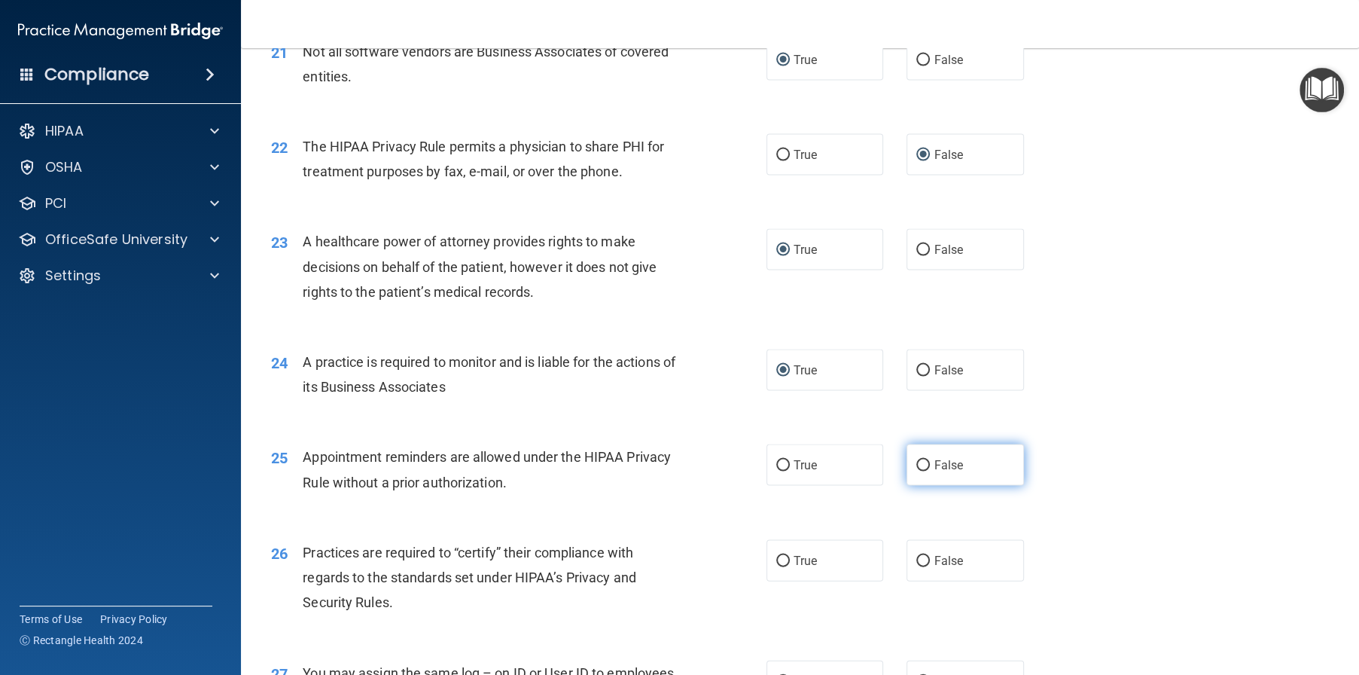
click at [923, 486] on label "False" at bounding box center [965, 464] width 117 height 41
click at [923, 471] on input "False" at bounding box center [923, 465] width 14 height 11
radio input "true"
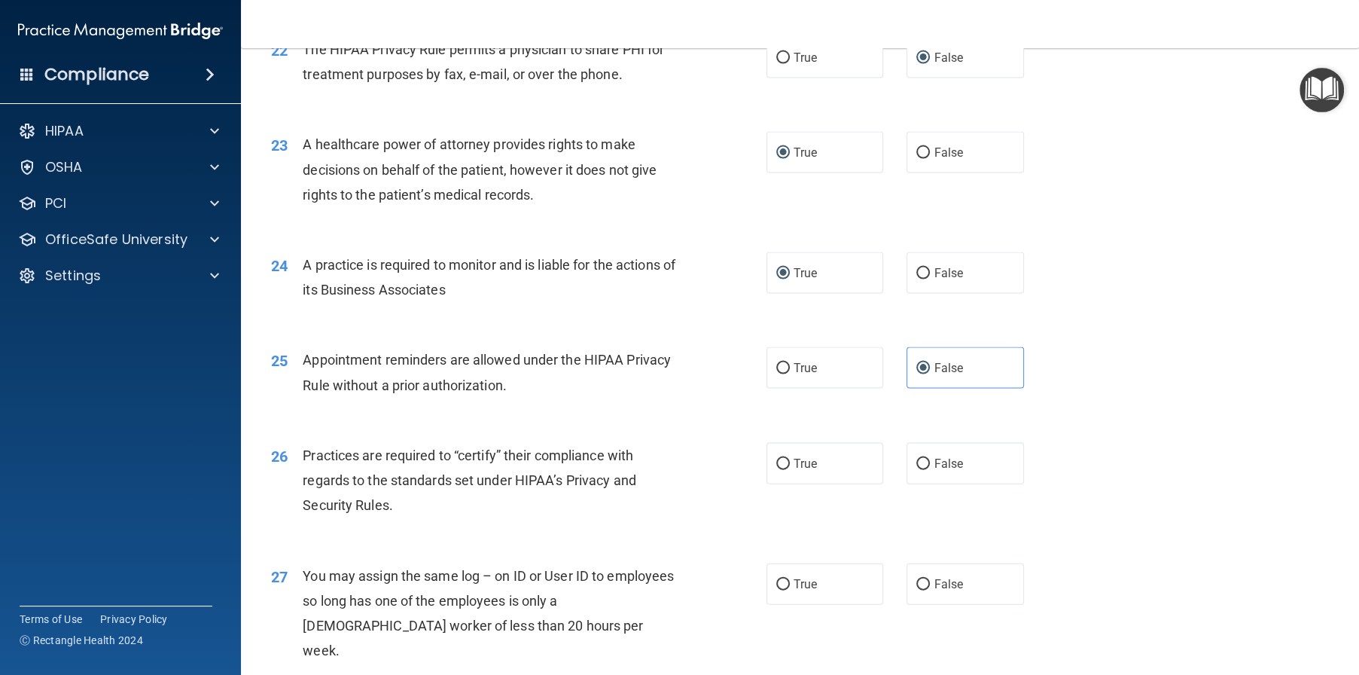
scroll to position [2636, 0]
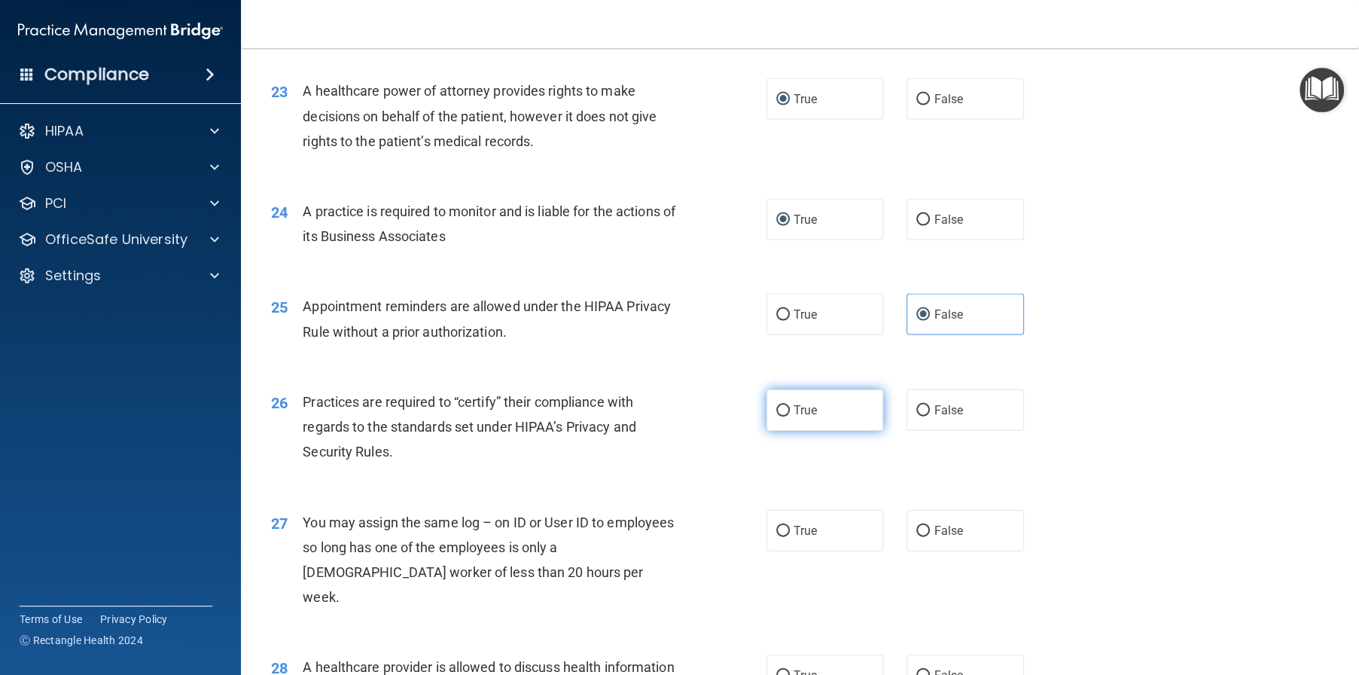
click at [776, 416] on input "True" at bounding box center [783, 410] width 14 height 11
radio input "true"
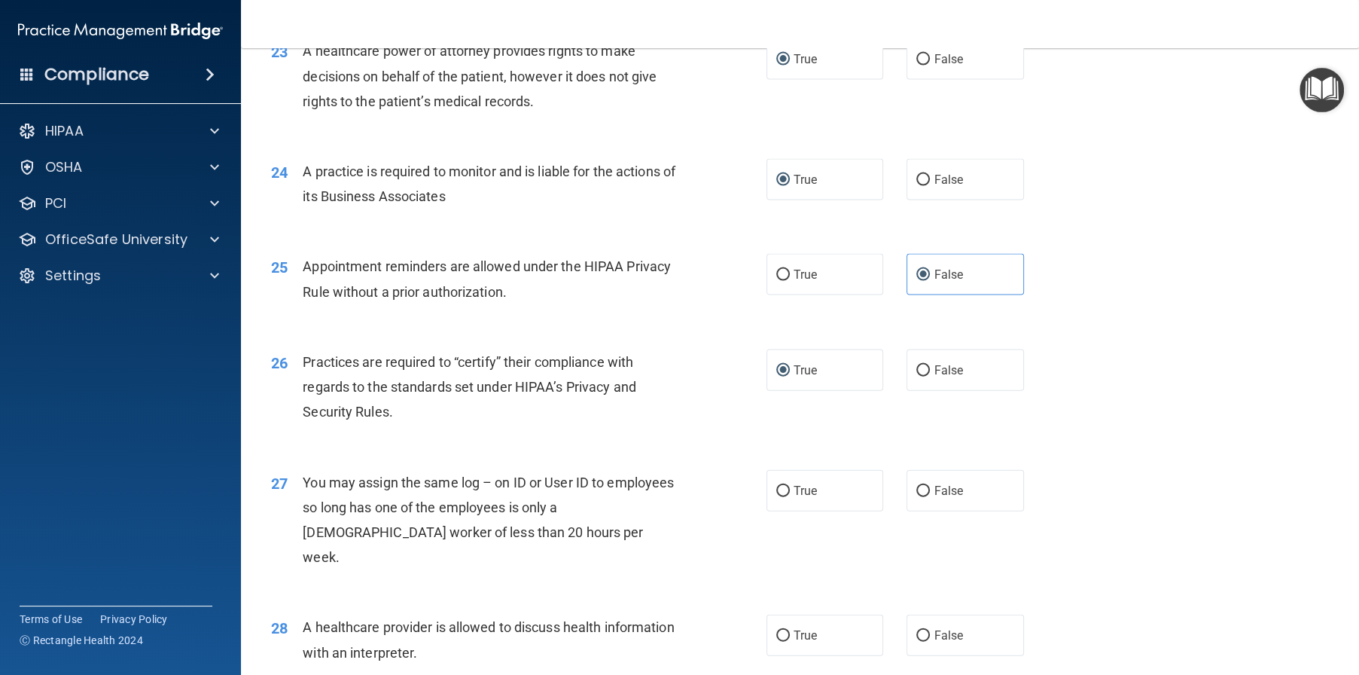
scroll to position [2711, 0]
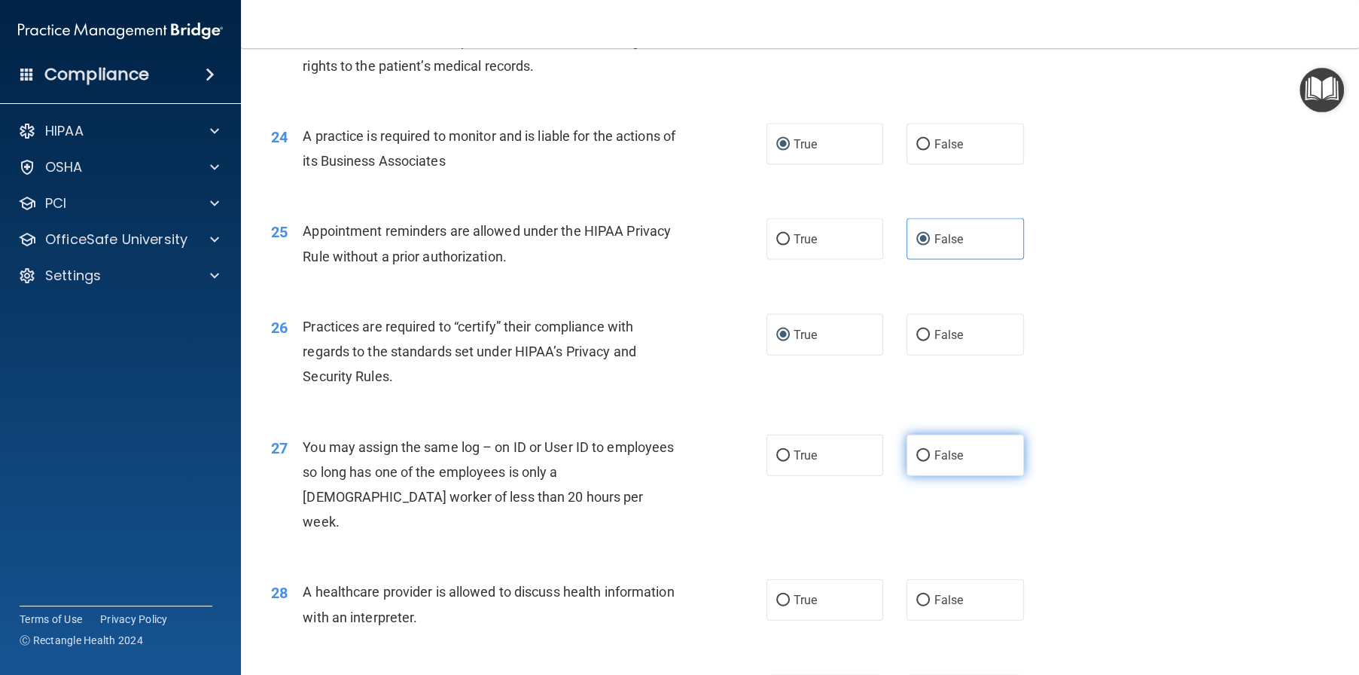
drag, startPoint x: 911, startPoint y: 526, endPoint x: 901, endPoint y: 526, distance: 10.5
click at [916, 462] on input "False" at bounding box center [923, 455] width 14 height 11
radio input "true"
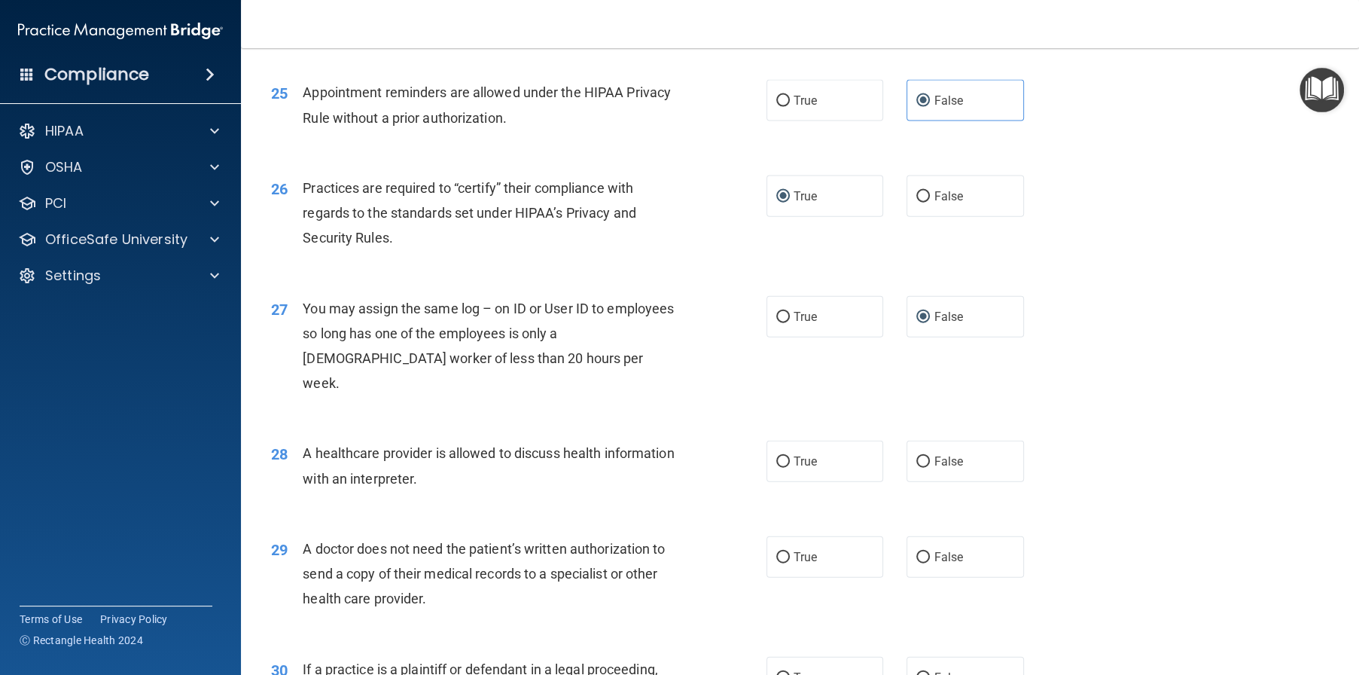
scroll to position [2861, 0]
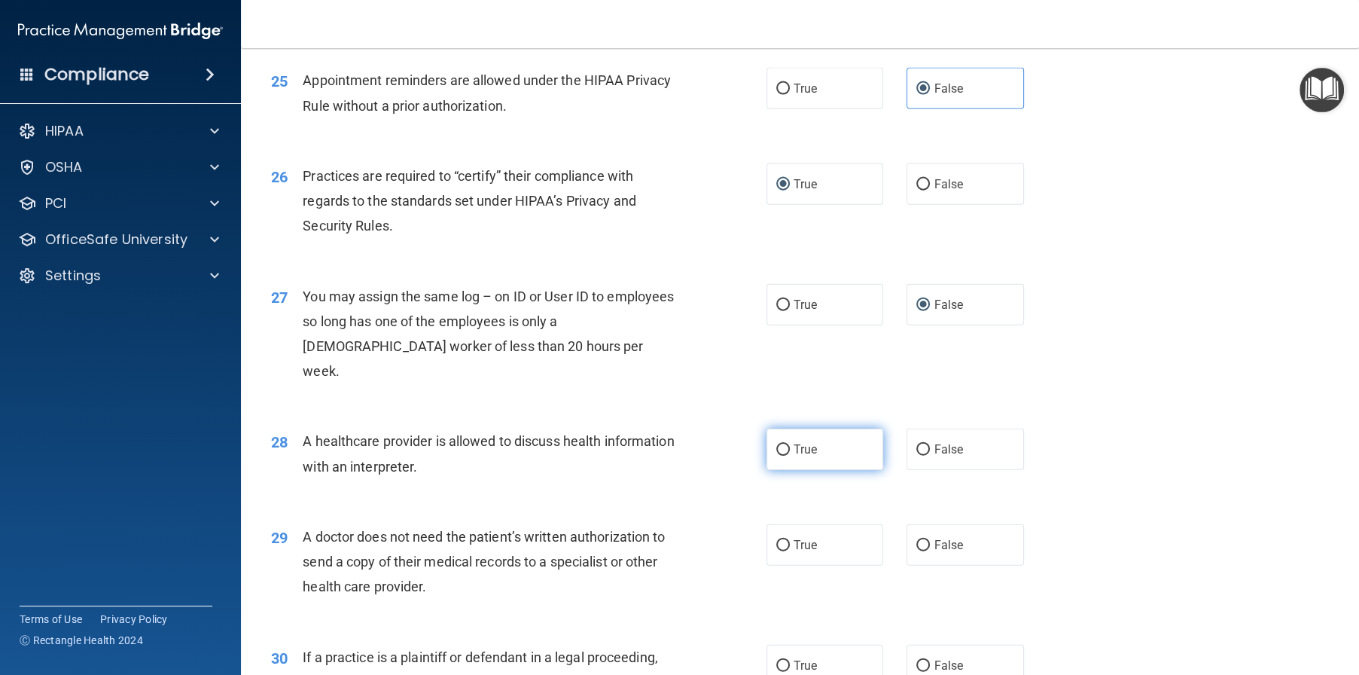
drag, startPoint x: 772, startPoint y: 493, endPoint x: 761, endPoint y: 499, distance: 12.1
click at [776, 456] on input "True" at bounding box center [783, 449] width 14 height 11
radio input "true"
click at [776, 551] on input "True" at bounding box center [783, 545] width 14 height 11
radio input "true"
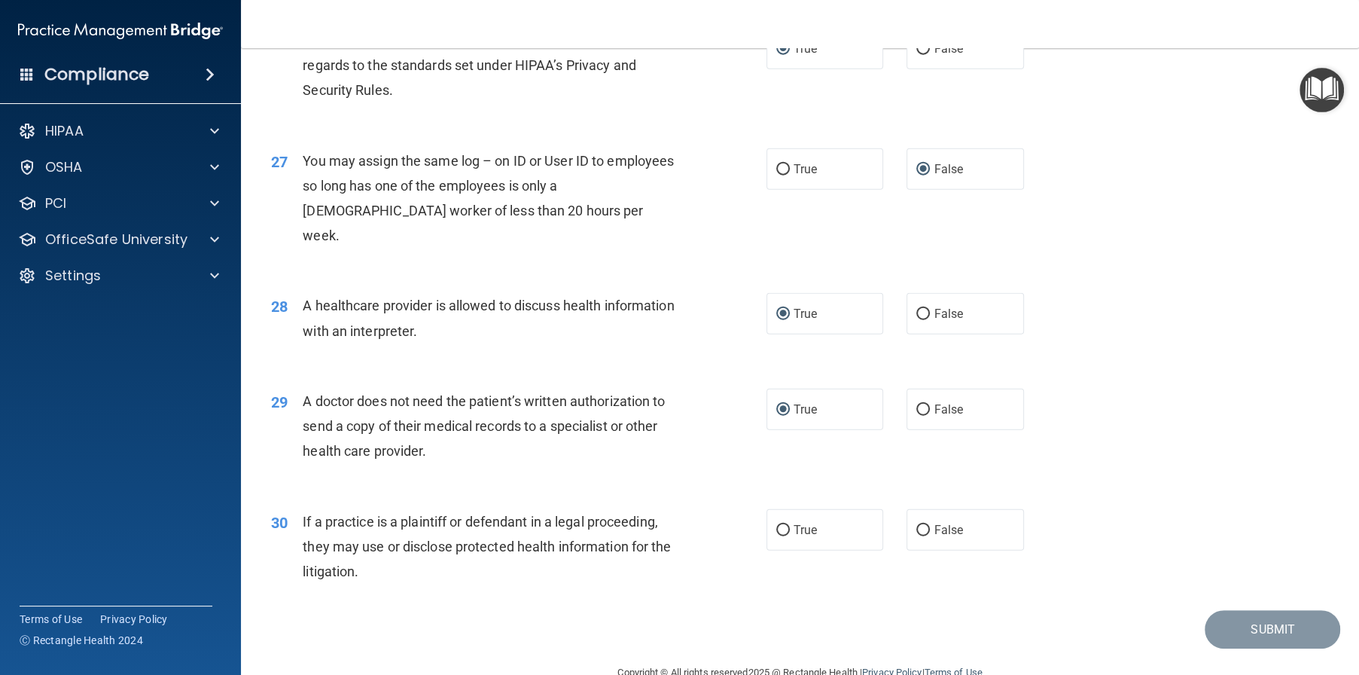
scroll to position [3012, 0]
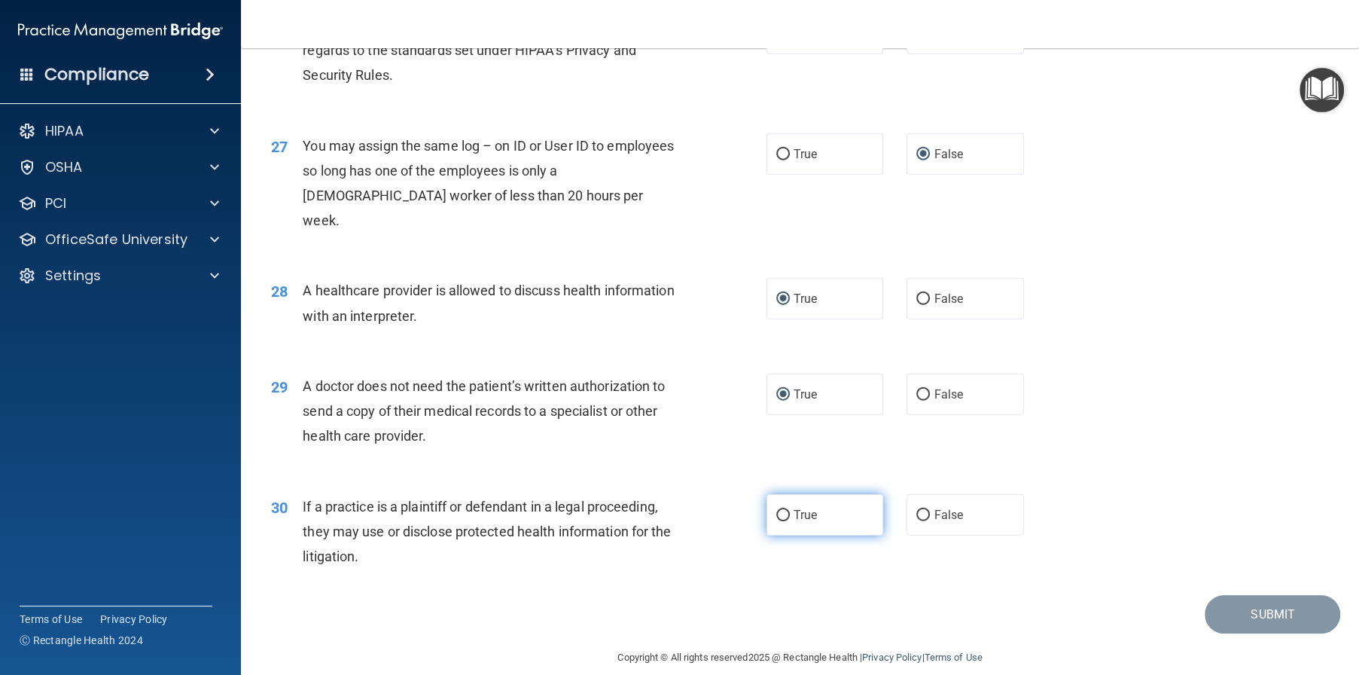
click at [776, 535] on label "True" at bounding box center [825, 514] width 117 height 41
click at [776, 521] on input "True" at bounding box center [783, 515] width 14 height 11
radio input "true"
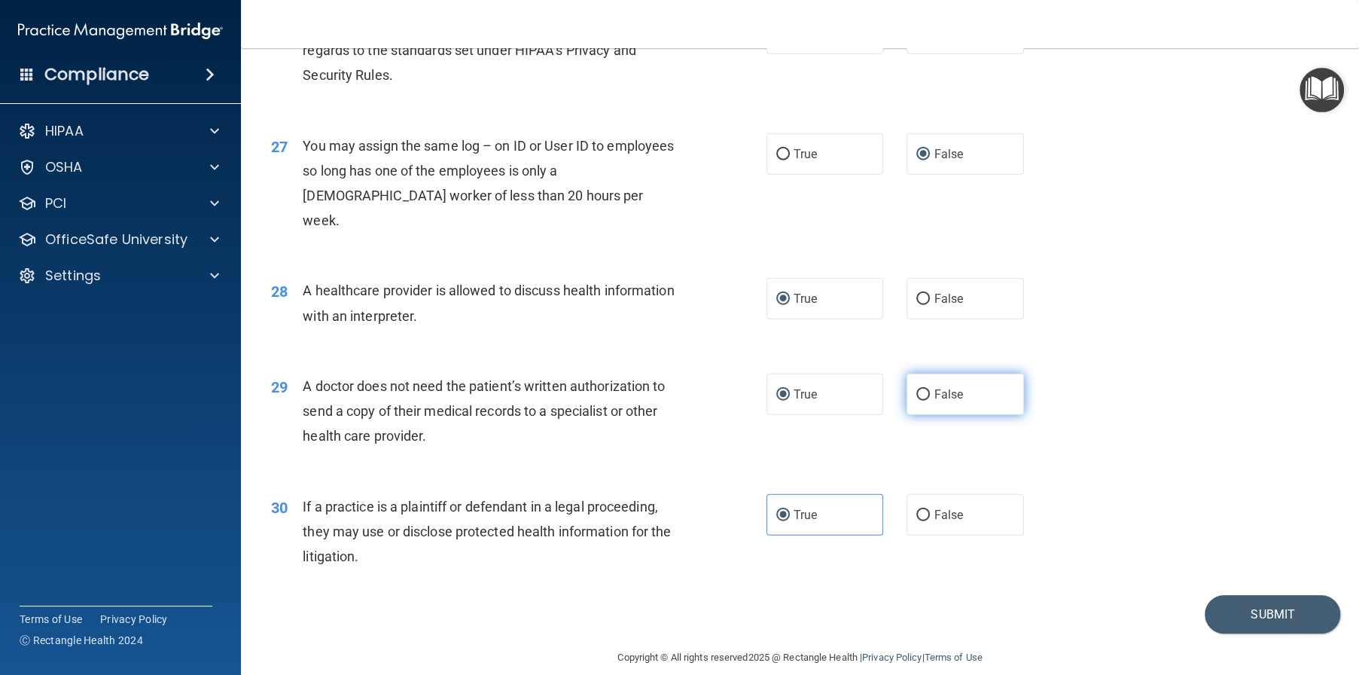
click at [924, 415] on label "False" at bounding box center [965, 393] width 117 height 41
click at [924, 401] on input "False" at bounding box center [923, 394] width 14 height 11
radio input "true"
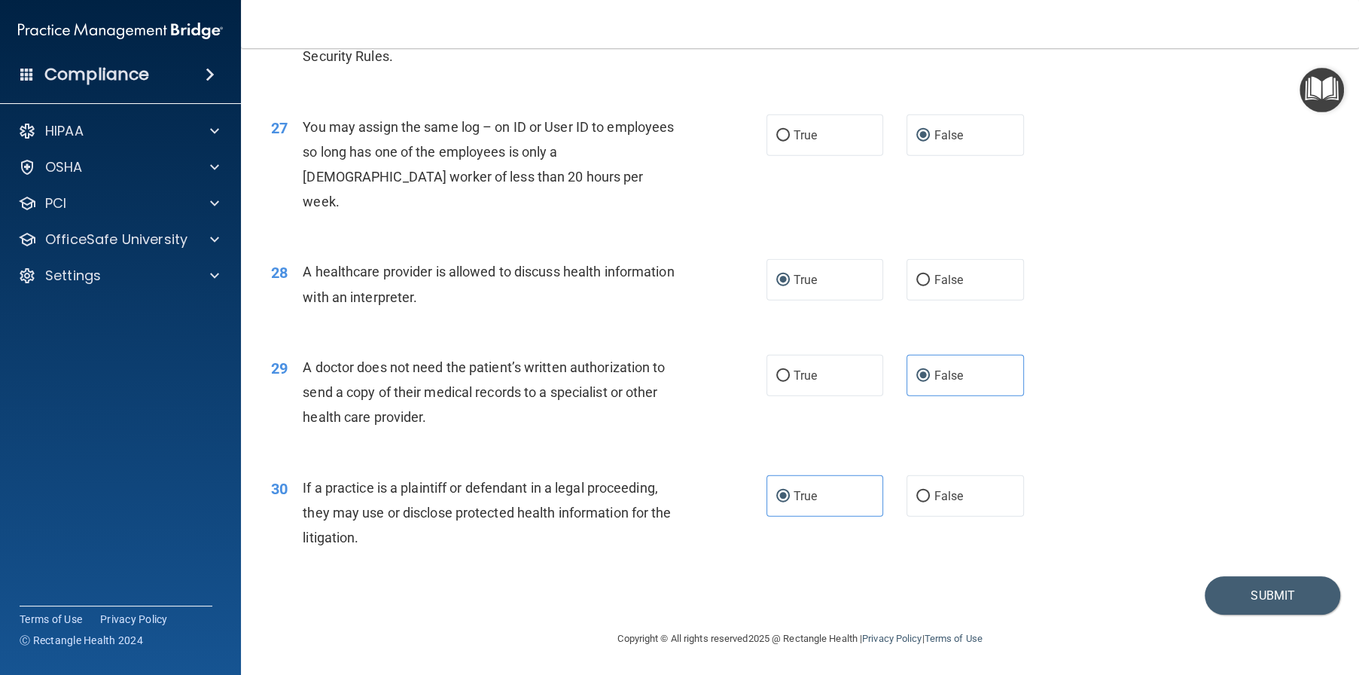
scroll to position [3078, 0]
click at [1264, 608] on button "Submit" at bounding box center [1273, 595] width 136 height 38
click at [1264, 591] on button "Submit" at bounding box center [1273, 595] width 136 height 38
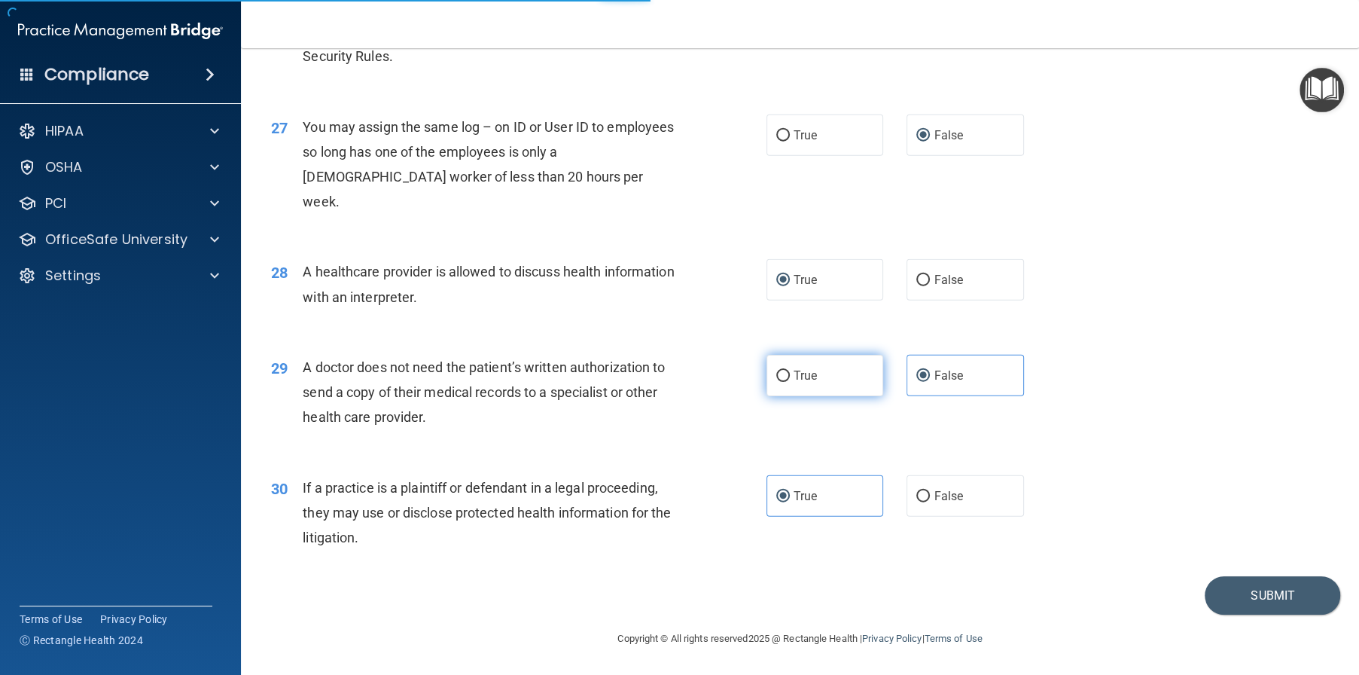
click at [782, 377] on input "True" at bounding box center [783, 375] width 14 height 11
radio input "true"
radio input "false"
drag, startPoint x: 1241, startPoint y: 603, endPoint x: 1234, endPoint y: 595, distance: 10.7
click at [1240, 601] on button "Submit" at bounding box center [1273, 595] width 136 height 38
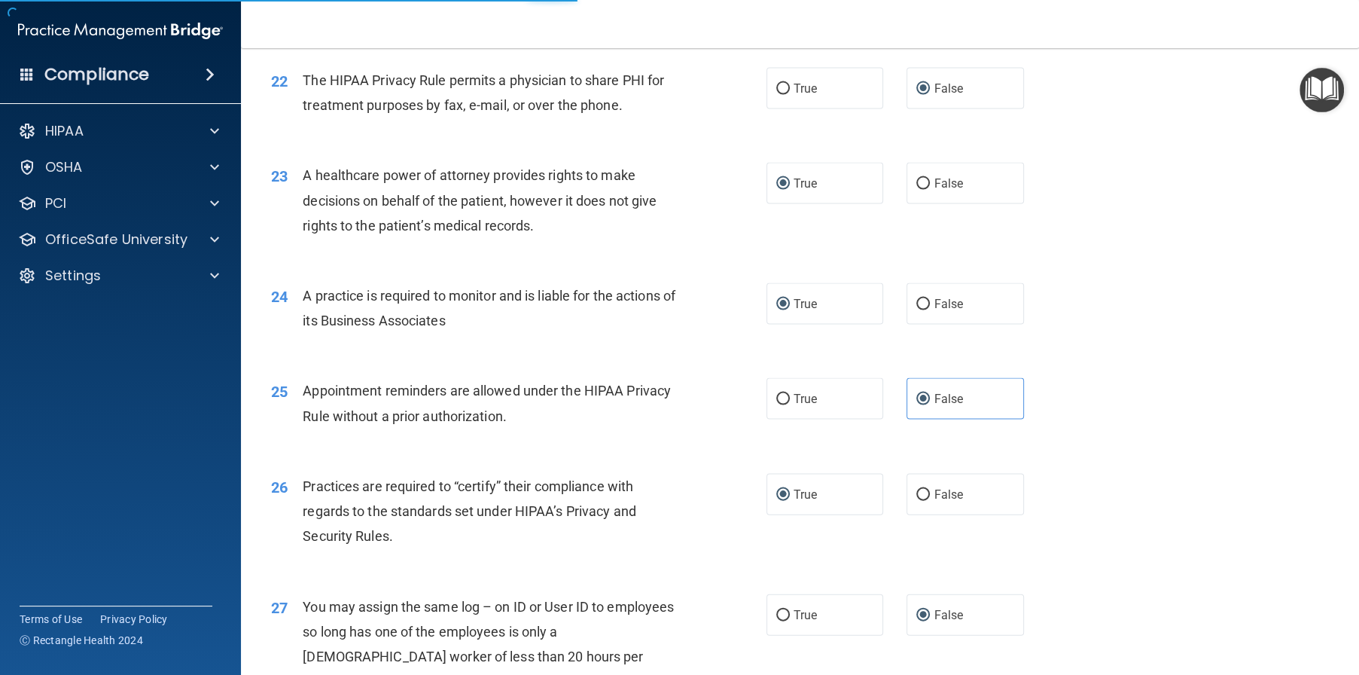
scroll to position [3078, 0]
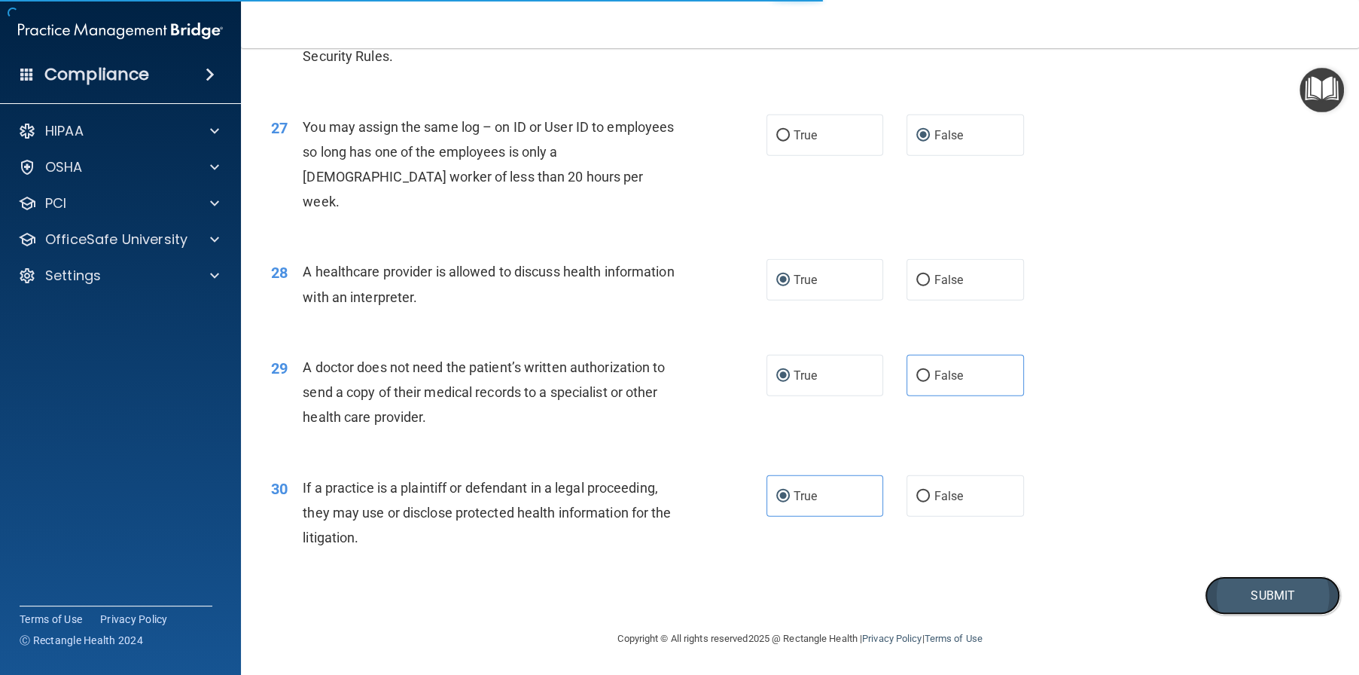
click at [1242, 596] on button "Submit" at bounding box center [1273, 595] width 136 height 38
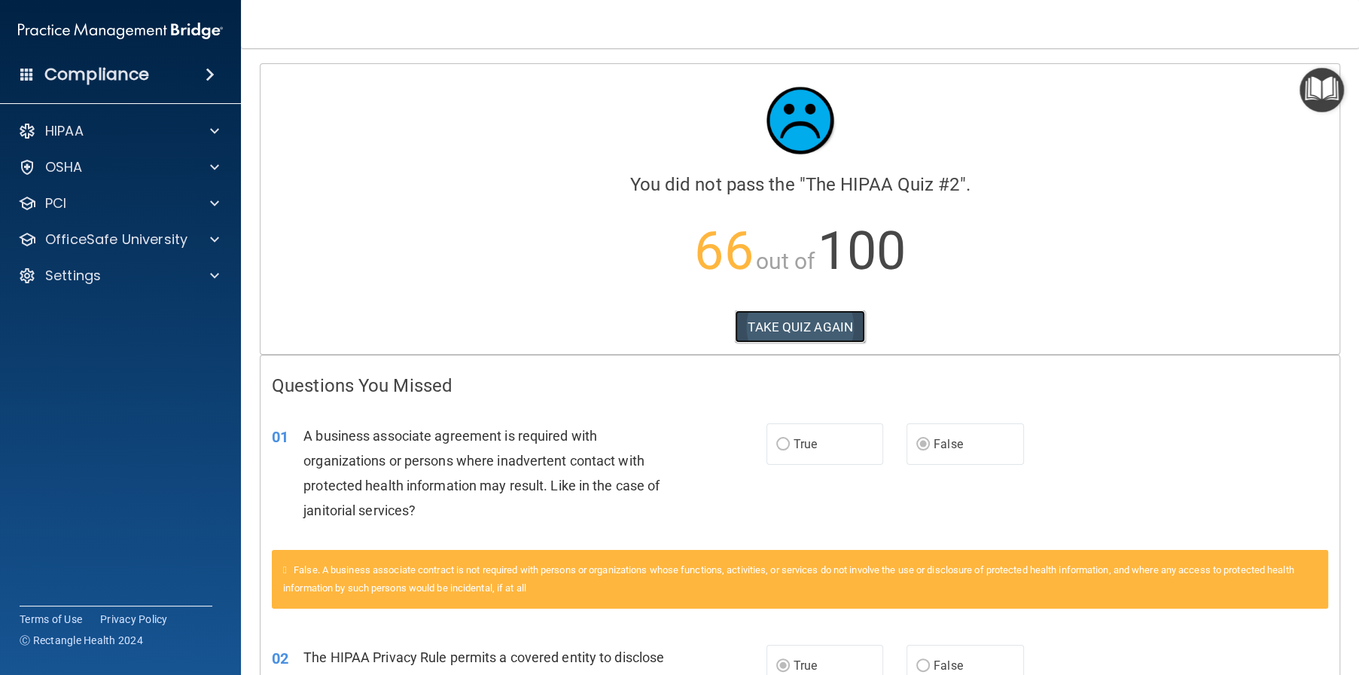
click at [773, 328] on button "TAKE QUIZ AGAIN" at bounding box center [800, 326] width 130 height 33
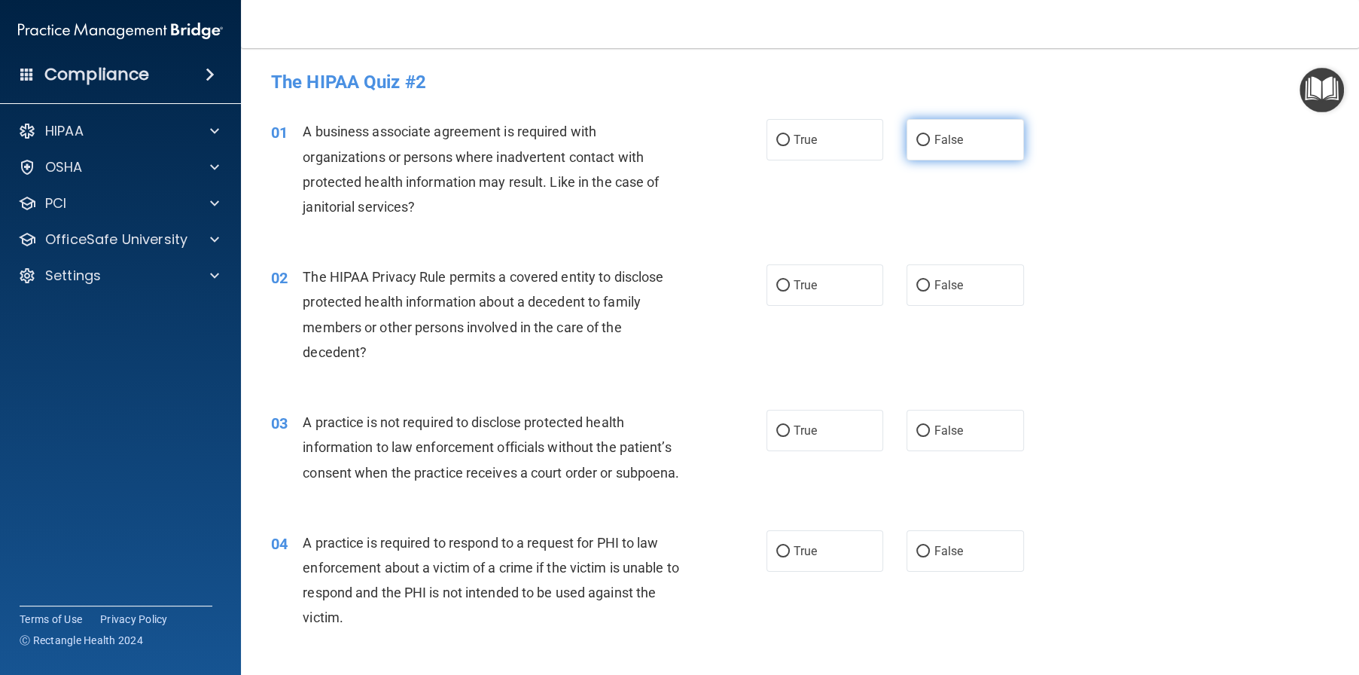
click at [944, 144] on span "False" at bounding box center [948, 140] width 29 height 14
click at [930, 144] on input "False" at bounding box center [923, 140] width 14 height 11
radio input "true"
click at [812, 296] on label "True" at bounding box center [825, 284] width 117 height 41
click at [790, 291] on input "True" at bounding box center [783, 285] width 14 height 11
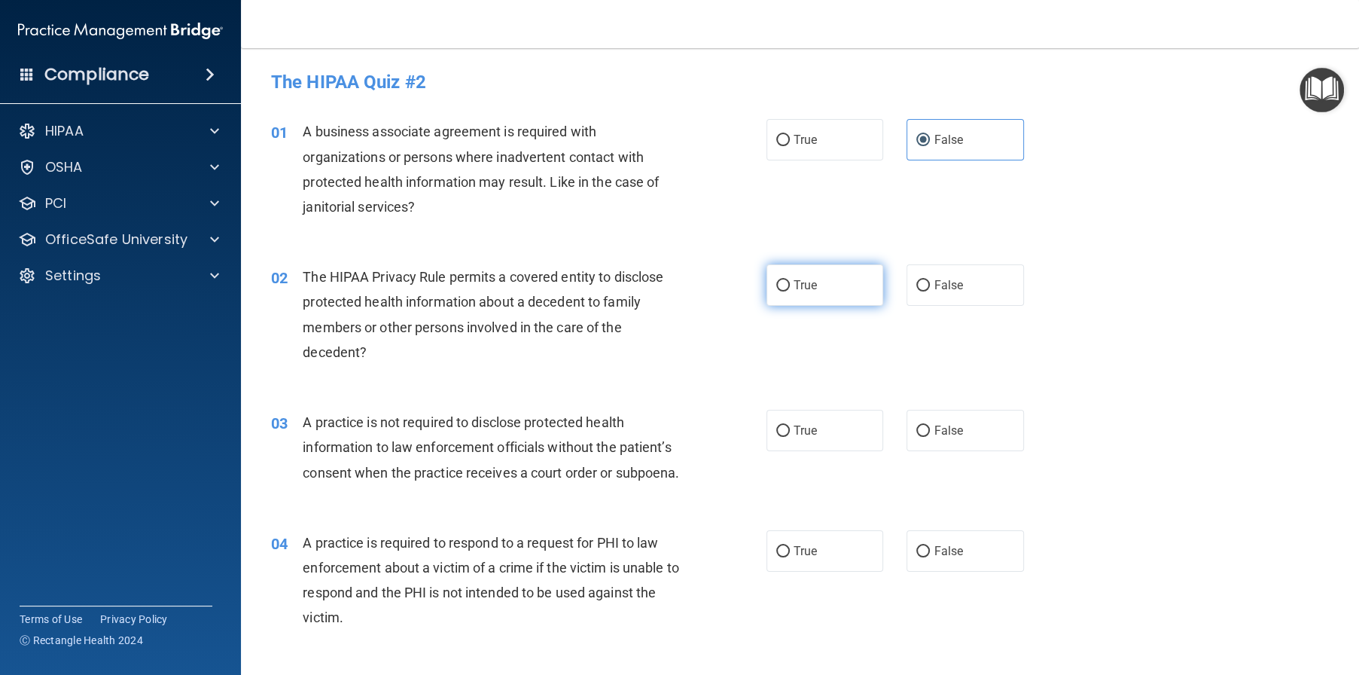
radio input "true"
click at [794, 433] on span "True" at bounding box center [805, 430] width 23 height 14
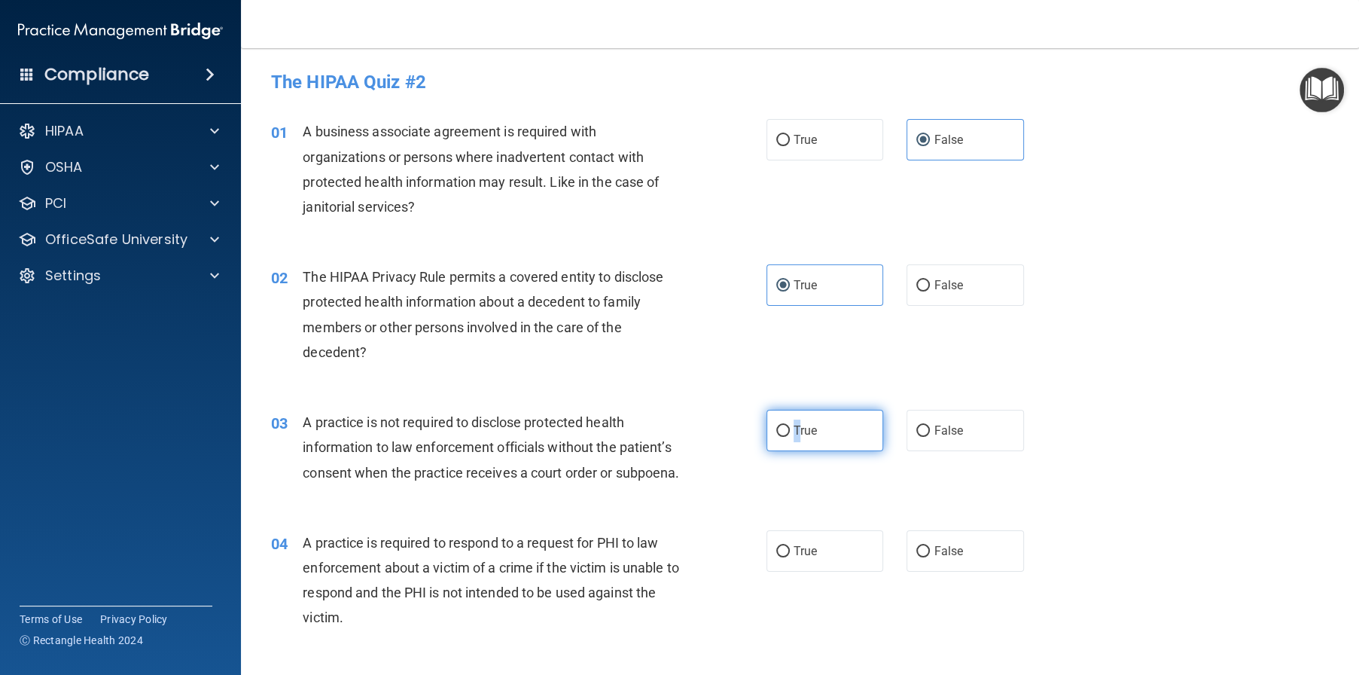
drag, startPoint x: 789, startPoint y: 433, endPoint x: 778, endPoint y: 429, distance: 11.9
click at [779, 429] on input "True" at bounding box center [783, 430] width 14 height 11
radio input "true"
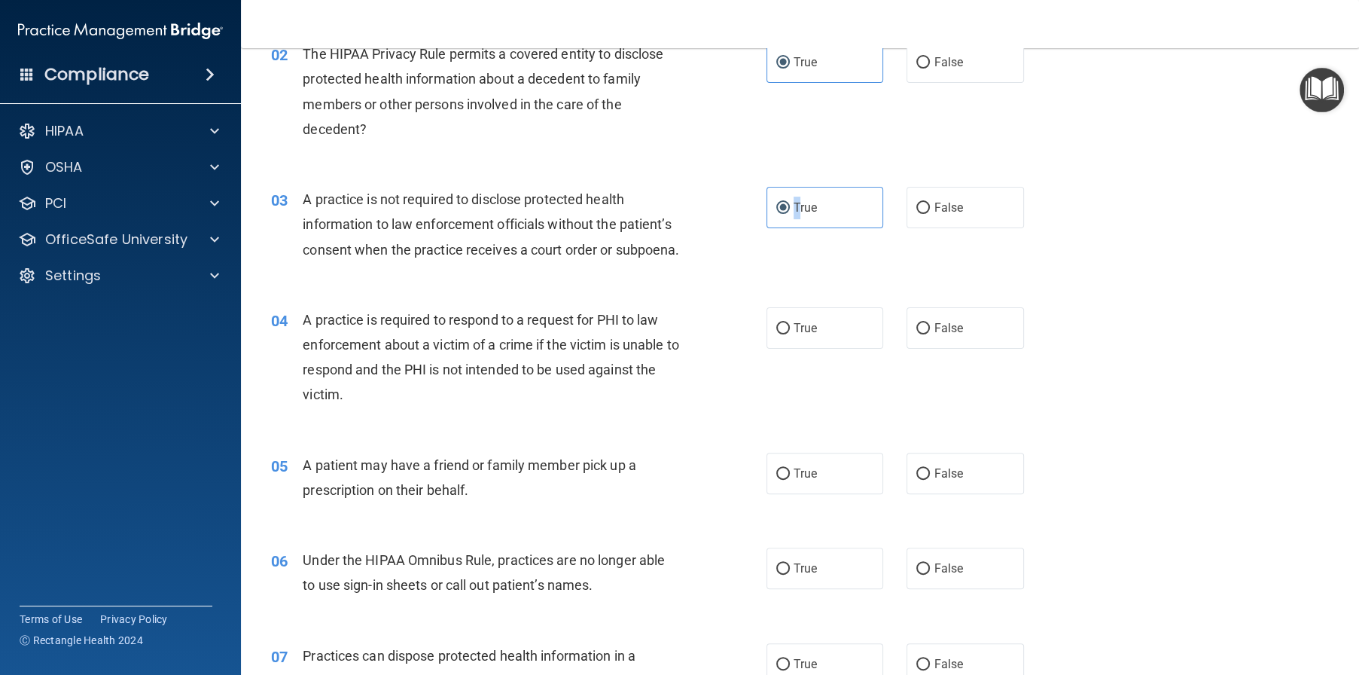
scroll to position [226, 0]
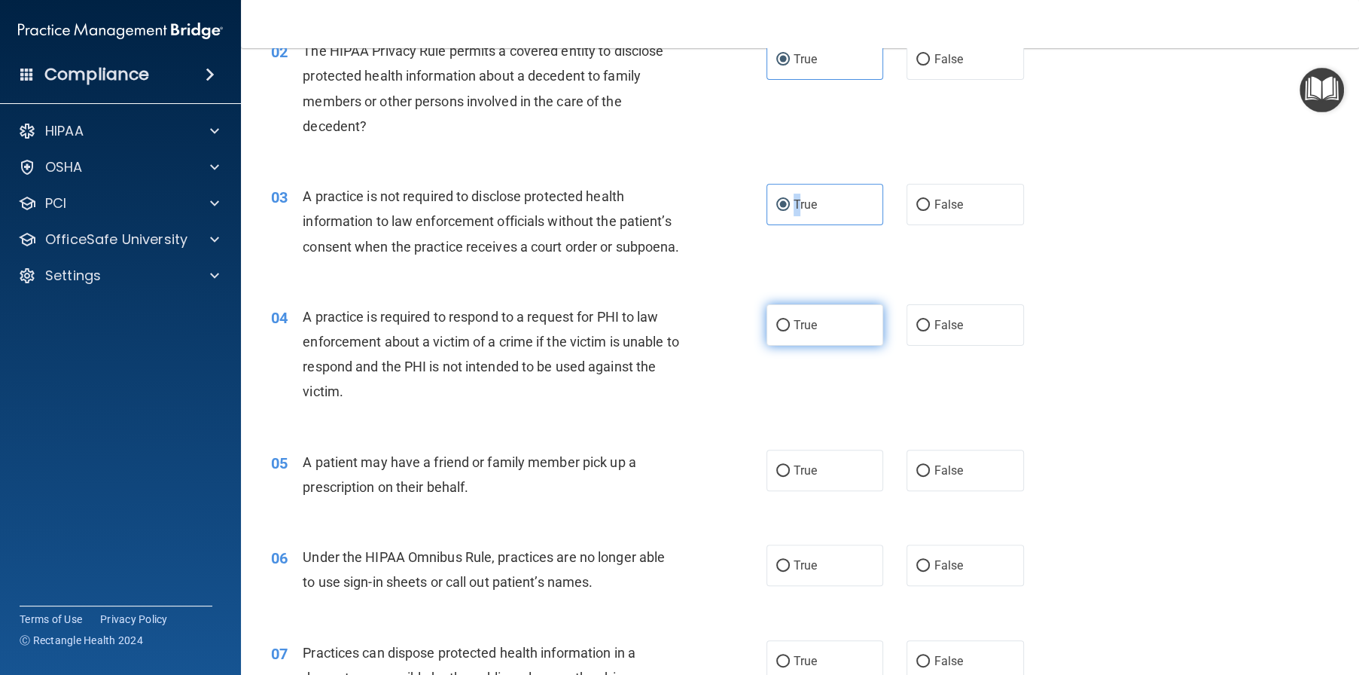
click at [782, 331] on input "True" at bounding box center [783, 325] width 14 height 11
radio input "true"
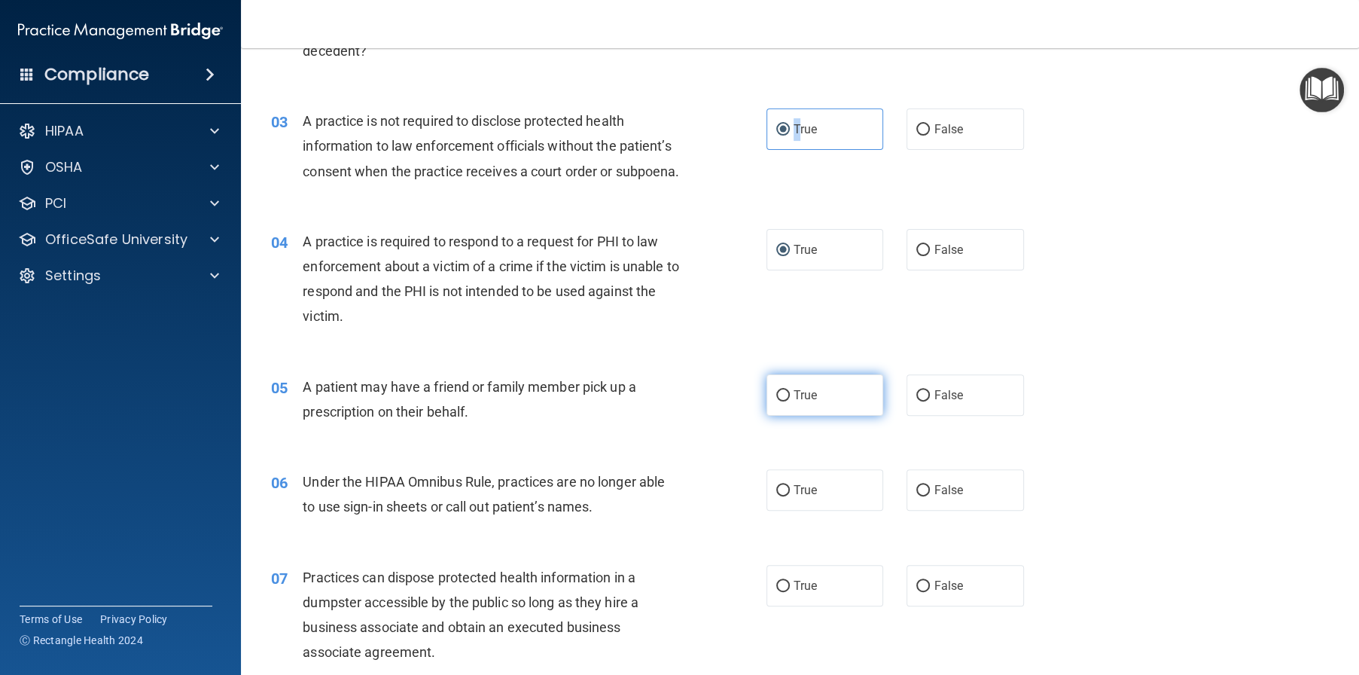
click at [779, 401] on input "True" at bounding box center [783, 395] width 14 height 11
radio input "true"
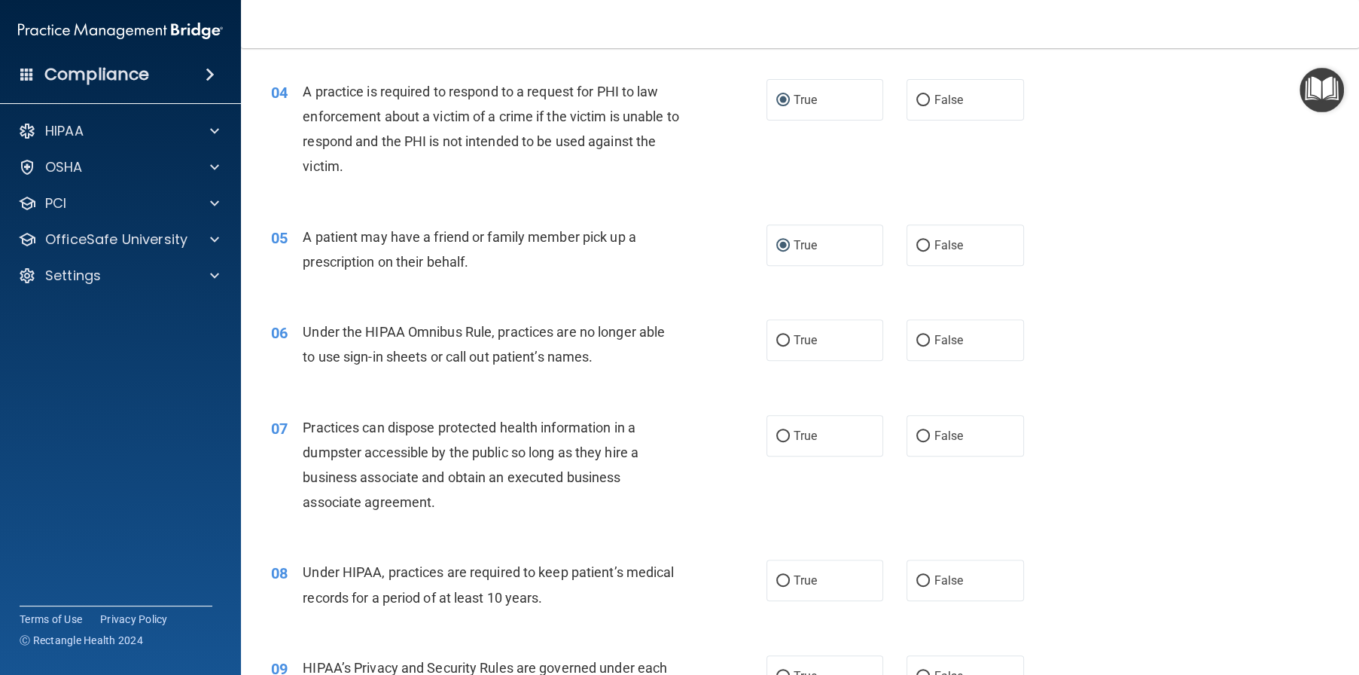
scroll to position [452, 0]
click at [916, 346] on input "False" at bounding box center [923, 339] width 14 height 11
radio input "true"
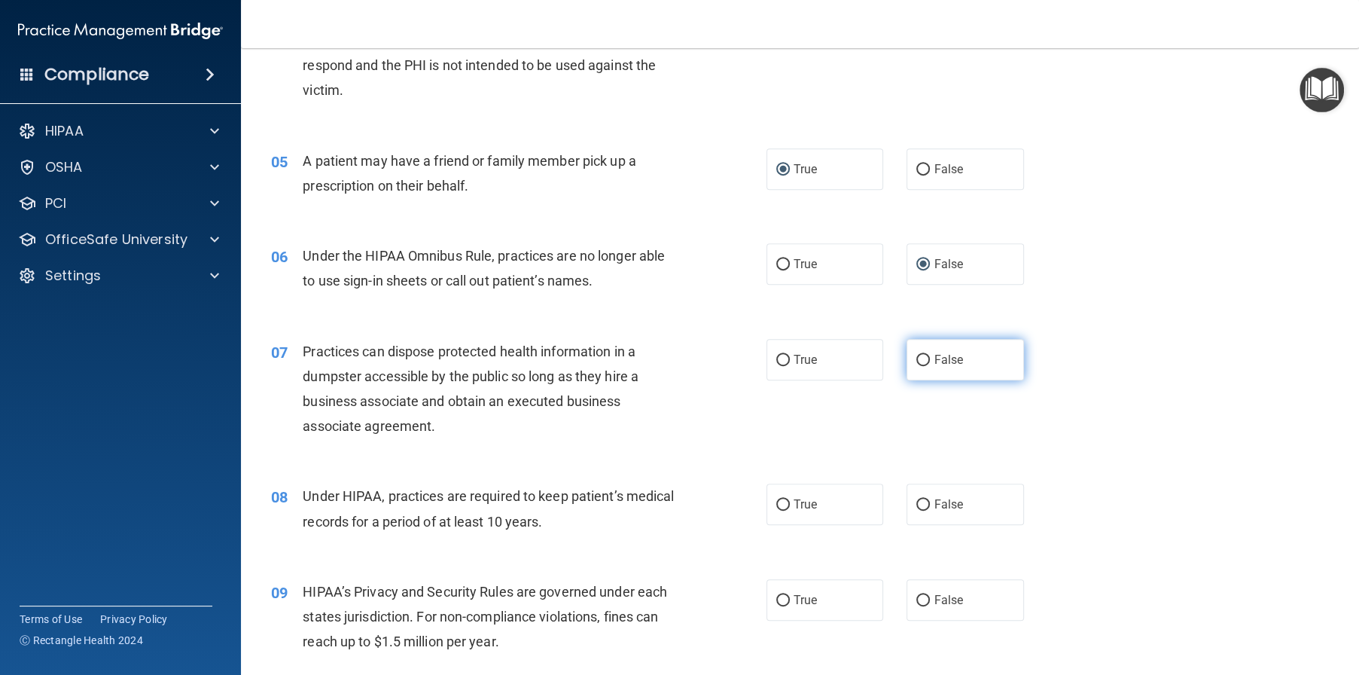
click at [955, 380] on label "False" at bounding box center [965, 359] width 117 height 41
click at [930, 366] on input "False" at bounding box center [923, 360] width 14 height 11
radio input "true"
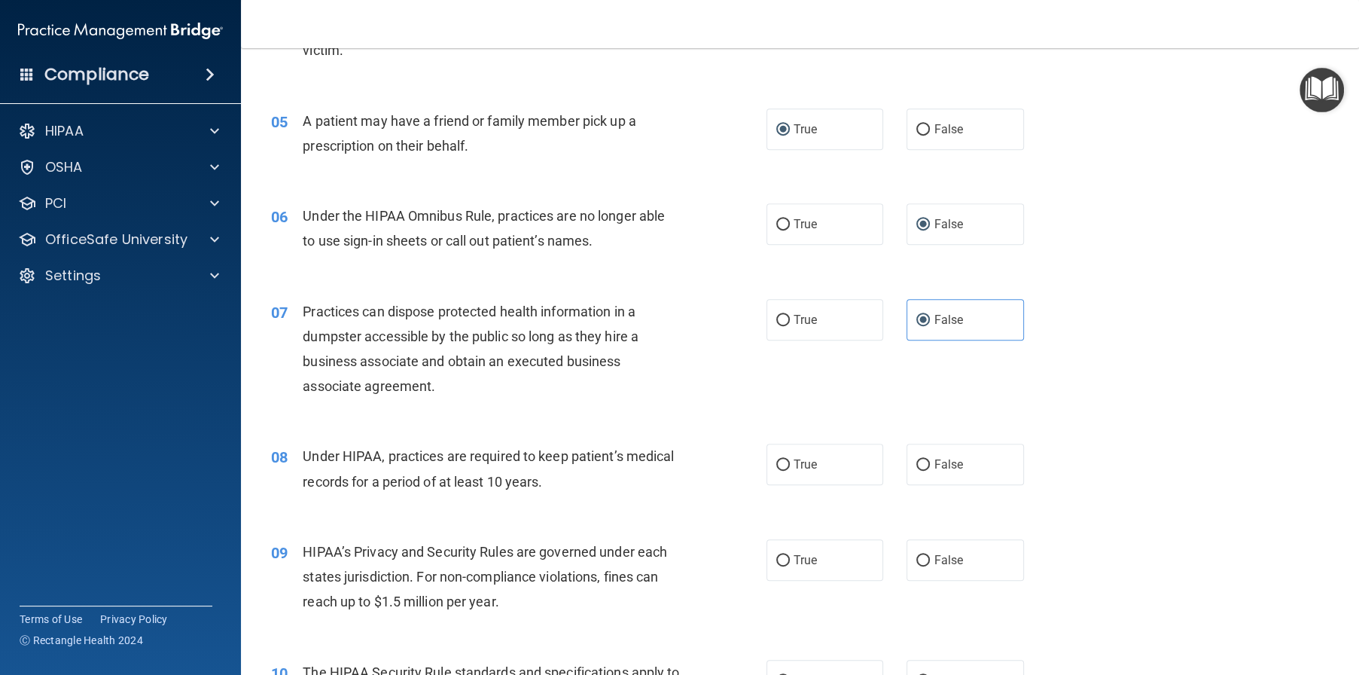
scroll to position [602, 0]
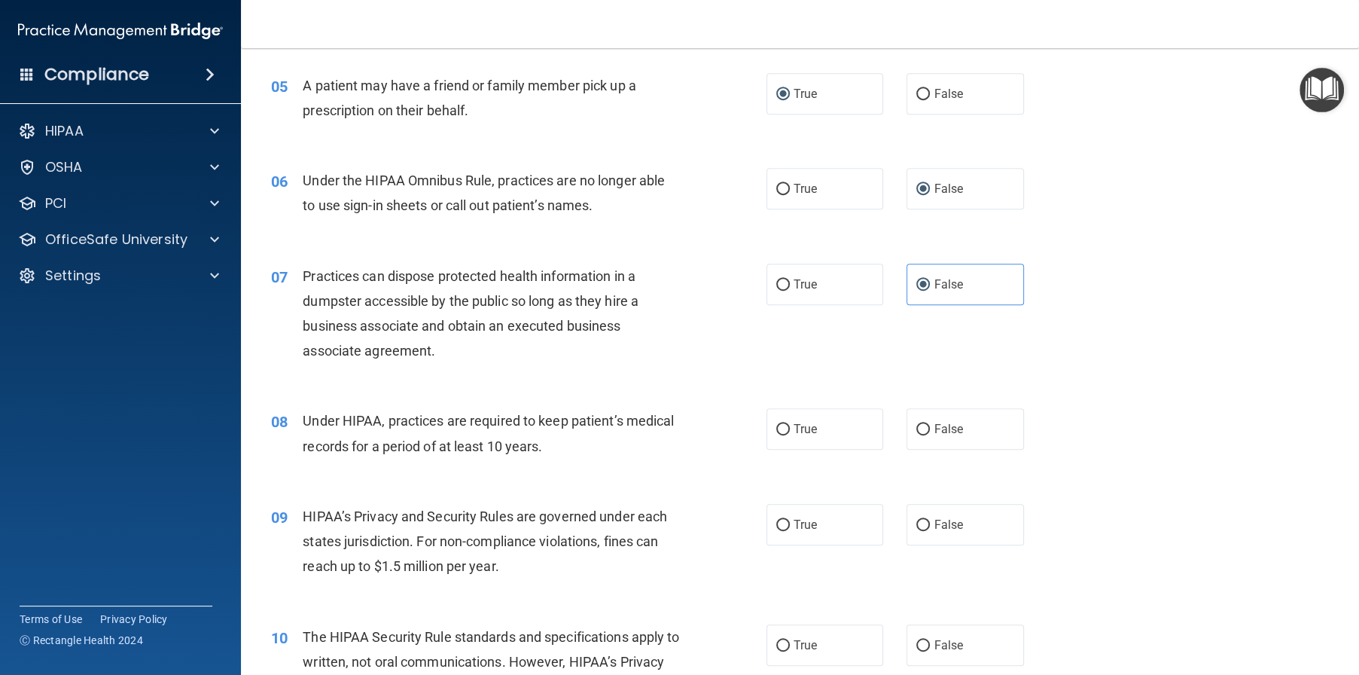
drag, startPoint x: 939, startPoint y: 458, endPoint x: 897, endPoint y: 466, distance: 43.0
click at [938, 436] on span "False" at bounding box center [948, 429] width 29 height 14
click at [930, 435] on input "False" at bounding box center [923, 429] width 14 height 11
radio input "true"
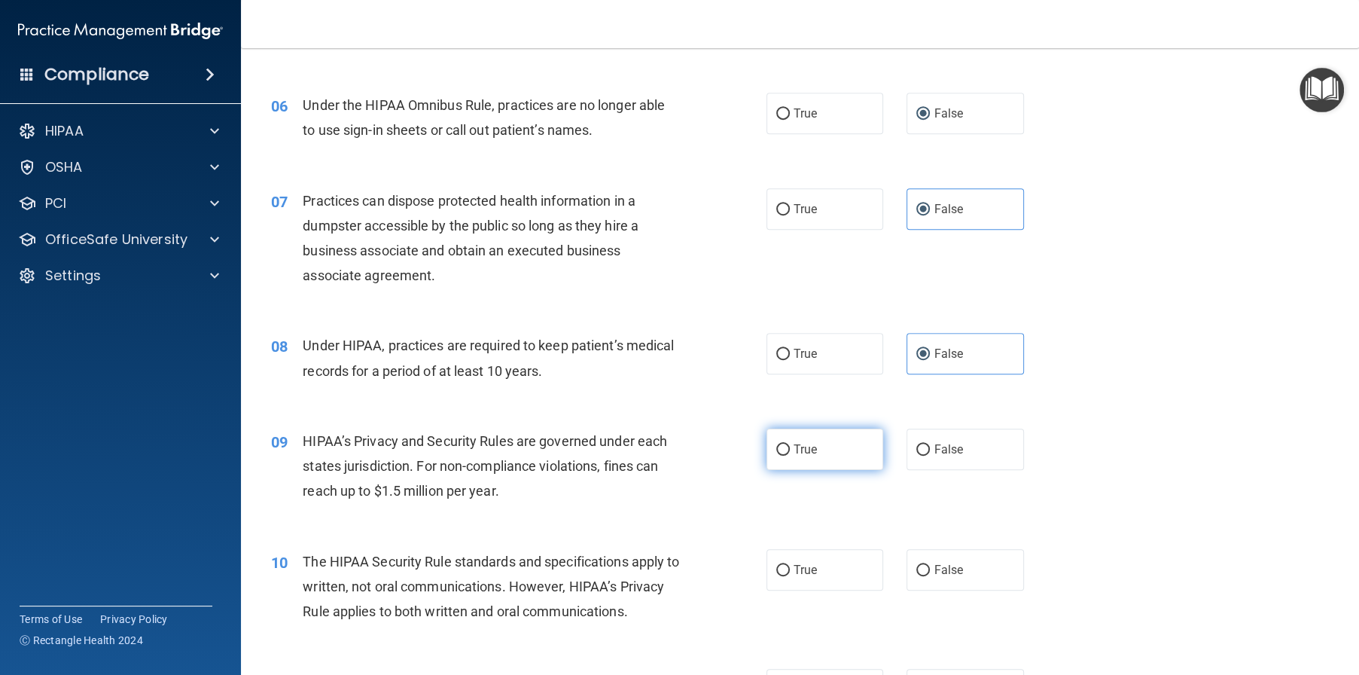
click at [779, 456] on input "True" at bounding box center [783, 449] width 14 height 11
radio input "true"
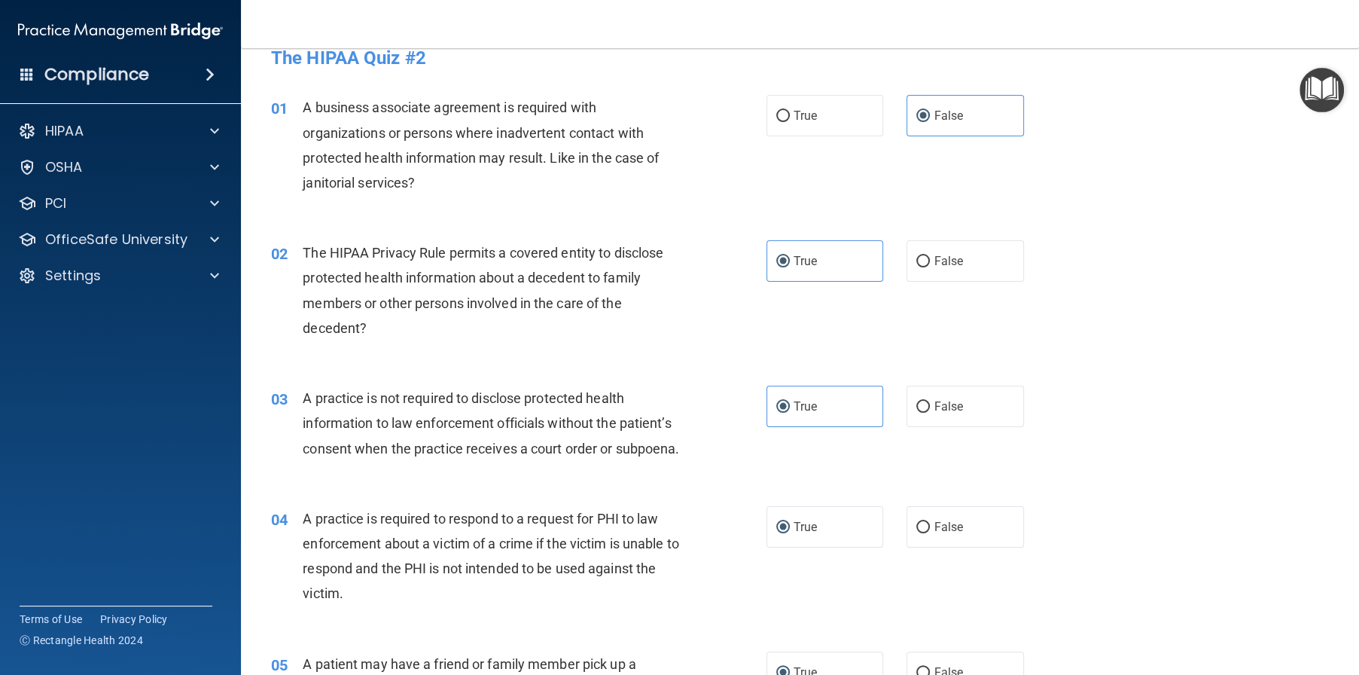
scroll to position [0, 0]
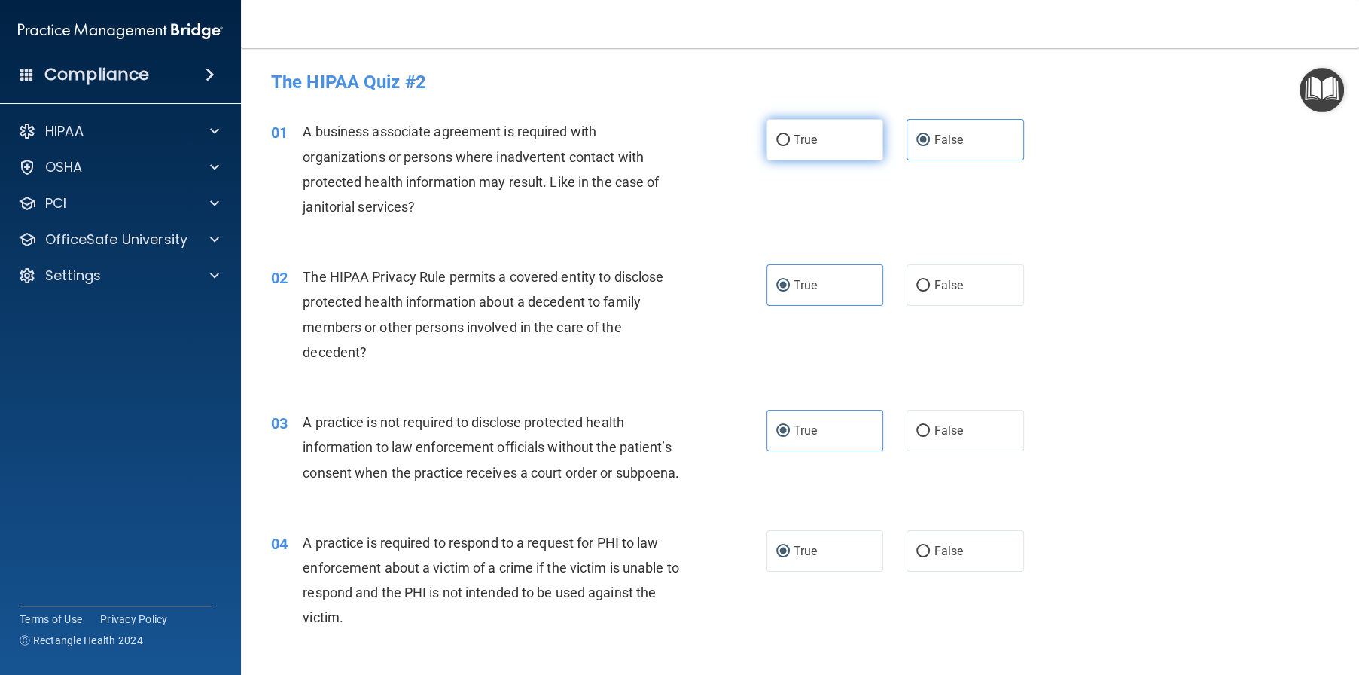
click at [776, 136] on input "True" at bounding box center [783, 140] width 14 height 11
radio input "true"
radio input "false"
click at [916, 283] on input "False" at bounding box center [923, 285] width 14 height 11
radio input "true"
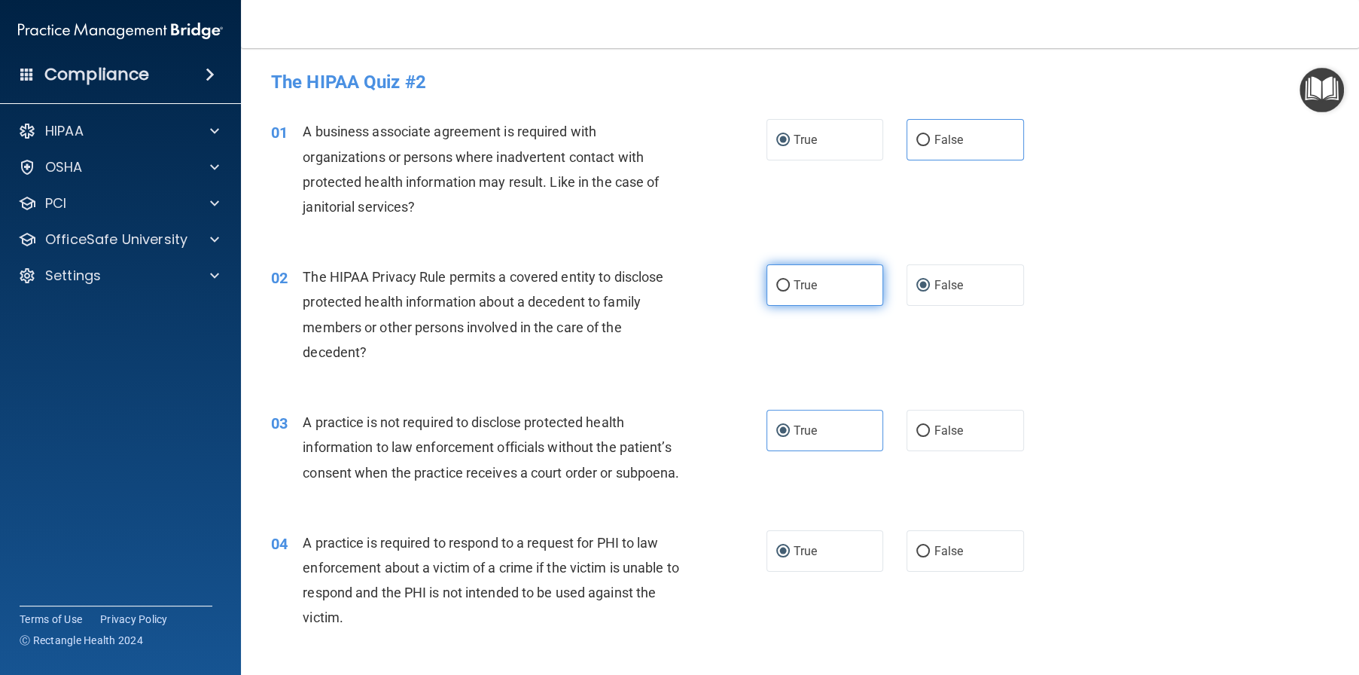
click at [777, 288] on input "True" at bounding box center [783, 285] width 14 height 11
radio input "true"
click at [916, 287] on input "False" at bounding box center [923, 285] width 14 height 11
radio input "true"
click at [776, 283] on input "True" at bounding box center [783, 285] width 14 height 11
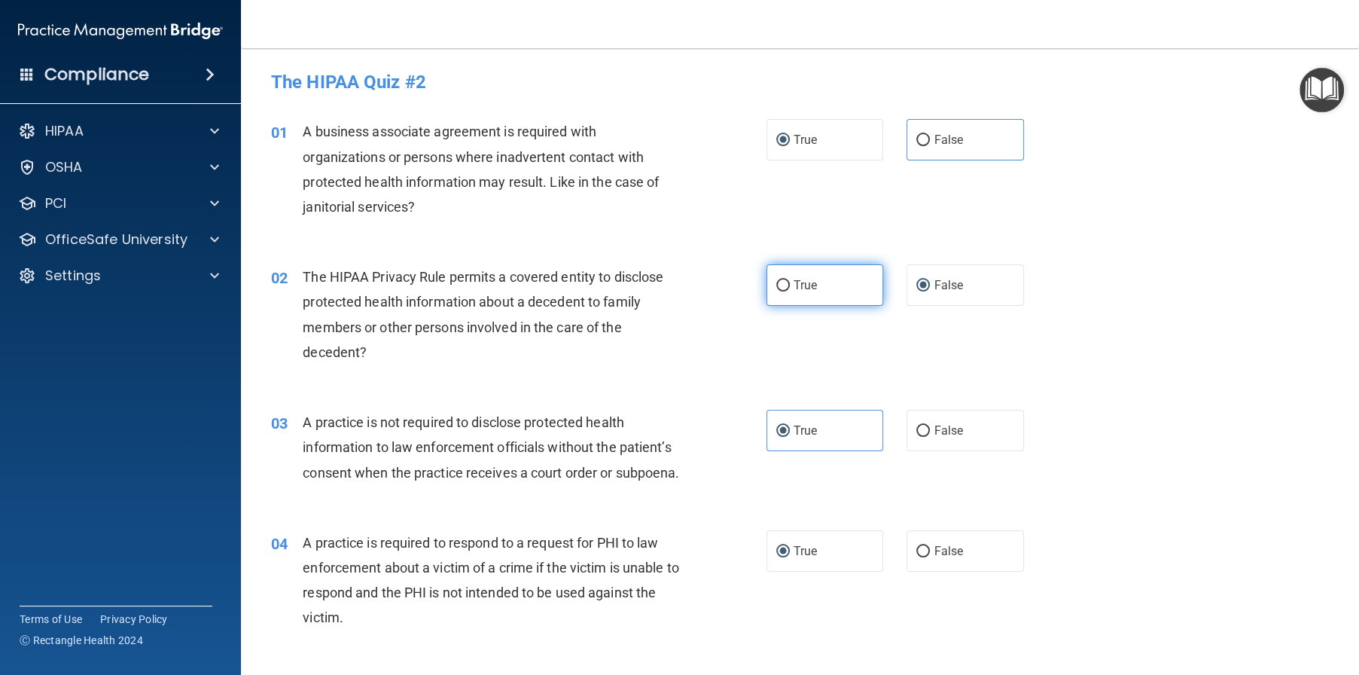
radio input "true"
radio input "false"
click at [914, 148] on label "False" at bounding box center [965, 139] width 117 height 41
click at [916, 146] on input "False" at bounding box center [923, 140] width 14 height 11
radio input "true"
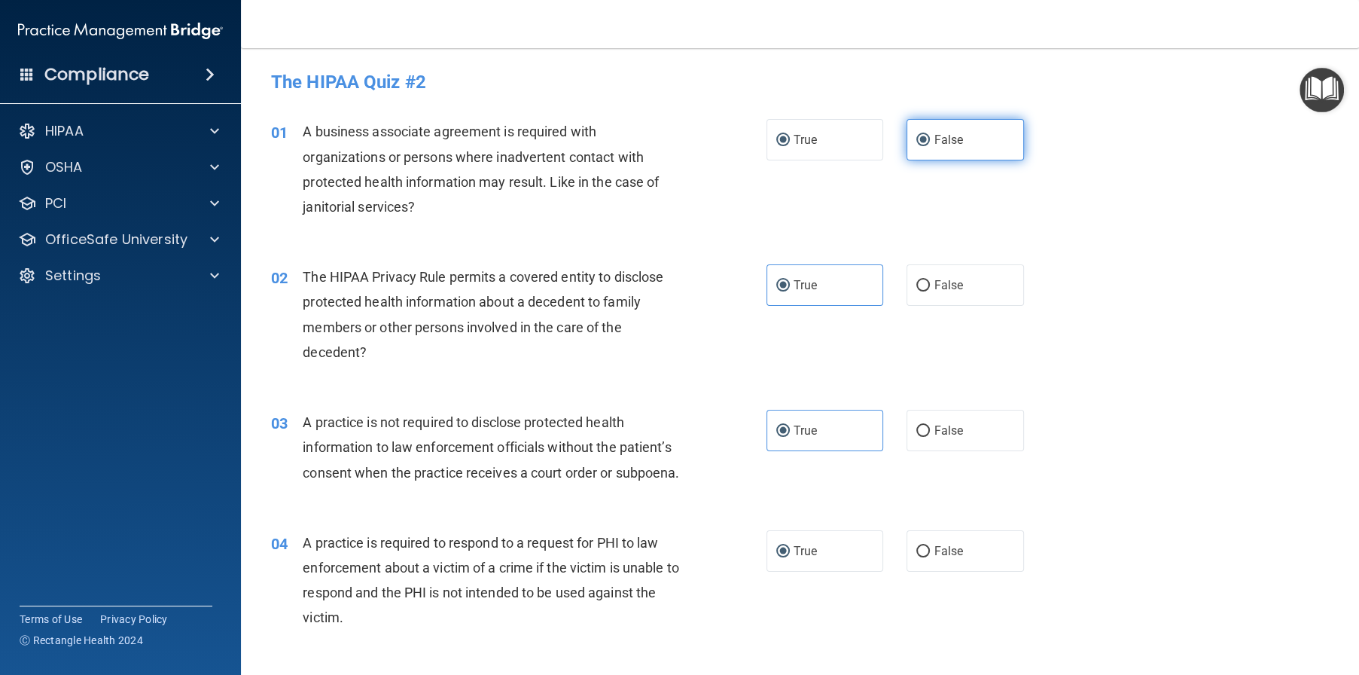
radio input "false"
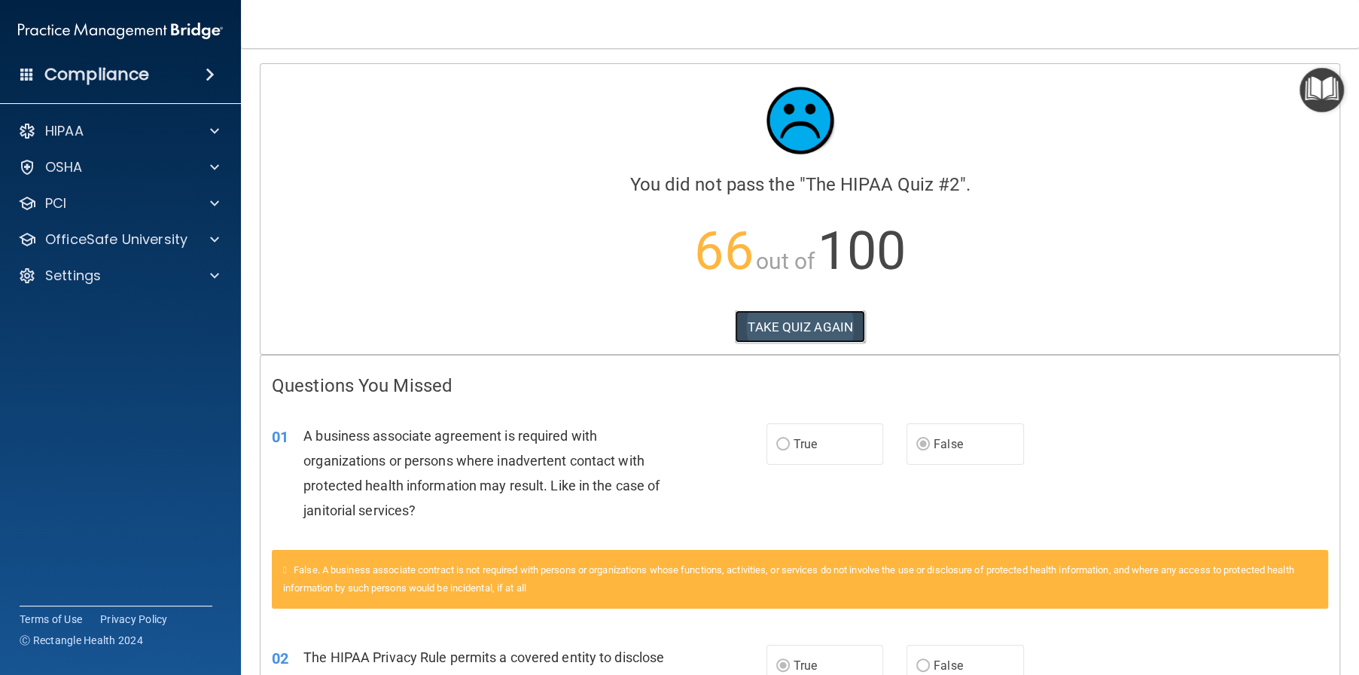
click at [788, 321] on button "TAKE QUIZ AGAIN" at bounding box center [800, 326] width 130 height 33
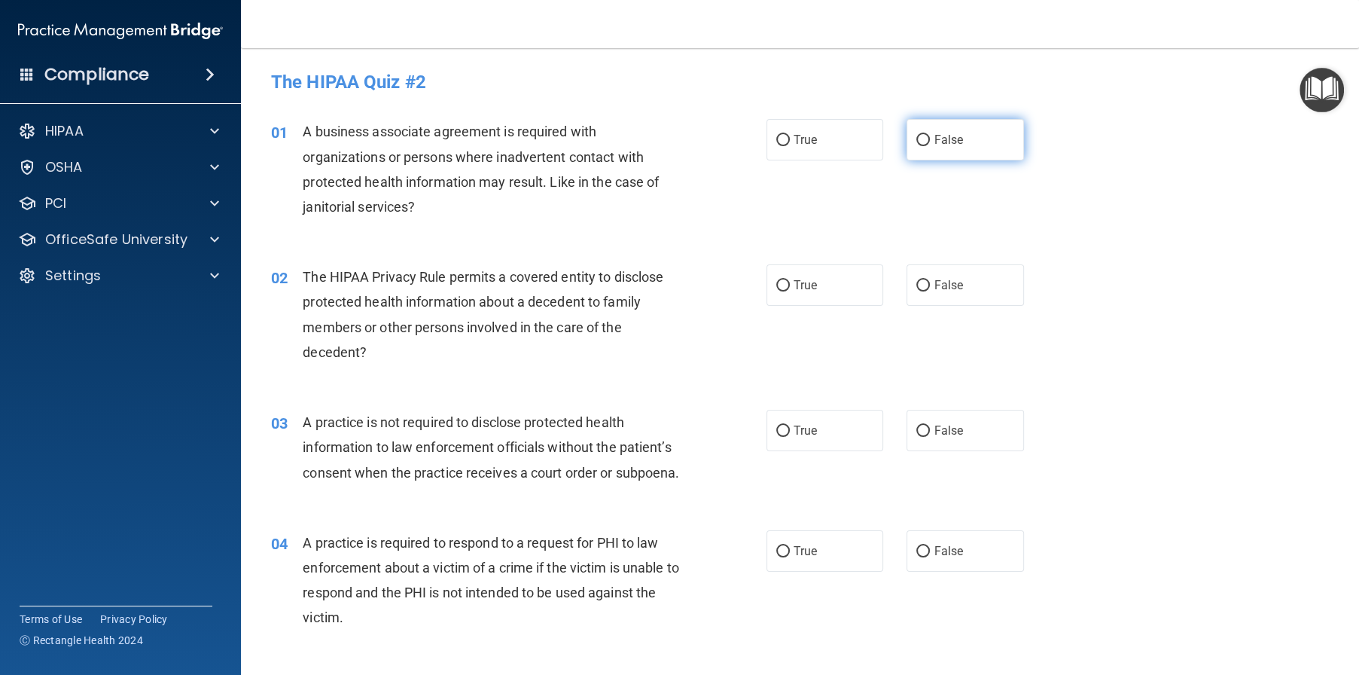
click at [925, 135] on label "False" at bounding box center [965, 139] width 117 height 41
click at [925, 135] on input "False" at bounding box center [923, 140] width 14 height 11
radio input "true"
click at [794, 291] on span "True" at bounding box center [805, 285] width 23 height 14
click at [790, 291] on input "True" at bounding box center [783, 285] width 14 height 11
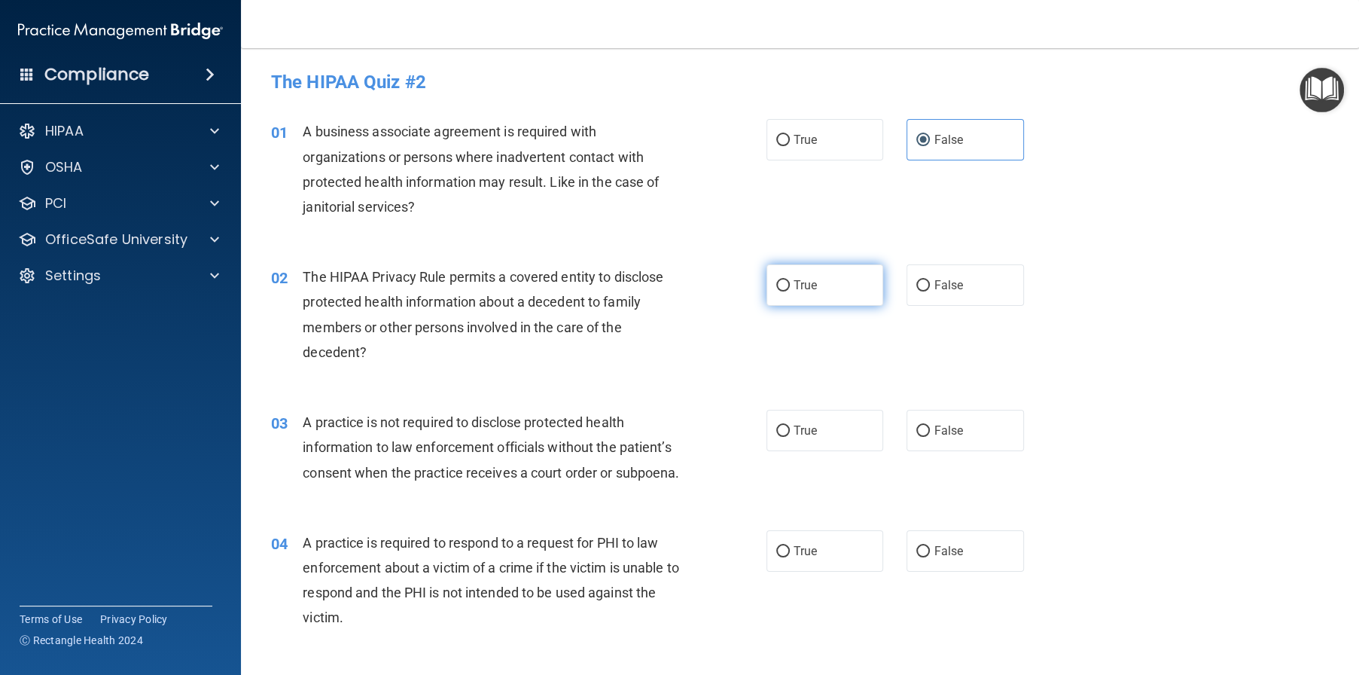
radio input "true"
click at [806, 448] on label "True" at bounding box center [825, 430] width 117 height 41
click at [790, 437] on input "True" at bounding box center [783, 430] width 14 height 11
radio input "true"
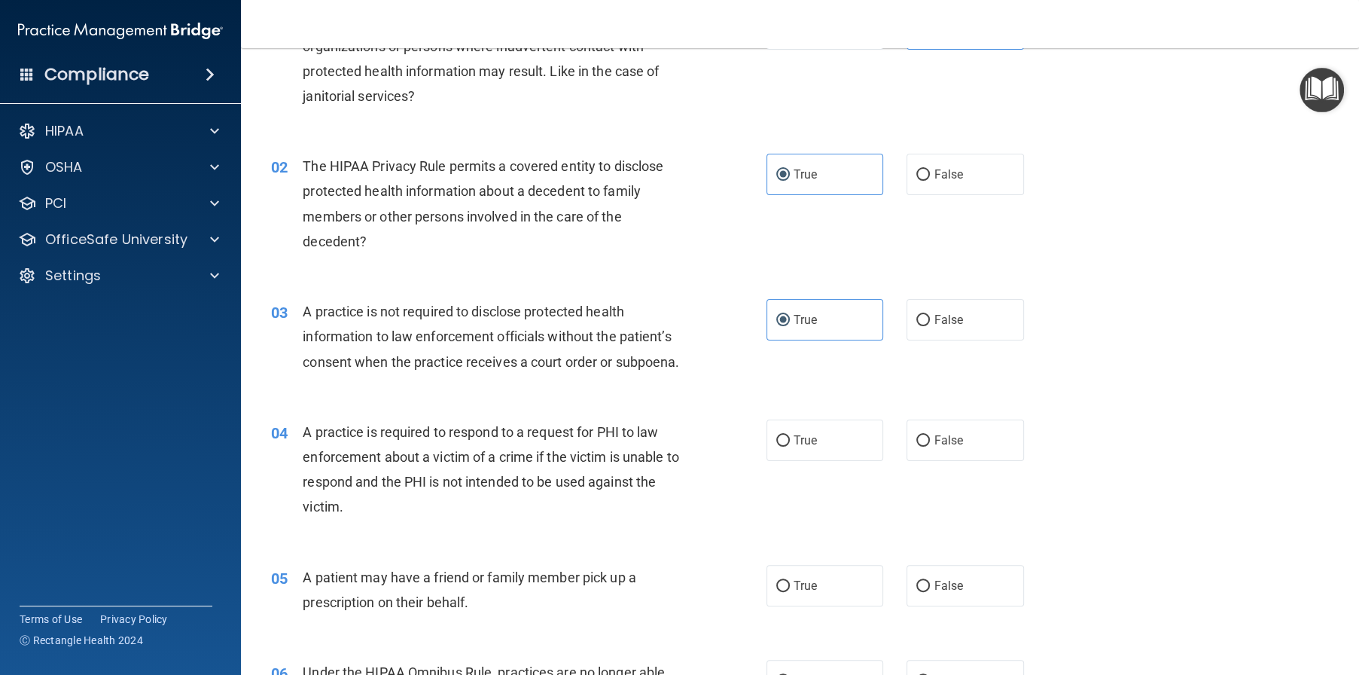
scroll to position [151, 0]
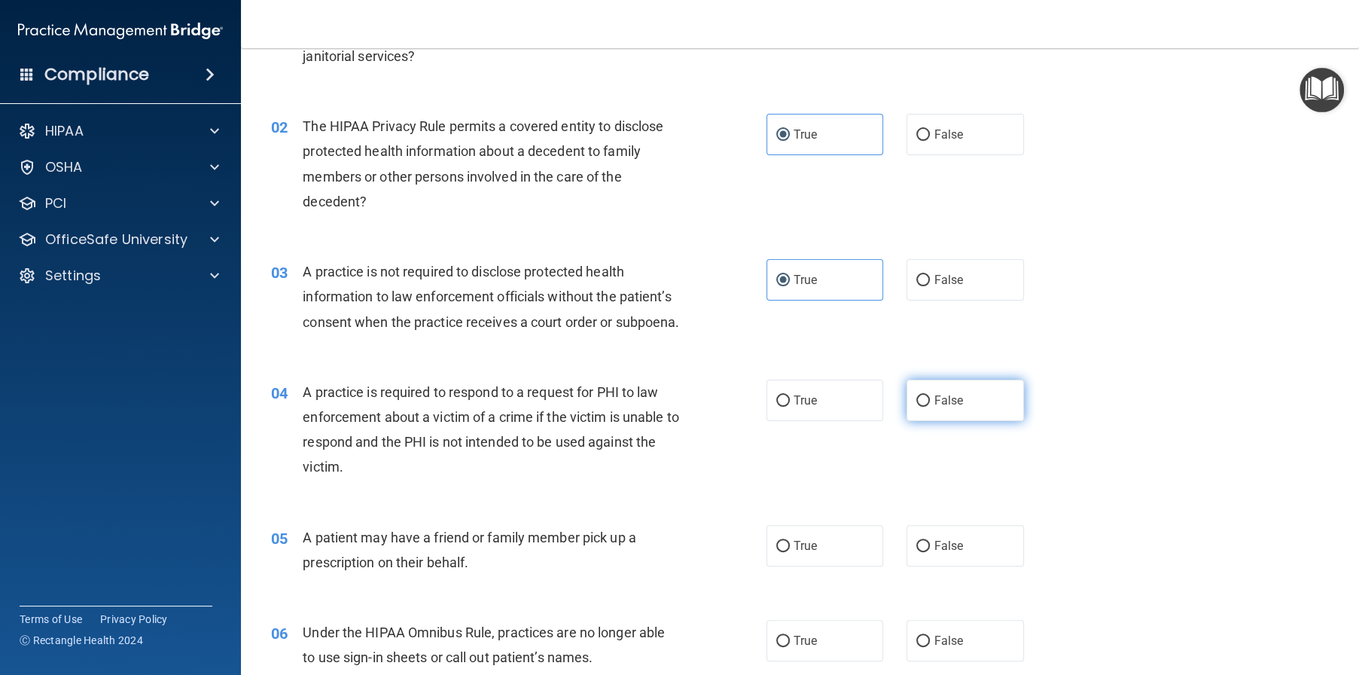
click at [913, 421] on label "False" at bounding box center [965, 400] width 117 height 41
click at [916, 407] on input "False" at bounding box center [923, 400] width 14 height 11
radio input "true"
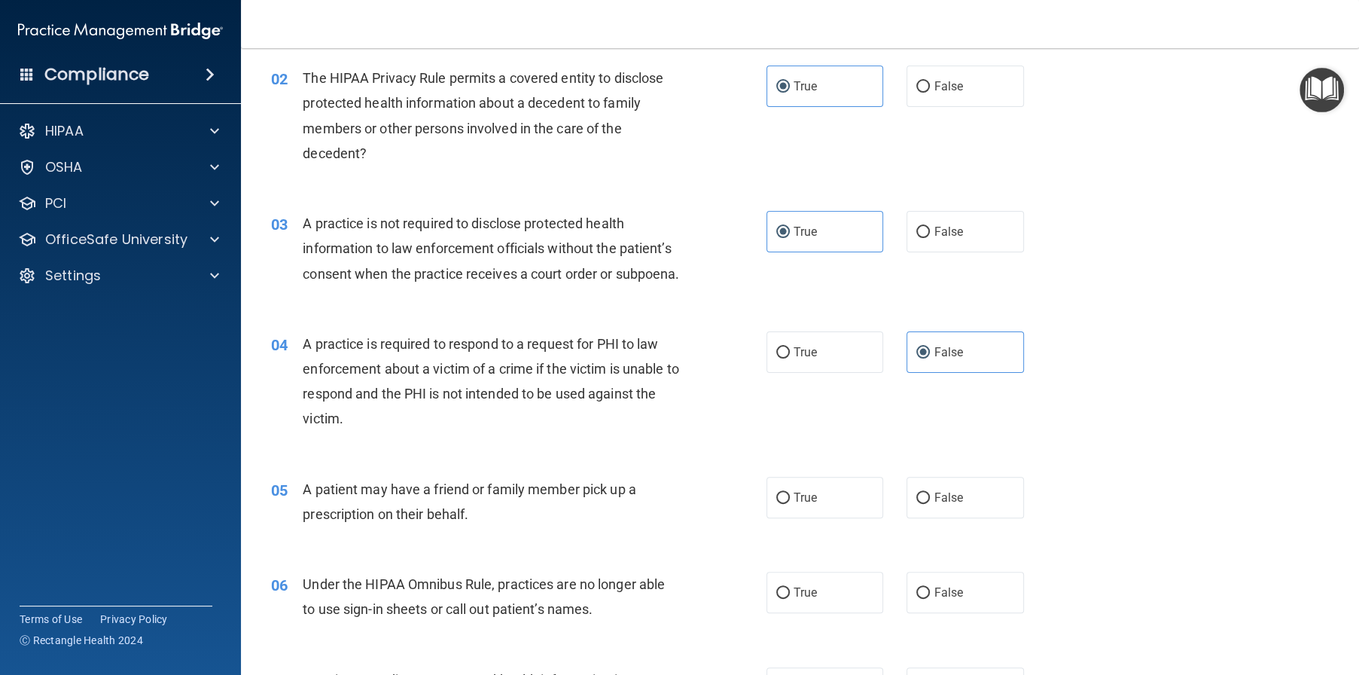
scroll to position [226, 0]
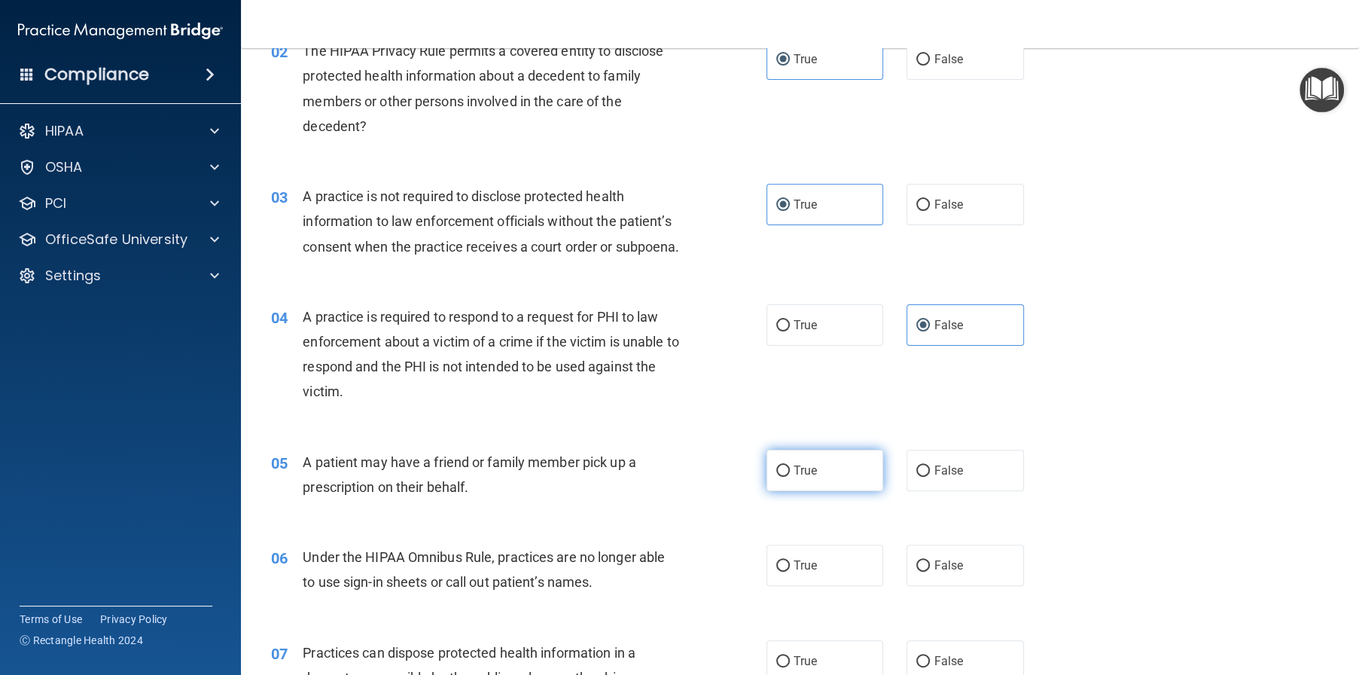
click at [770, 486] on label "True" at bounding box center [825, 470] width 117 height 41
click at [776, 477] on input "True" at bounding box center [783, 470] width 14 height 11
radio input "true"
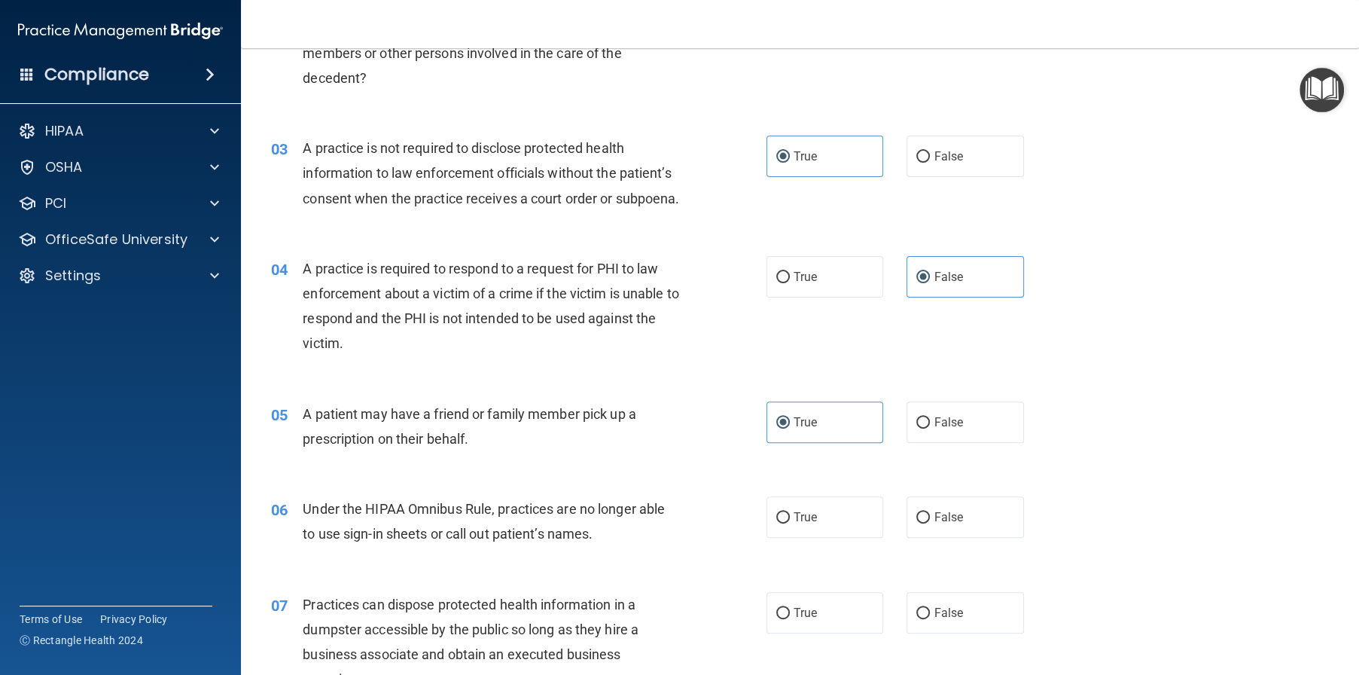
scroll to position [301, 0]
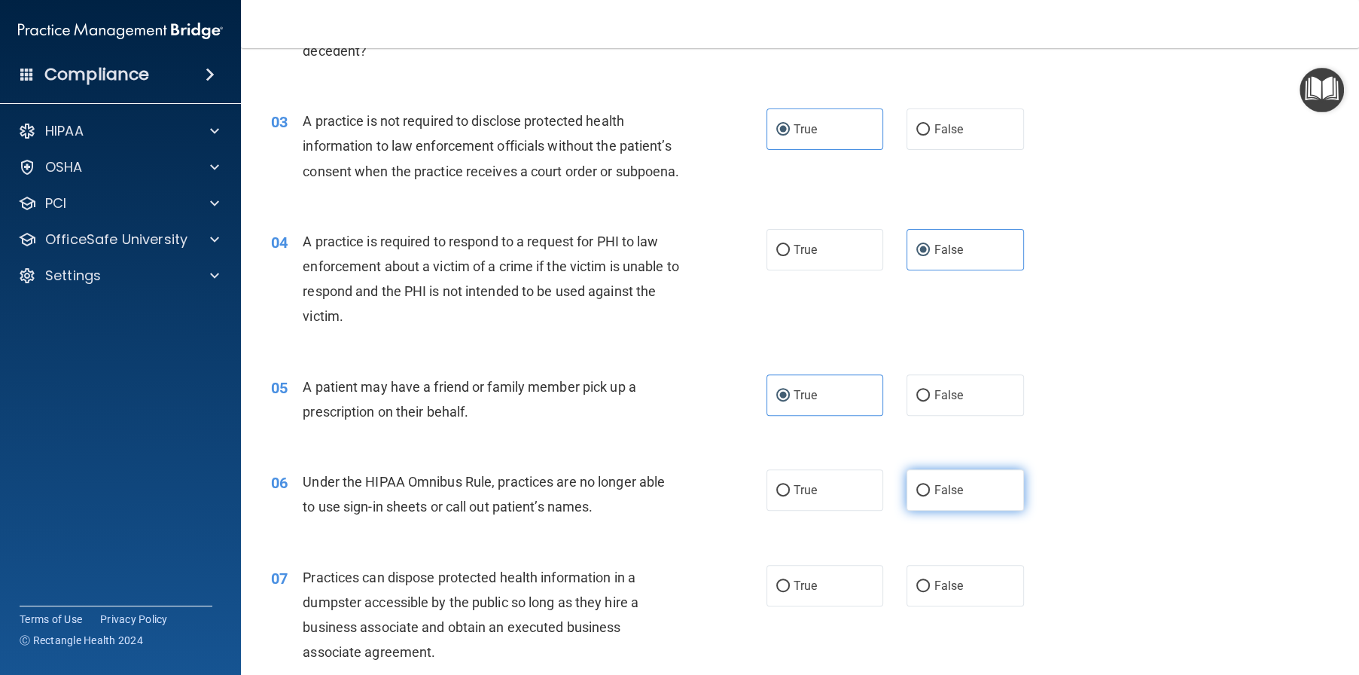
click at [913, 511] on label "False" at bounding box center [965, 489] width 117 height 41
click at [916, 496] on input "False" at bounding box center [923, 490] width 14 height 11
radio input "true"
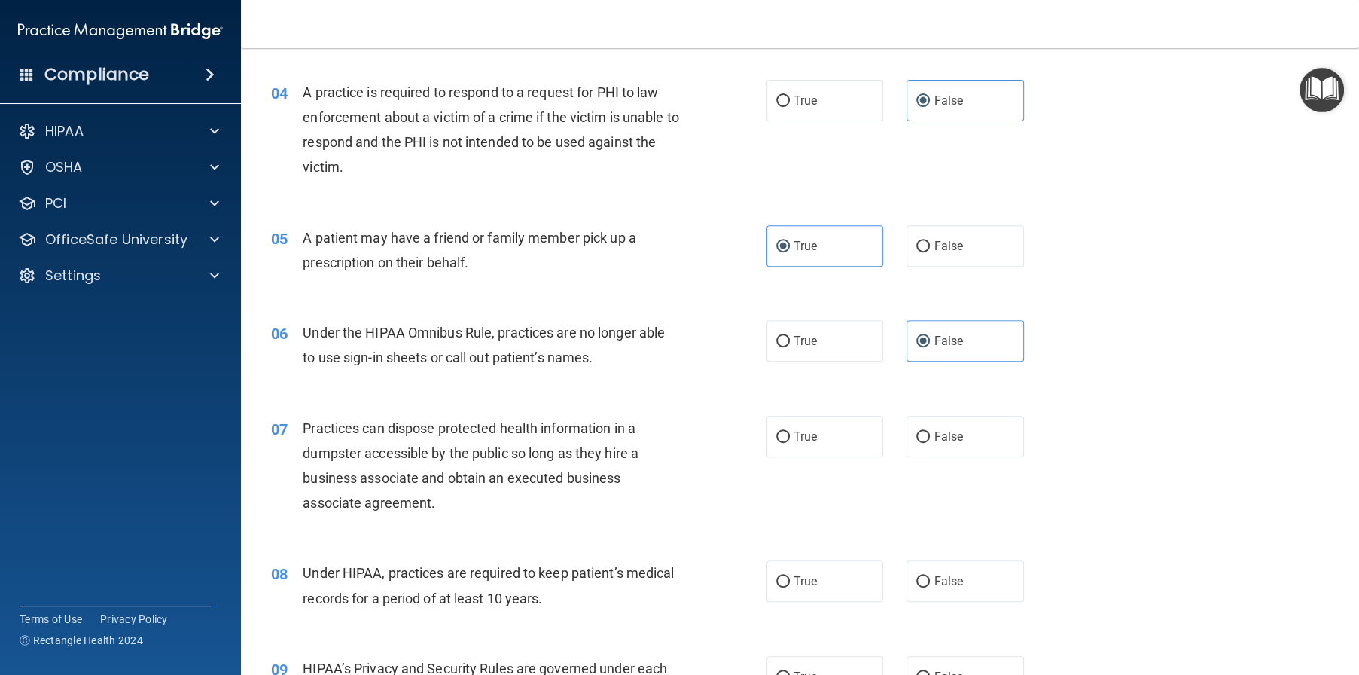
scroll to position [452, 0]
click at [937, 442] on span "False" at bounding box center [948, 435] width 29 height 14
click at [930, 441] on input "False" at bounding box center [923, 435] width 14 height 11
radio input "true"
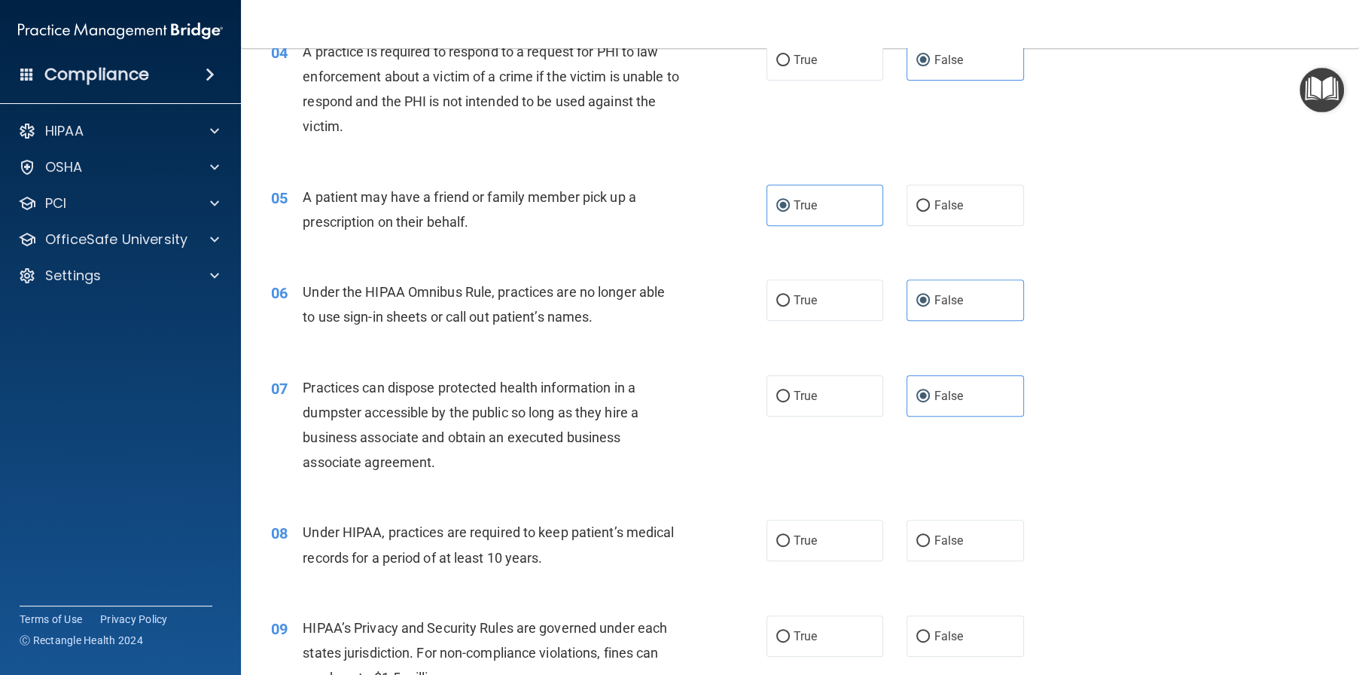
scroll to position [527, 0]
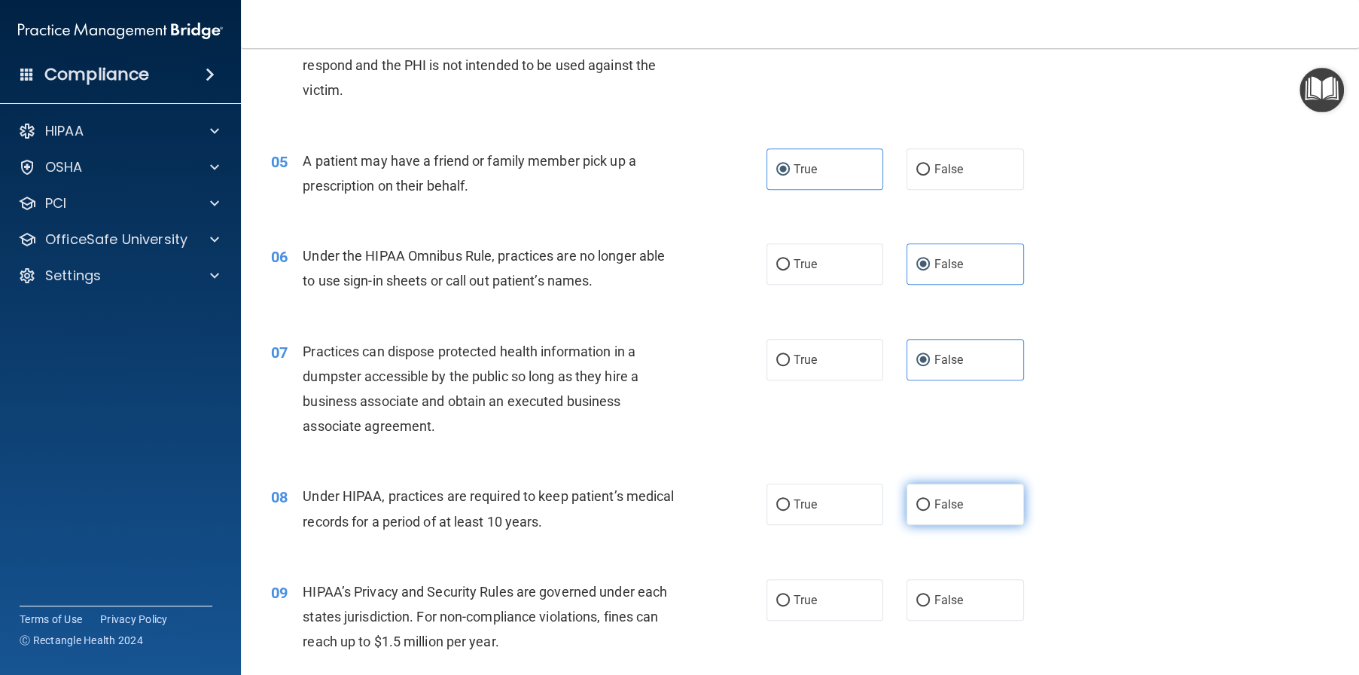
click at [934, 511] on span "False" at bounding box center [948, 504] width 29 height 14
click at [928, 511] on input "False" at bounding box center [923, 504] width 14 height 11
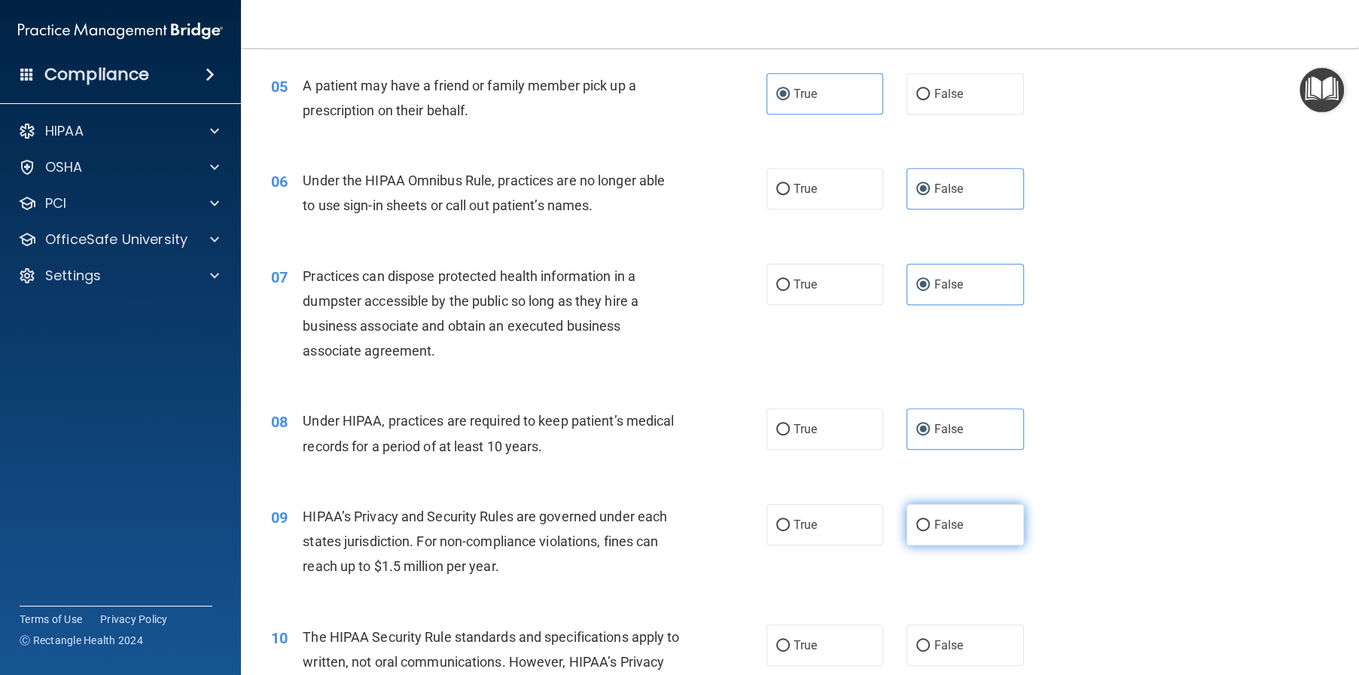
click at [934, 532] on span "False" at bounding box center [948, 524] width 29 height 14
click at [926, 531] on input "False" at bounding box center [923, 525] width 14 height 11
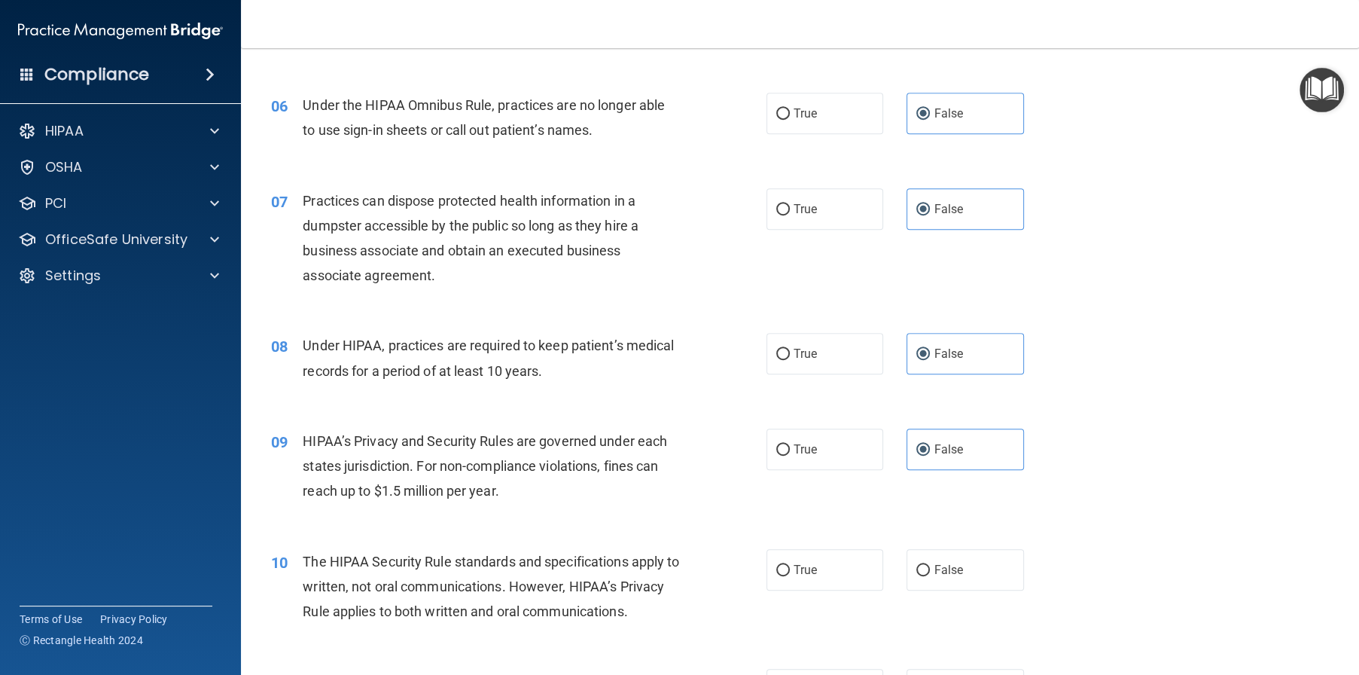
scroll to position [753, 0]
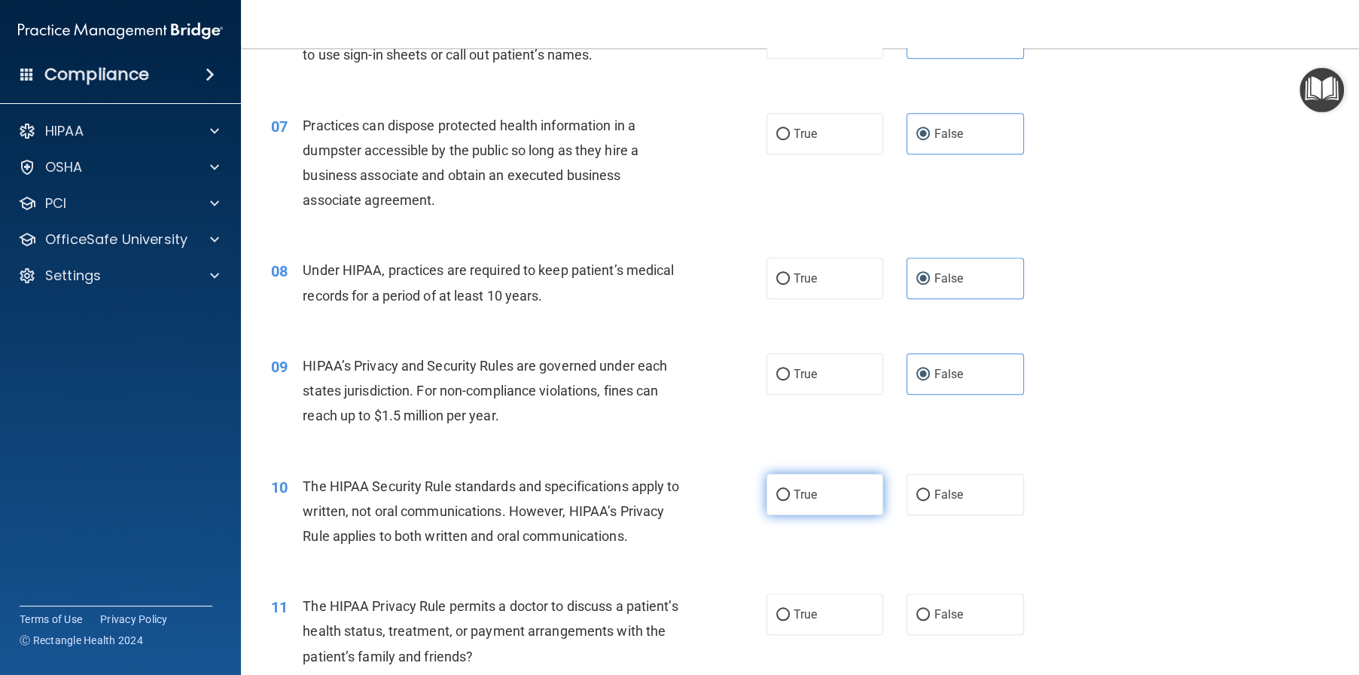
click at [778, 501] on input "True" at bounding box center [783, 494] width 14 height 11
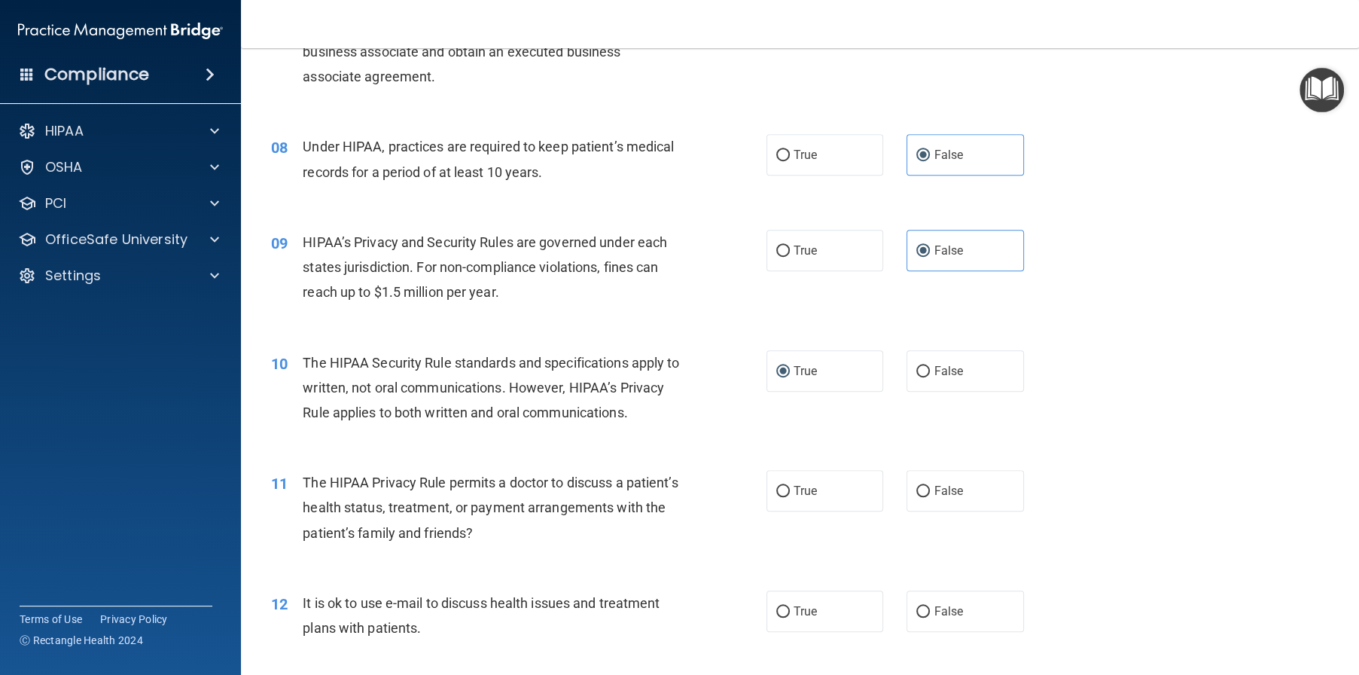
scroll to position [904, 0]
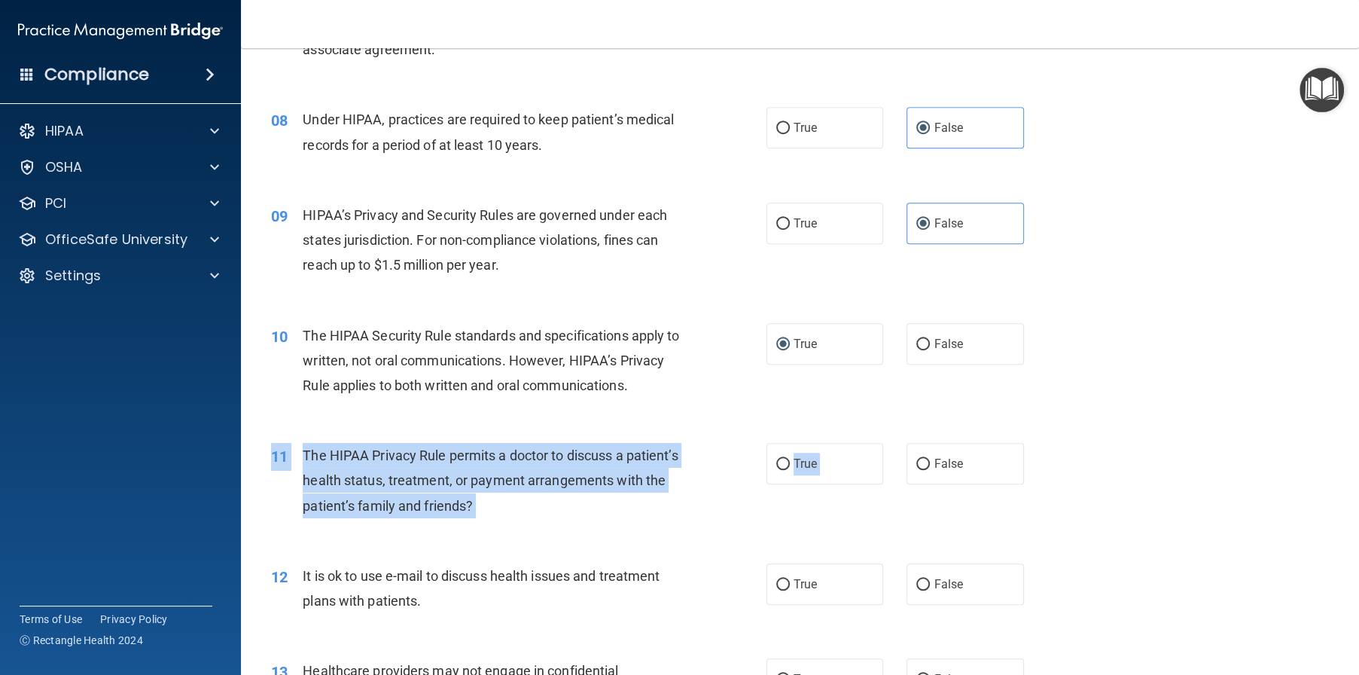
drag, startPoint x: 923, startPoint y: 517, endPoint x: 731, endPoint y: 583, distance: 202.9
click at [731, 544] on div "11 The HIPAA Privacy Rule permits a doctor to discuss a patient’s health status…" at bounding box center [800, 484] width 1081 height 120
drag, startPoint x: 731, startPoint y: 583, endPoint x: 730, endPoint y: 575, distance: 7.6
click at [730, 544] on div "11 The HIPAA Privacy Rule permits a doctor to discuss a patient’s health status…" at bounding box center [800, 484] width 1081 height 120
click at [719, 526] on div "11 The HIPAA Privacy Rule permits a doctor to discuss a patient’s health status…" at bounding box center [518, 484] width 541 height 83
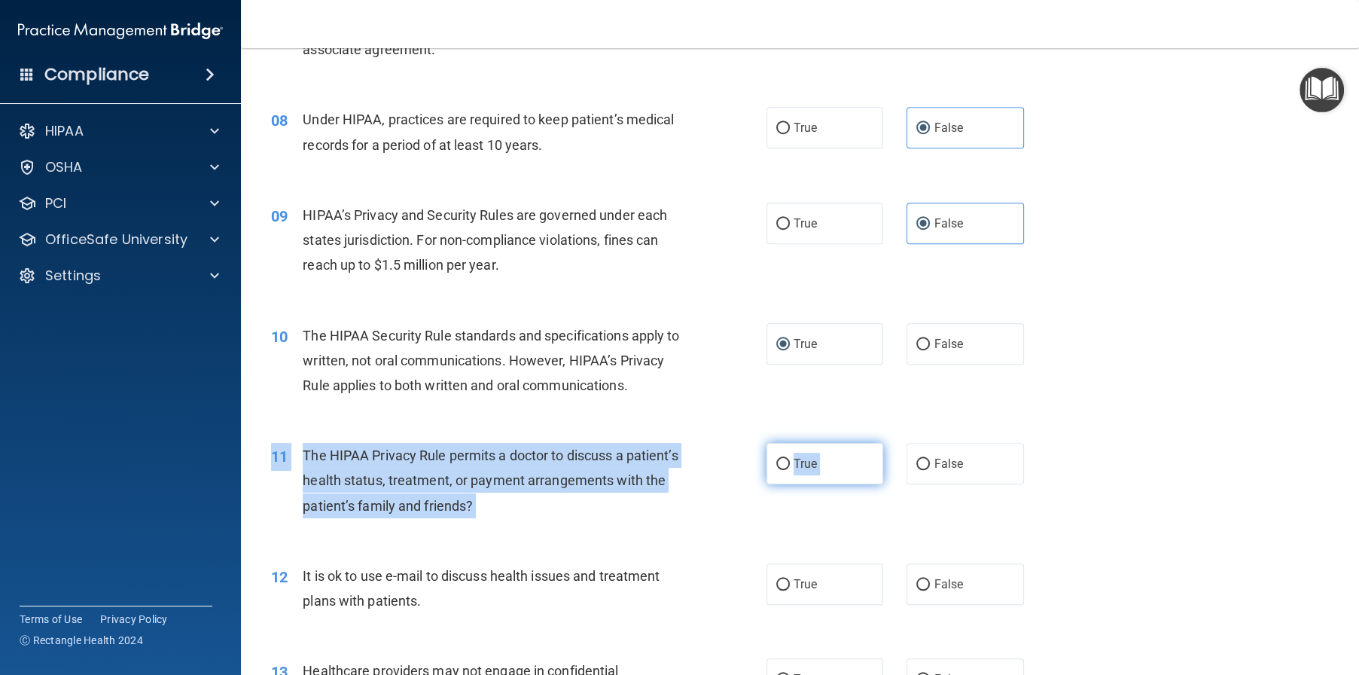
click at [776, 470] on input "True" at bounding box center [783, 464] width 14 height 11
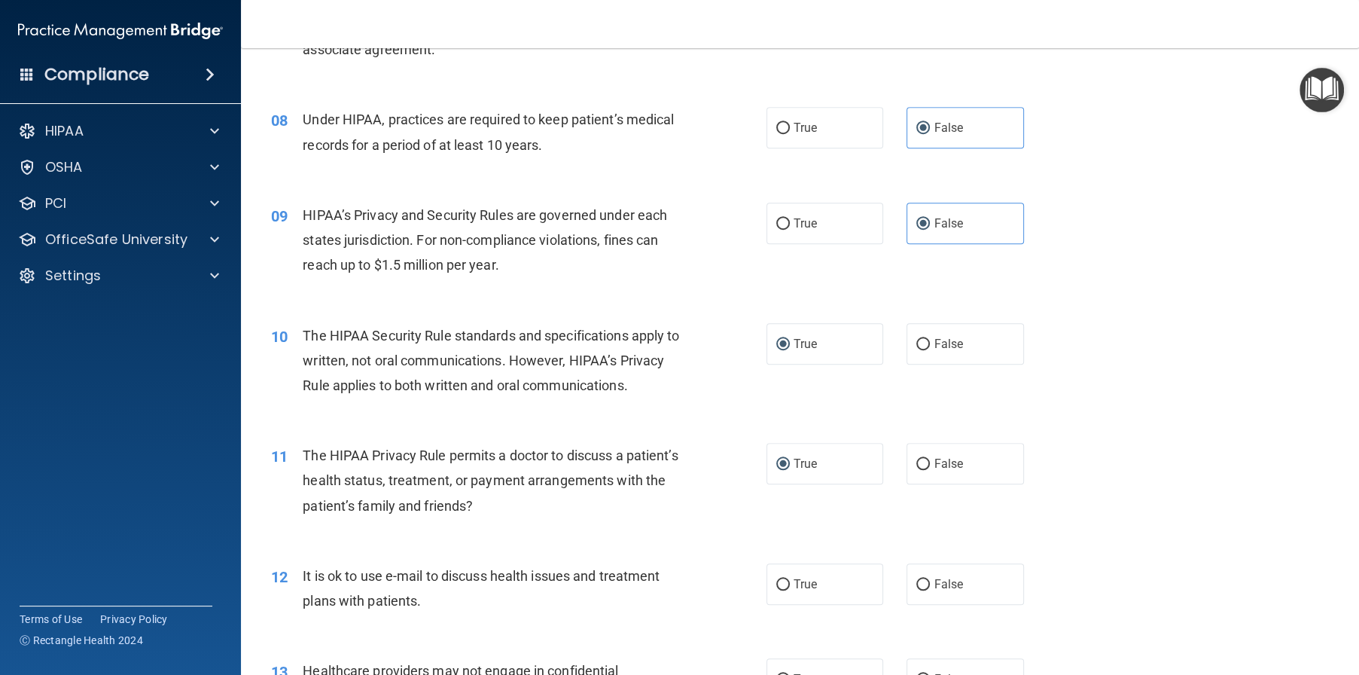
click at [715, 544] on div "11 The HIPAA Privacy Rule permits a doctor to discuss a patient’s health status…" at bounding box center [800, 484] width 1081 height 120
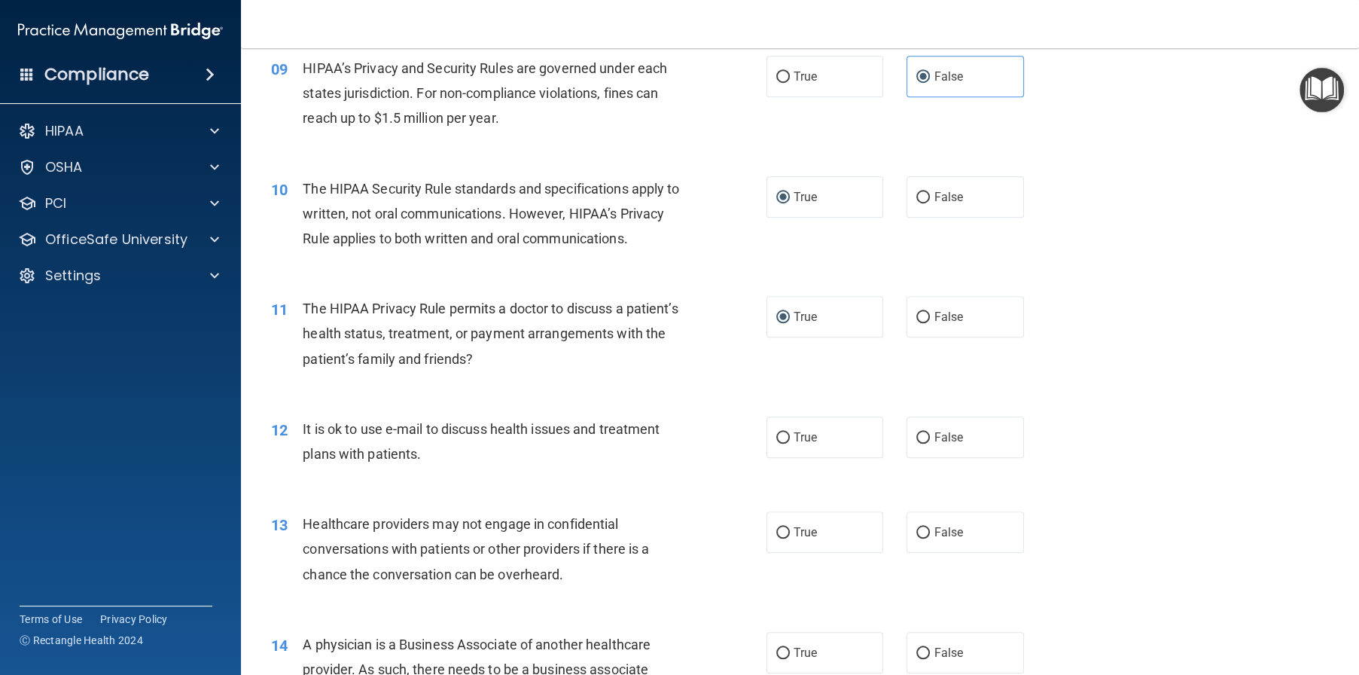
scroll to position [1054, 0]
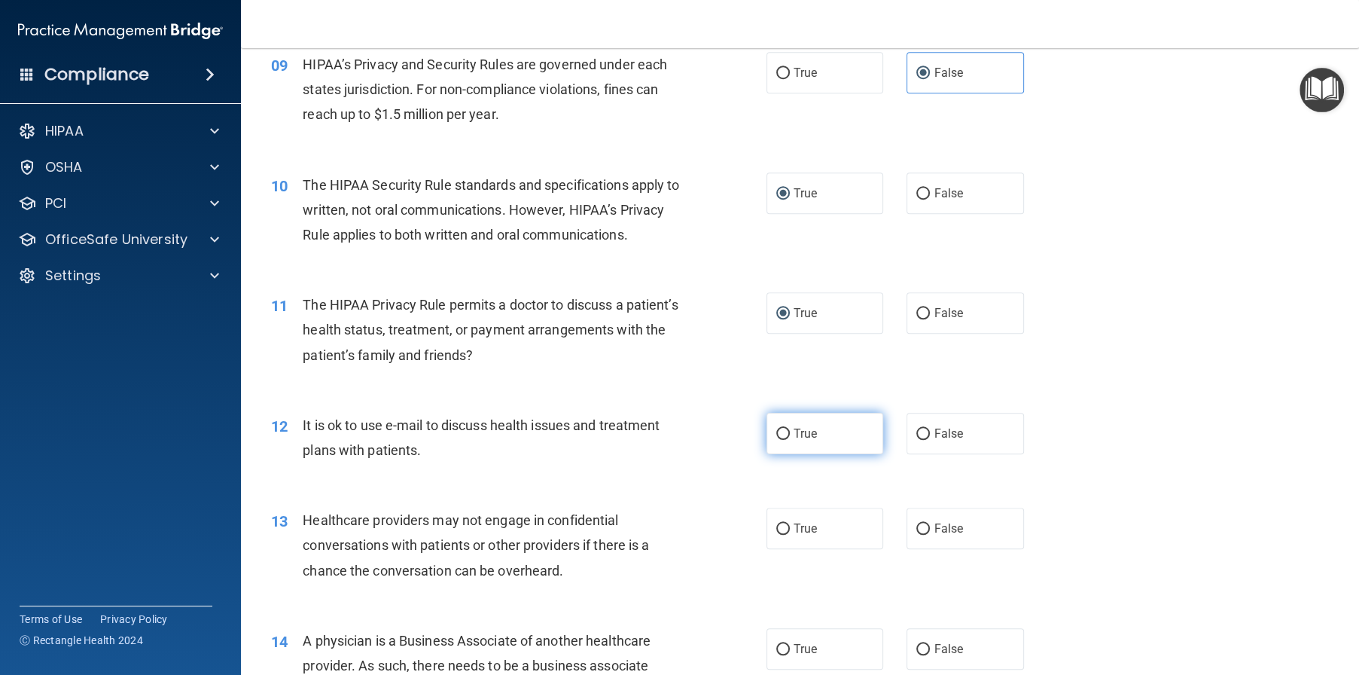
click at [777, 440] on input "True" at bounding box center [783, 433] width 14 height 11
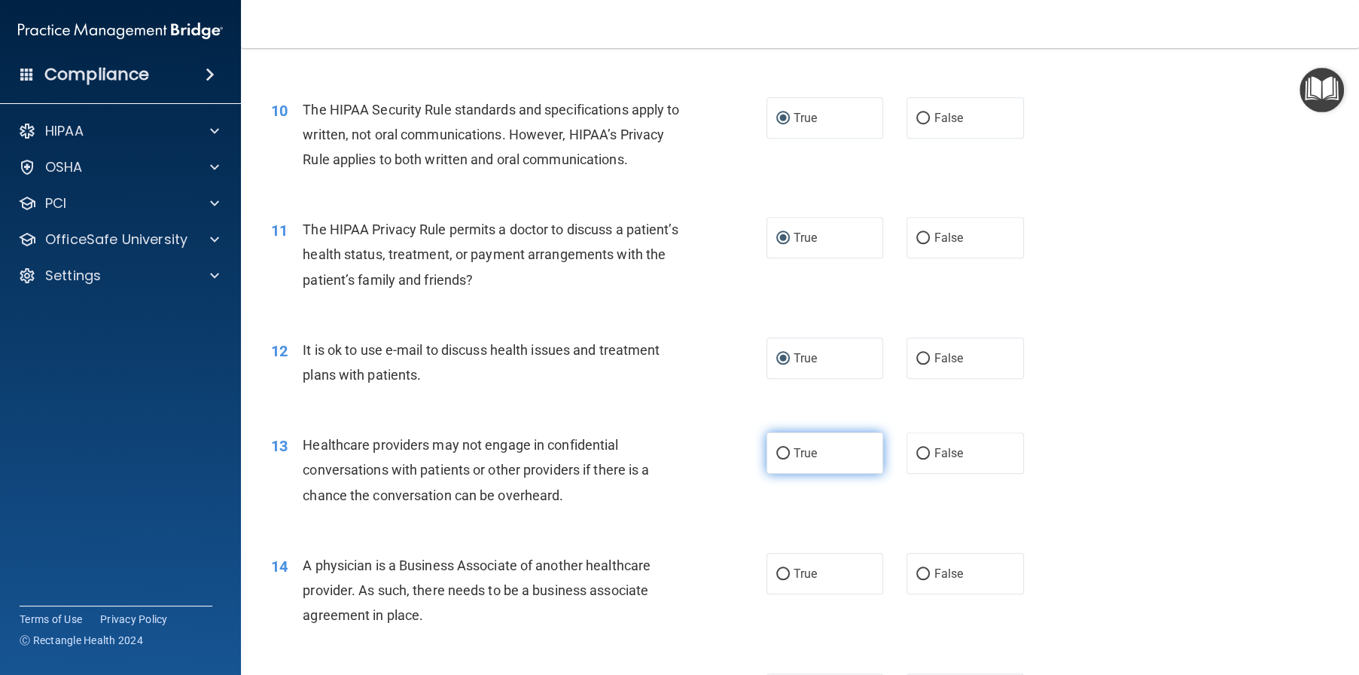
click at [843, 474] on label "True" at bounding box center [825, 452] width 117 height 41
click at [790, 459] on input "True" at bounding box center [783, 453] width 14 height 11
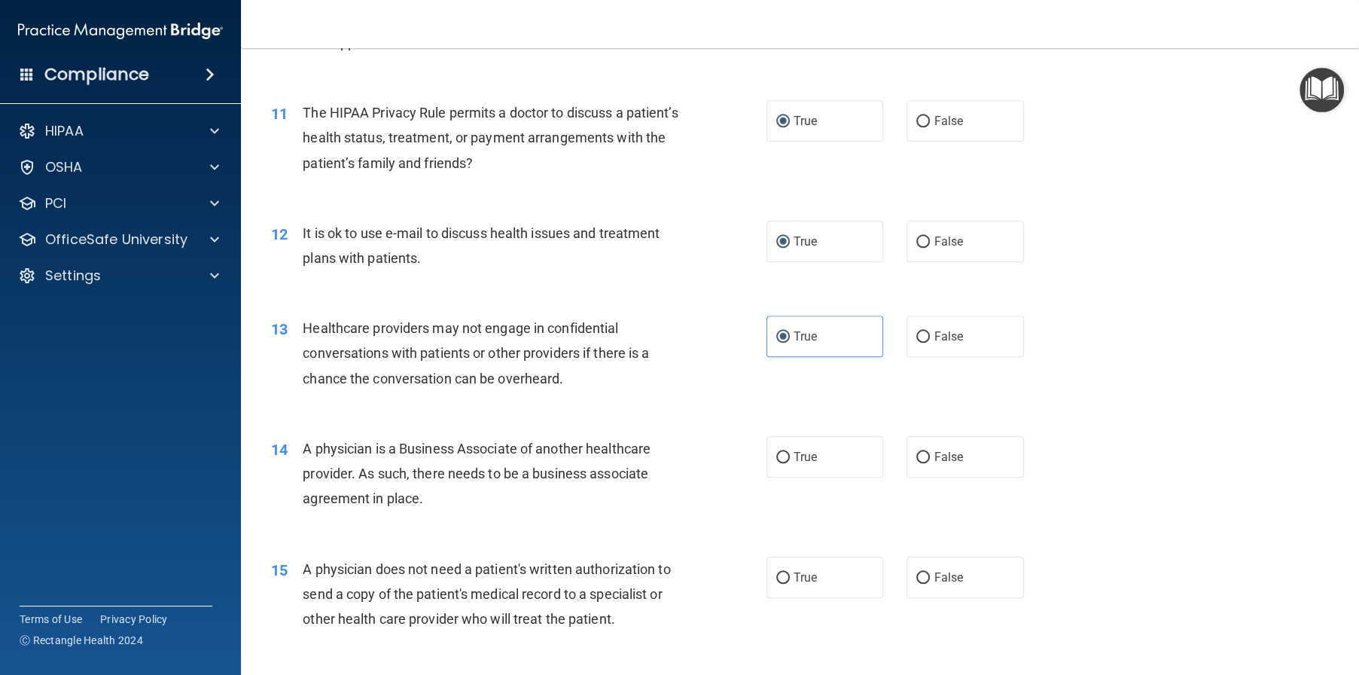
scroll to position [1280, 0]
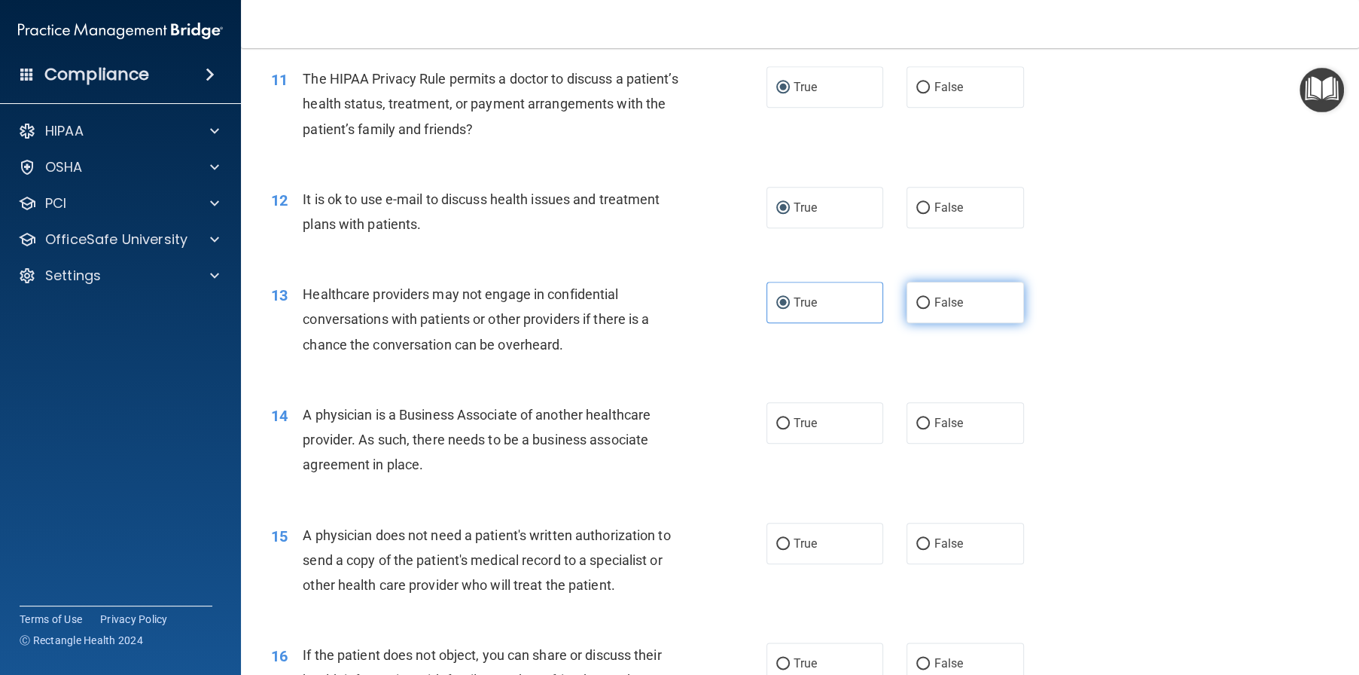
click at [935, 309] on span "False" at bounding box center [948, 302] width 29 height 14
click at [930, 309] on input "False" at bounding box center [923, 302] width 14 height 11
click at [794, 430] on span "True" at bounding box center [805, 423] width 23 height 14
click at [790, 429] on input "True" at bounding box center [783, 423] width 14 height 11
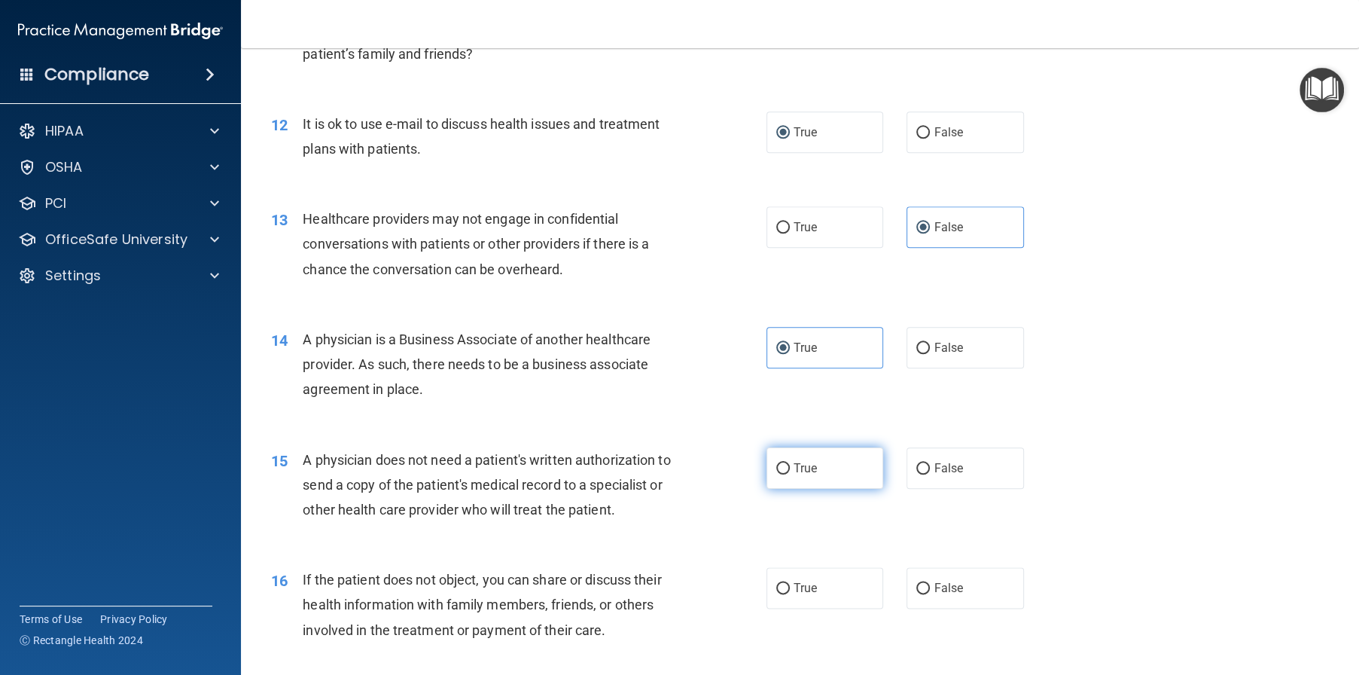
click at [776, 474] on input "True" at bounding box center [783, 468] width 14 height 11
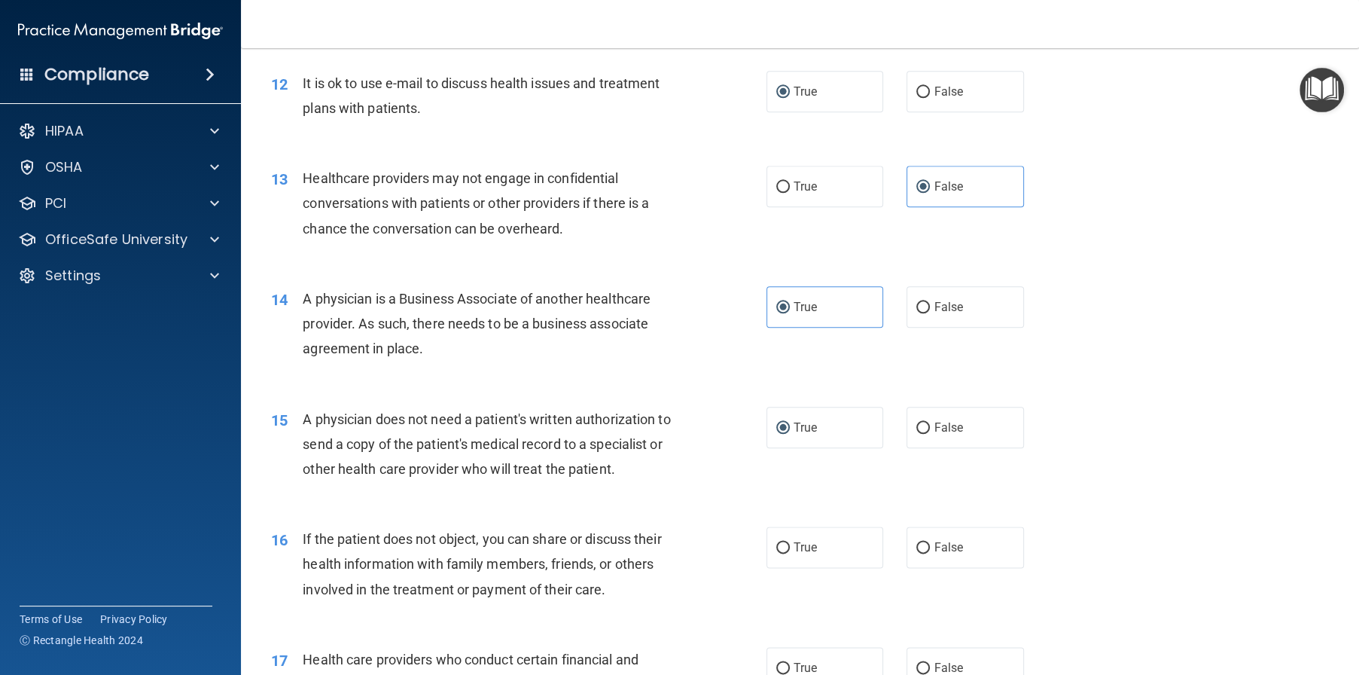
scroll to position [1506, 0]
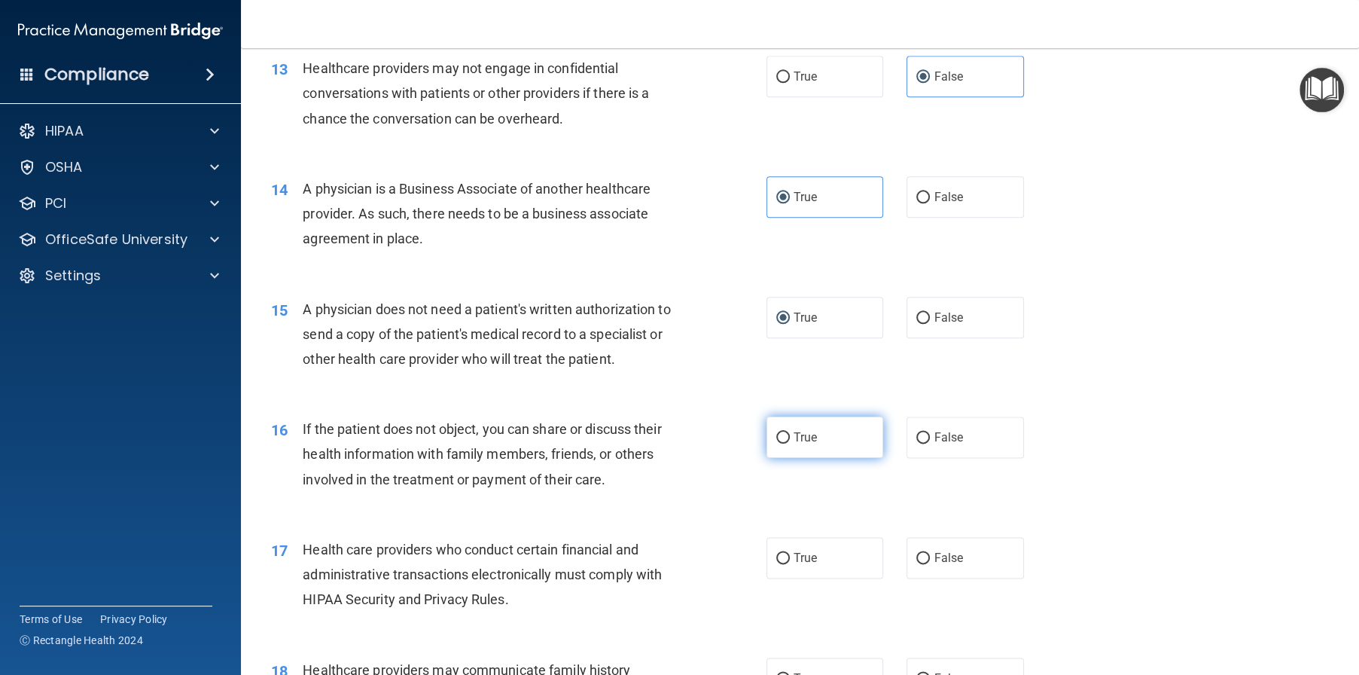
click at [787, 458] on label "True" at bounding box center [825, 436] width 117 height 41
click at [787, 444] on input "True" at bounding box center [783, 437] width 14 height 11
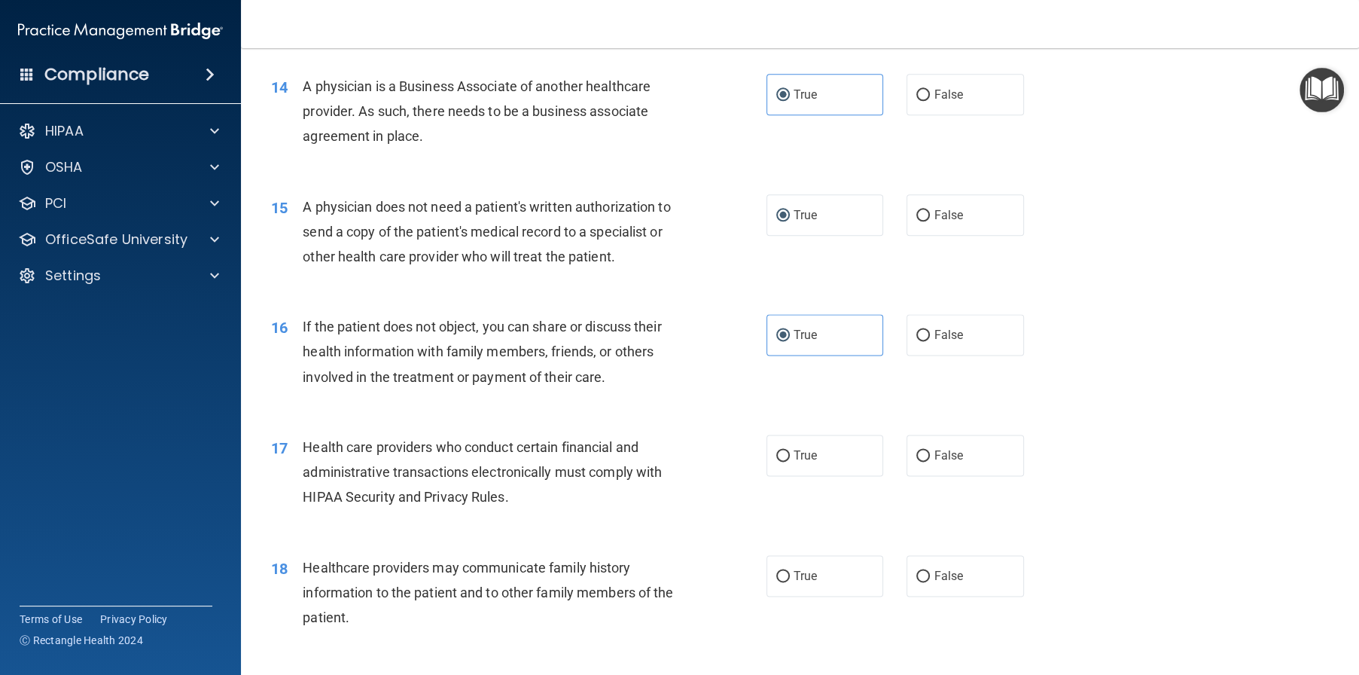
scroll to position [1657, 0]
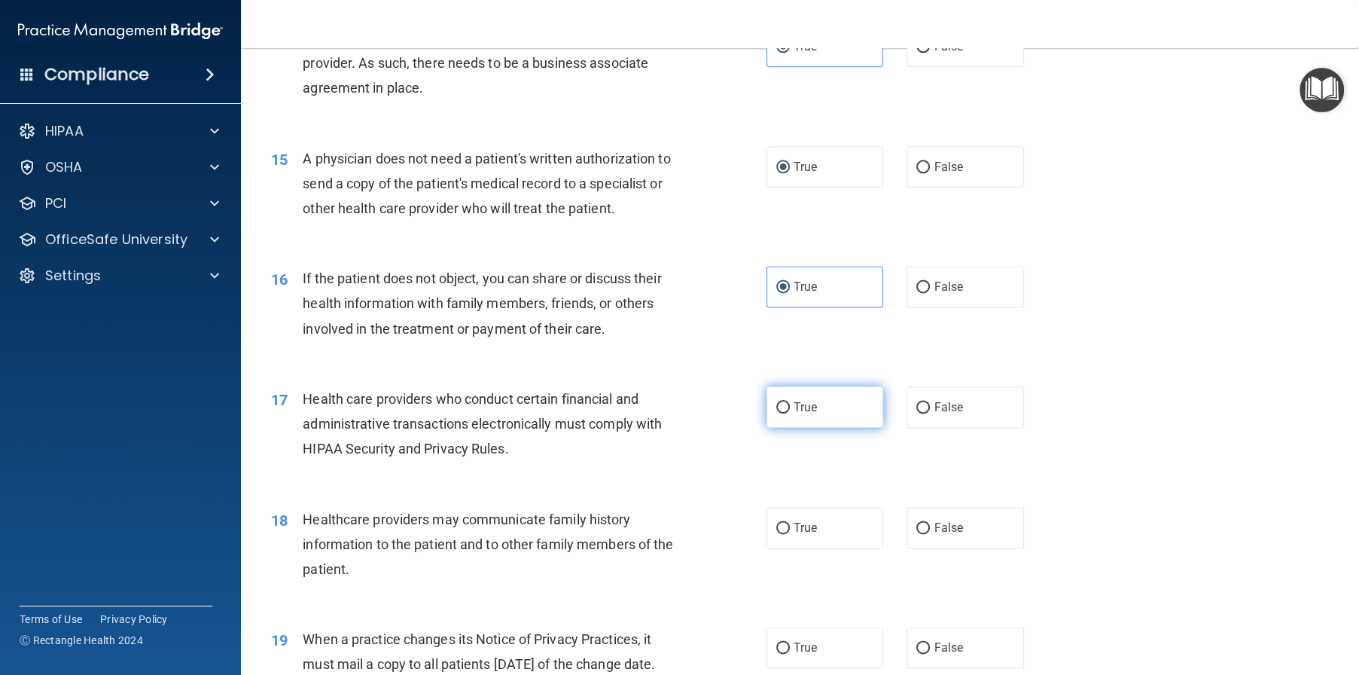
click at [797, 414] on span "True" at bounding box center [805, 407] width 23 height 14
click at [790, 413] on input "True" at bounding box center [783, 407] width 14 height 11
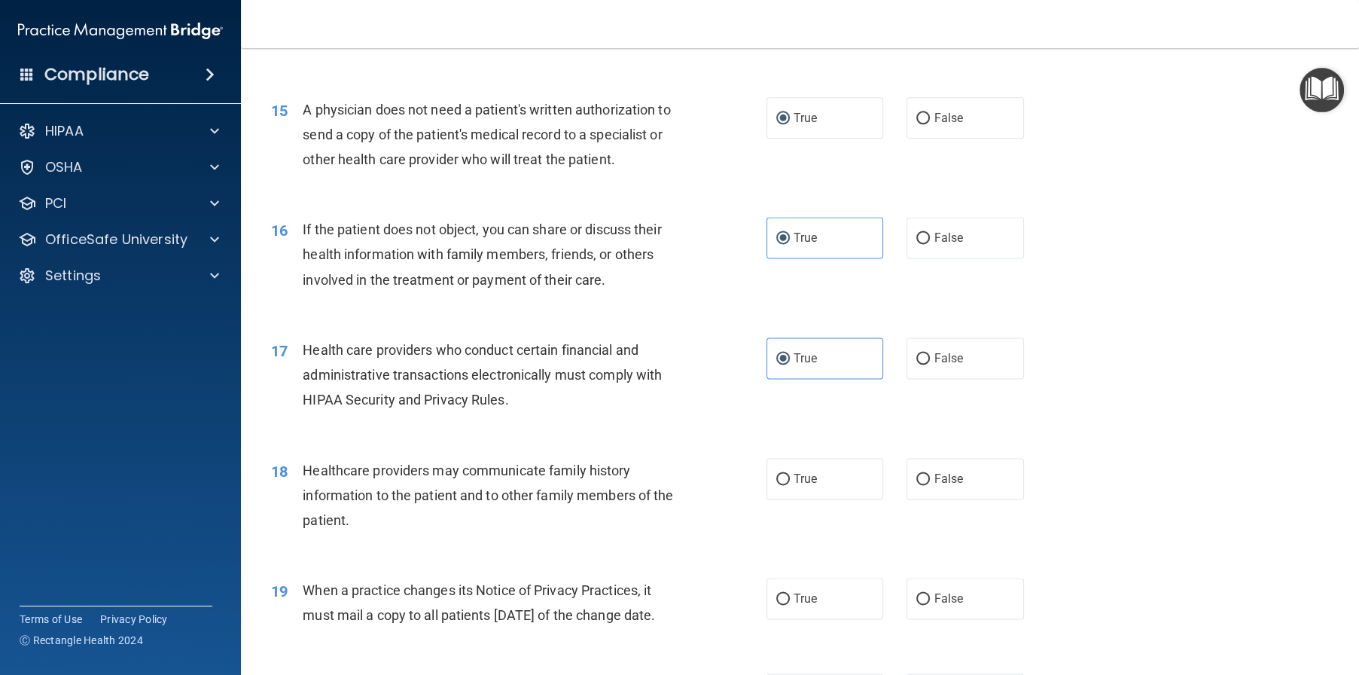
scroll to position [1732, 0]
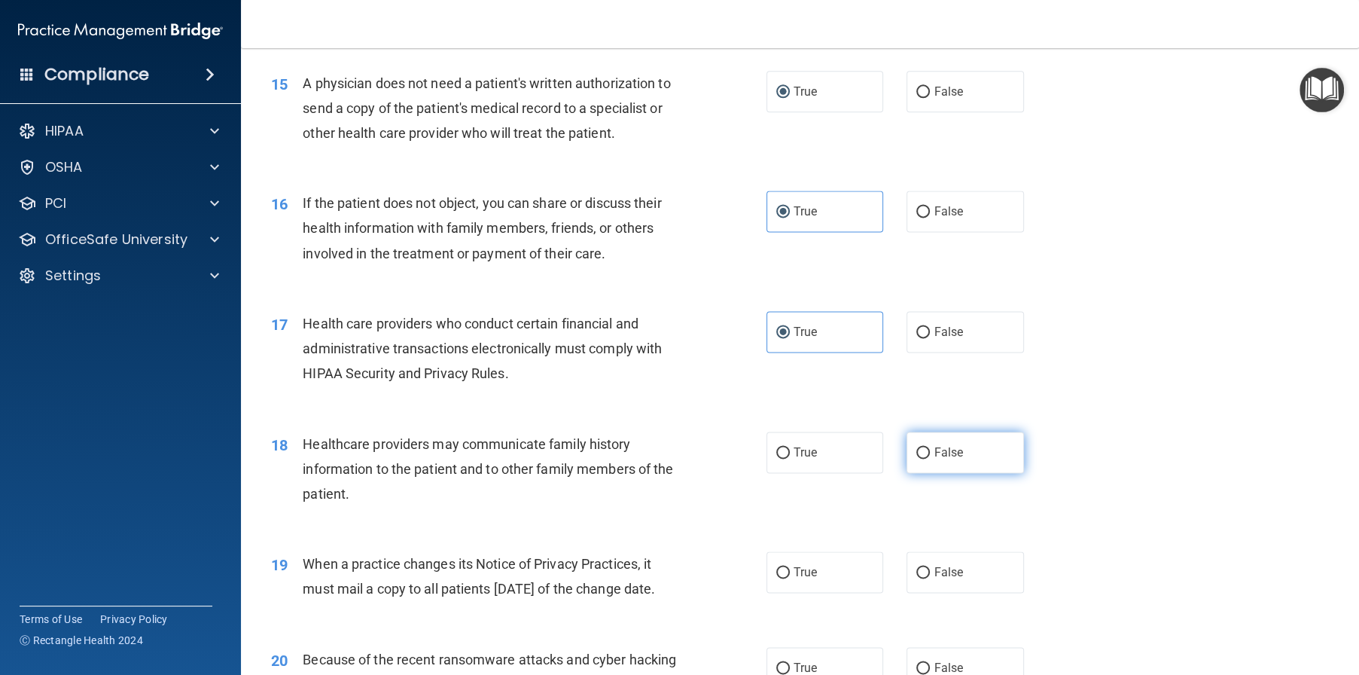
click at [918, 459] on input "False" at bounding box center [923, 452] width 14 height 11
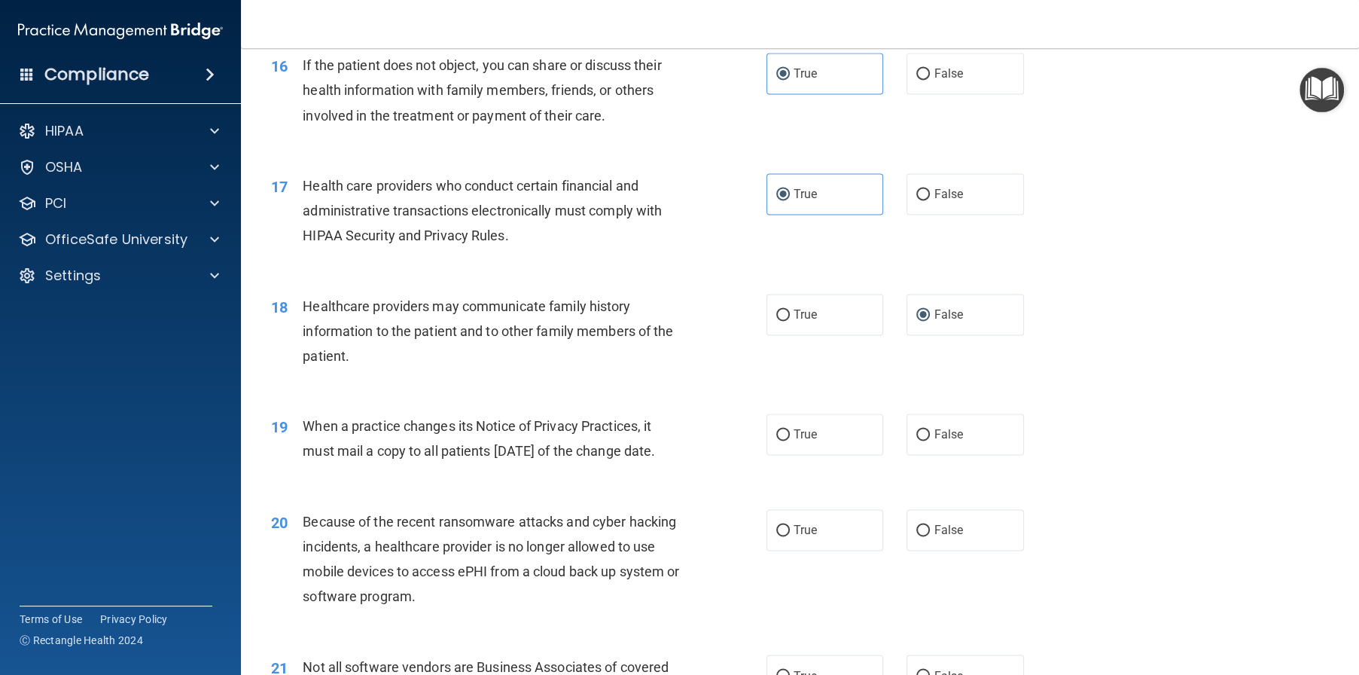
scroll to position [1883, 0]
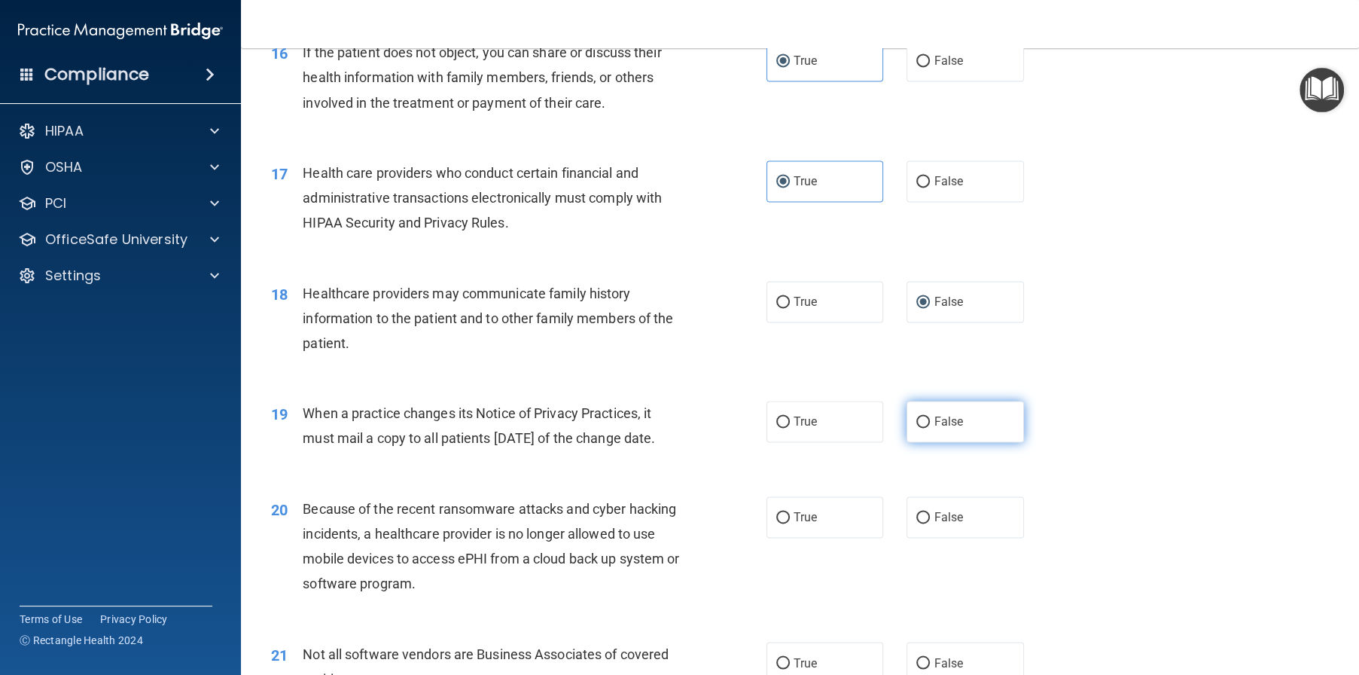
click at [934, 428] on span "False" at bounding box center [948, 421] width 29 height 14
click at [930, 428] on input "False" at bounding box center [923, 421] width 14 height 11
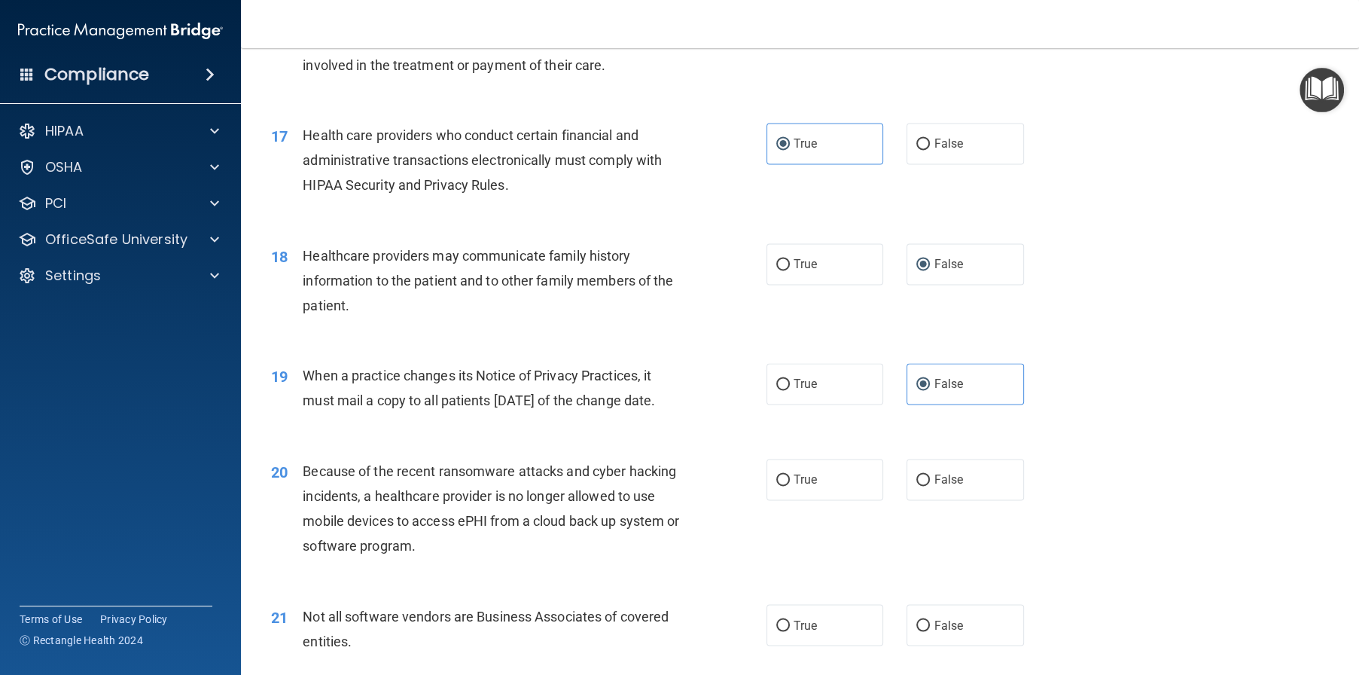
scroll to position [2033, 0]
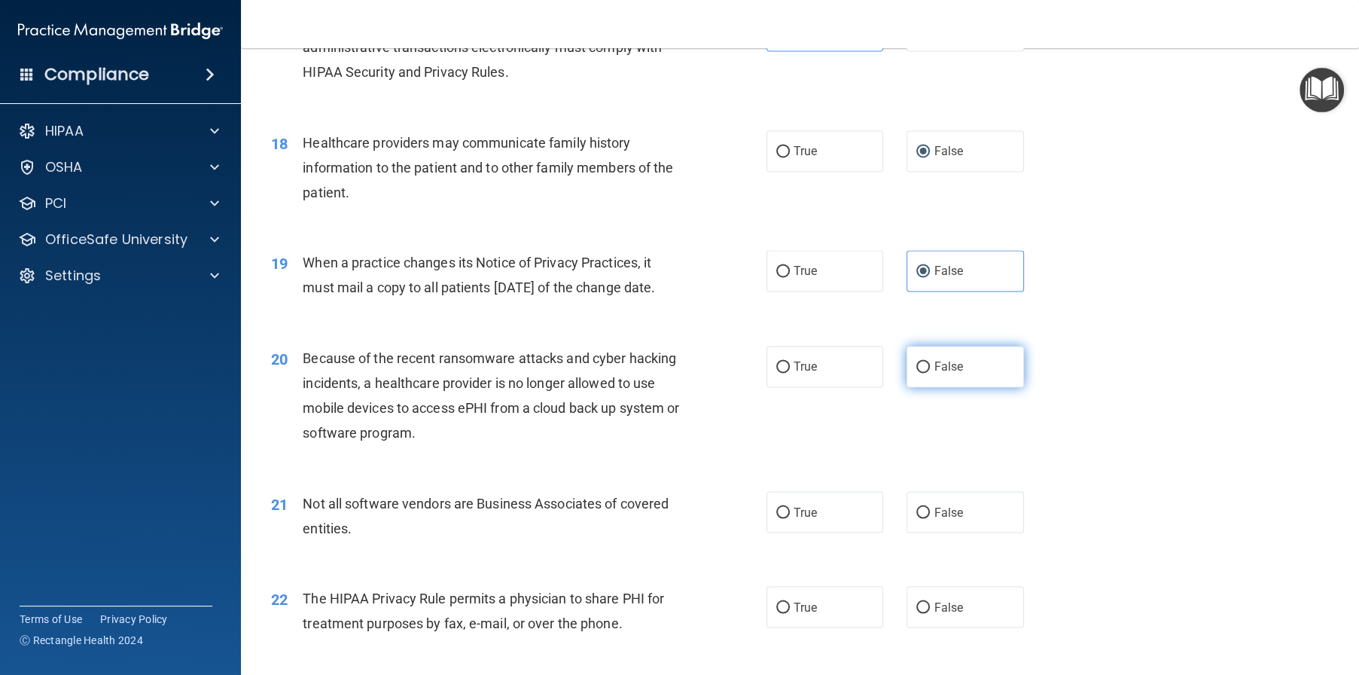
click at [916, 373] on input "False" at bounding box center [923, 366] width 14 height 11
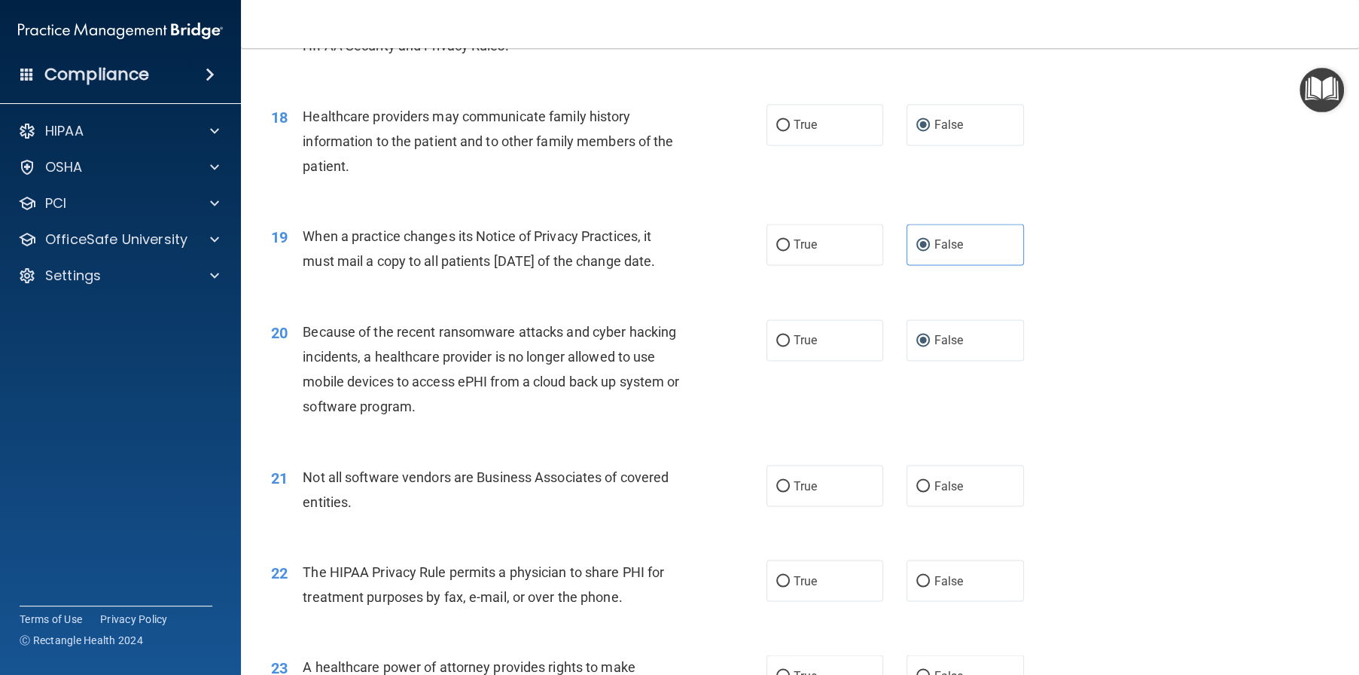
scroll to position [2108, 0]
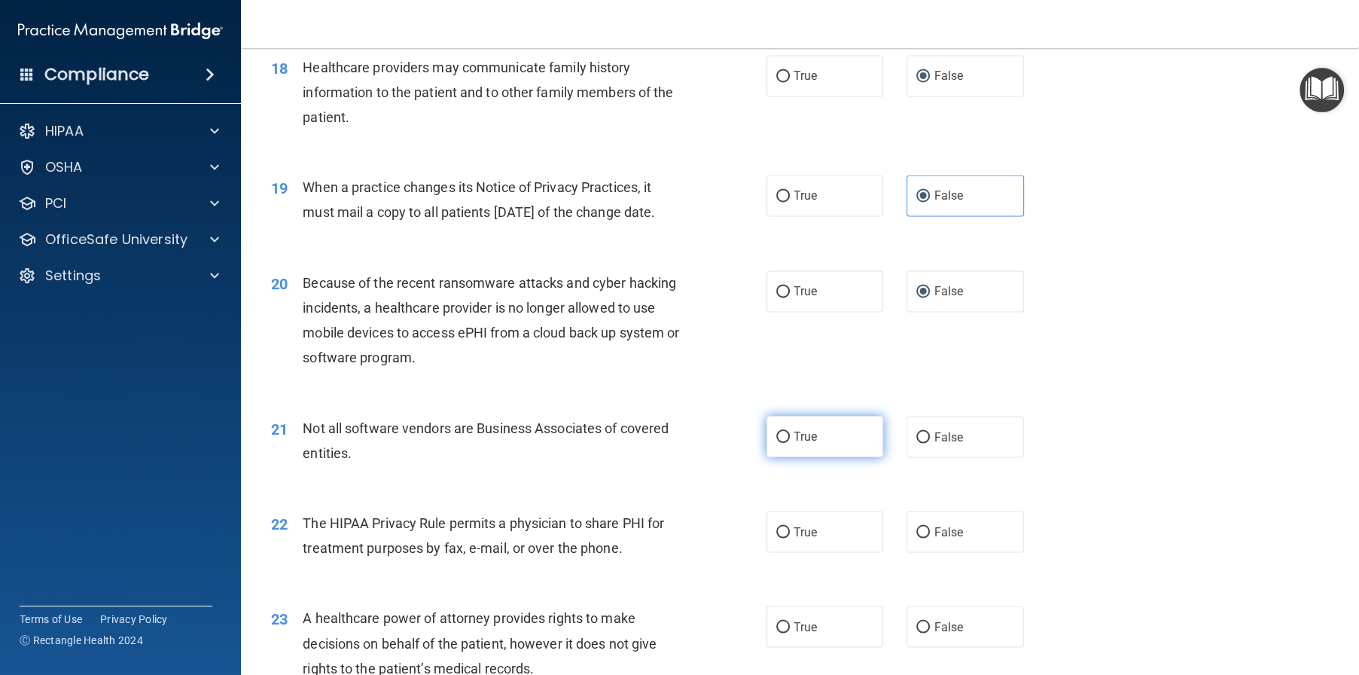
click at [785, 457] on label "True" at bounding box center [825, 436] width 117 height 41
click at [785, 443] on input "True" at bounding box center [783, 436] width 14 height 11
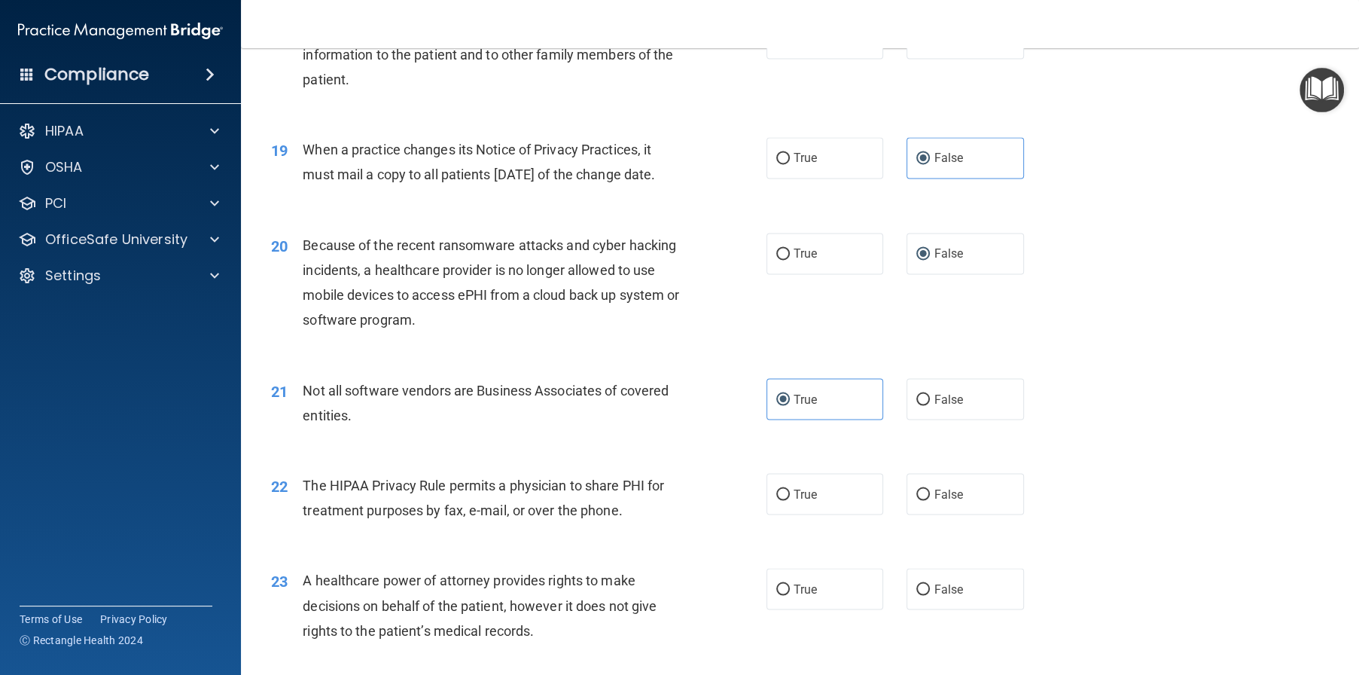
scroll to position [2184, 0]
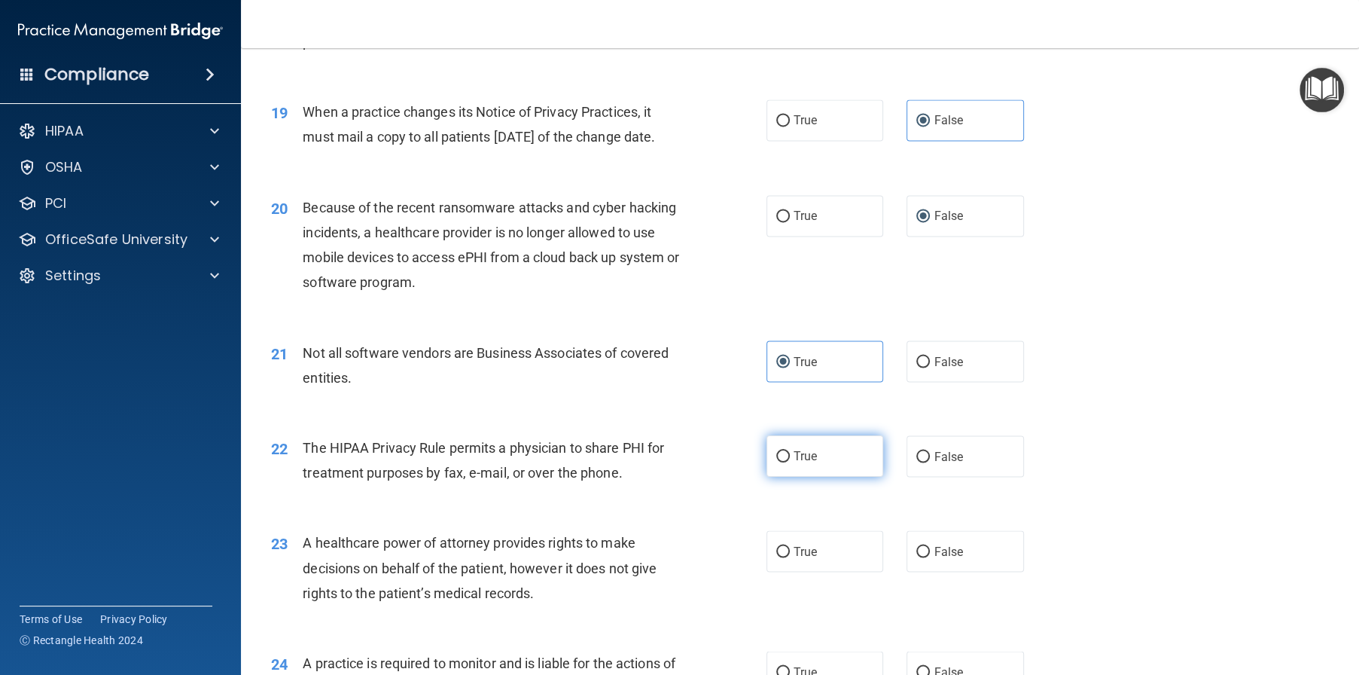
click at [794, 463] on span "True" at bounding box center [805, 456] width 23 height 14
click at [788, 462] on input "True" at bounding box center [783, 456] width 14 height 11
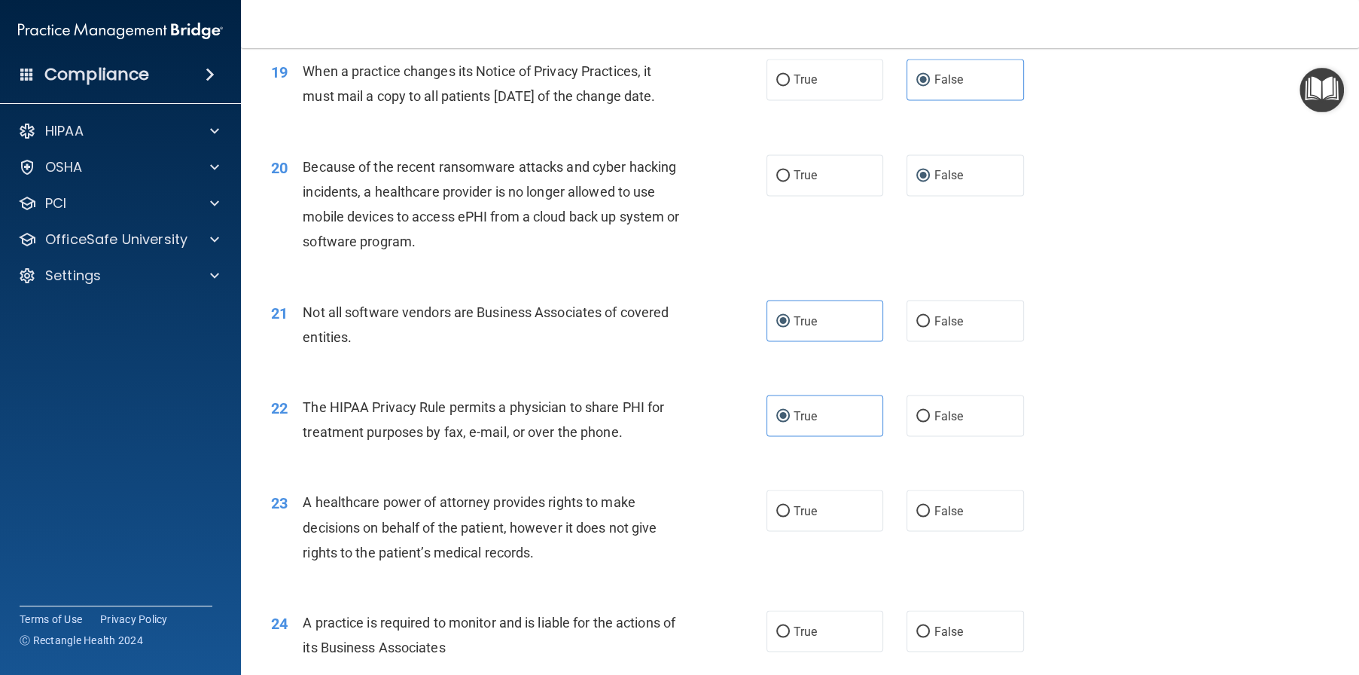
scroll to position [2259, 0]
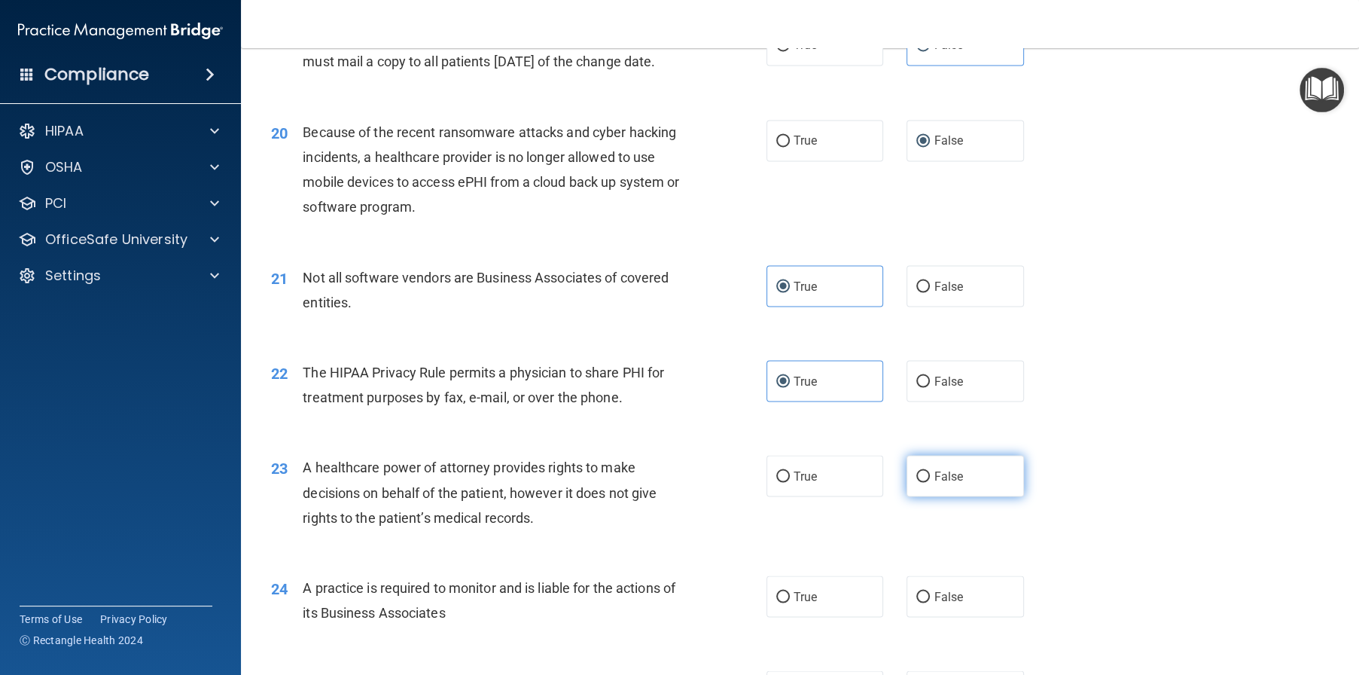
click at [923, 496] on label "False" at bounding box center [965, 475] width 117 height 41
click at [923, 482] on input "False" at bounding box center [923, 476] width 14 height 11
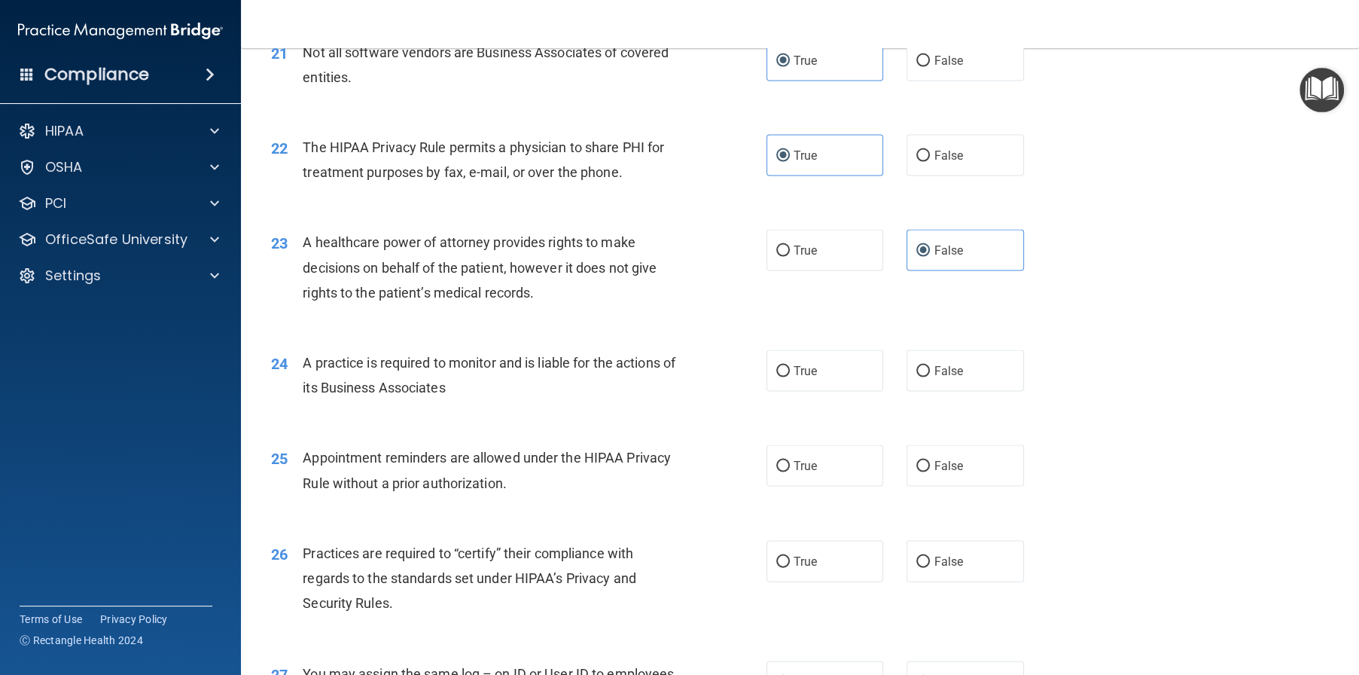
scroll to position [2485, 0]
click at [934, 377] on span "False" at bounding box center [948, 370] width 29 height 14
click at [928, 377] on input "False" at bounding box center [923, 370] width 14 height 11
click at [779, 471] on input "True" at bounding box center [783, 465] width 14 height 11
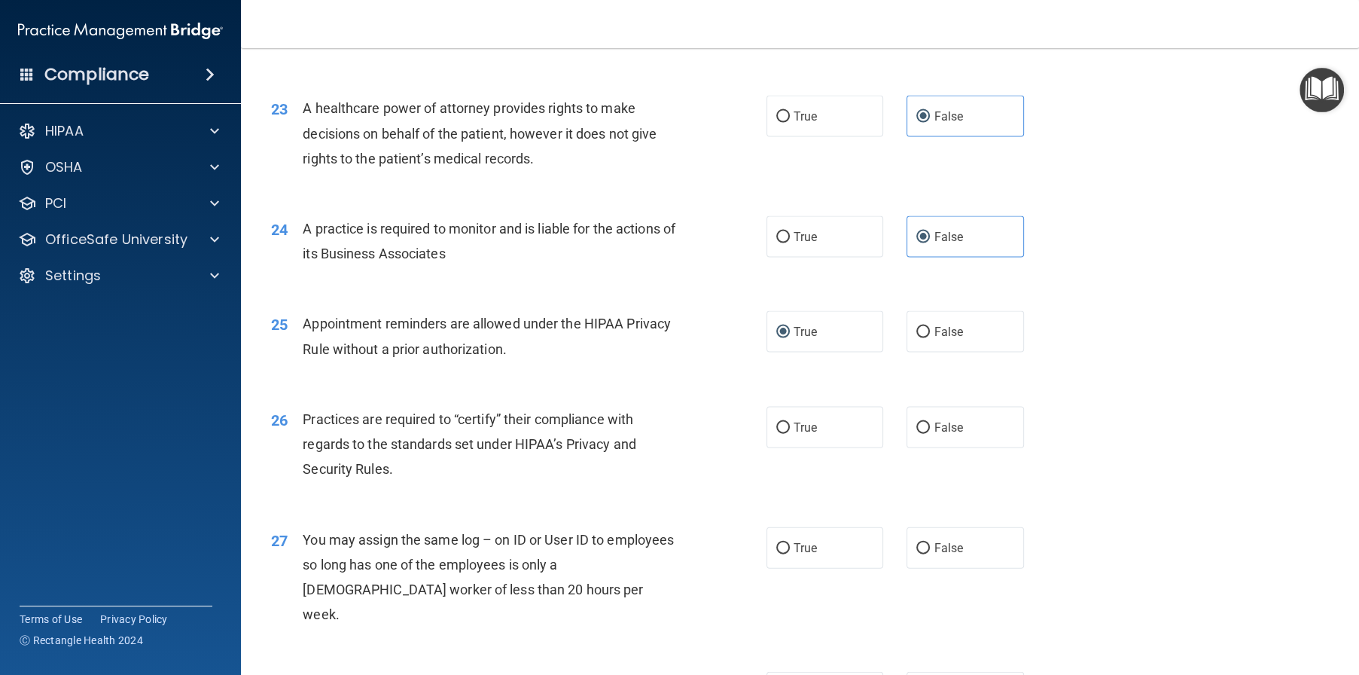
scroll to position [2636, 0]
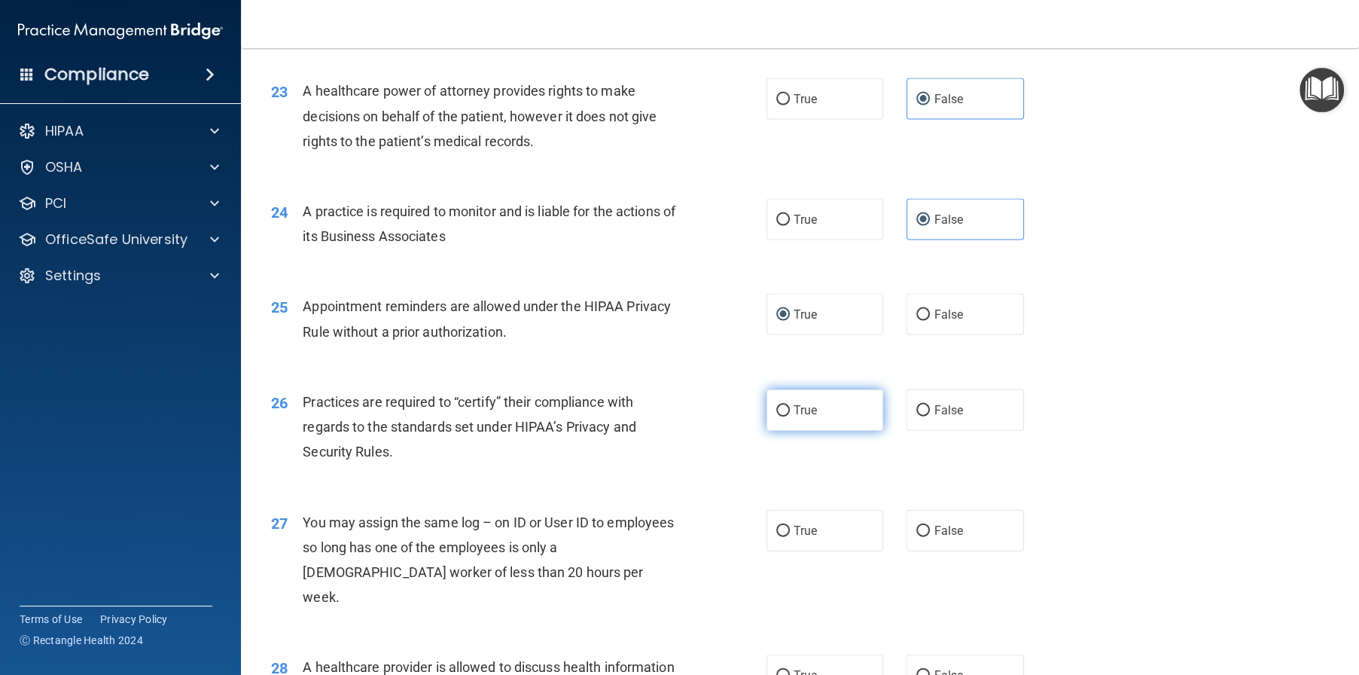
click at [782, 431] on label "True" at bounding box center [825, 409] width 117 height 41
click at [782, 416] on input "True" at bounding box center [783, 410] width 14 height 11
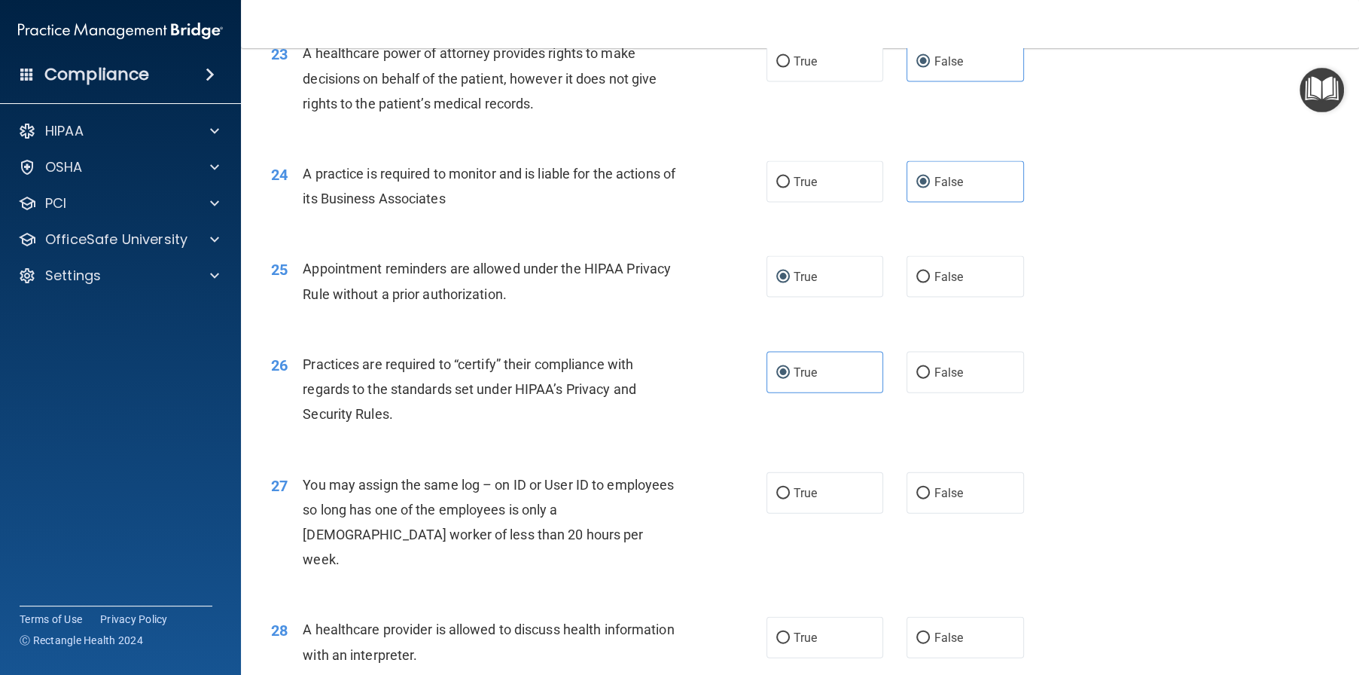
scroll to position [2711, 0]
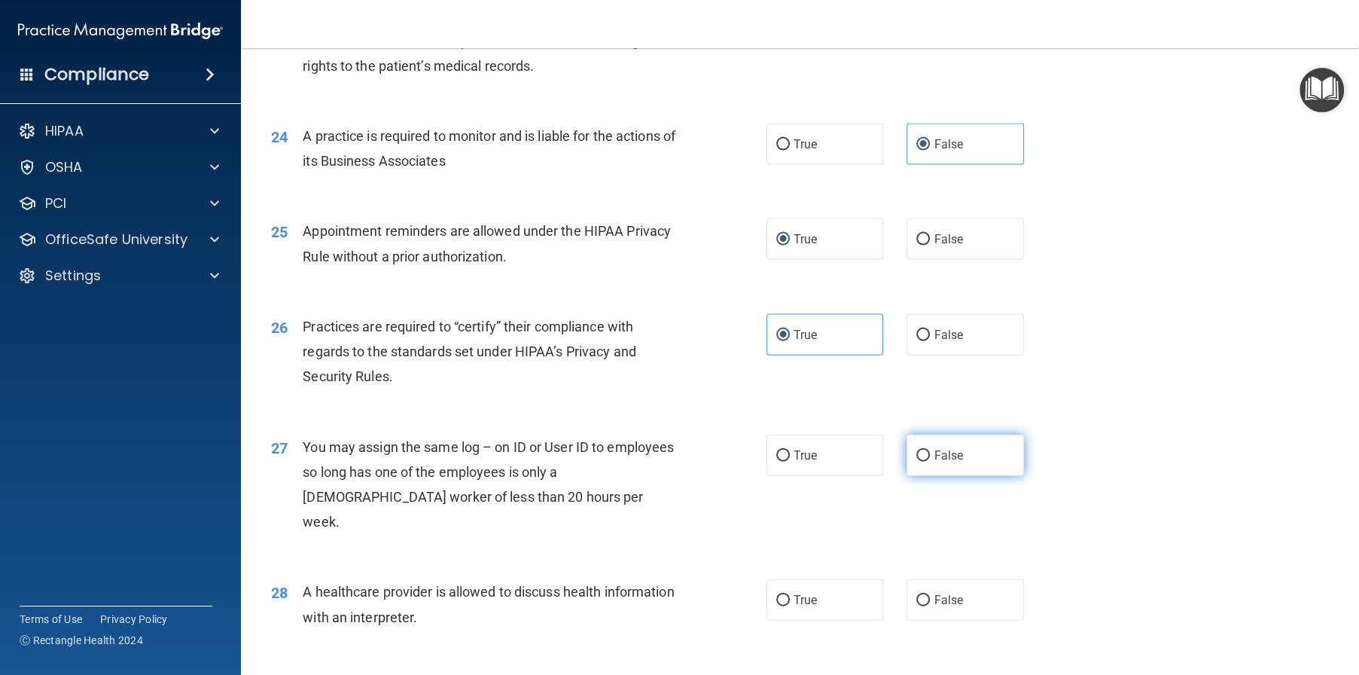
click at [932, 476] on label "False" at bounding box center [965, 454] width 117 height 41
click at [930, 462] on input "False" at bounding box center [923, 455] width 14 height 11
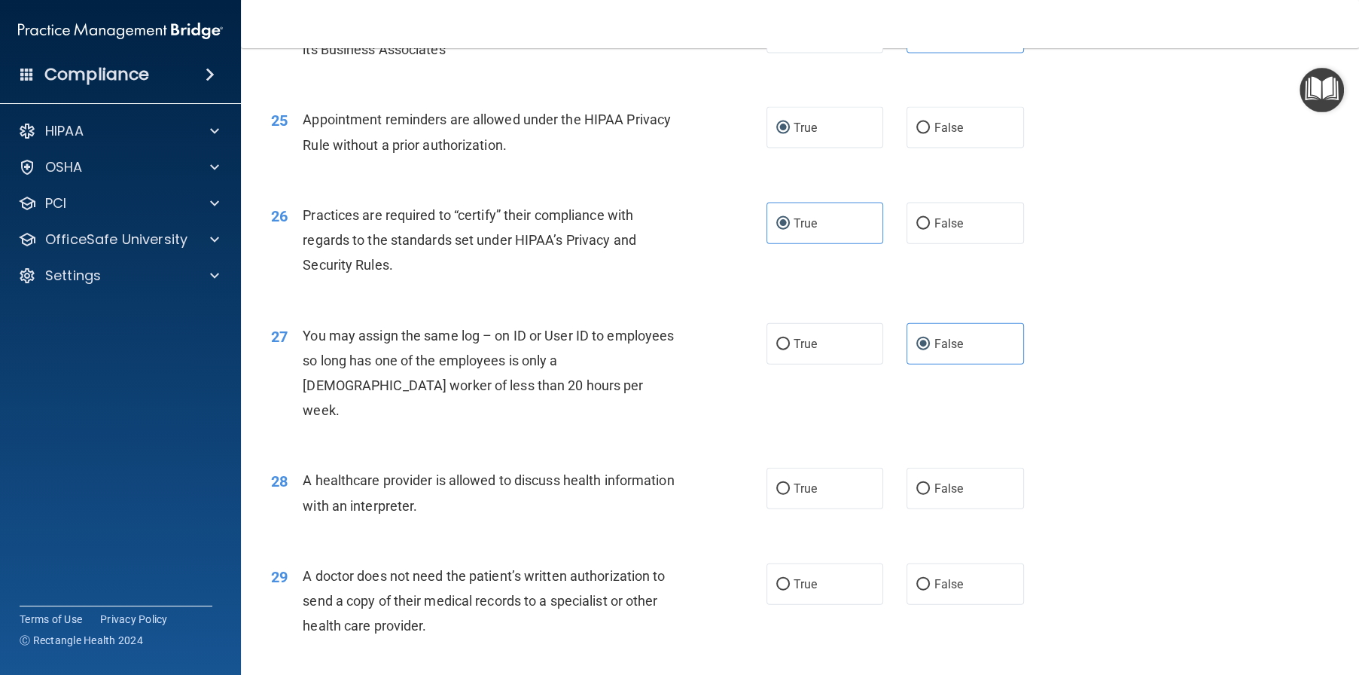
scroll to position [2861, 0]
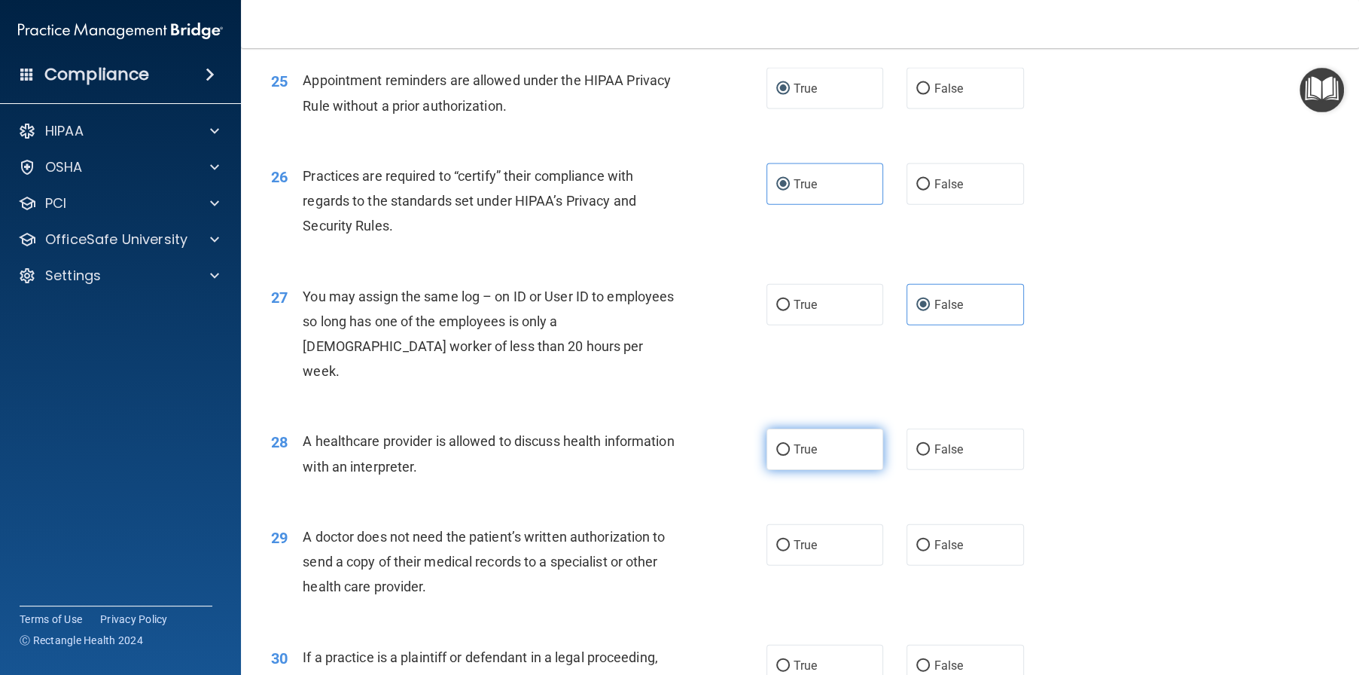
click at [787, 470] on label "True" at bounding box center [825, 448] width 117 height 41
click at [787, 456] on input "True" at bounding box center [783, 449] width 14 height 11
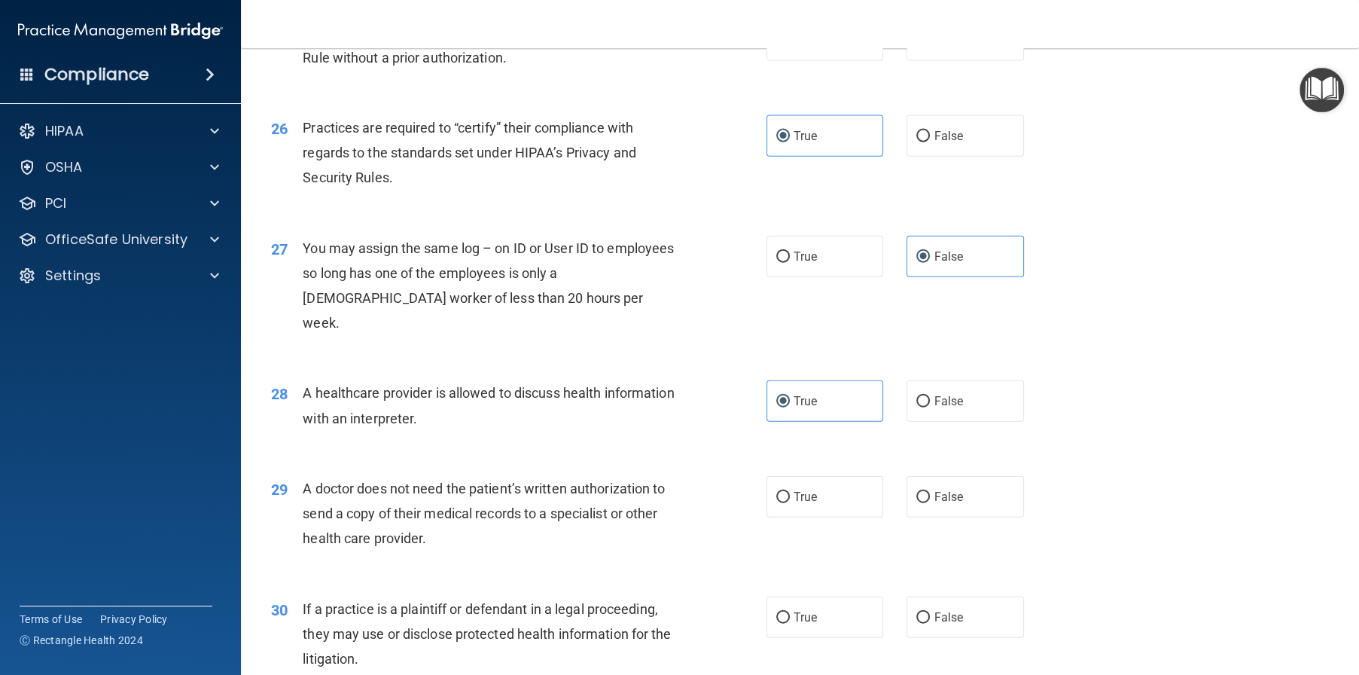
scroll to position [2937, 0]
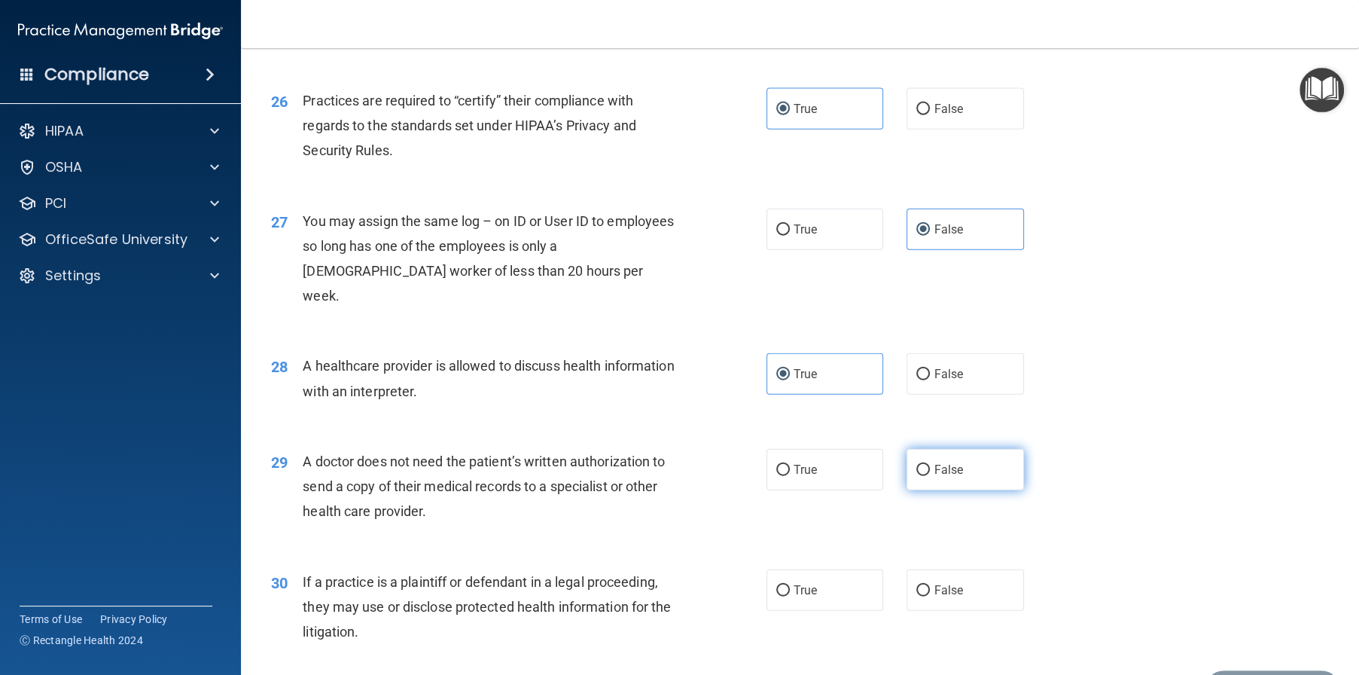
click at [946, 477] on span "False" at bounding box center [948, 469] width 29 height 14
click at [930, 476] on input "False" at bounding box center [923, 470] width 14 height 11
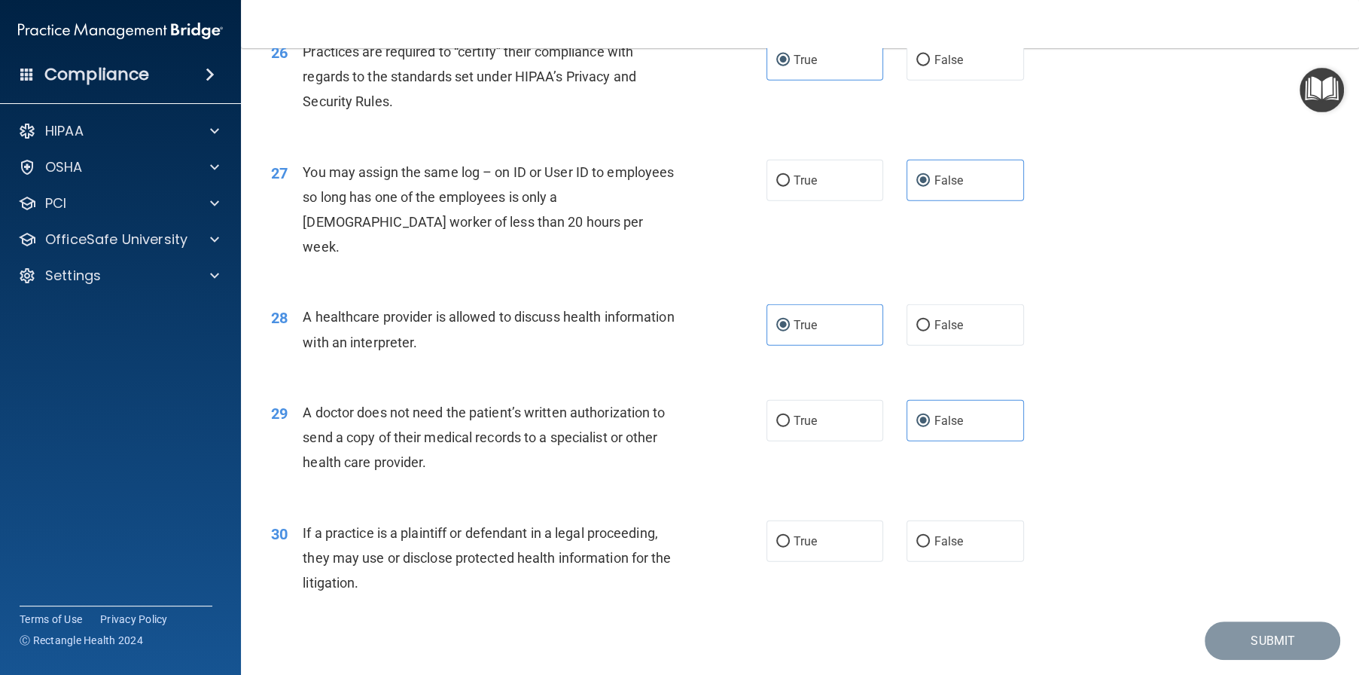
scroll to position [3078, 0]
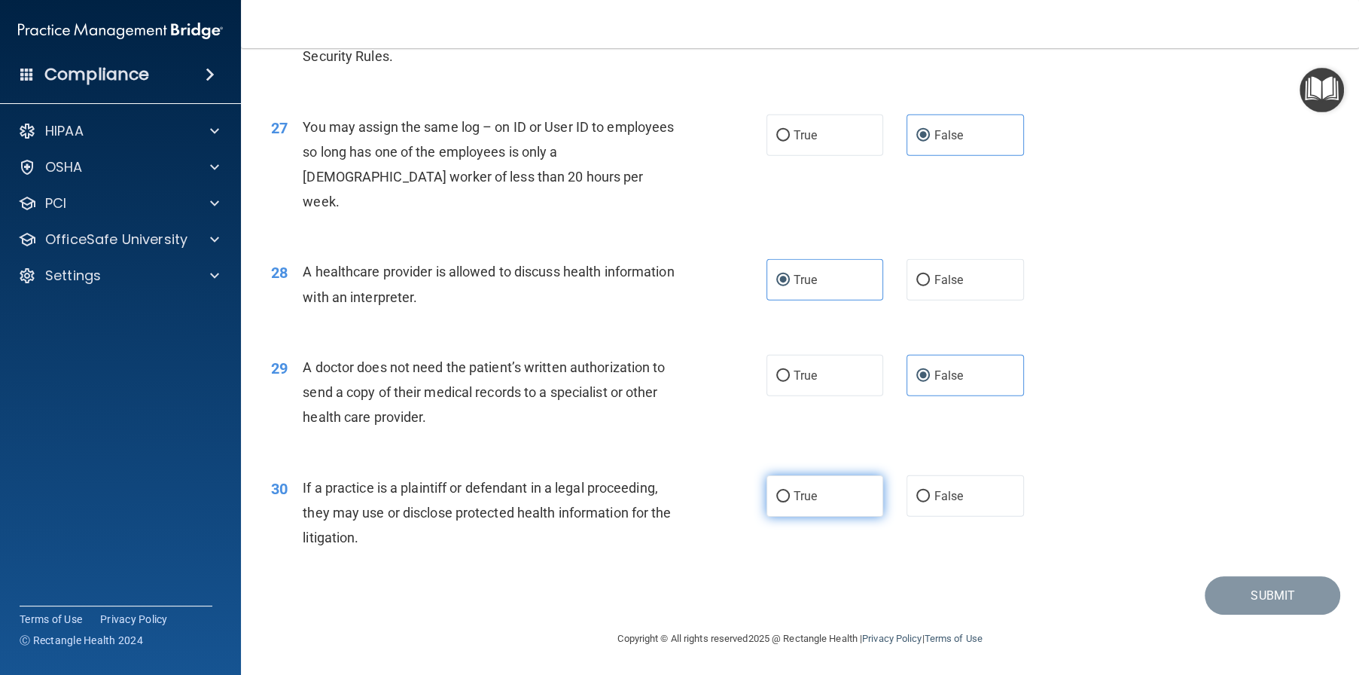
click at [797, 502] on span "True" at bounding box center [805, 496] width 23 height 14
click at [790, 502] on input "True" at bounding box center [783, 496] width 14 height 11
click at [1240, 596] on button "Submit" at bounding box center [1273, 595] width 136 height 38
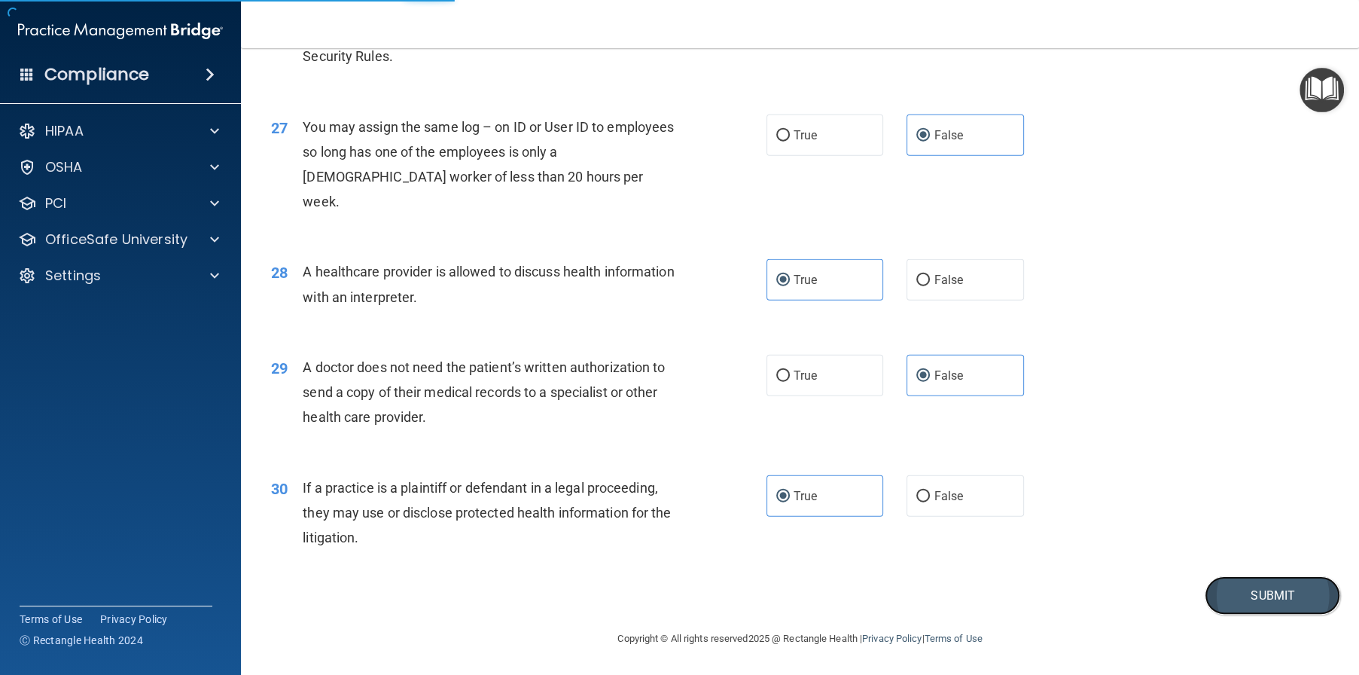
click at [1237, 596] on button "Submit" at bounding box center [1273, 595] width 136 height 38
click at [1250, 599] on button "Submit" at bounding box center [1273, 595] width 136 height 38
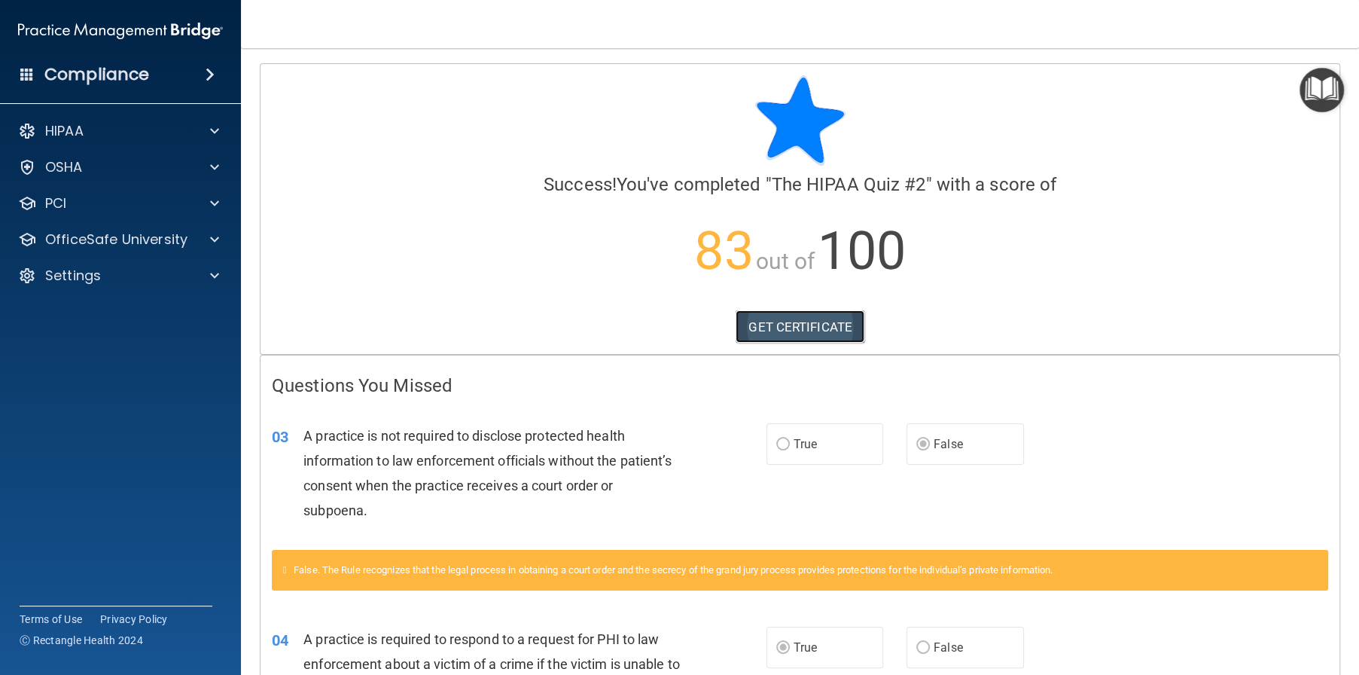
click at [807, 330] on link "GET CERTIFICATE" at bounding box center [800, 326] width 129 height 33
click at [96, 242] on p "OfficeSafe University" at bounding box center [116, 239] width 142 height 18
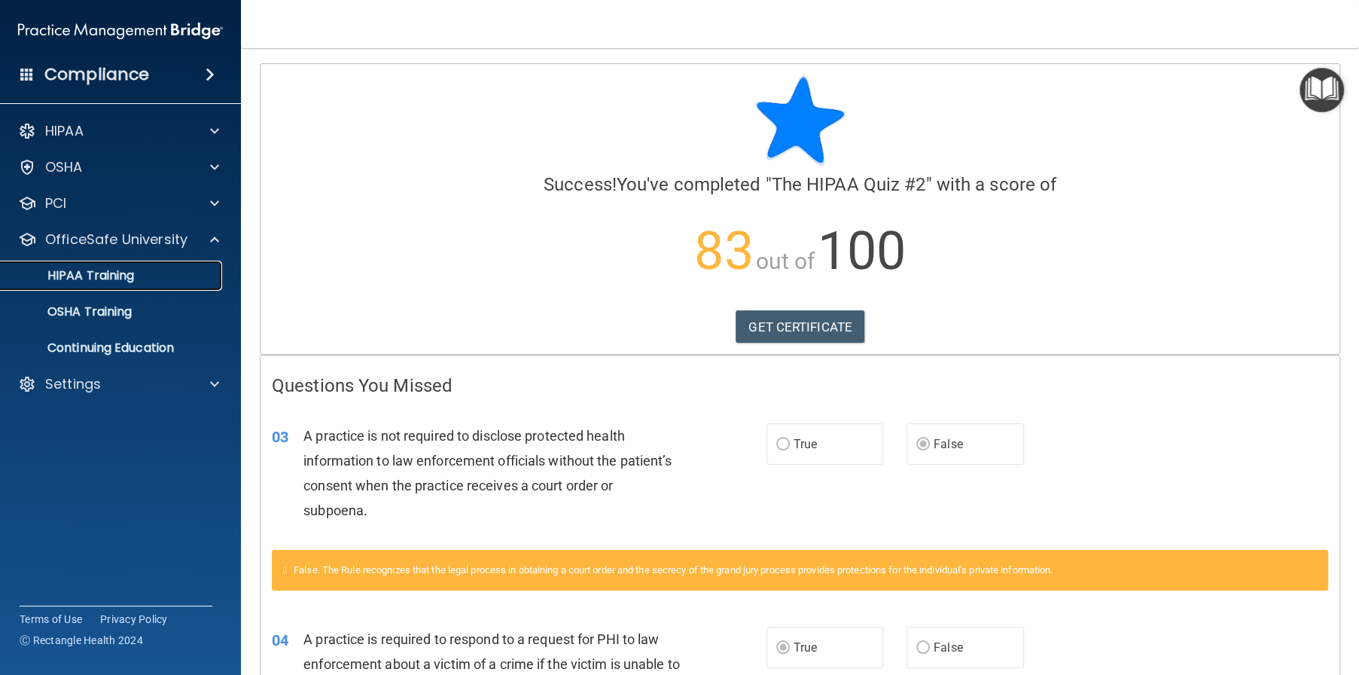
click at [99, 279] on p "HIPAA Training" at bounding box center [72, 275] width 124 height 15
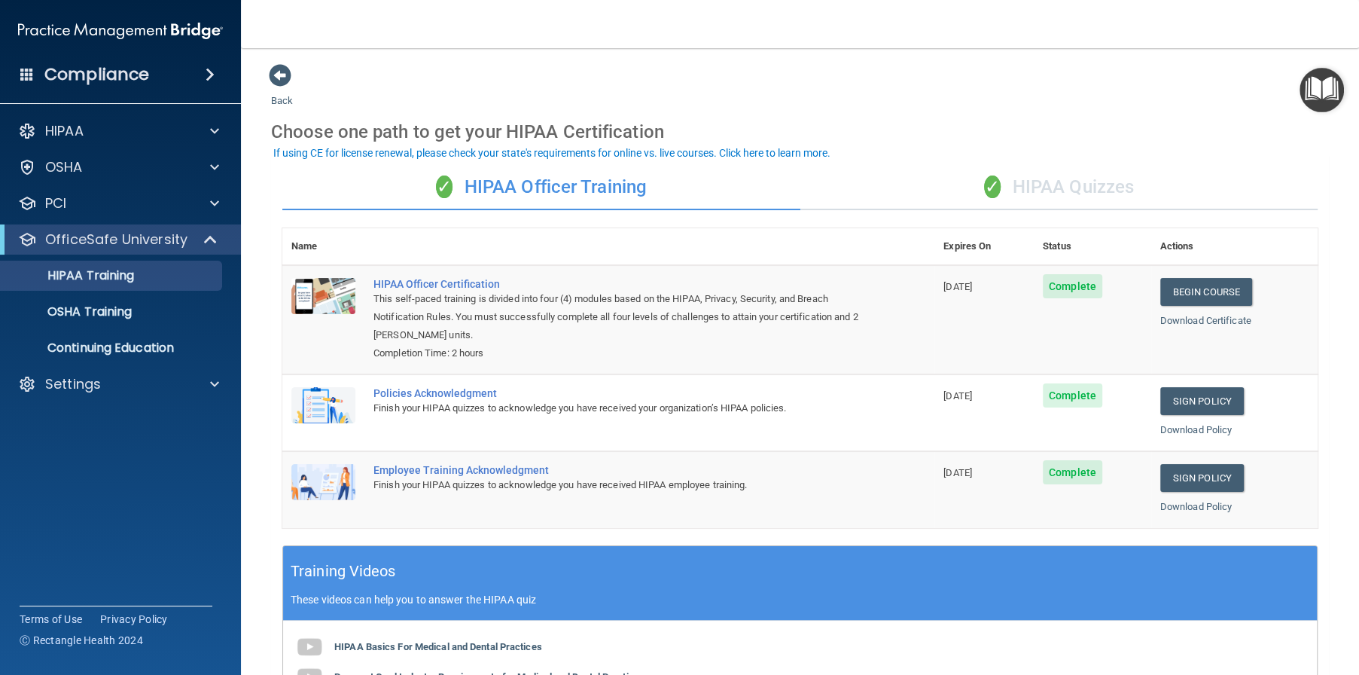
click at [528, 203] on div "✓ HIPAA Officer Training" at bounding box center [541, 187] width 518 height 45
click at [99, 392] on p "Settings" at bounding box center [73, 384] width 56 height 18
click at [80, 457] on p "My Users" at bounding box center [113, 456] width 206 height 15
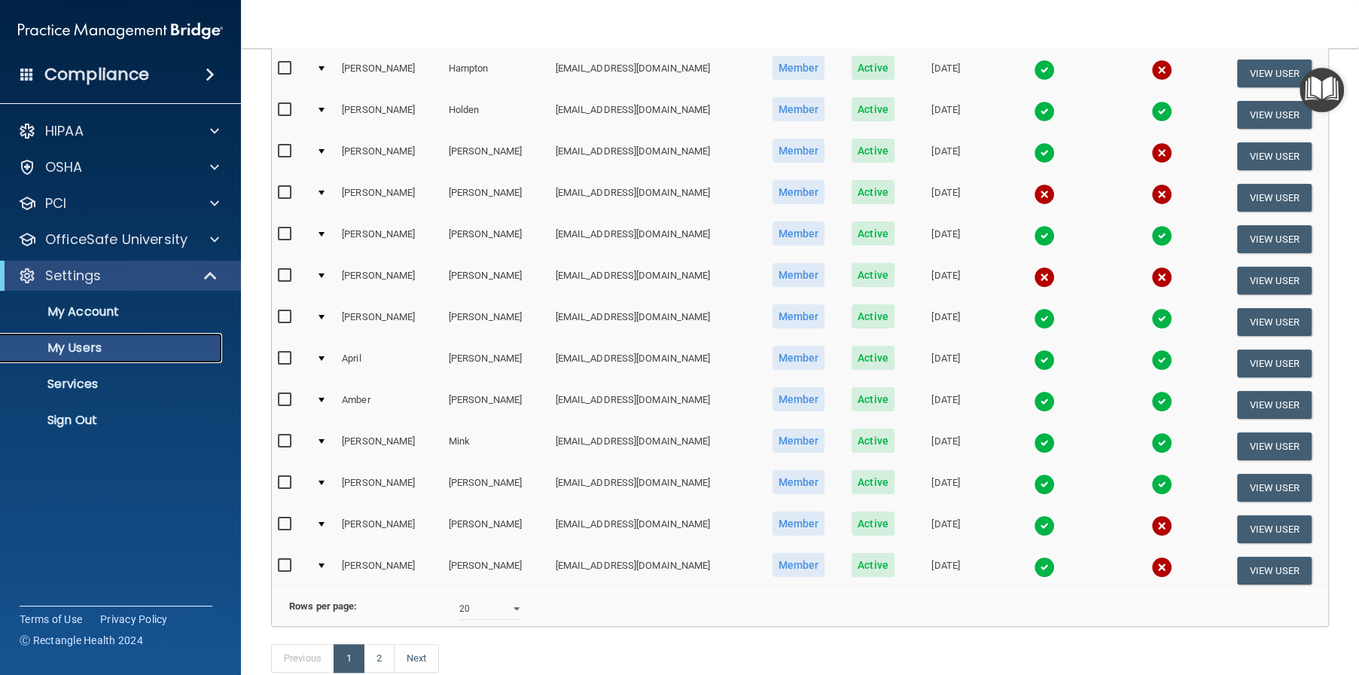
scroll to position [568, 0]
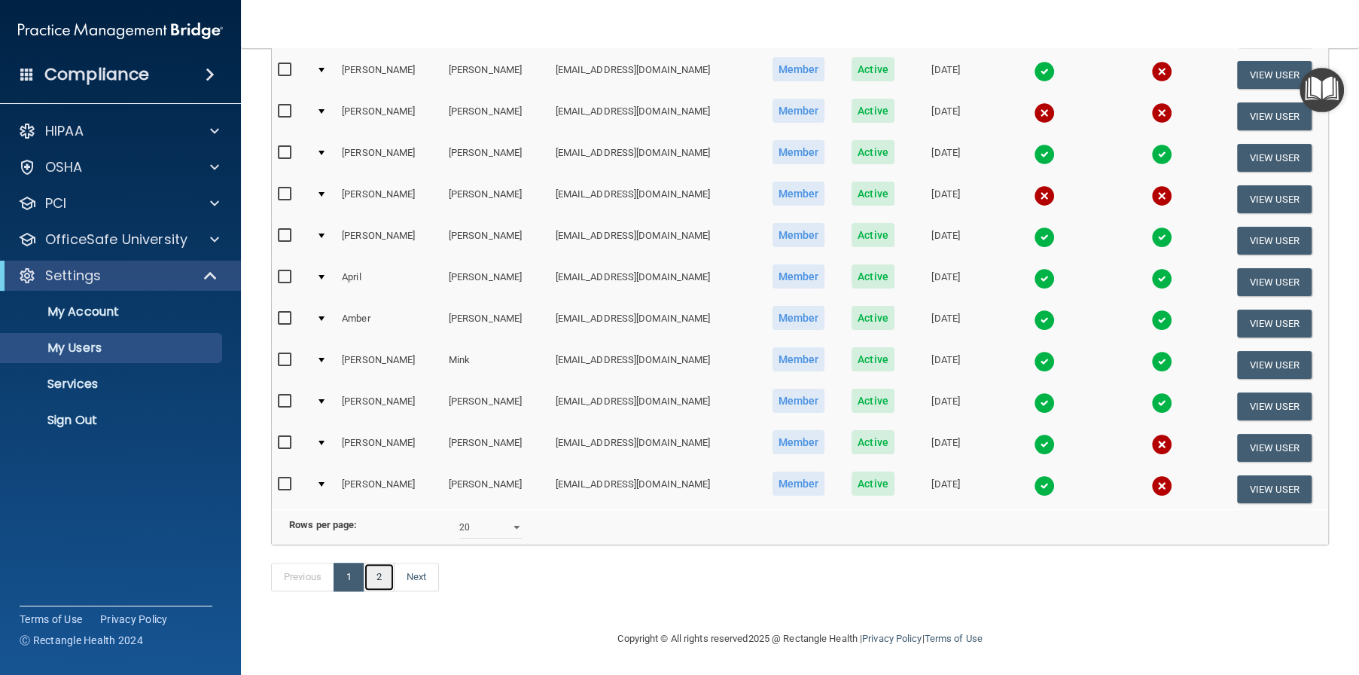
click at [383, 586] on link "2" at bounding box center [379, 577] width 31 height 29
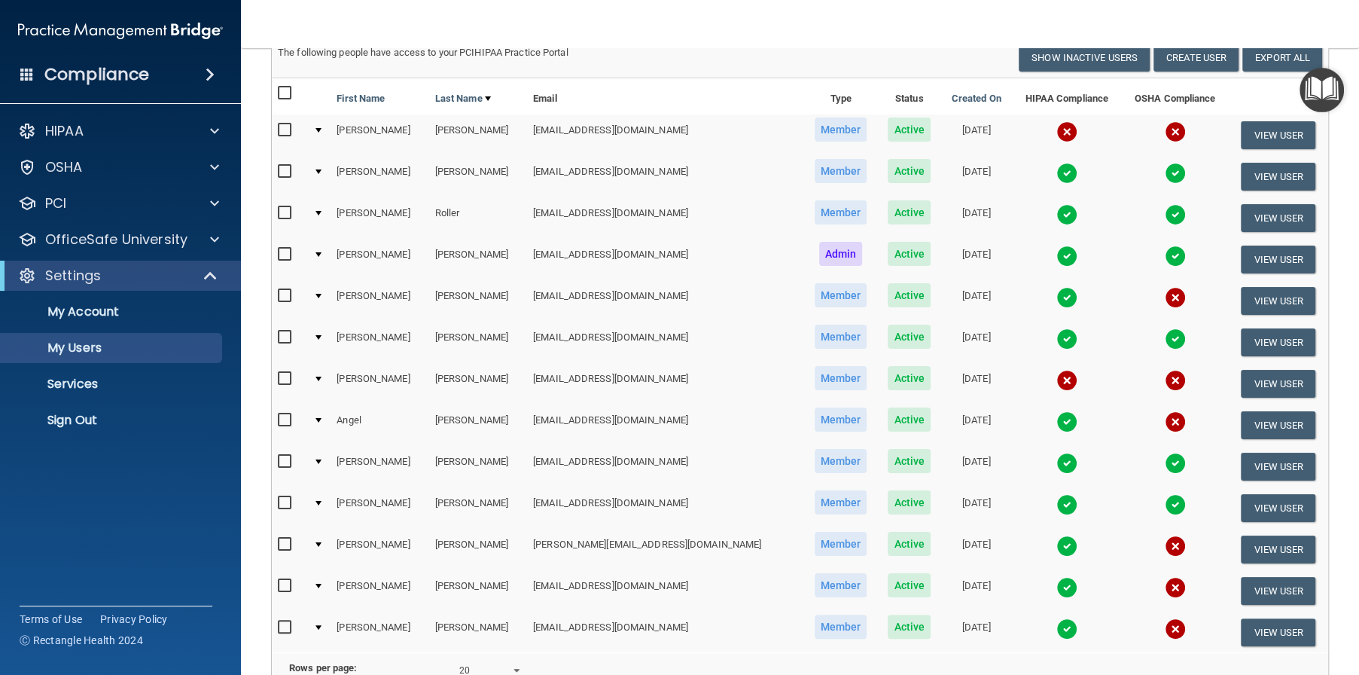
scroll to position [279, 0]
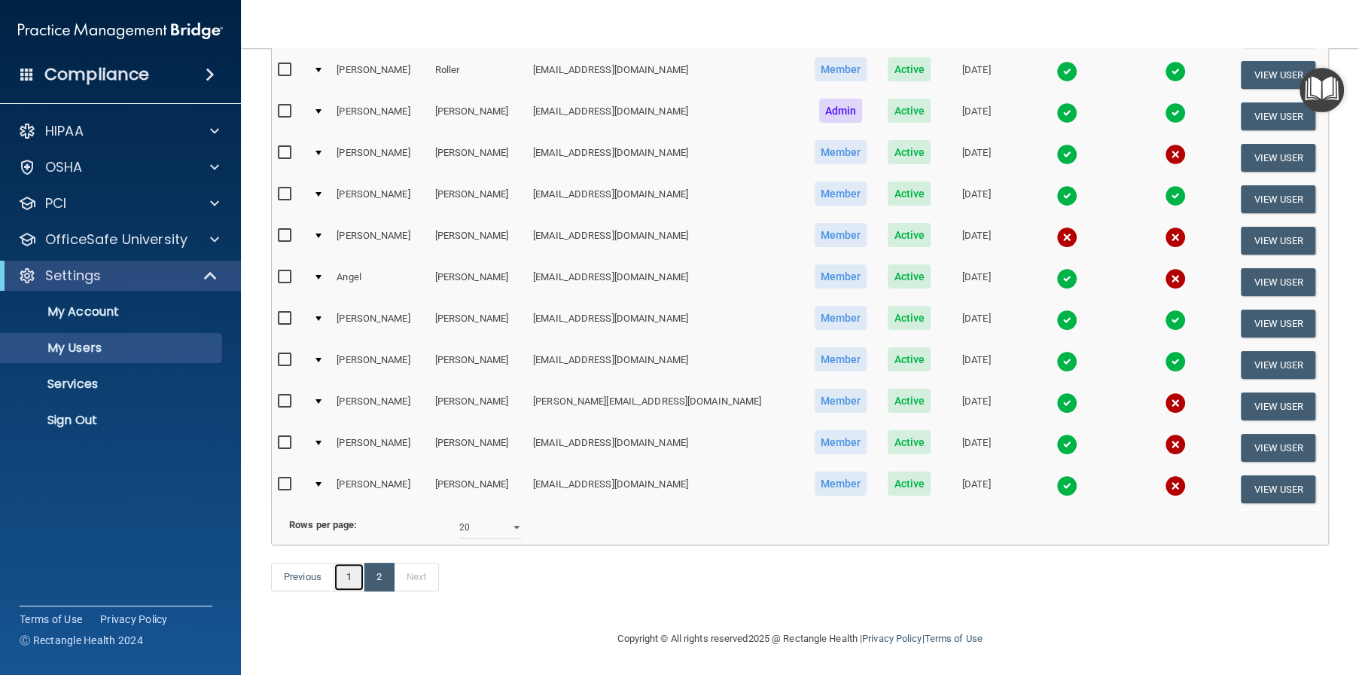
click at [342, 584] on link "1" at bounding box center [349, 577] width 31 height 29
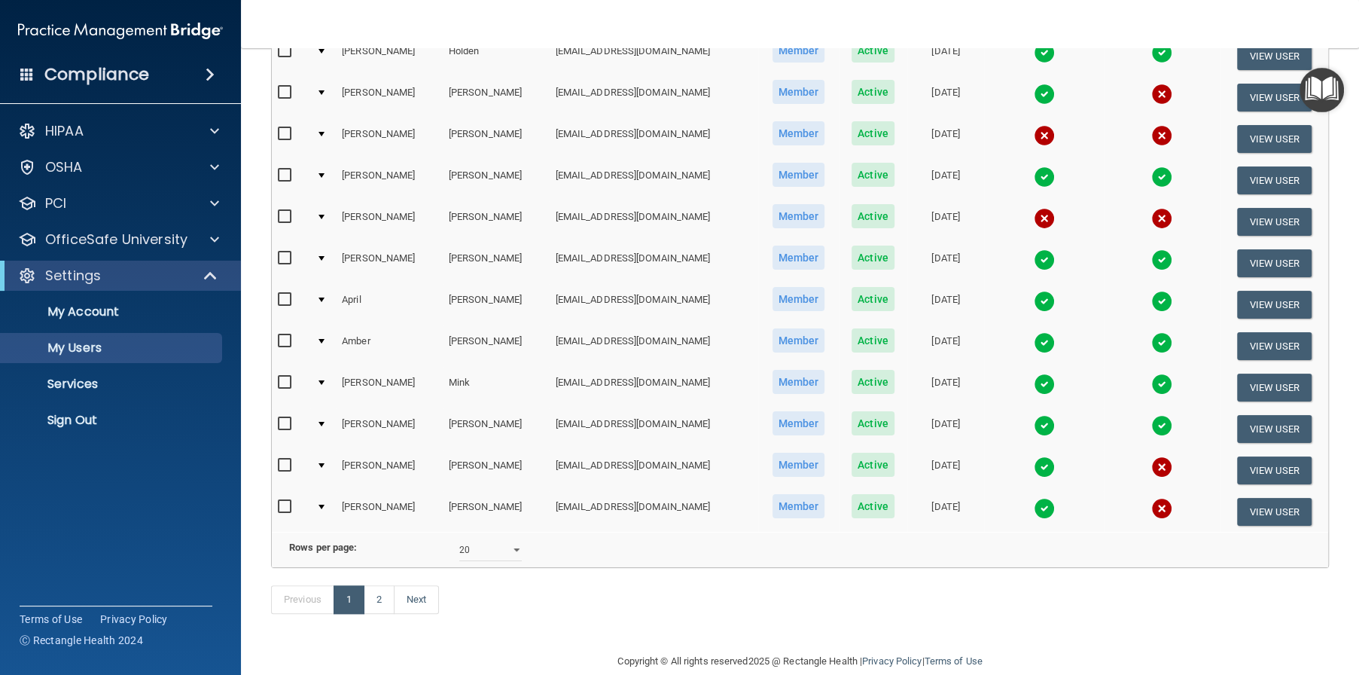
scroll to position [527, 0]
click at [109, 308] on p "My Account" at bounding box center [113, 311] width 206 height 15
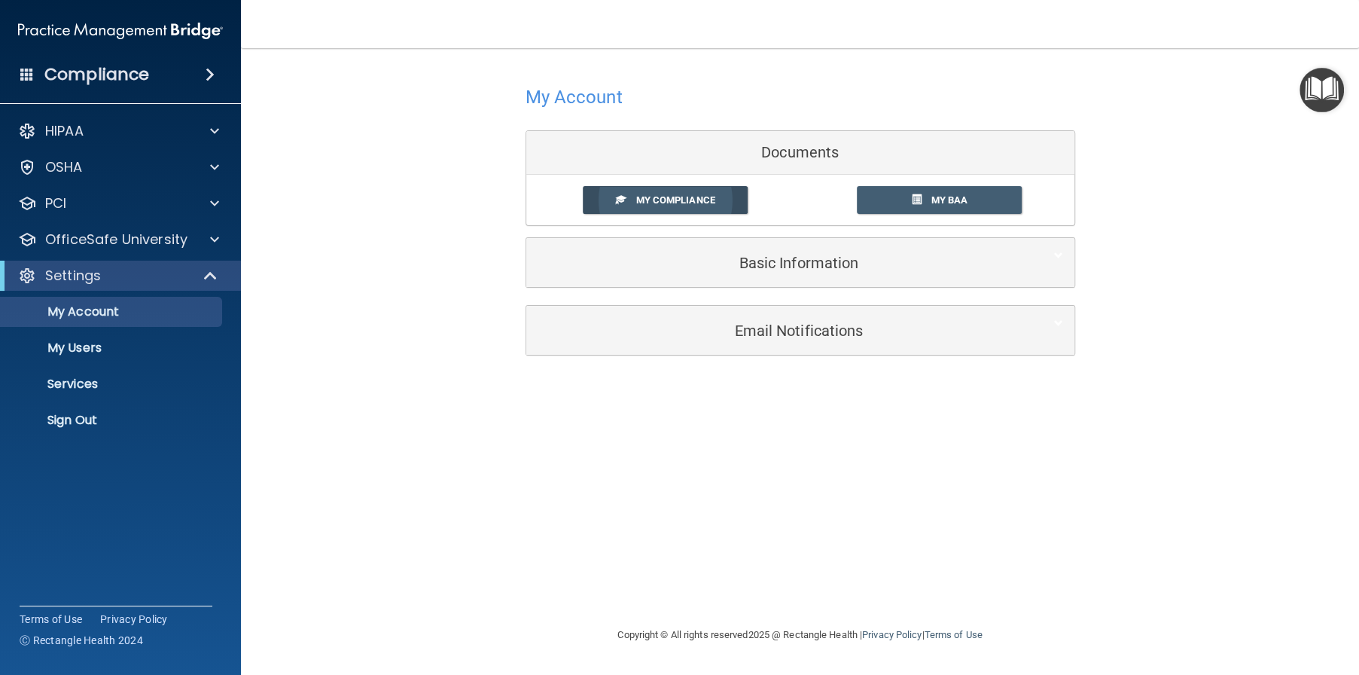
click at [657, 200] on span "My Compliance" at bounding box center [675, 199] width 79 height 11
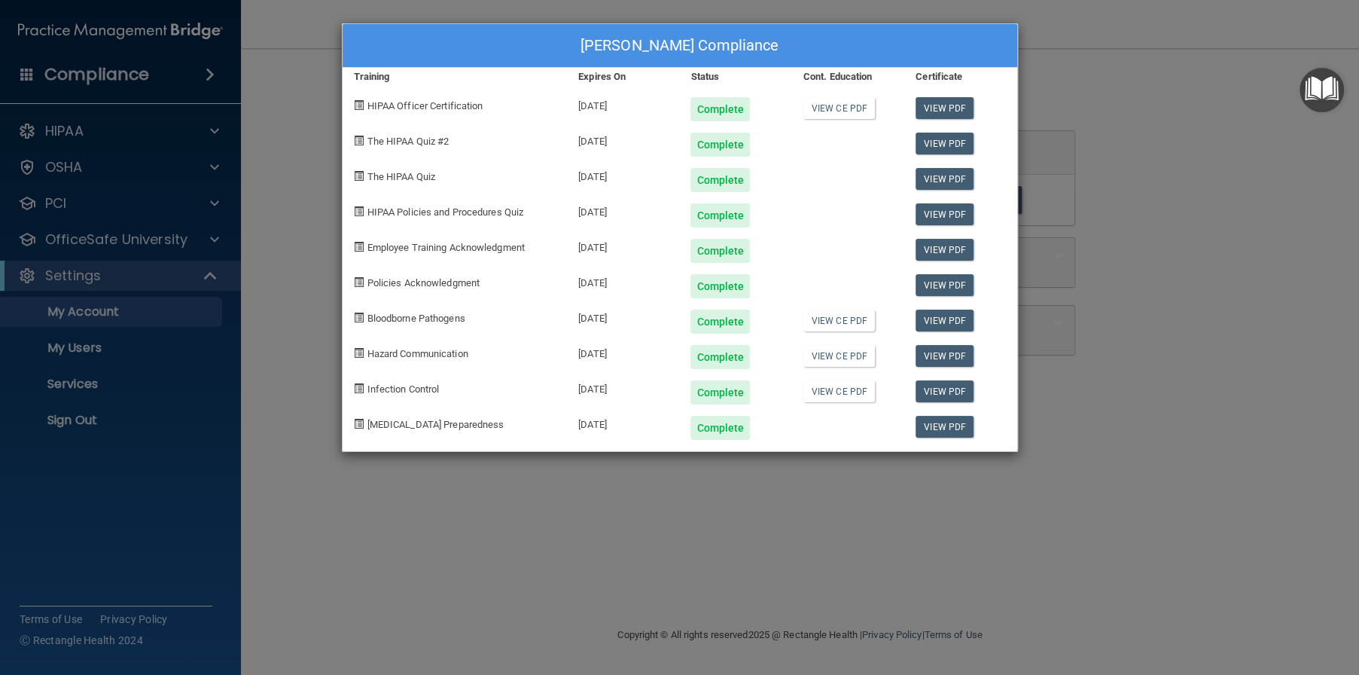
click at [1189, 268] on div "[PERSON_NAME] Compliance Training Expires On Status Cont. Education Certificate…" at bounding box center [679, 337] width 1359 height 675
